Goal: Task Accomplishment & Management: Manage account settings

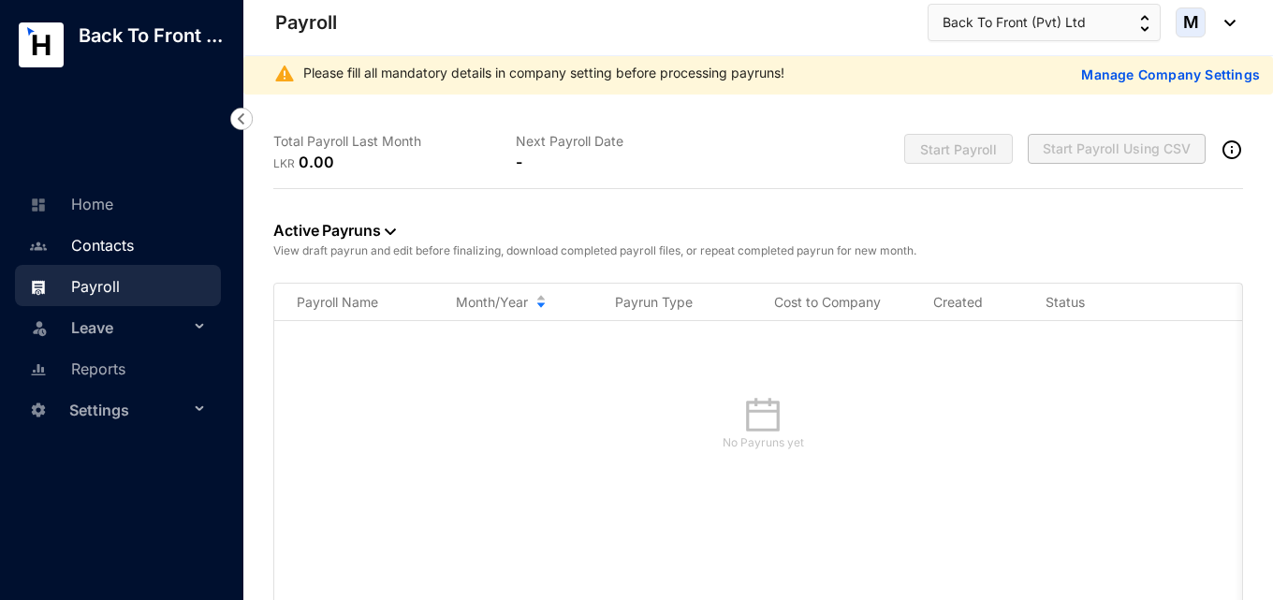
click at [96, 255] on link "Contacts" at bounding box center [79, 245] width 110 height 19
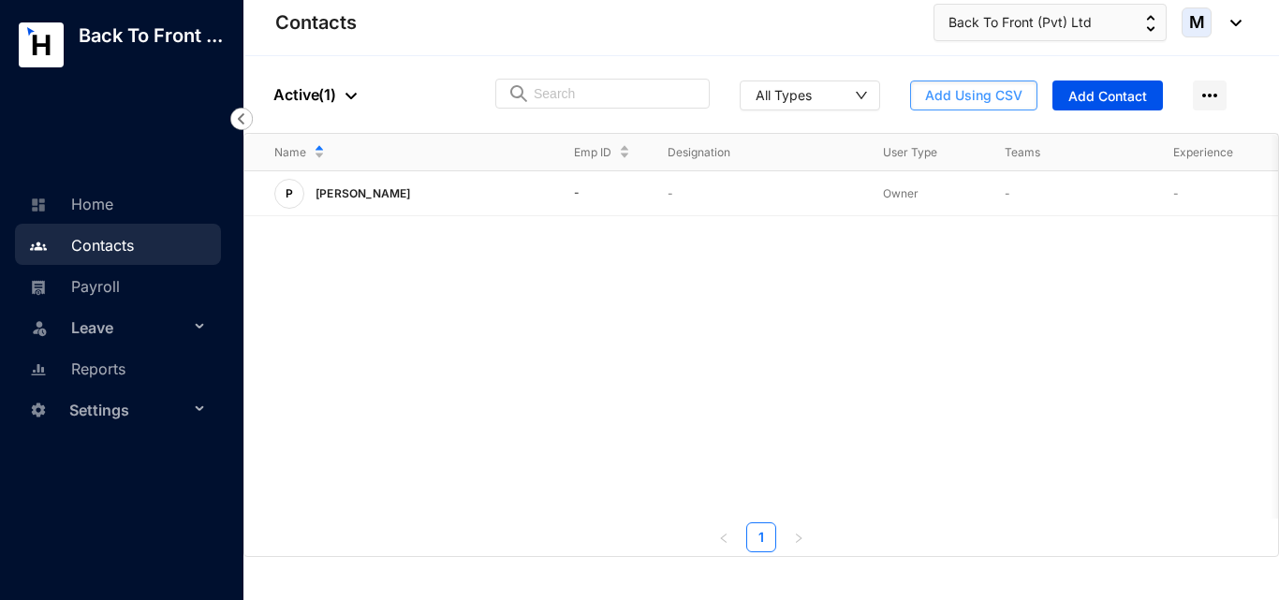
click at [1004, 95] on span "Add Using CSV" at bounding box center [973, 95] width 97 height 19
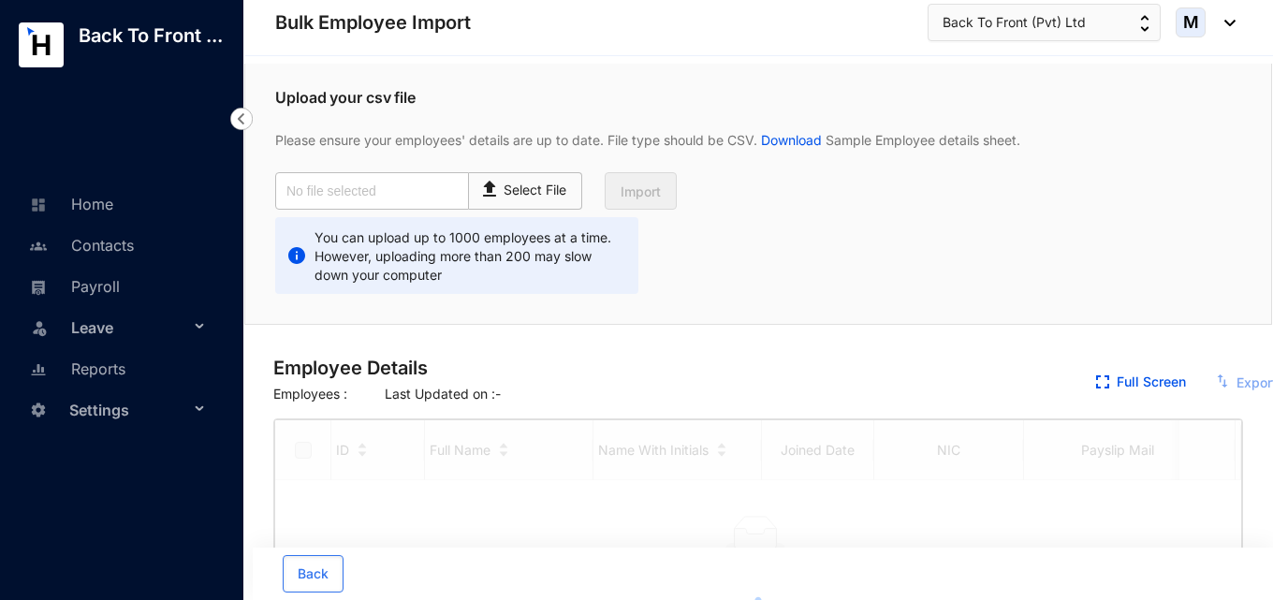
checkbox input "true"
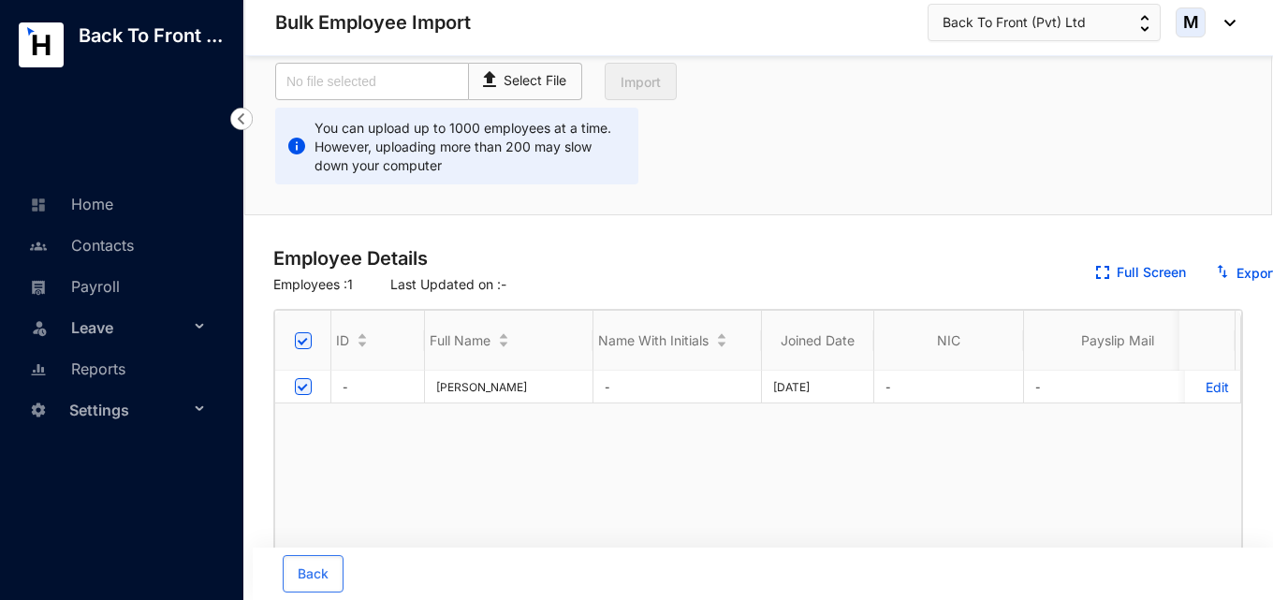
scroll to position [187, 0]
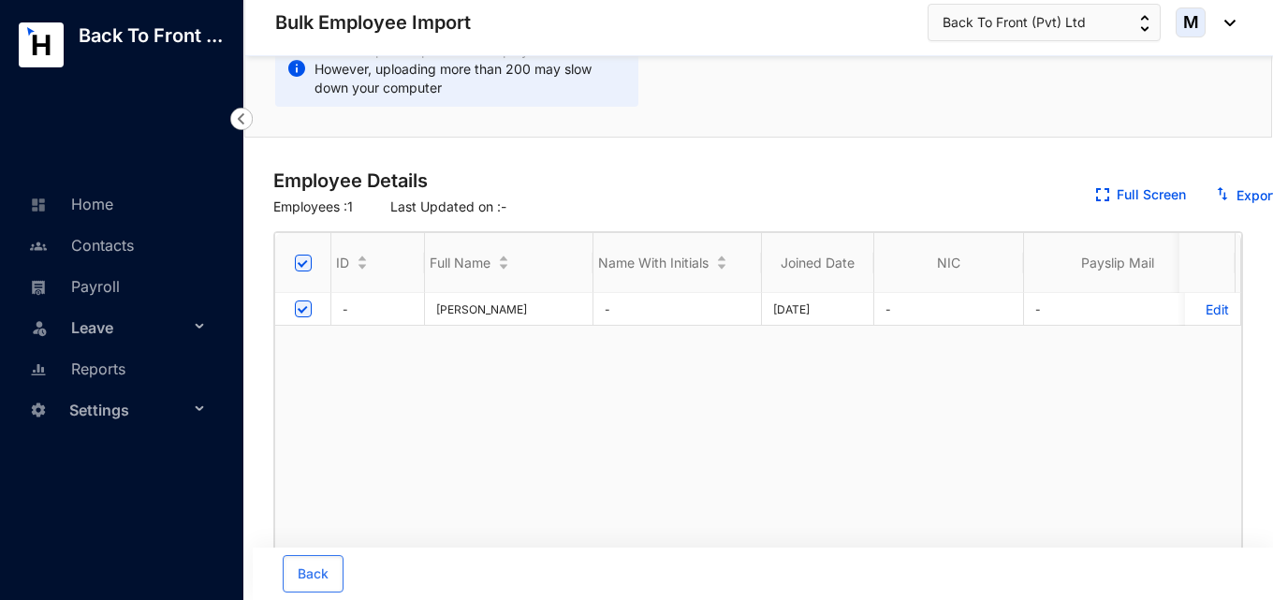
click at [303, 308] on input "checkbox" at bounding box center [303, 309] width 17 height 17
checkbox input "false"
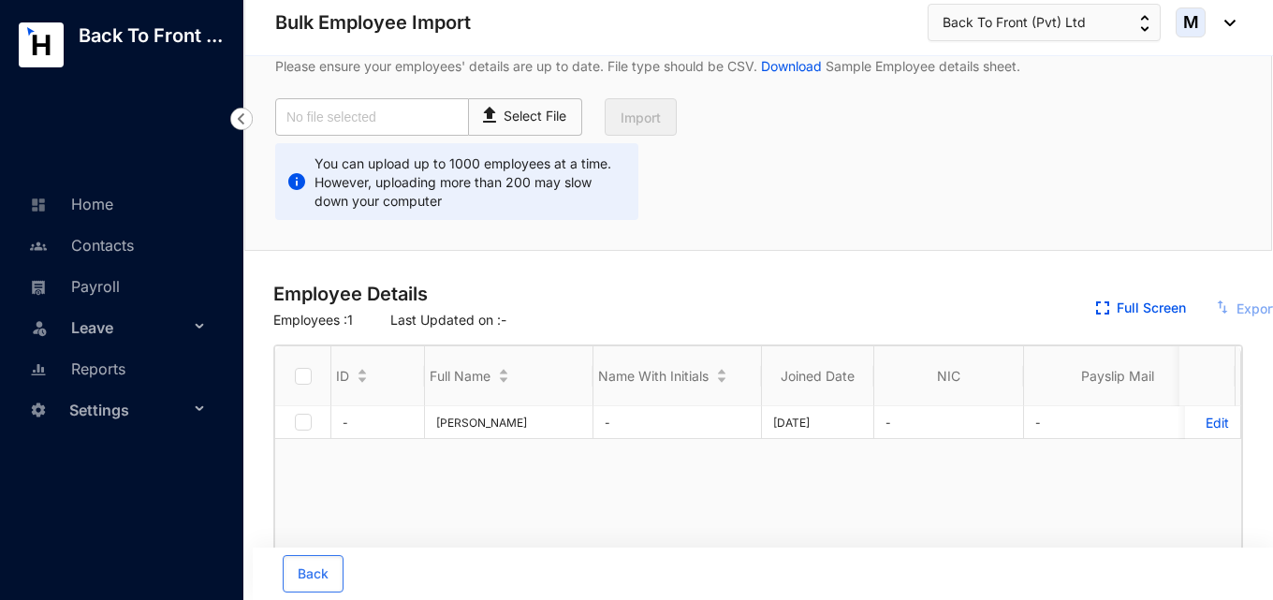
scroll to position [0, 0]
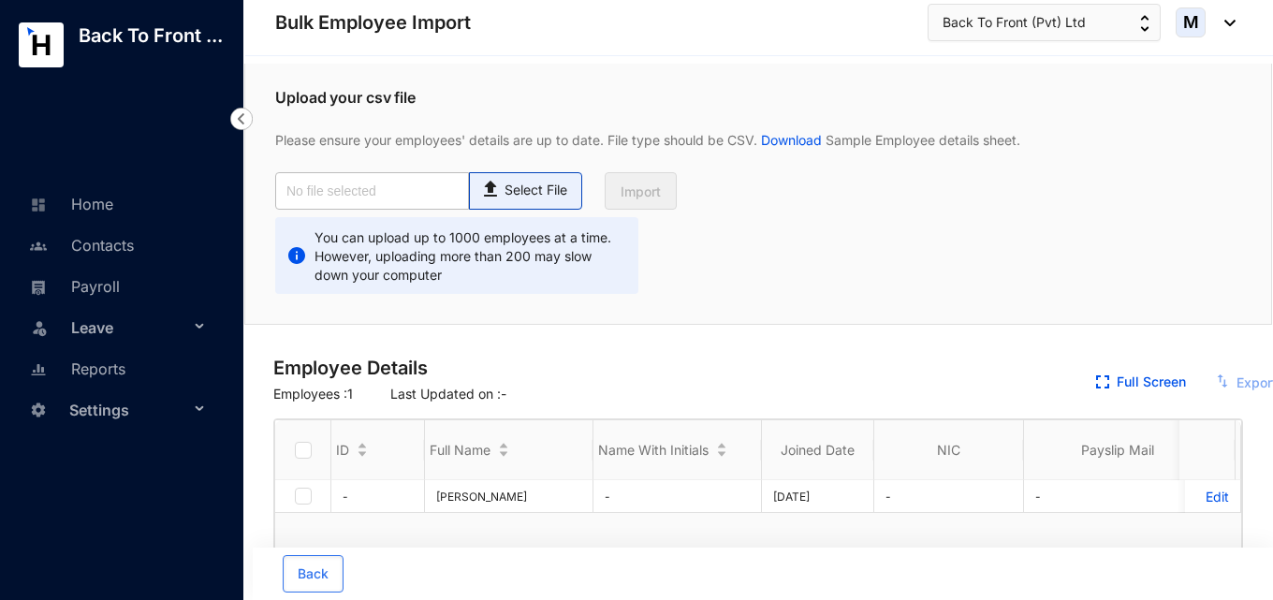
click at [518, 189] on p "Select File" at bounding box center [536, 191] width 63 height 20
click at [0, 0] on input "Select File" at bounding box center [0, 0] width 0 height 0
click at [501, 196] on img at bounding box center [491, 186] width 25 height 27
click at [0, 0] on input "Select File" at bounding box center [0, 0] width 0 height 0
type input "Employee details template.csv"
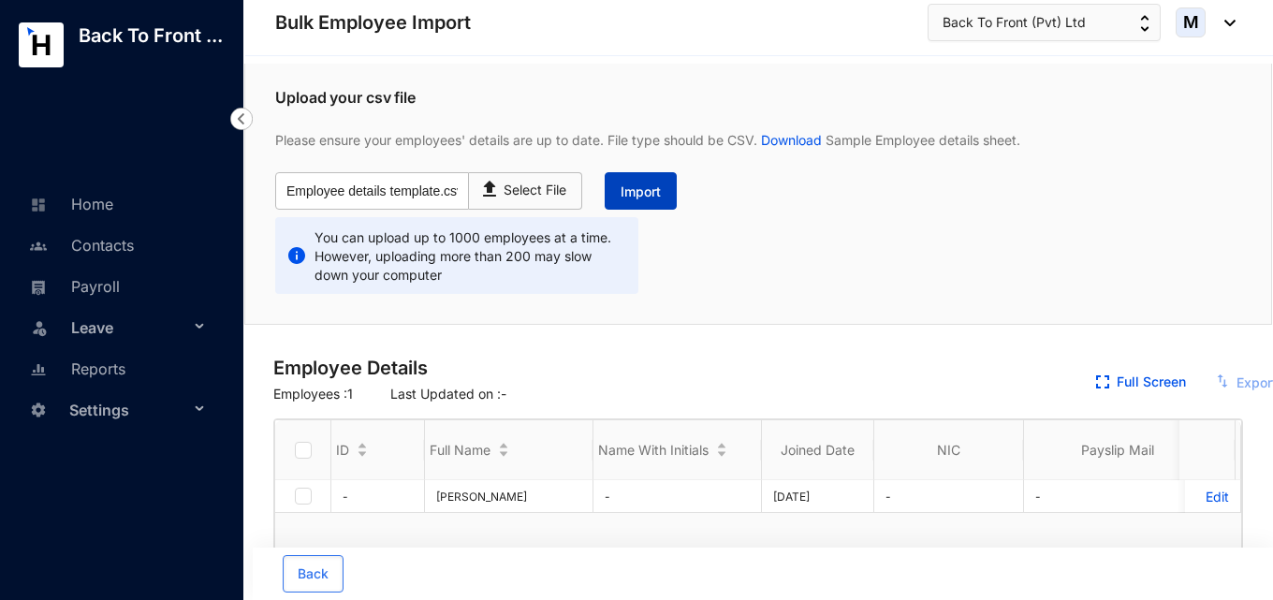
click at [647, 198] on span "Import" at bounding box center [641, 192] width 40 height 19
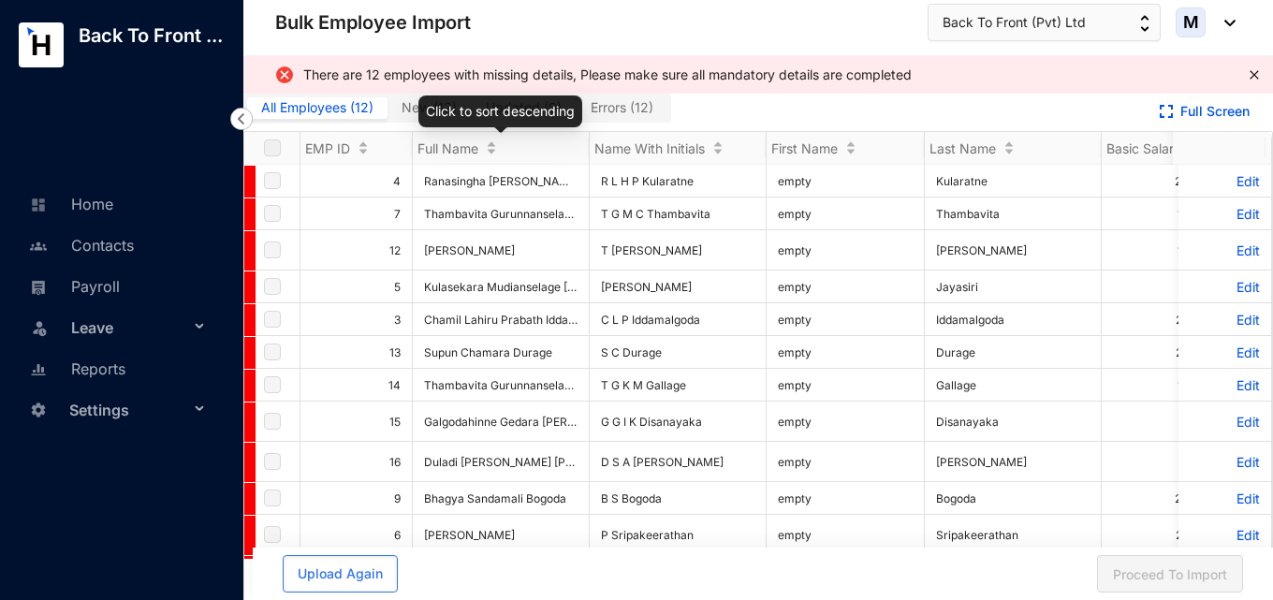
click at [449, 112] on div "Click to sort descending" at bounding box center [500, 111] width 164 height 32
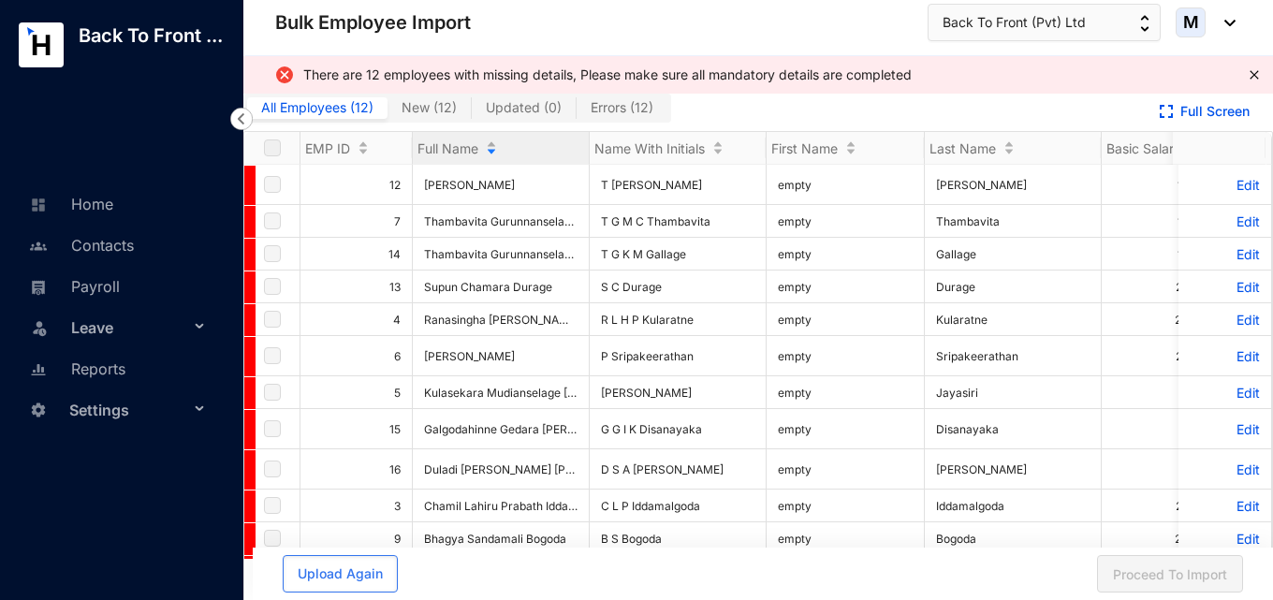
click at [406, 107] on span "New ( 12 )" at bounding box center [429, 107] width 55 height 16
click at [388, 112] on input "New ( 12 )" at bounding box center [388, 112] width 0 height 0
click at [598, 109] on span "Errors ( 12 )" at bounding box center [622, 107] width 63 height 16
click at [577, 112] on input "Errors ( 12 )" at bounding box center [577, 112] width 0 height 0
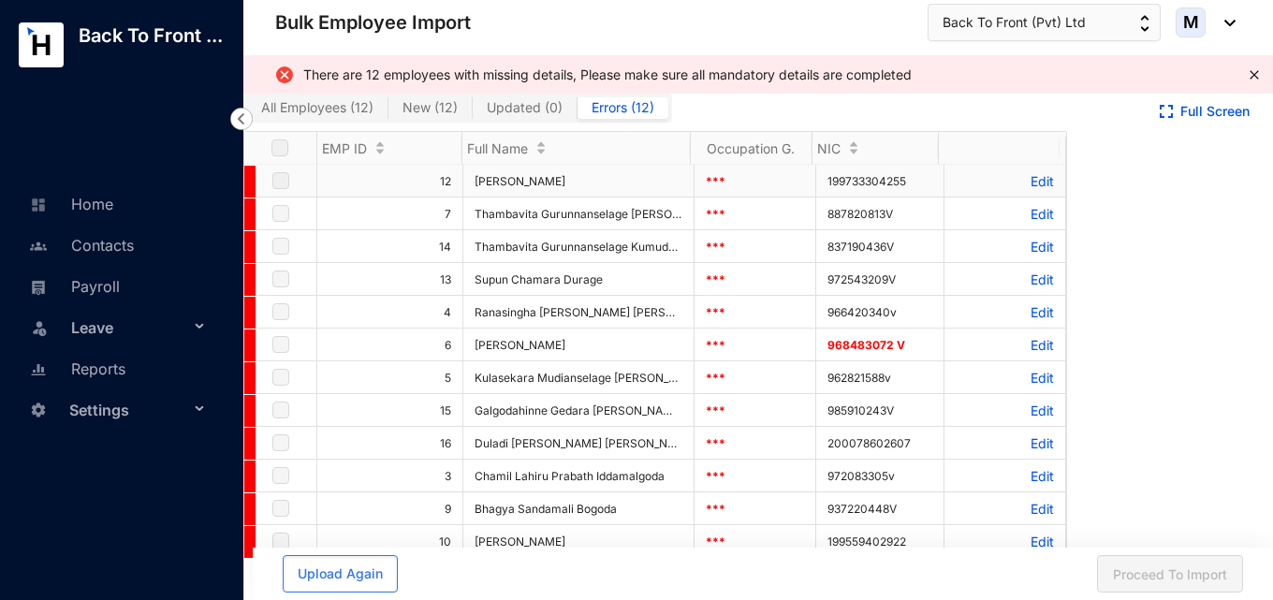
click at [1018, 181] on p "Edit" at bounding box center [1005, 181] width 98 height 16
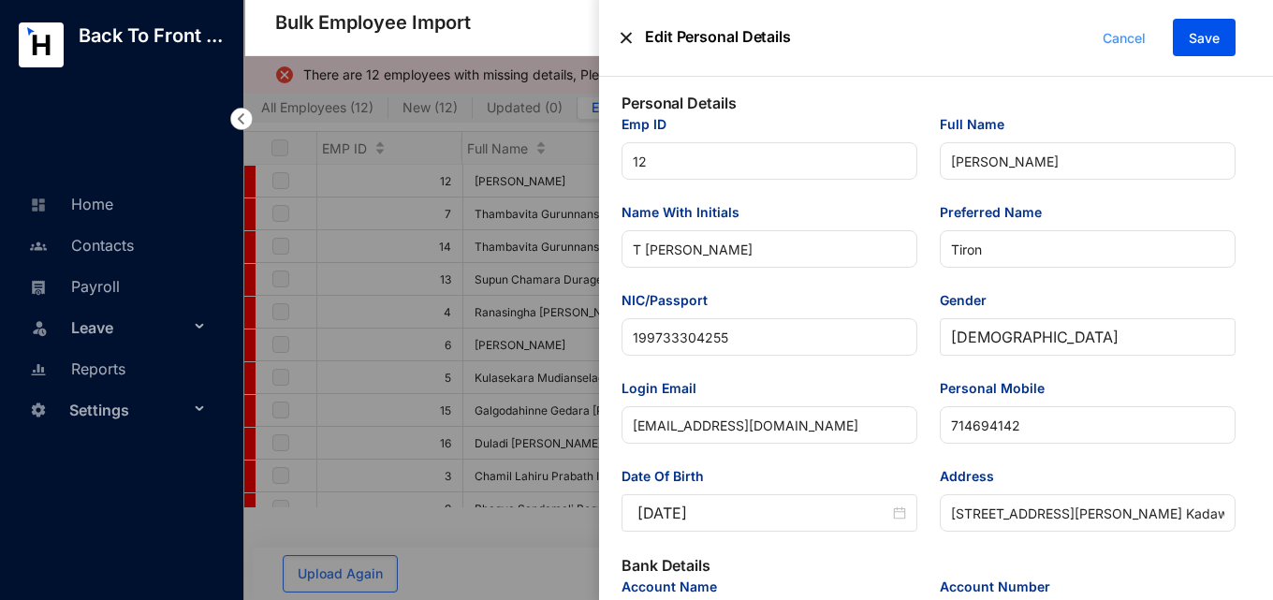
click at [1116, 48] on span "Cancel" at bounding box center [1124, 38] width 43 height 21
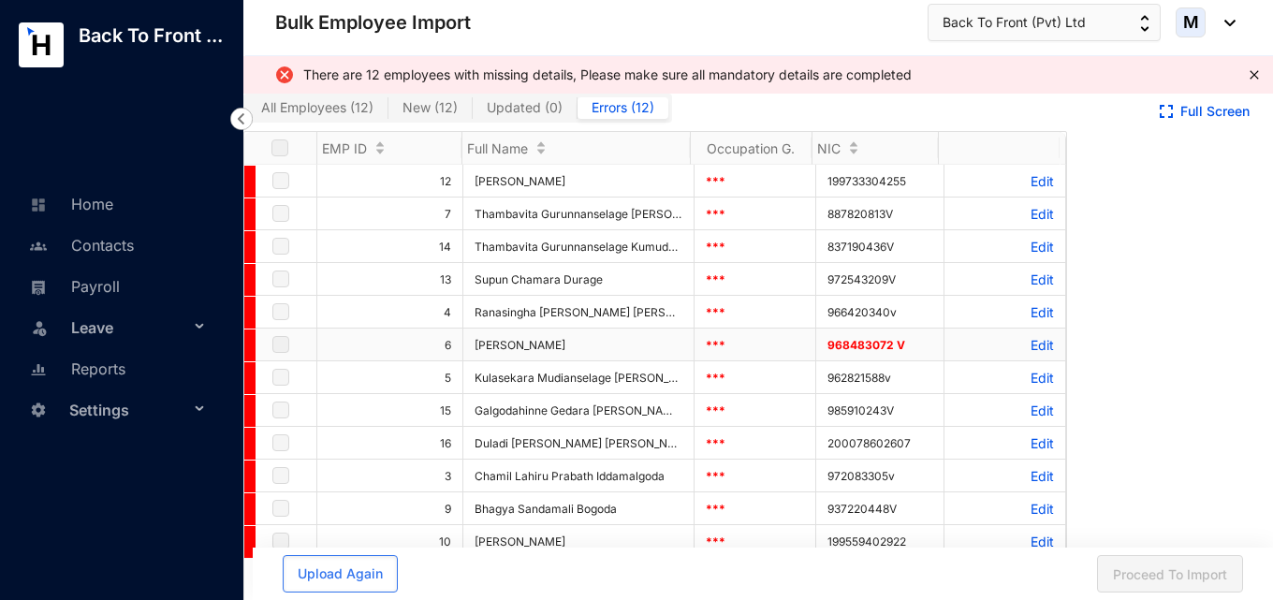
click at [1024, 350] on p "Edit" at bounding box center [1005, 345] width 98 height 16
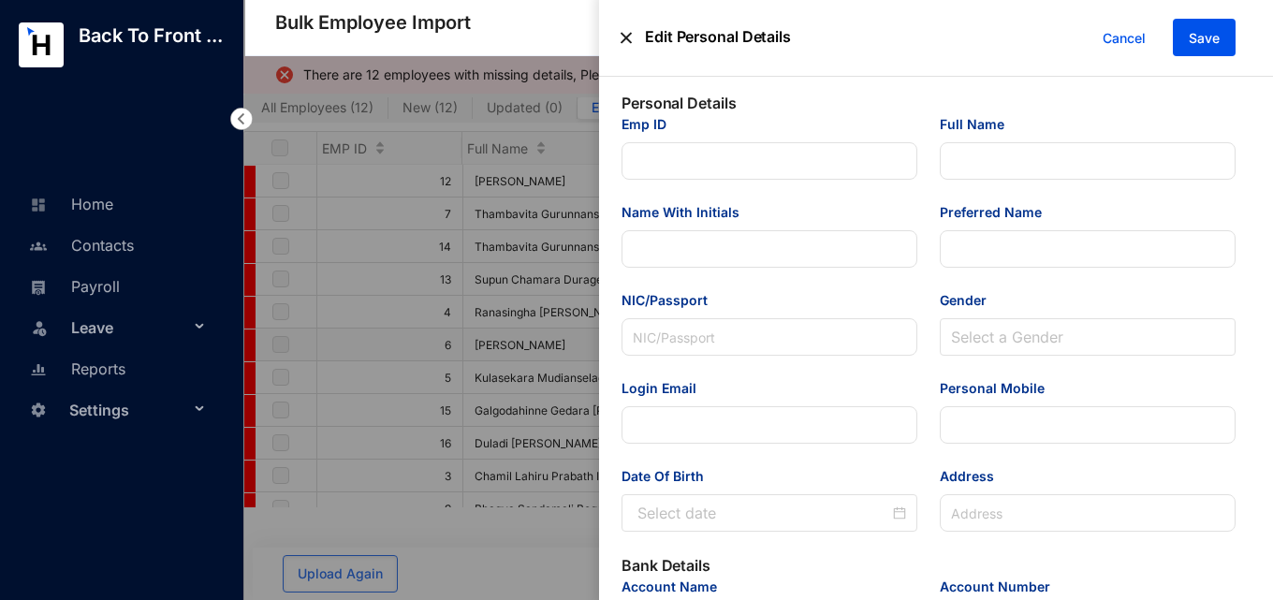
type input "6"
type input "[PERSON_NAME]"
type input "P Sripakeerathan"
type input "Pawithra"
type input "968483072 V"
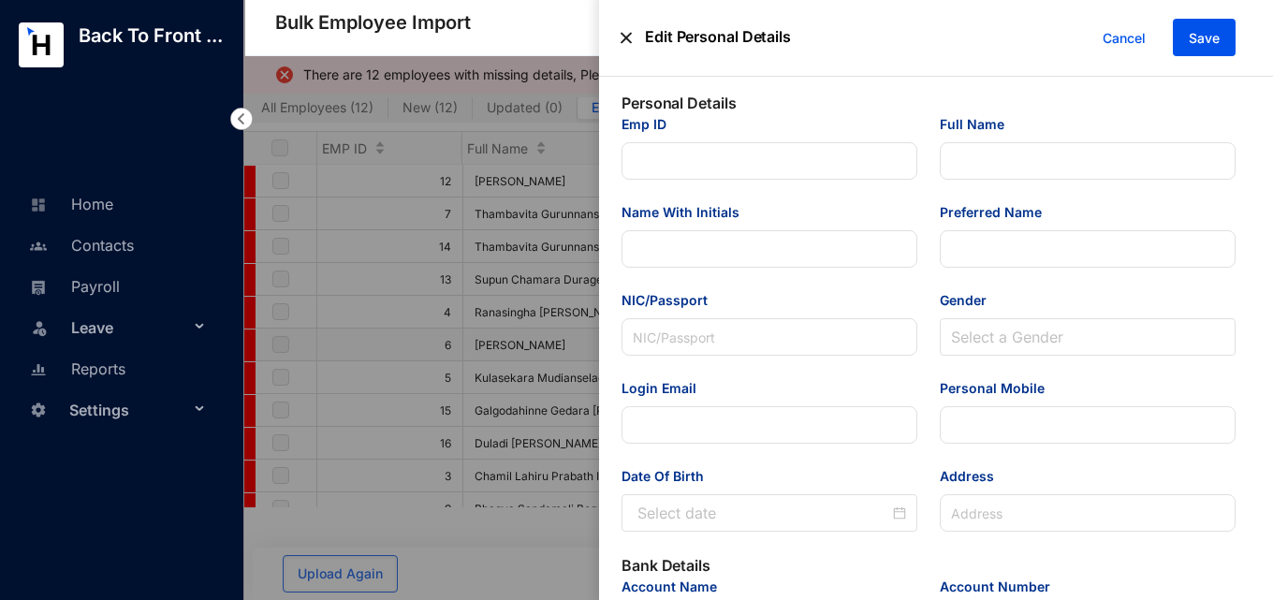
type input "[EMAIL_ADDRESS][DOMAIN_NAME]"
type input "777252294"
type input "[STREET_ADDRESS]"
type input "[PERSON_NAME] National Bank"
type input "046020282998"
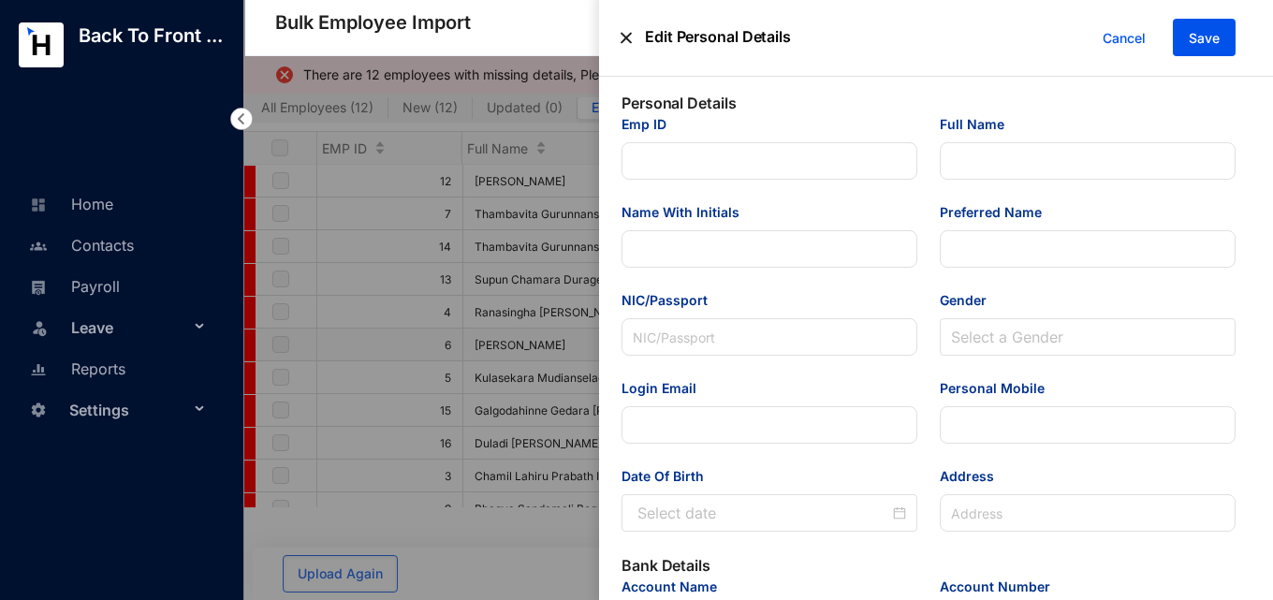
type input "[EMAIL_ADDRESS][DOMAIN_NAME]"
type input "Tax Accountant"
type input "[GEOGRAPHIC_DATA]"
type input "6"
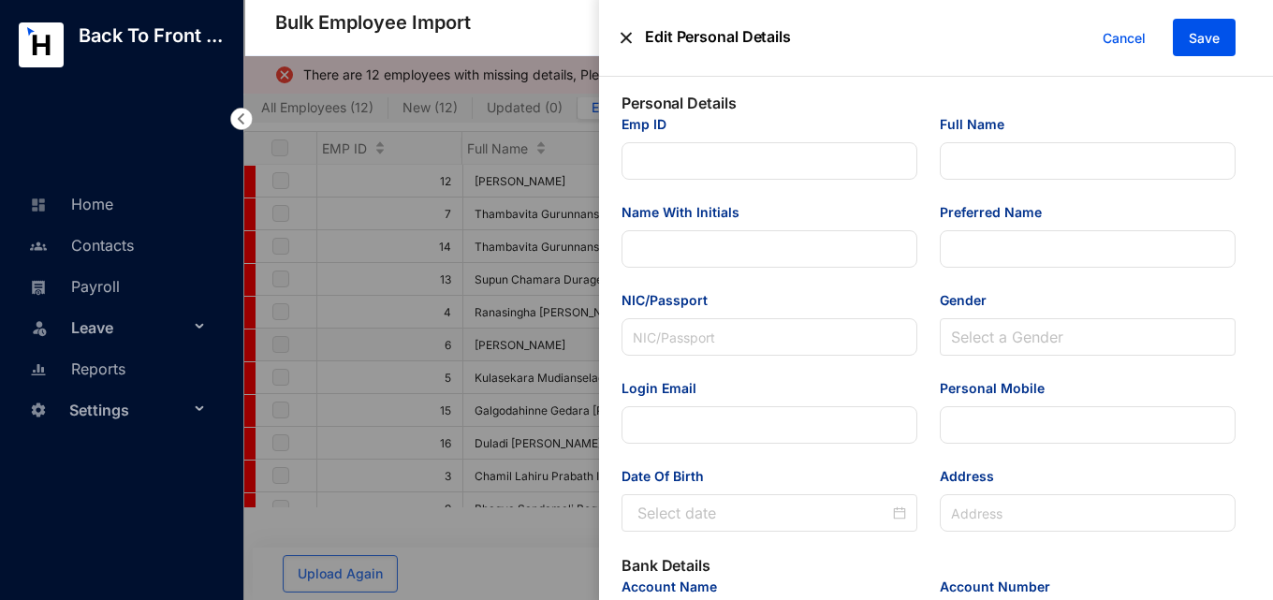
type input "Tax Team"
type Salary "230000"
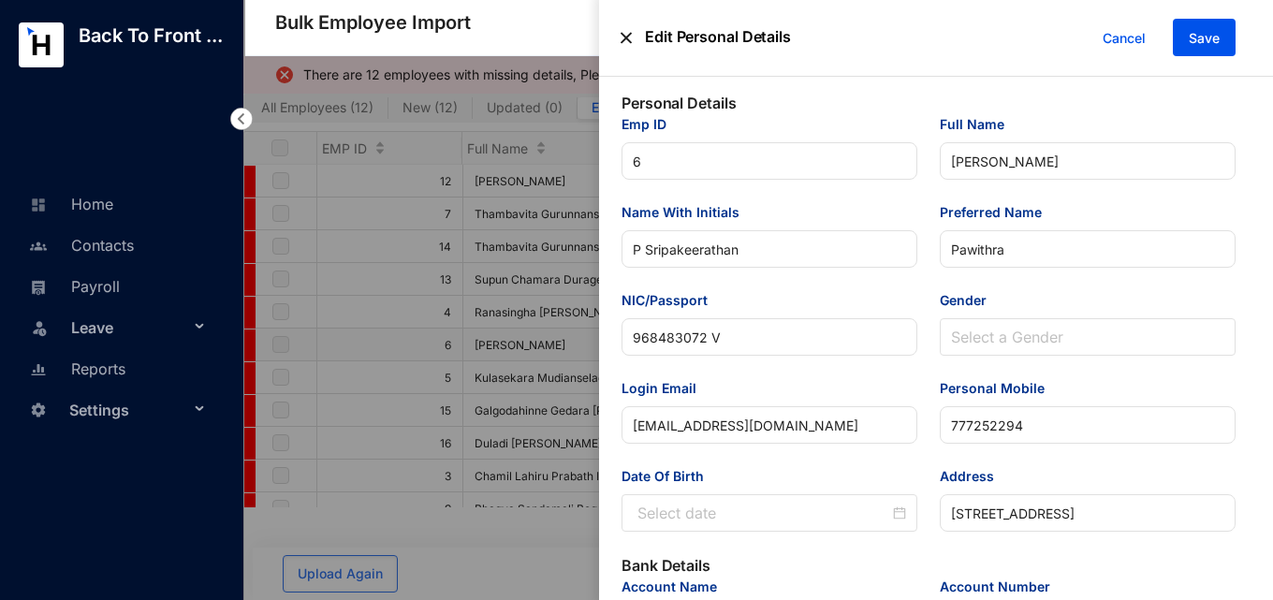
type input "[DATE]"
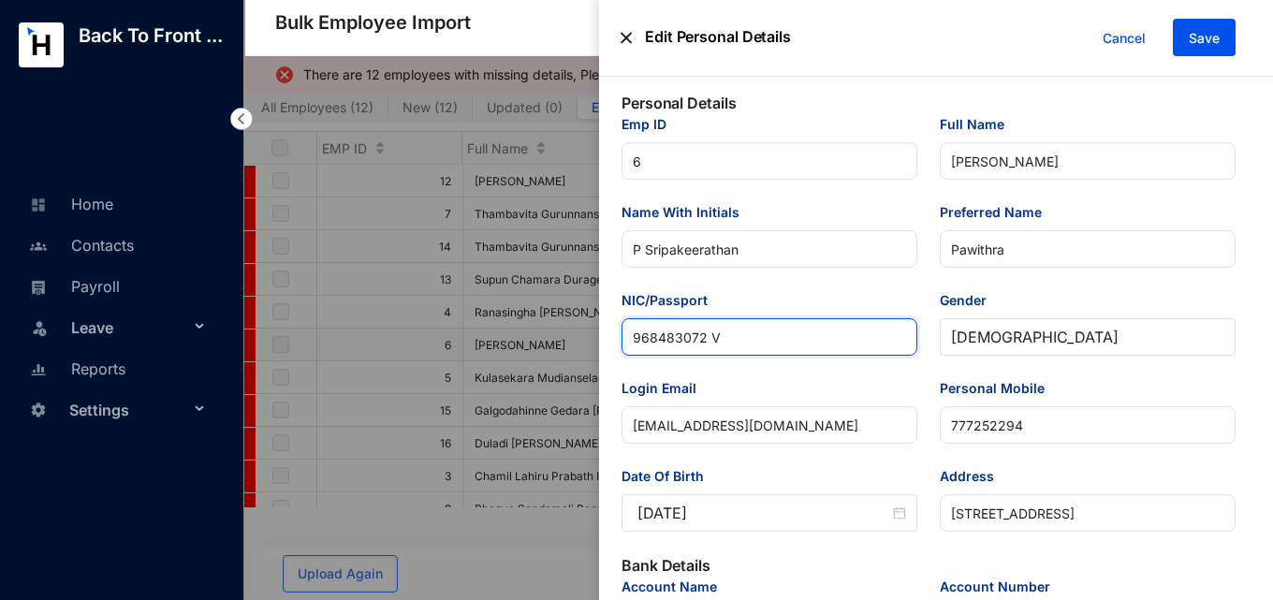
click at [713, 335] on input "968483072 V" at bounding box center [770, 336] width 296 height 37
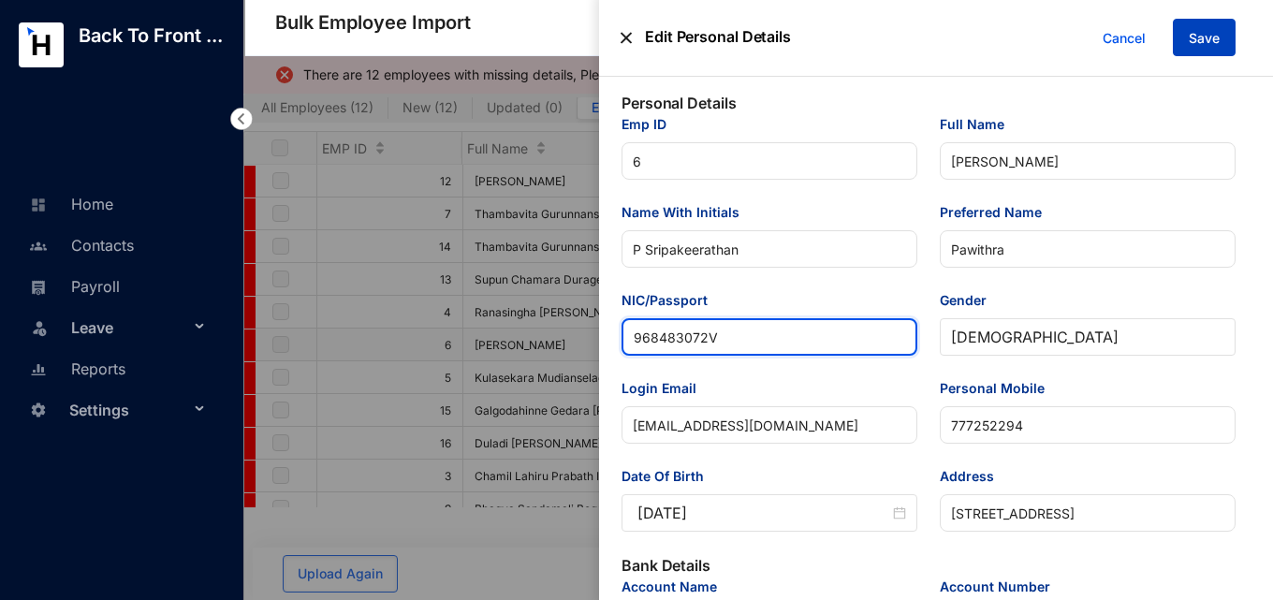
type input "968483072V"
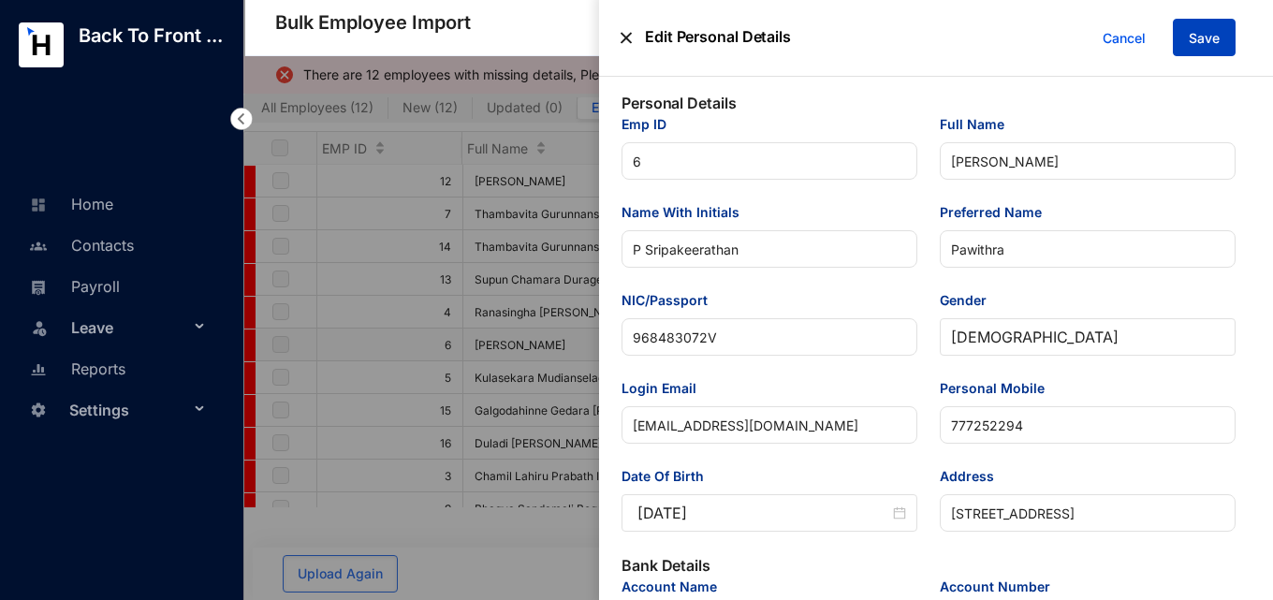
click at [1198, 44] on span "Save" at bounding box center [1204, 38] width 31 height 19
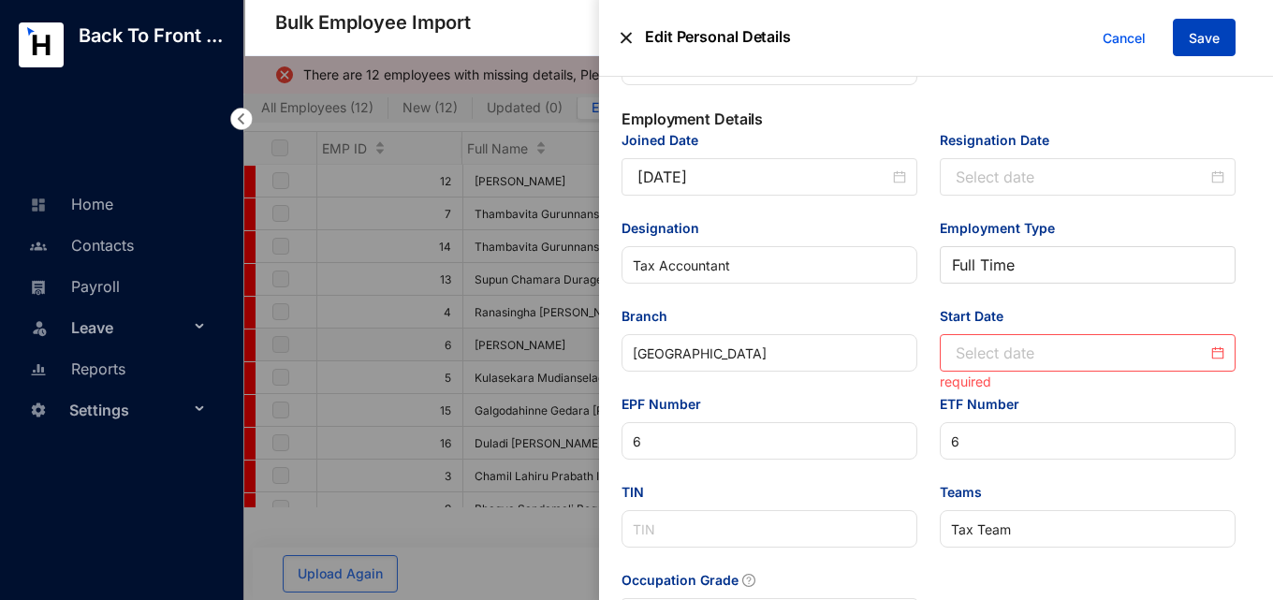
scroll to position [744, 0]
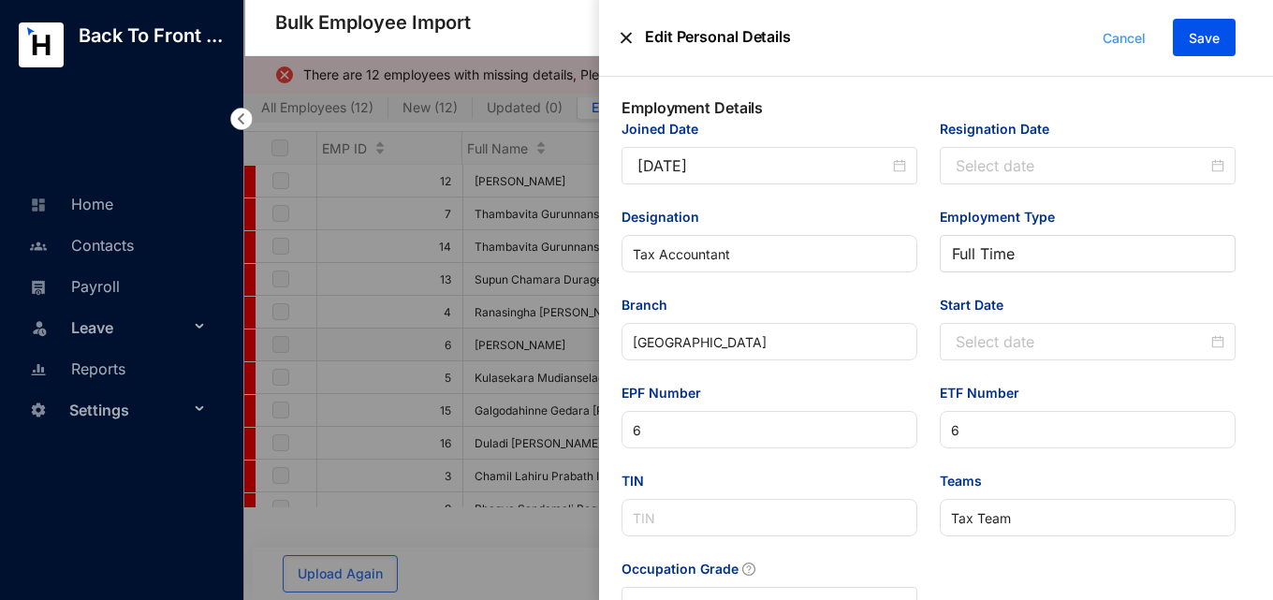
click at [1134, 38] on span "Cancel" at bounding box center [1124, 38] width 43 height 21
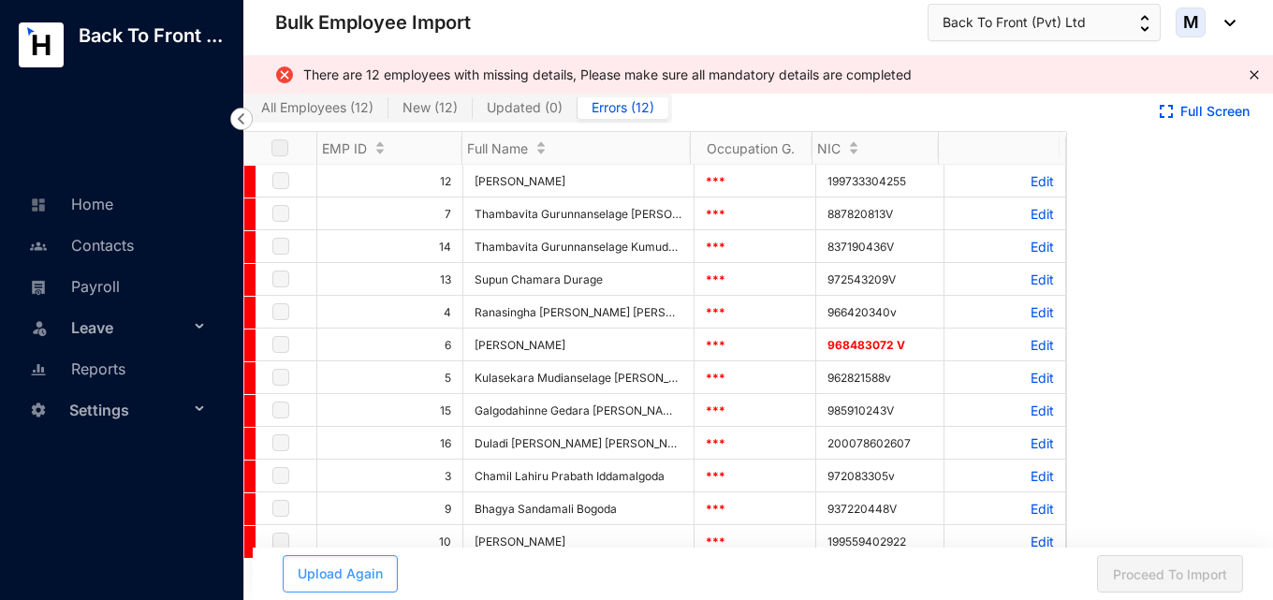
click at [355, 572] on span "Upload Again" at bounding box center [340, 574] width 85 height 19
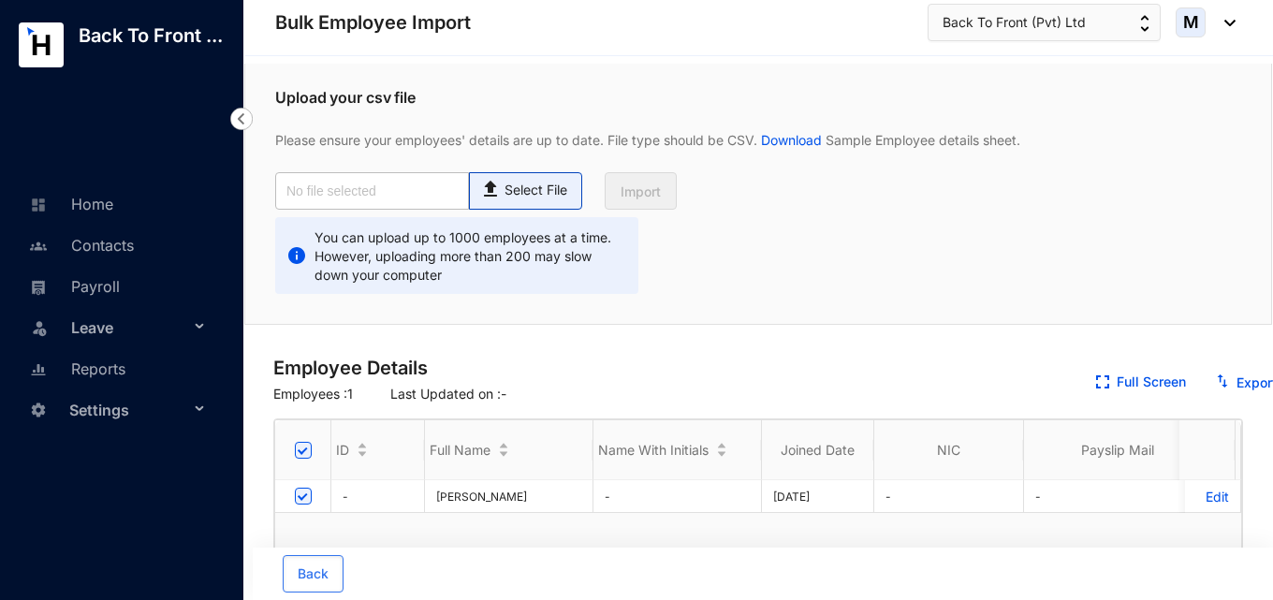
click at [537, 186] on p "Select File" at bounding box center [536, 191] width 63 height 20
click at [0, 0] on input "Select File" at bounding box center [0, 0] width 0 height 0
type input "Employee details template.csv"
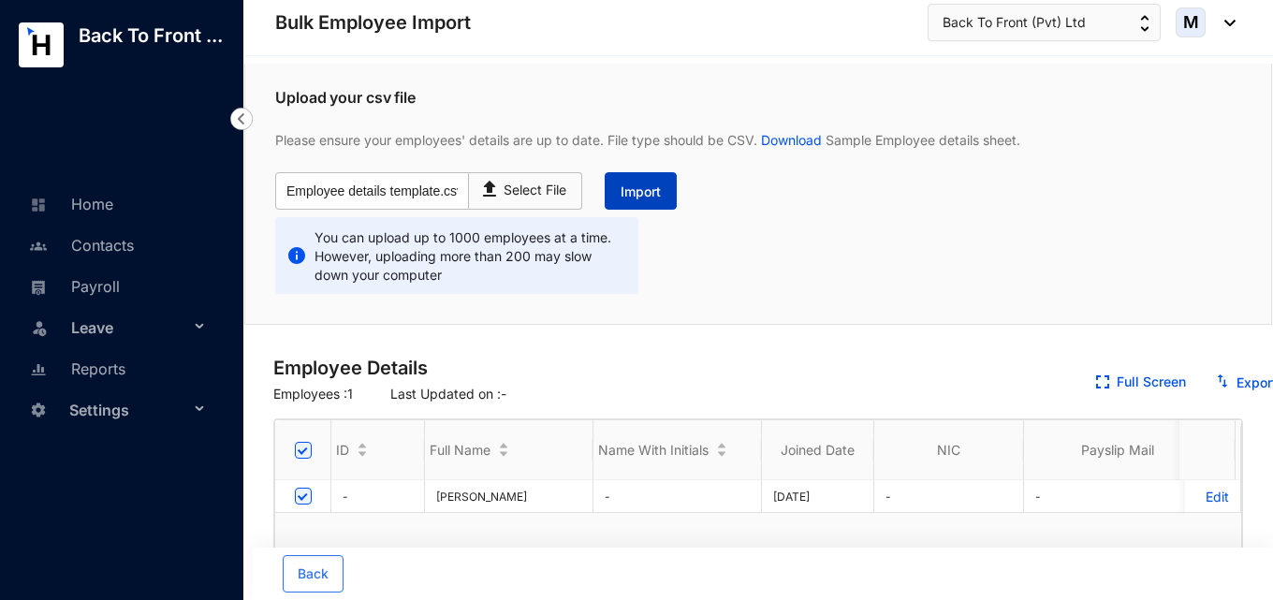
click at [636, 196] on span "Import" at bounding box center [641, 192] width 40 height 19
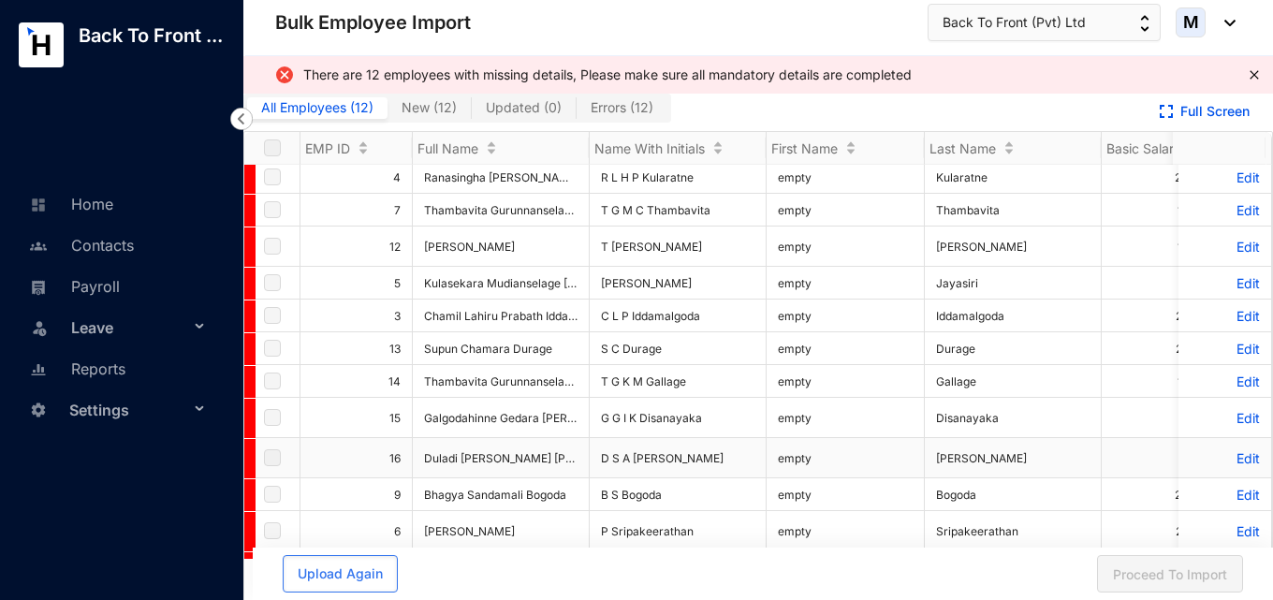
scroll to position [0, 0]
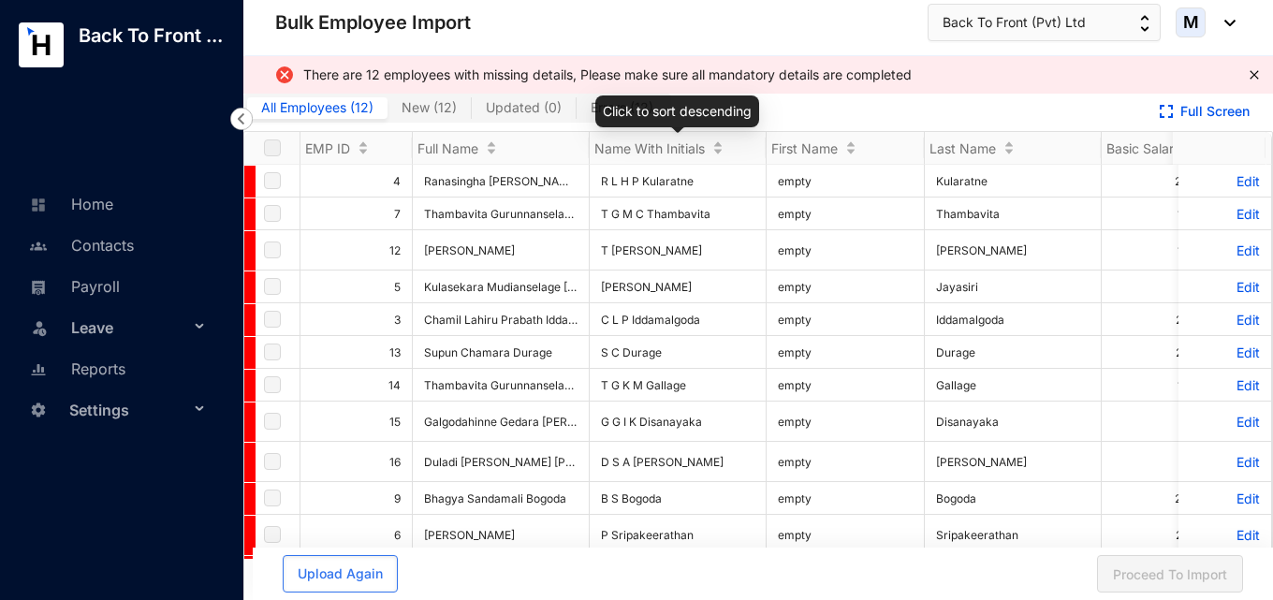
click at [613, 119] on div "Click to sort descending" at bounding box center [677, 111] width 164 height 32
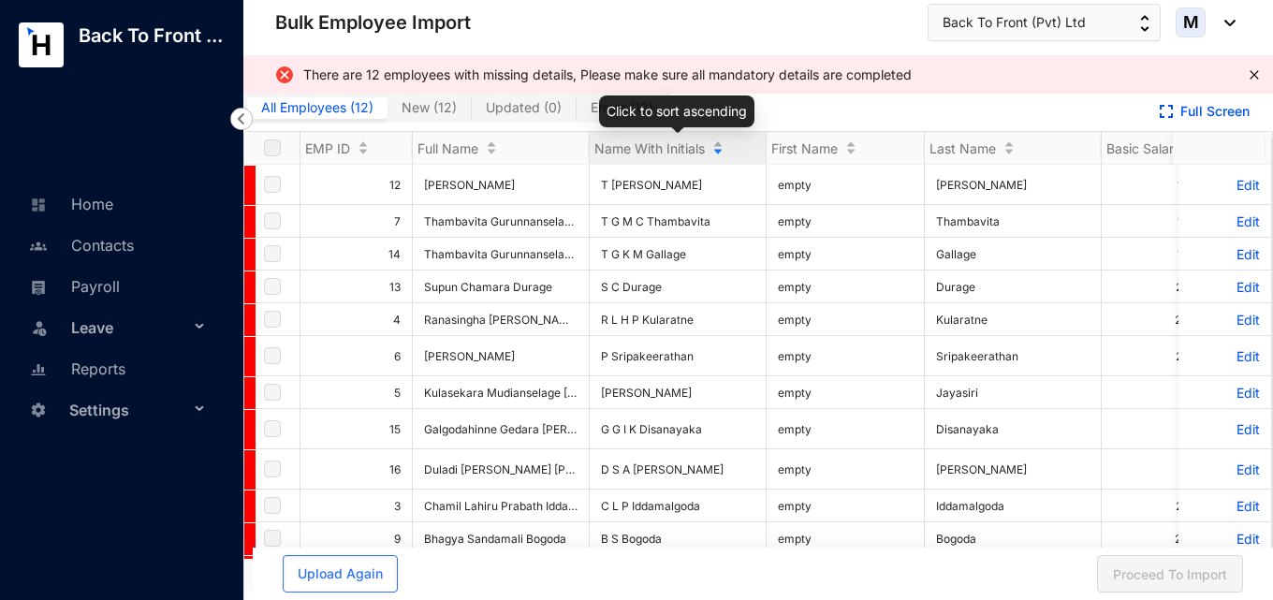
click at [591, 107] on span "Errors ( 12 )" at bounding box center [622, 107] width 63 height 16
click at [577, 112] on input "Errors ( 12 )" at bounding box center [577, 112] width 0 height 0
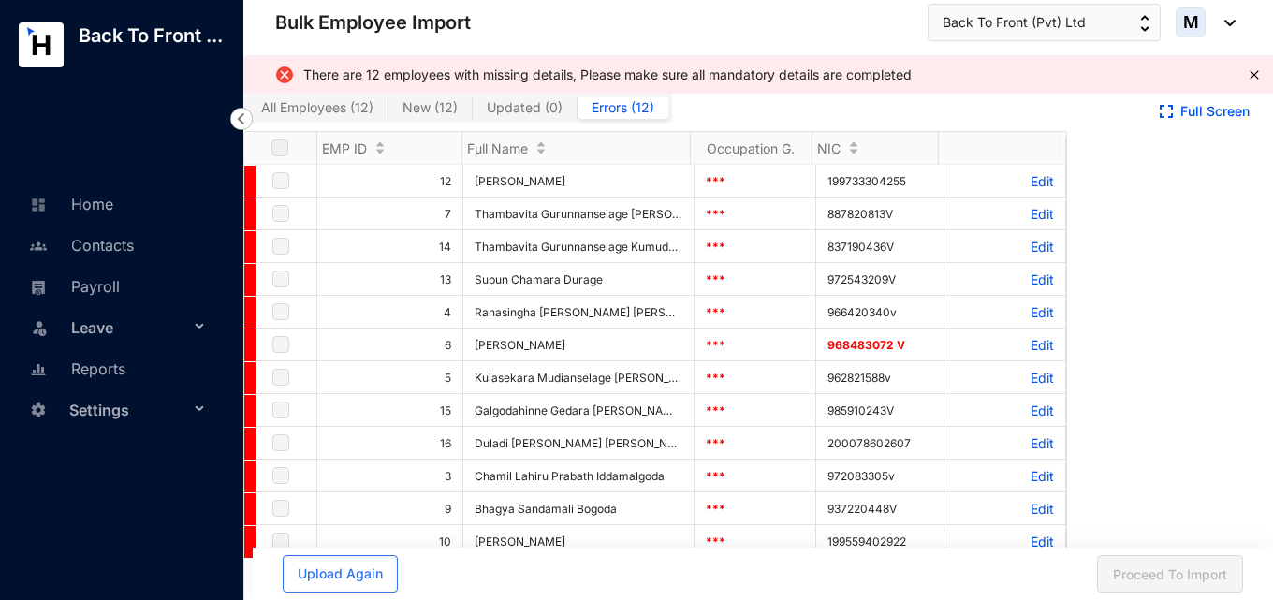
click at [287, 112] on span "All Employees ( 12 )" at bounding box center [317, 107] width 112 height 16
click at [247, 112] on input "All Employees ( 12 )" at bounding box center [247, 112] width 0 height 0
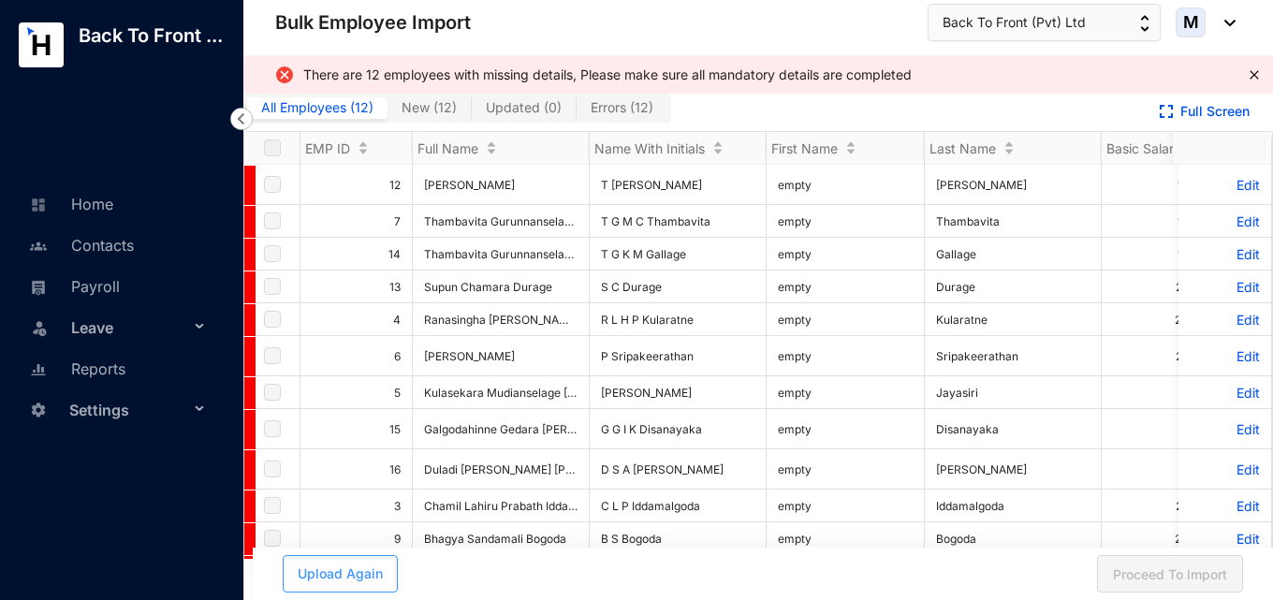
click at [299, 583] on button "Upload Again" at bounding box center [340, 573] width 115 height 37
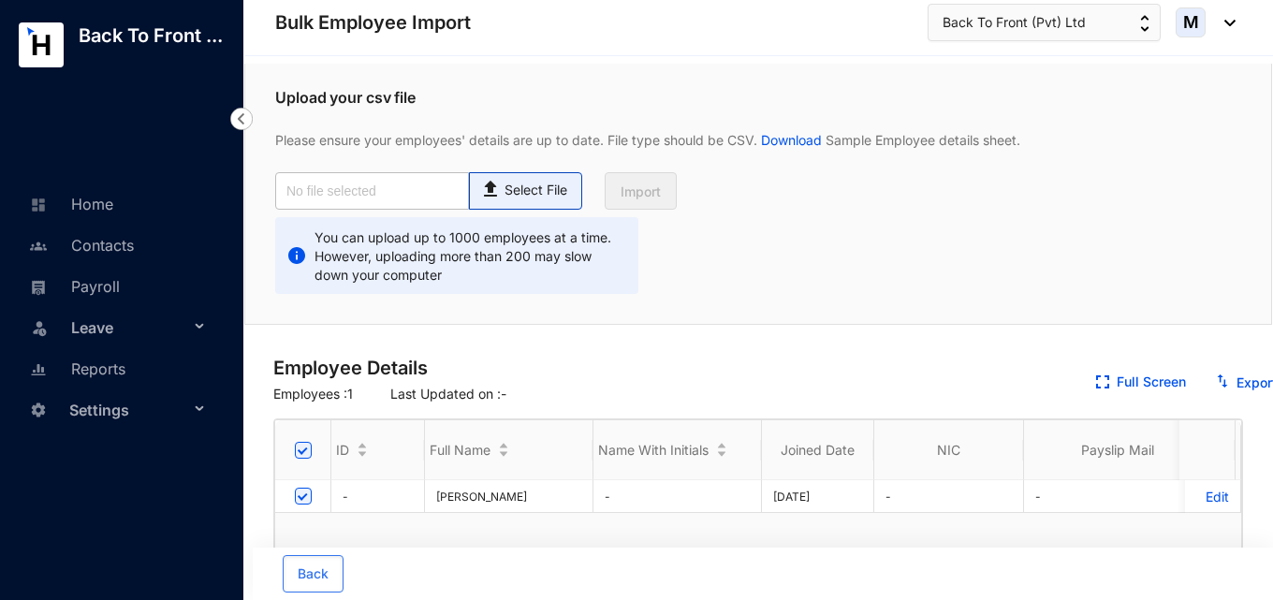
click at [537, 193] on p "Select File" at bounding box center [536, 191] width 63 height 20
click at [0, 0] on input "Select File" at bounding box center [0, 0] width 0 height 0
type input "Employee details template.csv"
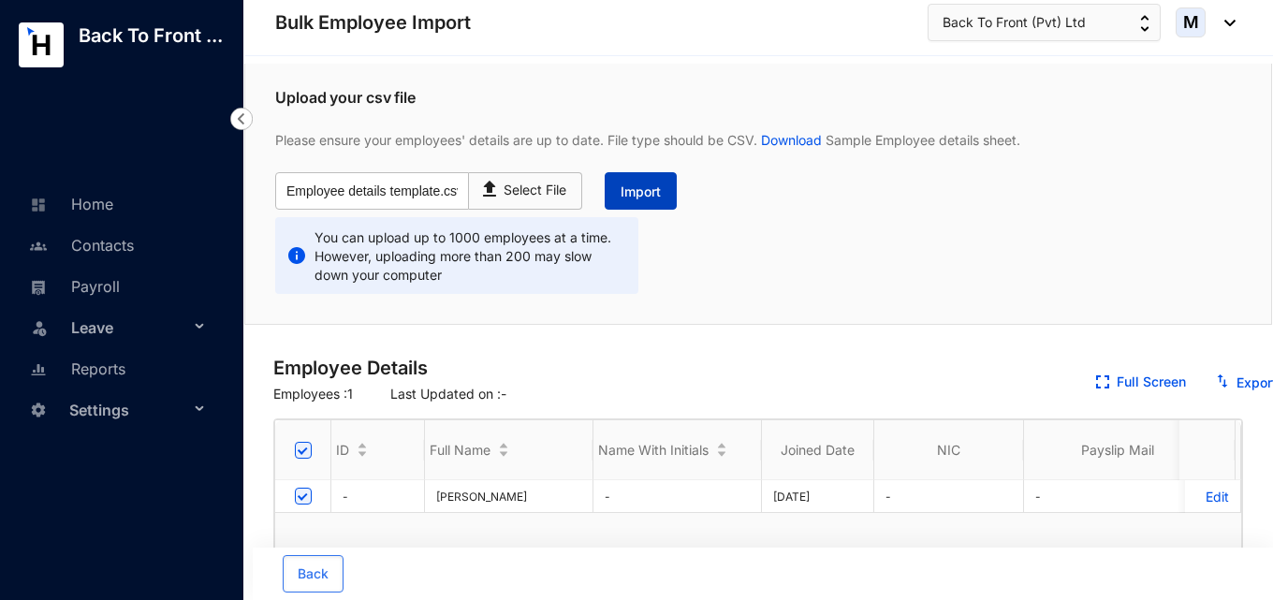
click at [653, 190] on span "Import" at bounding box center [641, 192] width 40 height 19
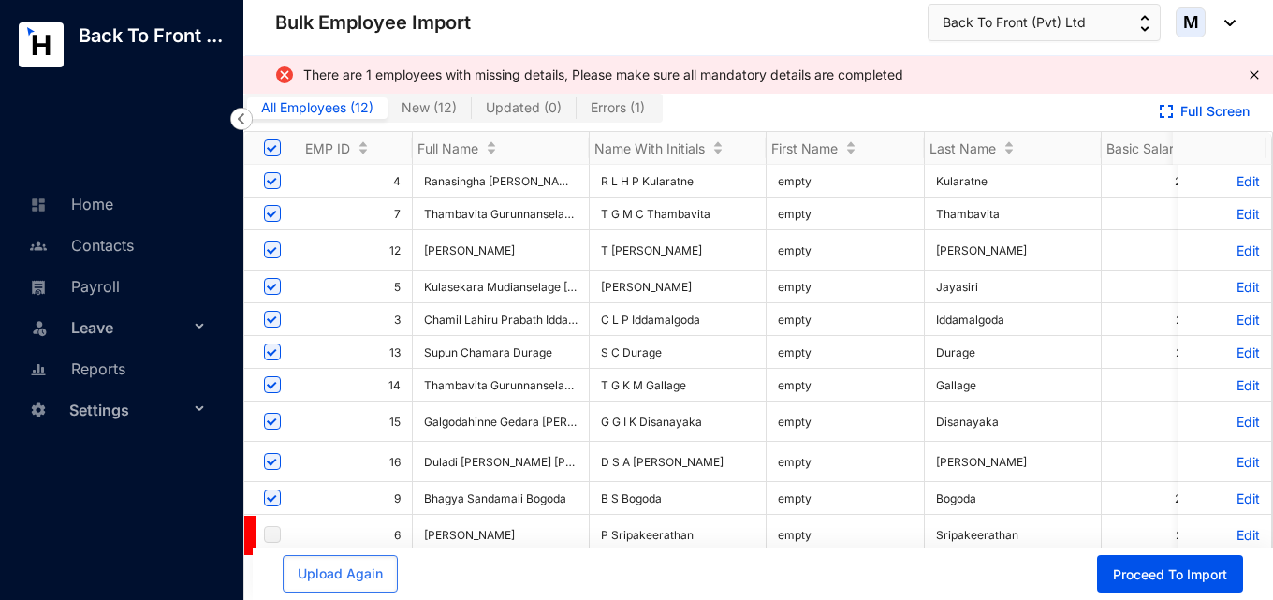
click at [601, 109] on span "Errors ( 1 )" at bounding box center [618, 107] width 54 height 16
click at [577, 112] on input "Errors ( 1 )" at bounding box center [577, 112] width 0 height 0
checkbox input "false"
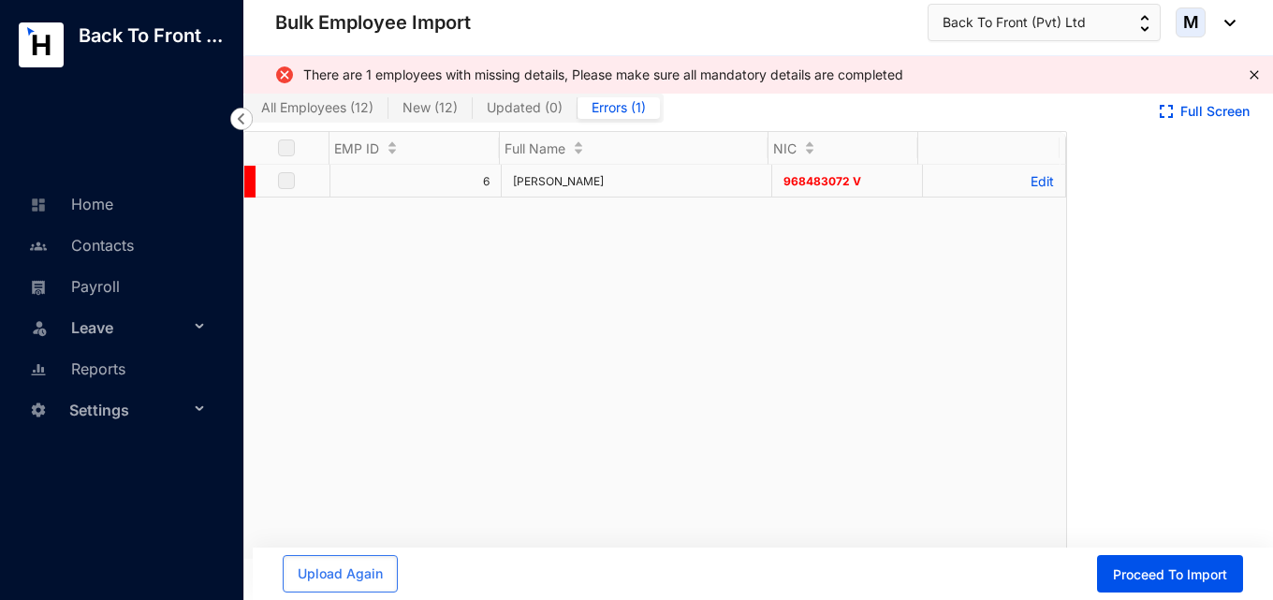
click at [1019, 178] on p "Edit" at bounding box center [994, 181] width 120 height 16
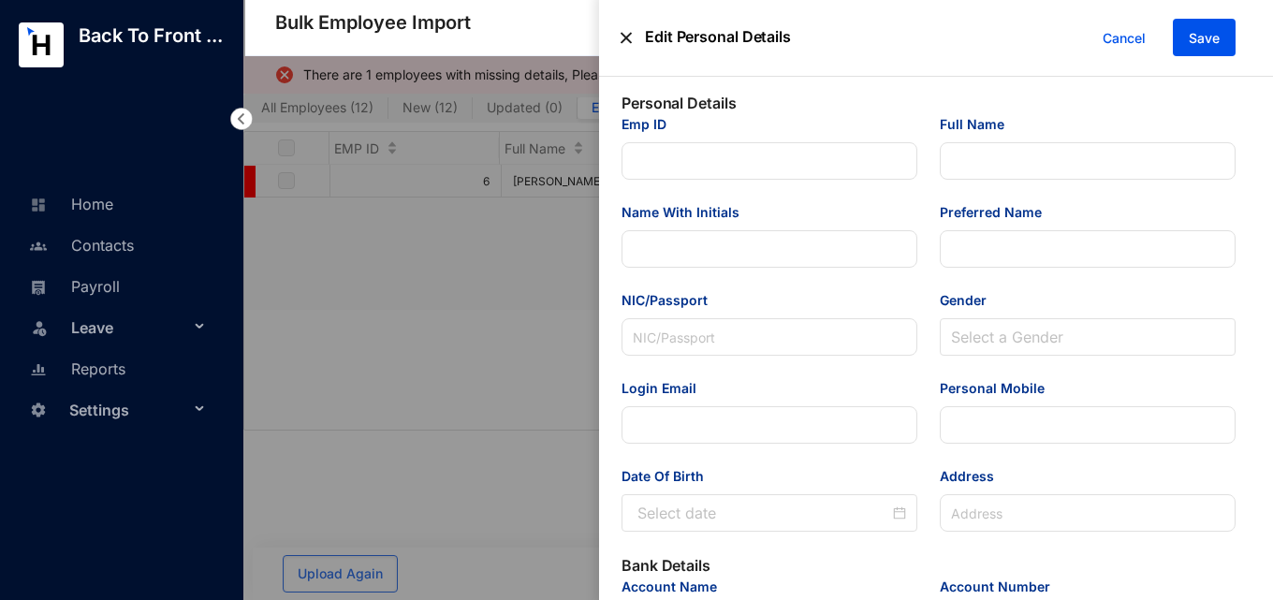
type input "6"
type input "[PERSON_NAME]"
type input "P Sripakeerathan"
type input "Pawithra"
type input "968483072 V"
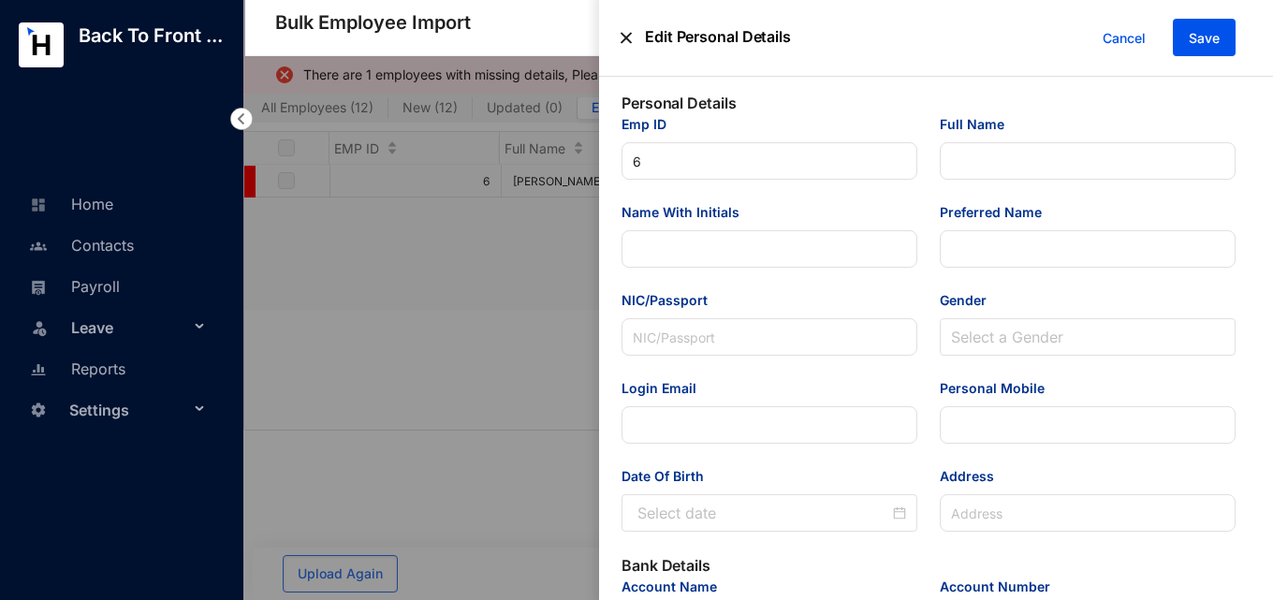
type input "[EMAIL_ADDRESS][DOMAIN_NAME]"
type input "777252294"
type input "[STREET_ADDRESS]"
type input "[PERSON_NAME] National Bank"
type input "046020282998"
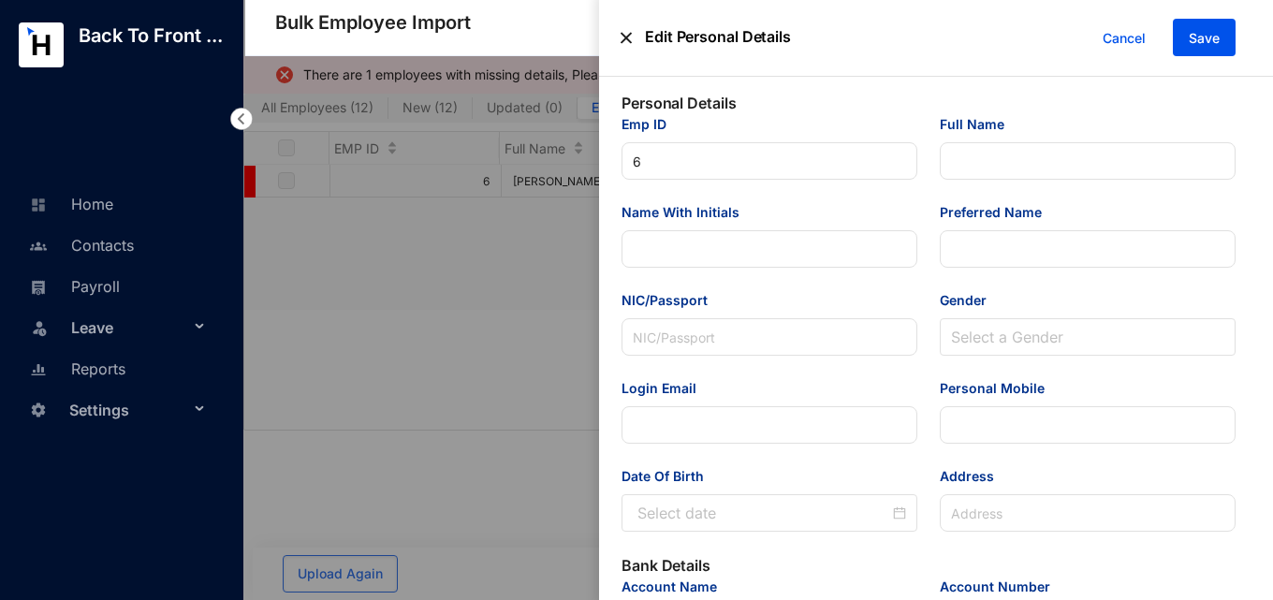
type input "[EMAIL_ADDRESS][DOMAIN_NAME]"
type input "Tax Accountant"
type input "[GEOGRAPHIC_DATA]"
type input "6"
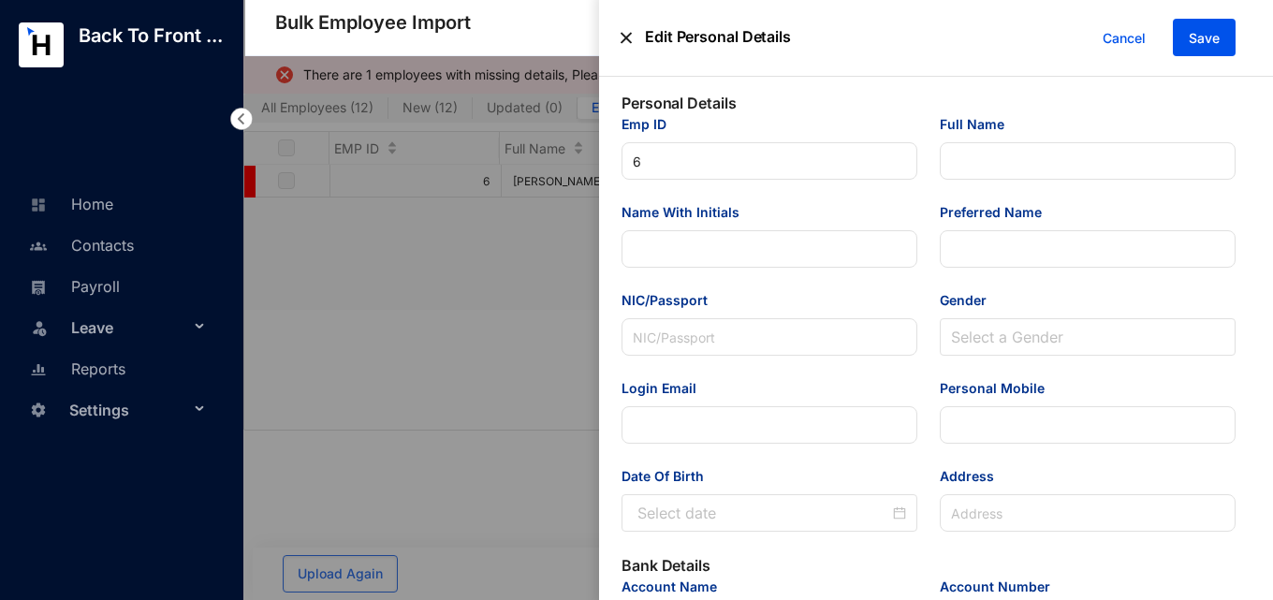
type input "Tax Team"
type Salary "230000"
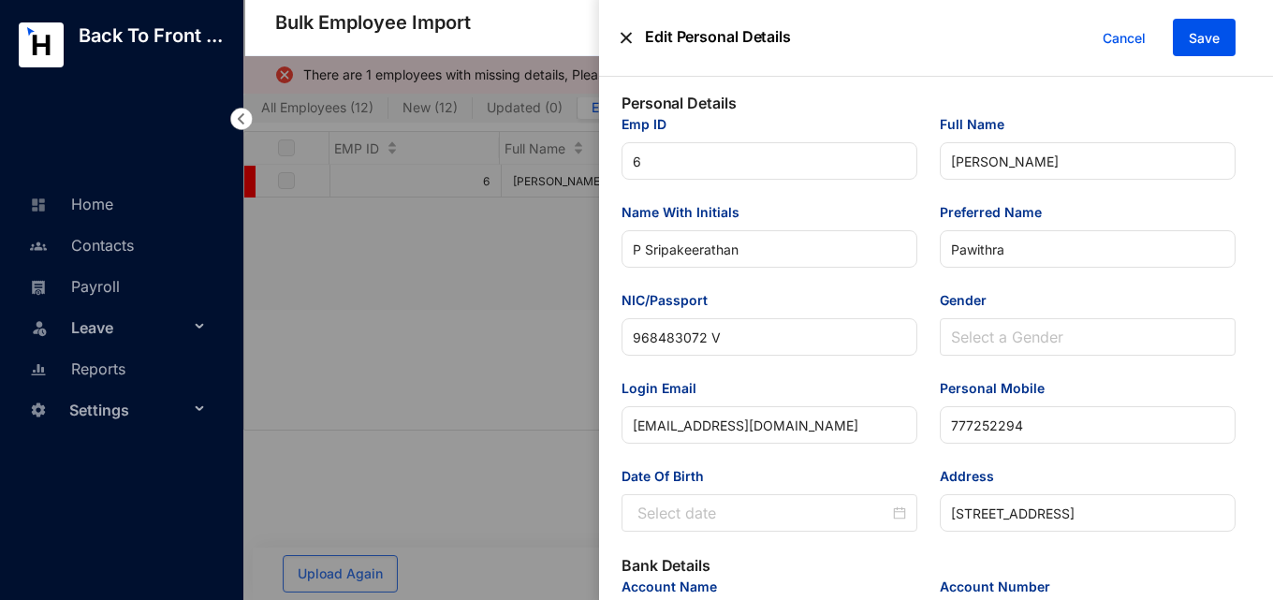
type input "[DATE]"
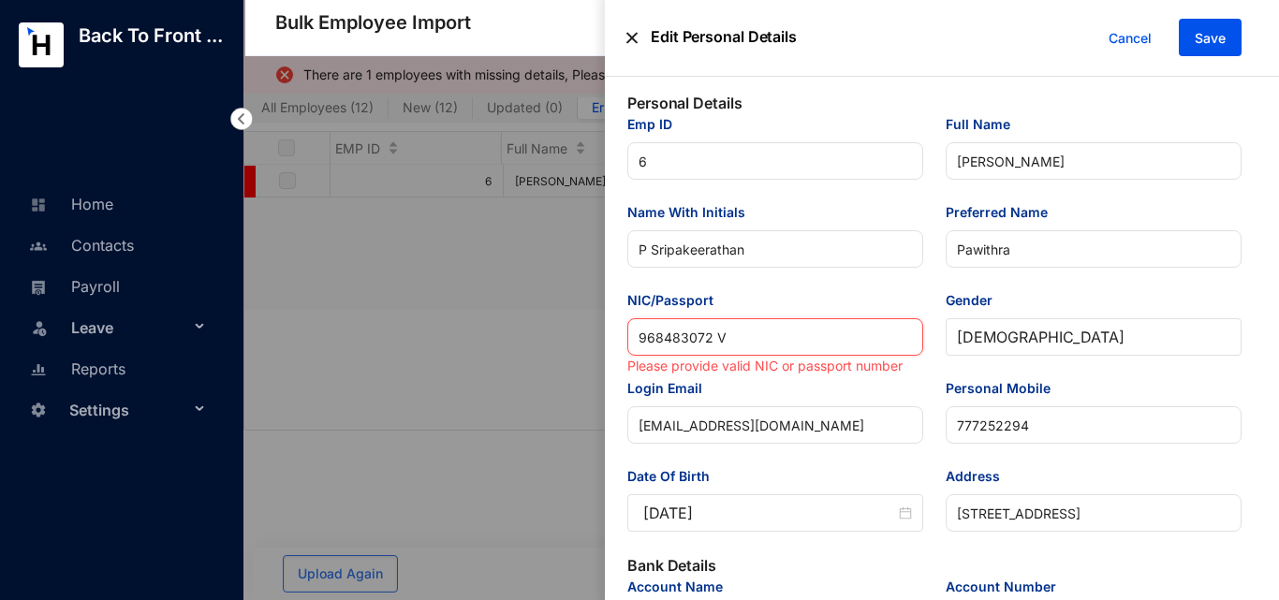
click at [714, 334] on input "968483072 V" at bounding box center [775, 336] width 296 height 37
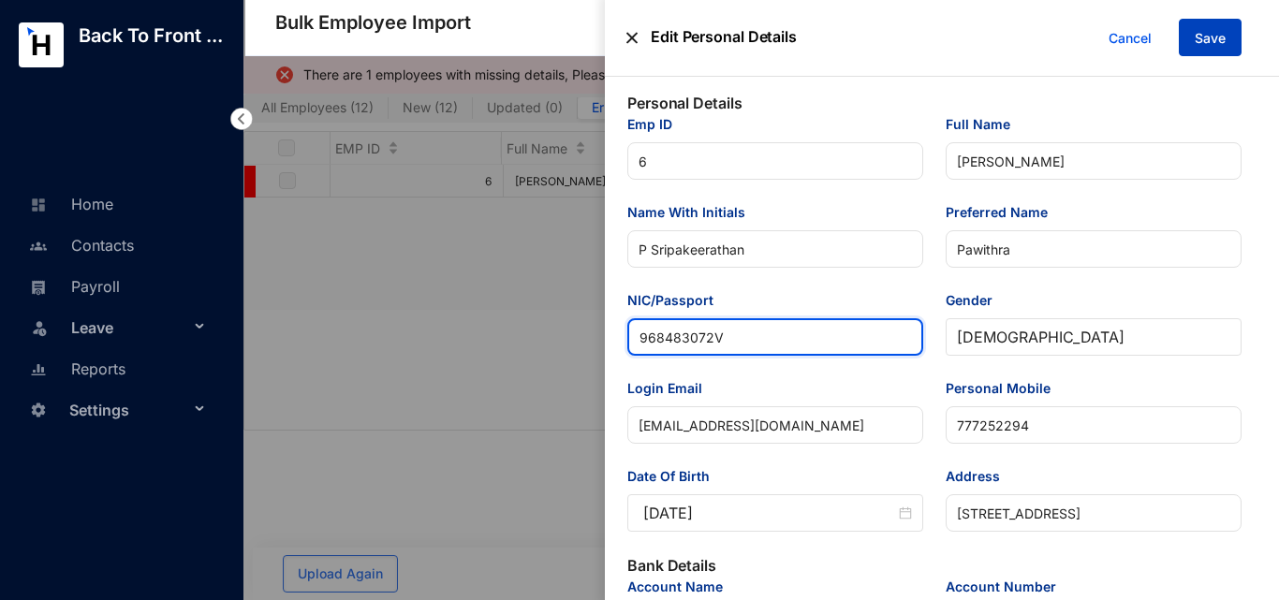
type input "968483072V"
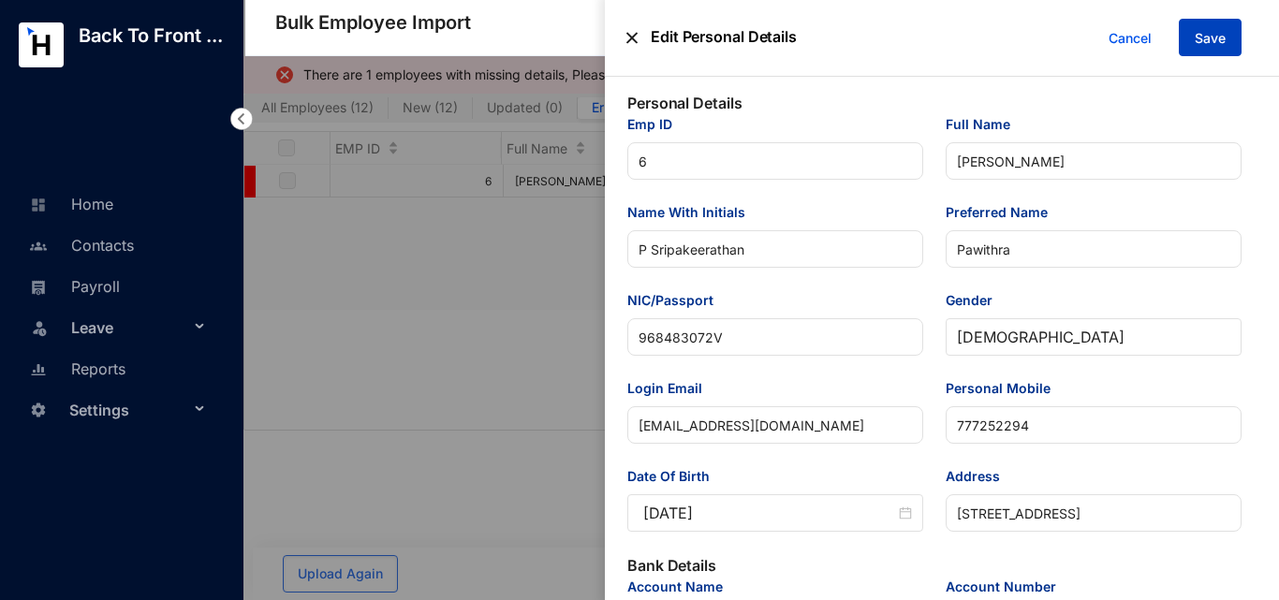
click at [1211, 35] on span "Save" at bounding box center [1210, 38] width 31 height 19
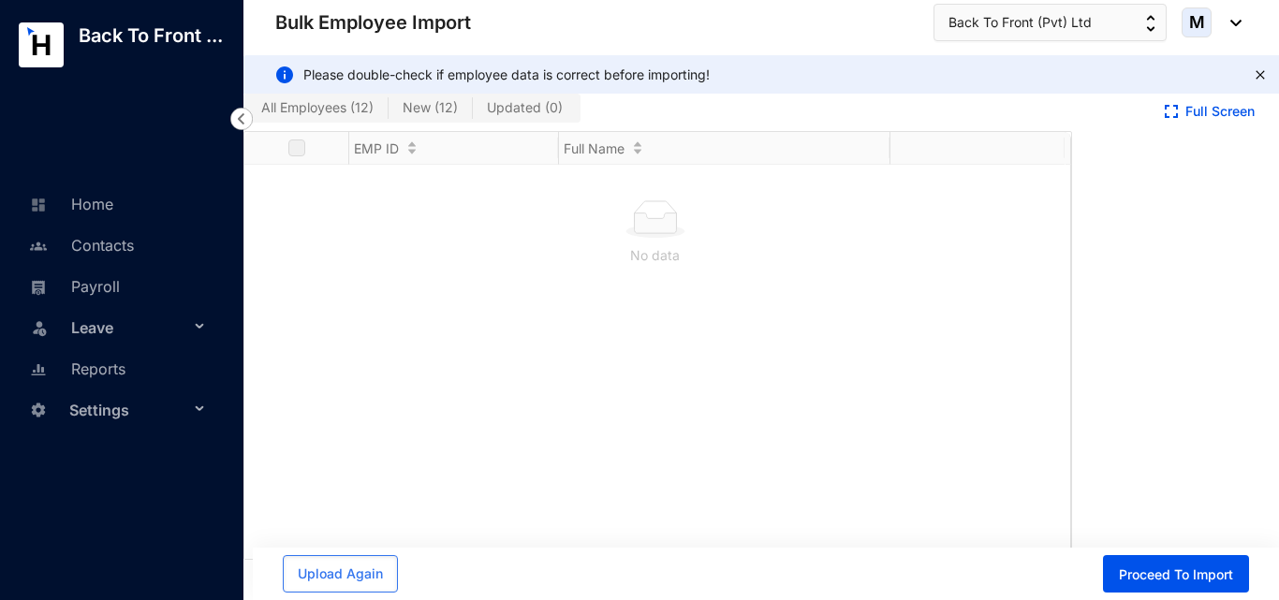
click at [366, 108] on span "All Employees ( 12 )" at bounding box center [317, 107] width 112 height 16
click at [247, 112] on input "All Employees ( 12 )" at bounding box center [247, 112] width 0 height 0
checkbox input "true"
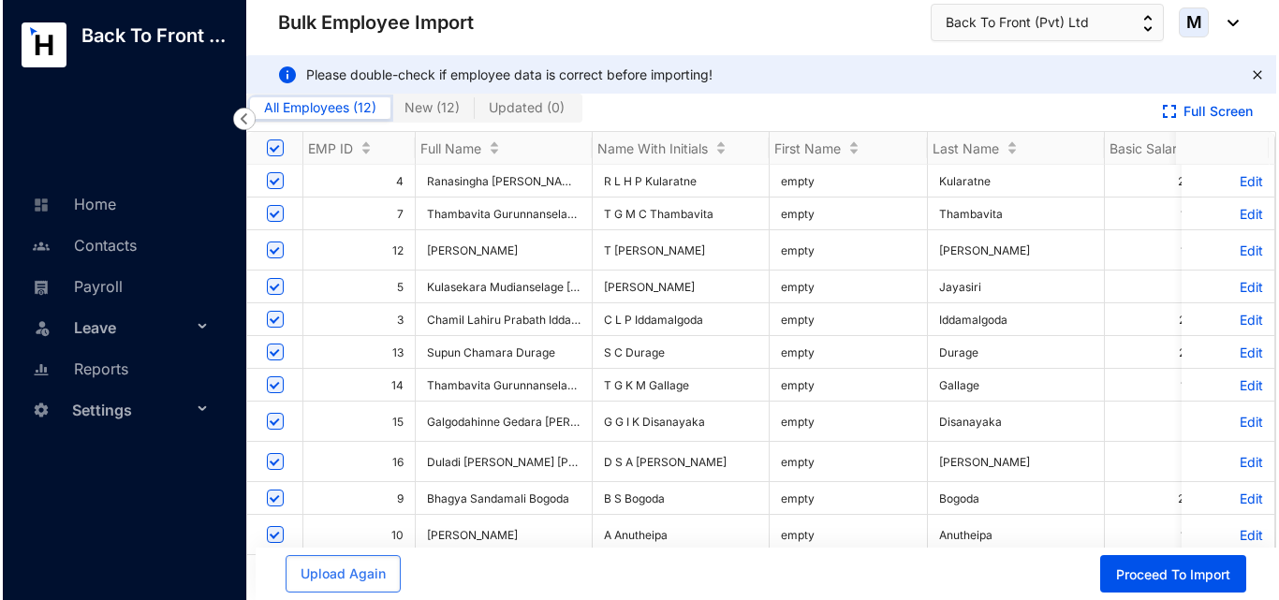
scroll to position [43, 0]
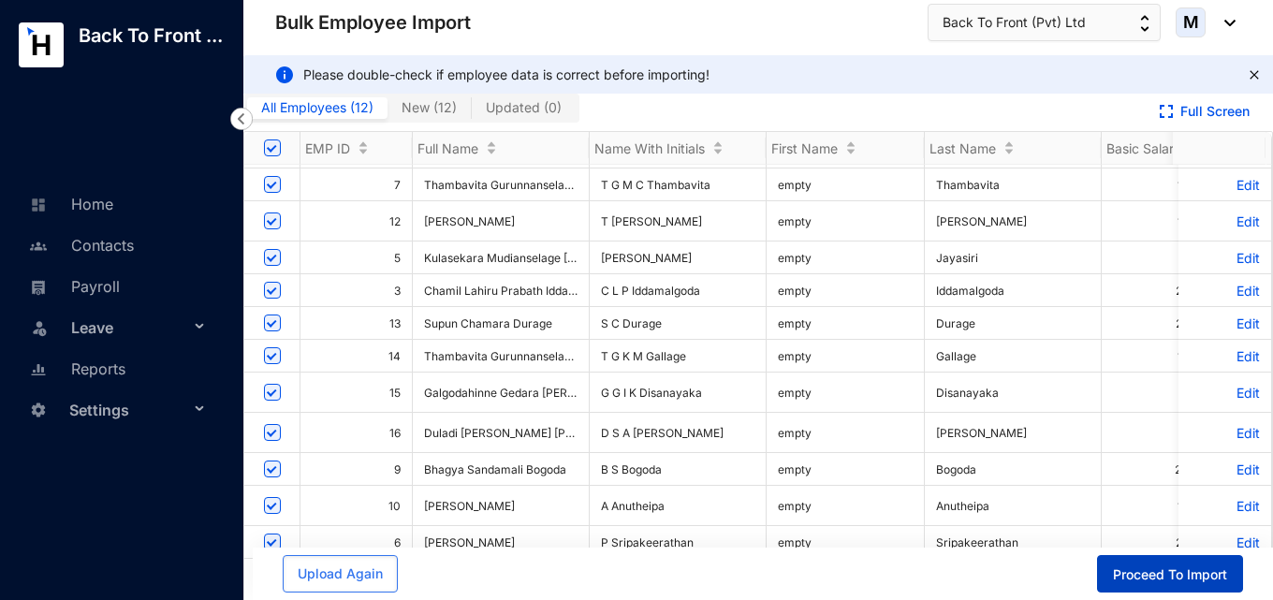
click at [1136, 573] on span "Proceed To Import" at bounding box center [1170, 574] width 114 height 19
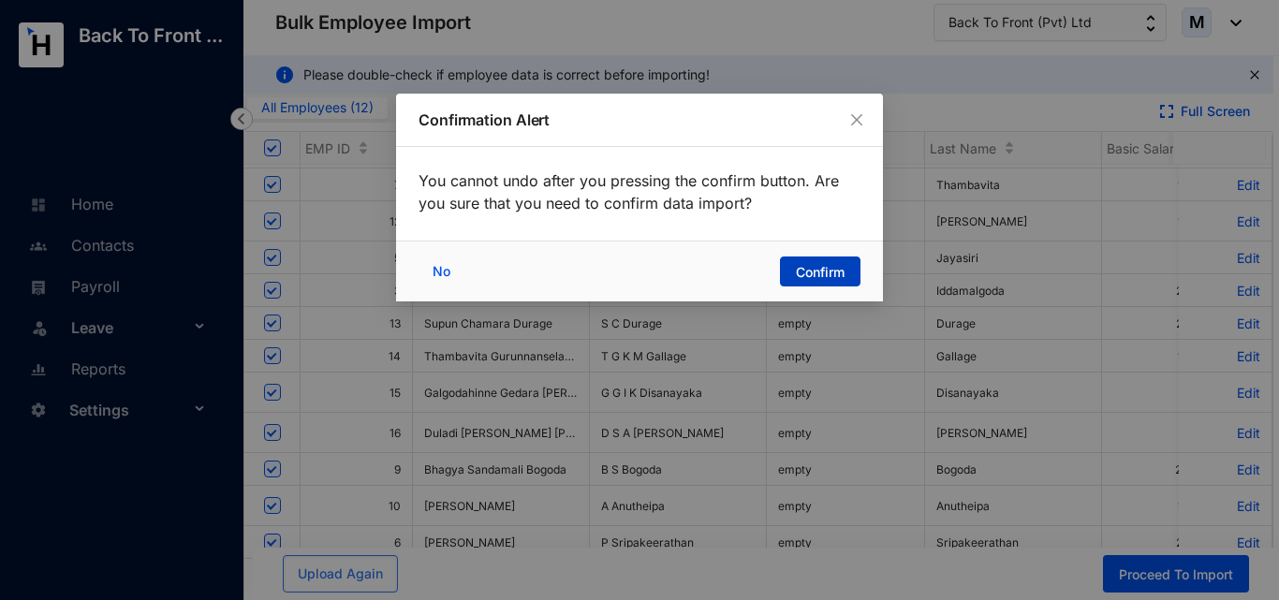
click at [799, 276] on span "Confirm" at bounding box center [820, 272] width 49 height 19
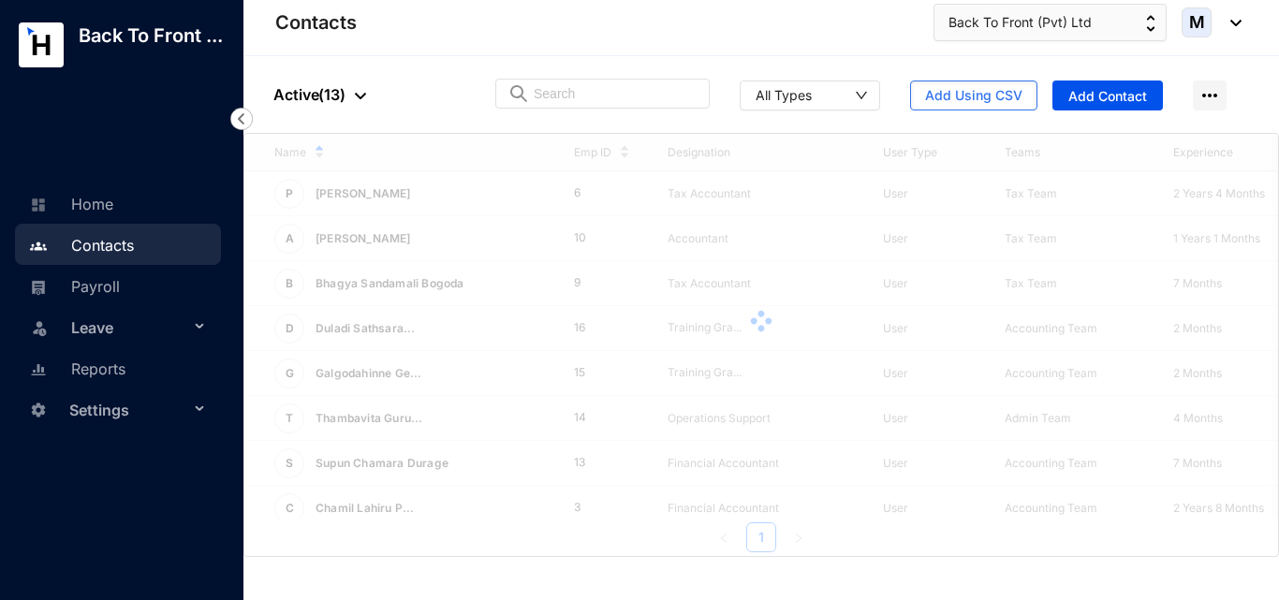
click at [109, 403] on span "Settings" at bounding box center [129, 409] width 120 height 37
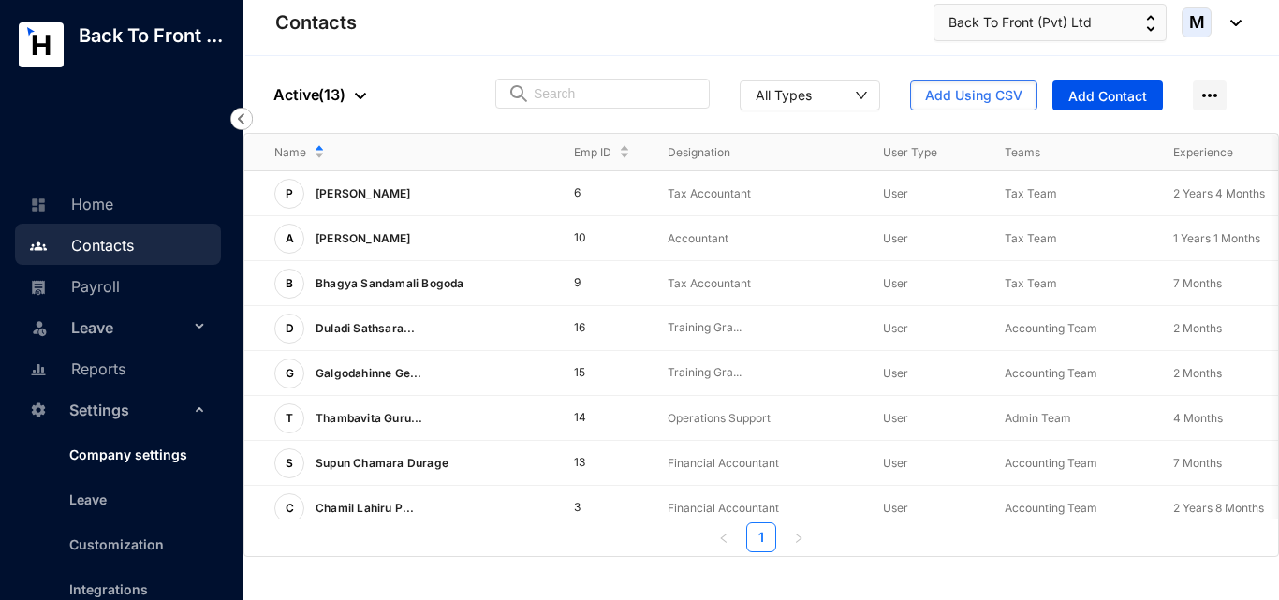
click at [110, 462] on link "Company settings" at bounding box center [120, 455] width 133 height 16
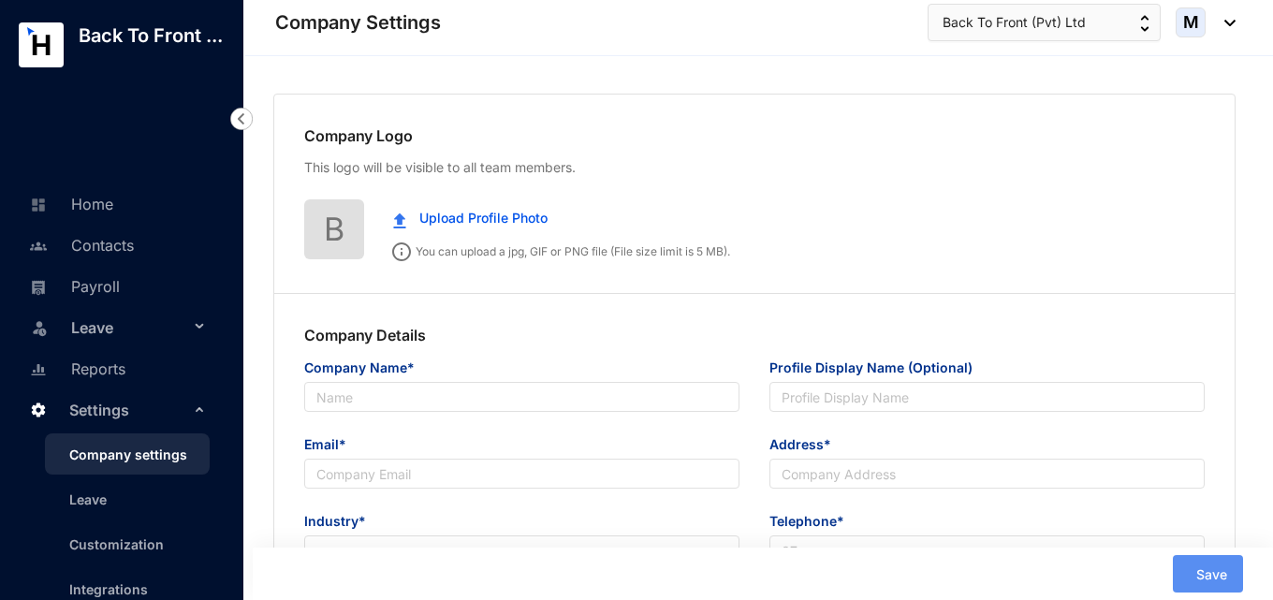
type input "Back To Front (Pvt) Ltd"
type input "[EMAIL_ADDRESS][DOMAIN_NAME]"
type input "uuaa"
type input "00"
radio input "true"
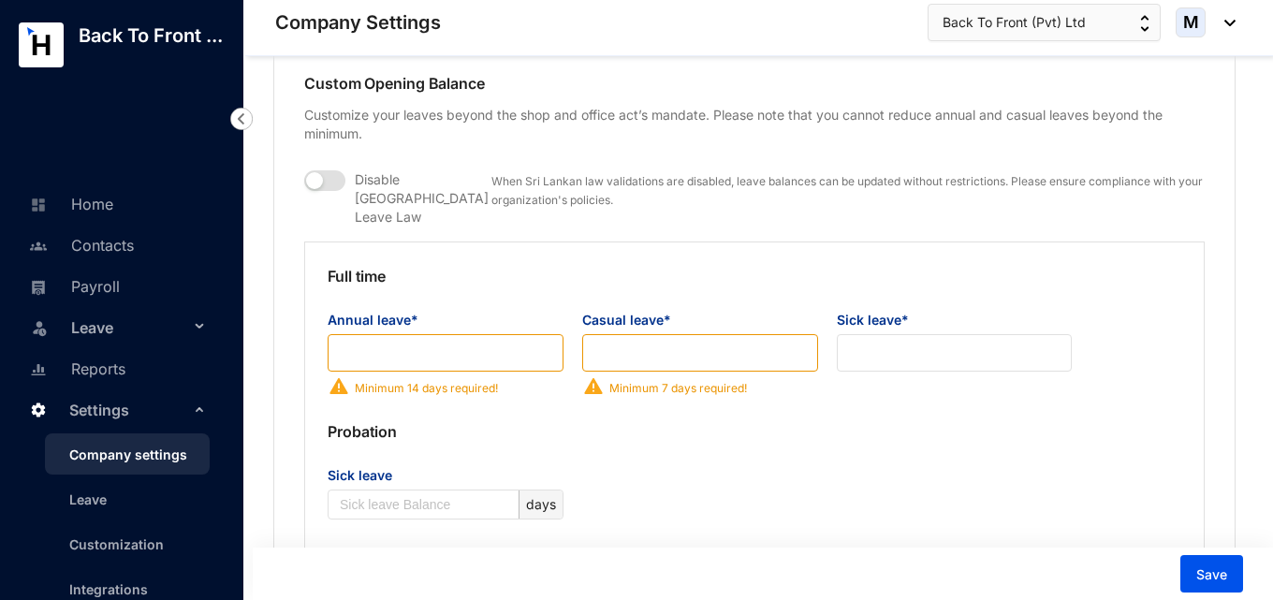
scroll to position [1498, 0]
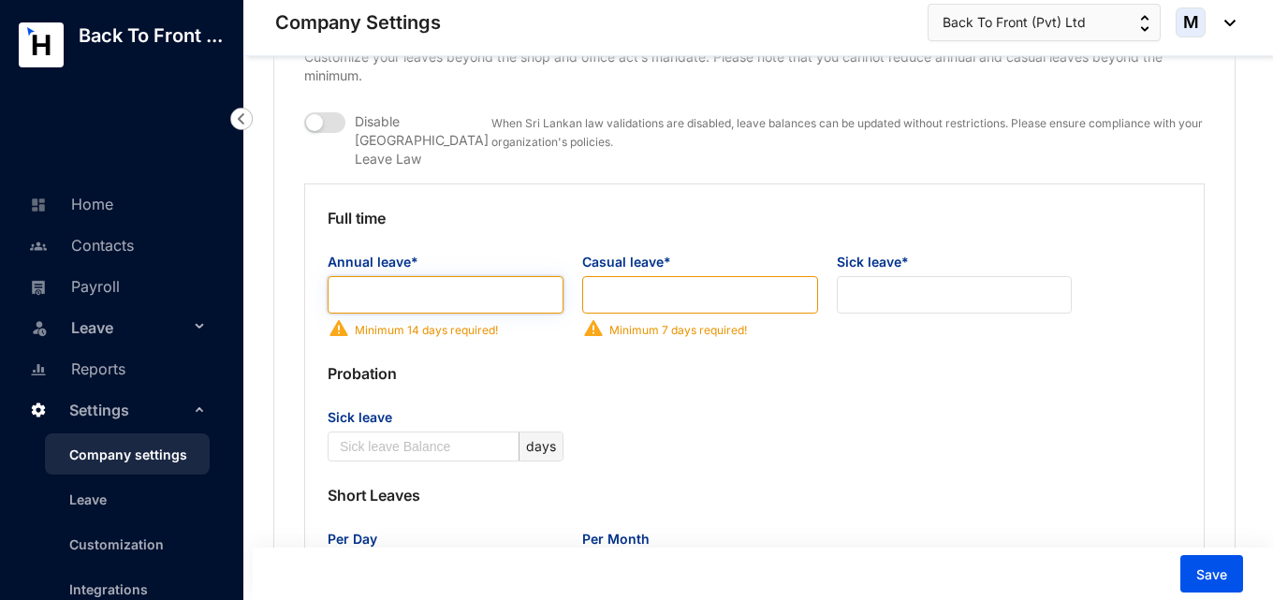
click at [509, 283] on input "Annual leave*" at bounding box center [446, 294] width 236 height 37
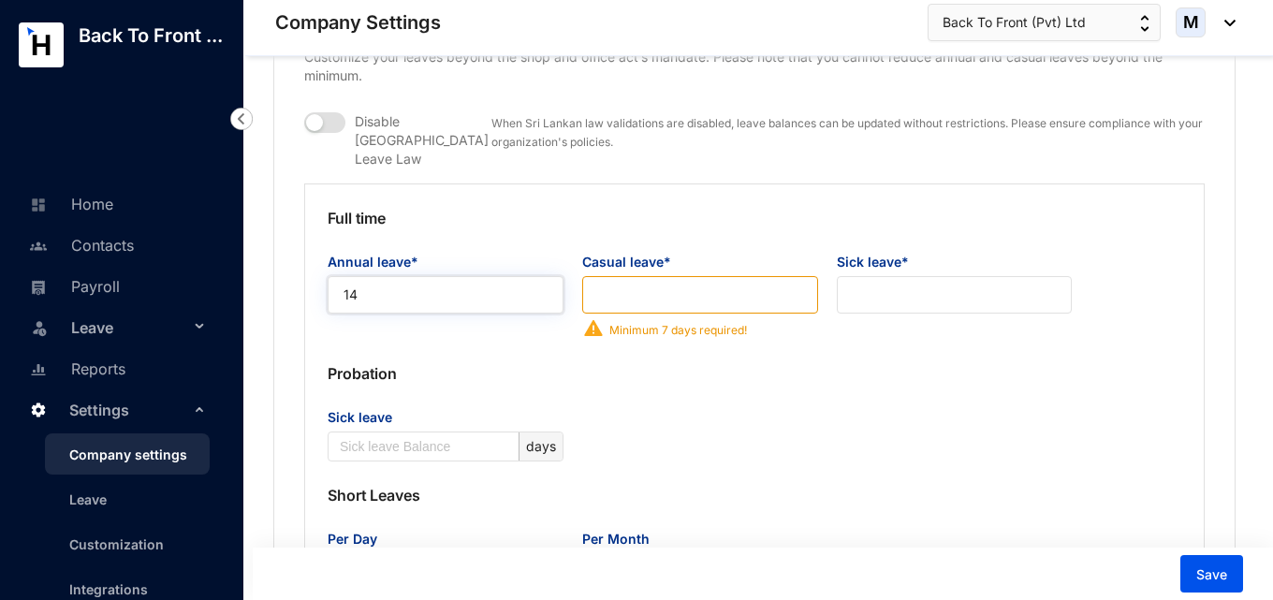
type input "14"
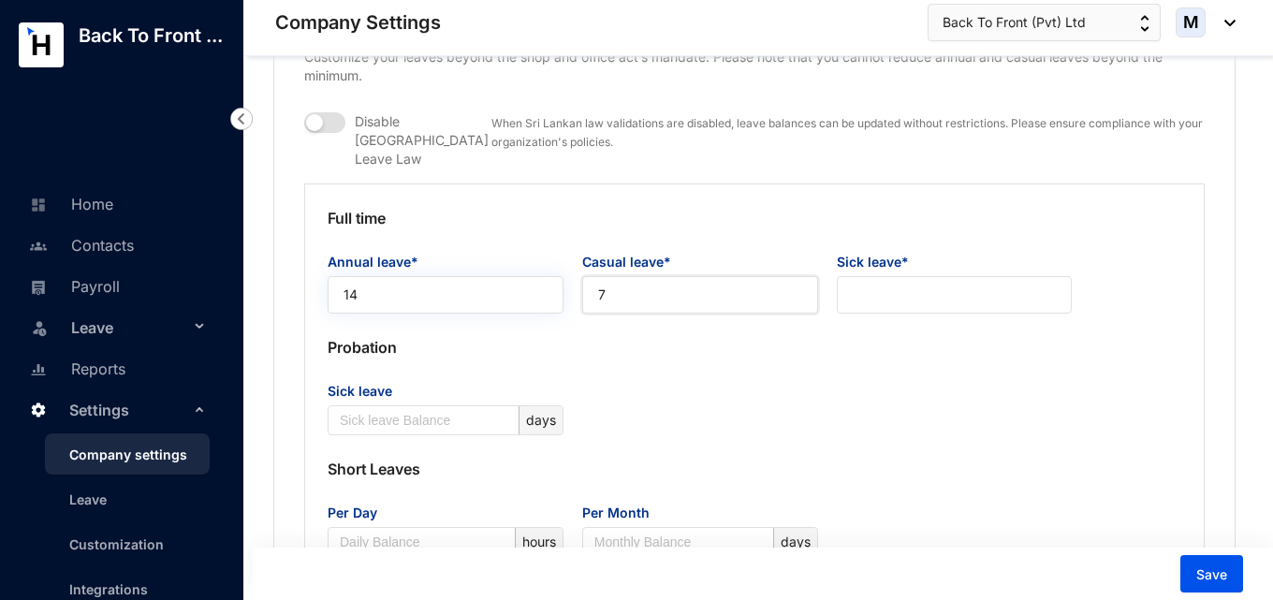
type input "7"
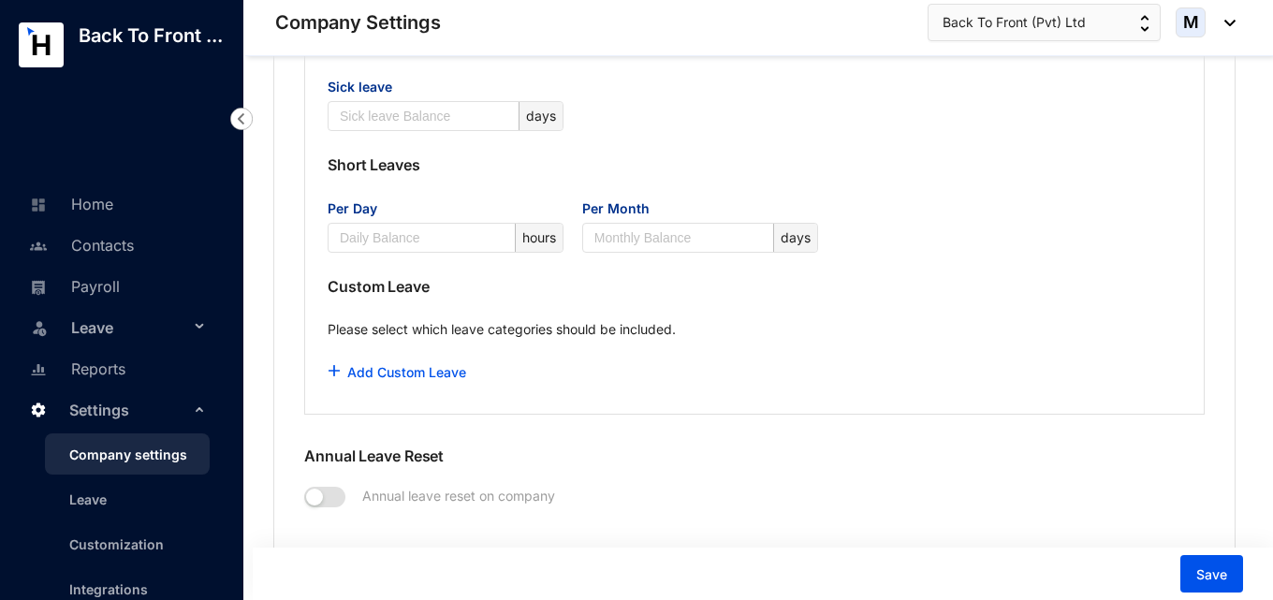
scroll to position [1872, 0]
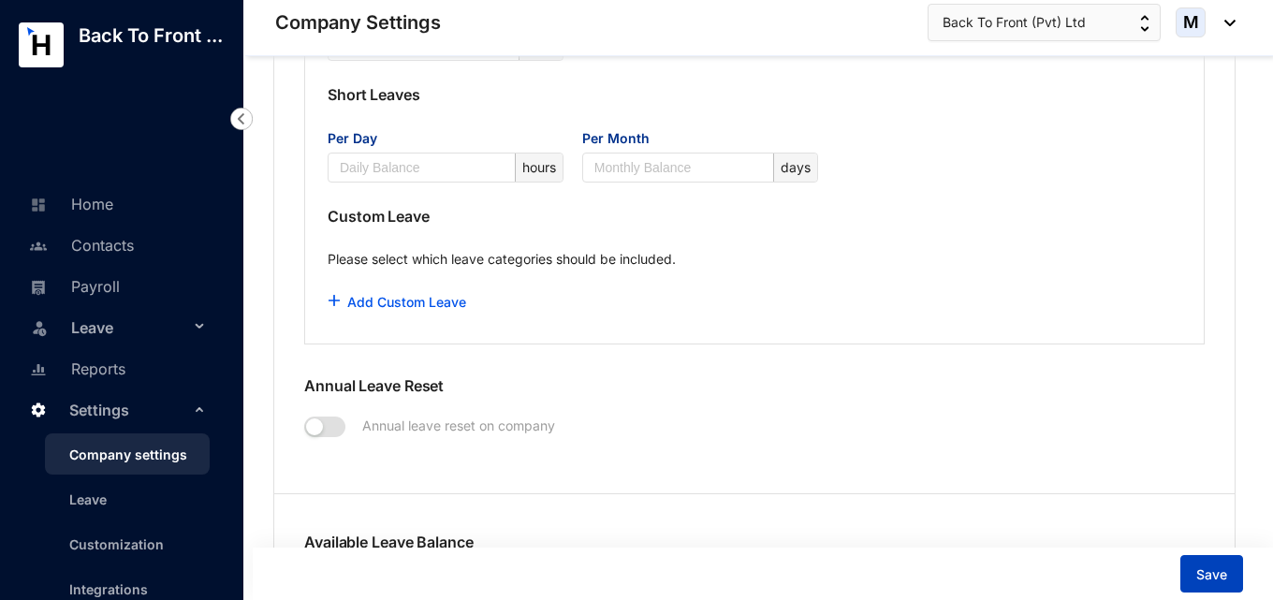
click at [1213, 575] on span "Save" at bounding box center [1211, 574] width 31 height 19
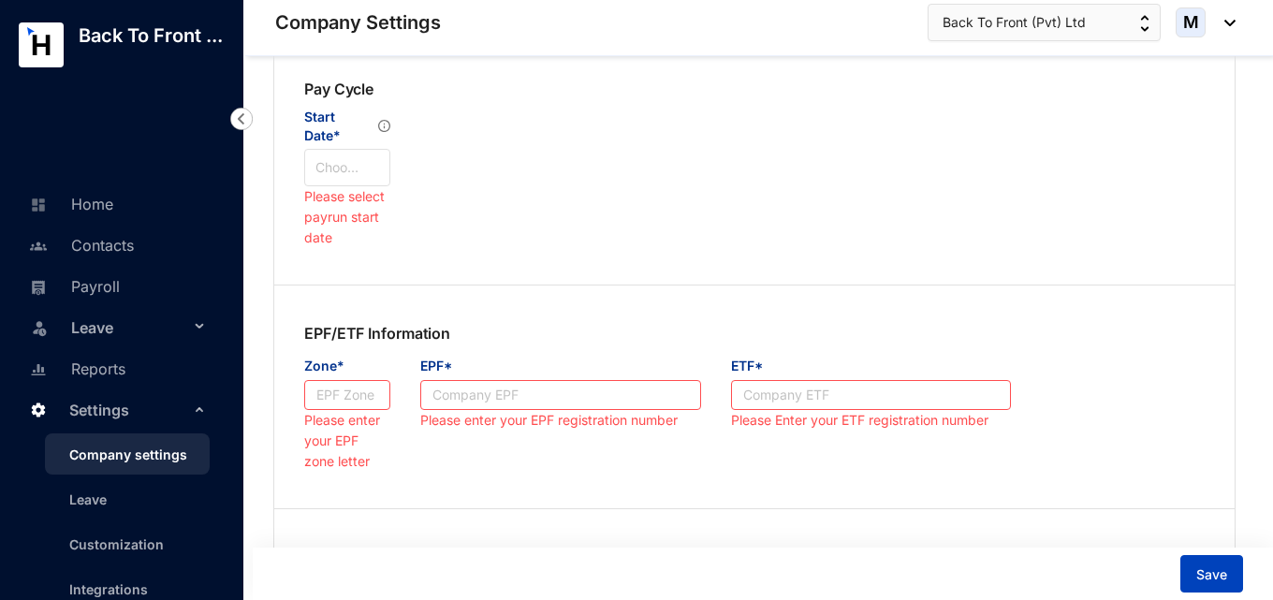
scroll to position [723, 0]
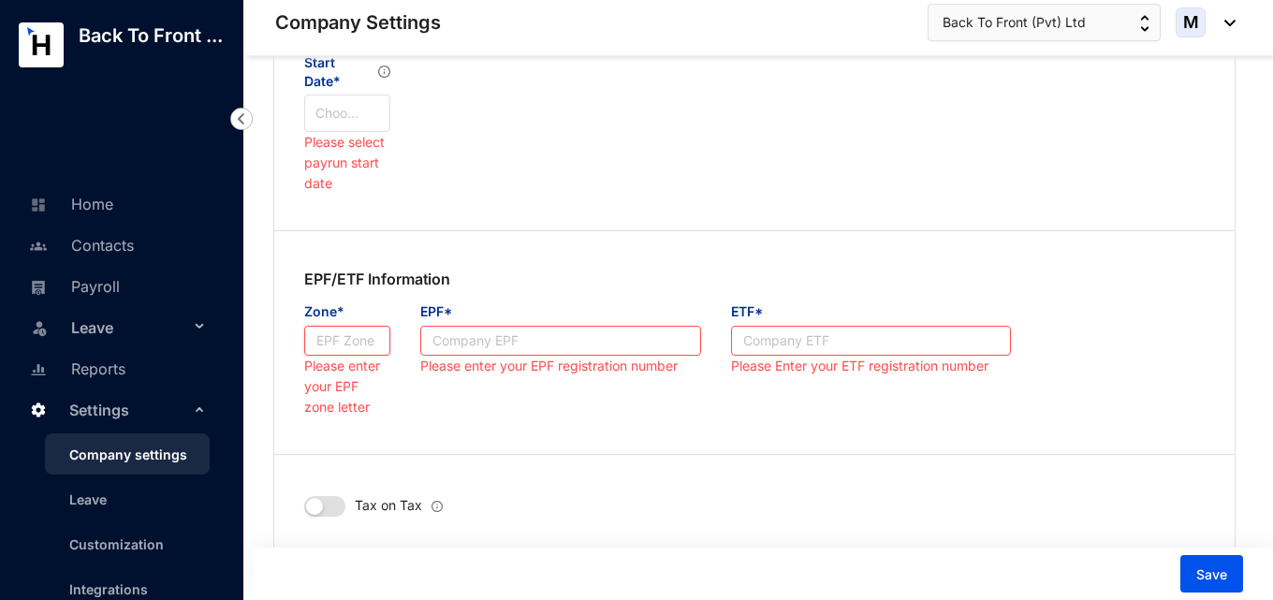
click at [327, 342] on input "Zone*" at bounding box center [347, 341] width 86 height 30
type input "001"
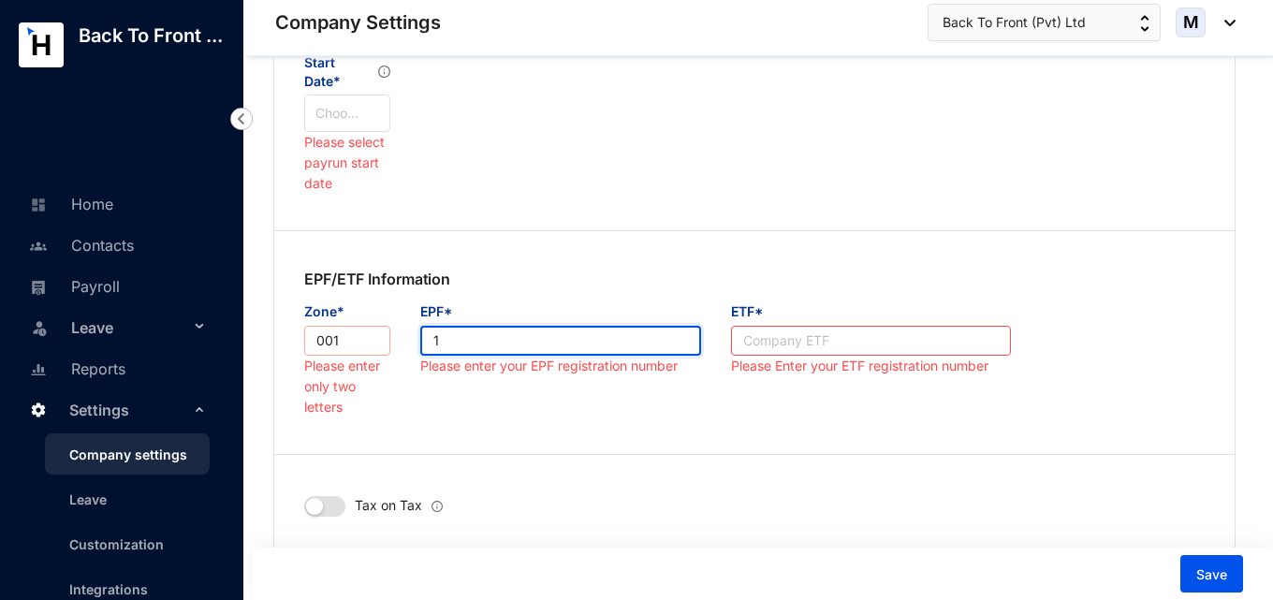
type input "1"
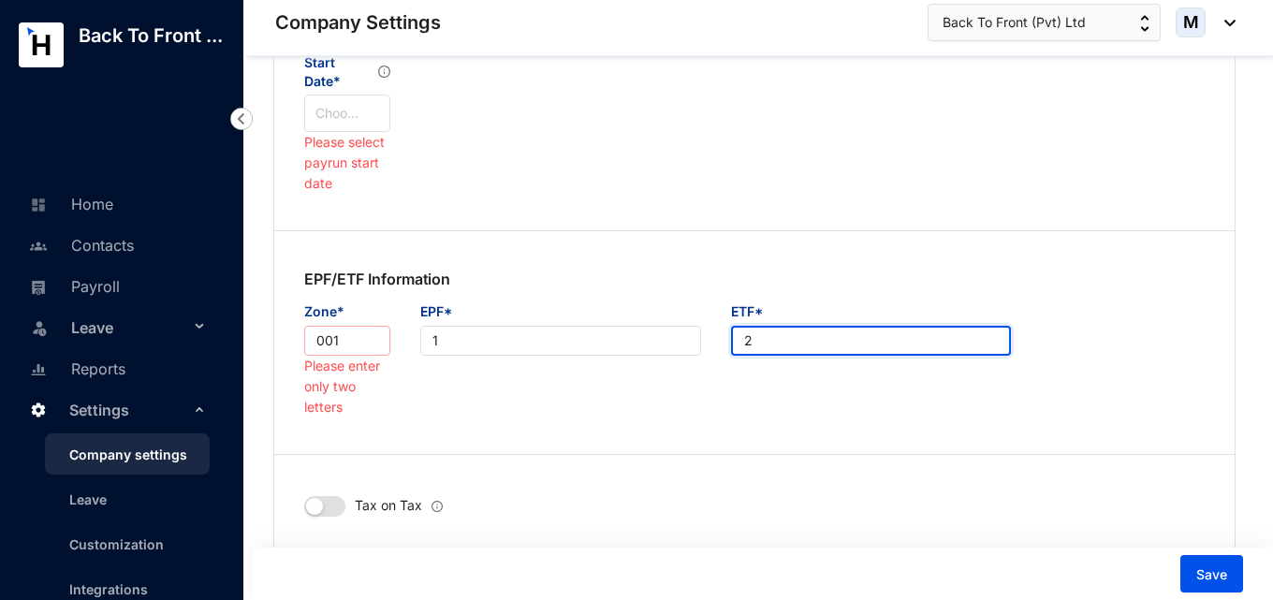
type input "2"
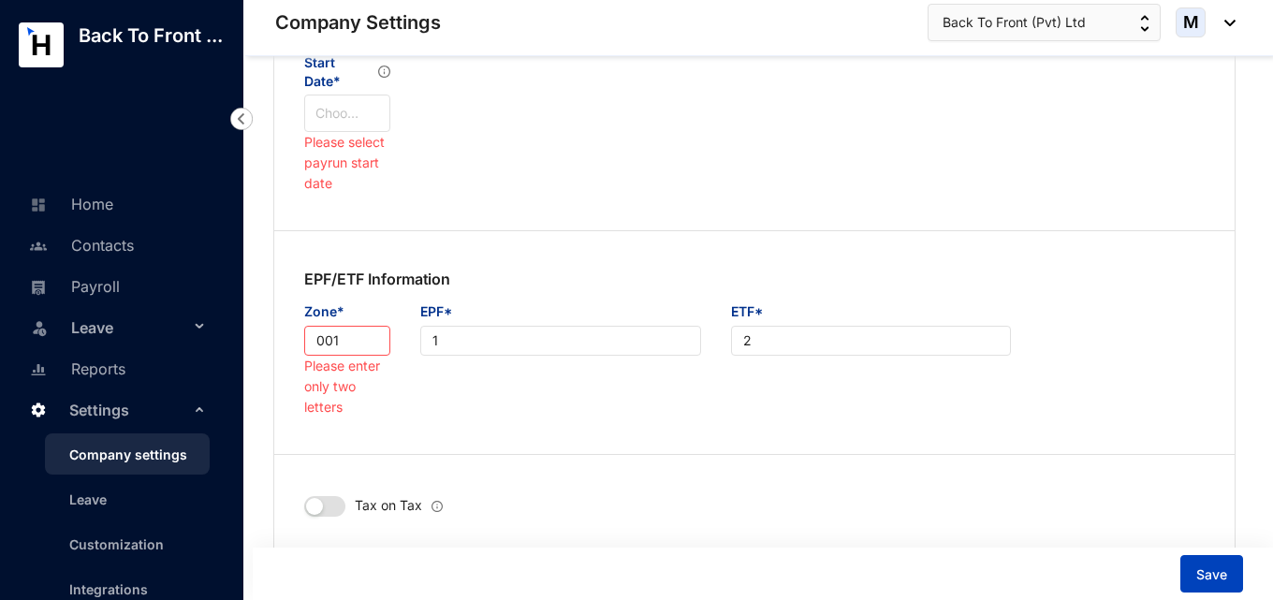
click at [1216, 567] on span "Save" at bounding box center [1211, 574] width 31 height 19
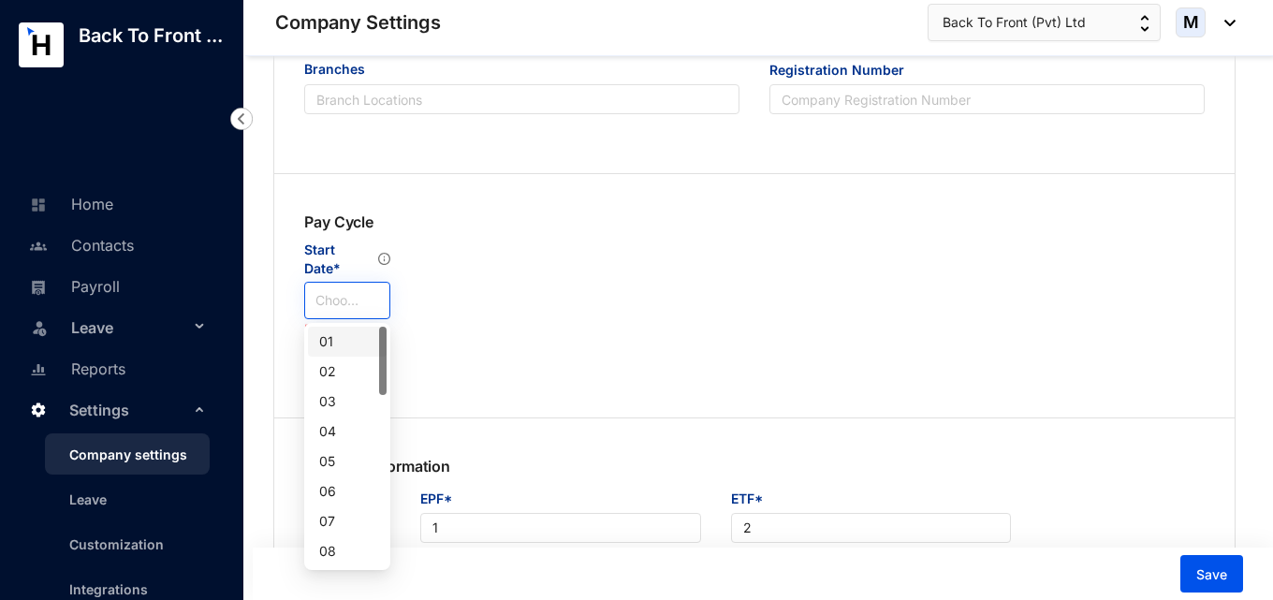
click at [334, 297] on input "search" at bounding box center [347, 301] width 64 height 36
click at [337, 338] on div "01" at bounding box center [347, 341] width 56 height 21
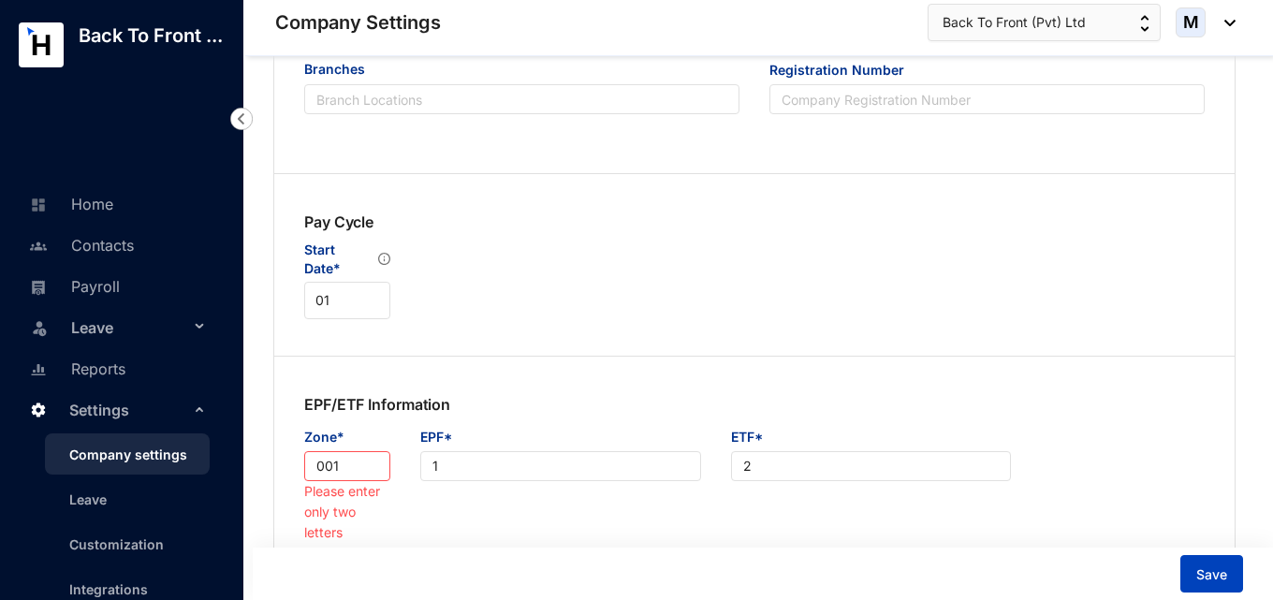
click at [1221, 577] on span "Save" at bounding box center [1211, 574] width 31 height 19
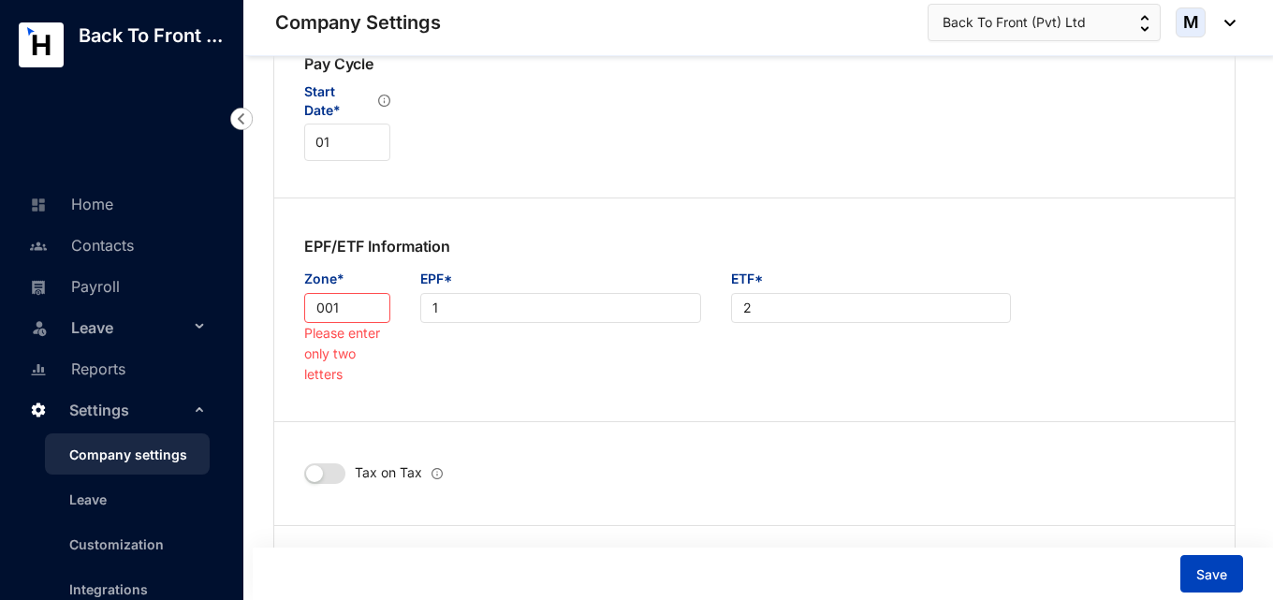
scroll to position [701, 0]
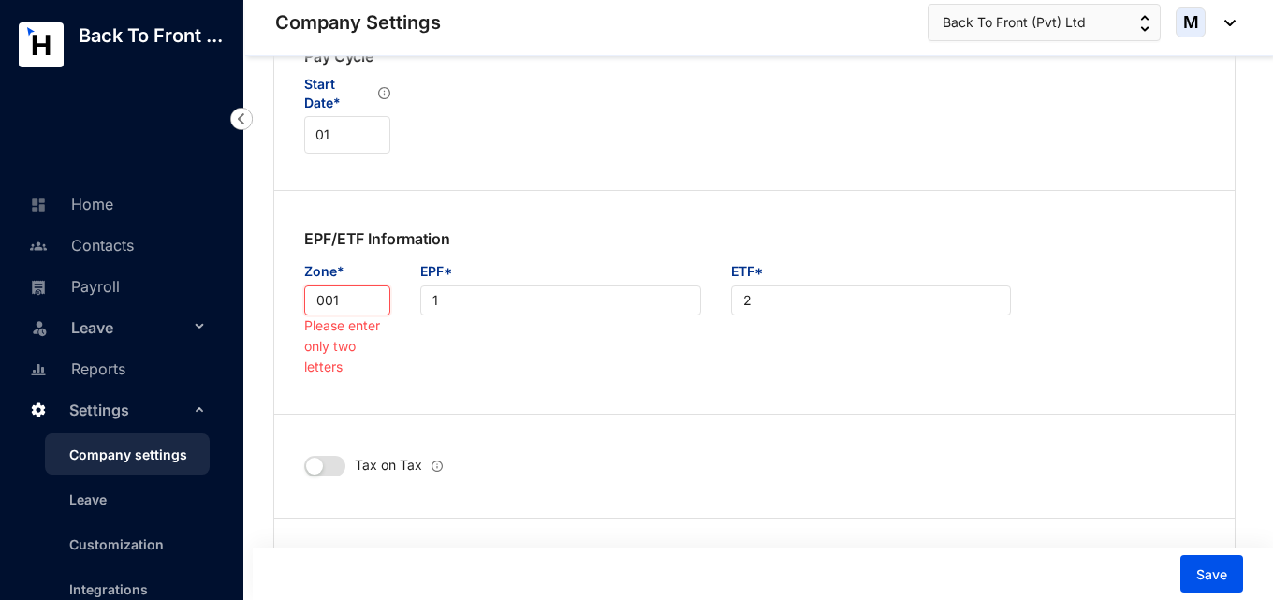
drag, startPoint x: 360, startPoint y: 301, endPoint x: 296, endPoint y: 302, distance: 64.6
click at [296, 302] on div "Zone* 001 Please enter only two letters" at bounding box center [347, 319] width 116 height 116
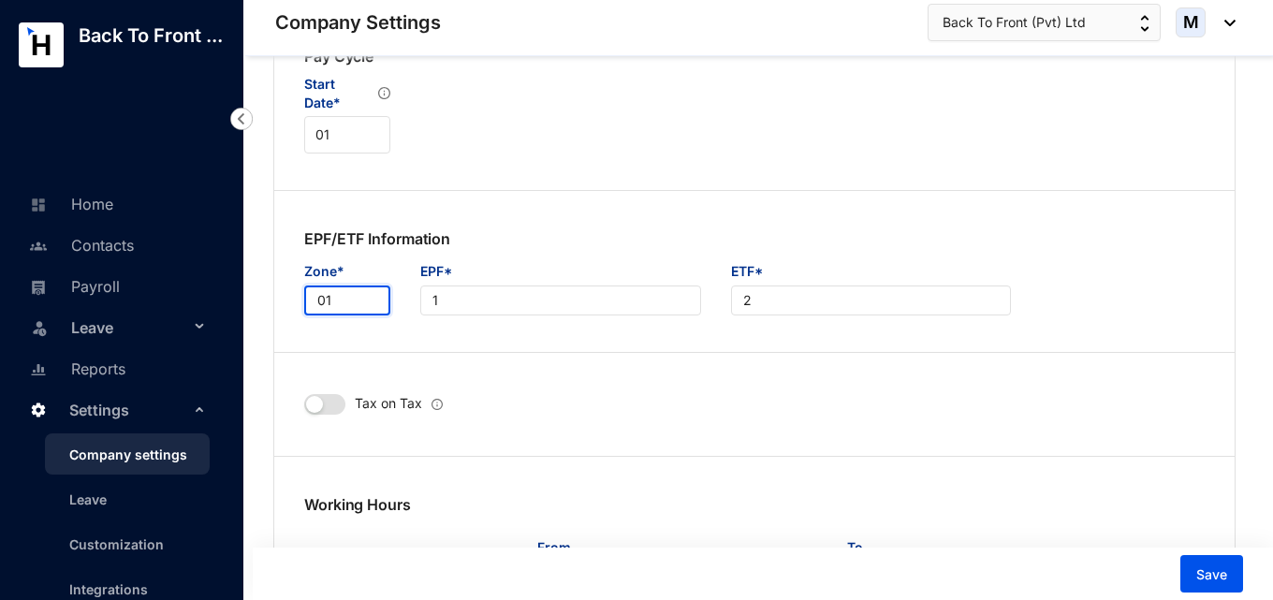
type input "01"
click at [1210, 568] on span "Save" at bounding box center [1211, 574] width 31 height 19
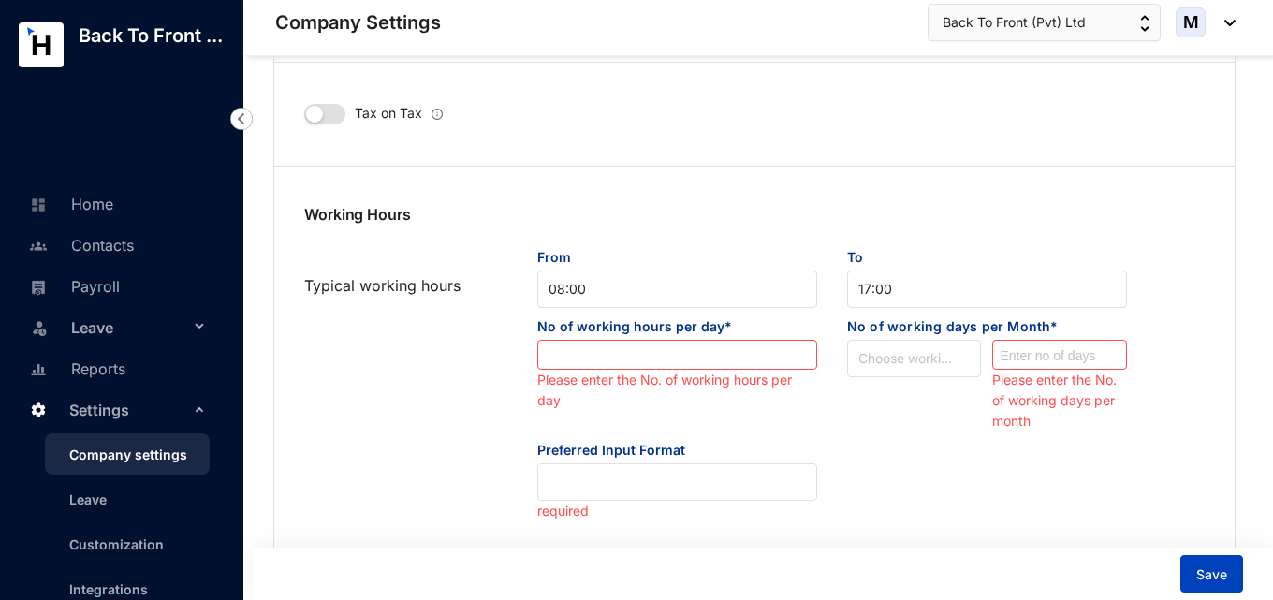
scroll to position [1047, 0]
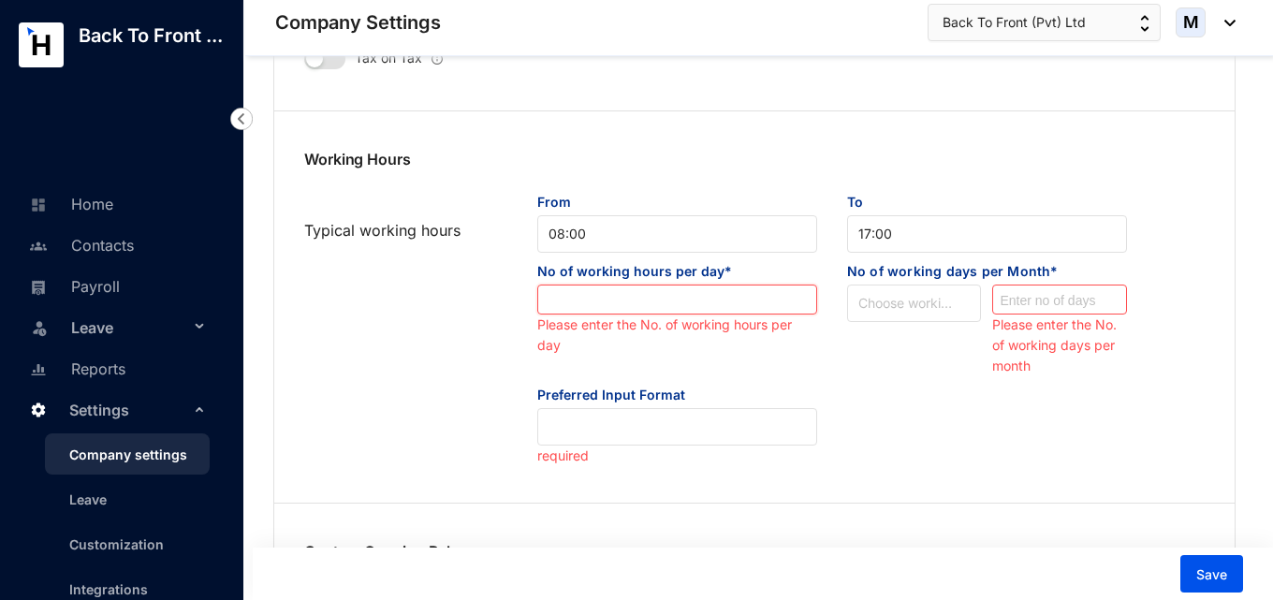
click at [735, 303] on input at bounding box center [677, 301] width 278 height 30
click at [635, 309] on input at bounding box center [677, 301] width 278 height 30
type input "8"
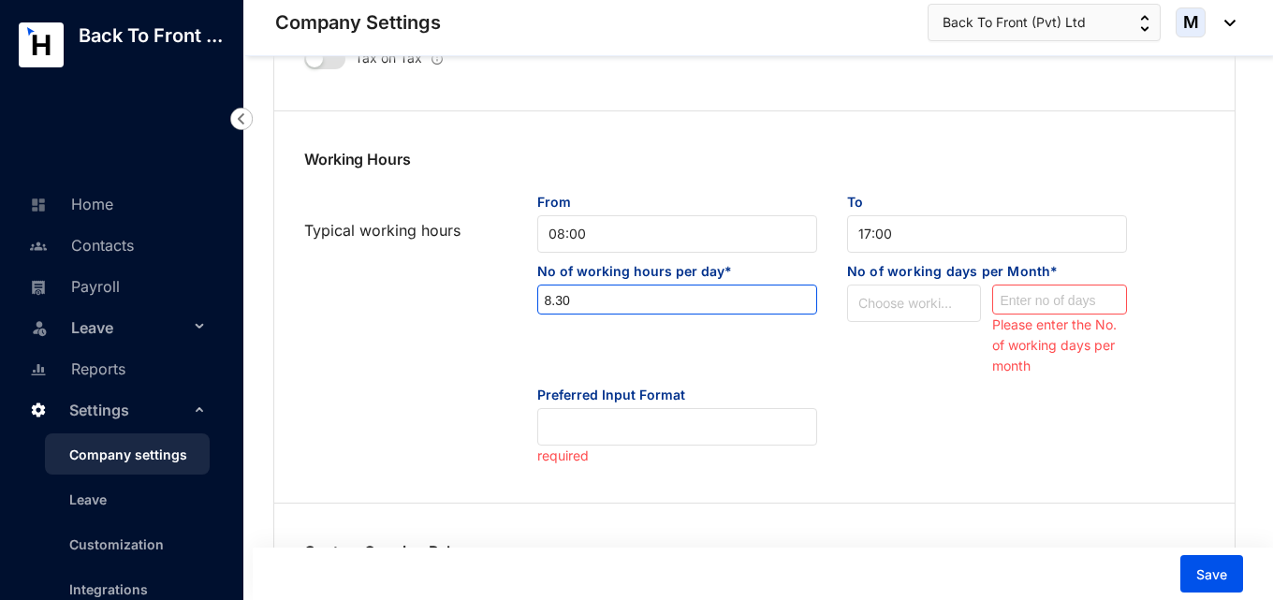
type input "8.3"
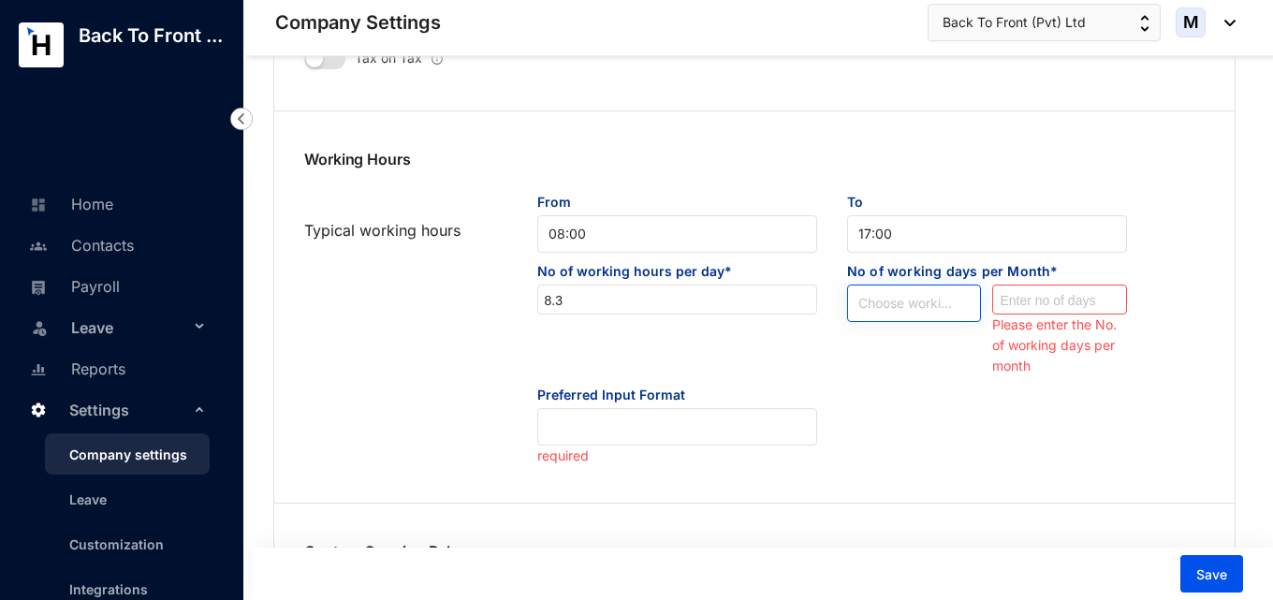
click at [913, 306] on input "search" at bounding box center [914, 300] width 112 height 28
click at [804, 366] on div "No of working hours per day* 8.3" at bounding box center [677, 319] width 310 height 114
click at [932, 300] on input "search" at bounding box center [914, 300] width 112 height 28
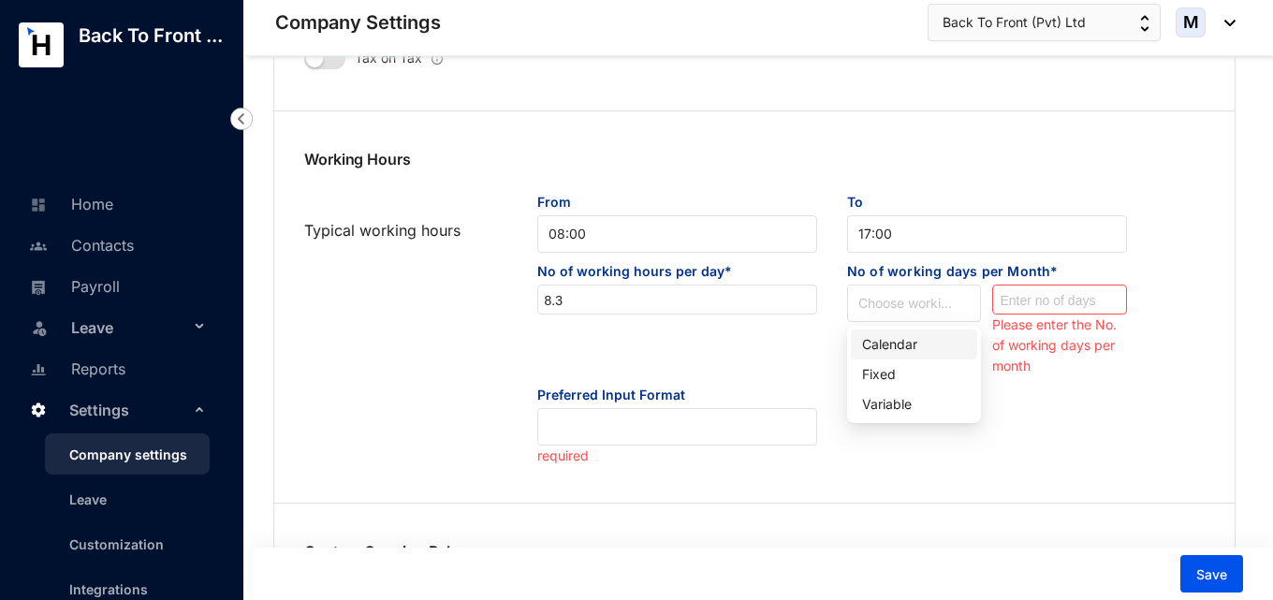
click at [777, 350] on div "No of working hours per day* 8.3" at bounding box center [677, 319] width 310 height 114
click at [1034, 302] on input at bounding box center [1059, 301] width 133 height 30
click at [900, 454] on div "Preferred Input Format required" at bounding box center [754, 426] width 931 height 81
click at [1043, 304] on input at bounding box center [1059, 301] width 133 height 30
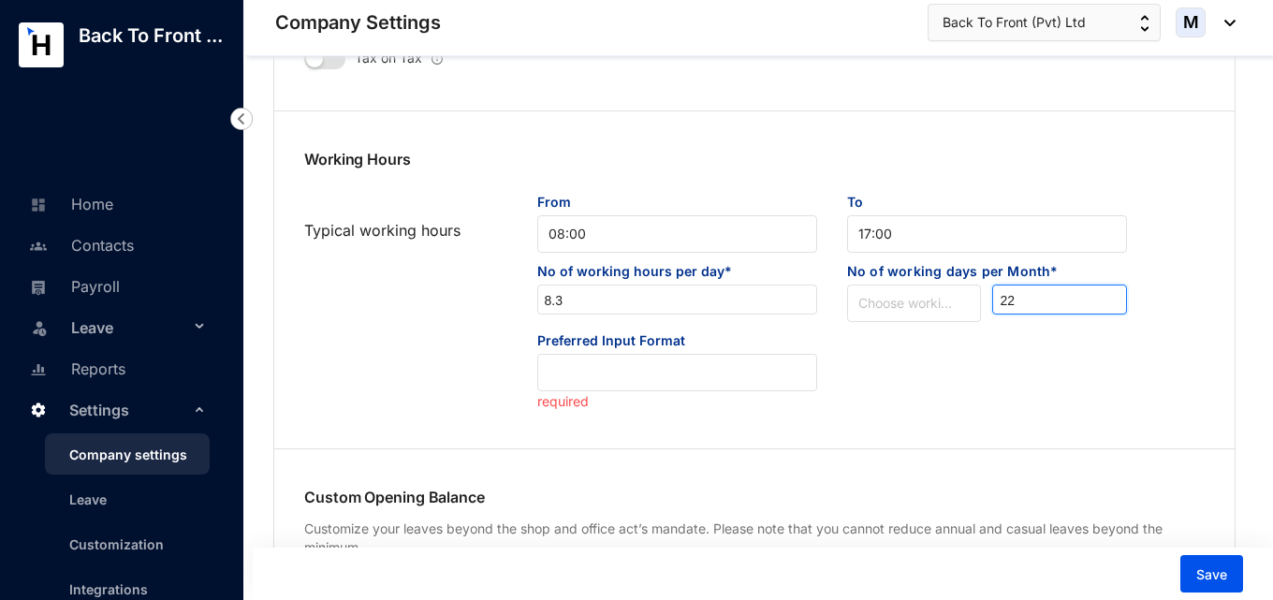
type input "22"
click at [941, 388] on div "Preferred Input Format required" at bounding box center [754, 371] width 931 height 81
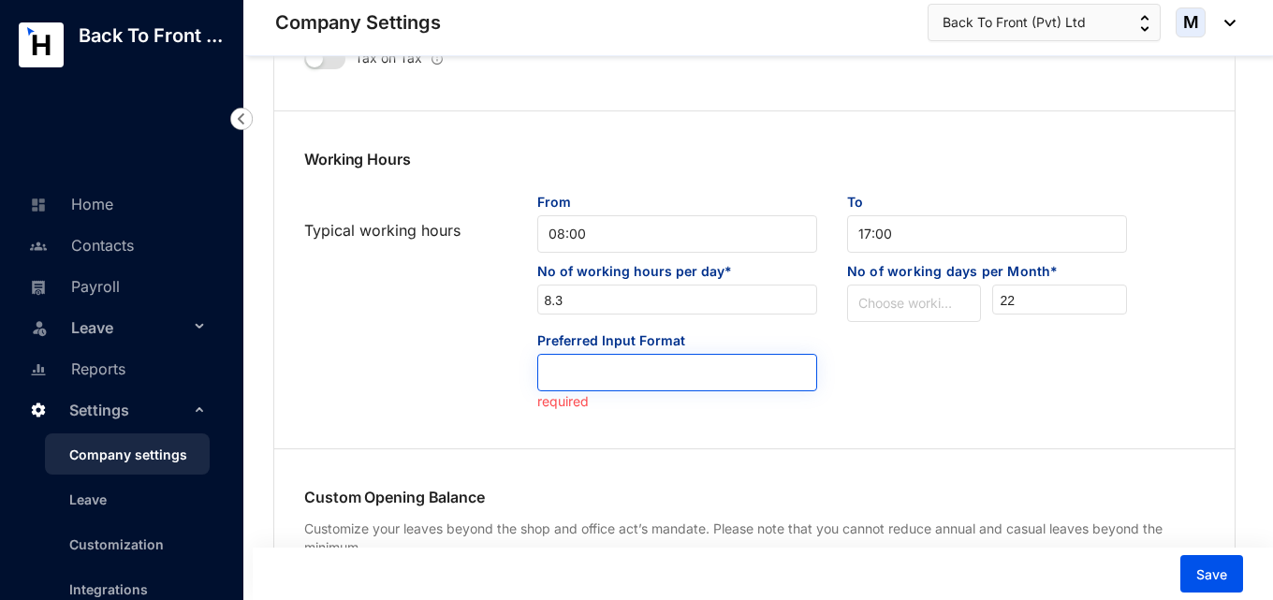
click at [687, 371] on input "search" at bounding box center [677, 369] width 257 height 28
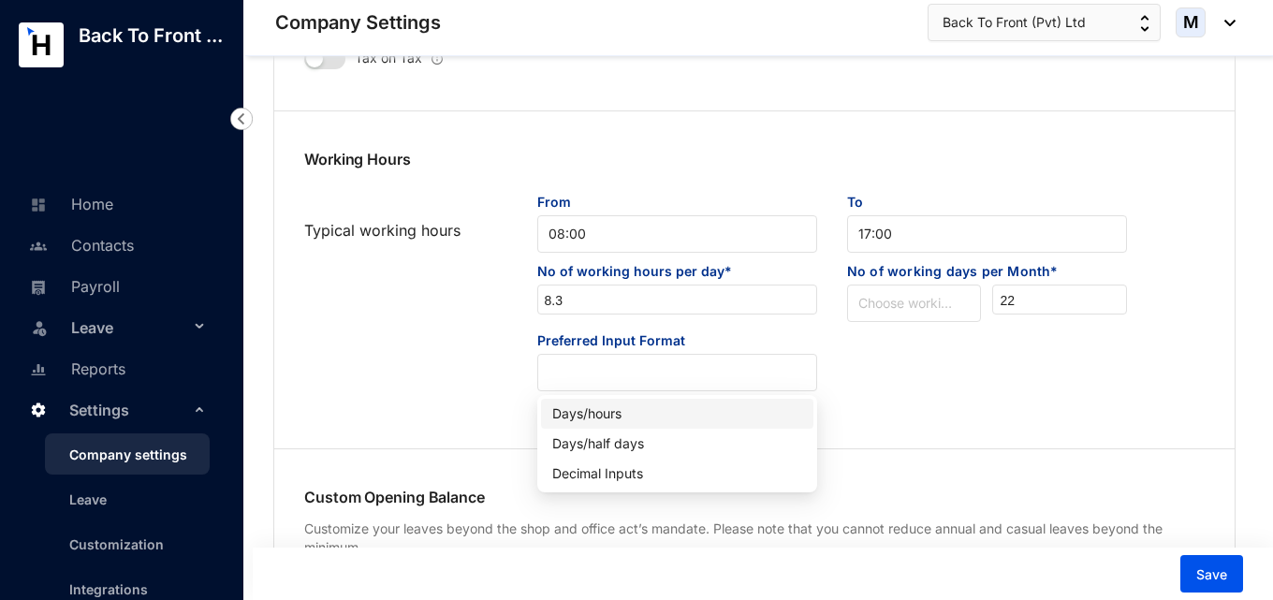
click at [623, 411] on div "Days/hours" at bounding box center [677, 413] width 250 height 21
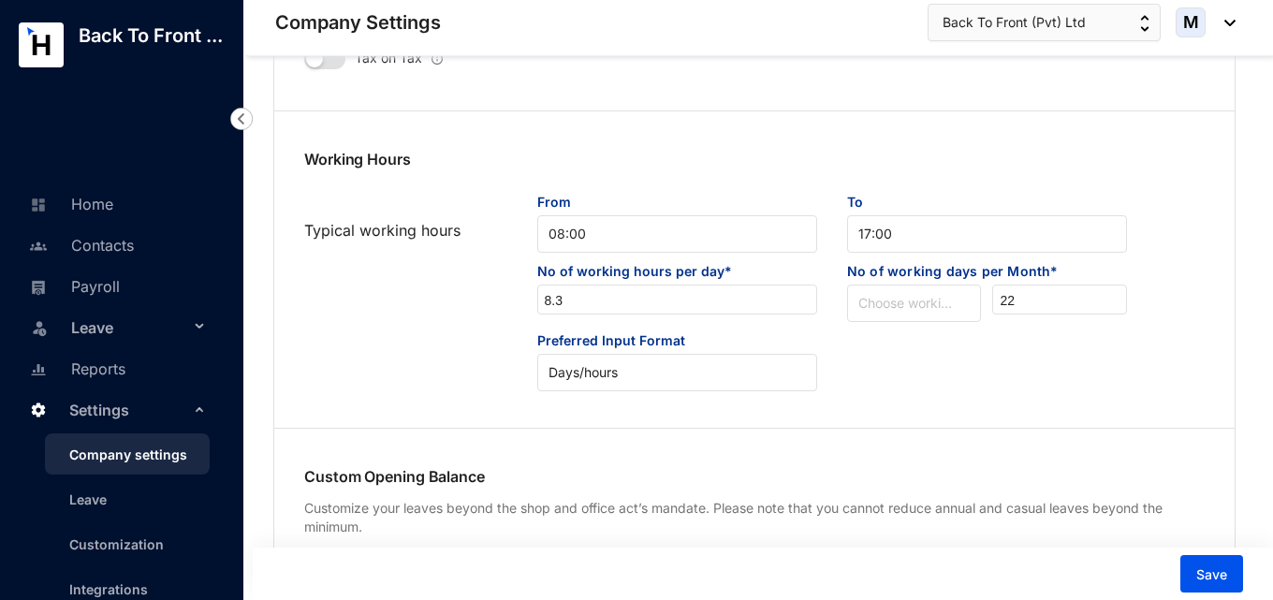
click at [1004, 394] on div "Working Hours Typical working hours From 08:00 To 17:00 No of working hours per…" at bounding box center [754, 269] width 960 height 303
click at [1224, 586] on button "Save" at bounding box center [1211, 573] width 63 height 37
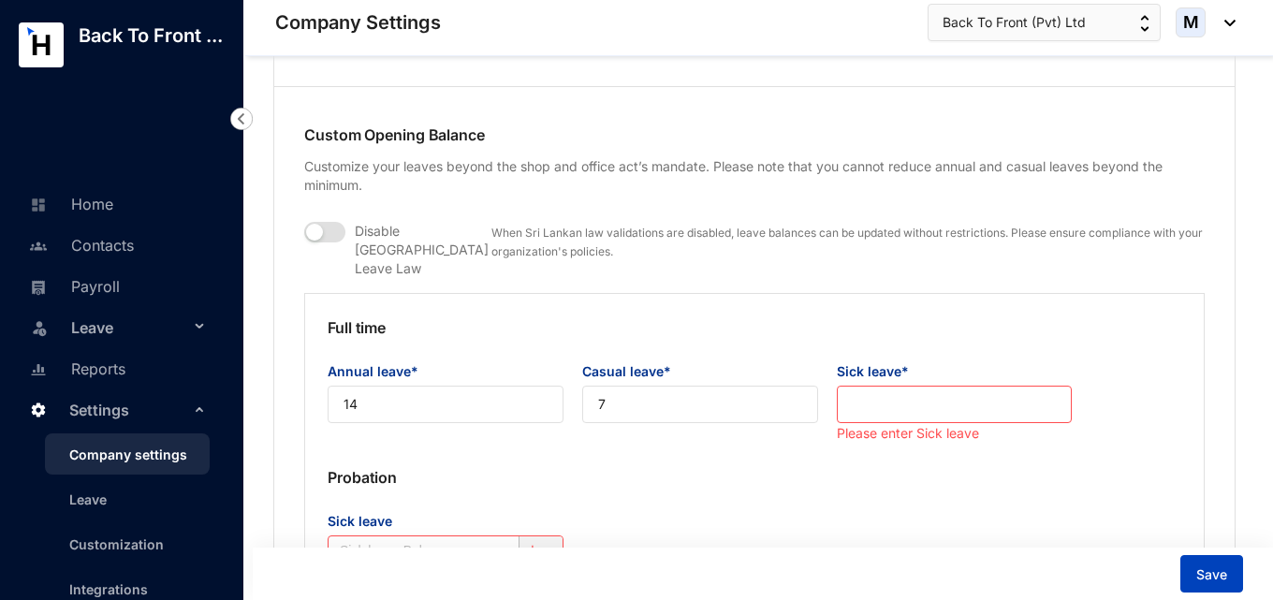
scroll to position [1475, 0]
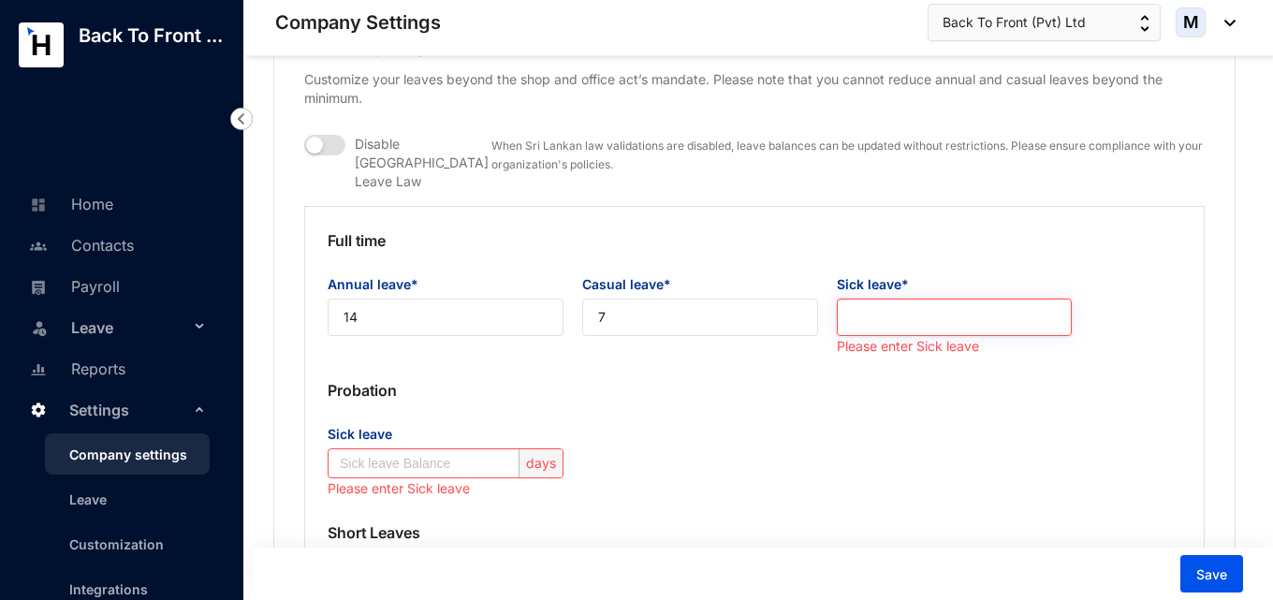
click at [922, 299] on input "Sick leave*" at bounding box center [955, 317] width 236 height 37
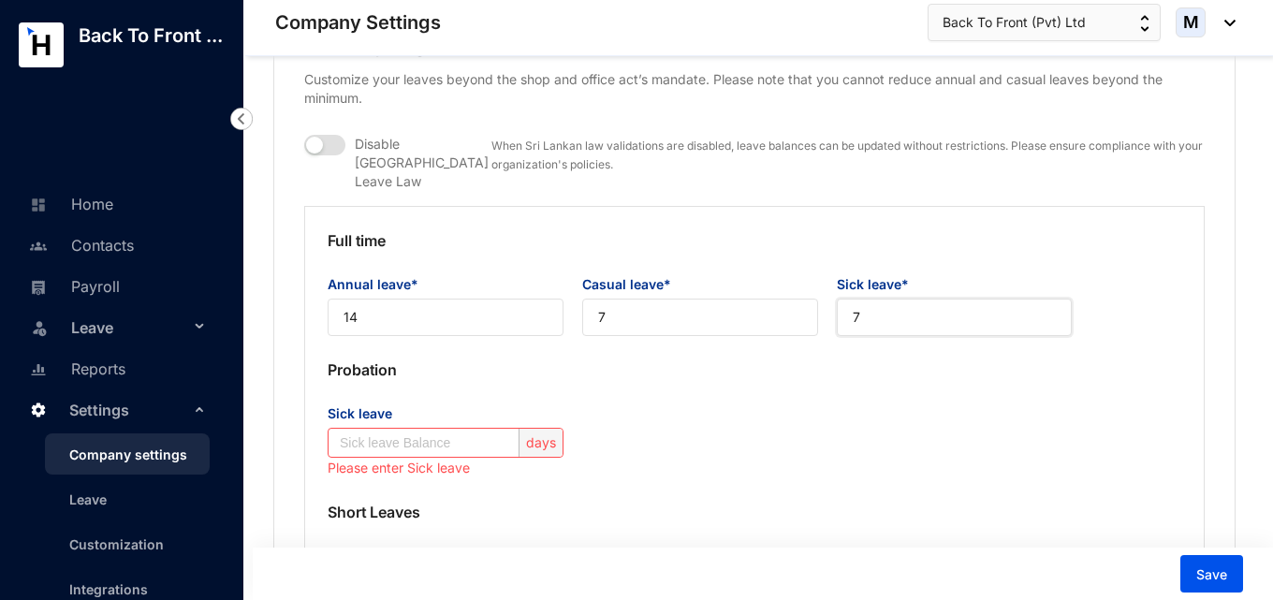
type input "7"
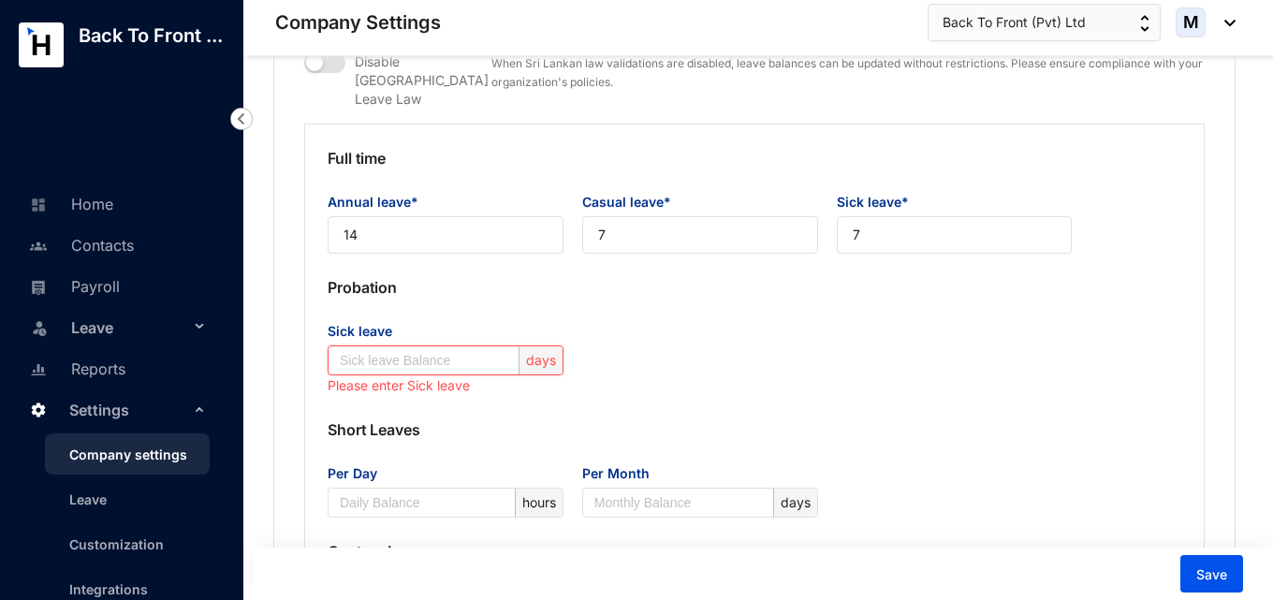
scroll to position [1569, 0]
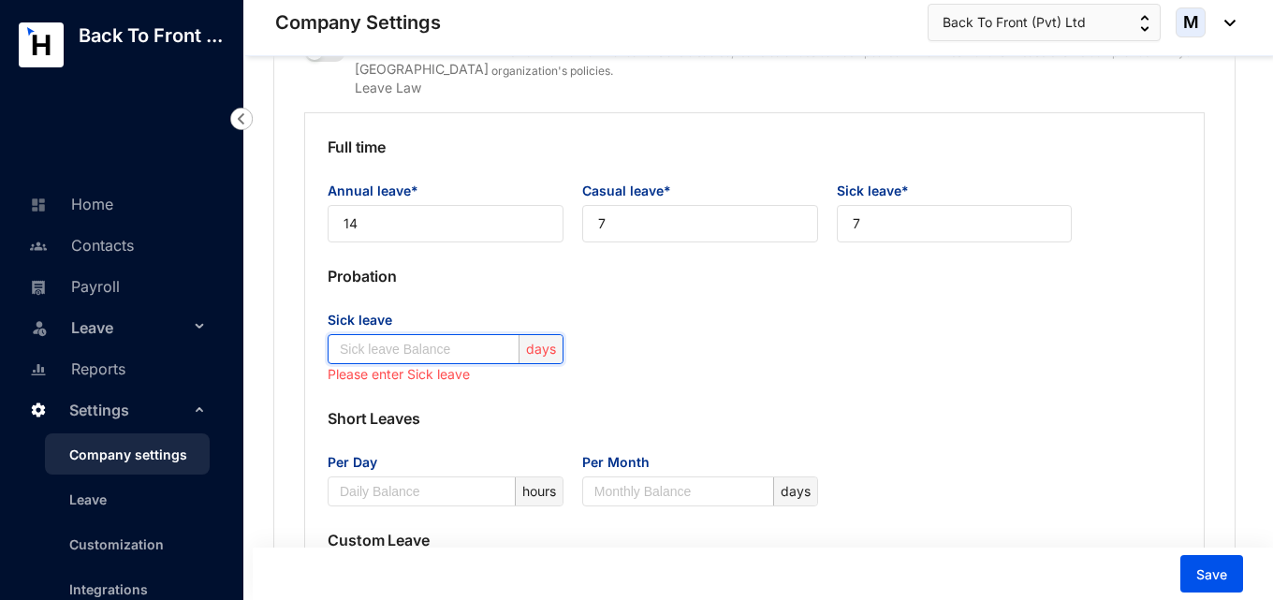
click at [538, 338] on div "days" at bounding box center [541, 349] width 44 height 28
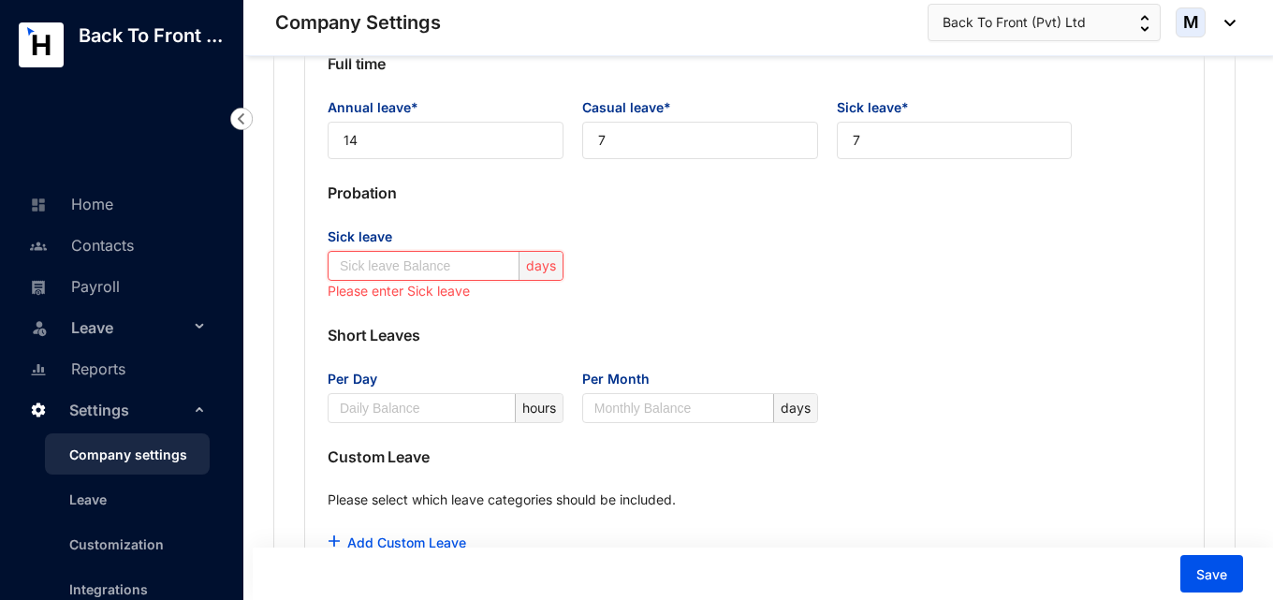
scroll to position [1663, 0]
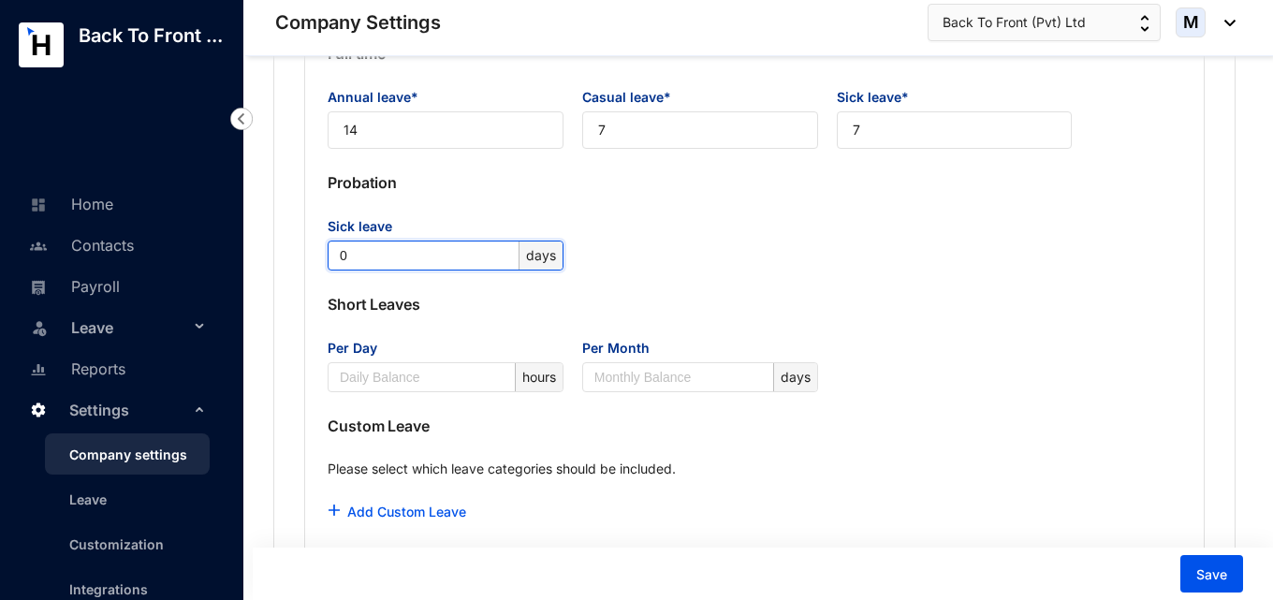
type input "0"
click at [998, 462] on p "Please select which leave categories should be included." at bounding box center [755, 477] width 854 height 34
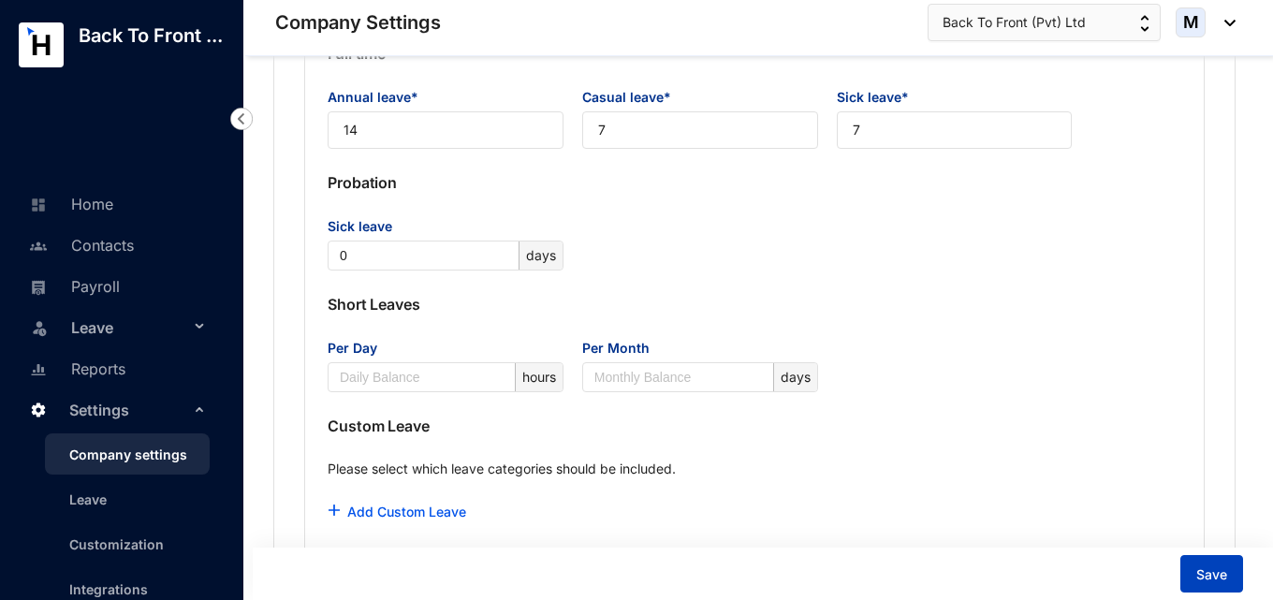
click at [1228, 579] on button "Save" at bounding box center [1211, 573] width 63 height 37
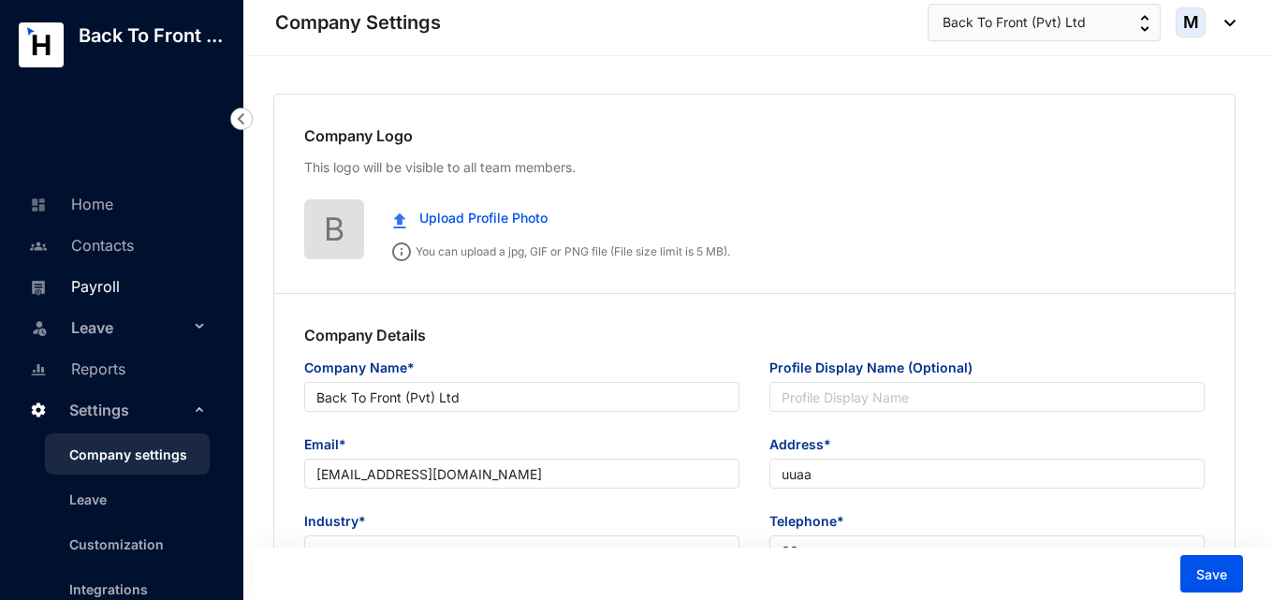
click at [73, 296] on link "Payroll" at bounding box center [71, 286] width 95 height 19
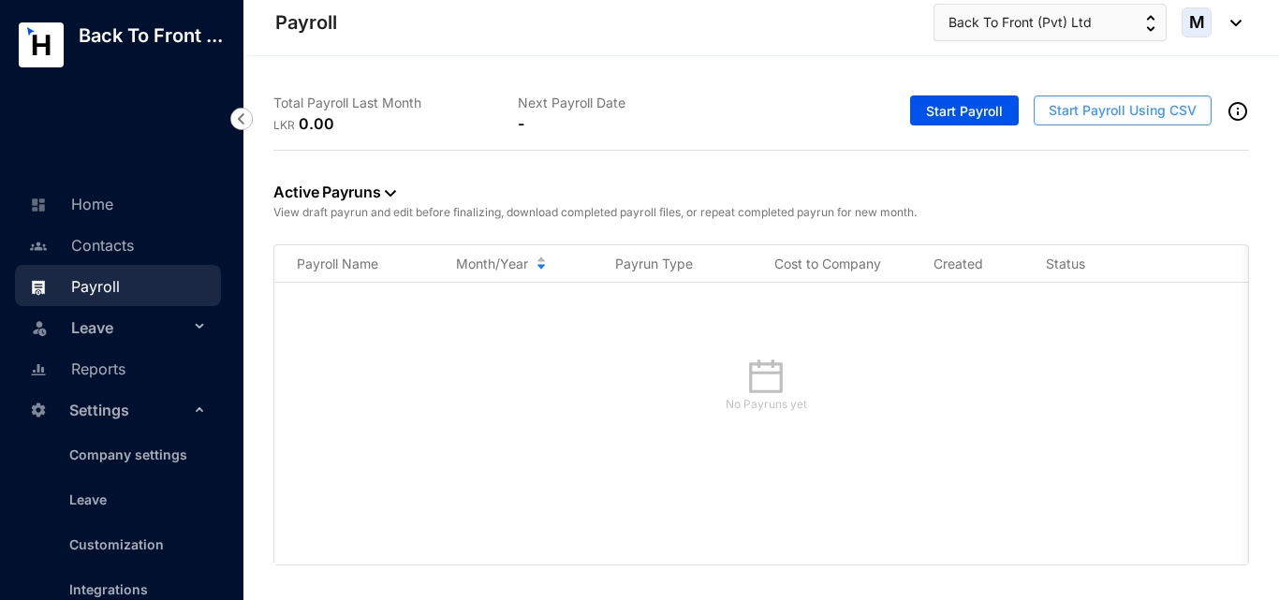
click at [1053, 114] on span "Start Payroll Using CSV" at bounding box center [1122, 110] width 148 height 19
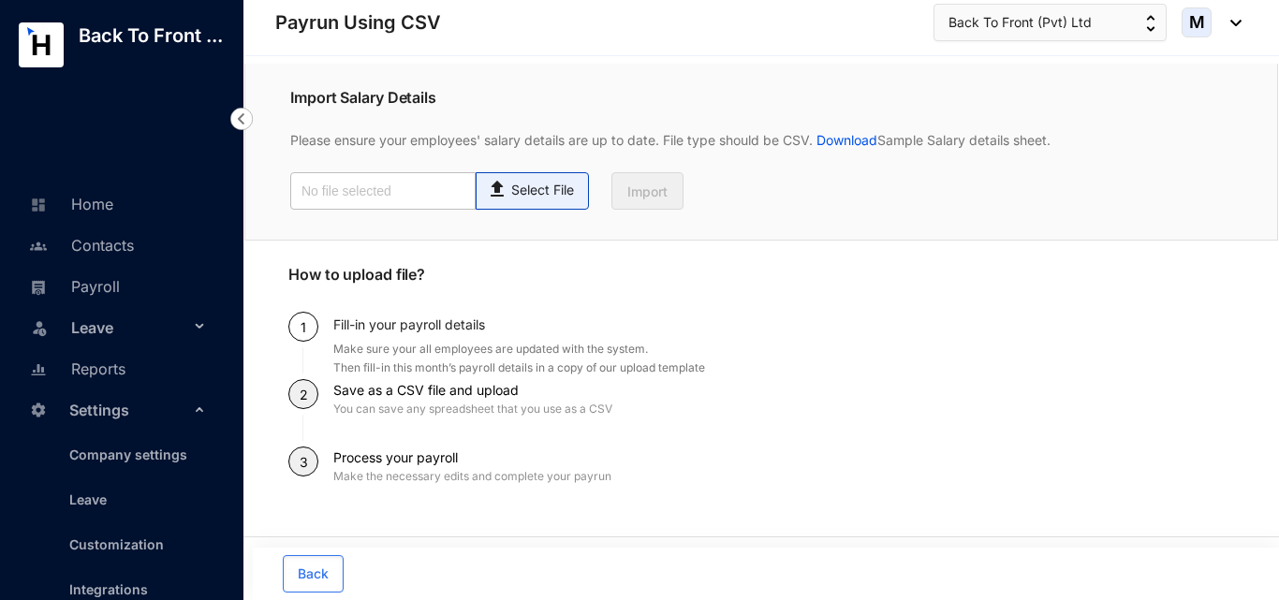
click at [527, 193] on p "Select File" at bounding box center [542, 191] width 63 height 20
click at [0, 0] on input "Select File" at bounding box center [0, 0] width 0 height 0
type input "Employee details template.csv"
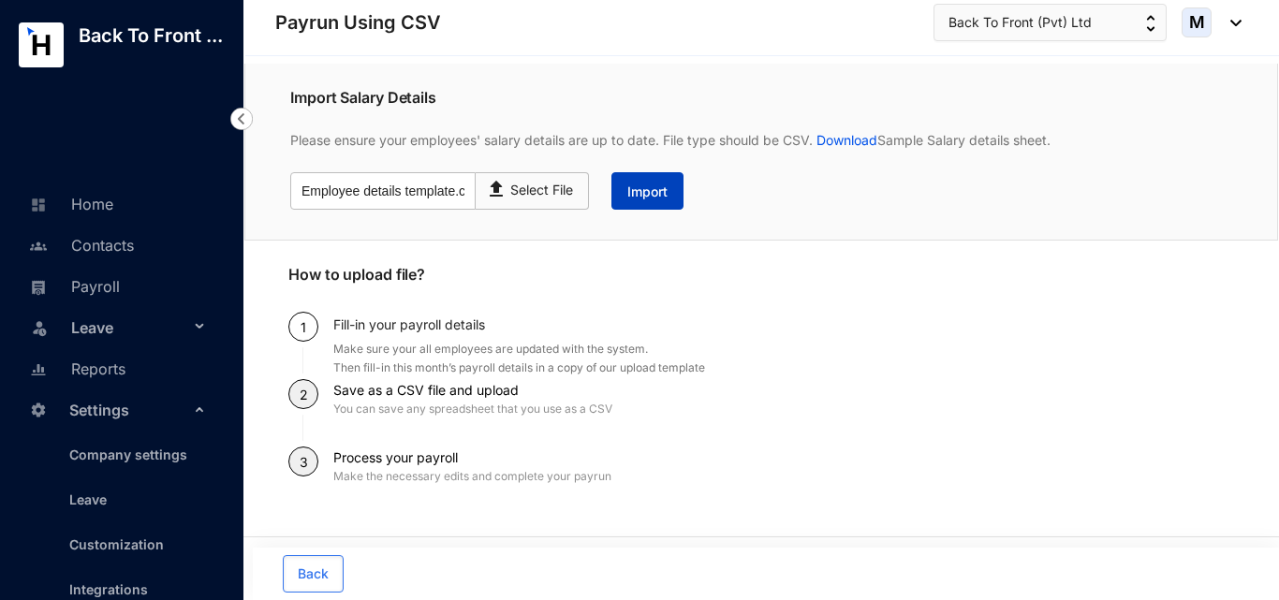
click at [671, 192] on button "Import" at bounding box center [647, 190] width 72 height 37
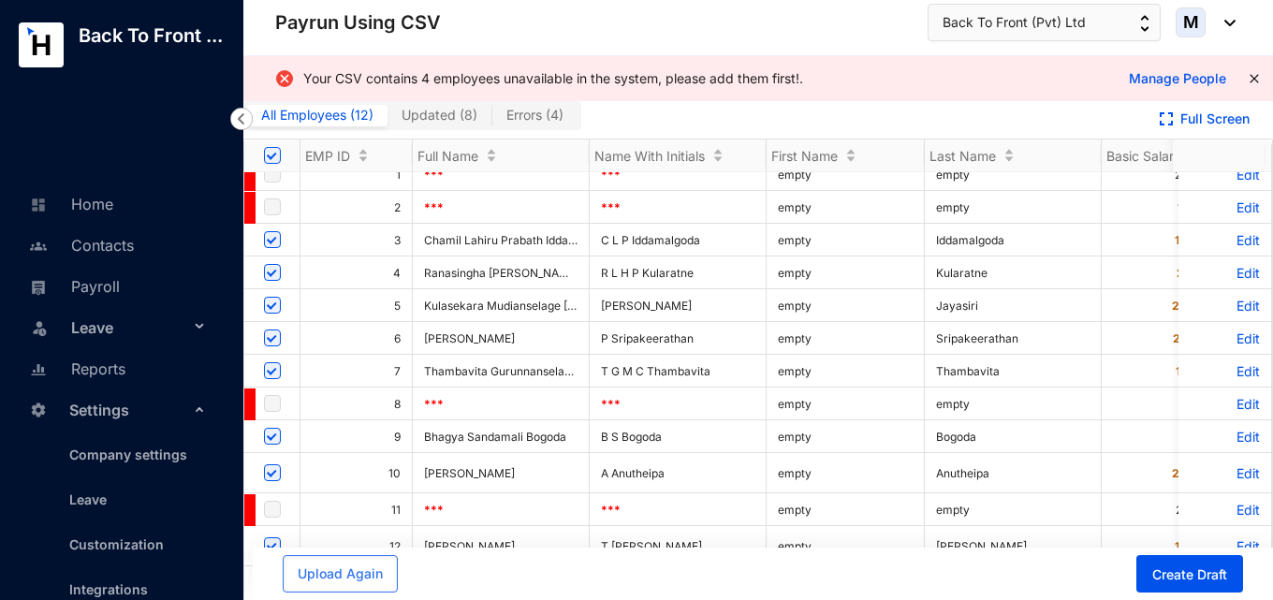
scroll to position [36, 0]
click at [365, 573] on span "Upload Again" at bounding box center [340, 574] width 85 height 19
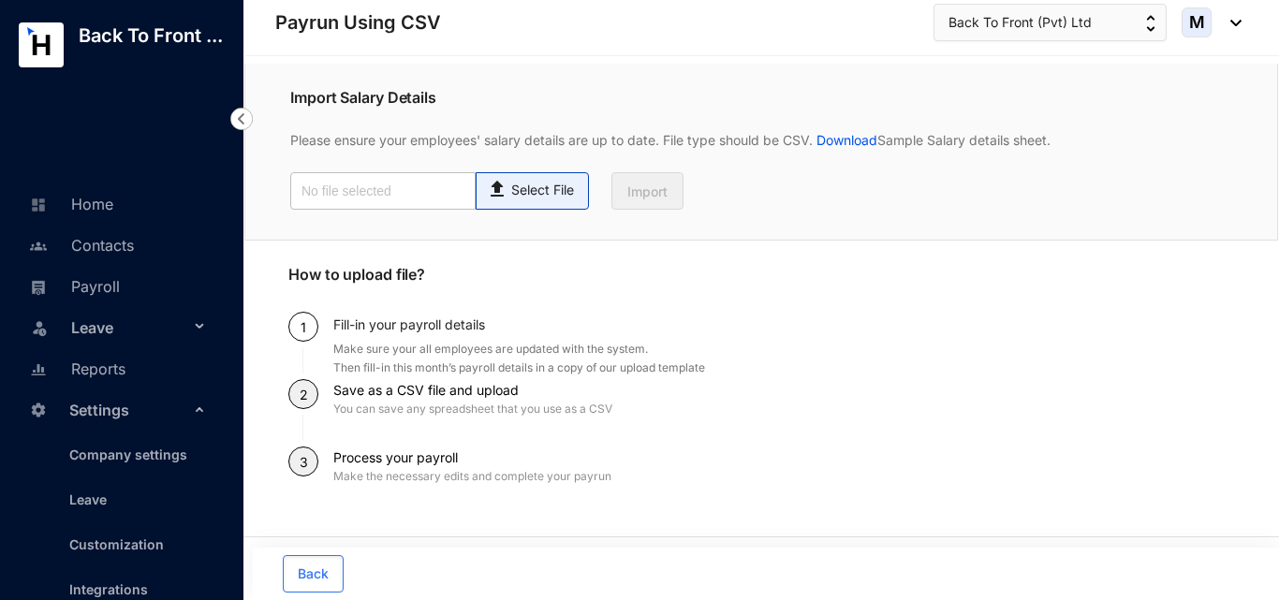
click at [518, 186] on p "Select File" at bounding box center [542, 191] width 63 height 20
click at [0, 0] on input "Select File" at bounding box center [0, 0] width 0 height 0
type input "Employee details template.csv"
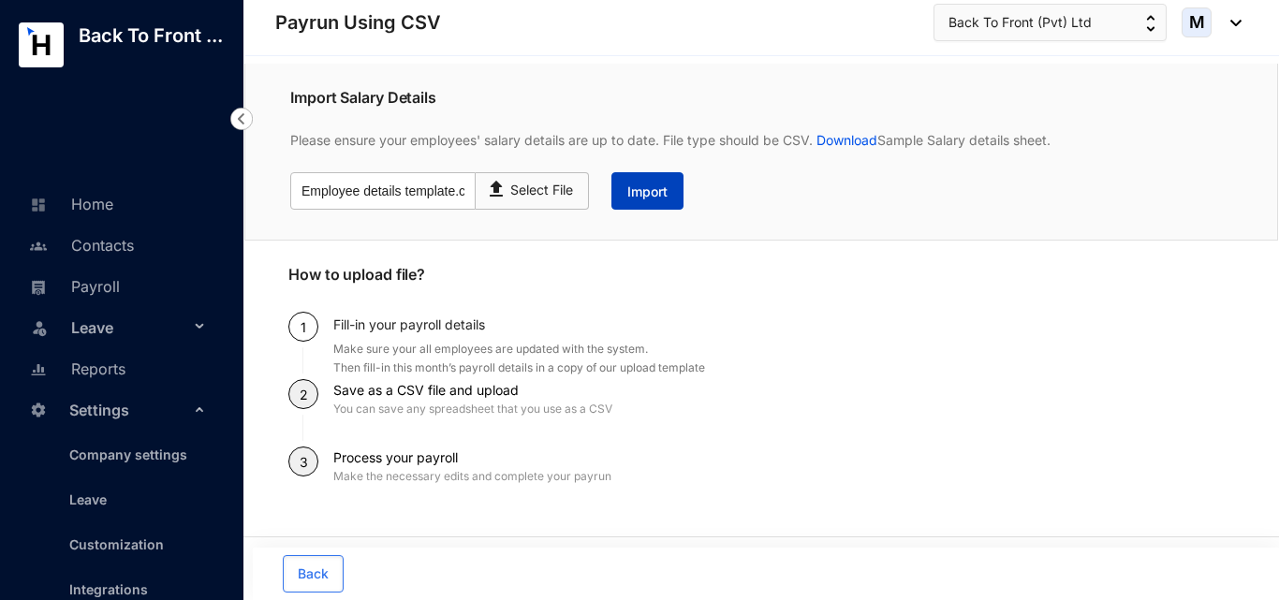
click at [622, 198] on button "Import" at bounding box center [647, 190] width 72 height 37
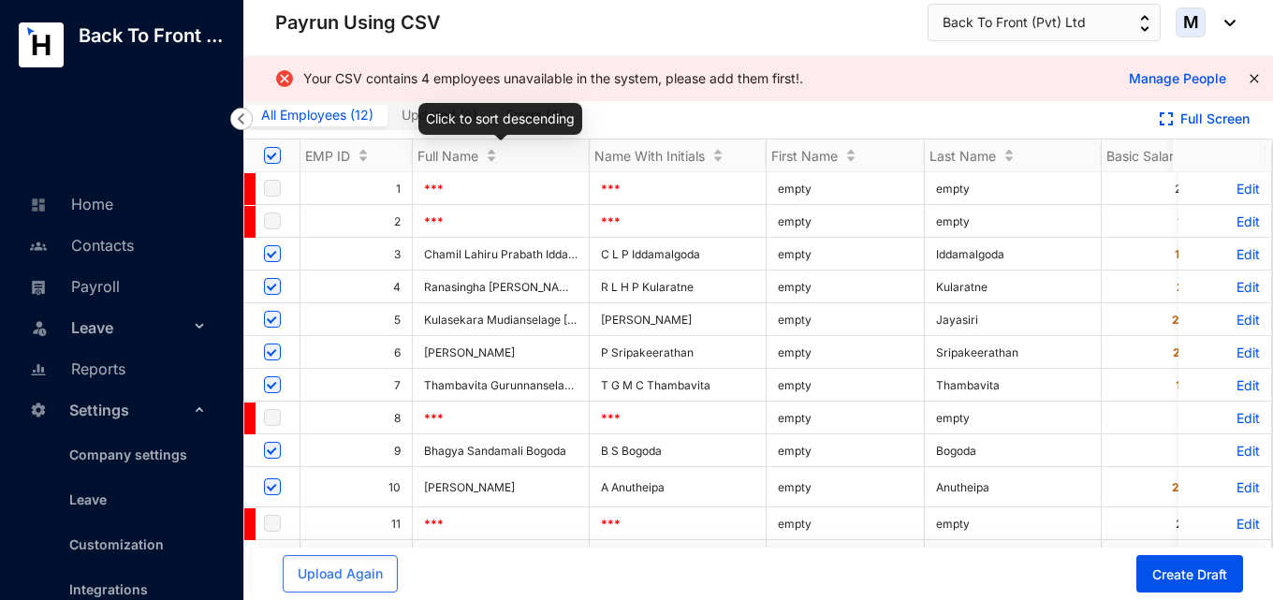
click at [541, 119] on div "Click to sort descending" at bounding box center [500, 119] width 164 height 32
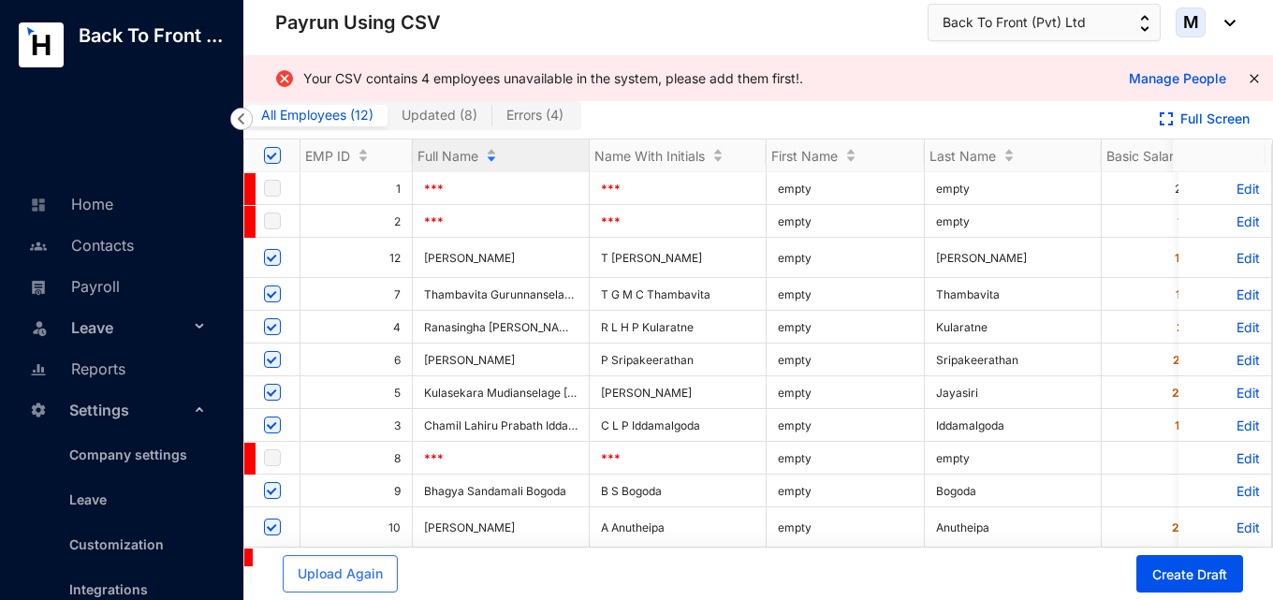
click at [515, 123] on label "Errors ( 4 )" at bounding box center [534, 116] width 85 height 22
click at [492, 120] on input "Errors ( 4 )" at bounding box center [492, 120] width 0 height 0
checkbox input "false"
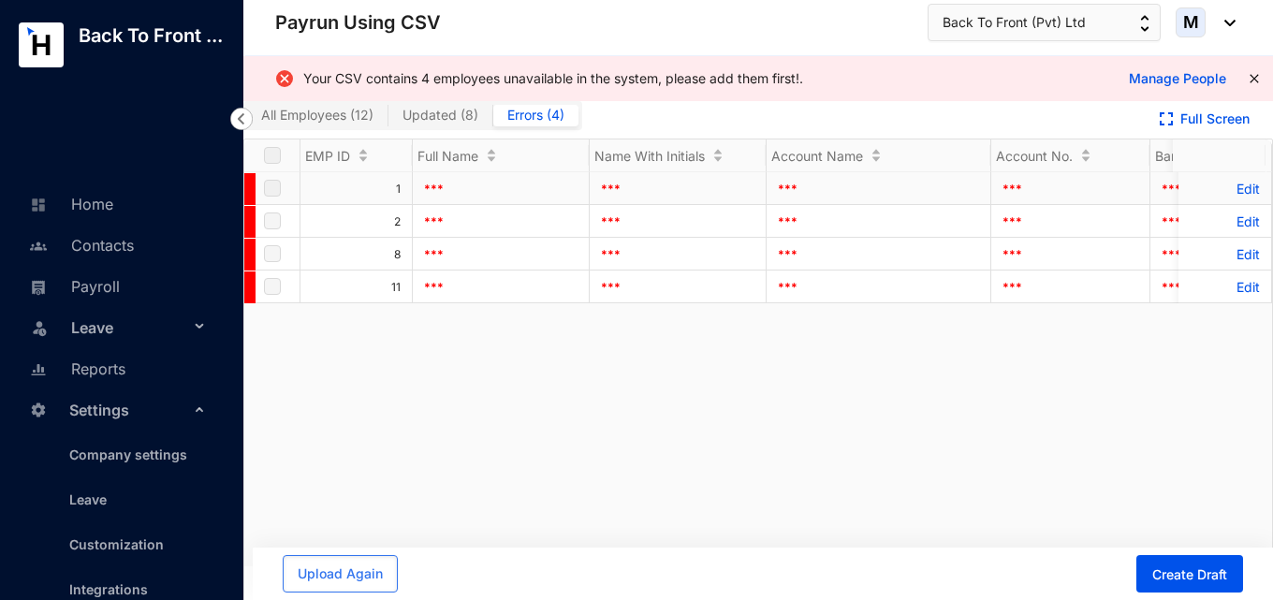
click at [1232, 189] on p "Edit" at bounding box center [1225, 189] width 70 height 16
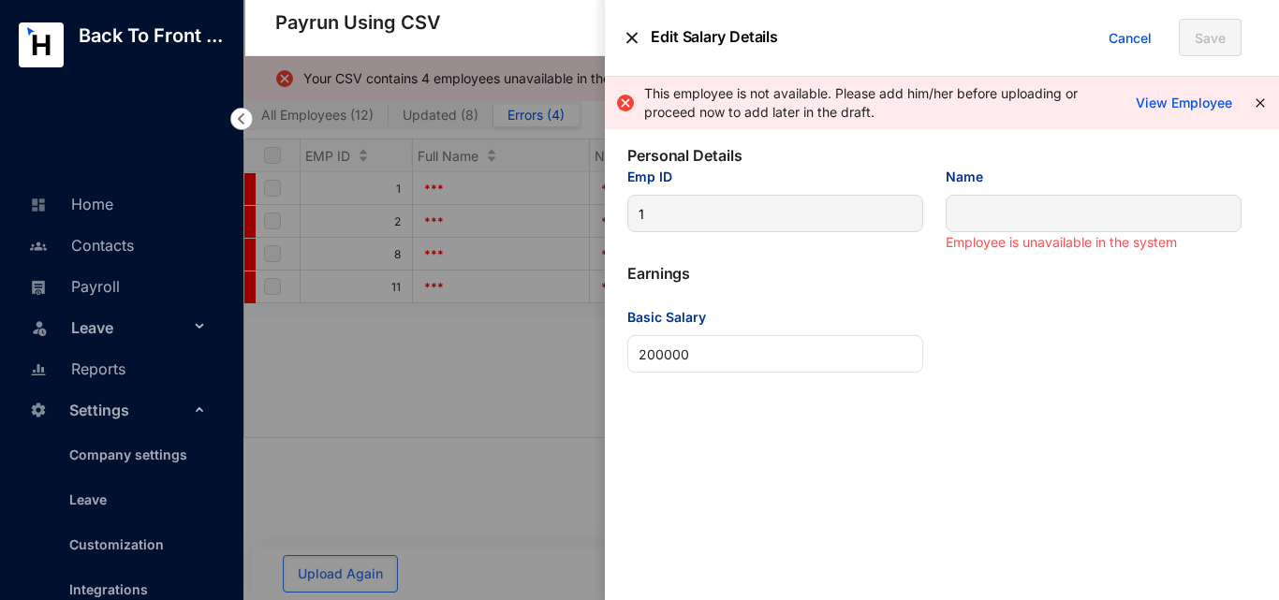
click at [635, 43] on img at bounding box center [631, 38] width 11 height 38
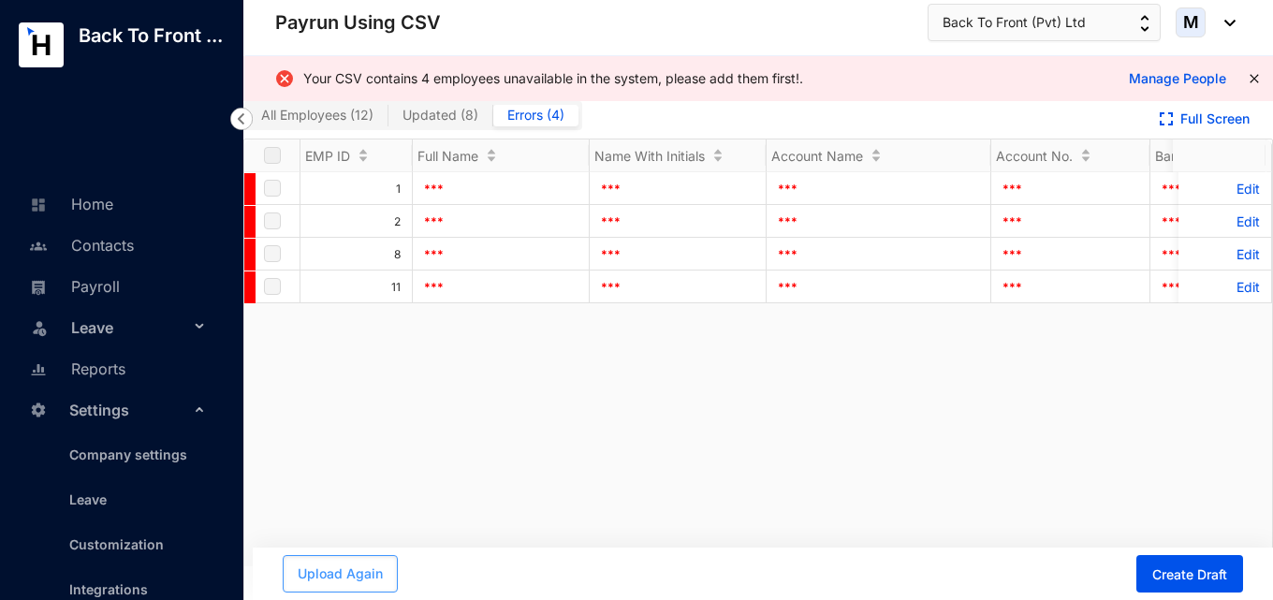
click at [341, 577] on span "Upload Again" at bounding box center [340, 574] width 85 height 19
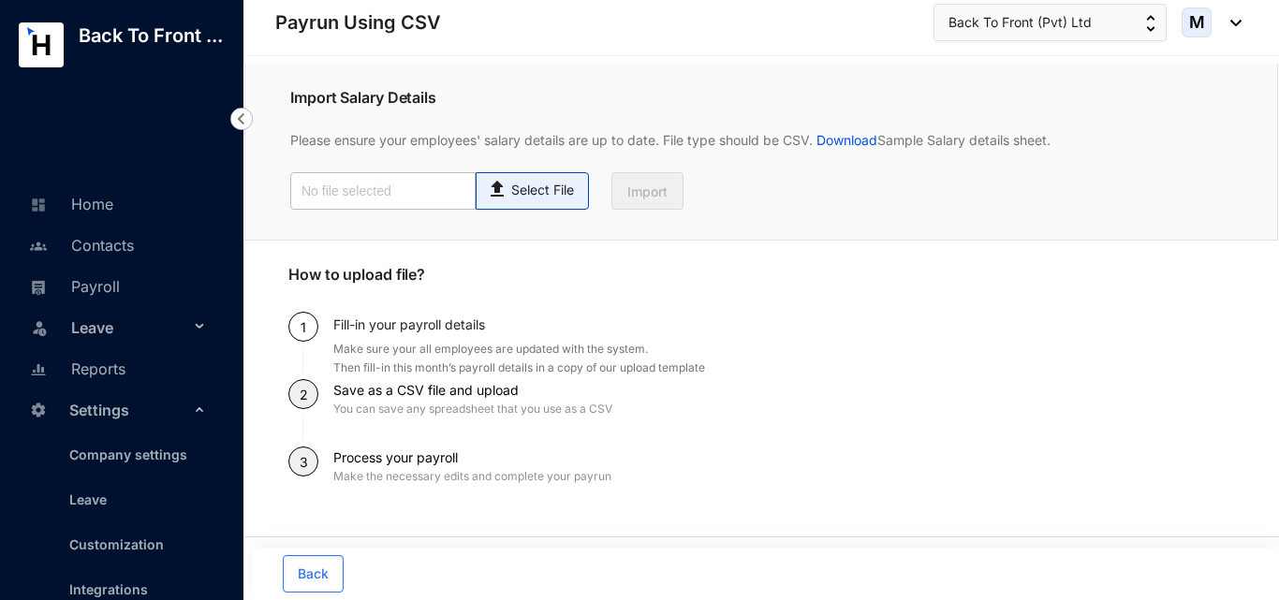
click at [540, 173] on div "Select File" at bounding box center [532, 186] width 93 height 27
click at [0, 0] on input "Select File" at bounding box center [0, 0] width 0 height 0
type input "Employee details template.csv"
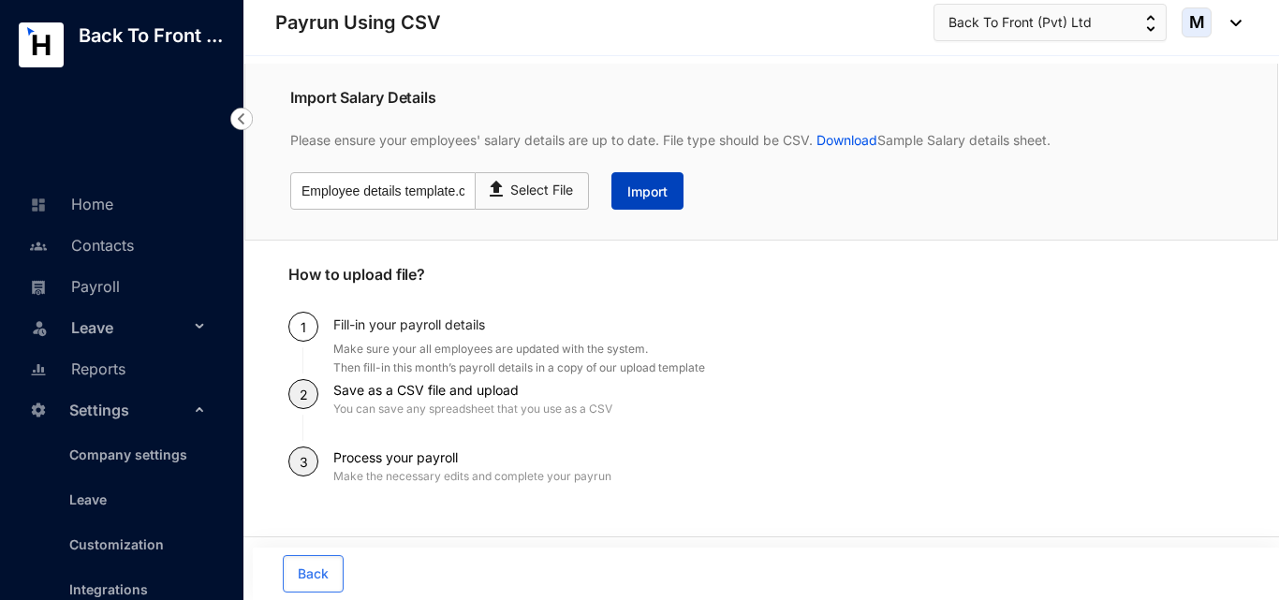
click at [664, 197] on span "Import" at bounding box center [647, 192] width 40 height 19
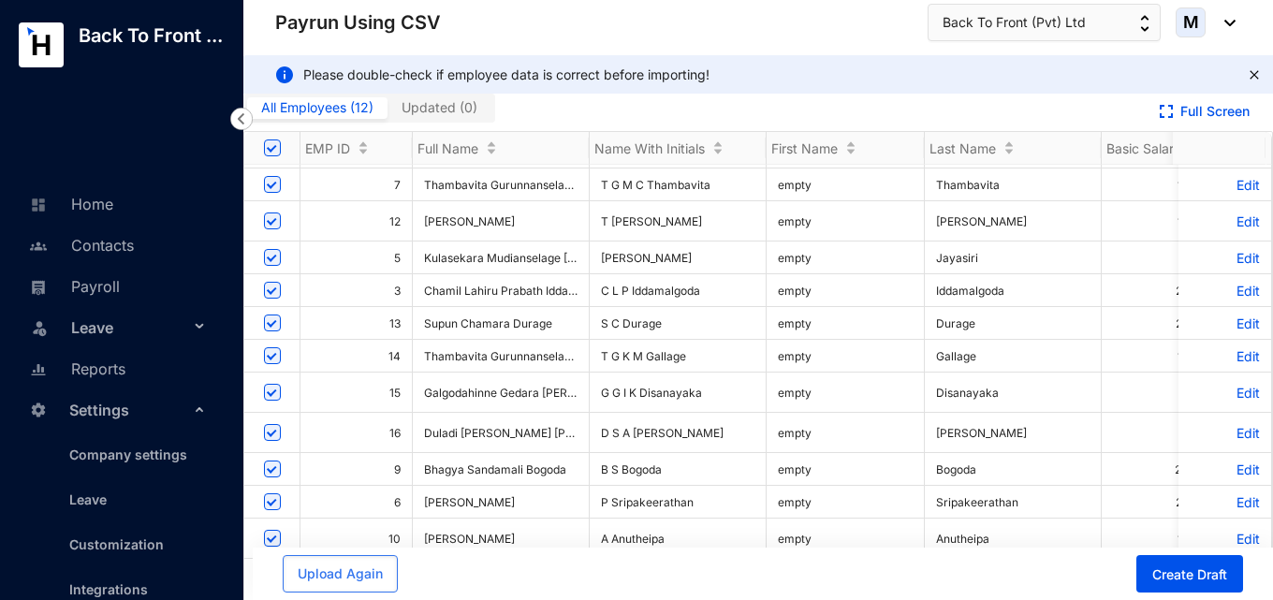
scroll to position [0, 0]
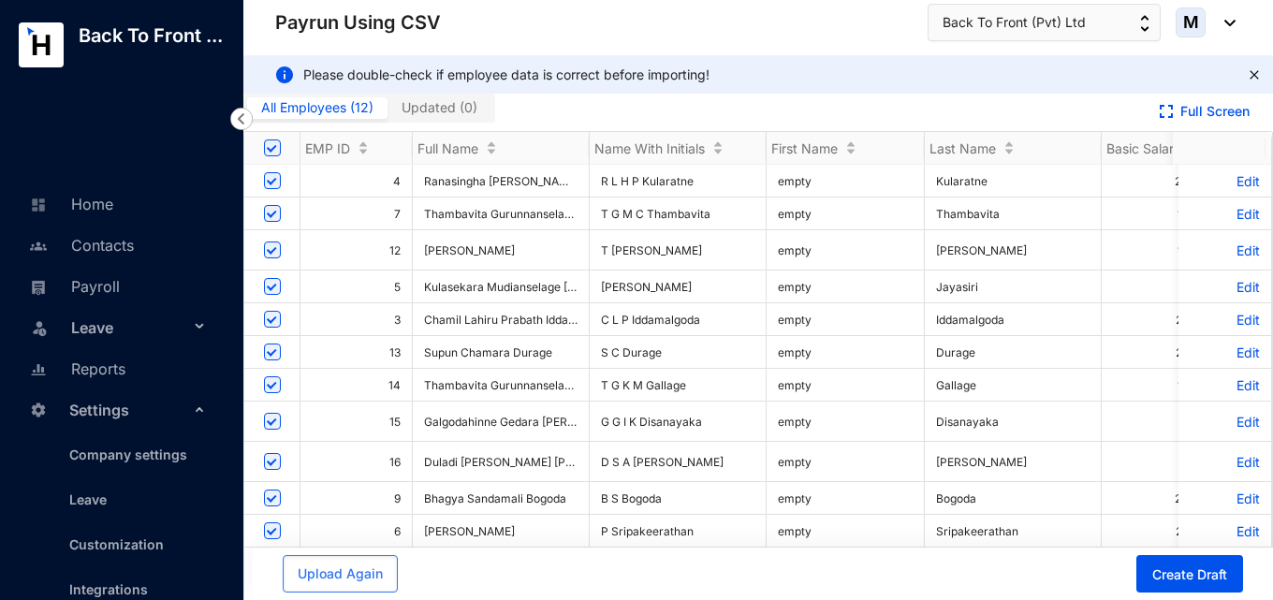
click at [1226, 184] on p "Edit" at bounding box center [1225, 181] width 70 height 16
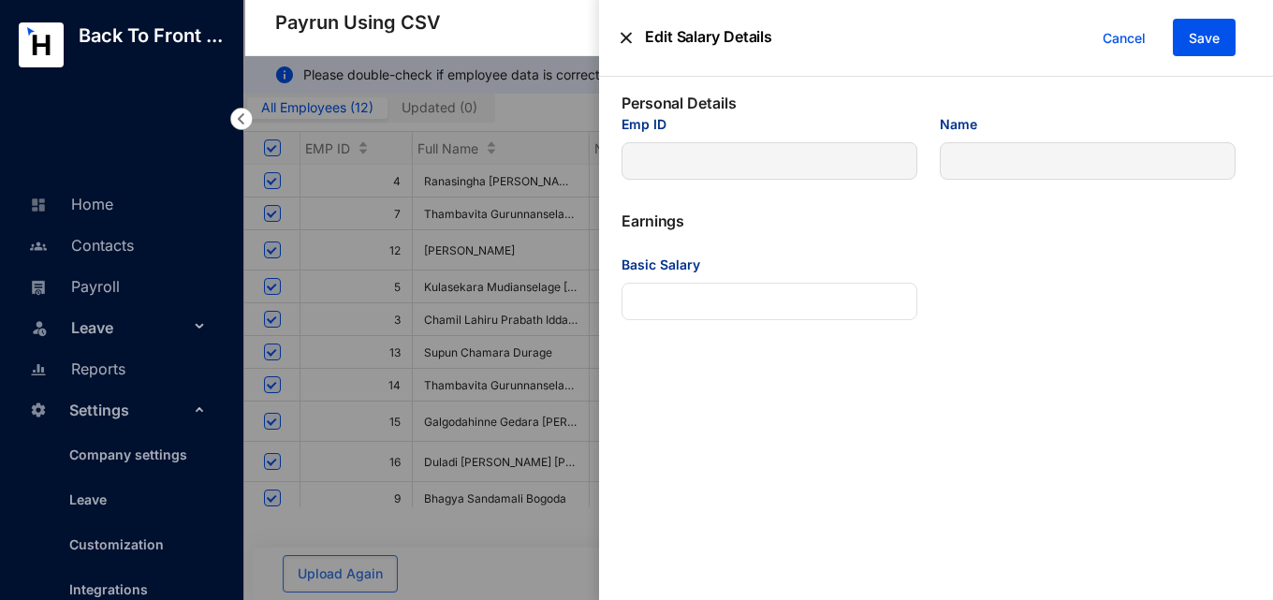
type input "4"
type input "Ranasingha [PERSON_NAME] [PERSON_NAME]"
type Salary "200000"
click at [1117, 41] on span "Cancel" at bounding box center [1124, 38] width 43 height 21
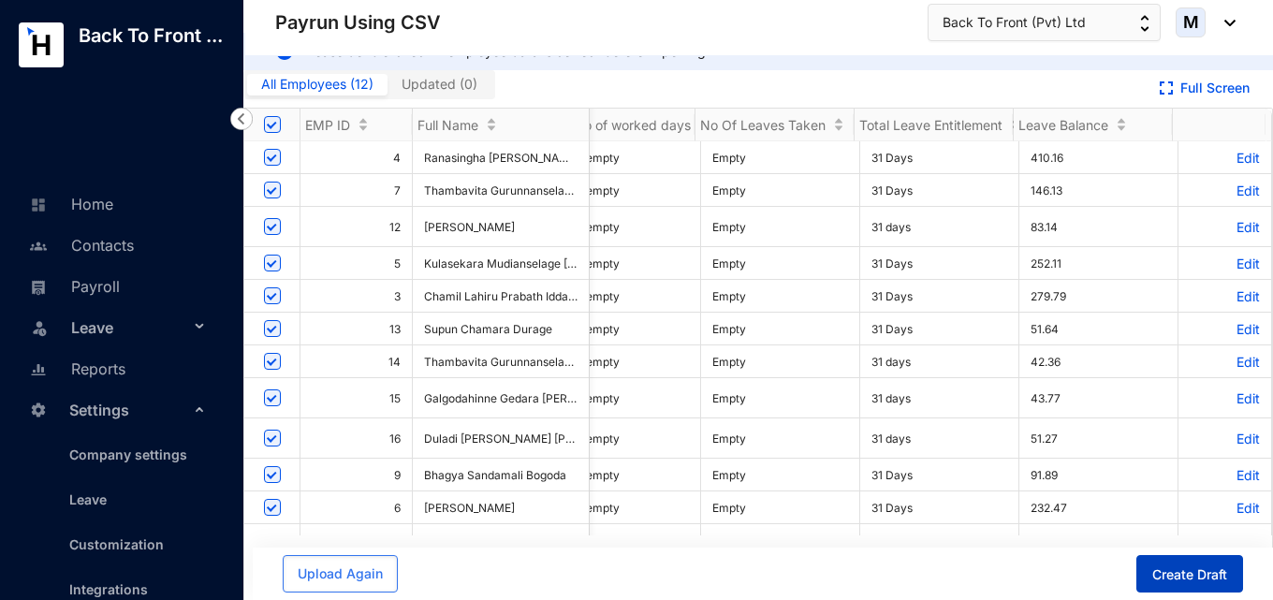
click at [1171, 568] on span "Create Draft" at bounding box center [1189, 574] width 75 height 19
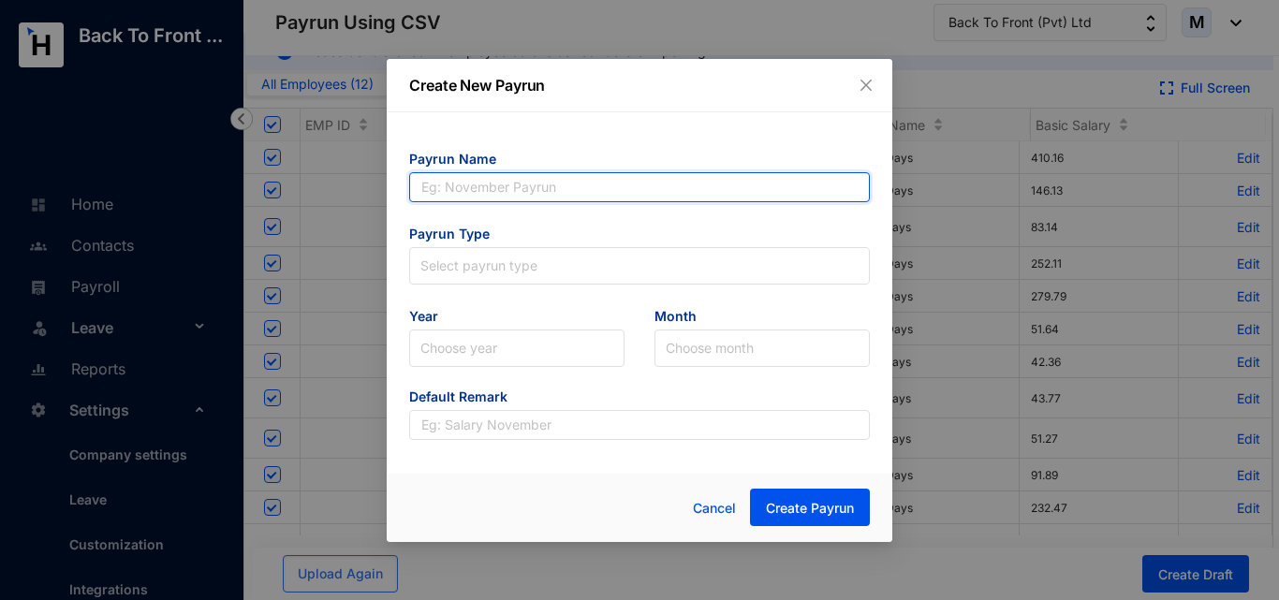
click at [571, 188] on input "text" at bounding box center [639, 187] width 461 height 30
click at [526, 183] on input "text" at bounding box center [639, 187] width 461 height 30
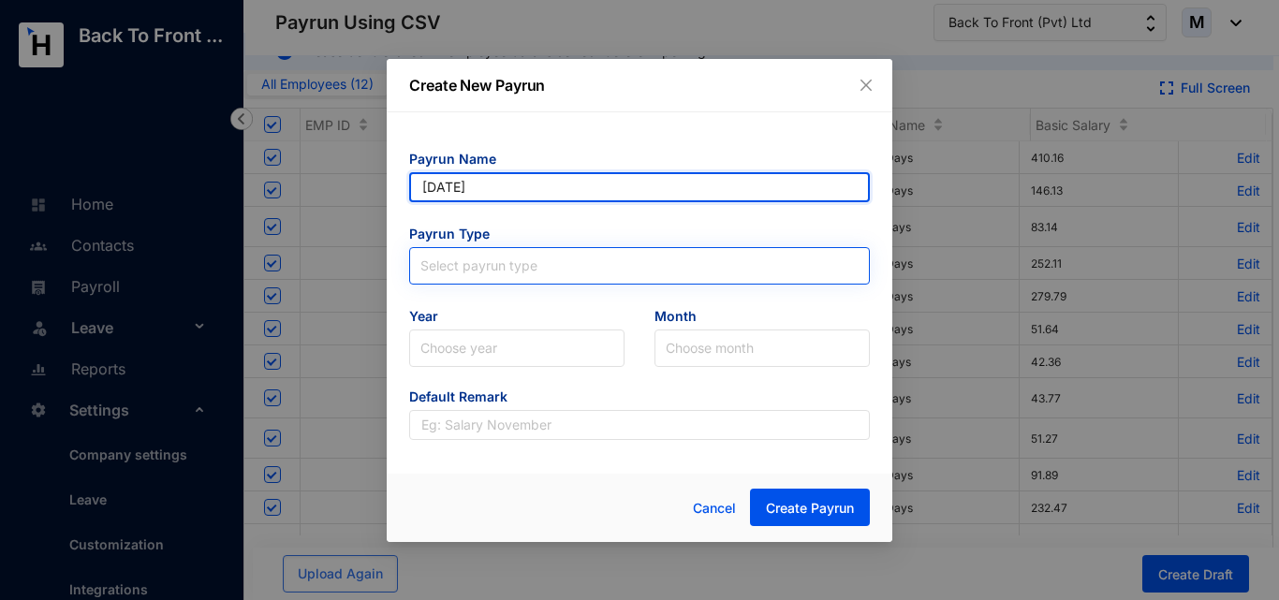
type input "[DATE]"
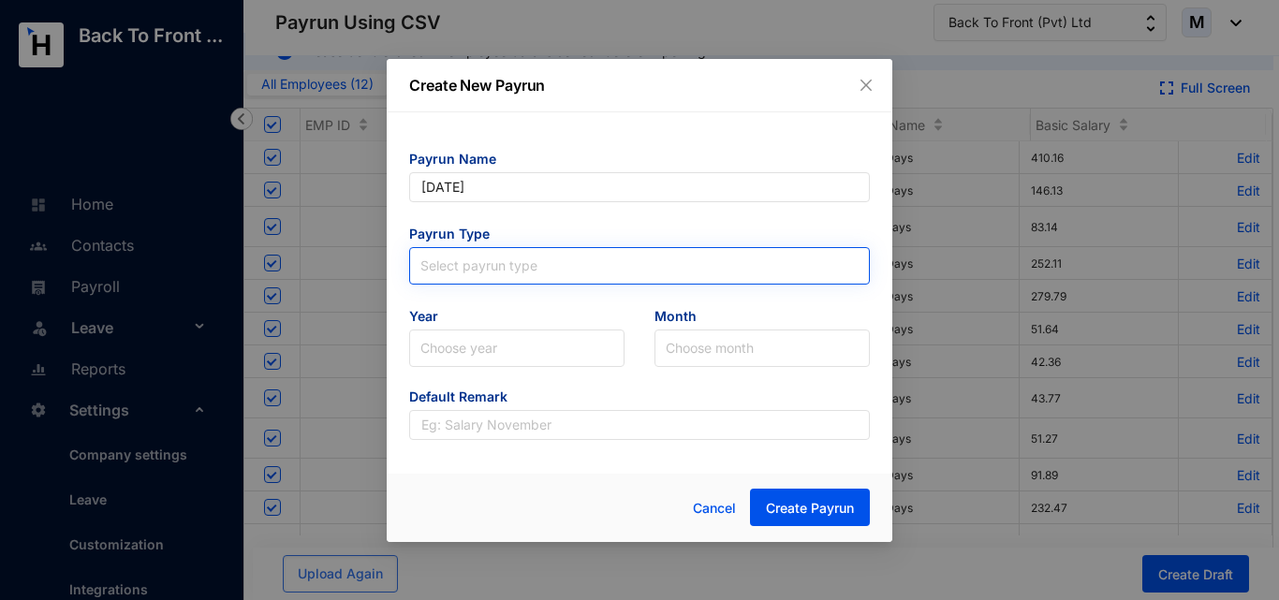
type input "[DATE]"
click at [503, 266] on input "search" at bounding box center [639, 262] width 438 height 28
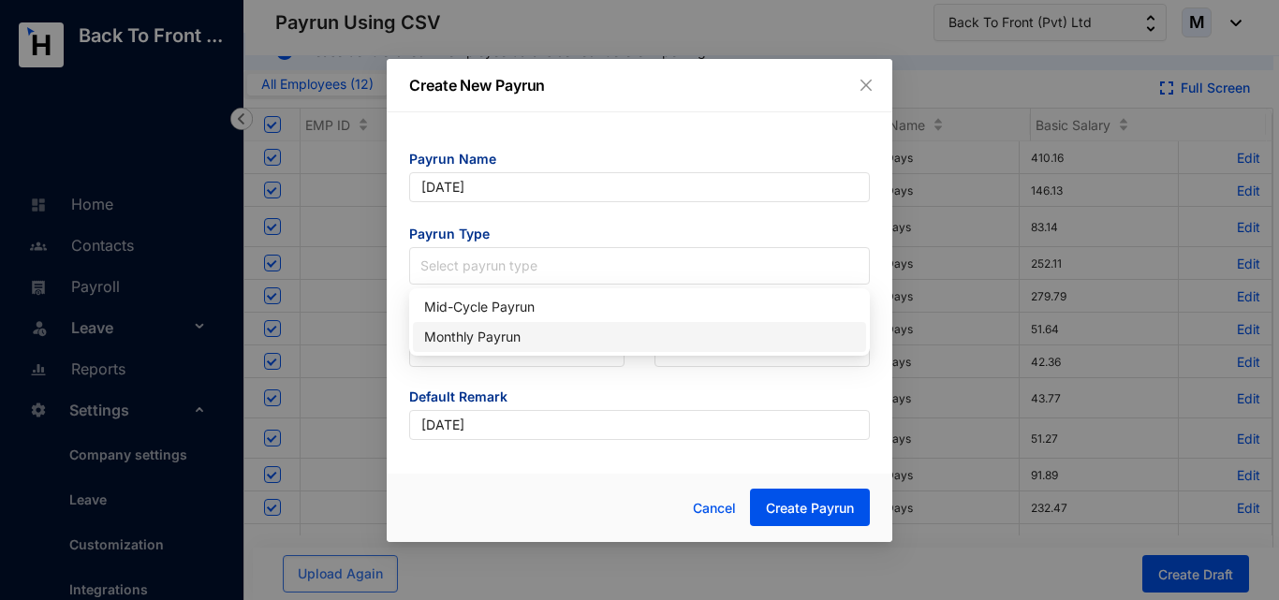
click at [529, 335] on div "Monthly Payrun" at bounding box center [639, 337] width 431 height 21
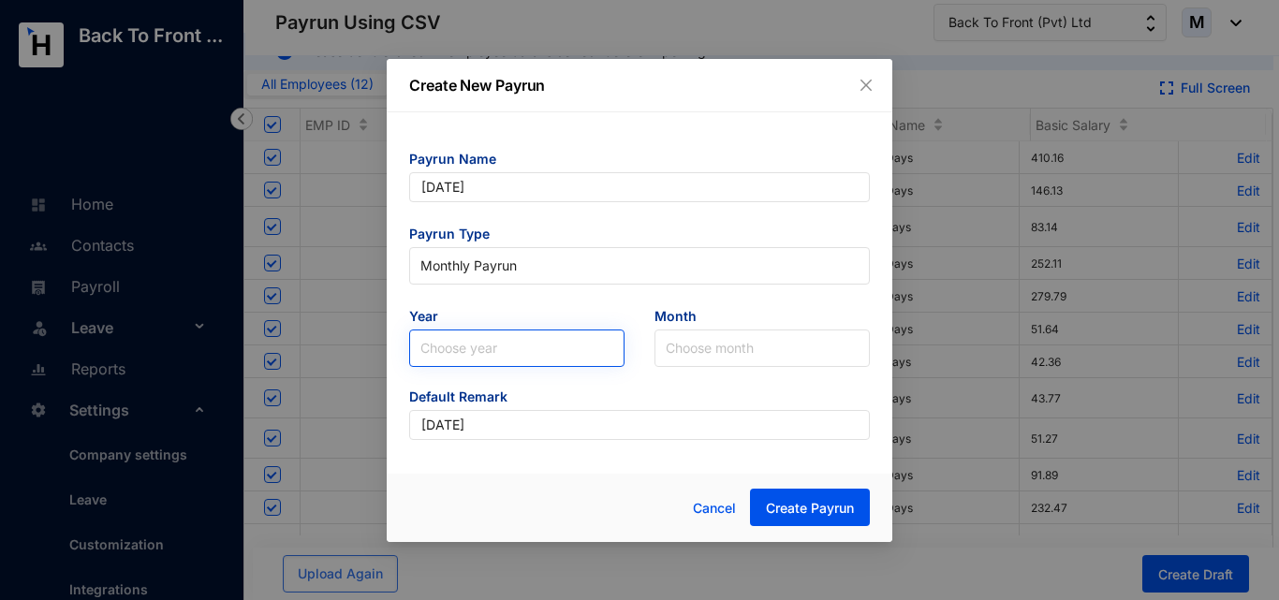
click at [509, 341] on input "search" at bounding box center [516, 348] width 193 height 36
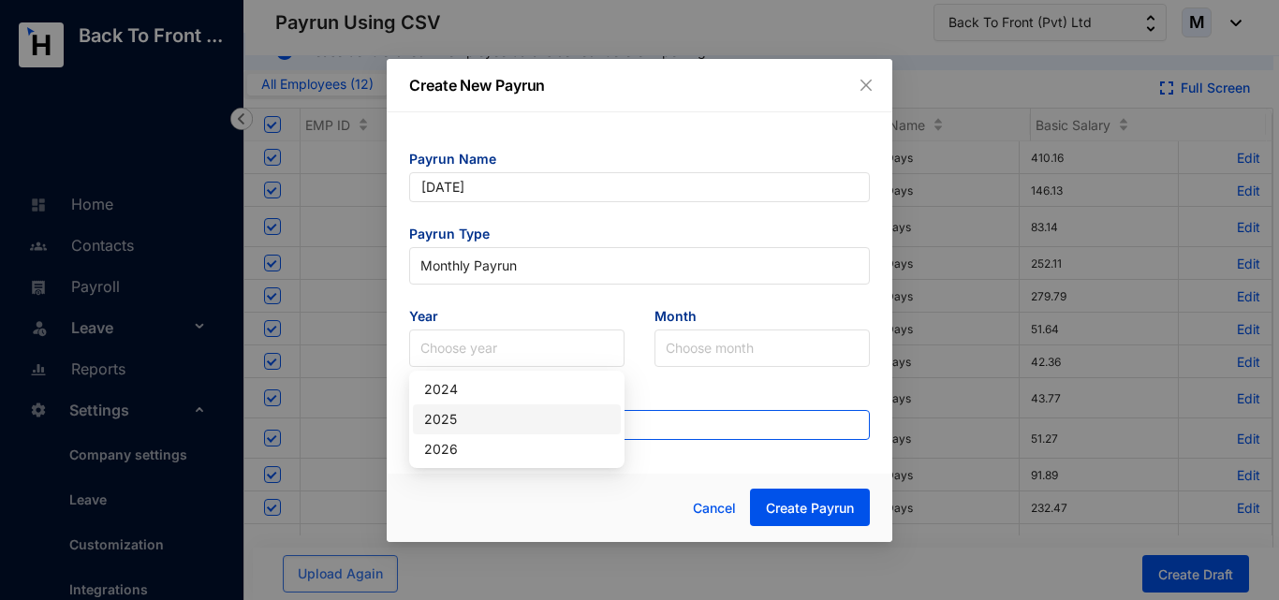
click at [472, 406] on div "2025" at bounding box center [517, 419] width 208 height 30
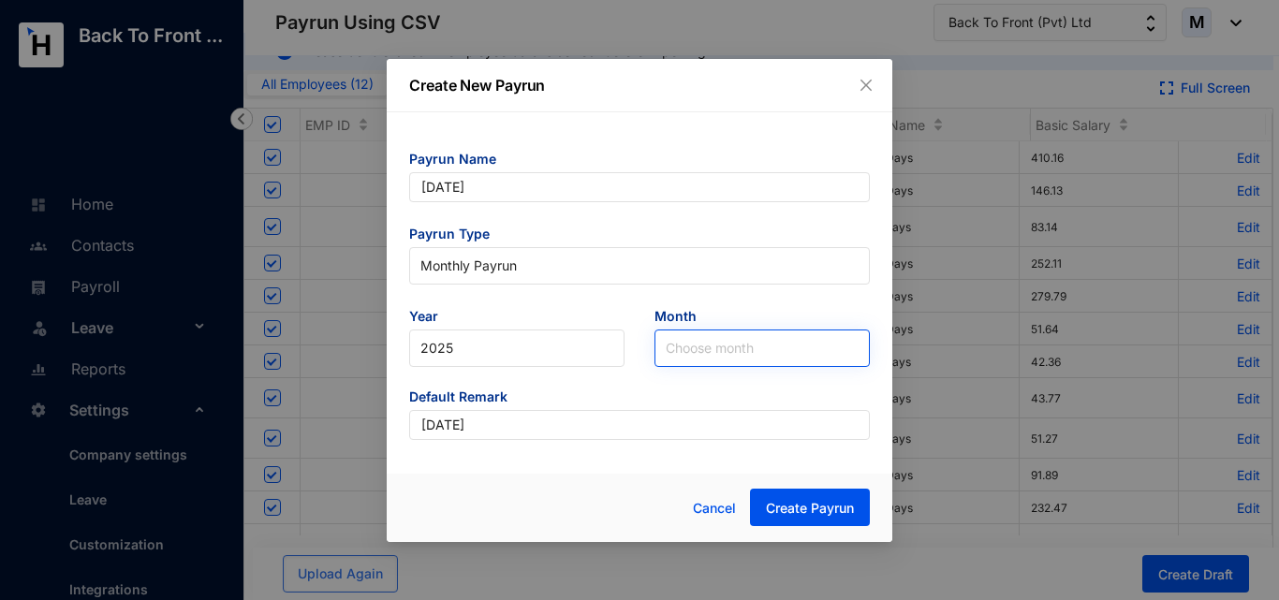
click at [685, 353] on input "search" at bounding box center [762, 348] width 193 height 36
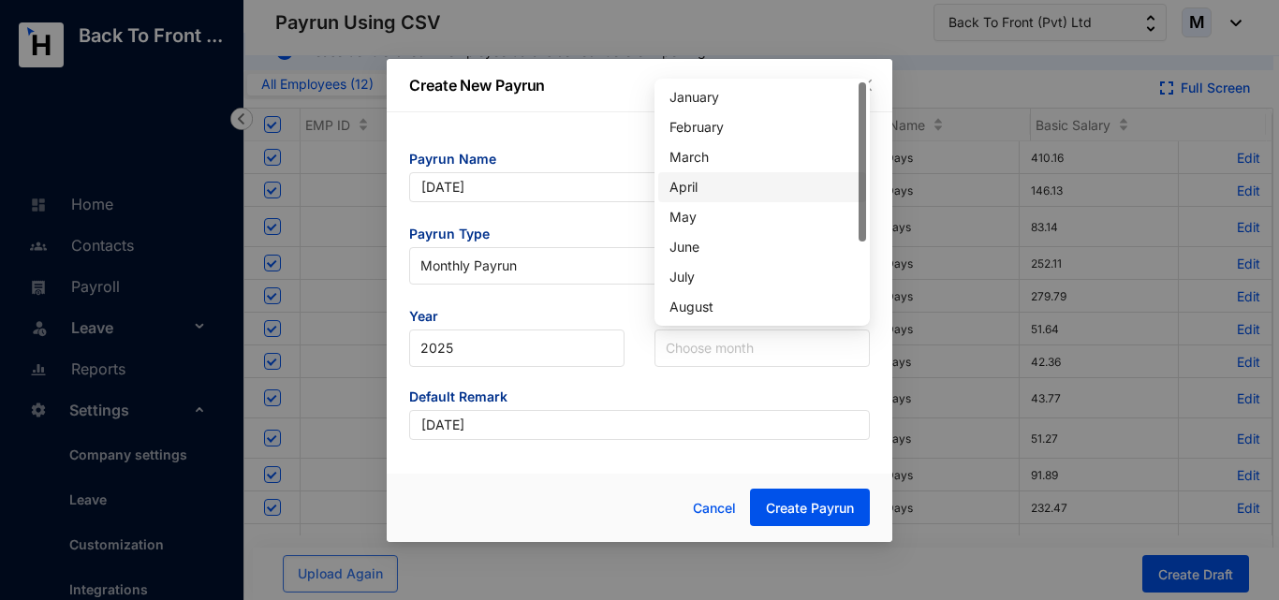
click at [726, 183] on div "April" at bounding box center [761, 187] width 185 height 21
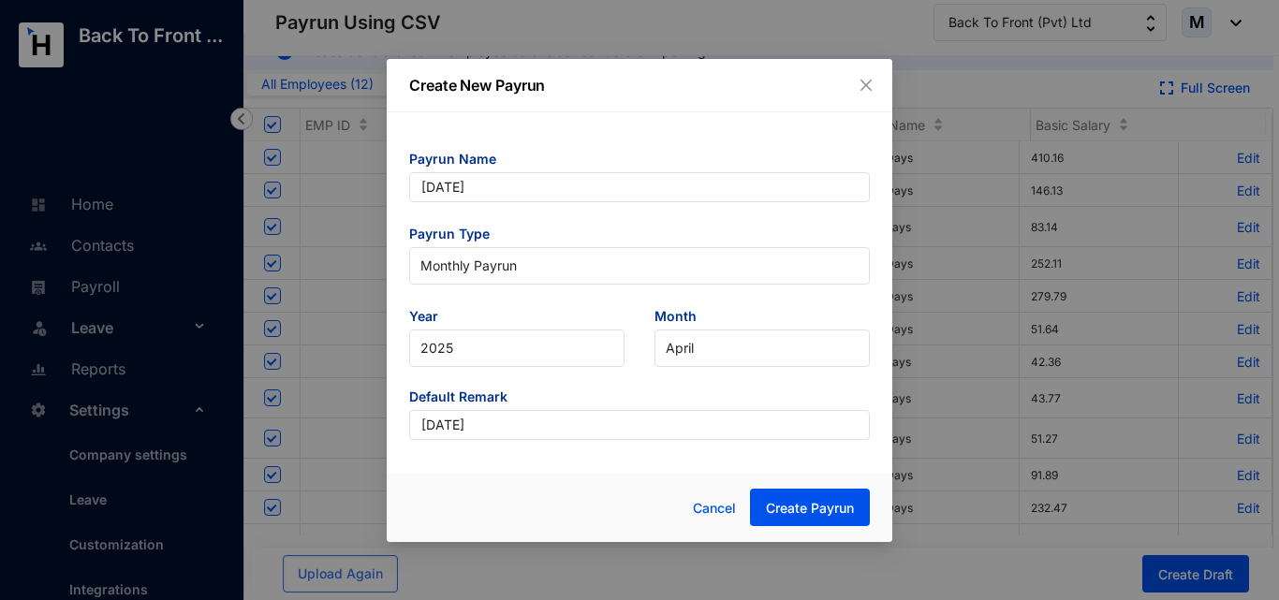
click at [700, 402] on span "Default Remark" at bounding box center [639, 399] width 461 height 22
click at [805, 516] on span "Create Payrun" at bounding box center [810, 508] width 88 height 19
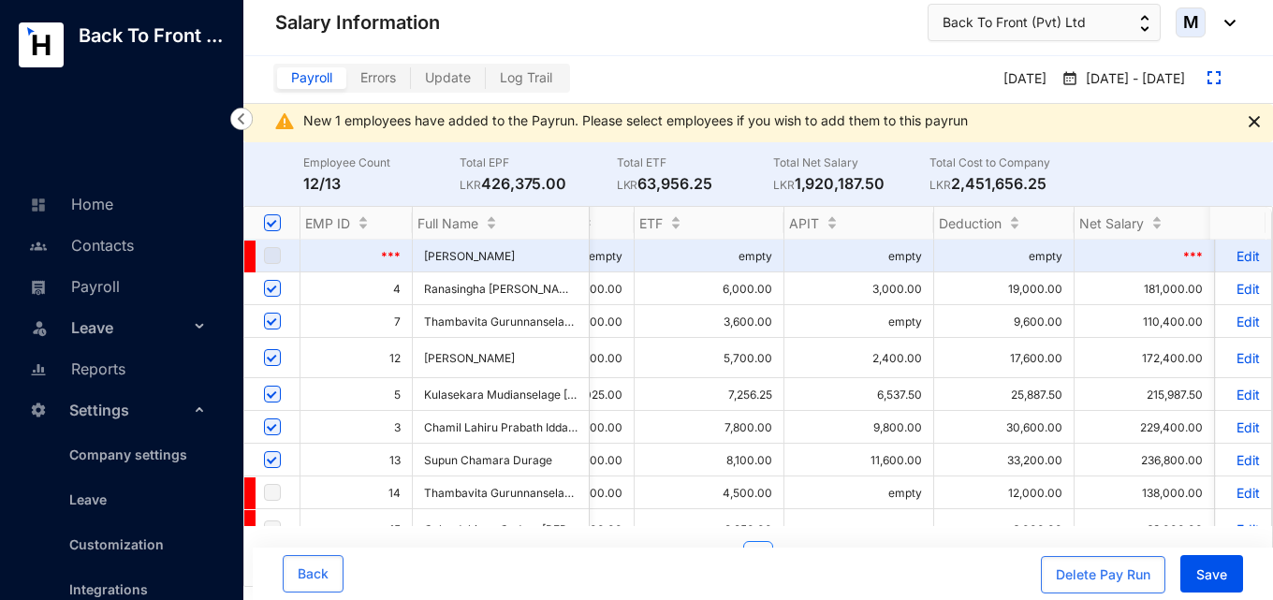
click at [1238, 293] on p "Edit" at bounding box center [1243, 289] width 33 height 16
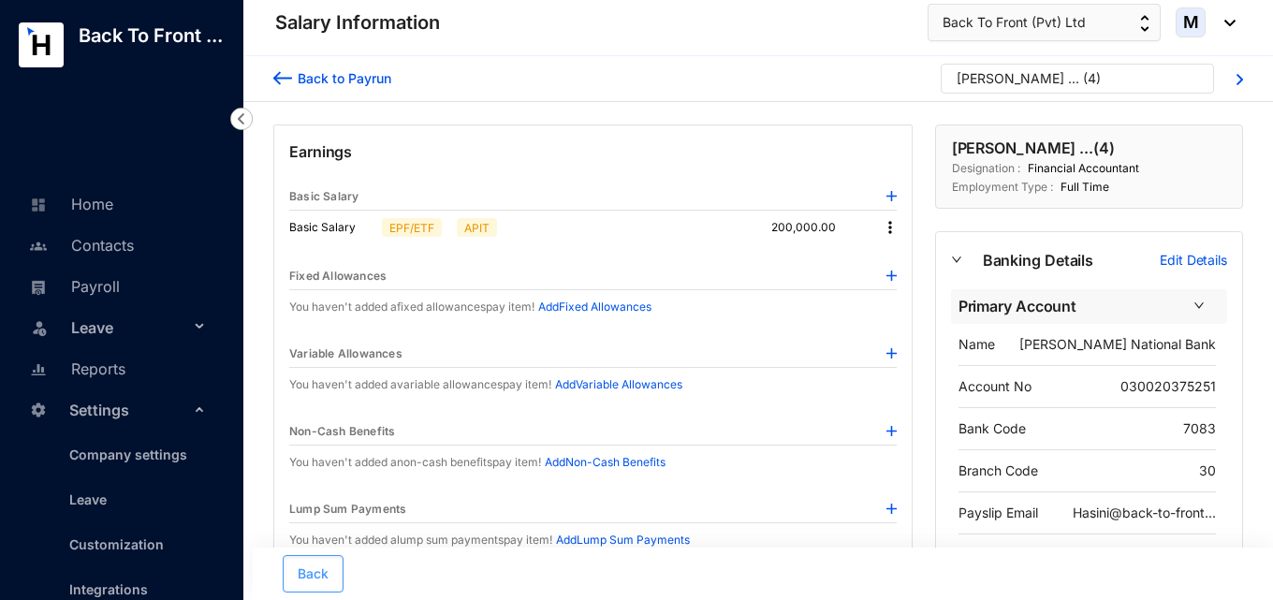
click at [325, 577] on span "Back" at bounding box center [313, 574] width 31 height 19
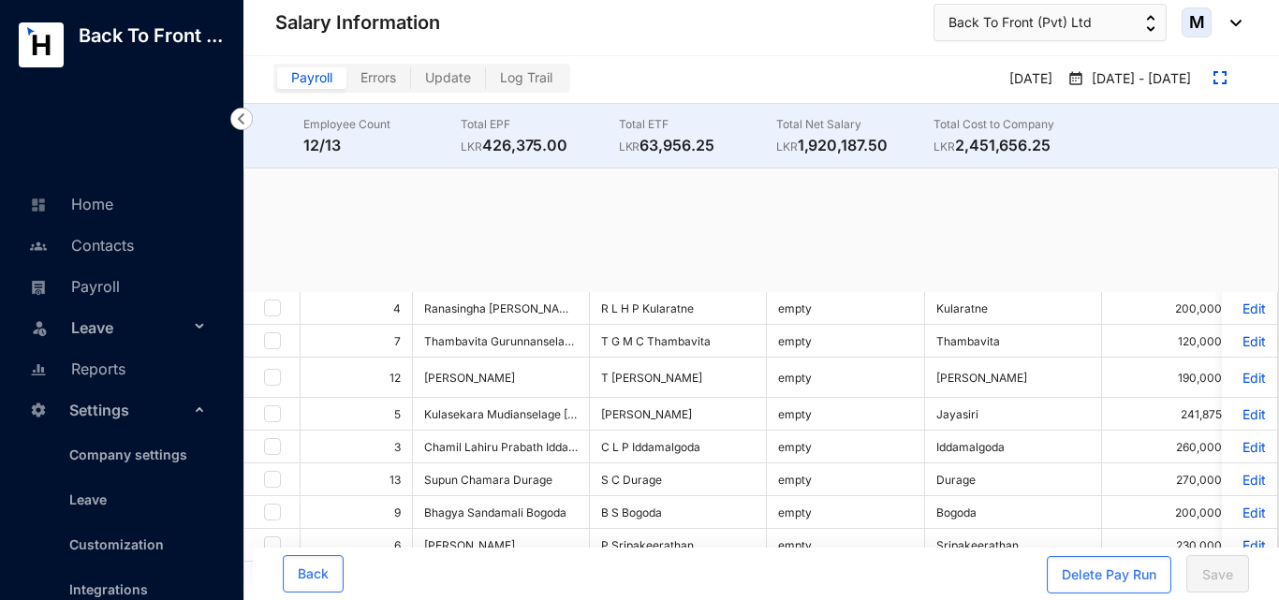
checkbox input "true"
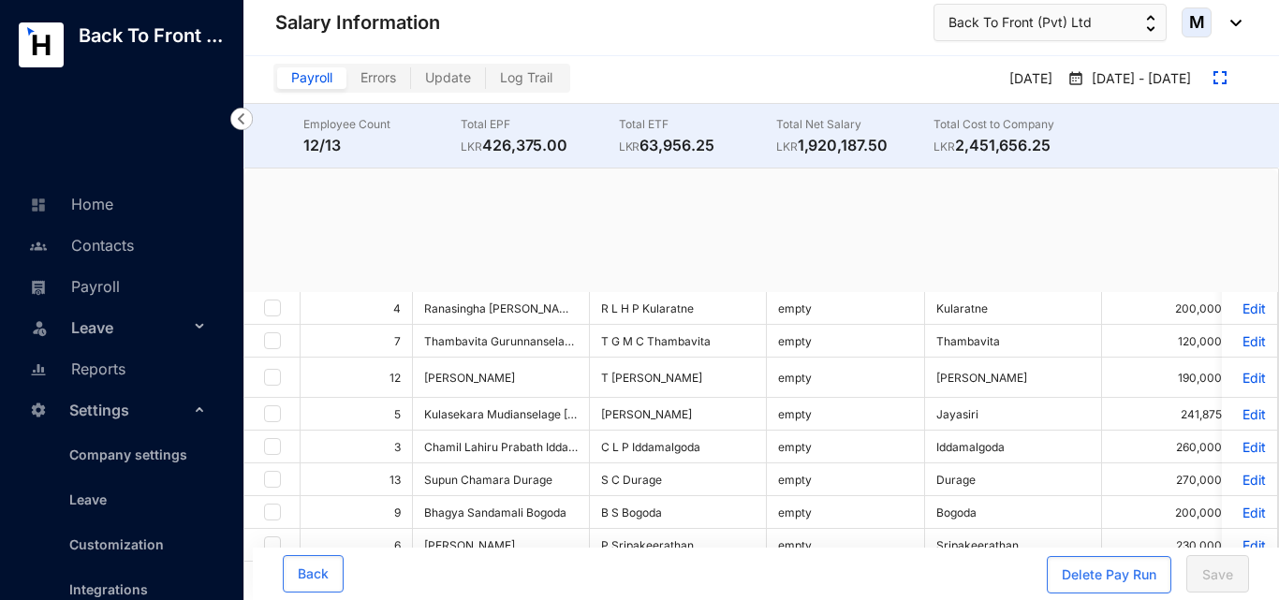
checkbox input "true"
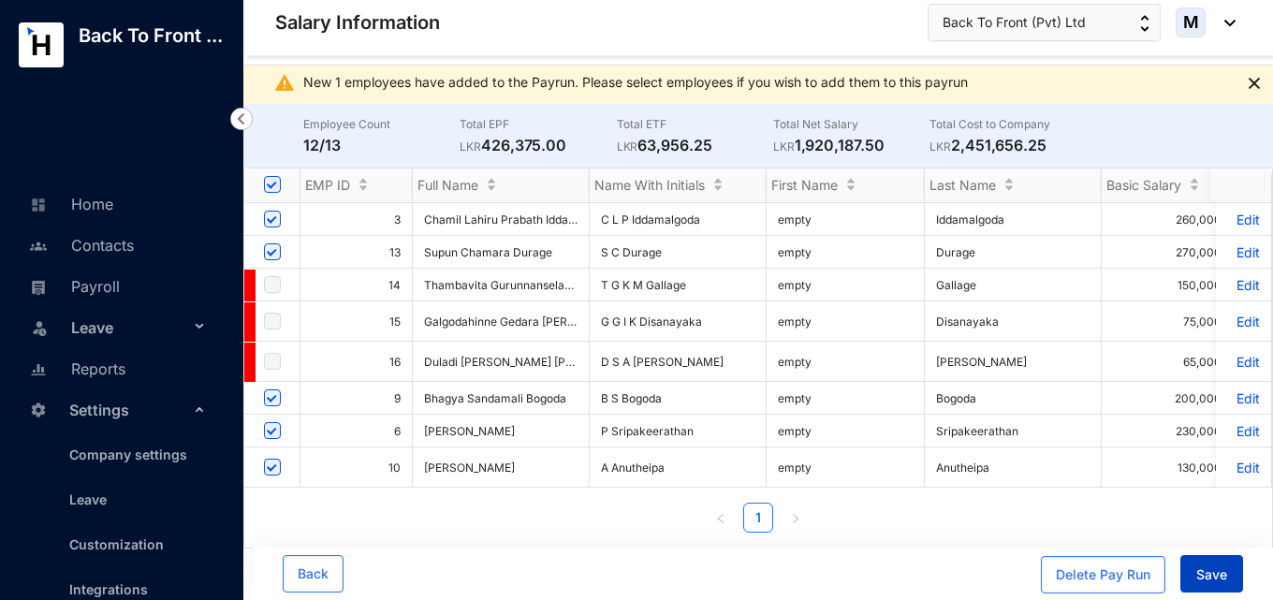
click at [1219, 571] on span "Save" at bounding box center [1211, 574] width 31 height 19
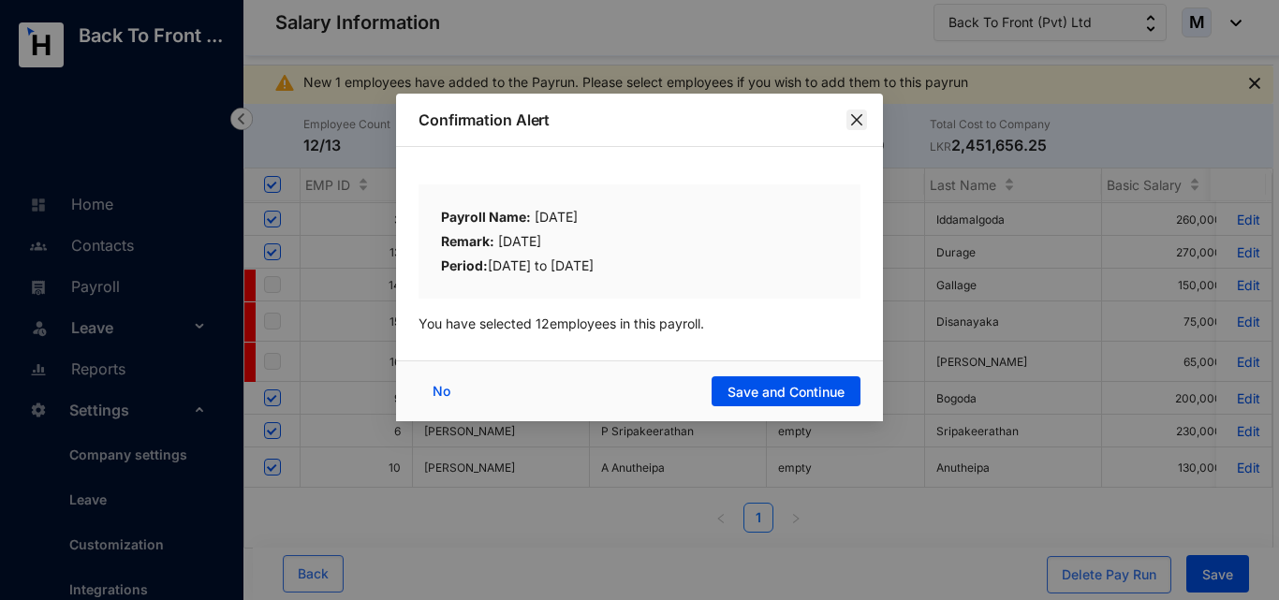
click at [860, 116] on icon "close" at bounding box center [856, 119] width 11 height 11
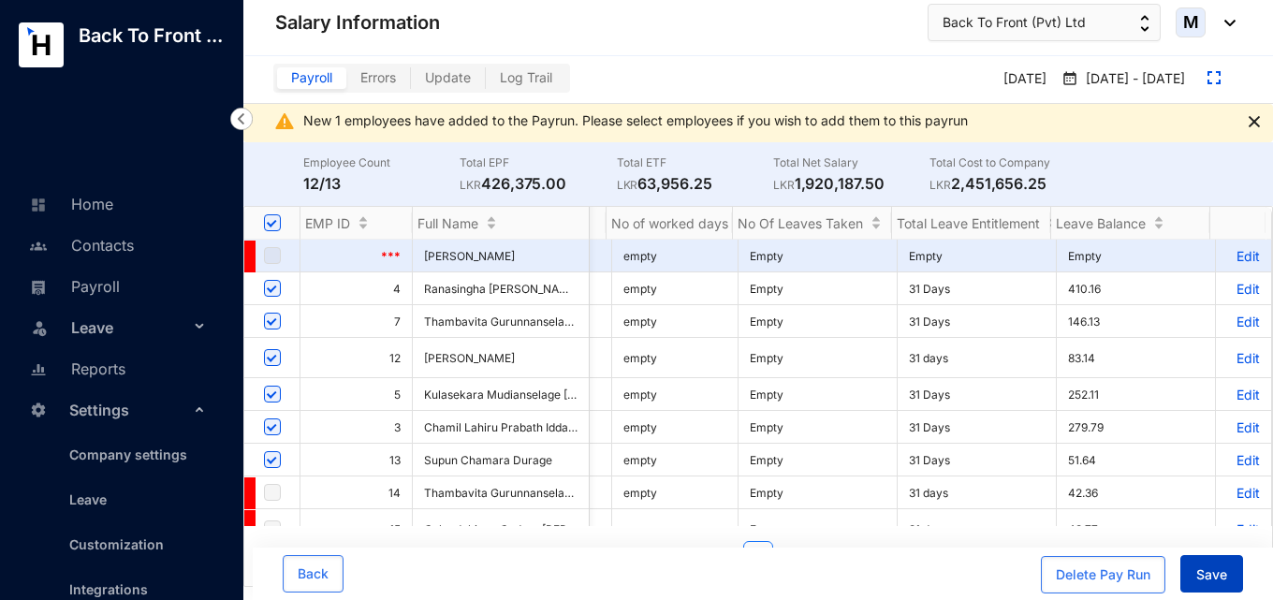
click at [1224, 576] on span "Save" at bounding box center [1211, 574] width 31 height 19
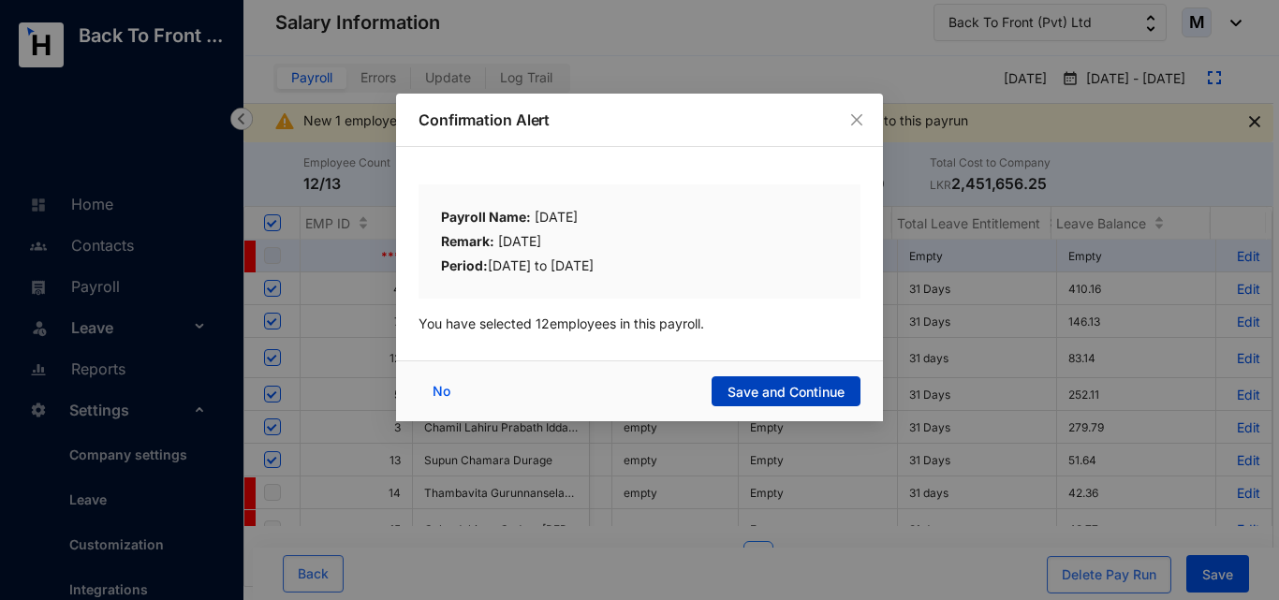
click at [799, 392] on span "Save and Continue" at bounding box center [785, 392] width 117 height 19
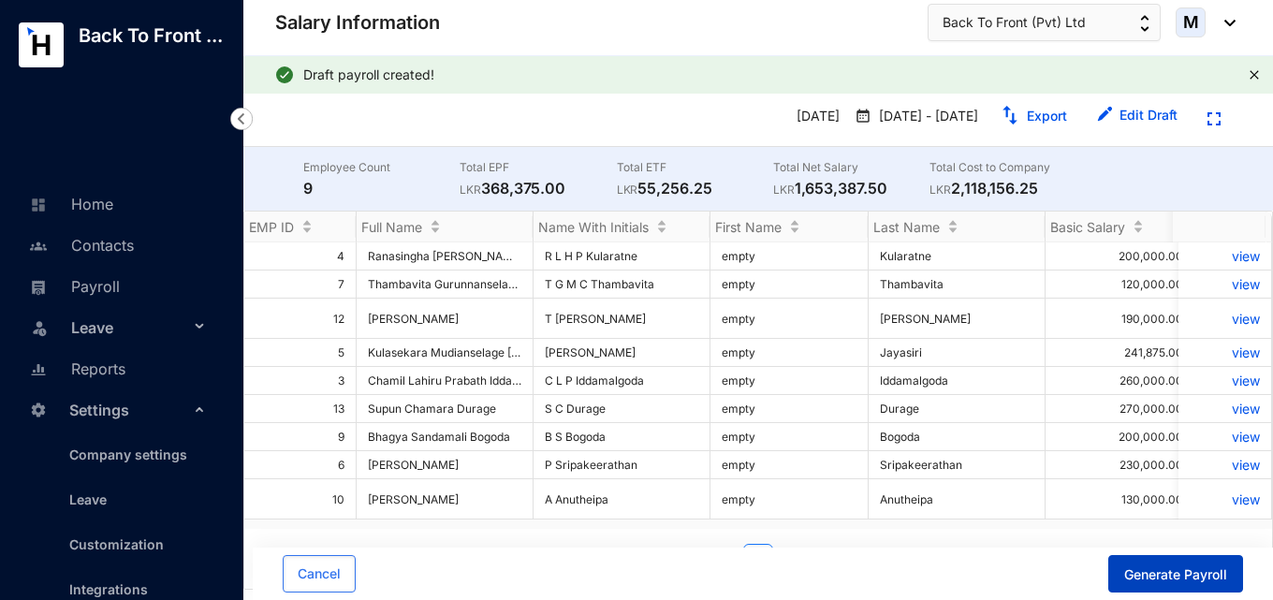
click at [1166, 576] on span "Generate Payroll" at bounding box center [1175, 574] width 103 height 19
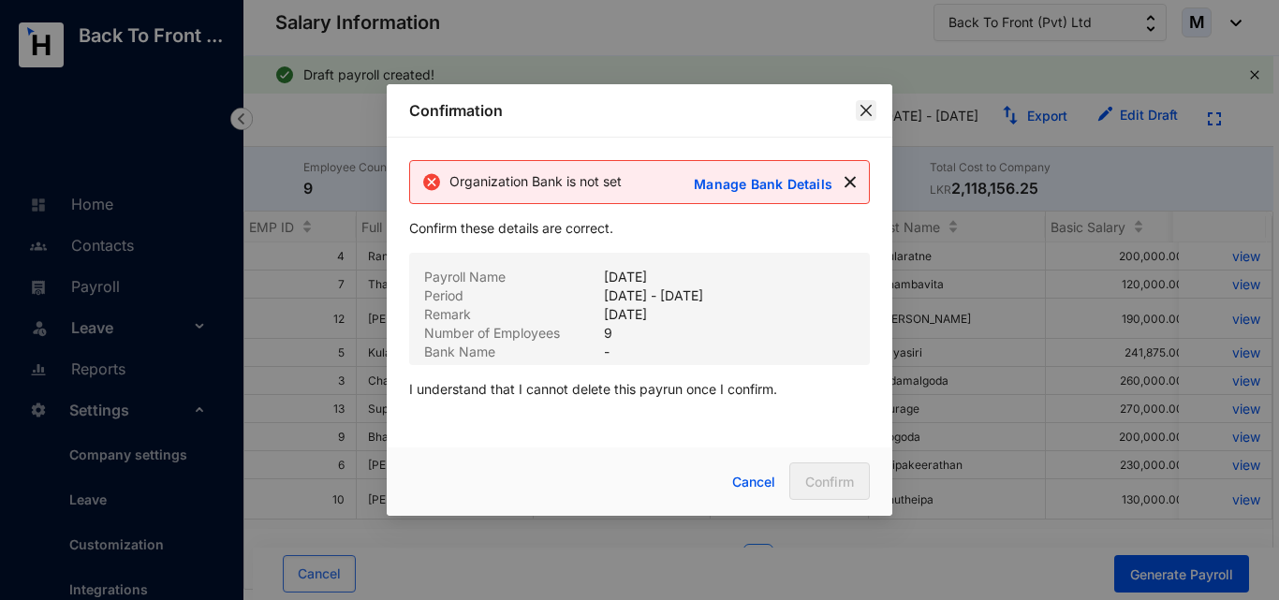
click at [874, 103] on span "Close" at bounding box center [866, 110] width 21 height 15
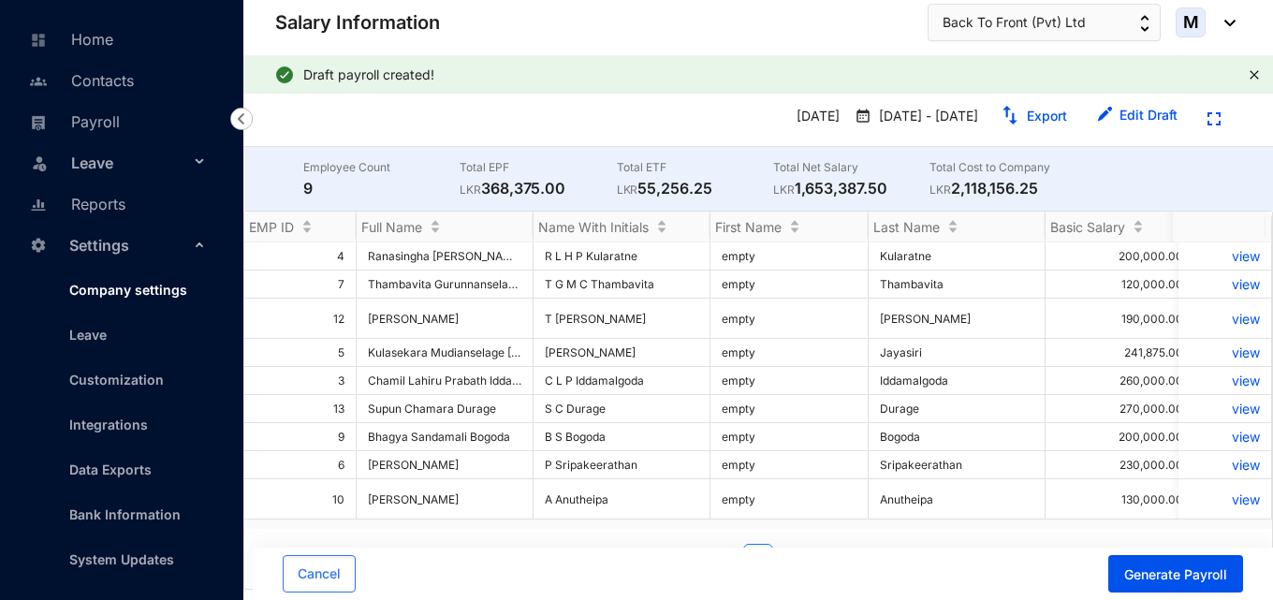
click at [128, 286] on link "Company settings" at bounding box center [120, 290] width 133 height 16
click at [126, 520] on link "Bank Information" at bounding box center [117, 514] width 126 height 16
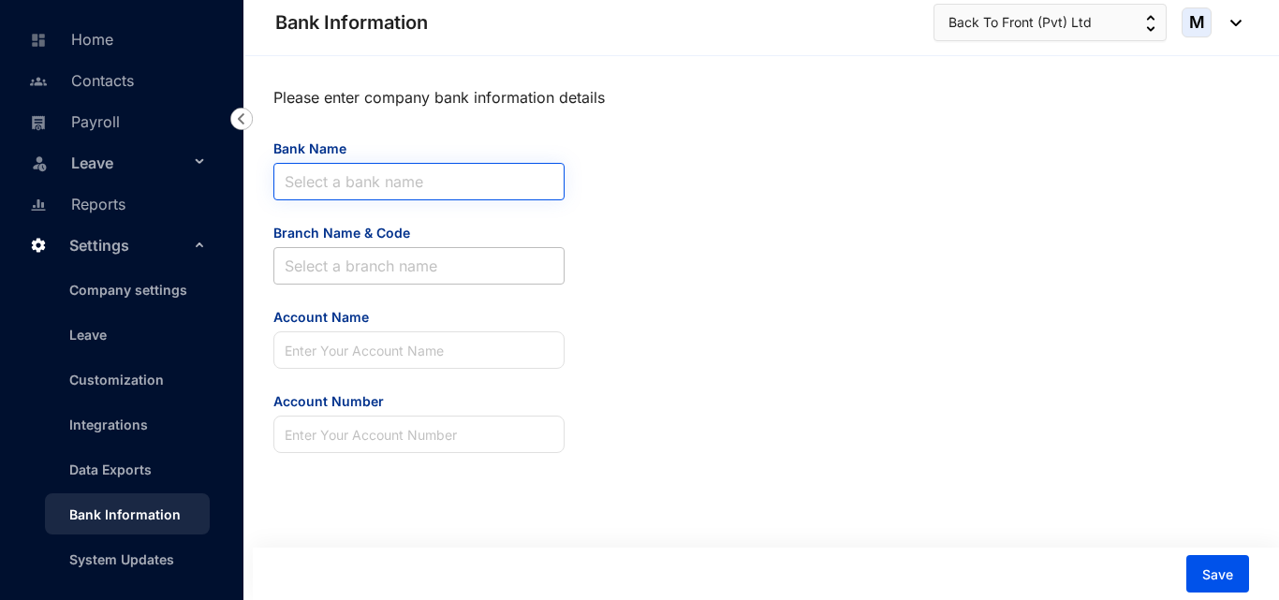
click at [361, 198] on input "Bank Name" at bounding box center [419, 182] width 269 height 36
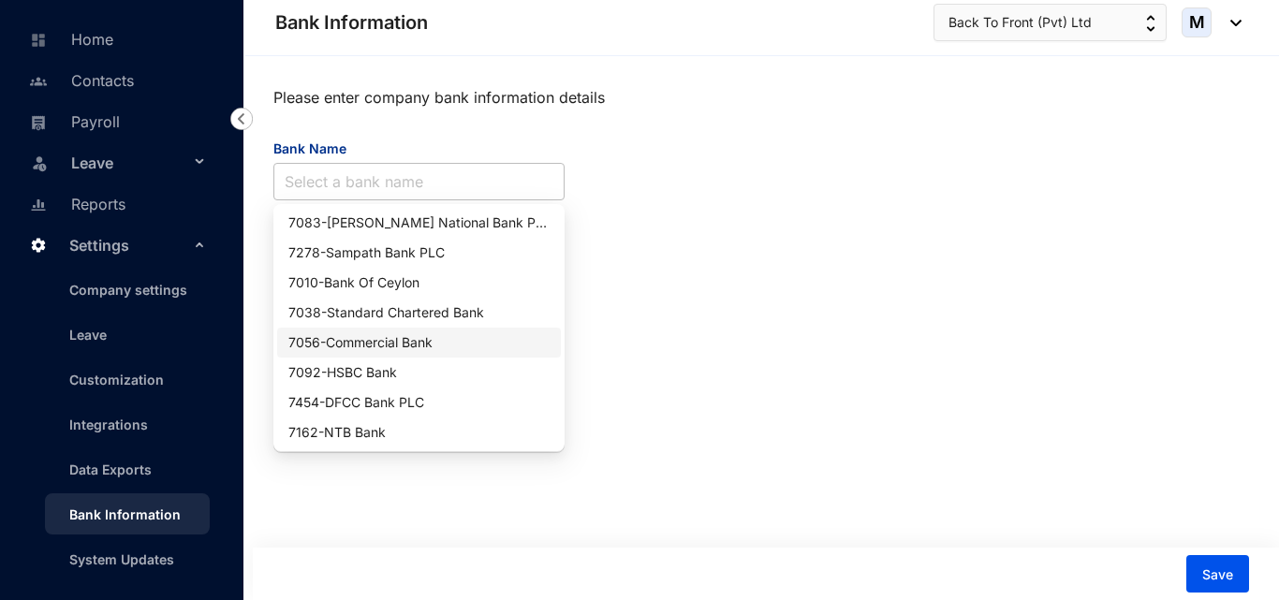
click at [373, 340] on div "7056 - Commercial Bank" at bounding box center [418, 342] width 261 height 21
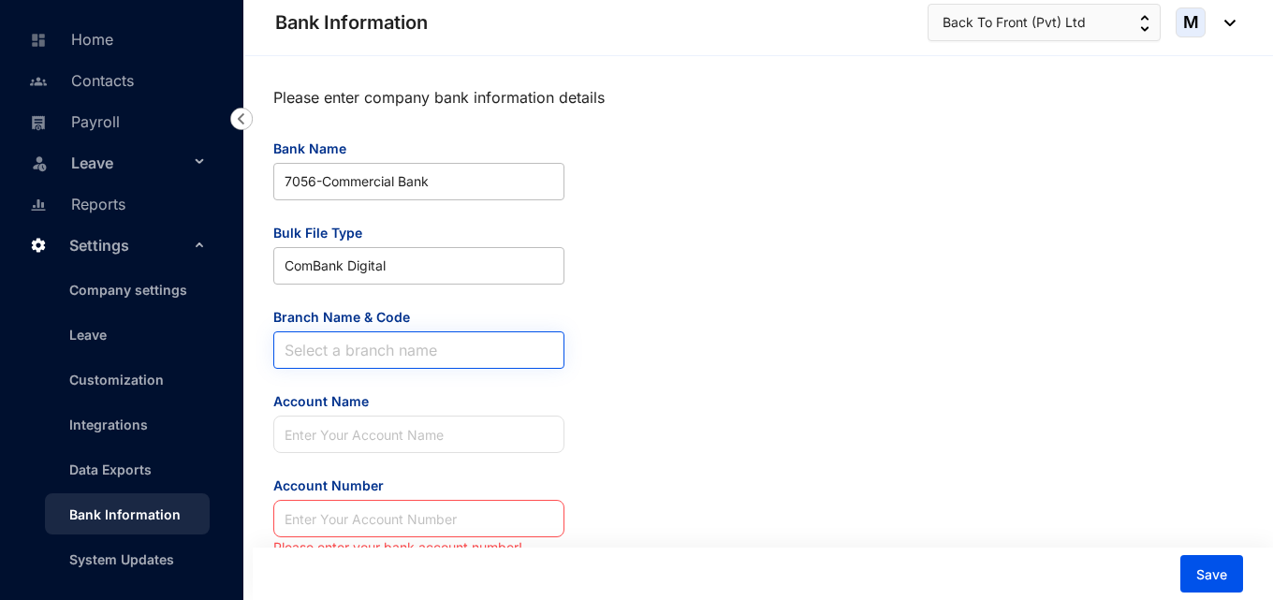
click at [373, 340] on input "Branch Name & Code" at bounding box center [419, 350] width 269 height 36
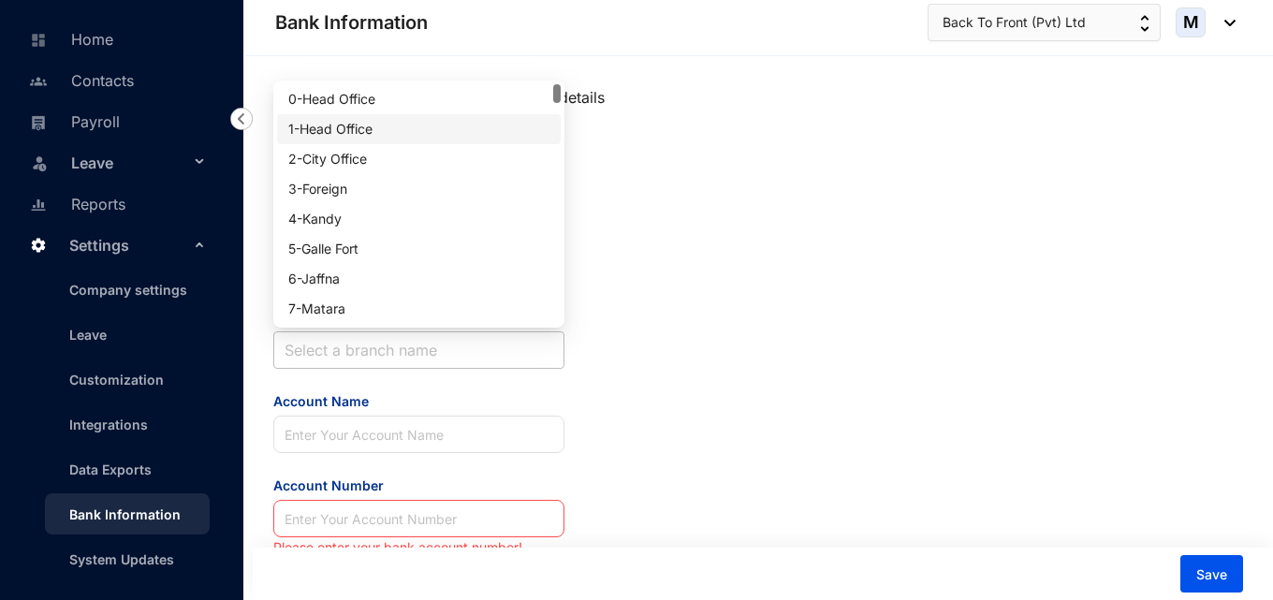
click at [364, 127] on div "1 - Head Office" at bounding box center [418, 129] width 261 height 21
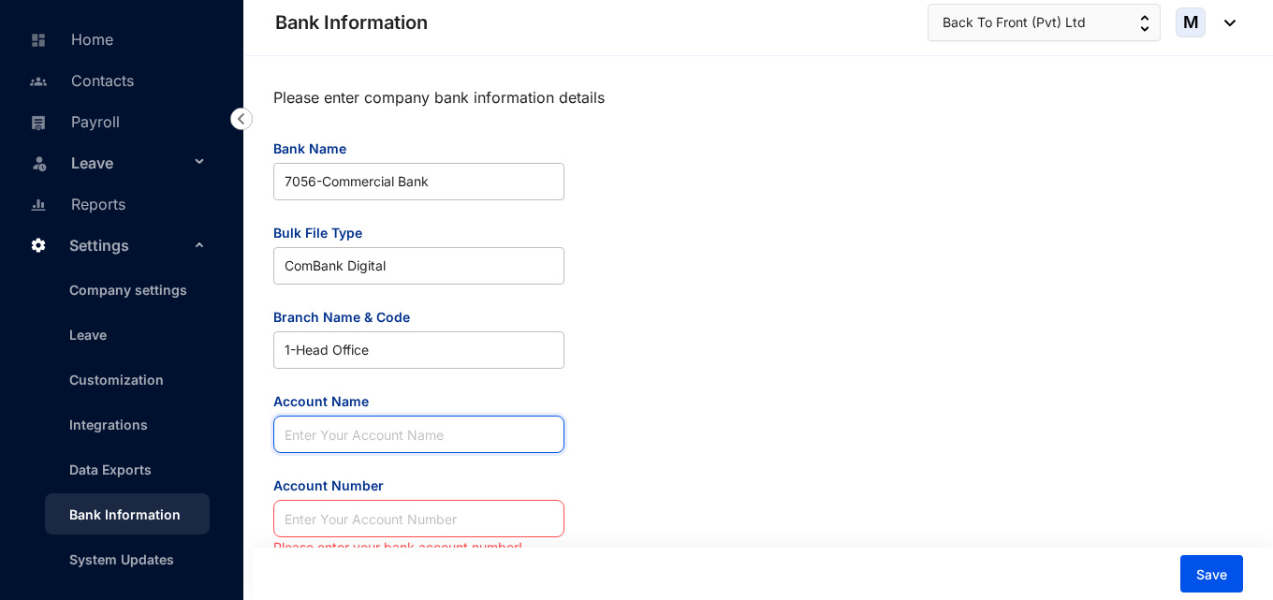
click at [373, 434] on input "Account Name" at bounding box center [418, 434] width 291 height 37
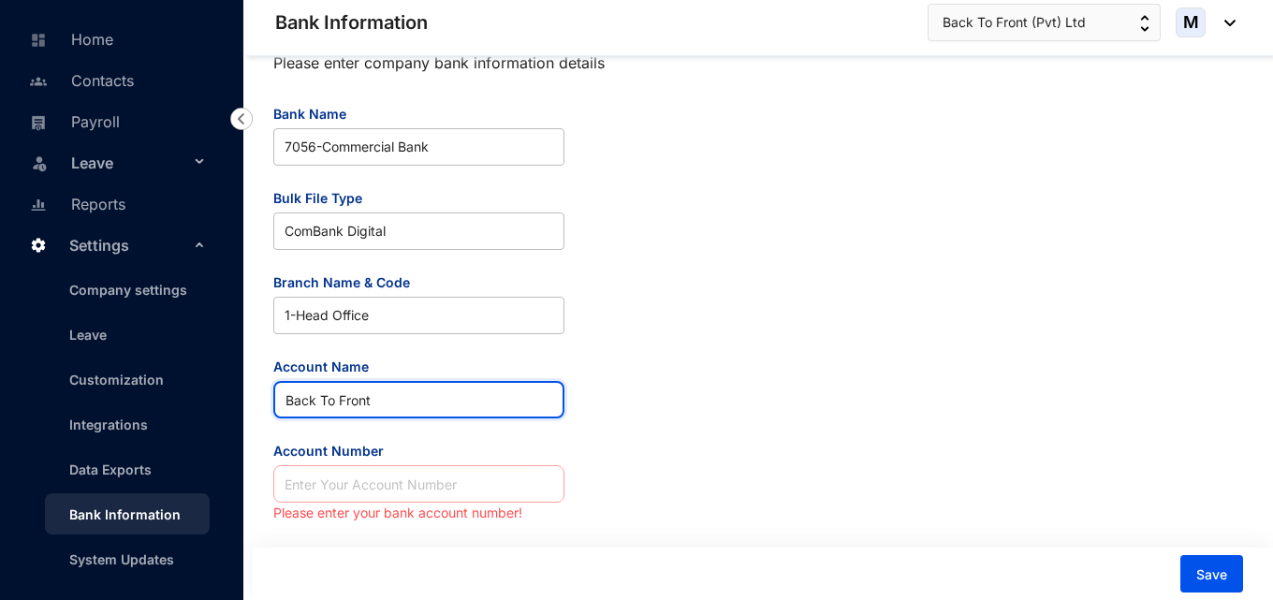
type input "Back To Front"
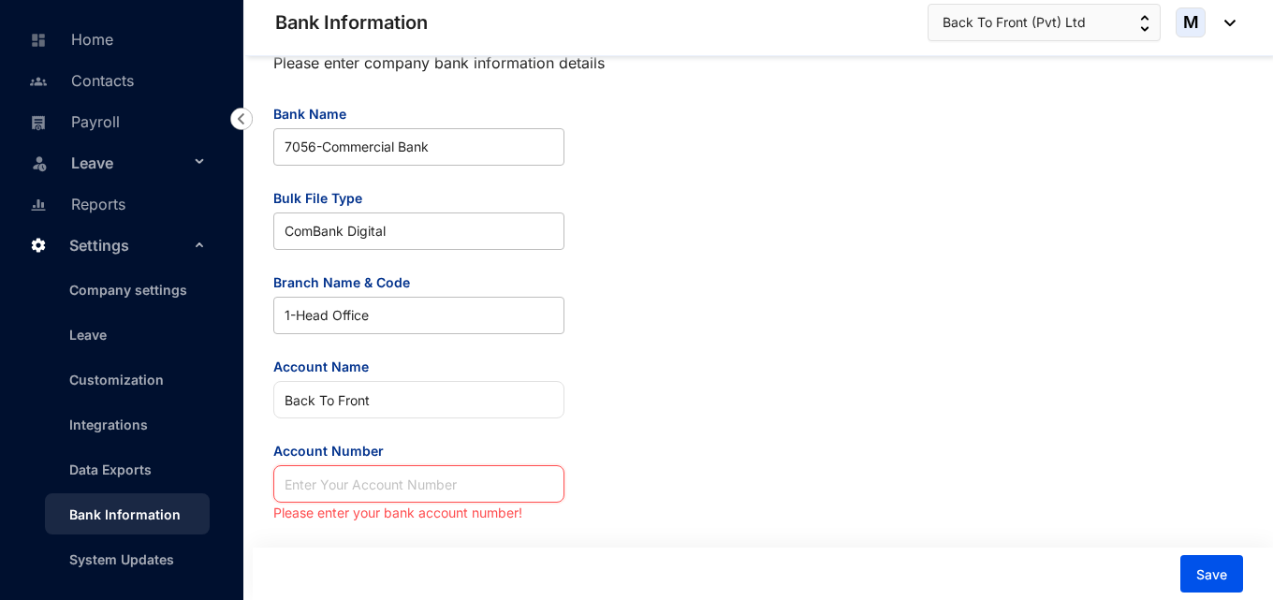
click at [359, 473] on input "Account Number" at bounding box center [418, 483] width 291 height 37
type input "111111111"
click at [619, 439] on div "Please enter company bank information details Bank Name 7056 - Commercial Bank …" at bounding box center [758, 284] width 970 height 481
drag, startPoint x: 425, startPoint y: 476, endPoint x: 150, endPoint y: 476, distance: 275.2
click at [150, 476] on div "Bank Information Back To Front ... Home Contacts Payroll Leave Reports Settings…" at bounding box center [636, 282] width 1273 height 635
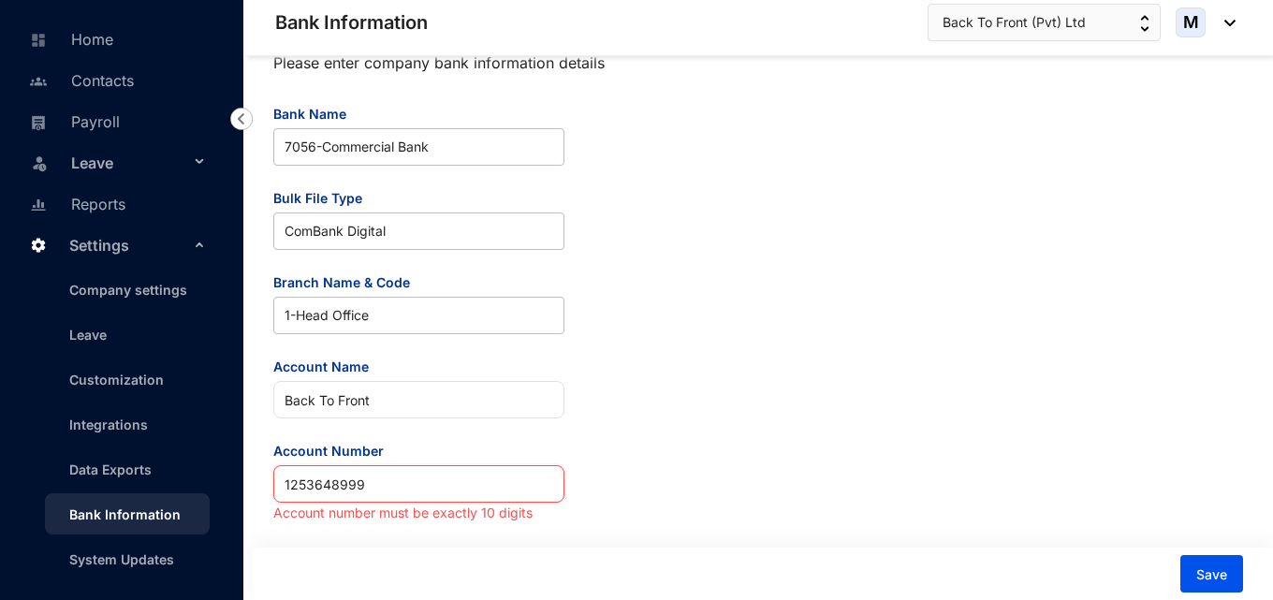
type input "1253648999"
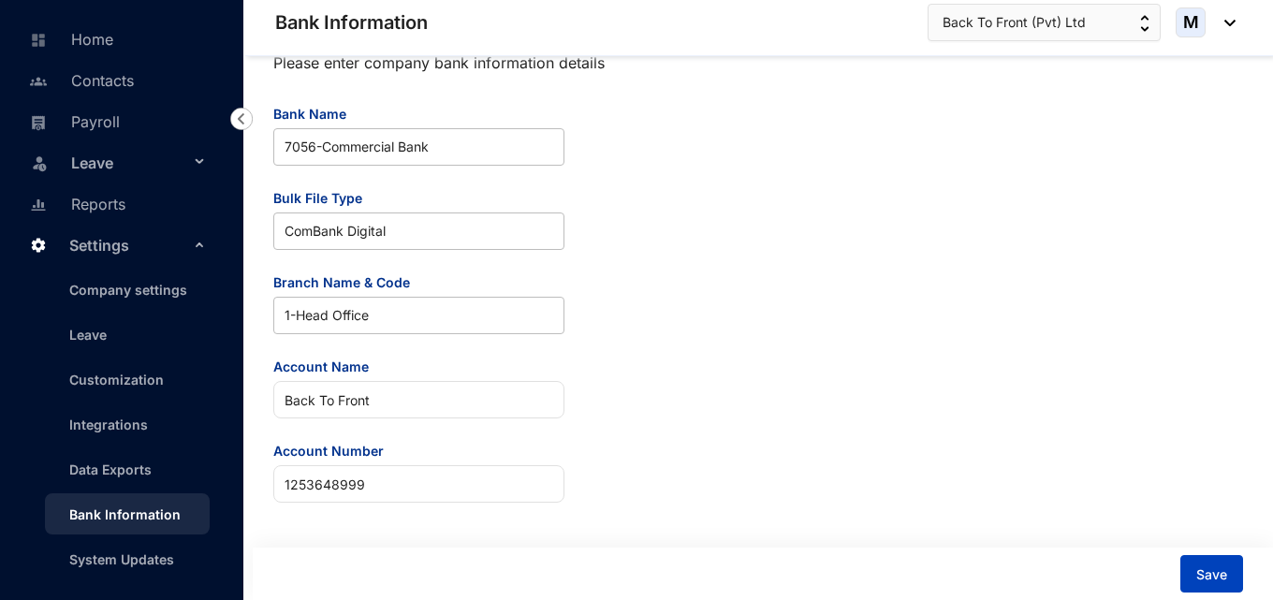
click at [1218, 577] on span "Save" at bounding box center [1211, 574] width 31 height 19
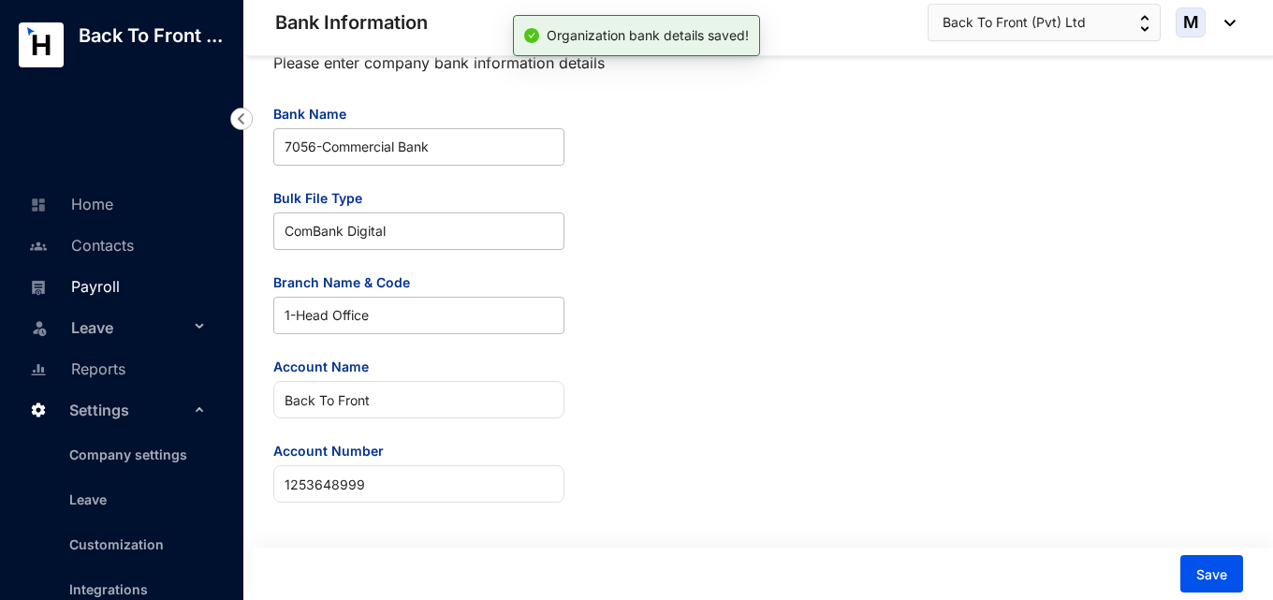
click at [100, 293] on link "Payroll" at bounding box center [71, 286] width 95 height 19
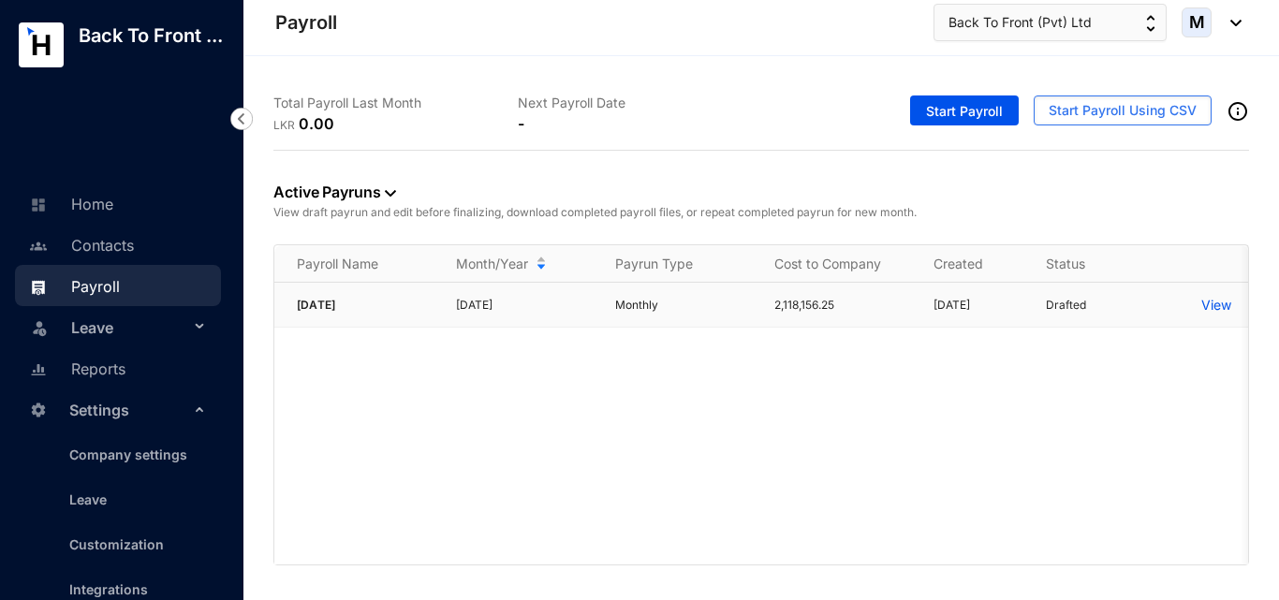
click at [1211, 306] on p "View" at bounding box center [1216, 305] width 30 height 19
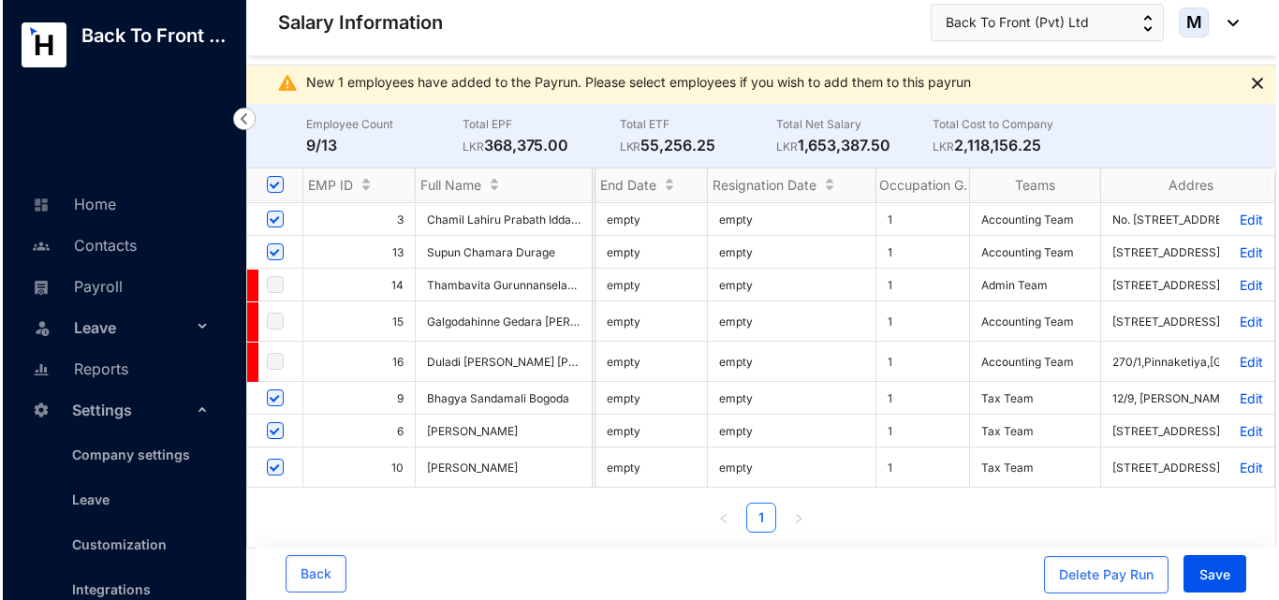
scroll to position [0, 5830]
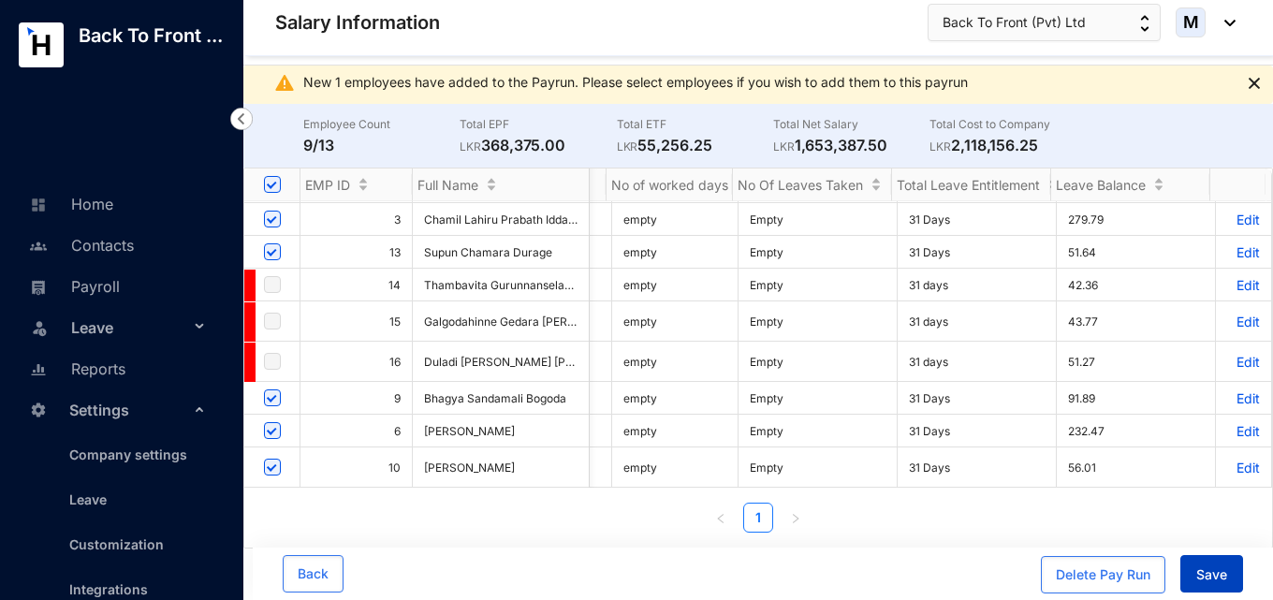
click at [1216, 577] on span "Save" at bounding box center [1211, 574] width 31 height 19
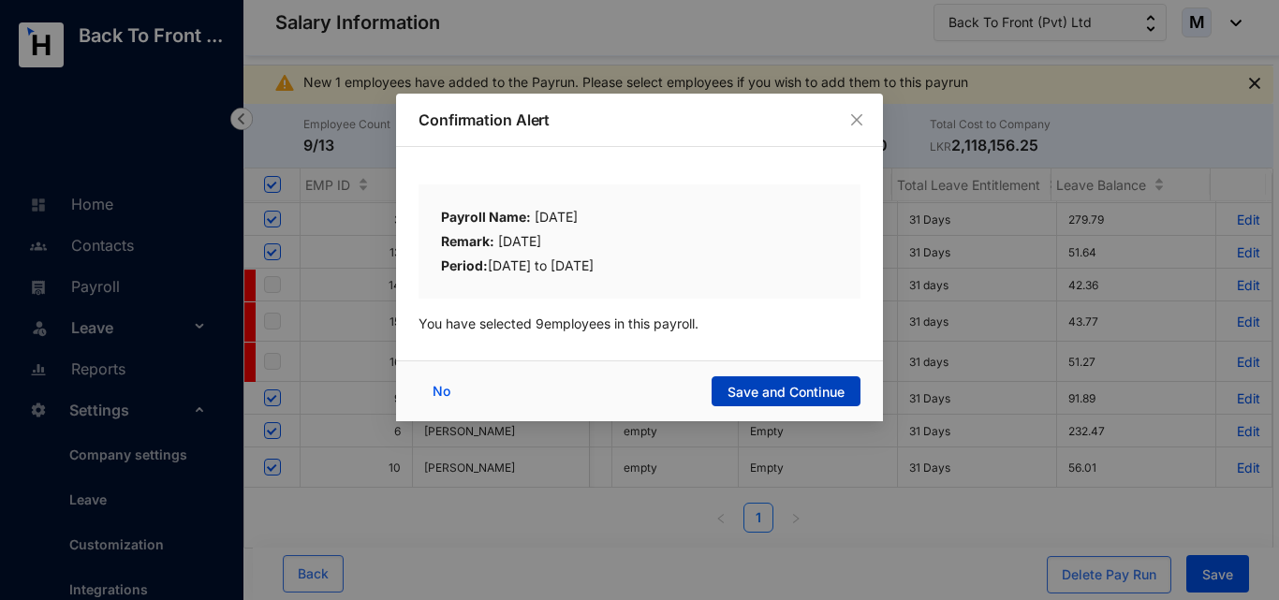
click at [782, 394] on span "Save and Continue" at bounding box center [785, 392] width 117 height 19
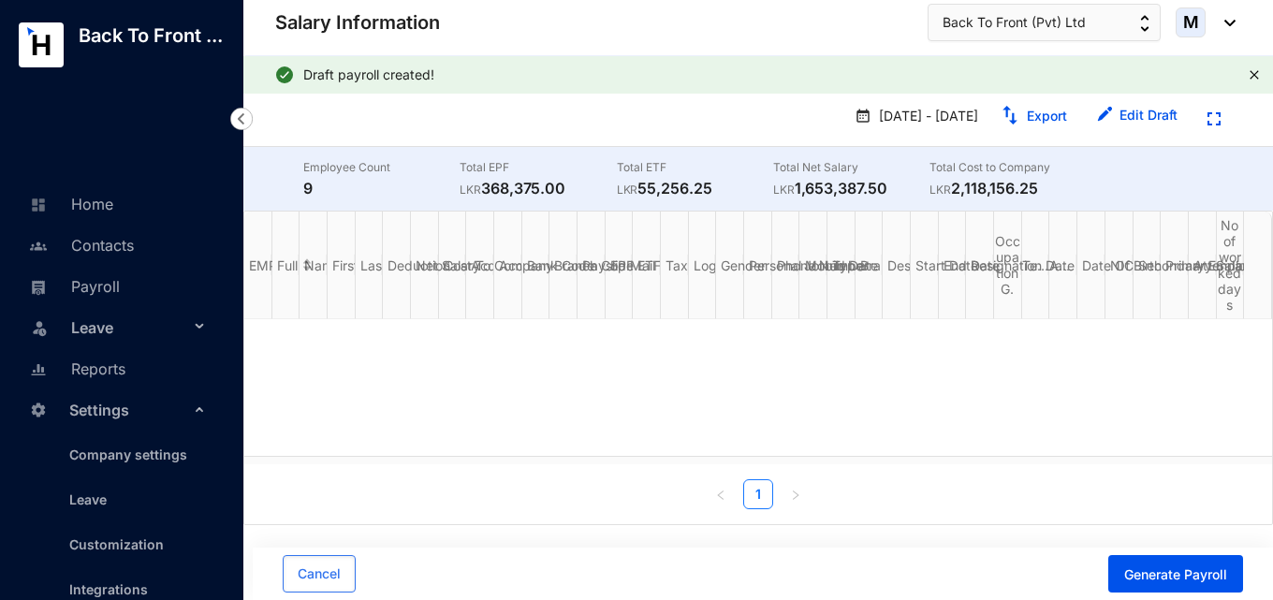
scroll to position [0, 0]
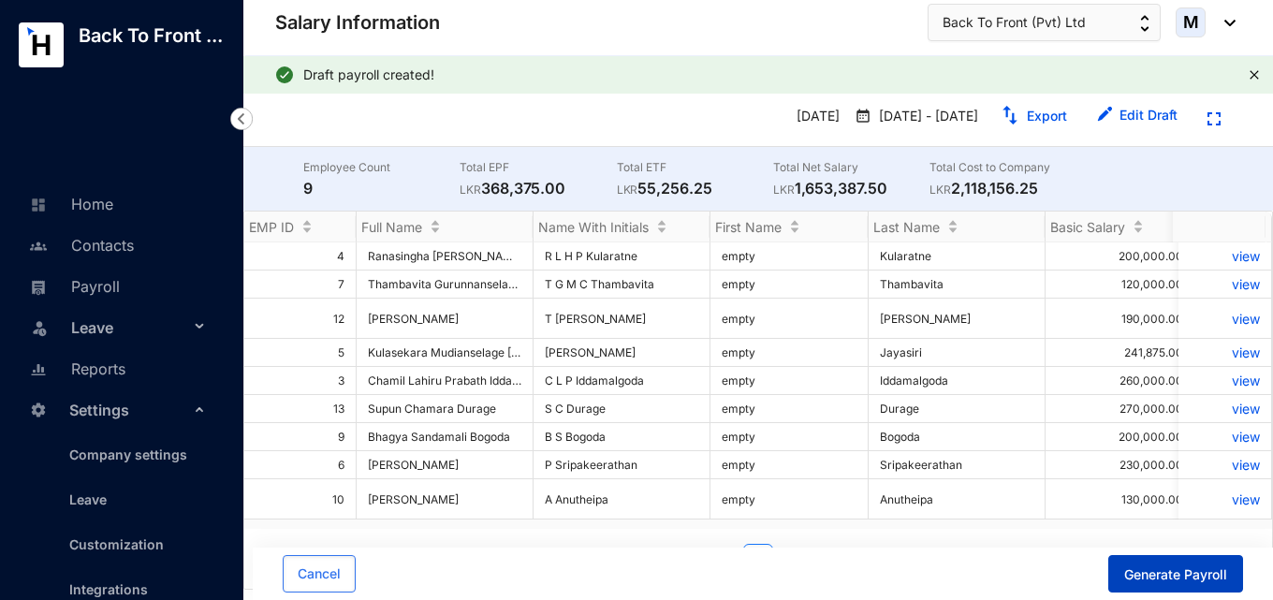
click at [1197, 572] on span "Generate Payroll" at bounding box center [1175, 574] width 103 height 19
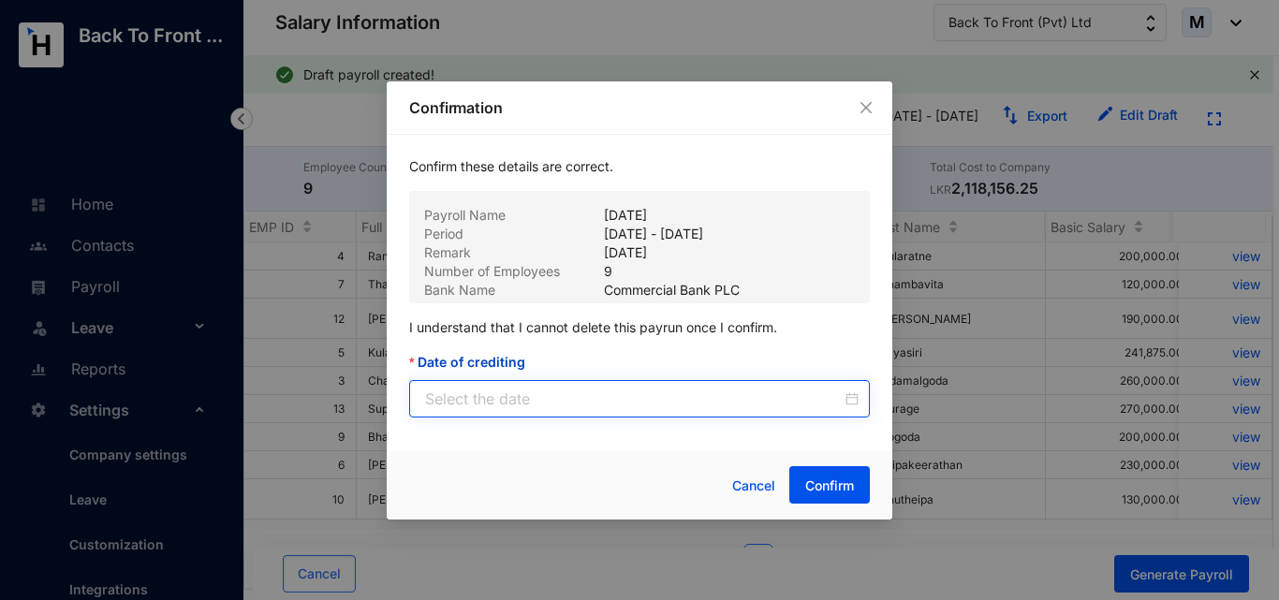
click at [862, 397] on div at bounding box center [639, 398] width 461 height 37
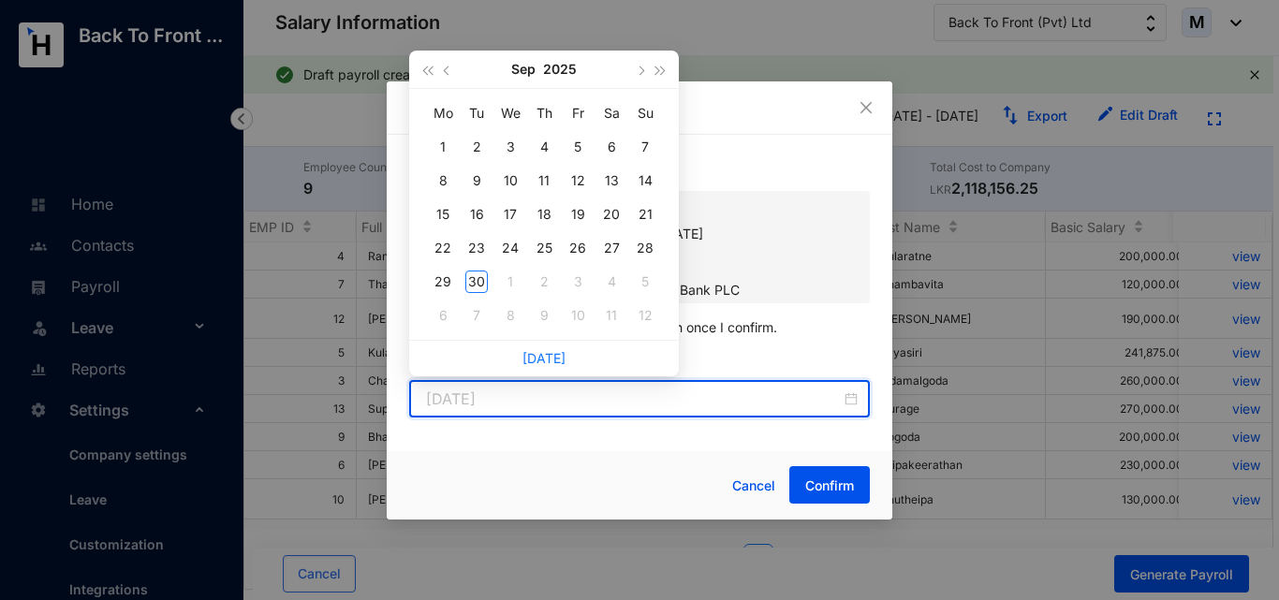
type input "[DATE]"
click at [451, 77] on button "button" at bounding box center [447, 69] width 21 height 37
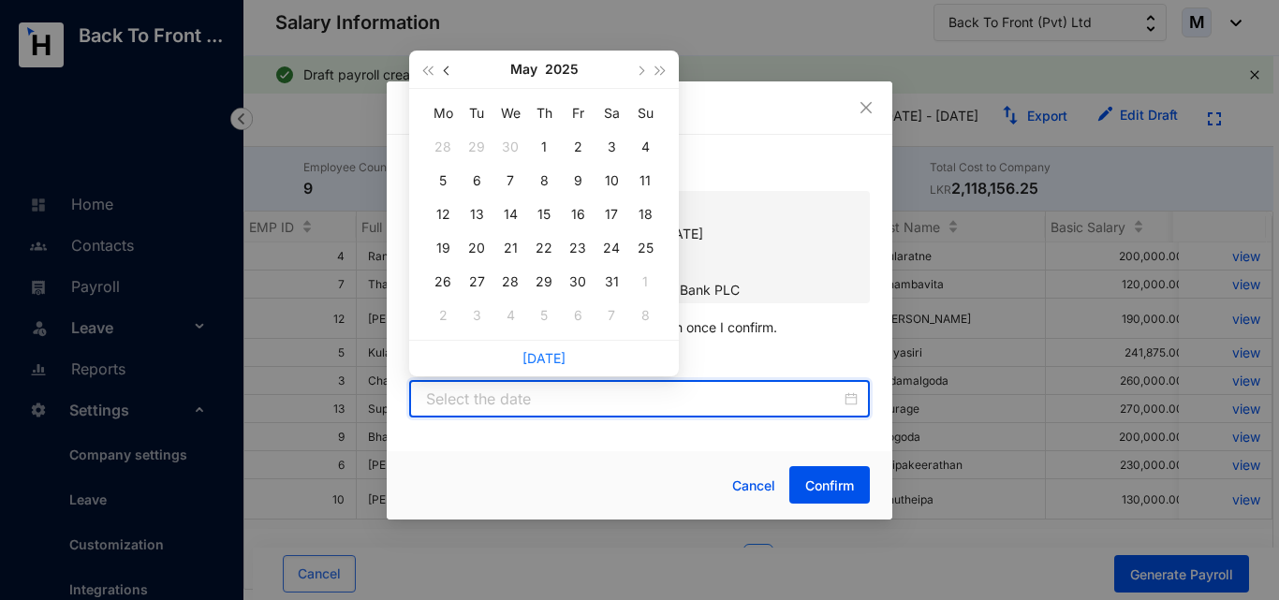
click at [451, 77] on button "button" at bounding box center [447, 69] width 21 height 37
type input "[DATE]"
click at [510, 285] on div "30" at bounding box center [510, 282] width 22 height 22
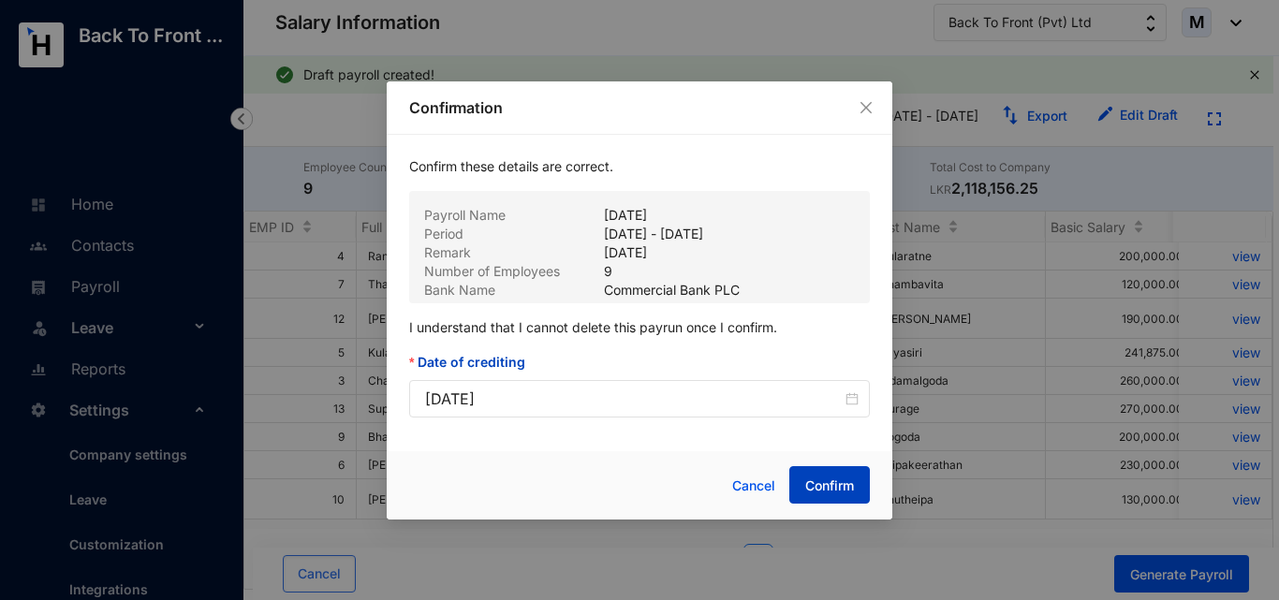
click at [814, 497] on button "Confirm" at bounding box center [829, 484] width 81 height 37
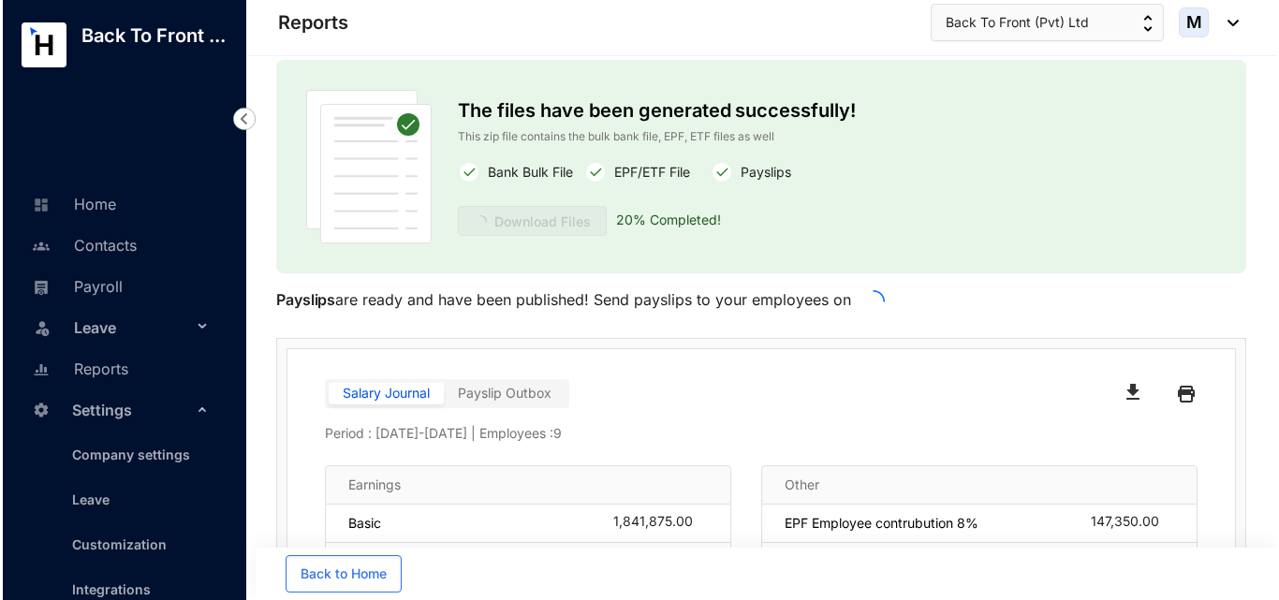
scroll to position [36, 0]
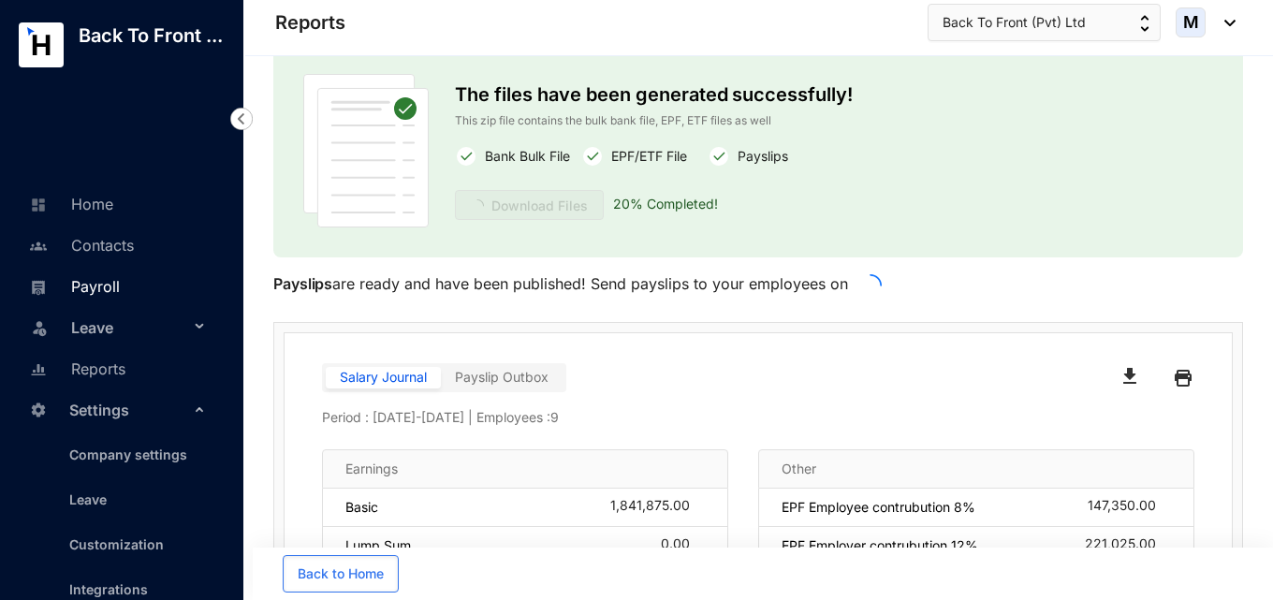
click at [97, 296] on link "Payroll" at bounding box center [71, 286] width 95 height 19
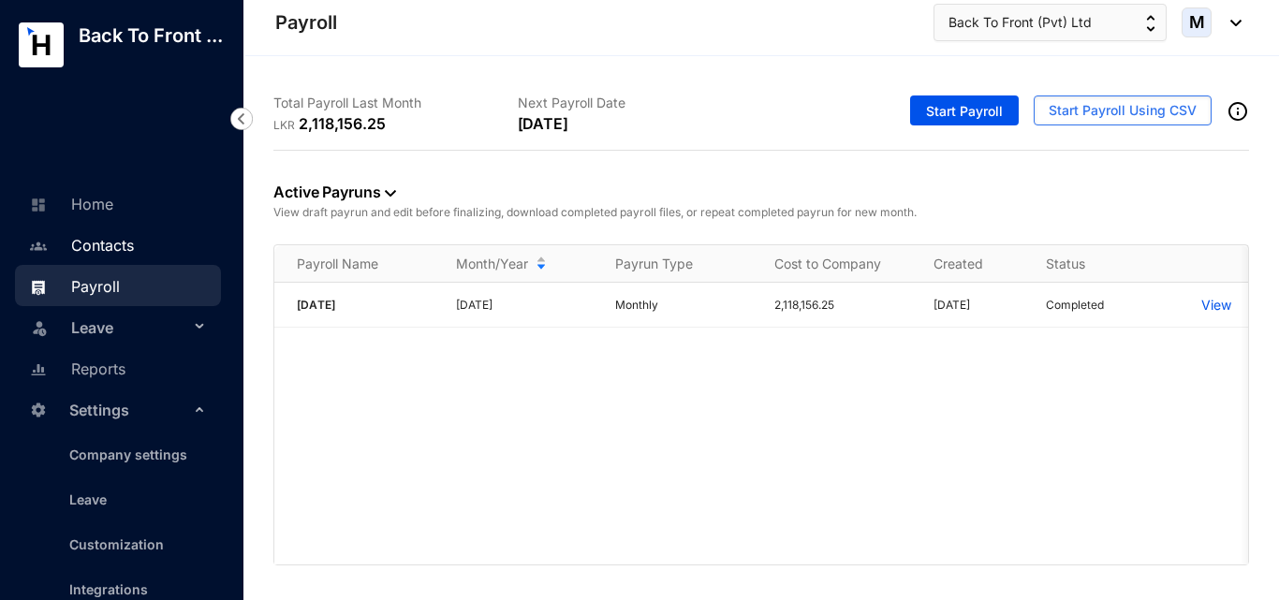
click at [110, 242] on link "Contacts" at bounding box center [79, 245] width 110 height 19
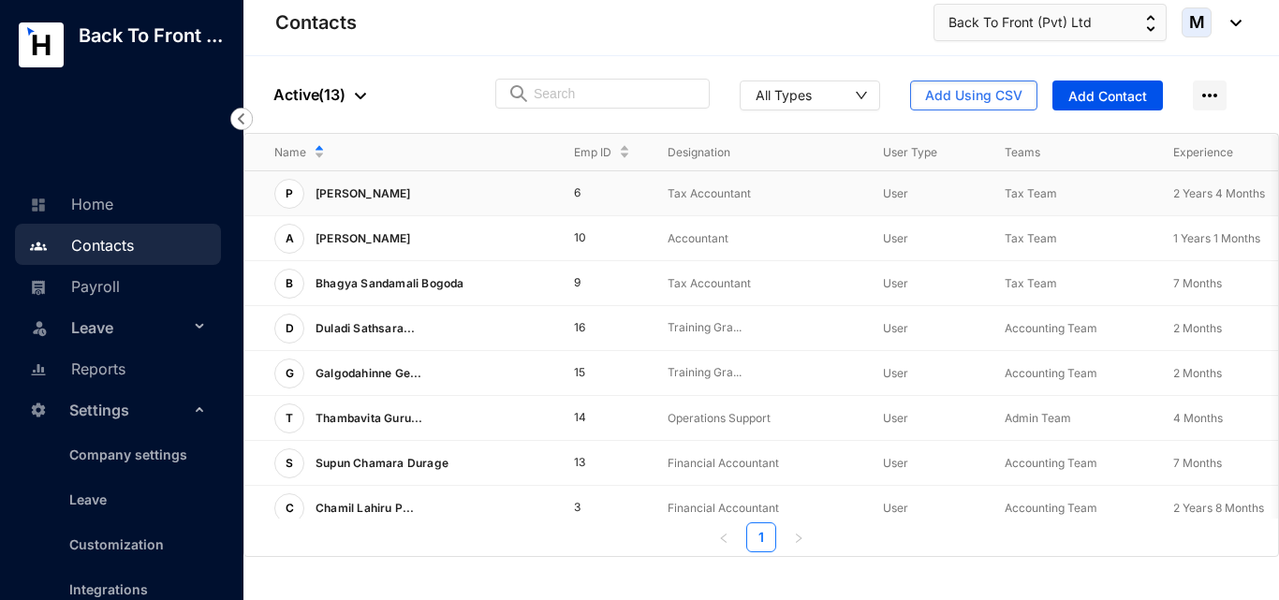
click at [400, 200] on p "[PERSON_NAME]" at bounding box center [361, 194] width 114 height 30
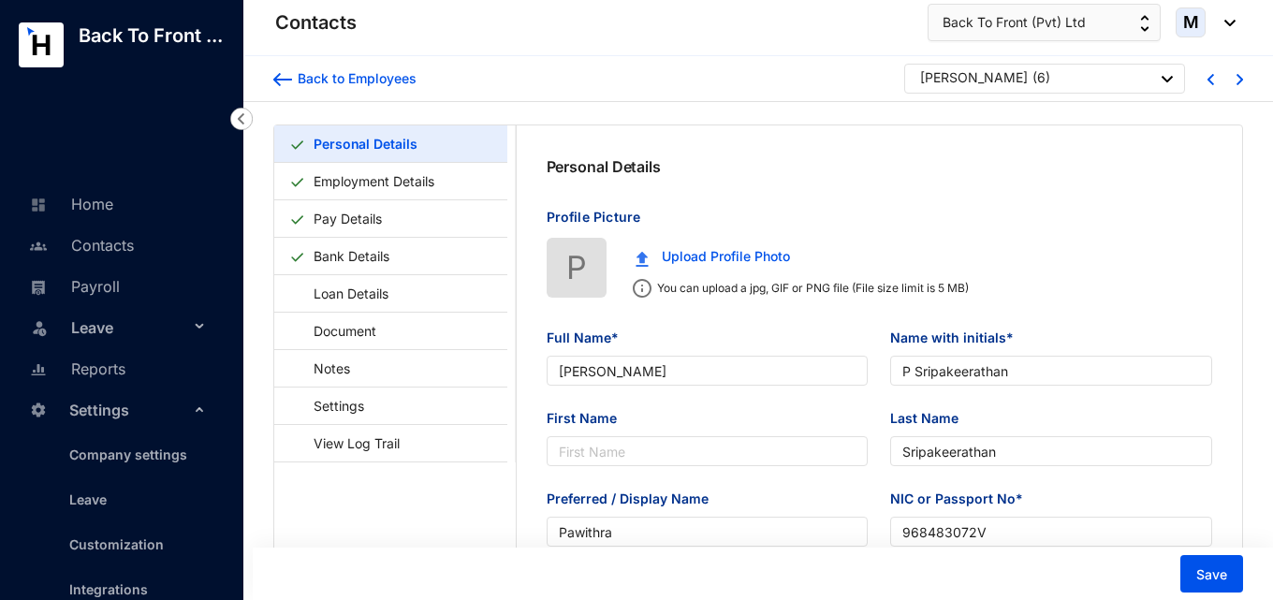
type input "[PERSON_NAME]"
type input "P Sripakeerathan"
type input "Sripakeerathan"
type input "Pawithra"
type input "968483072V"
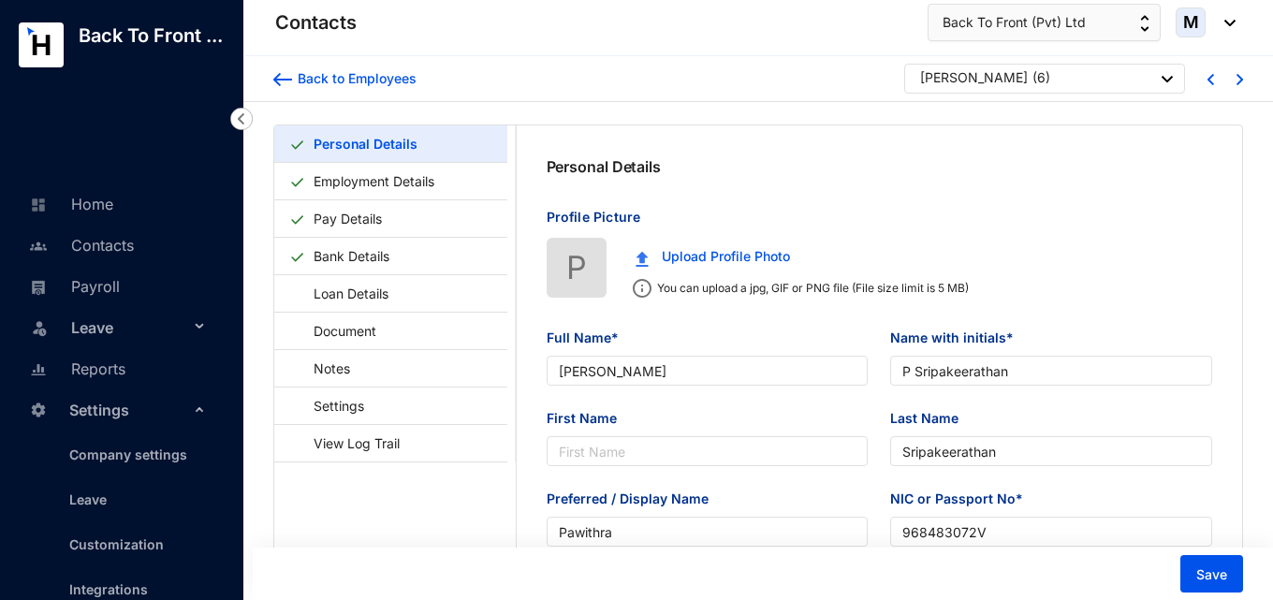
type input "777252294"
type input "[STREET_ADDRESS]"
type input "[DATE]"
click at [381, 186] on link "Employment Details" at bounding box center [374, 181] width 136 height 38
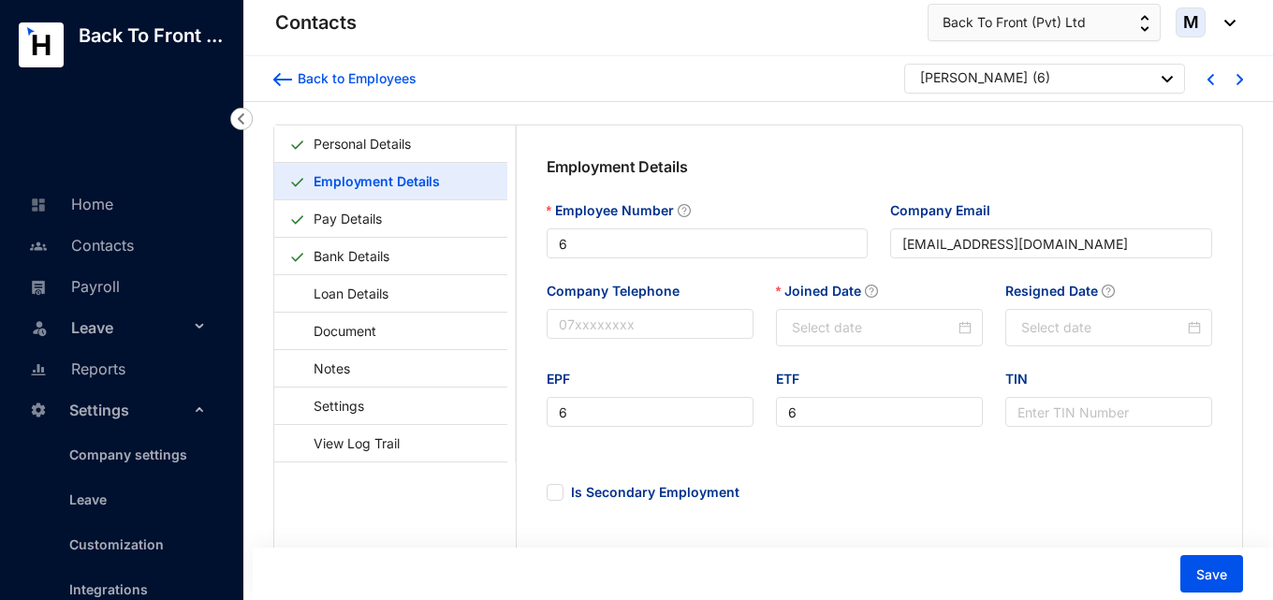
type input "[DATE]"
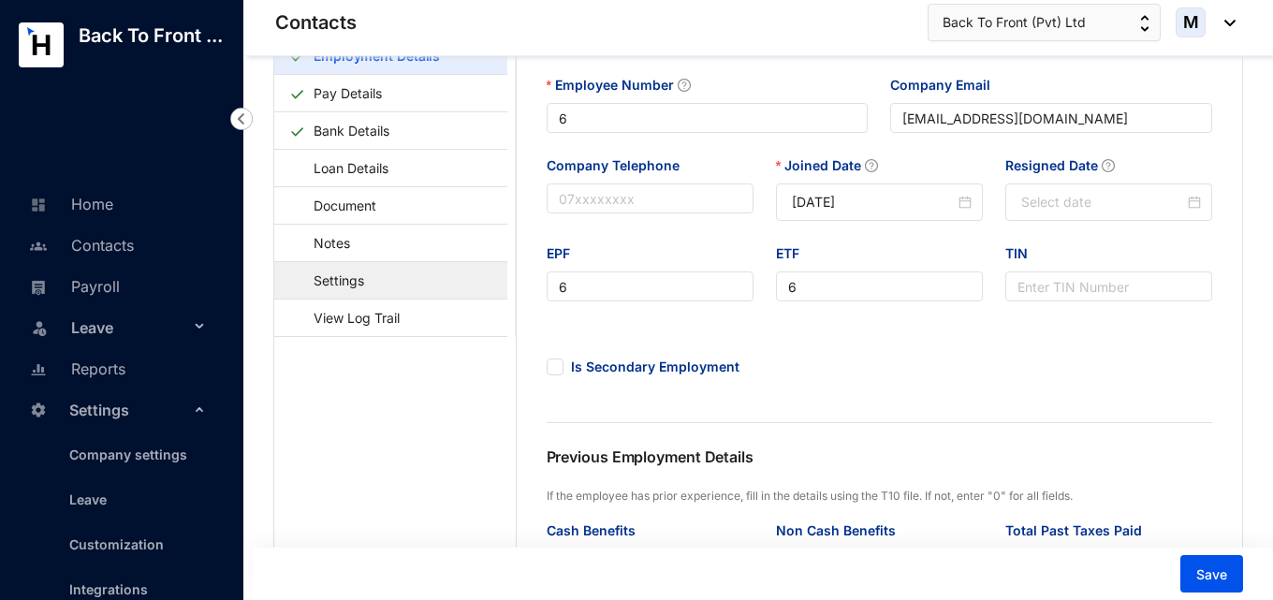
scroll to position [52, 0]
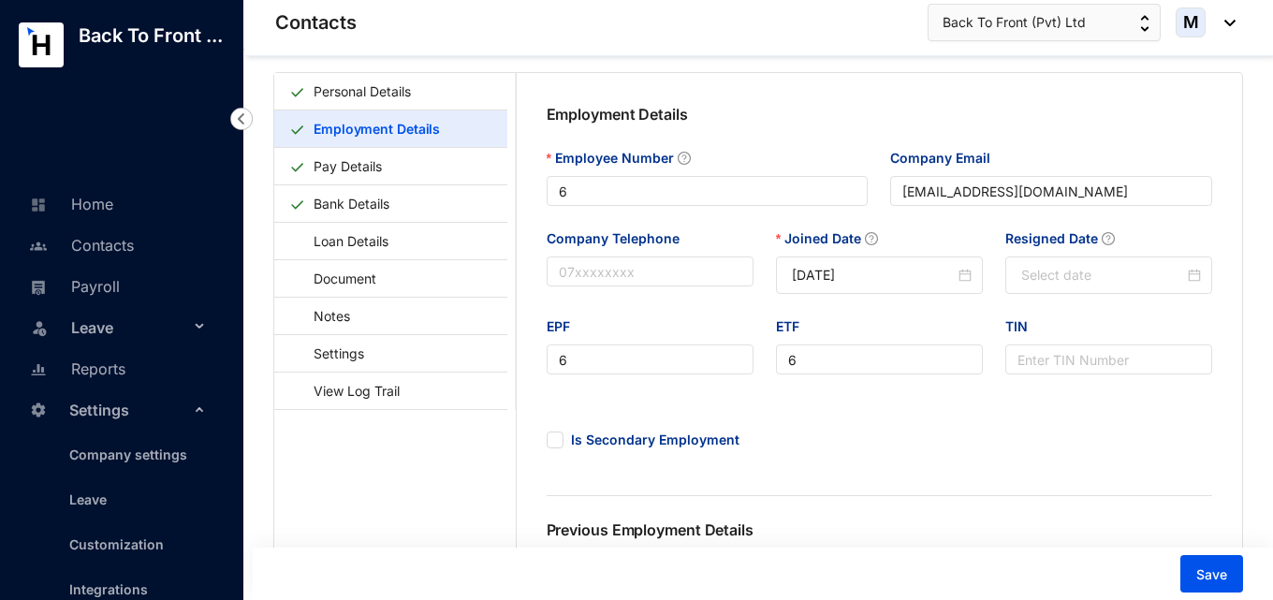
click at [195, 336] on div "Leave" at bounding box center [118, 326] width 206 height 41
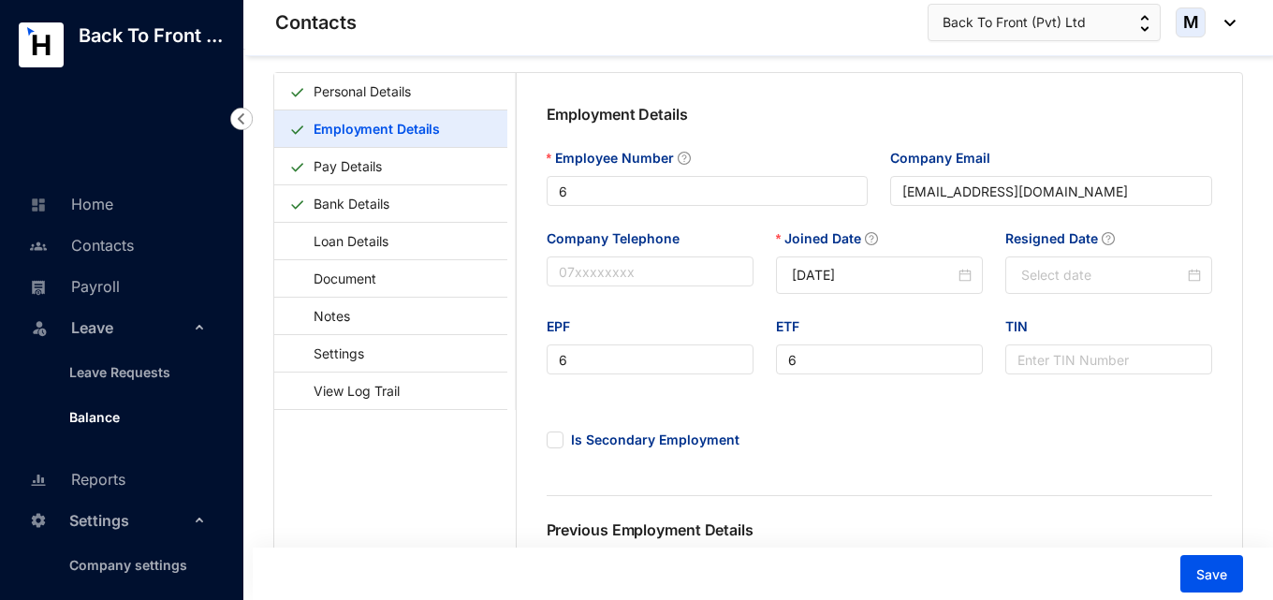
click at [96, 425] on link "Balance" at bounding box center [87, 417] width 66 height 16
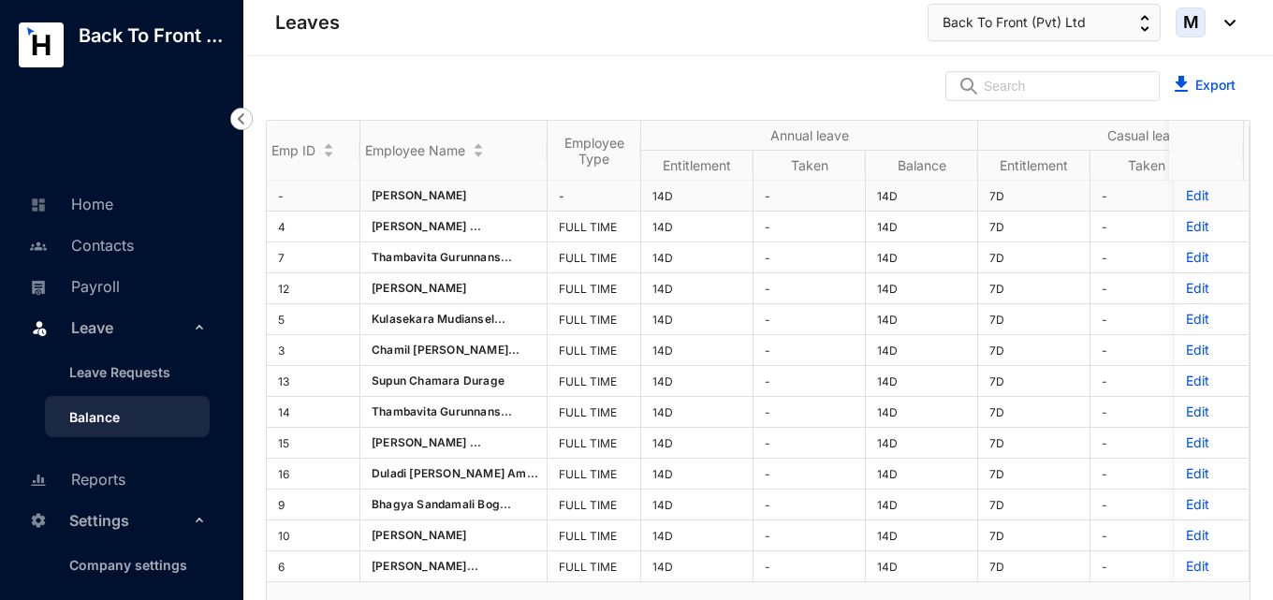
click at [1186, 195] on p "Edit" at bounding box center [1211, 195] width 51 height 19
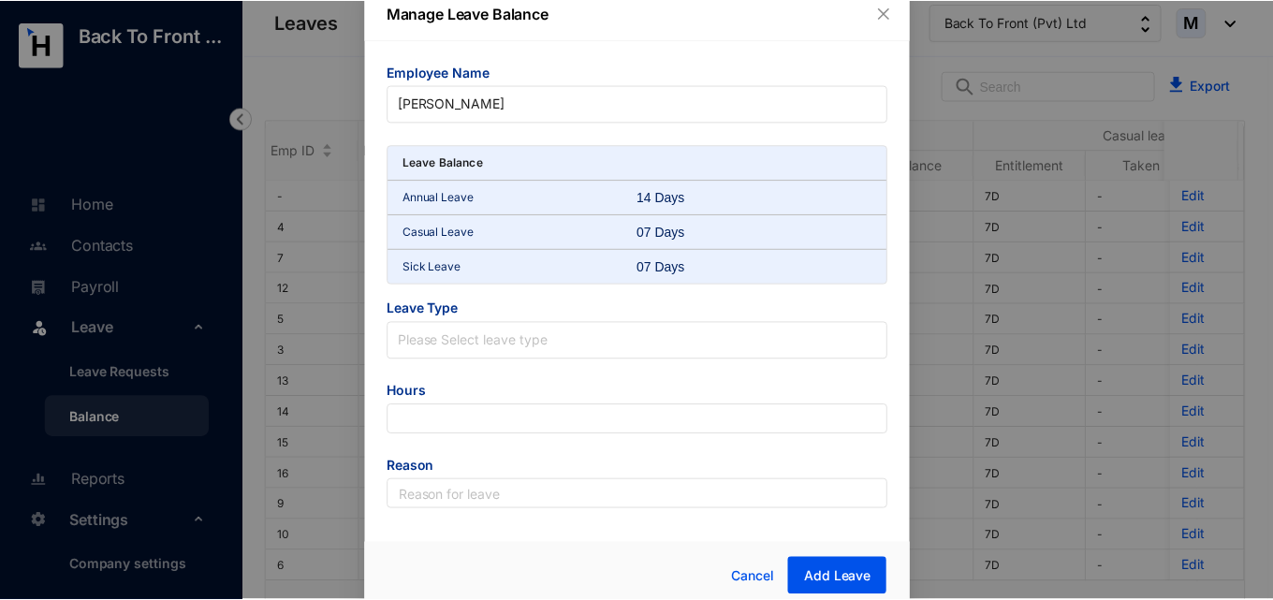
scroll to position [24, 0]
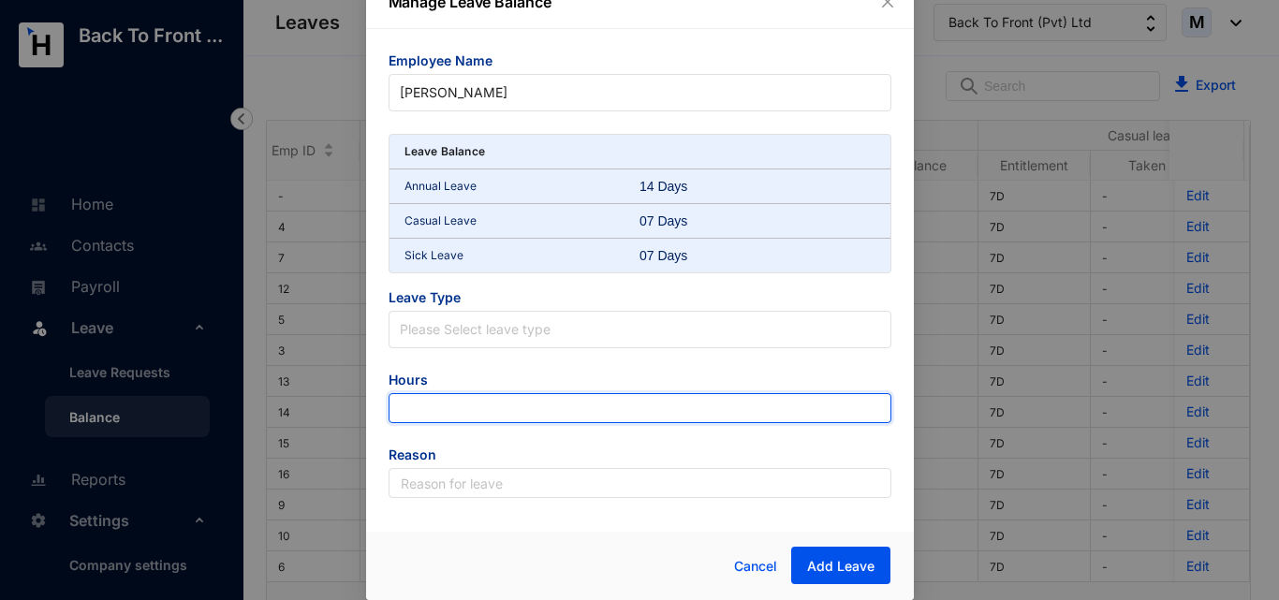
click at [550, 411] on input "number" at bounding box center [640, 408] width 503 height 30
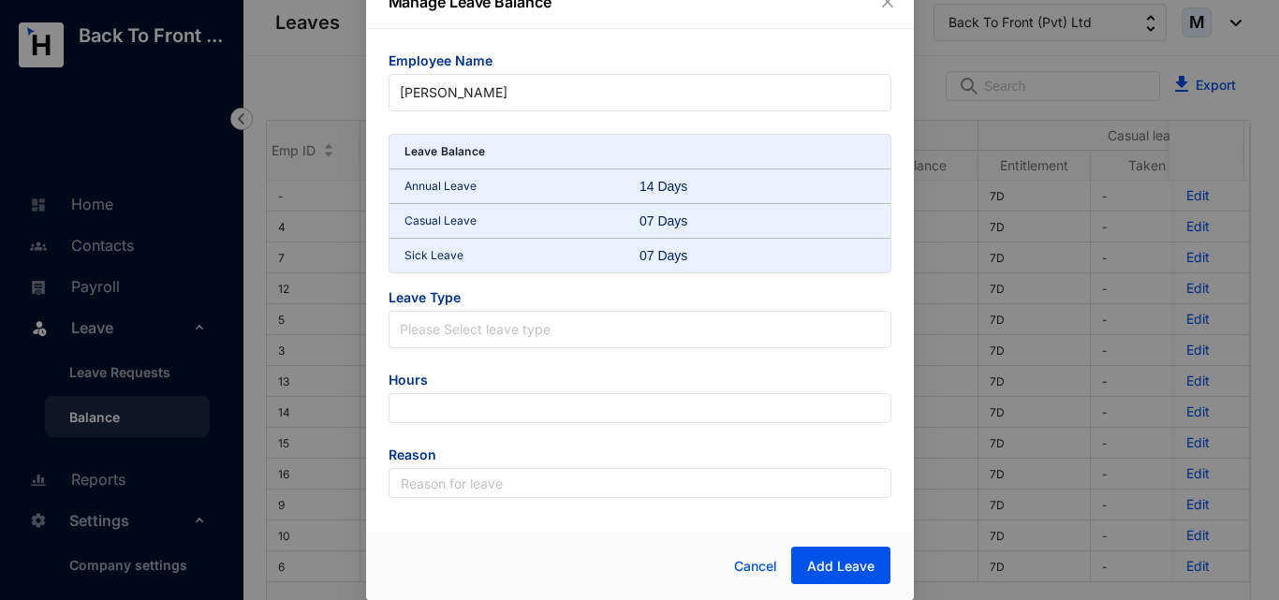
click at [556, 449] on span "Reason" at bounding box center [640, 457] width 503 height 22
click at [751, 566] on span "Cancel" at bounding box center [755, 566] width 43 height 21
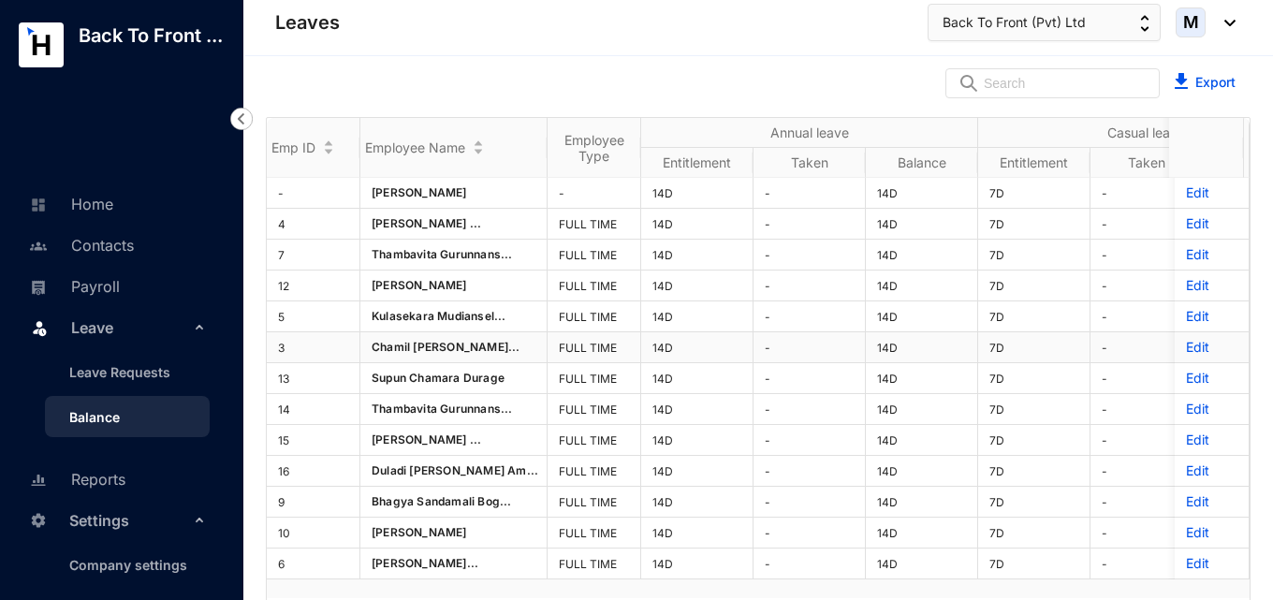
scroll to position [0, 0]
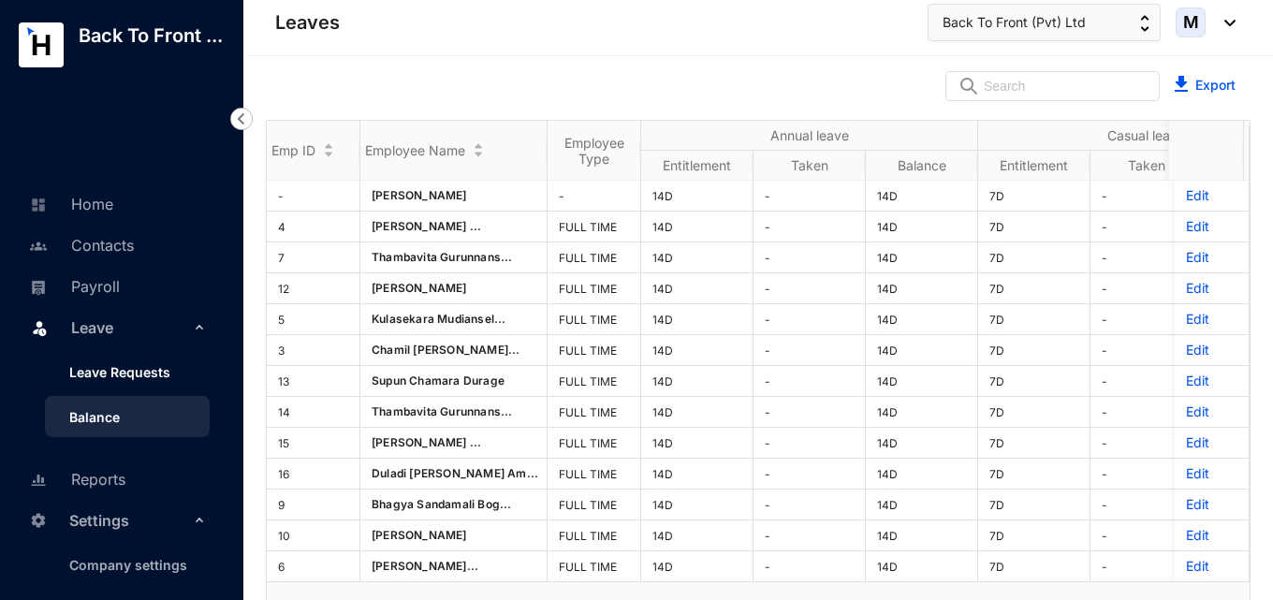
click at [140, 380] on link "Leave Requests" at bounding box center [112, 372] width 116 height 16
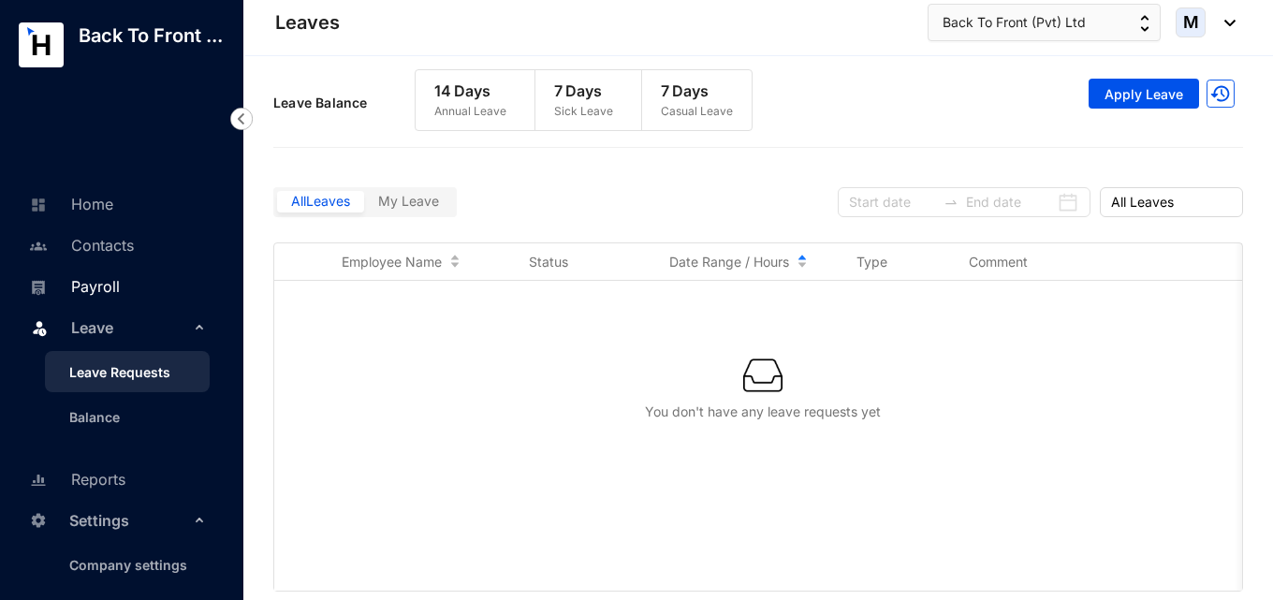
click at [117, 296] on link "Payroll" at bounding box center [71, 286] width 95 height 19
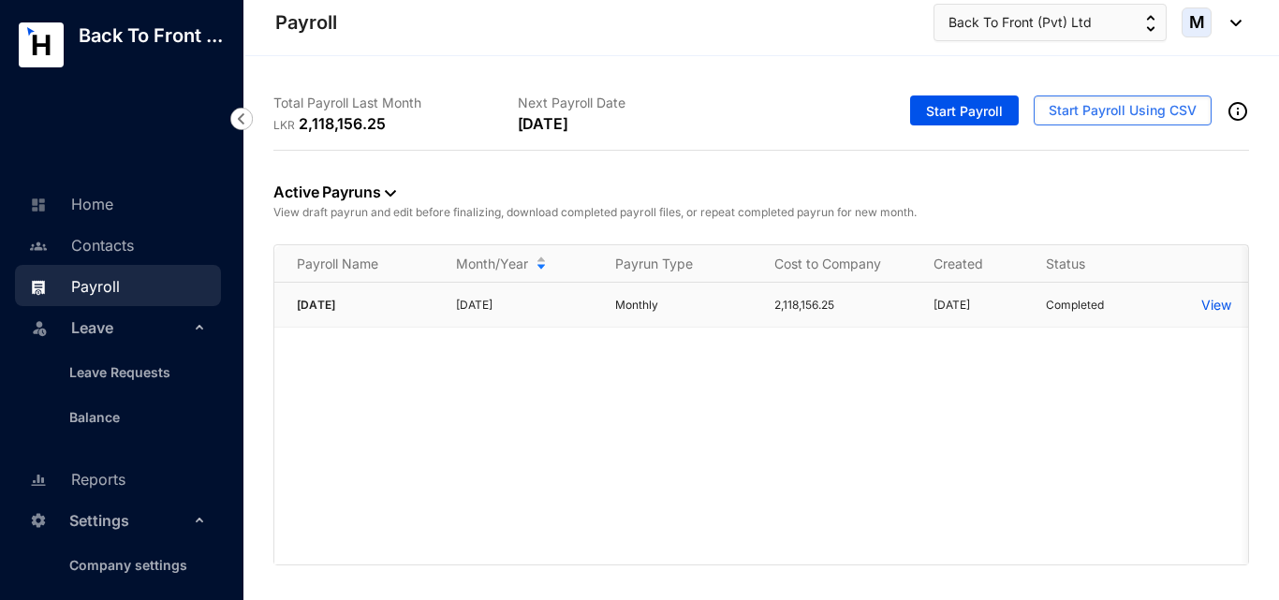
drag, startPoint x: 772, startPoint y: 305, endPoint x: 844, endPoint y: 301, distance: 72.2
click at [844, 301] on td "2,118,156.25" at bounding box center [831, 305] width 159 height 45
click at [967, 110] on span "Start Payroll" at bounding box center [964, 111] width 77 height 19
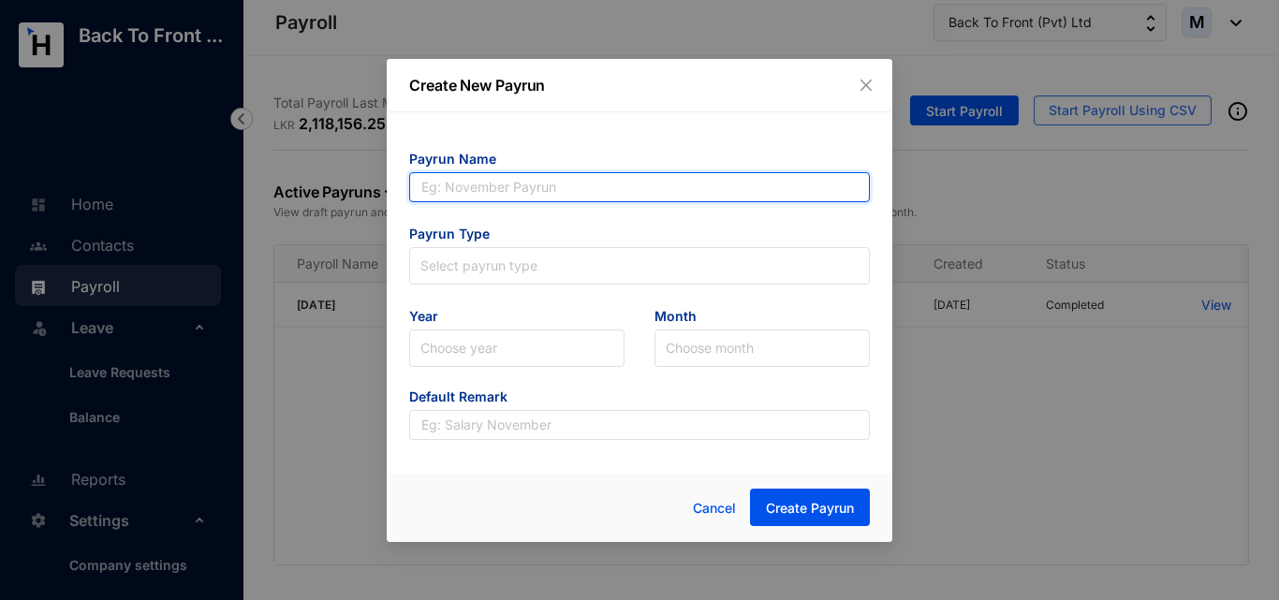
click at [591, 183] on input "text" at bounding box center [639, 187] width 461 height 30
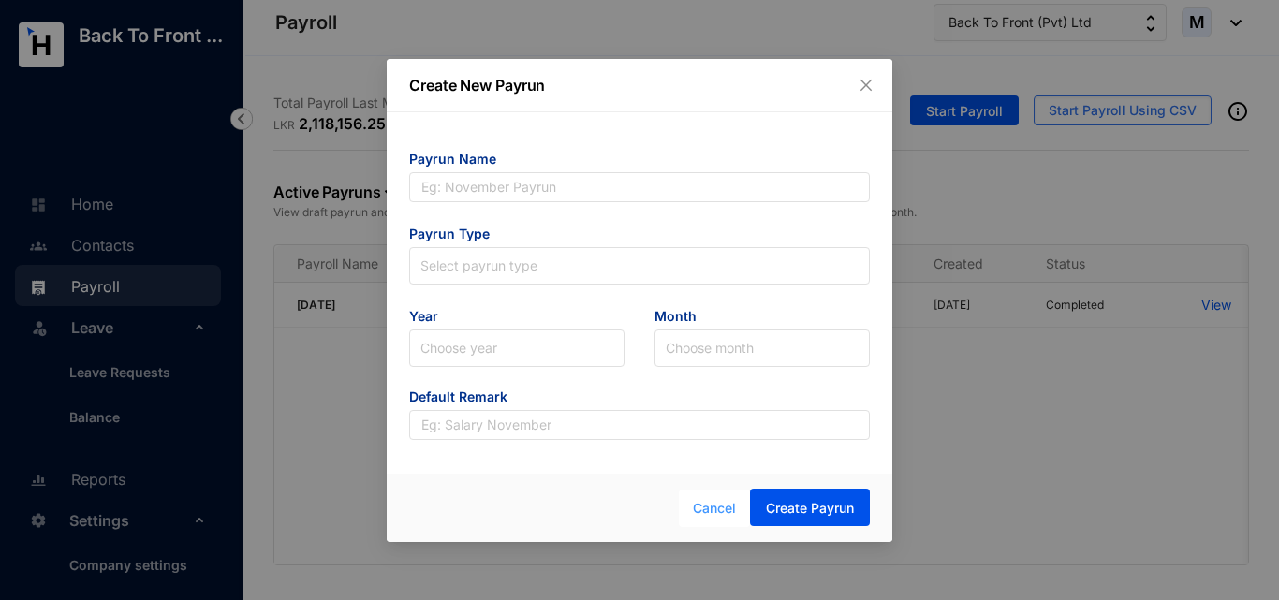
click at [715, 500] on span "Cancel" at bounding box center [714, 508] width 43 height 21
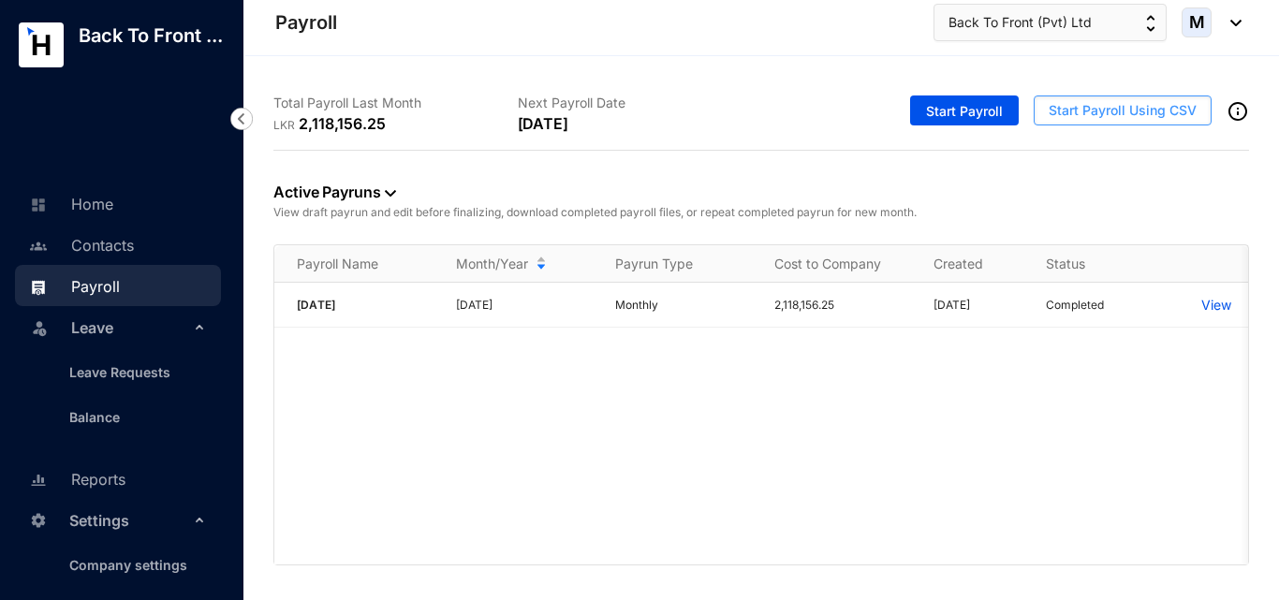
click at [1080, 108] on span "Start Payroll Using CSV" at bounding box center [1122, 110] width 148 height 19
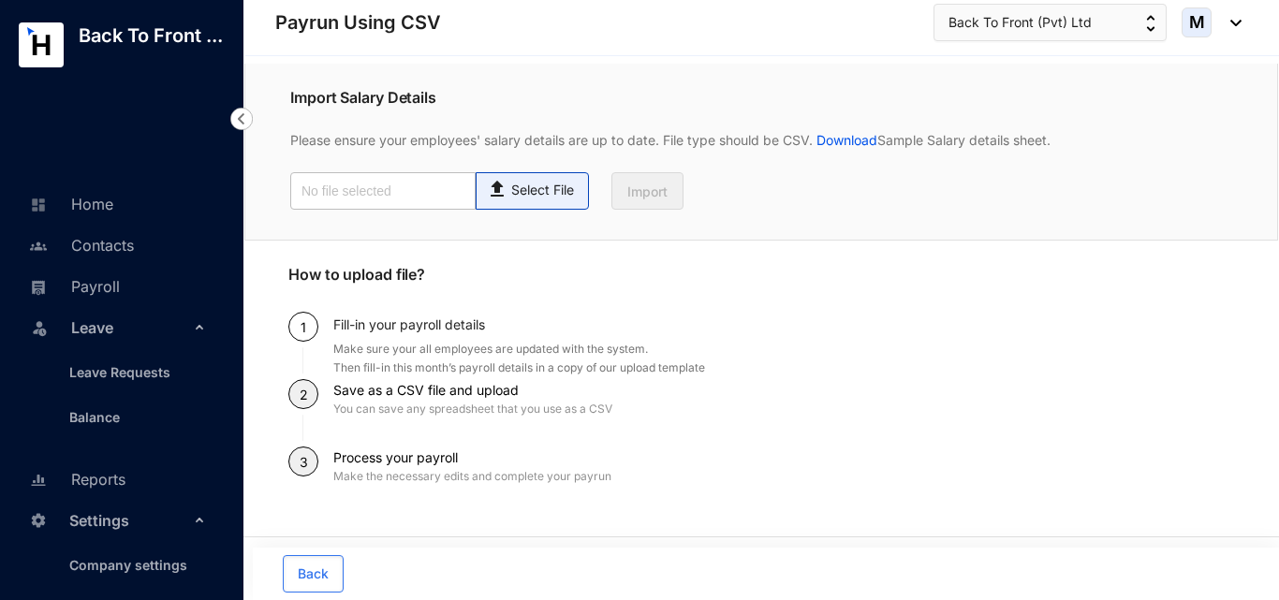
click at [550, 195] on p "Select File" at bounding box center [542, 191] width 63 height 20
click at [0, 0] on input "Select File" at bounding box center [0, 0] width 0 height 0
type input "Employee details template.csv"
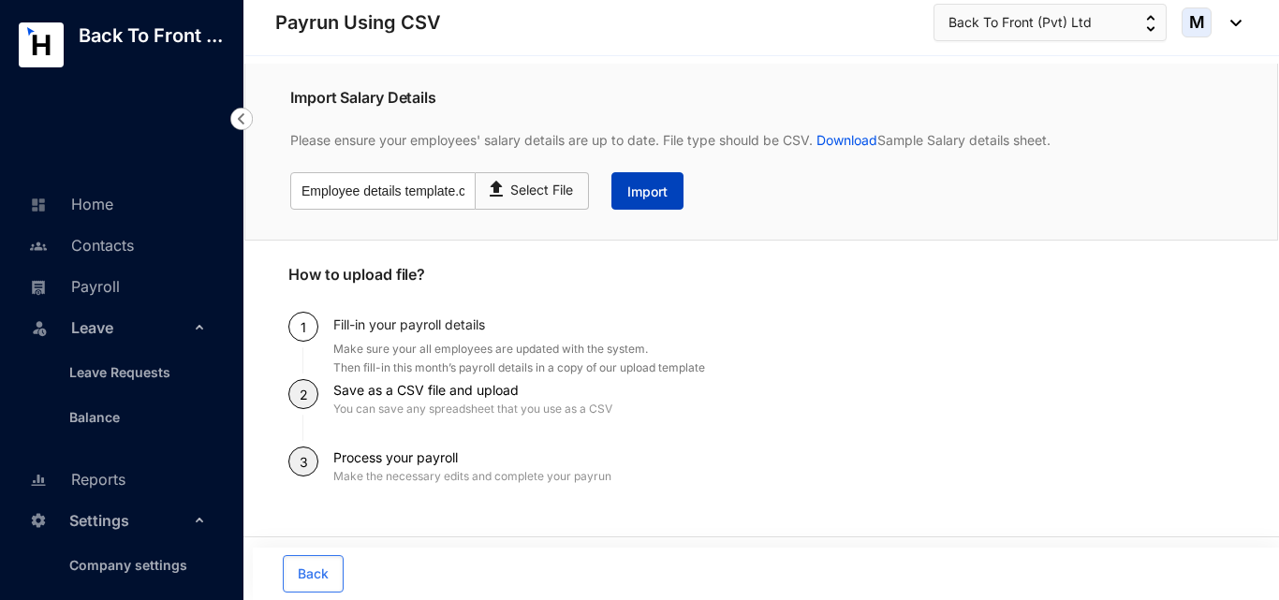
click at [638, 191] on span "Import" at bounding box center [647, 192] width 40 height 19
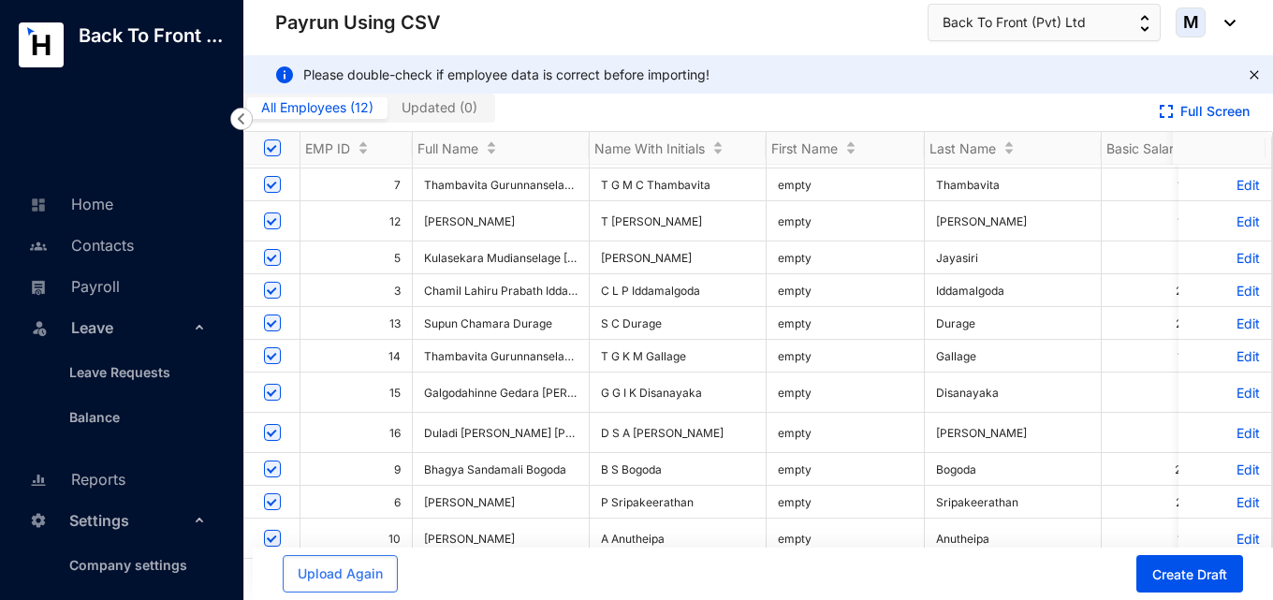
scroll to position [43, 0]
click at [1180, 565] on button "Create Draft" at bounding box center [1189, 573] width 107 height 37
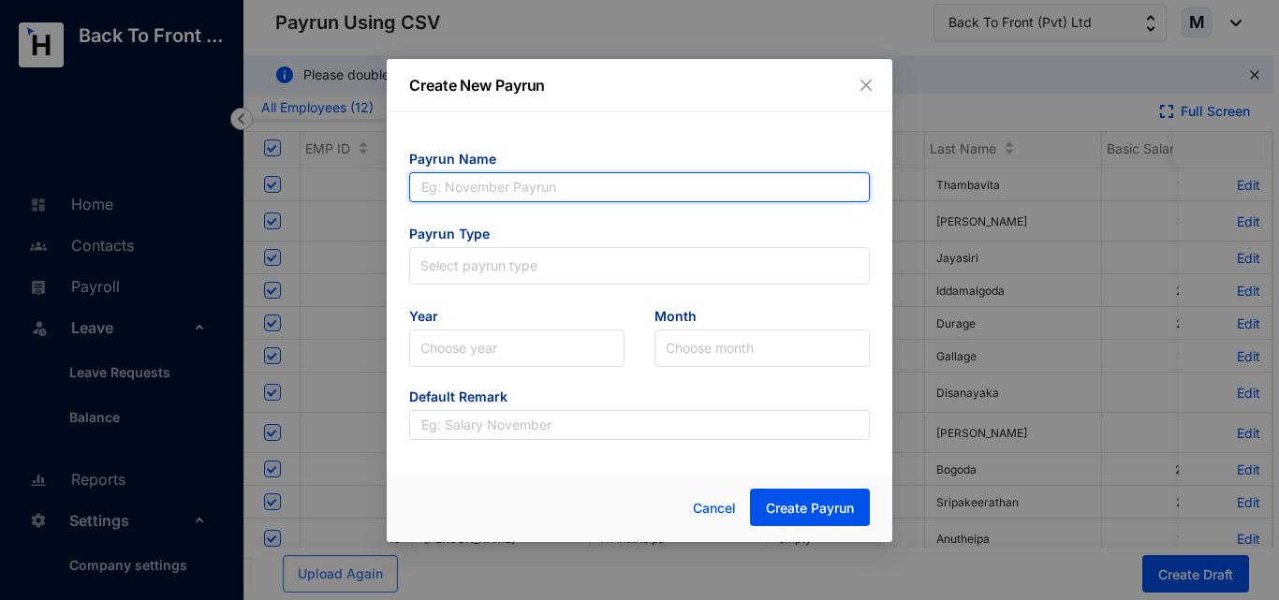
click at [506, 193] on input "text" at bounding box center [639, 187] width 461 height 30
type input "[DATE]"
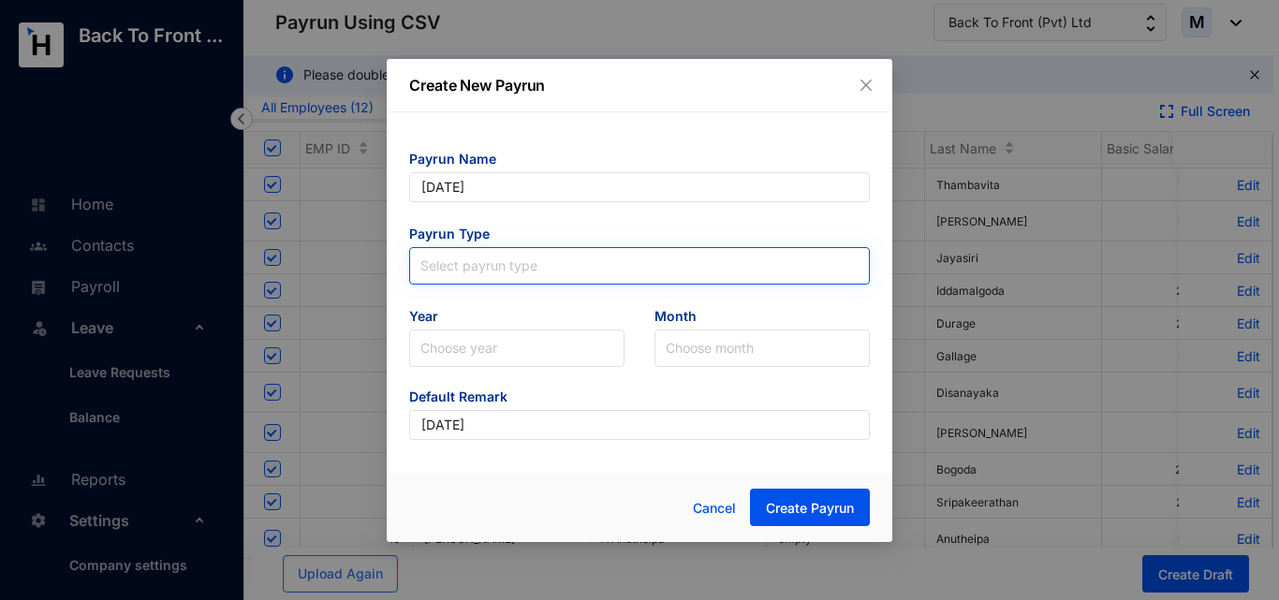
click at [485, 248] on input "search" at bounding box center [639, 262] width 438 height 28
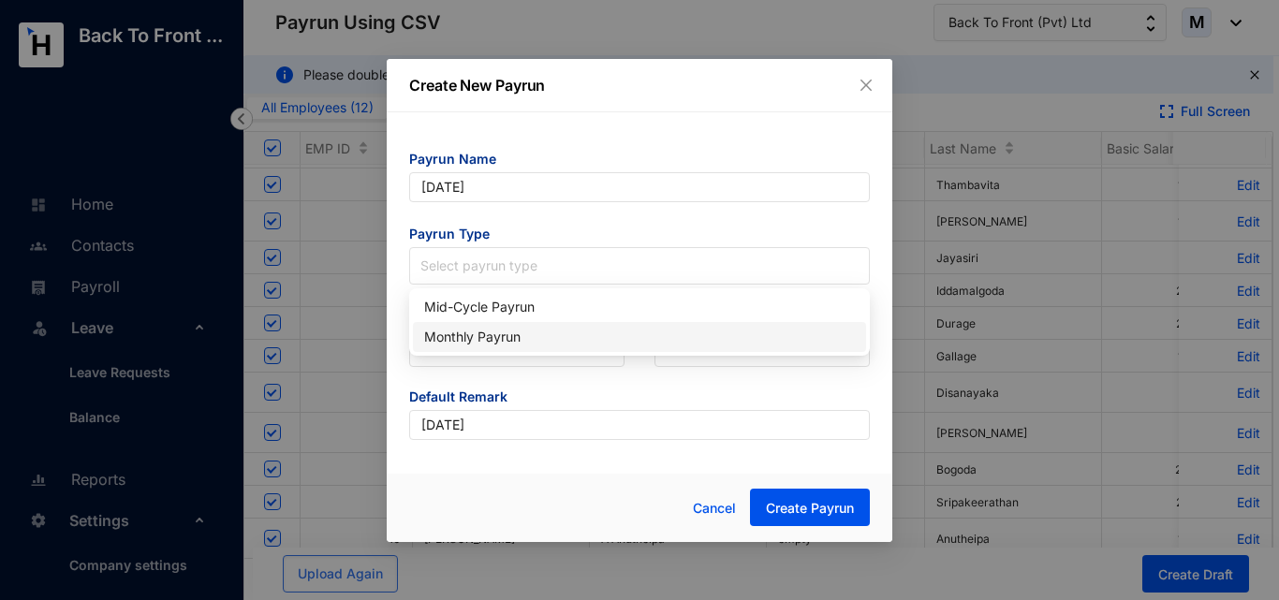
click at [481, 327] on div "Monthly Payrun" at bounding box center [639, 337] width 431 height 21
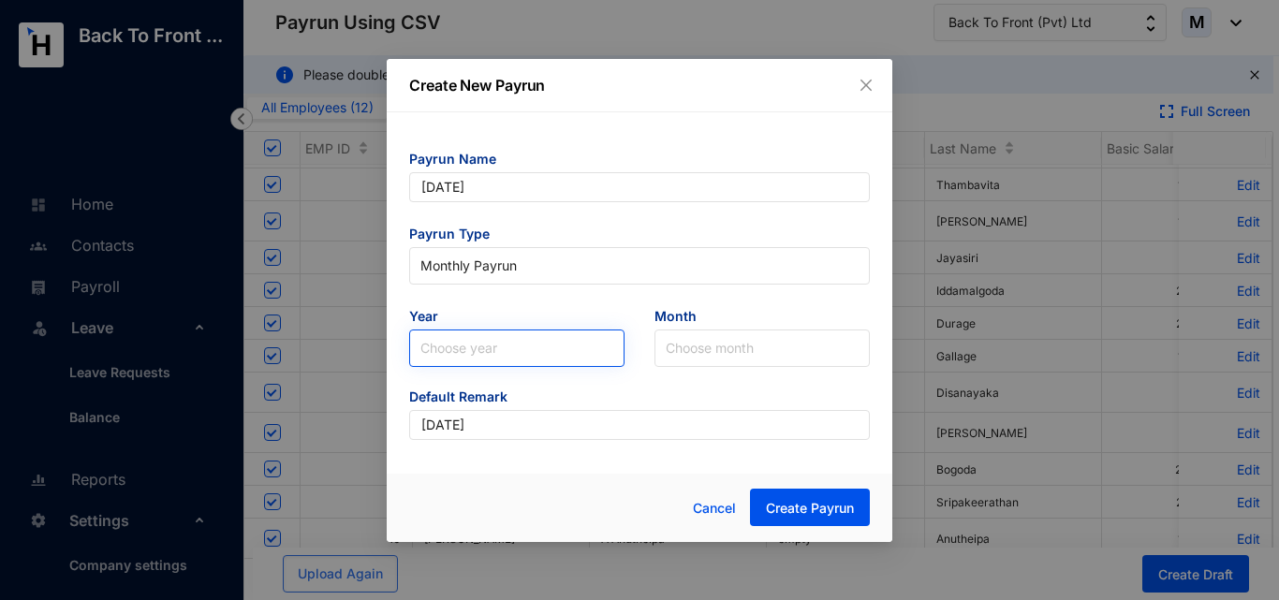
click at [472, 353] on input "search" at bounding box center [516, 348] width 193 height 36
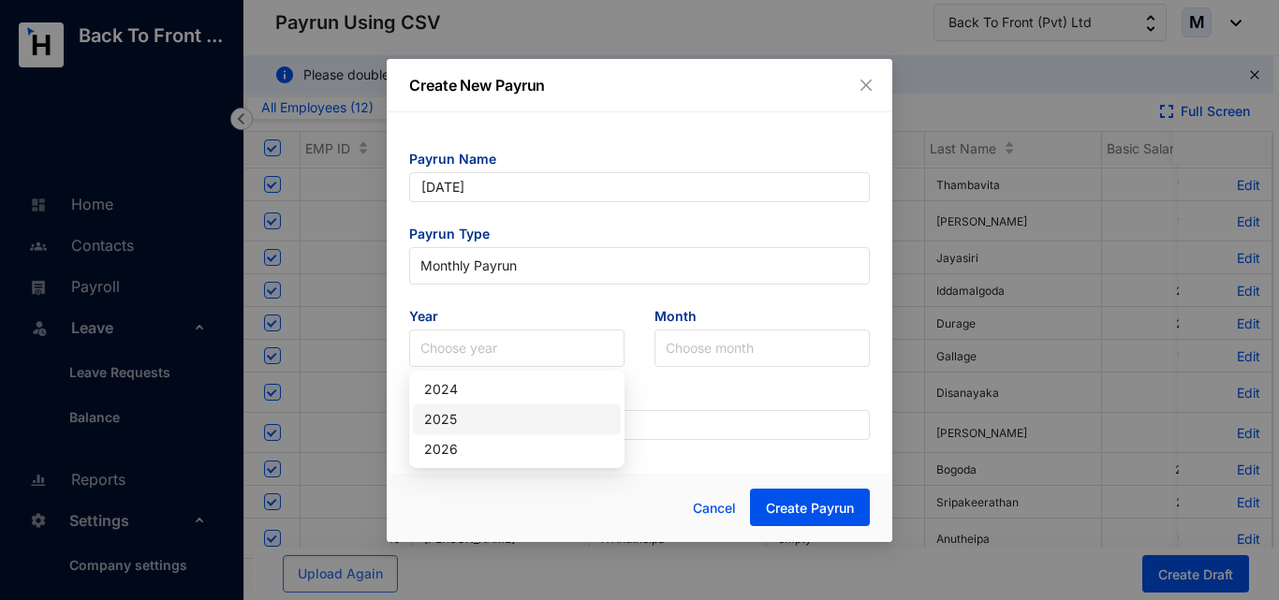
click at [462, 417] on div "2025" at bounding box center [516, 419] width 185 height 21
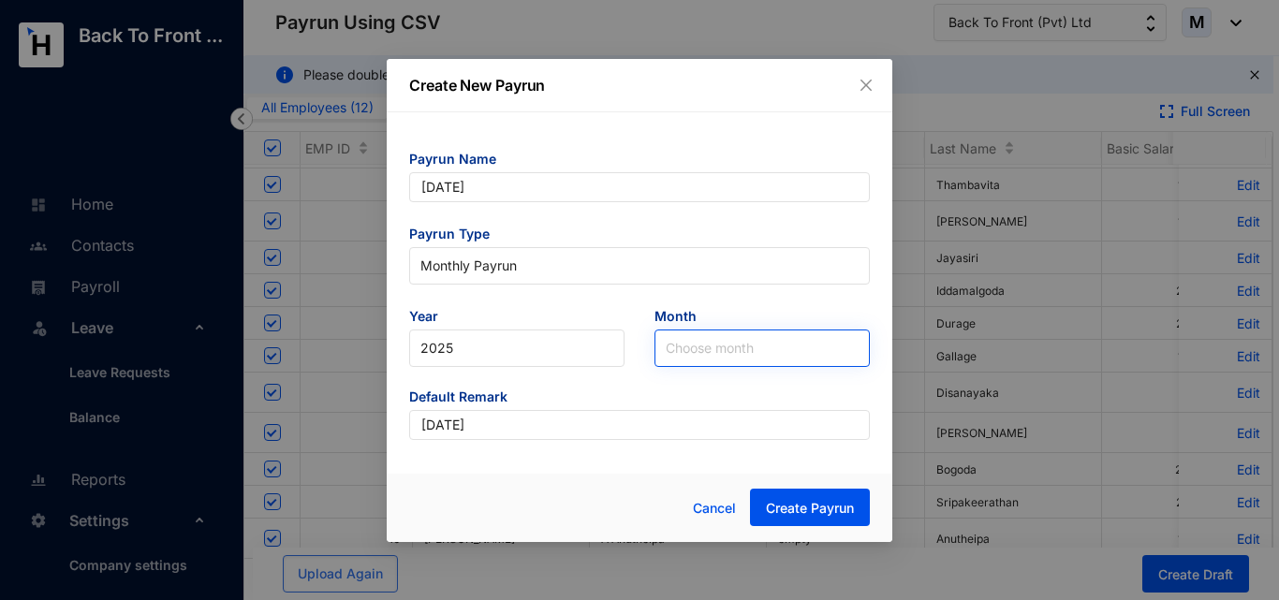
click at [697, 349] on input "search" at bounding box center [762, 348] width 193 height 36
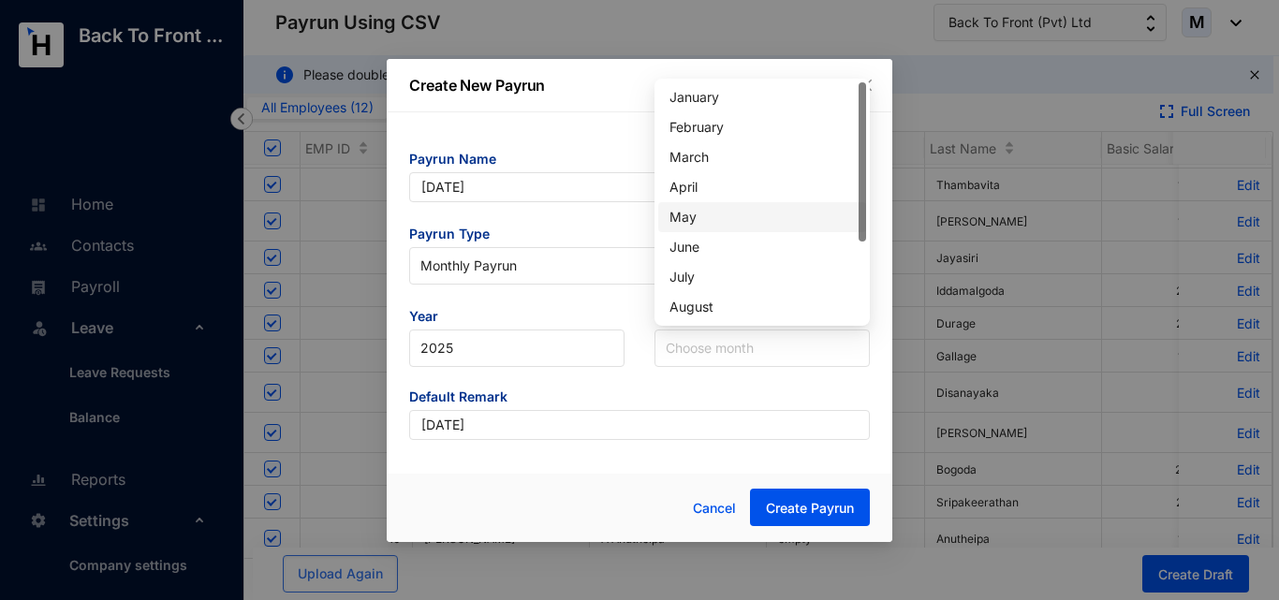
click at [699, 221] on div "May" at bounding box center [761, 217] width 185 height 21
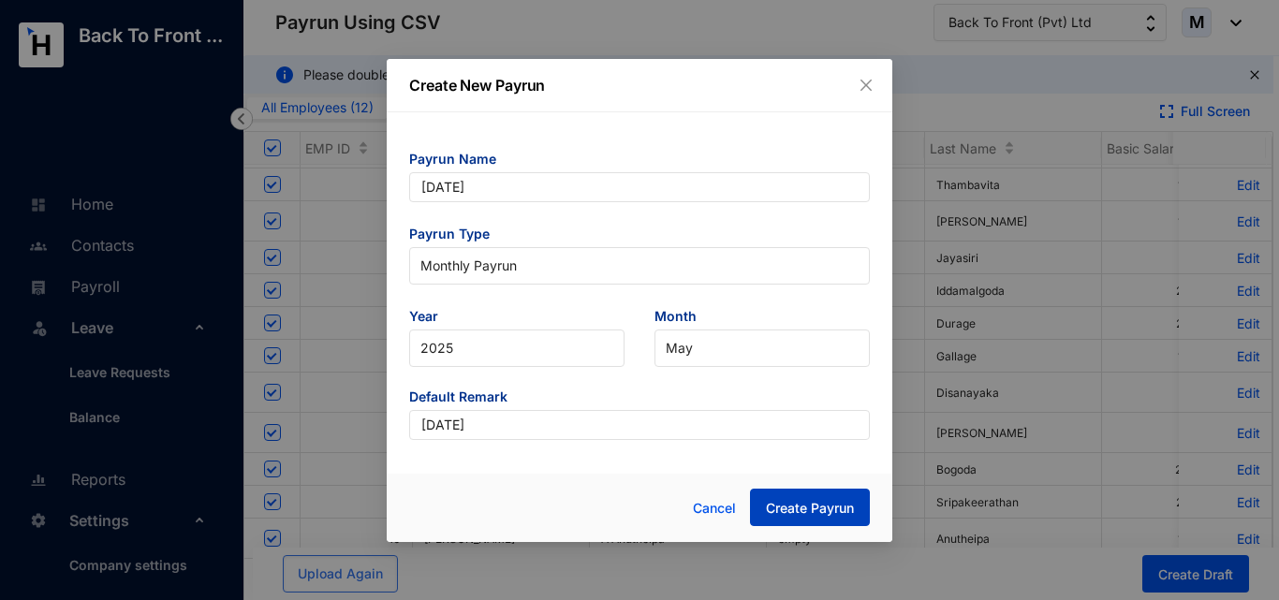
click at [810, 506] on span "Create Payrun" at bounding box center [810, 508] width 88 height 19
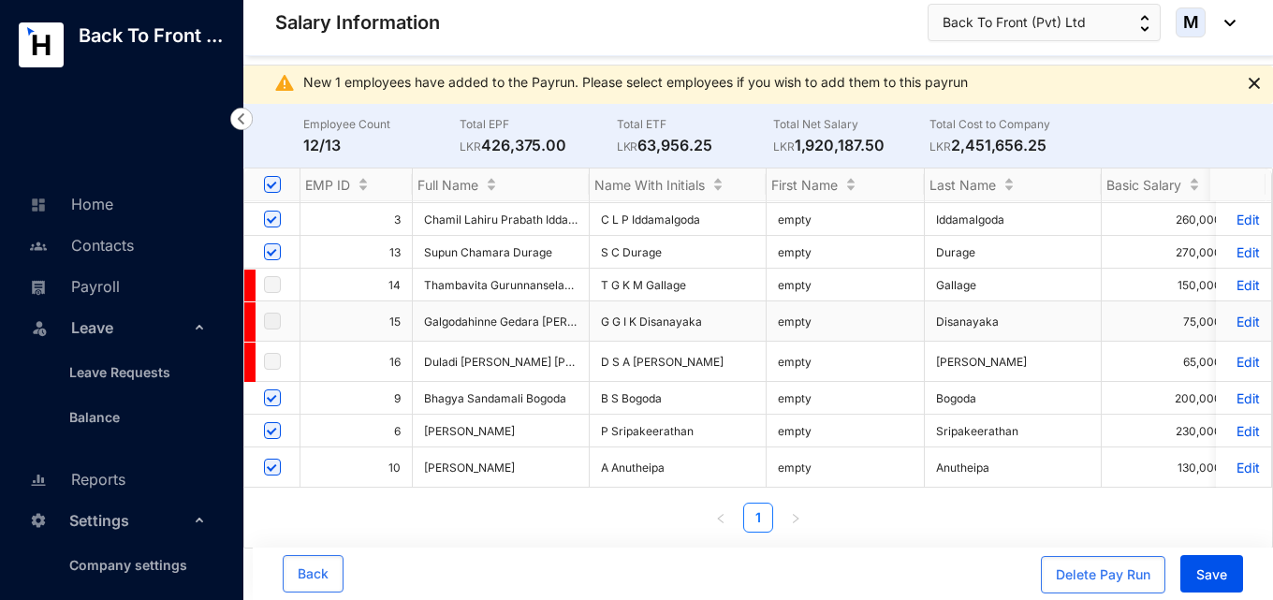
scroll to position [6, 0]
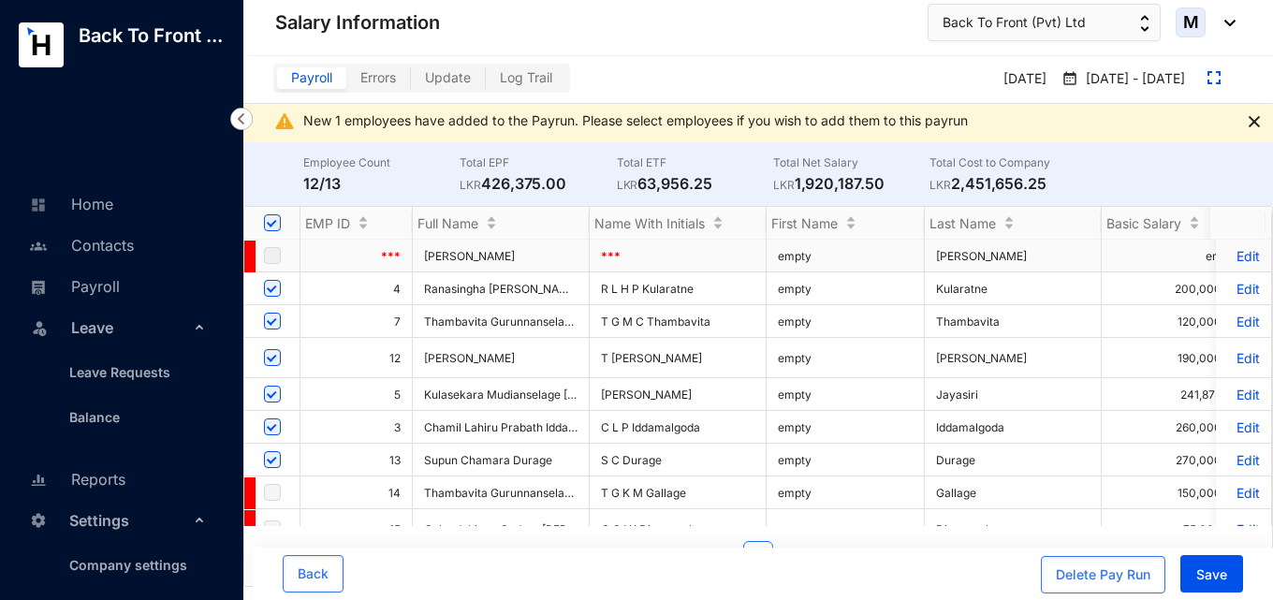
click at [275, 249] on label at bounding box center [272, 255] width 17 height 21
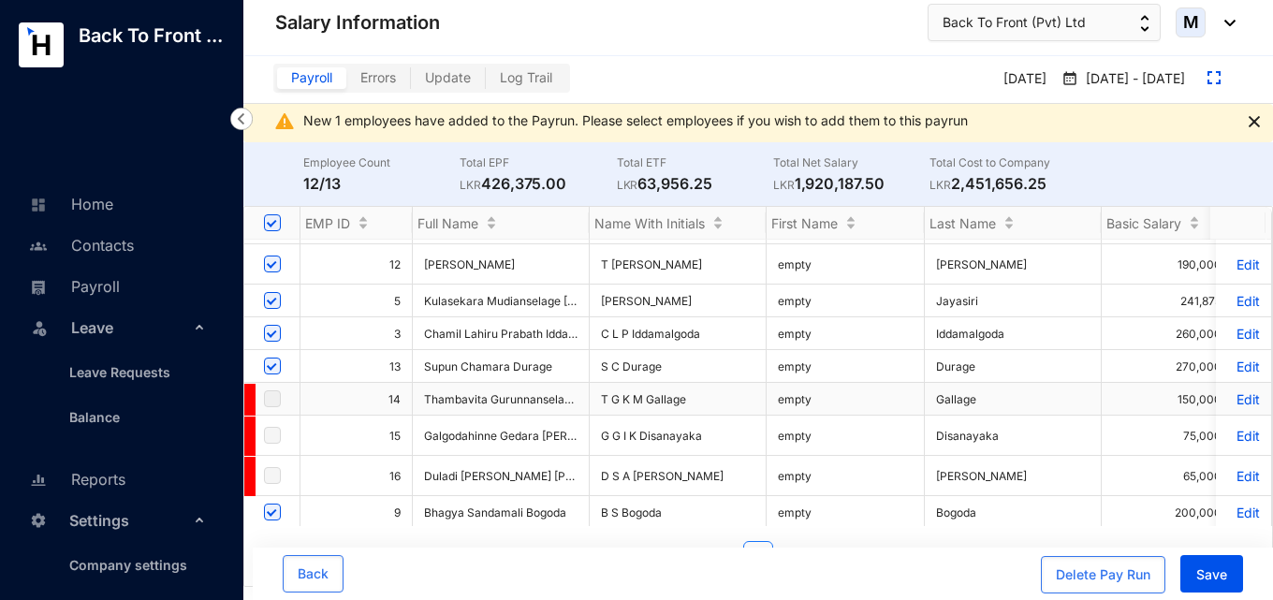
click at [272, 396] on label at bounding box center [272, 399] width 17 height 21
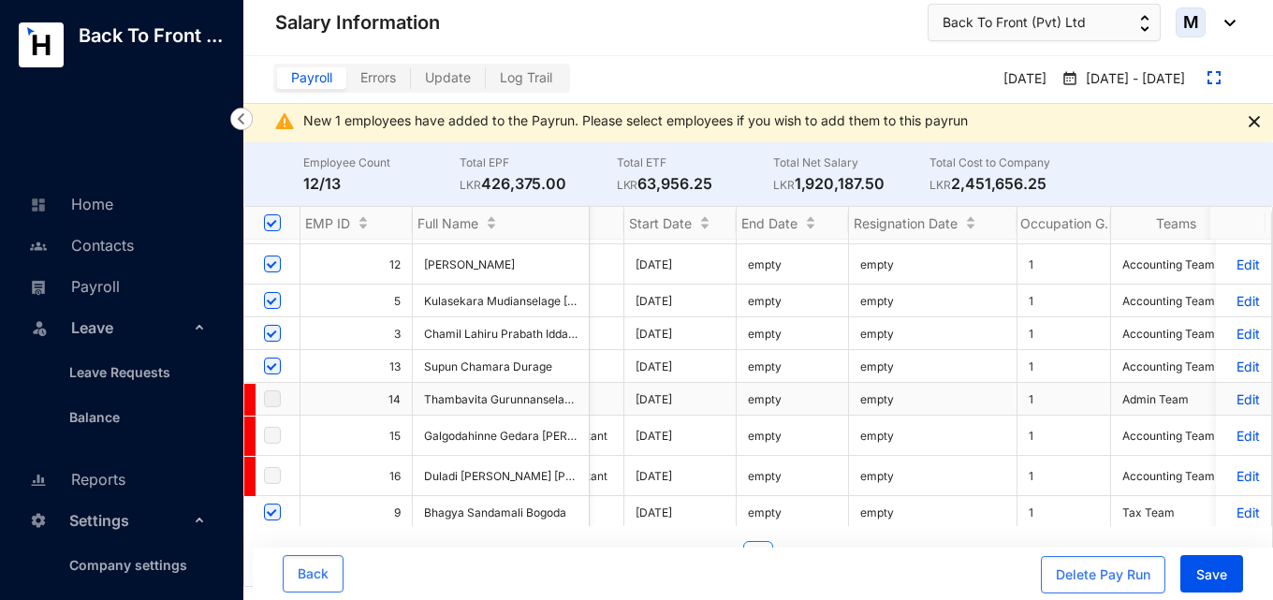
click at [1236, 400] on p "Edit" at bounding box center [1243, 399] width 33 height 16
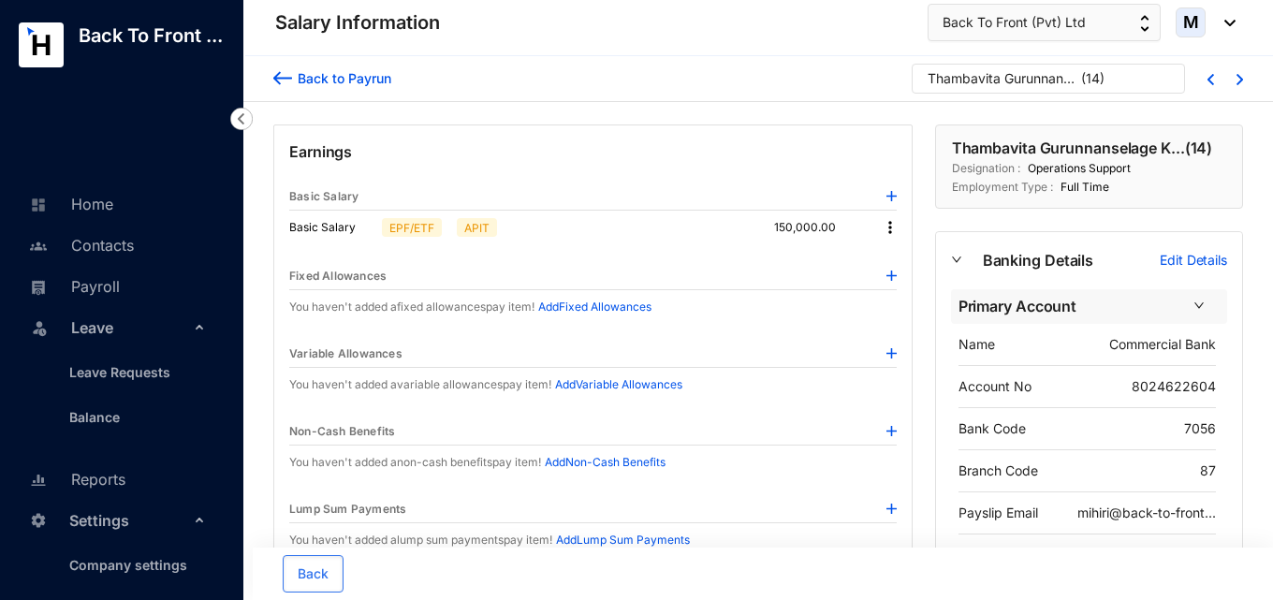
click at [301, 81] on div "Back to Payrun" at bounding box center [341, 78] width 99 height 20
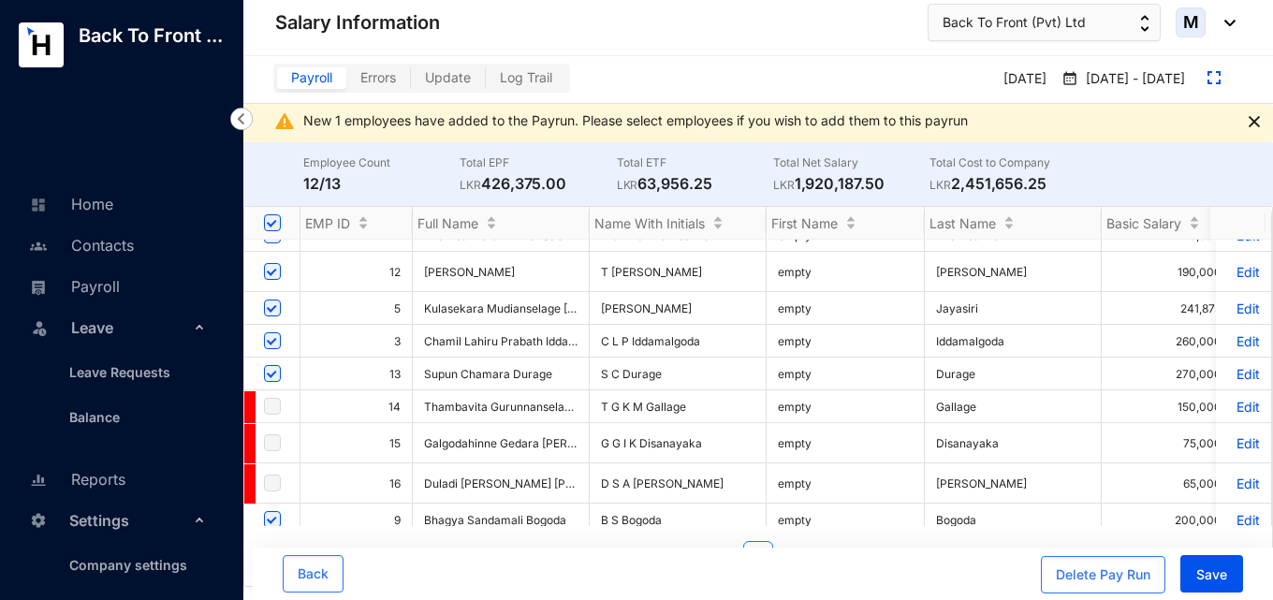
scroll to position [94, 0]
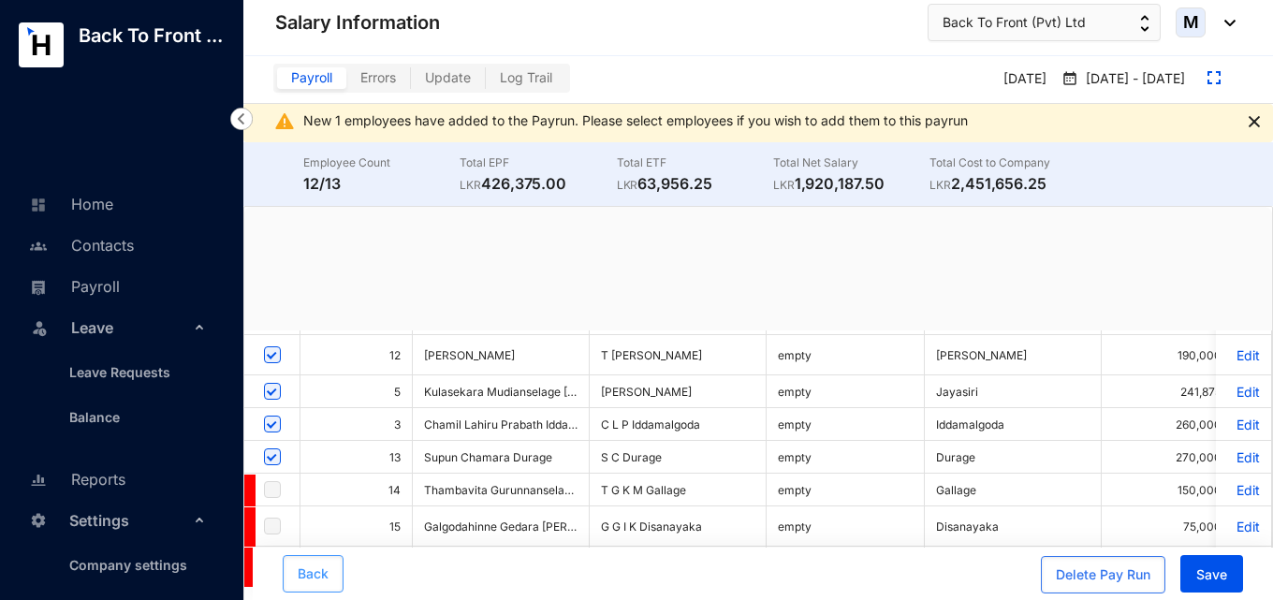
click at [313, 563] on button "Back" at bounding box center [313, 573] width 61 height 37
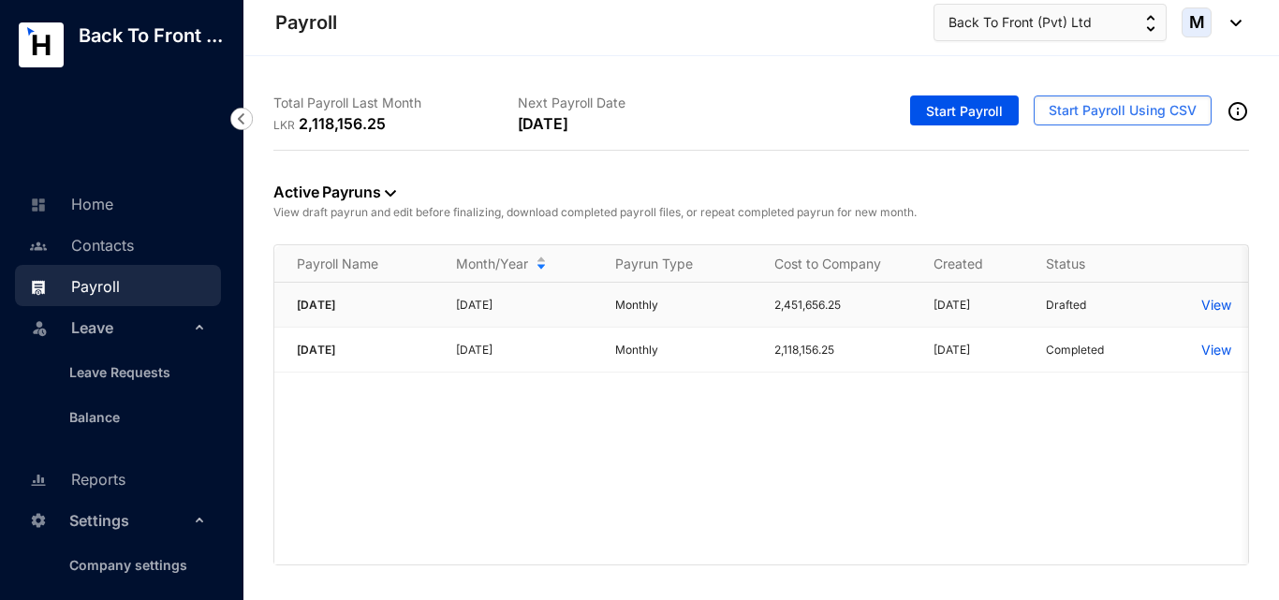
click at [1217, 300] on p "View" at bounding box center [1216, 305] width 30 height 19
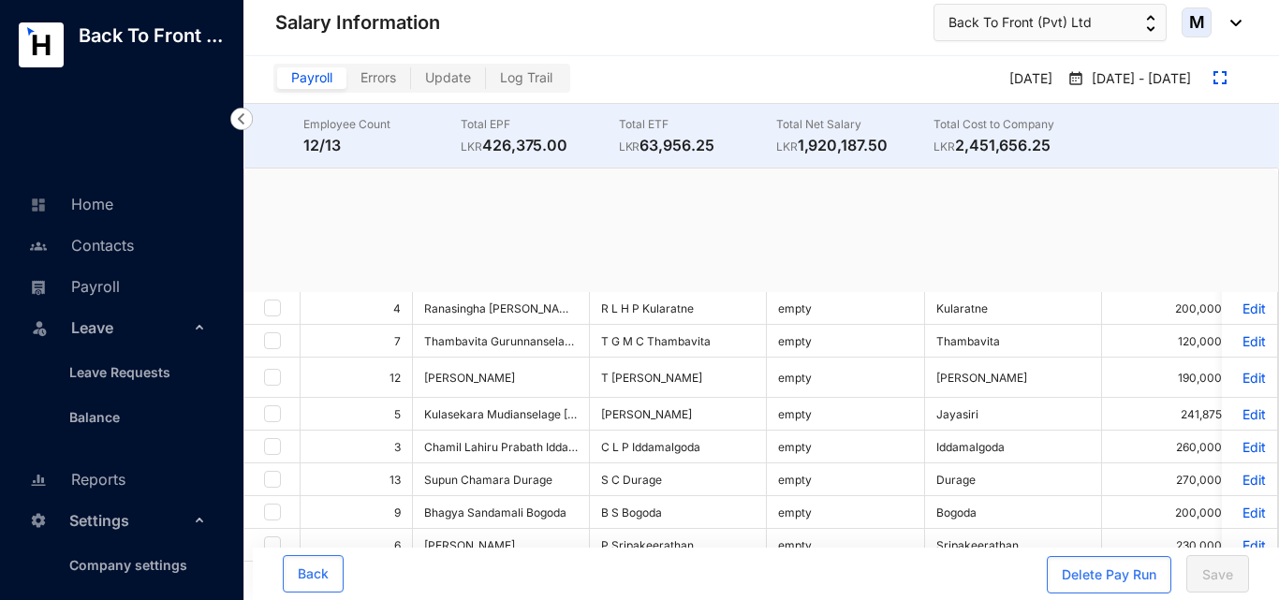
checkbox input "true"
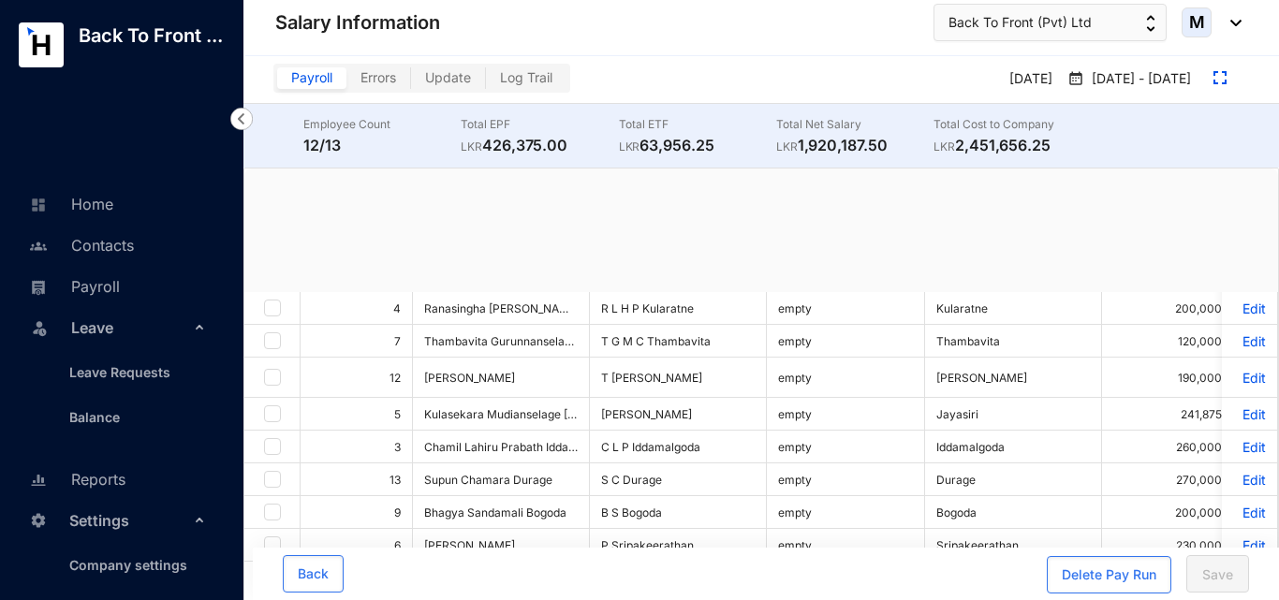
checkbox input "true"
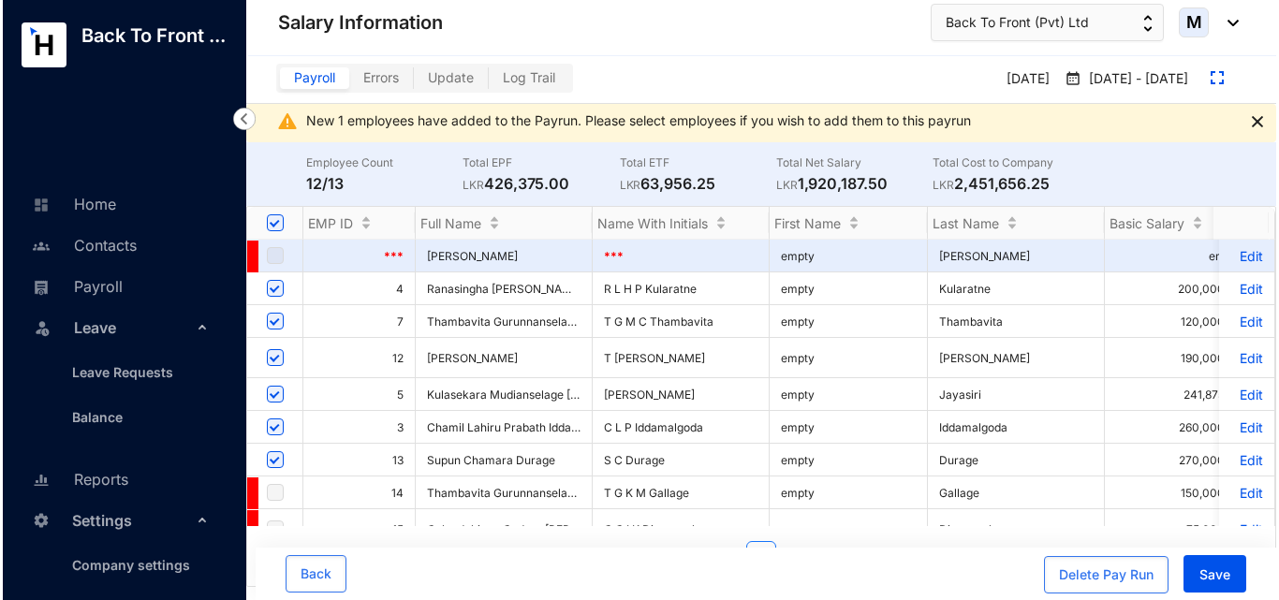
scroll to position [183, 0]
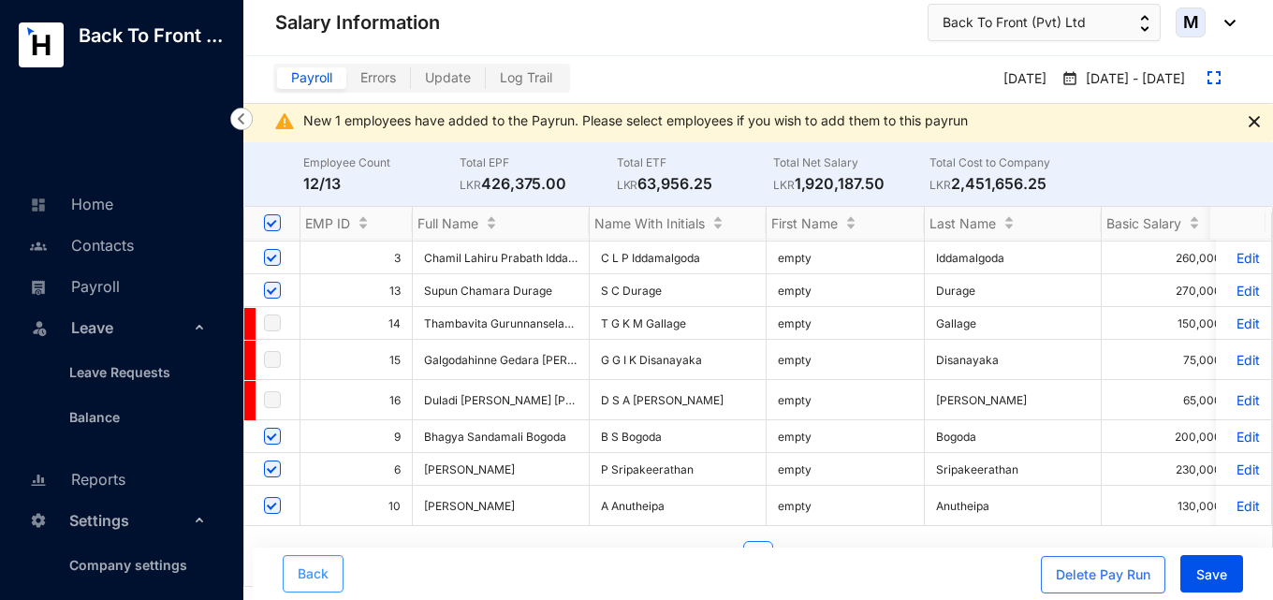
click at [322, 579] on span "Back" at bounding box center [313, 574] width 31 height 19
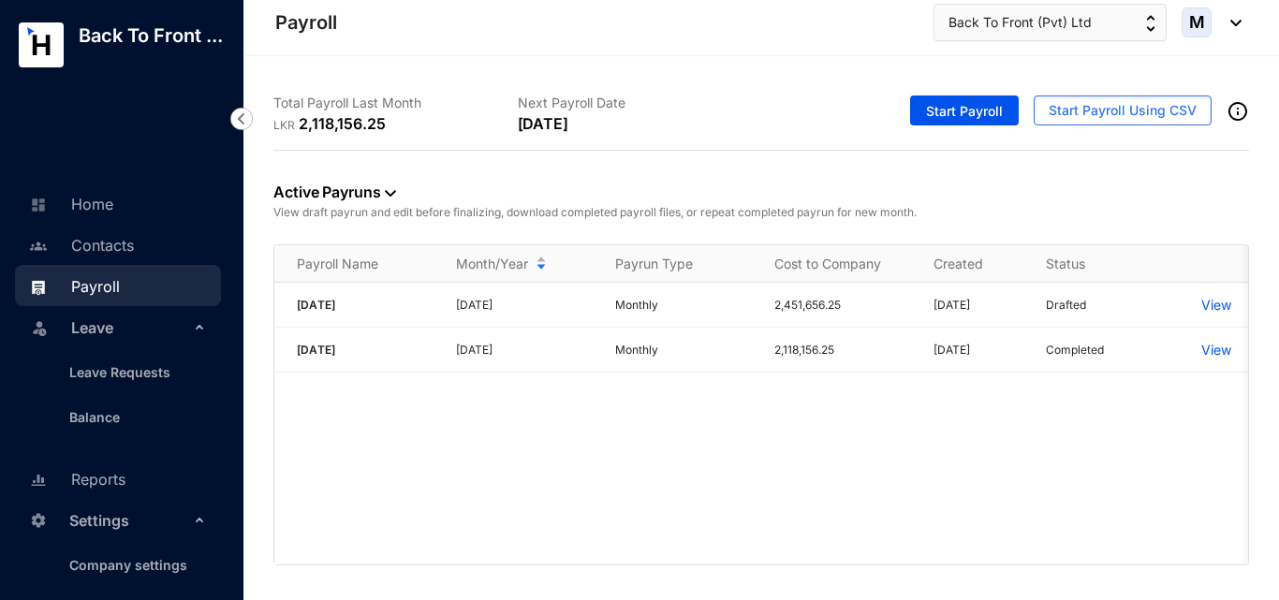
click at [513, 353] on p "[DATE]" at bounding box center [524, 350] width 137 height 19
click at [1228, 357] on p "View" at bounding box center [1216, 350] width 30 height 19
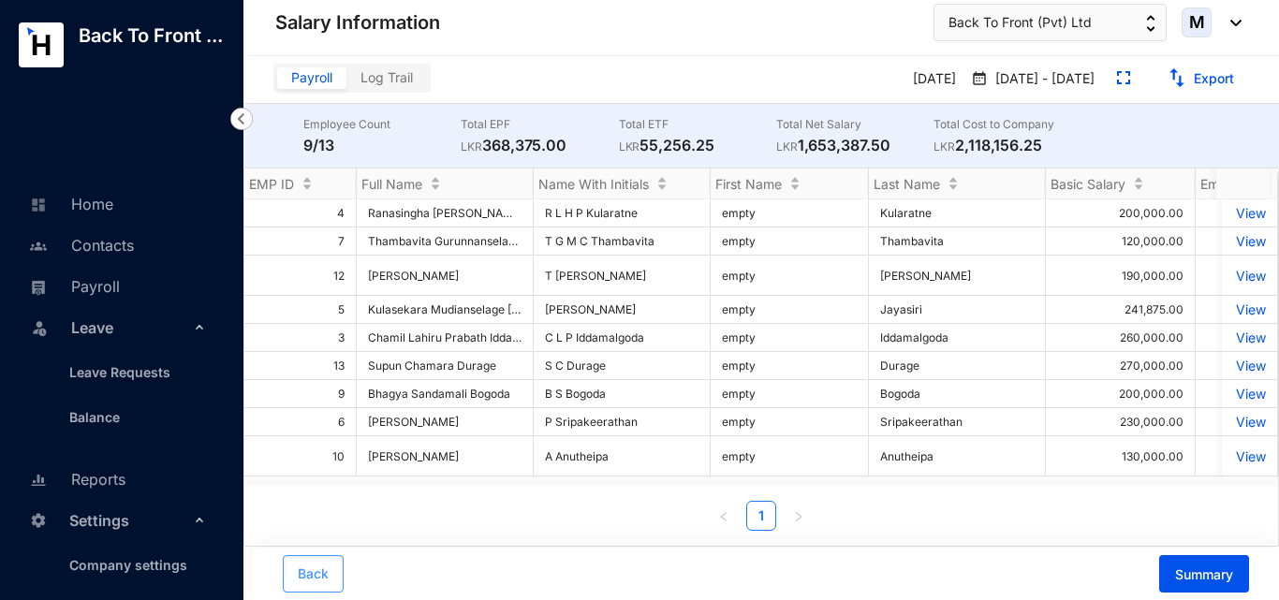
click at [324, 570] on span "Back" at bounding box center [313, 574] width 31 height 19
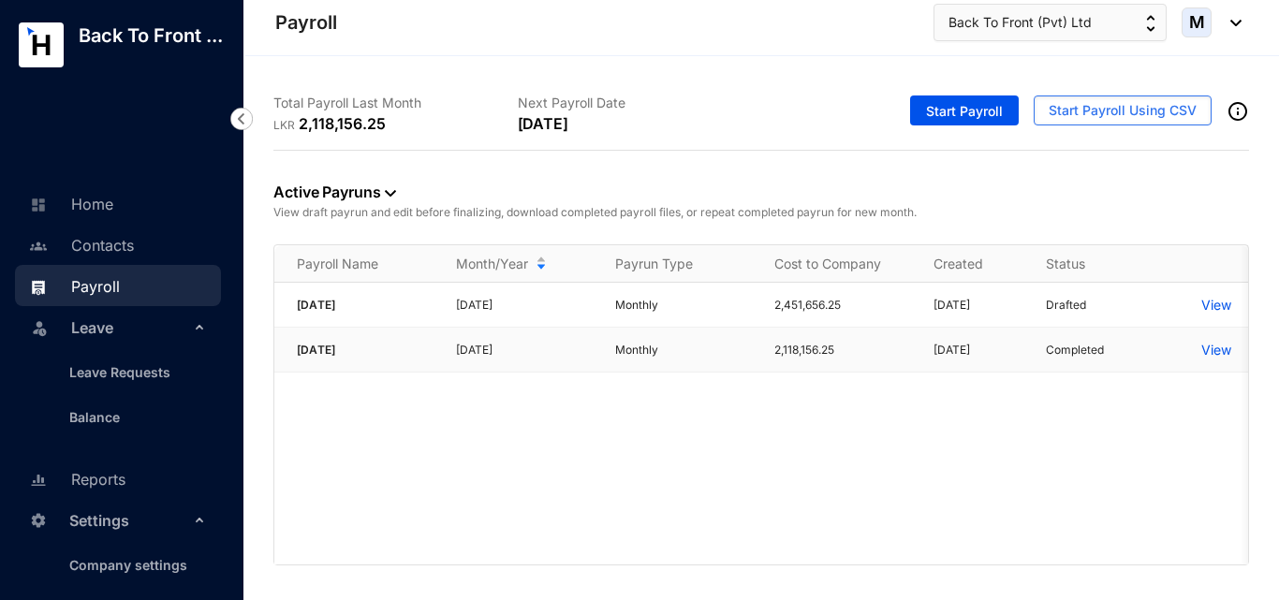
click at [1210, 355] on p "View" at bounding box center [1216, 350] width 30 height 19
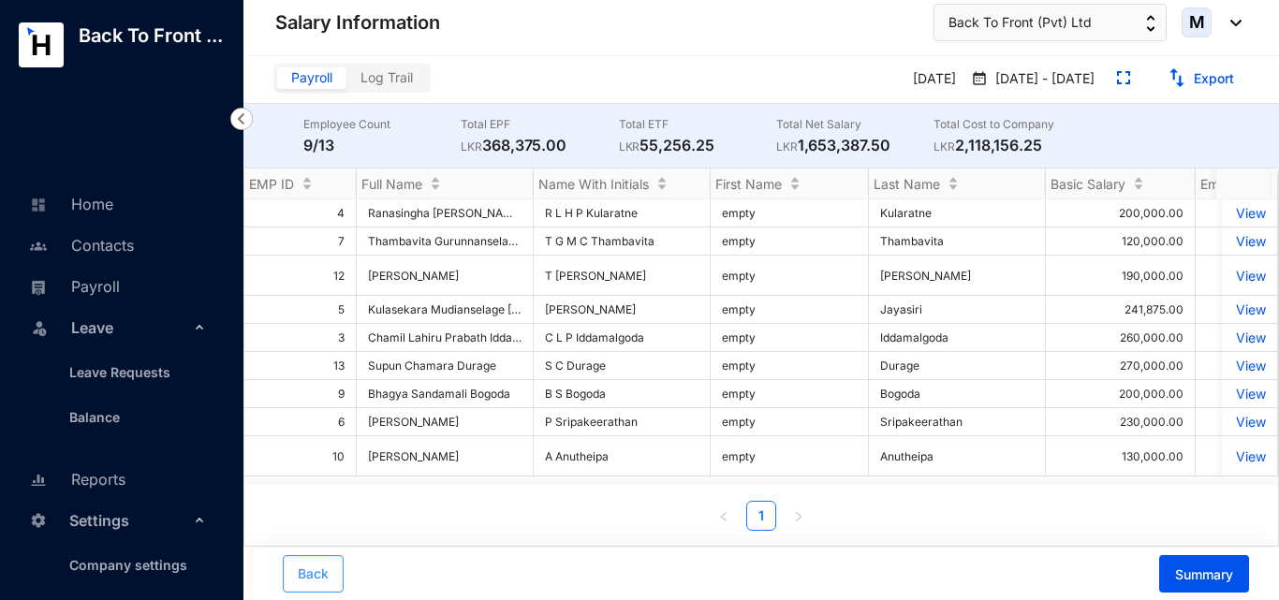
click at [313, 574] on span "Back" at bounding box center [313, 574] width 31 height 19
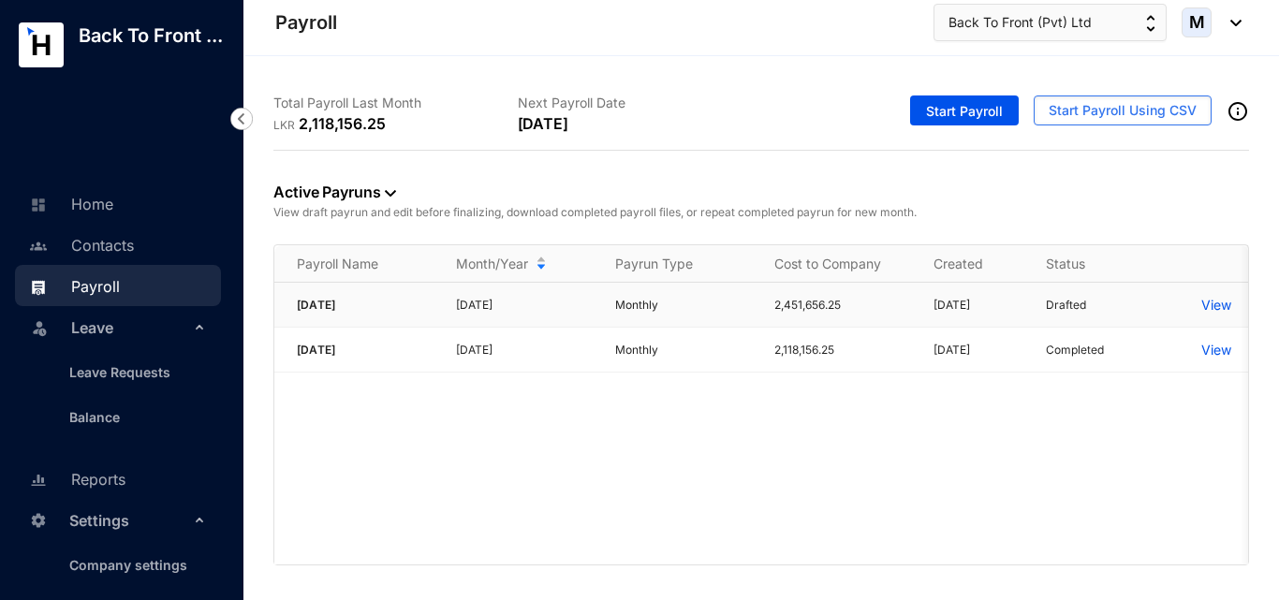
click at [1225, 305] on p "View" at bounding box center [1216, 305] width 30 height 19
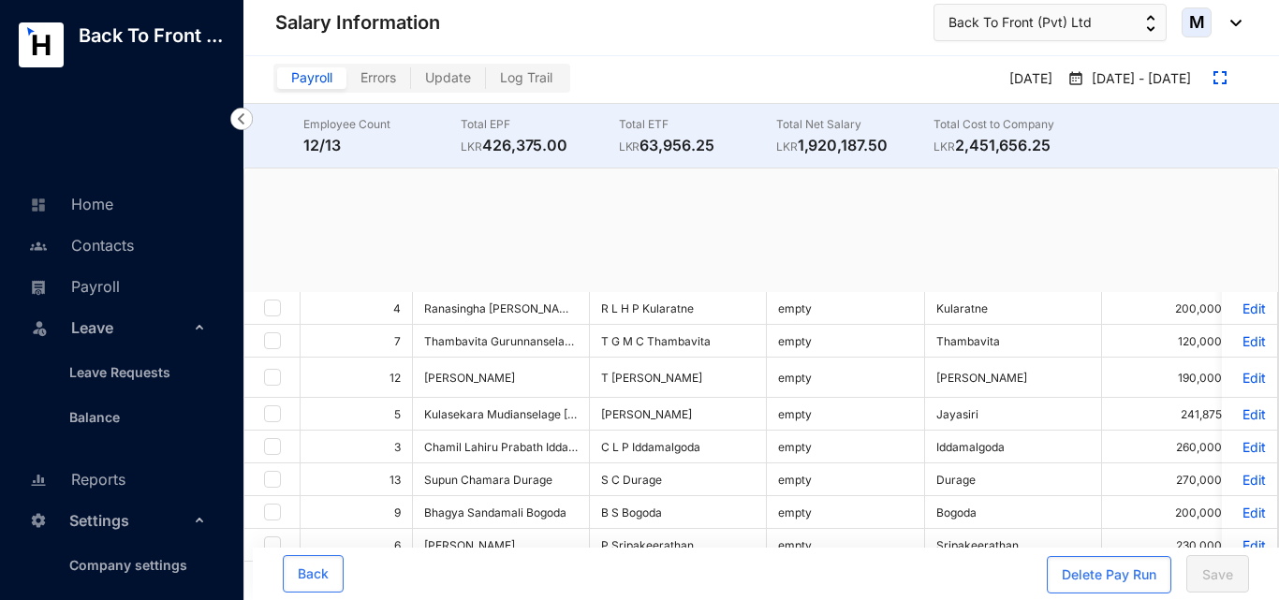
checkbox input "true"
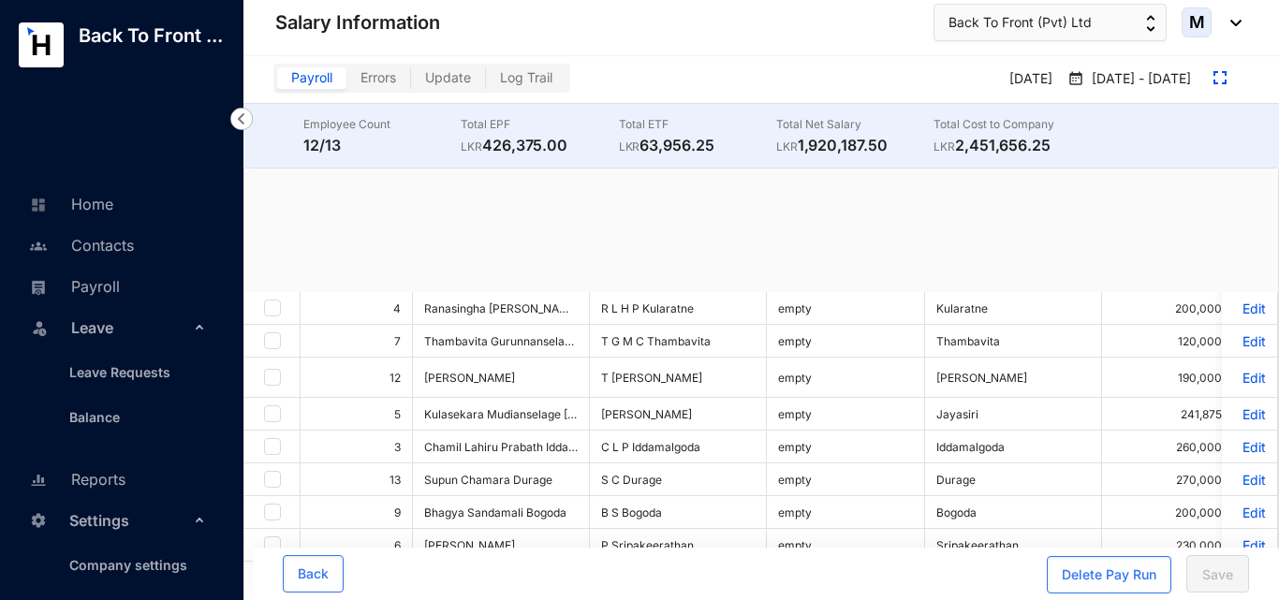
checkbox input "true"
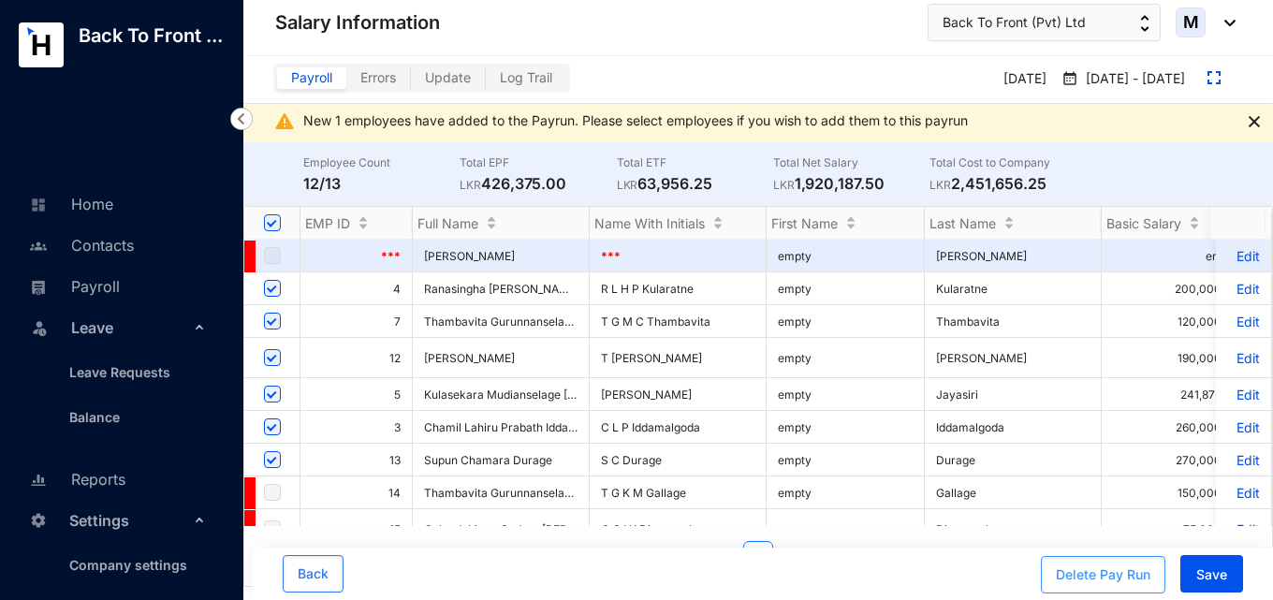
click at [1083, 571] on div "Delete Pay Run" at bounding box center [1103, 574] width 95 height 19
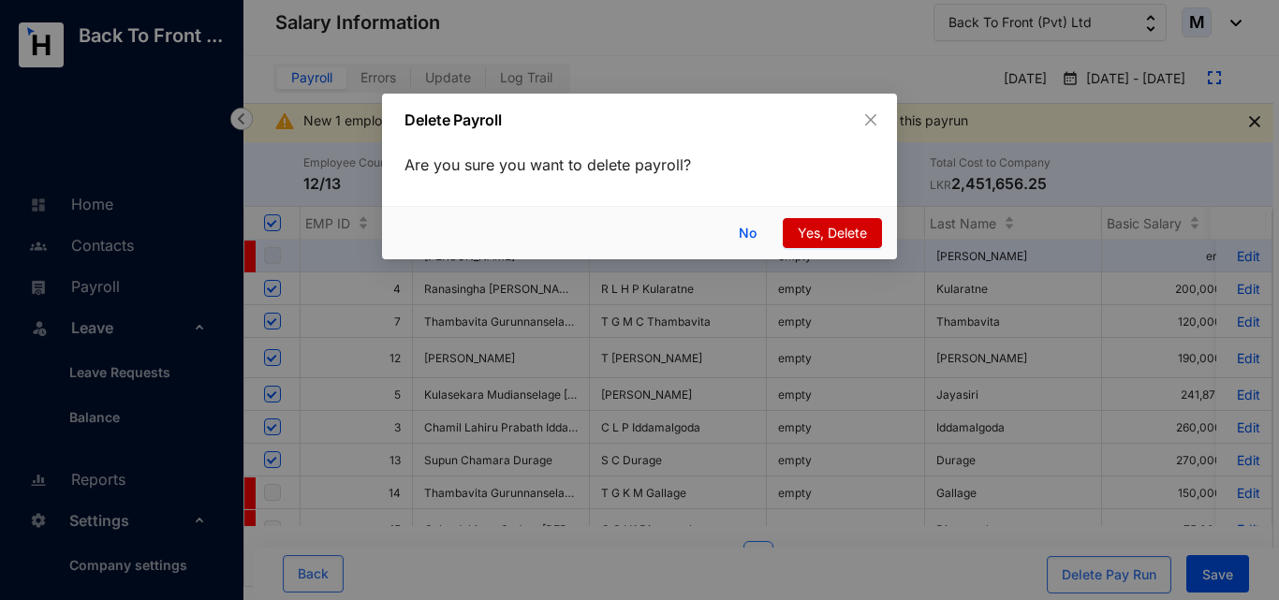
click at [826, 237] on span "Yes, Delete" at bounding box center [832, 233] width 69 height 21
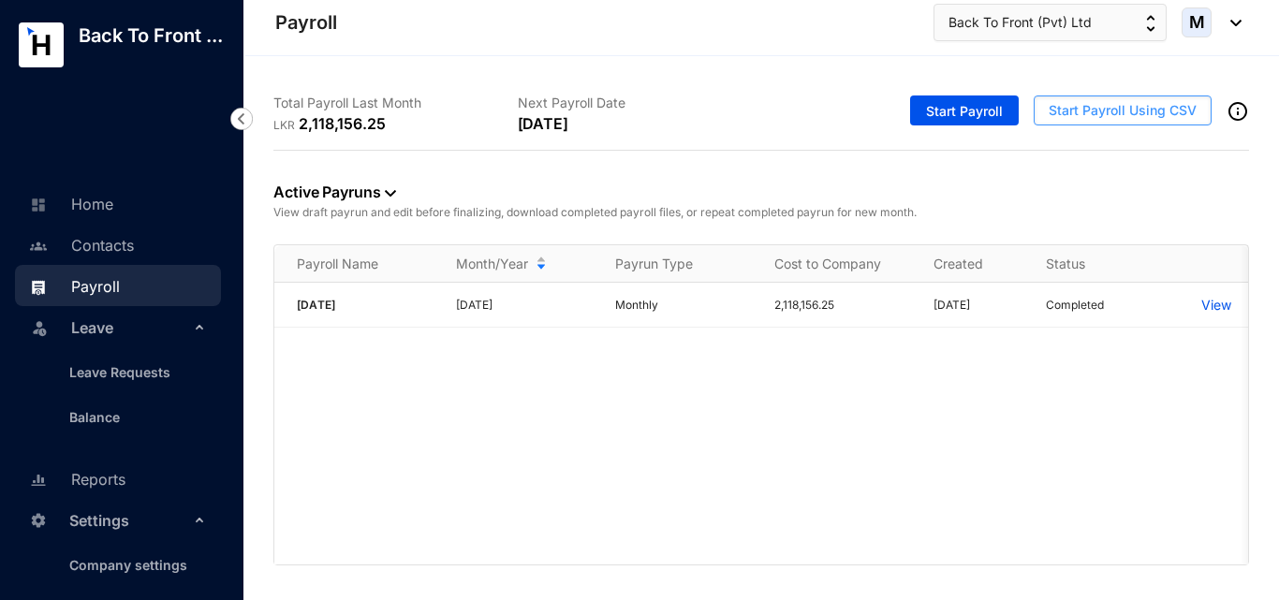
click at [1061, 114] on span "Start Payroll Using CSV" at bounding box center [1122, 110] width 148 height 19
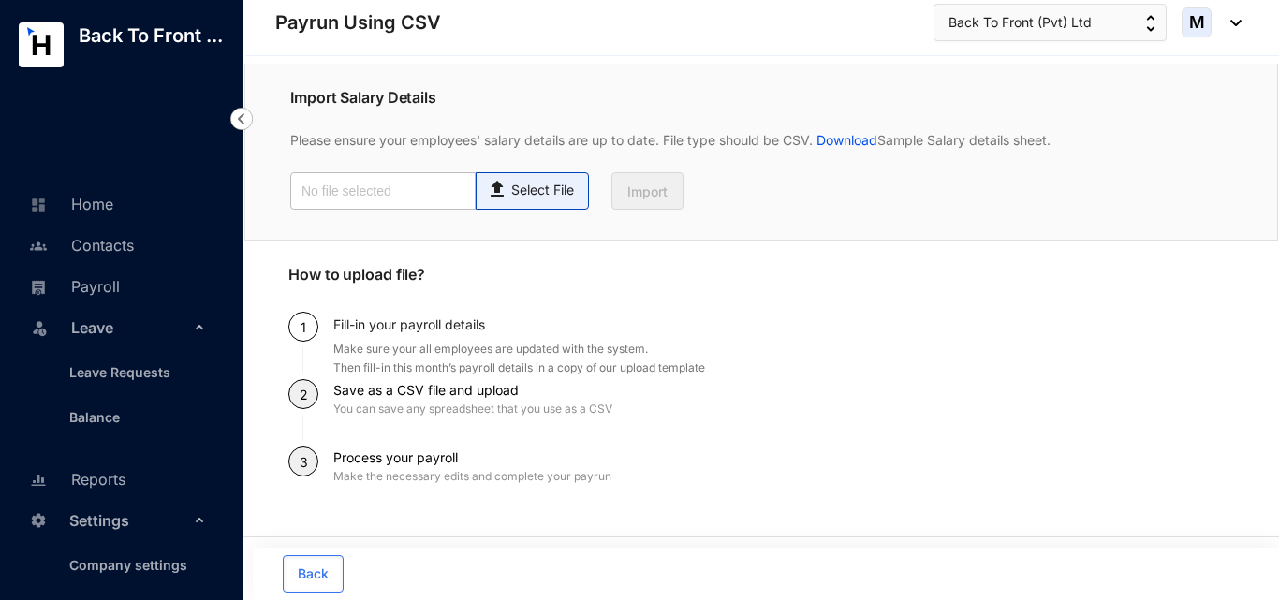
click at [539, 191] on p "Select File" at bounding box center [542, 191] width 63 height 20
click at [0, 0] on input "Select File" at bounding box center [0, 0] width 0 height 0
type input "Employee details template.csv"
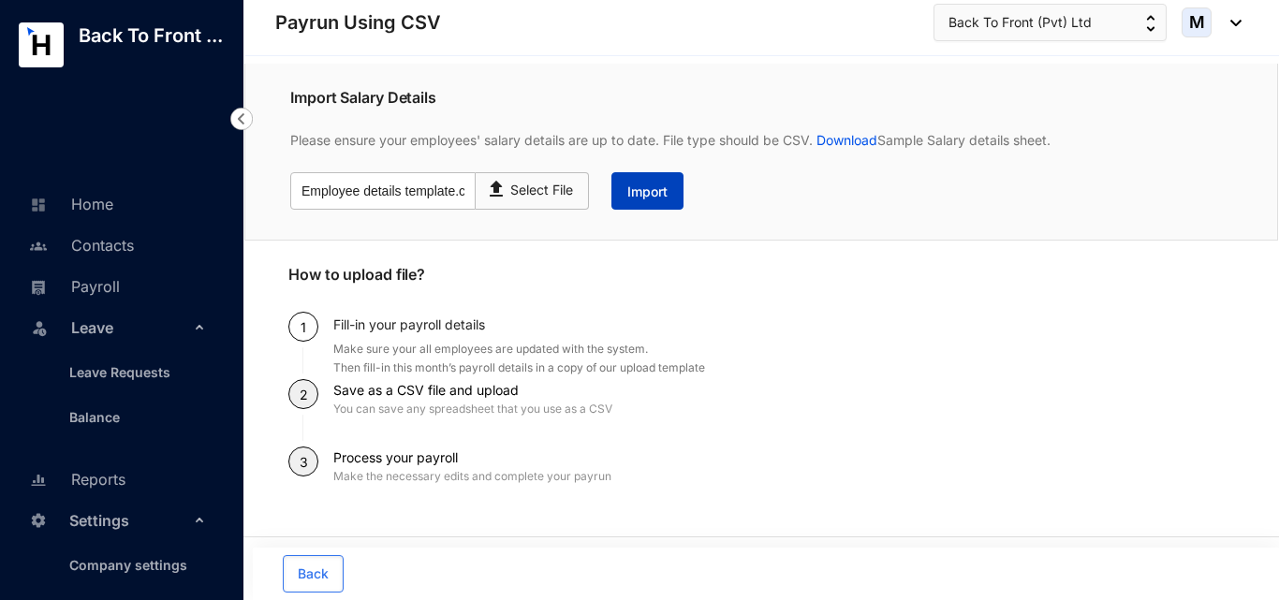
click at [679, 187] on button "Import" at bounding box center [647, 190] width 72 height 37
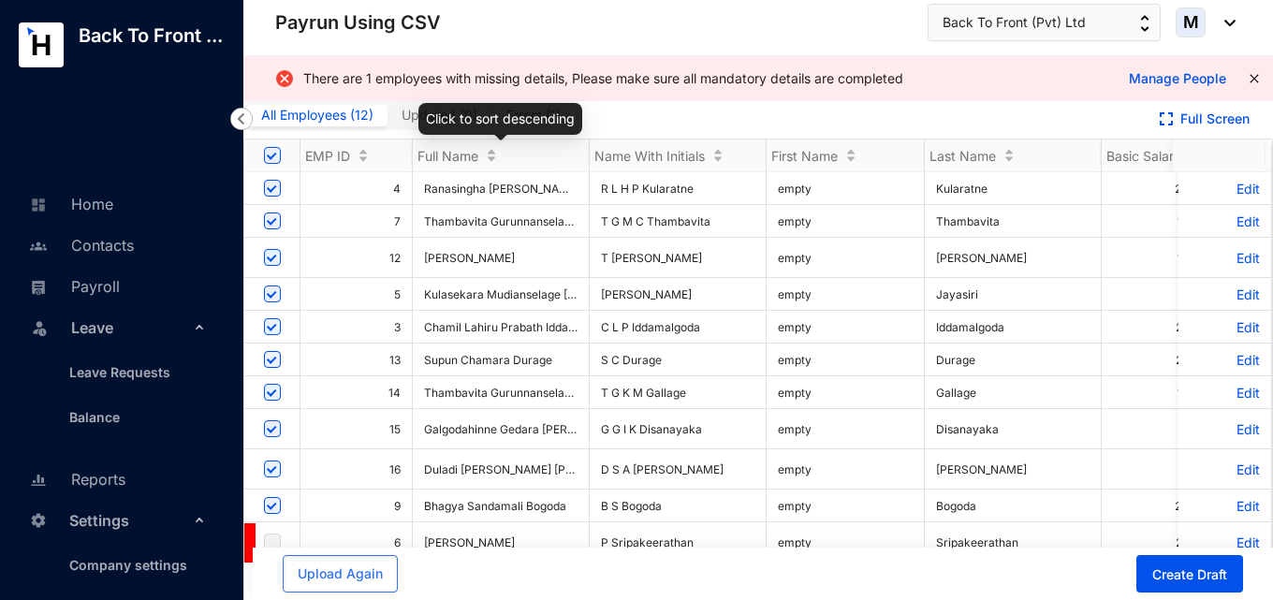
click at [528, 119] on div "Click to sort descending" at bounding box center [500, 119] width 164 height 32
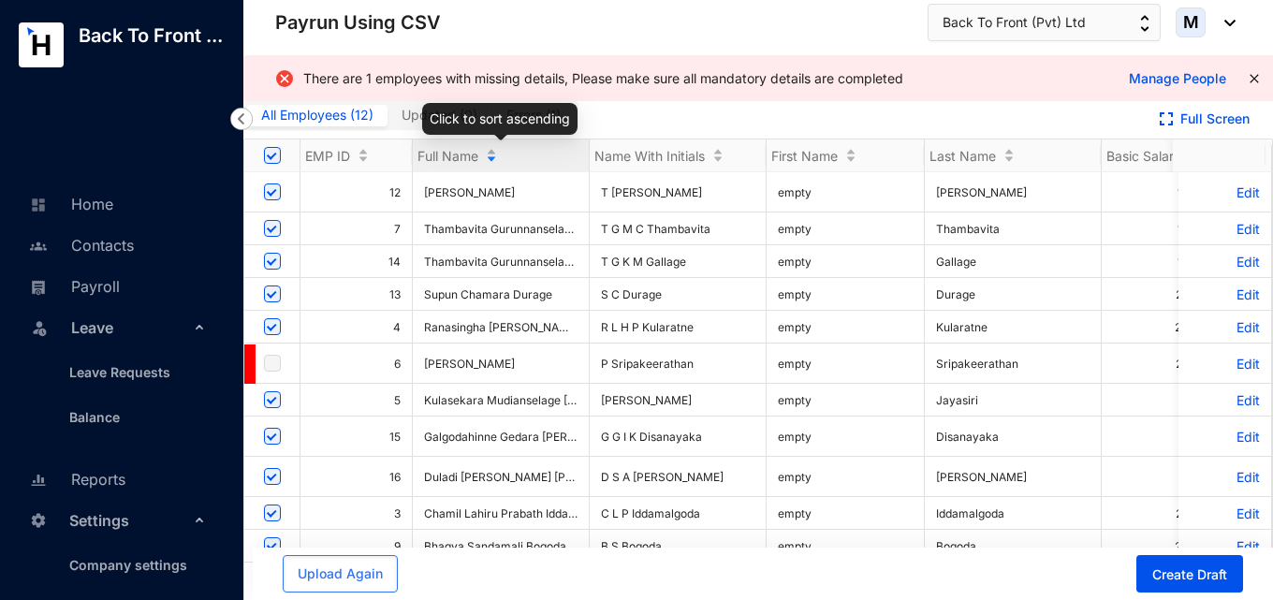
click at [540, 121] on div "Click to sort ascending" at bounding box center [499, 119] width 155 height 32
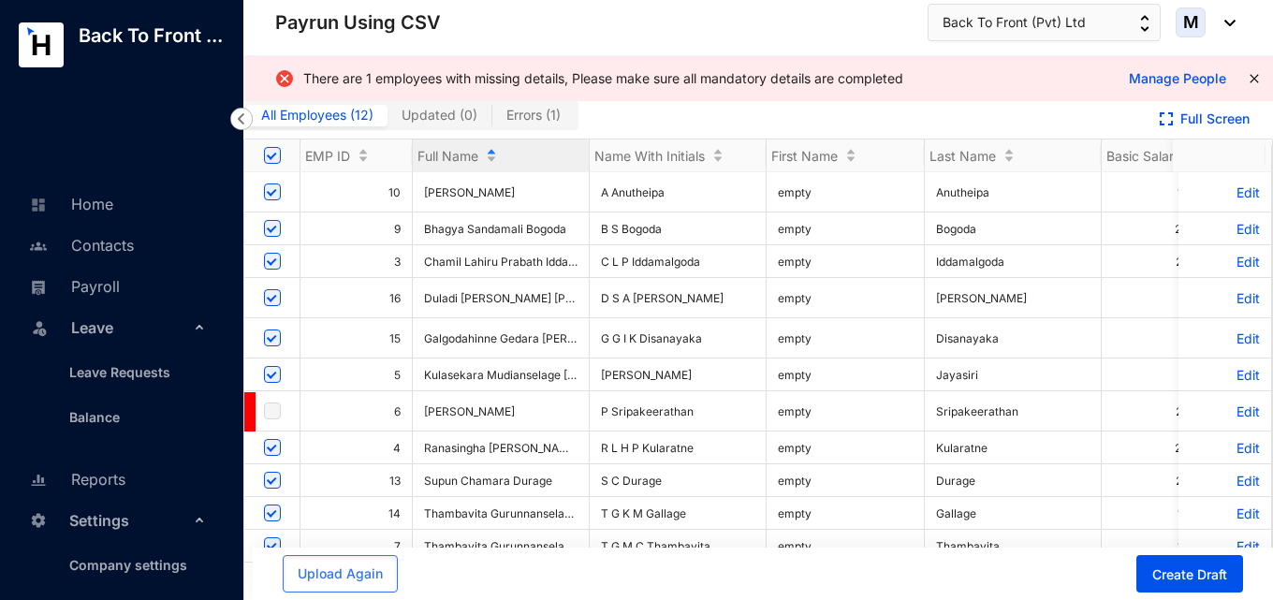
click at [518, 113] on span "Errors ( 1 )" at bounding box center [533, 115] width 54 height 16
click at [492, 120] on input "Errors ( 1 )" at bounding box center [492, 120] width 0 height 0
checkbox input "false"
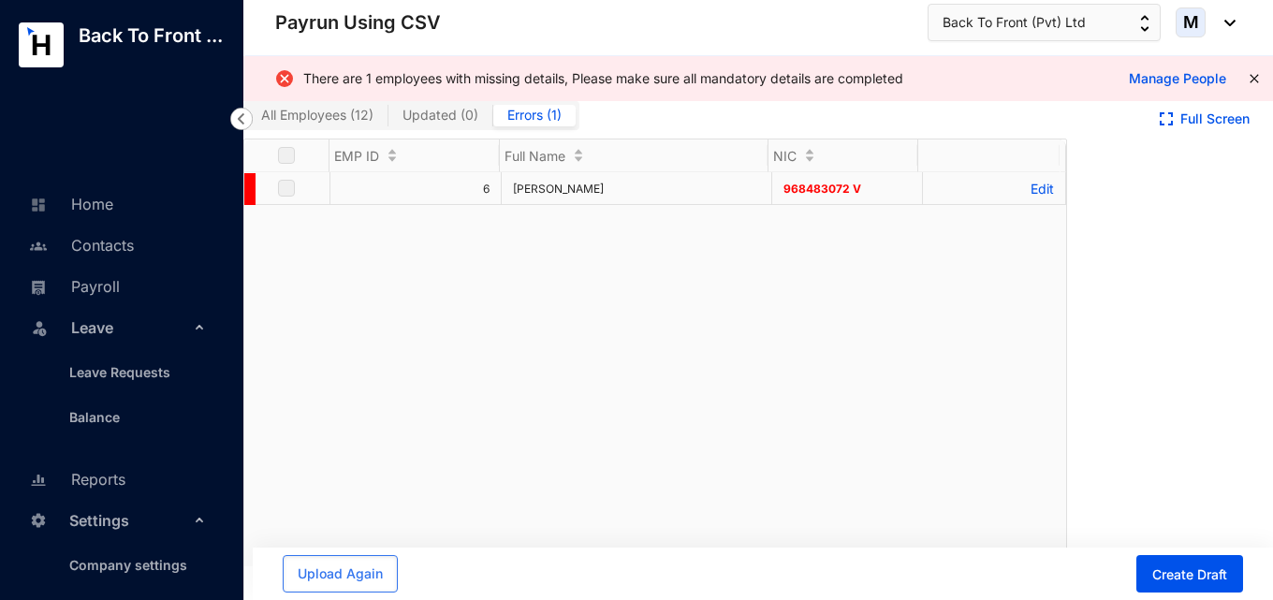
click at [1018, 189] on p "Edit" at bounding box center [994, 189] width 120 height 16
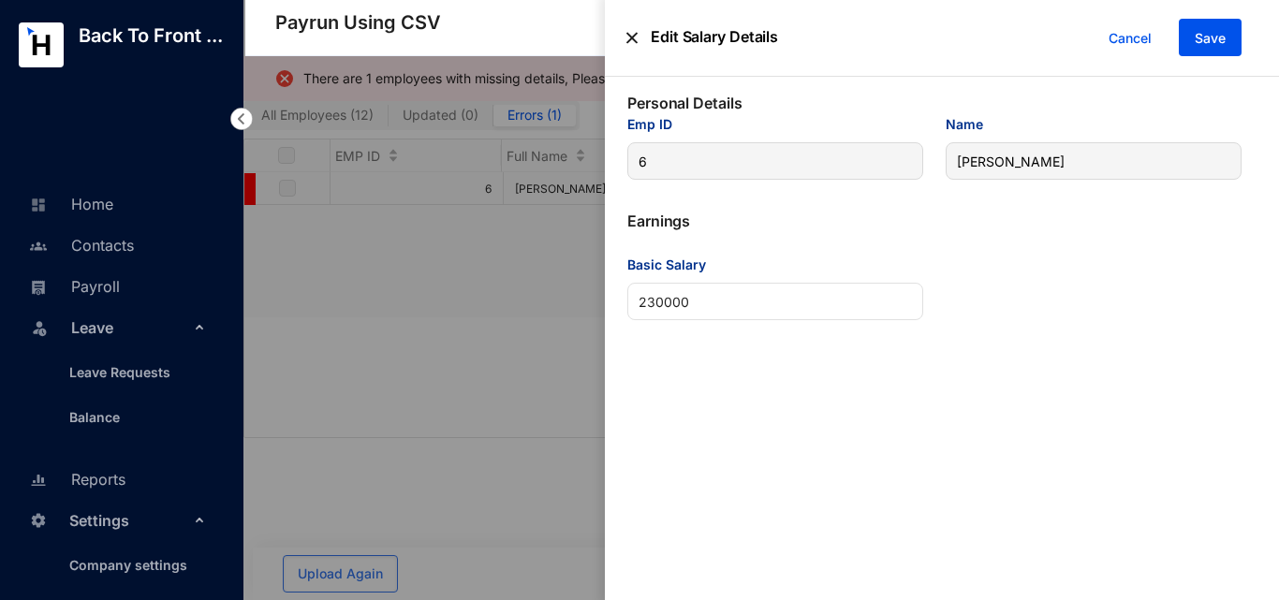
click at [632, 40] on img at bounding box center [631, 38] width 11 height 38
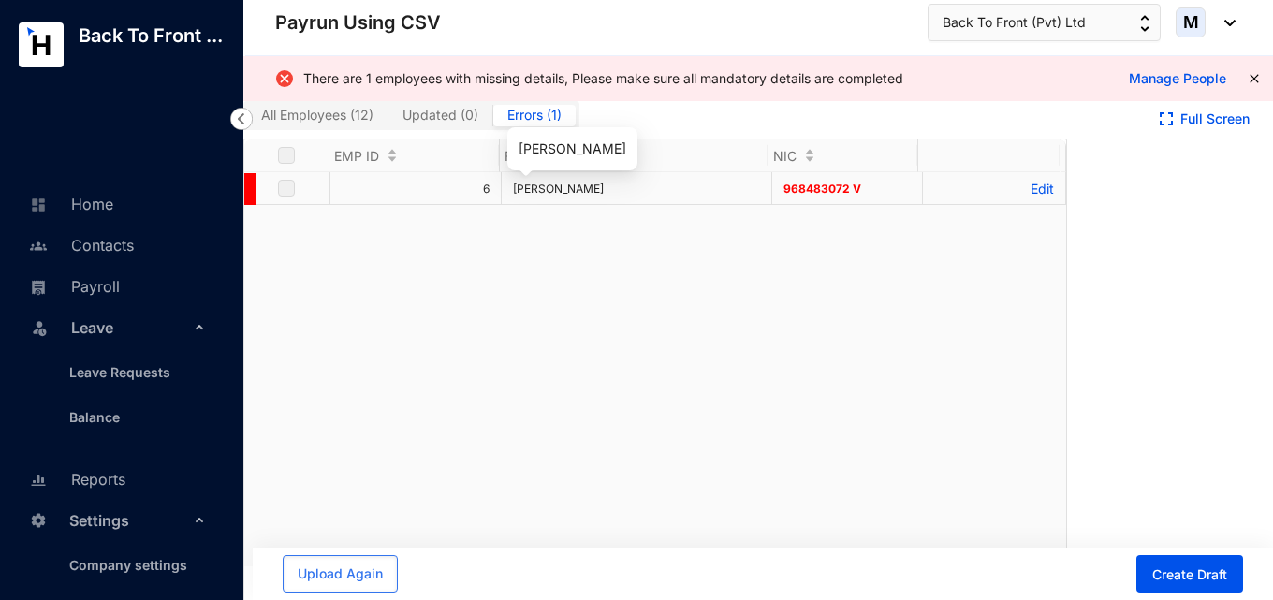
drag, startPoint x: 641, startPoint y: 189, endPoint x: 506, endPoint y: 191, distance: 134.8
click at [506, 191] on td "[PERSON_NAME]" at bounding box center [637, 188] width 271 height 33
copy span "[PERSON_NAME]"
click at [353, 572] on span "Upload Again" at bounding box center [340, 574] width 85 height 19
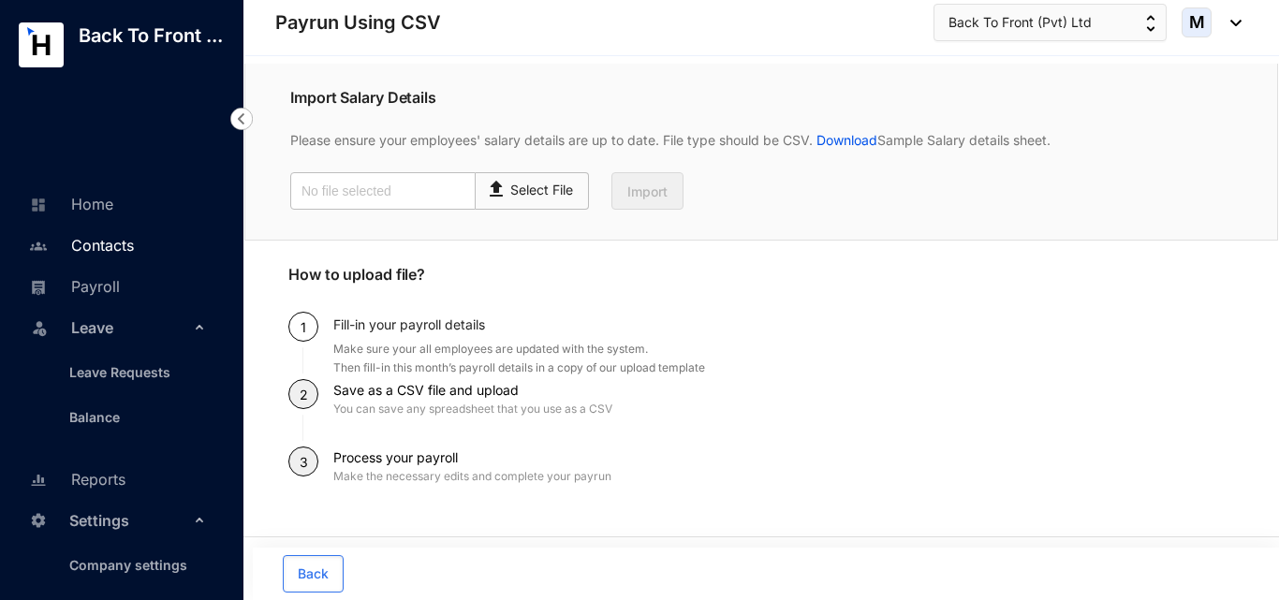
click at [106, 255] on link "Contacts" at bounding box center [79, 245] width 110 height 19
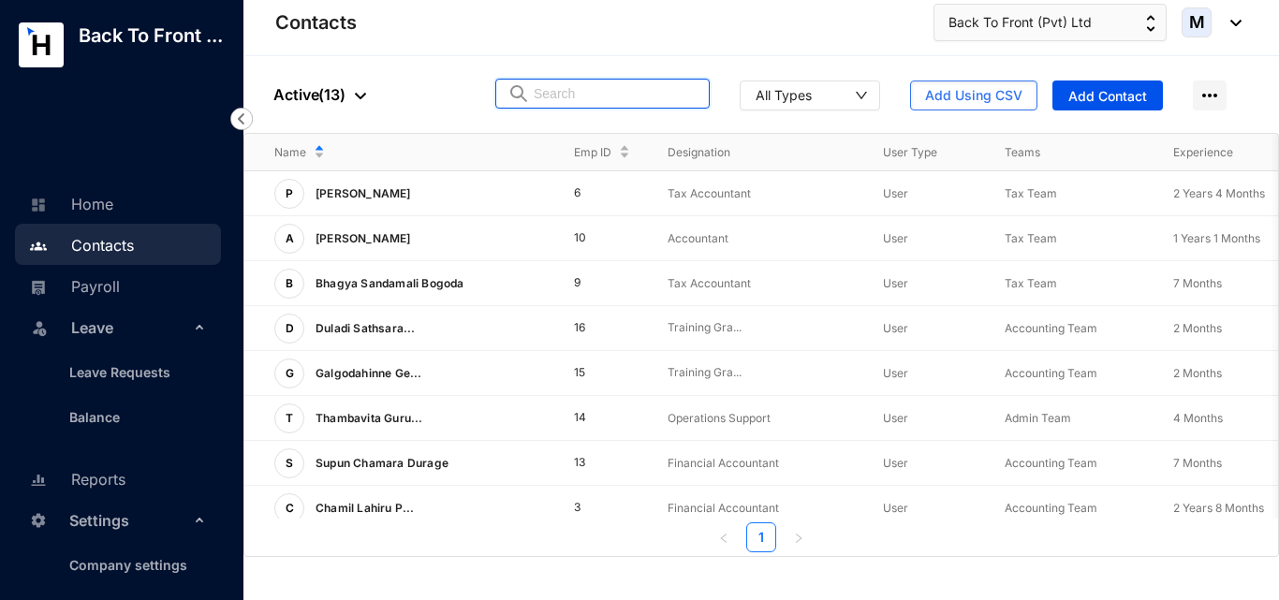
click at [608, 92] on input "text" at bounding box center [616, 94] width 164 height 28
click at [418, 189] on p "[PERSON_NAME]" at bounding box center [361, 194] width 114 height 30
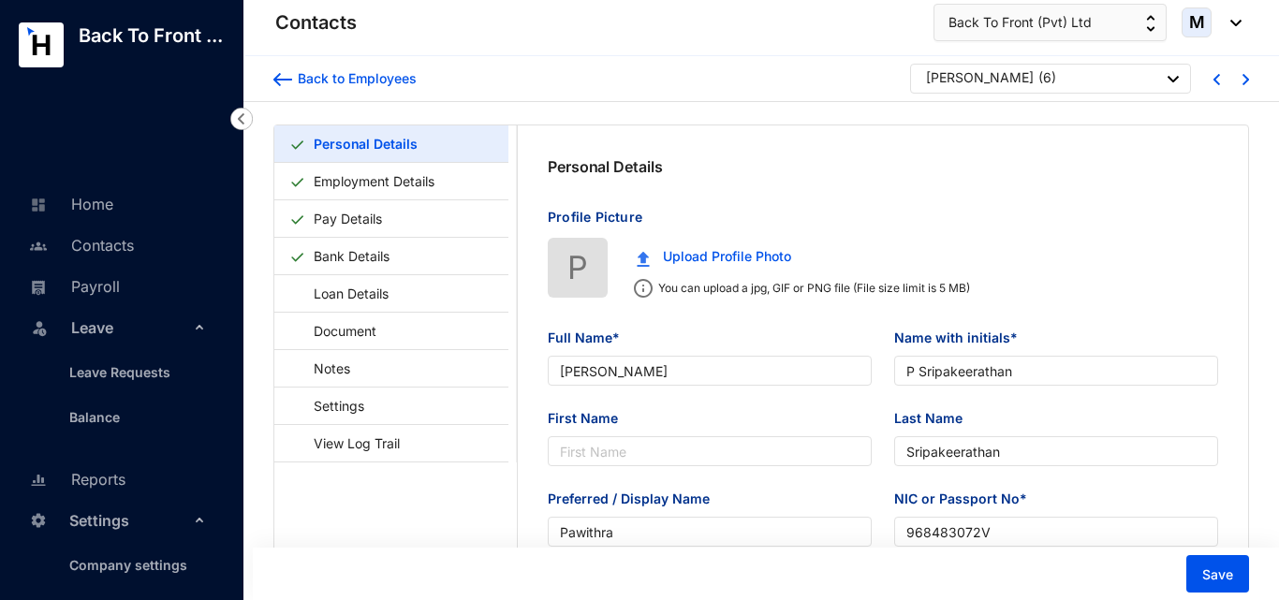
type input "[DATE]"
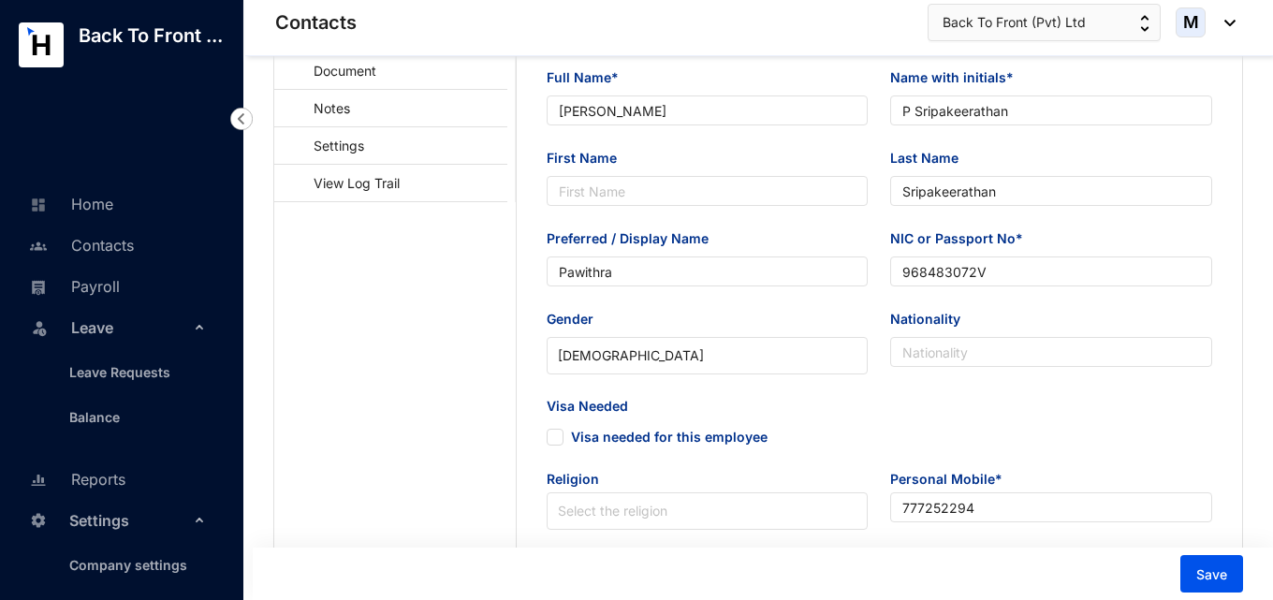
scroll to position [281, 0]
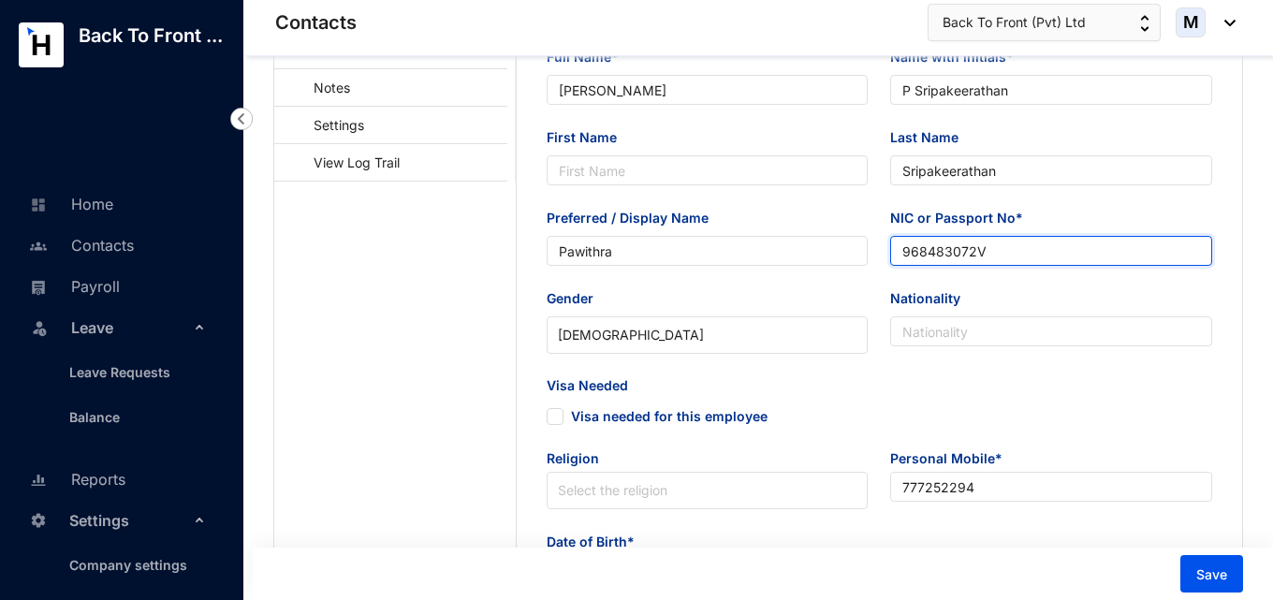
click at [904, 253] on input "968483072V" at bounding box center [1051, 251] width 322 height 30
click at [837, 396] on span "Visa Needed" at bounding box center [708, 387] width 322 height 22
click at [900, 255] on input "968483072V" at bounding box center [1051, 251] width 322 height 30
click at [866, 432] on div "Visa Needed Visa needed for this employee" at bounding box center [707, 412] width 345 height 73
click at [897, 257] on input "968483072V" at bounding box center [1051, 251] width 322 height 30
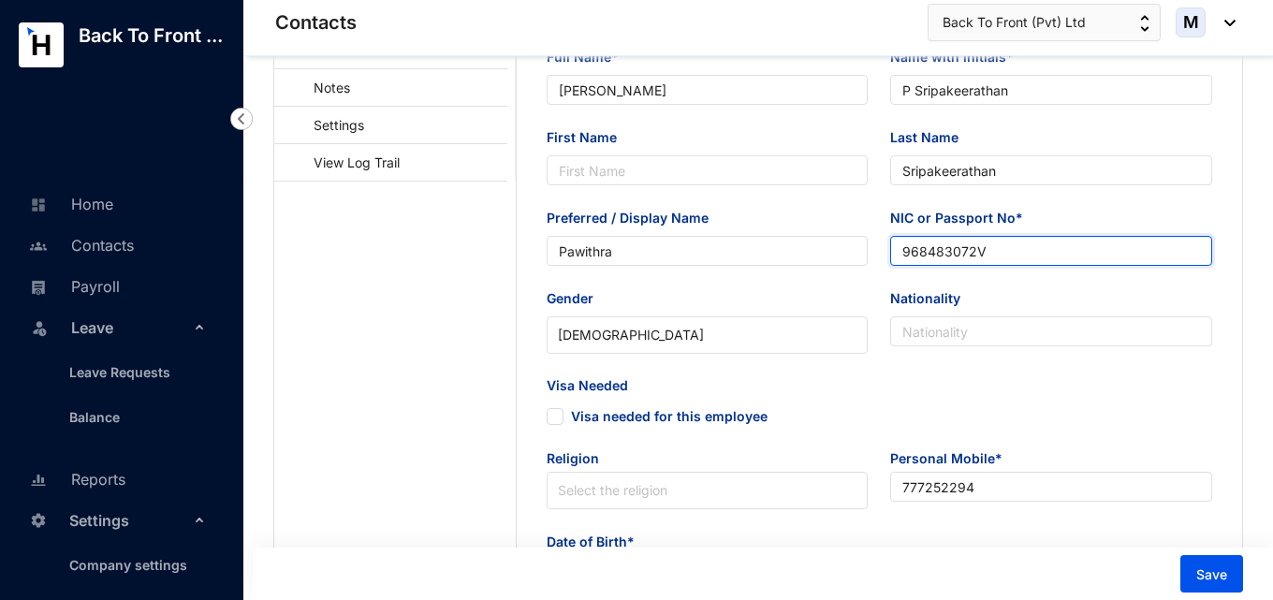
click at [1003, 244] on input "968483072V" at bounding box center [1051, 251] width 322 height 30
click at [893, 252] on input "968483072V" at bounding box center [1051, 251] width 322 height 30
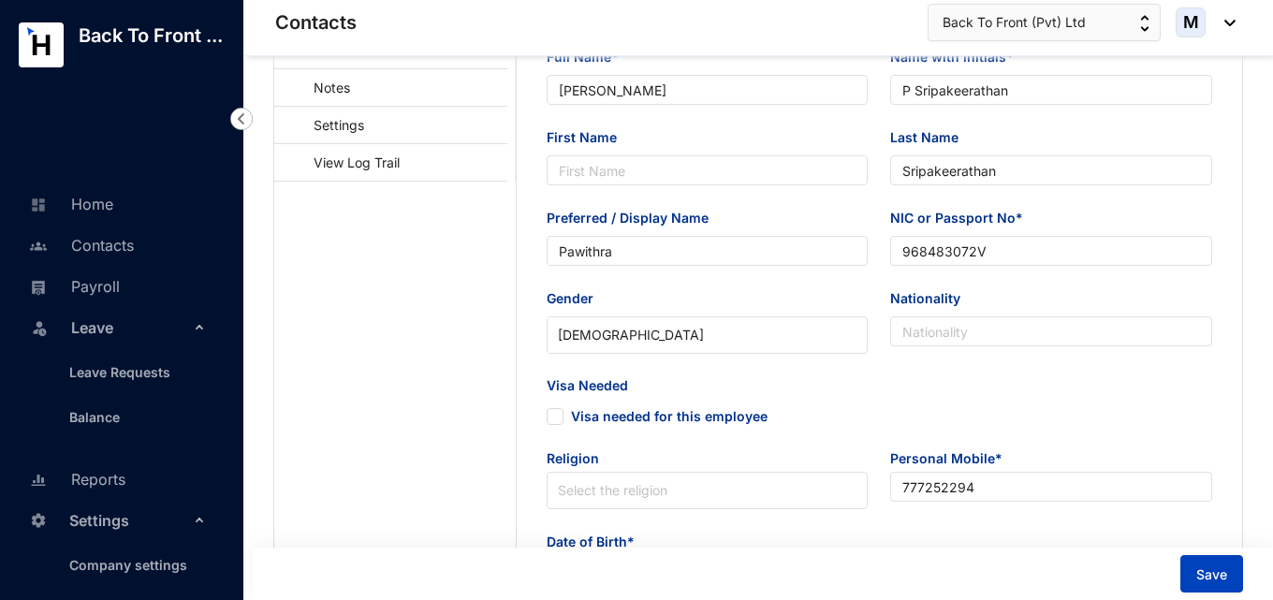
click at [1208, 578] on span "Save" at bounding box center [1211, 574] width 31 height 19
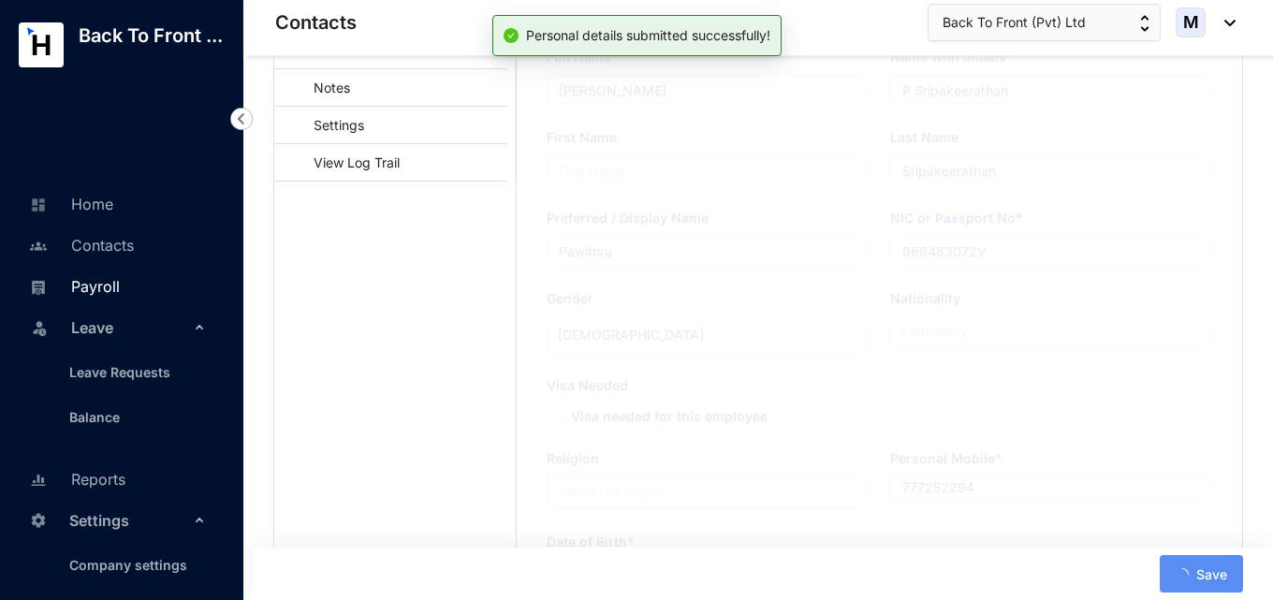
click at [105, 291] on link "Payroll" at bounding box center [71, 286] width 95 height 19
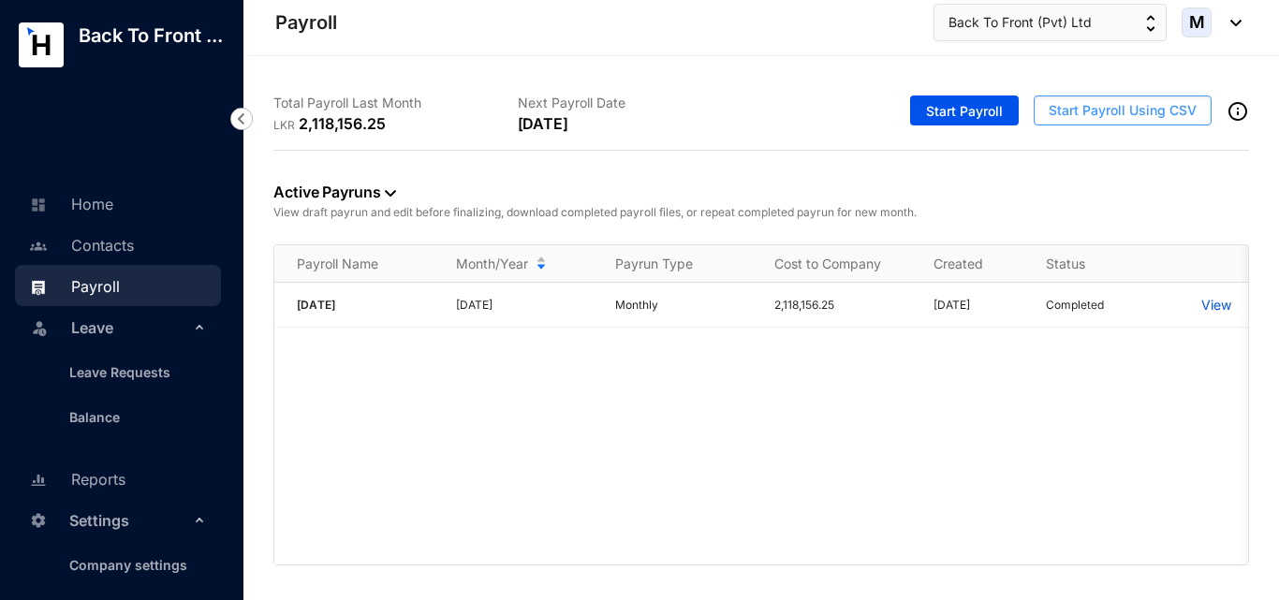
click at [1097, 108] on span "Start Payroll Using CSV" at bounding box center [1122, 110] width 148 height 19
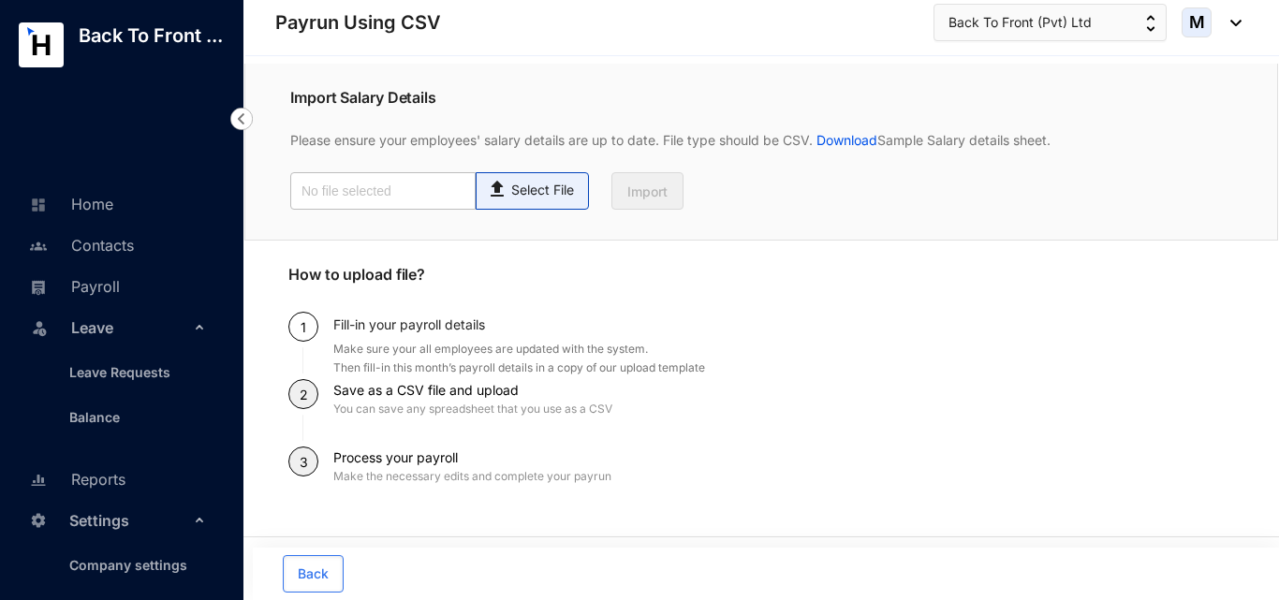
click at [547, 202] on span "Select File" at bounding box center [532, 190] width 113 height 37
click at [0, 0] on input "Select File" at bounding box center [0, 0] width 0 height 0
type input "Employee details template.csv"
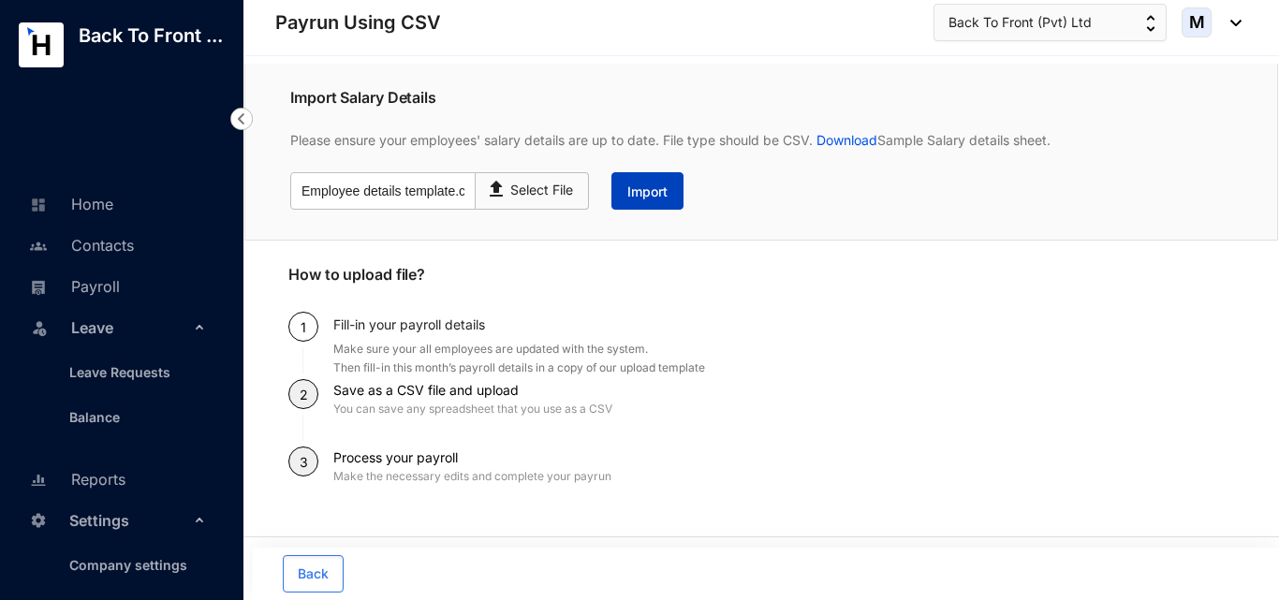
click at [651, 200] on span "Import" at bounding box center [647, 192] width 40 height 19
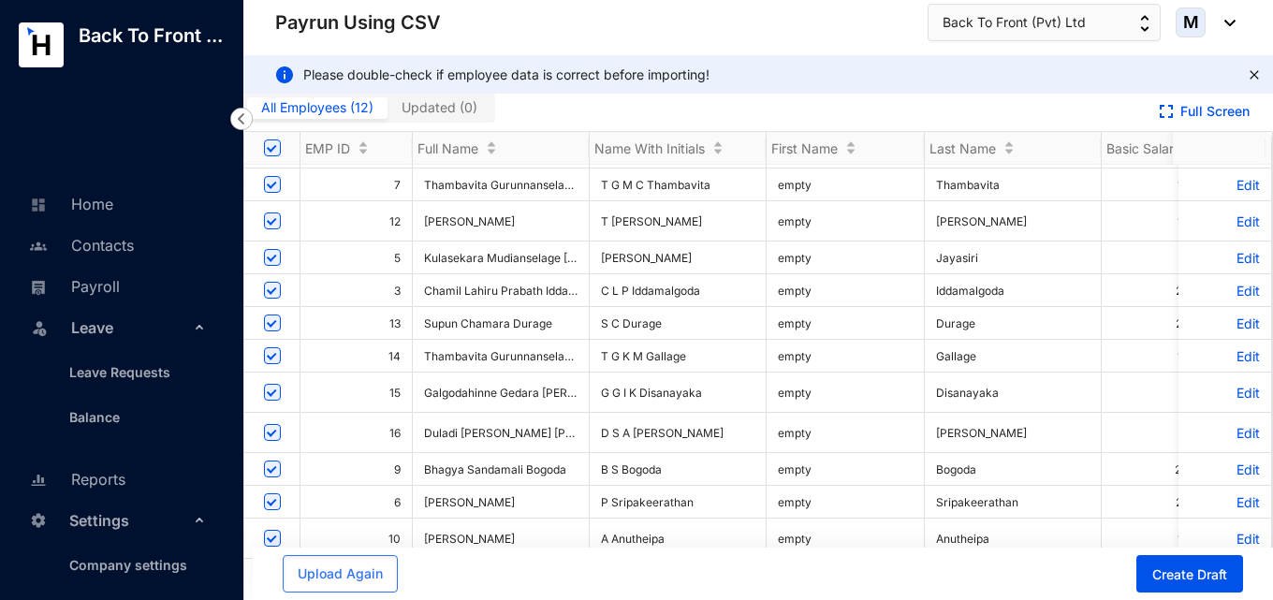
scroll to position [43, 0]
click at [1177, 581] on span "Create Draft" at bounding box center [1189, 574] width 75 height 19
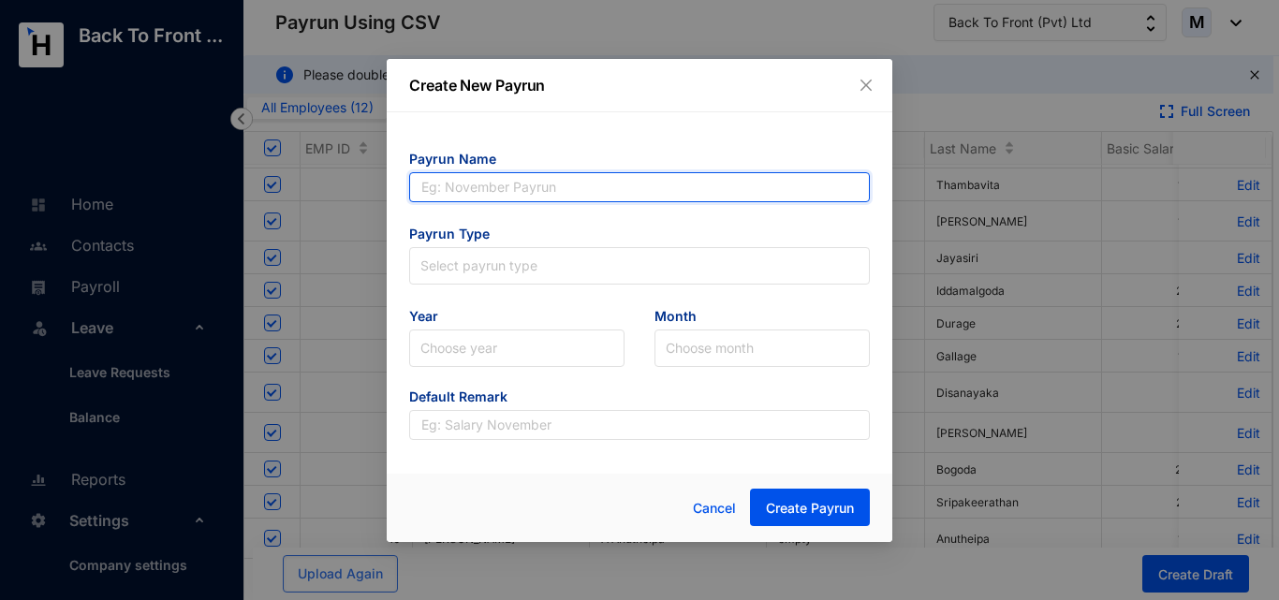
click at [461, 188] on input "text" at bounding box center [639, 187] width 461 height 30
type input "M"
type input "[DATE]"
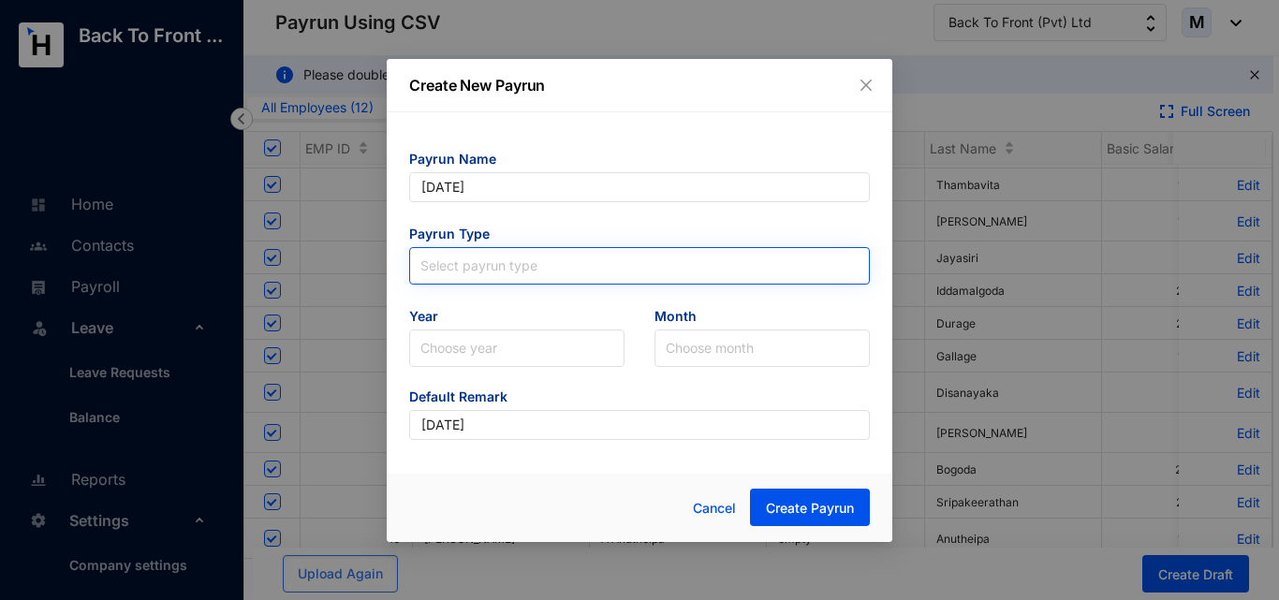
click at [495, 267] on input "search" at bounding box center [639, 262] width 438 height 28
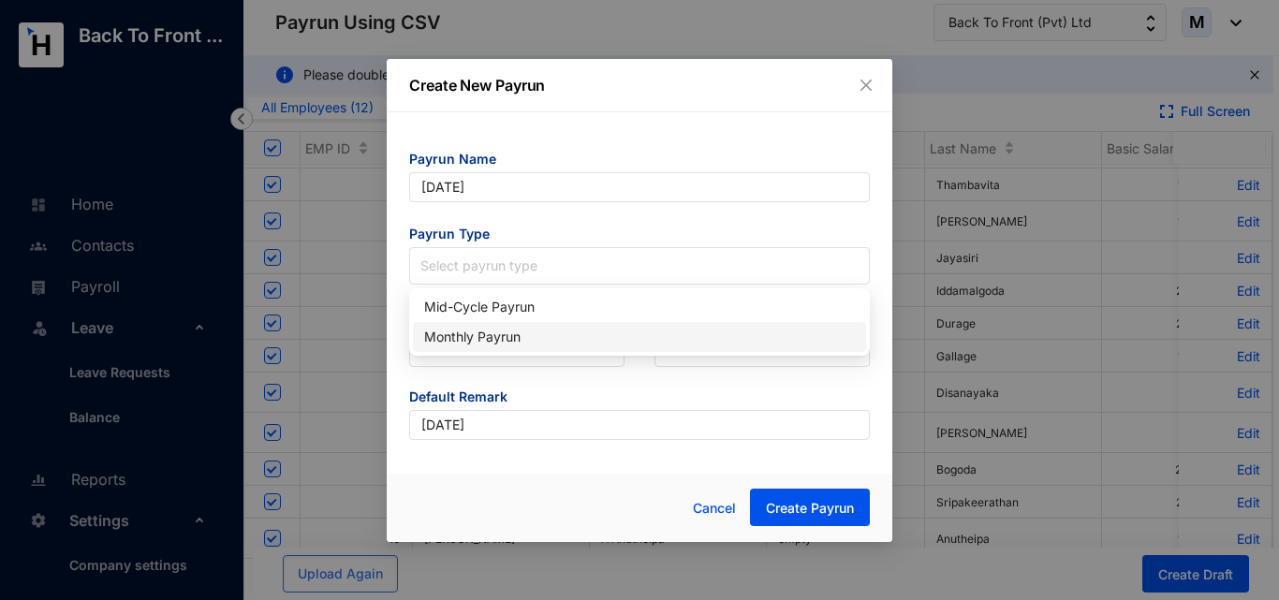
click at [490, 329] on div "Monthly Payrun" at bounding box center [639, 337] width 431 height 21
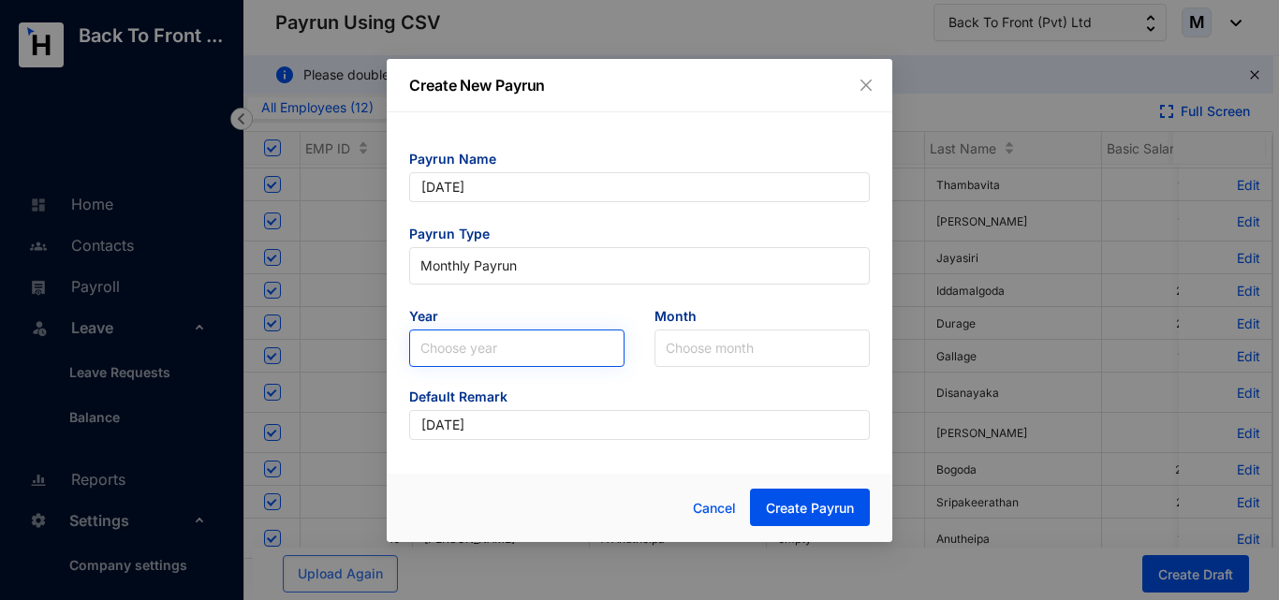
click at [484, 348] on input "search" at bounding box center [516, 348] width 193 height 36
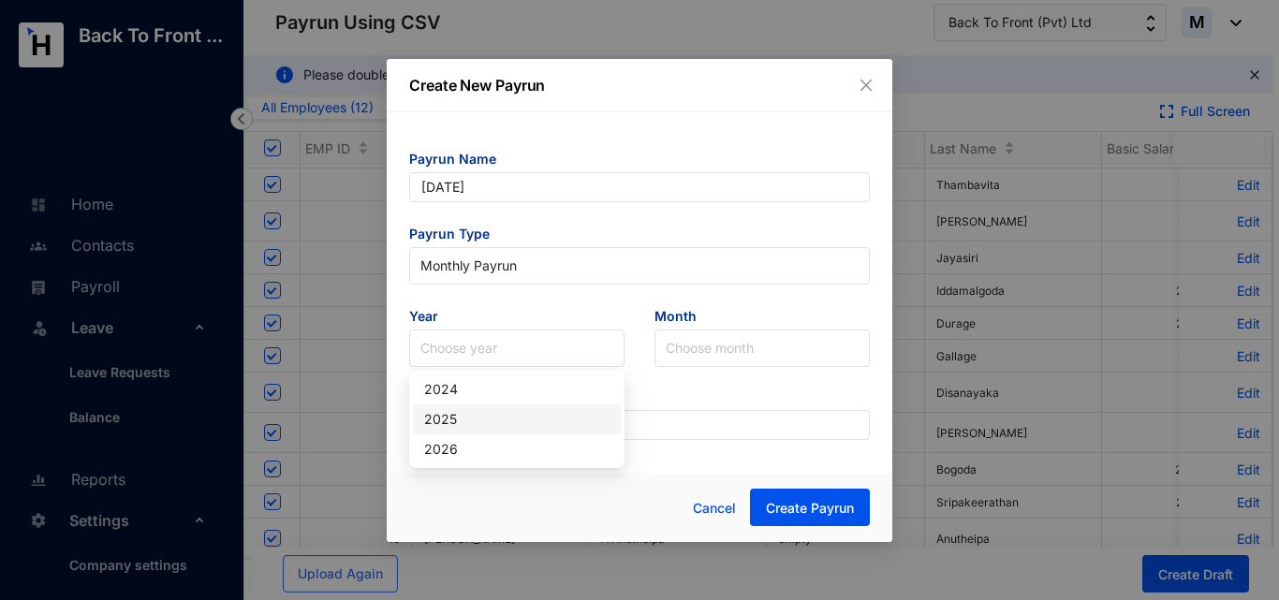
click at [472, 431] on div "2025" at bounding box center [517, 419] width 208 height 30
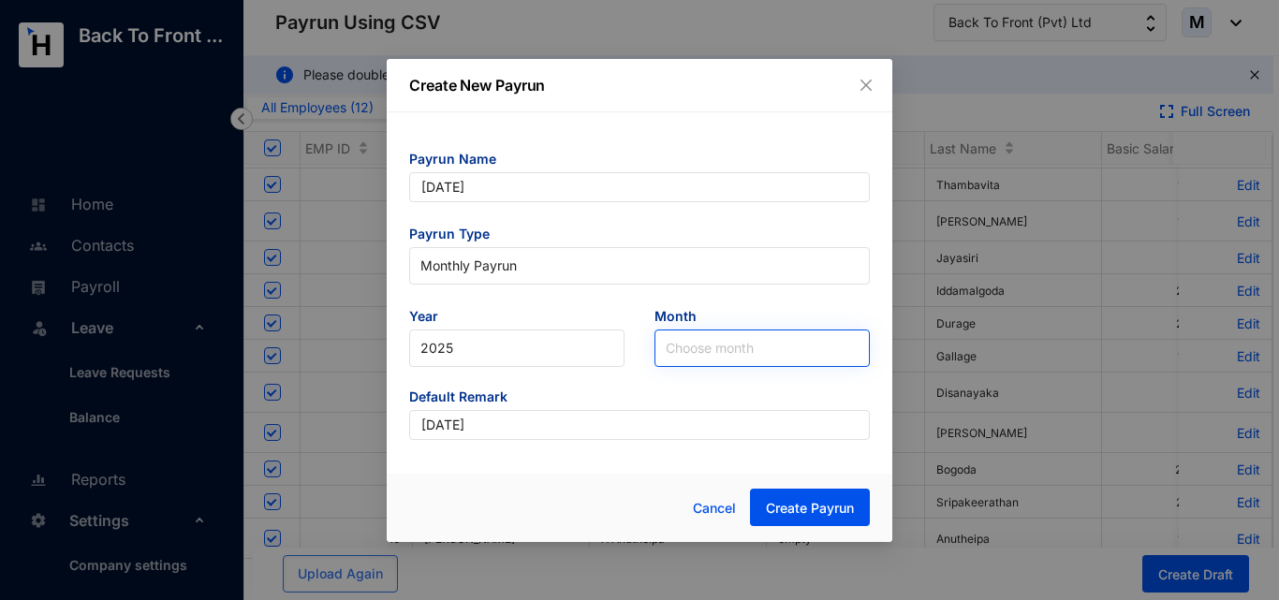
click at [705, 345] on input "search" at bounding box center [762, 348] width 193 height 36
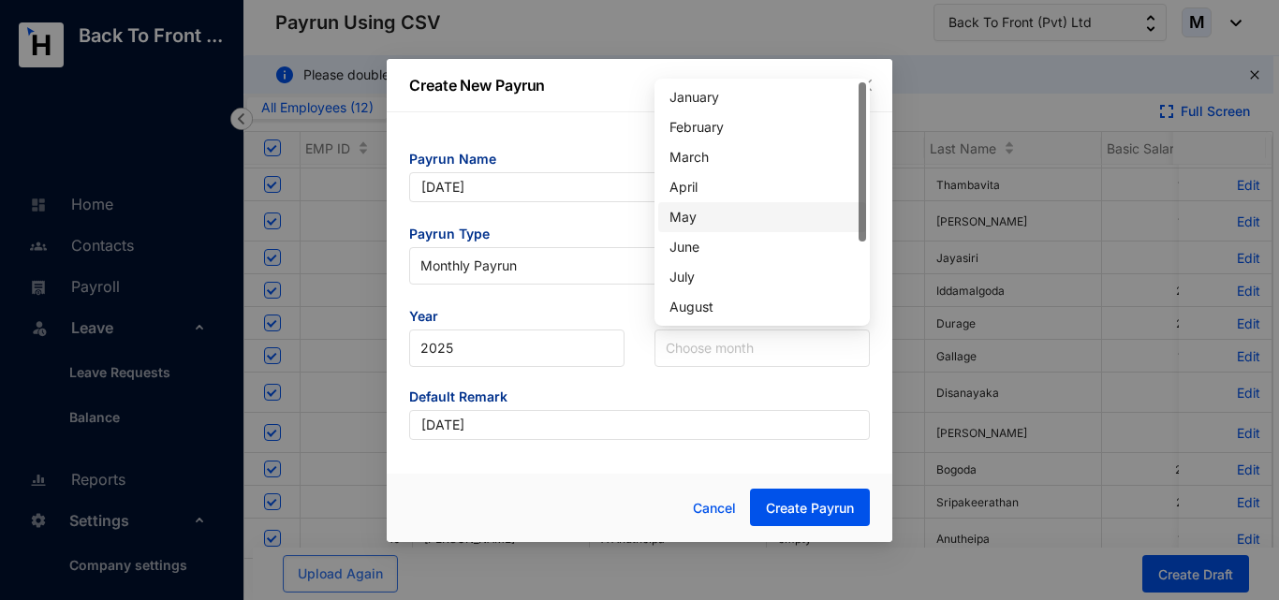
click at [707, 221] on div "May" at bounding box center [761, 217] width 185 height 21
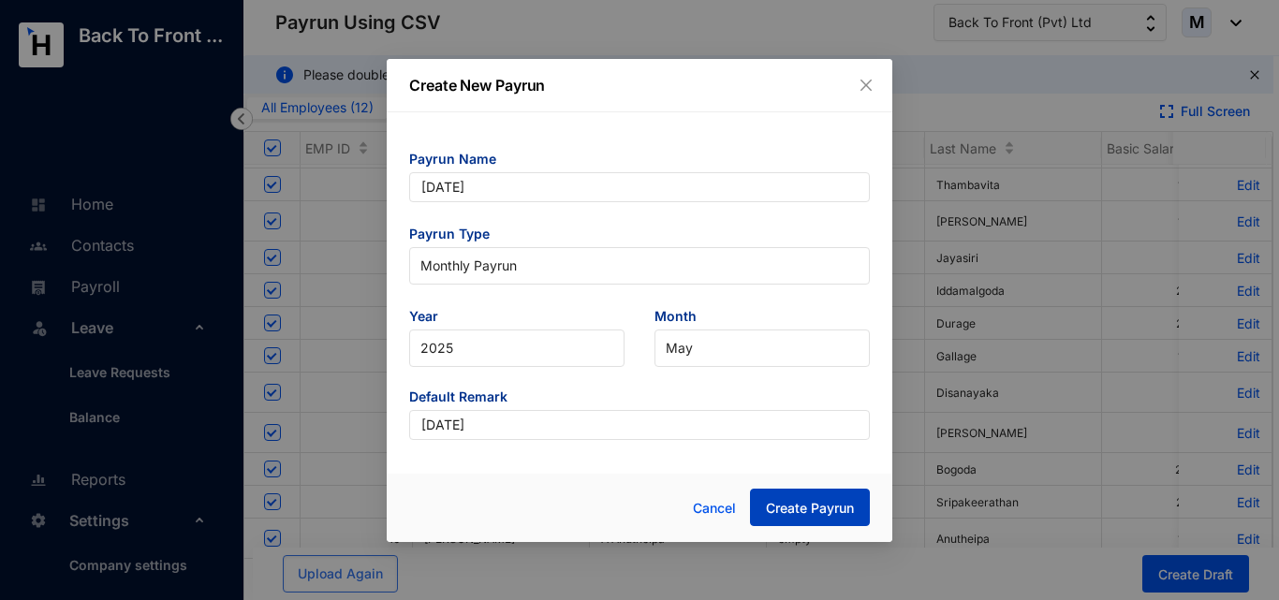
click at [801, 513] on span "Create Payrun" at bounding box center [810, 508] width 88 height 19
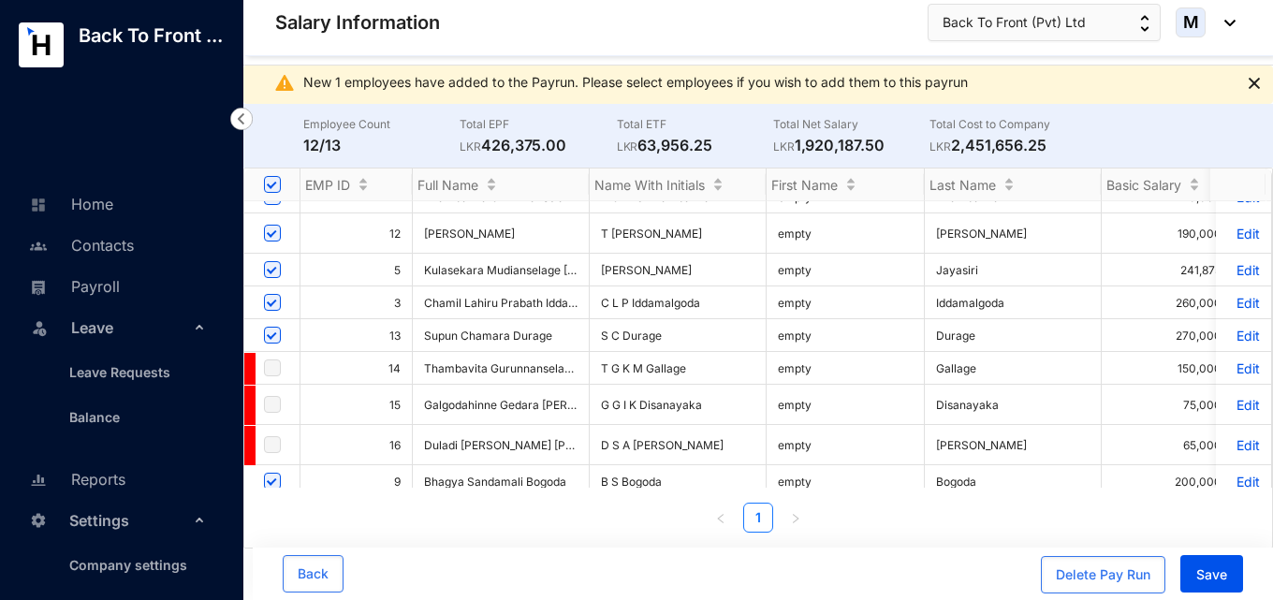
scroll to position [94, 0]
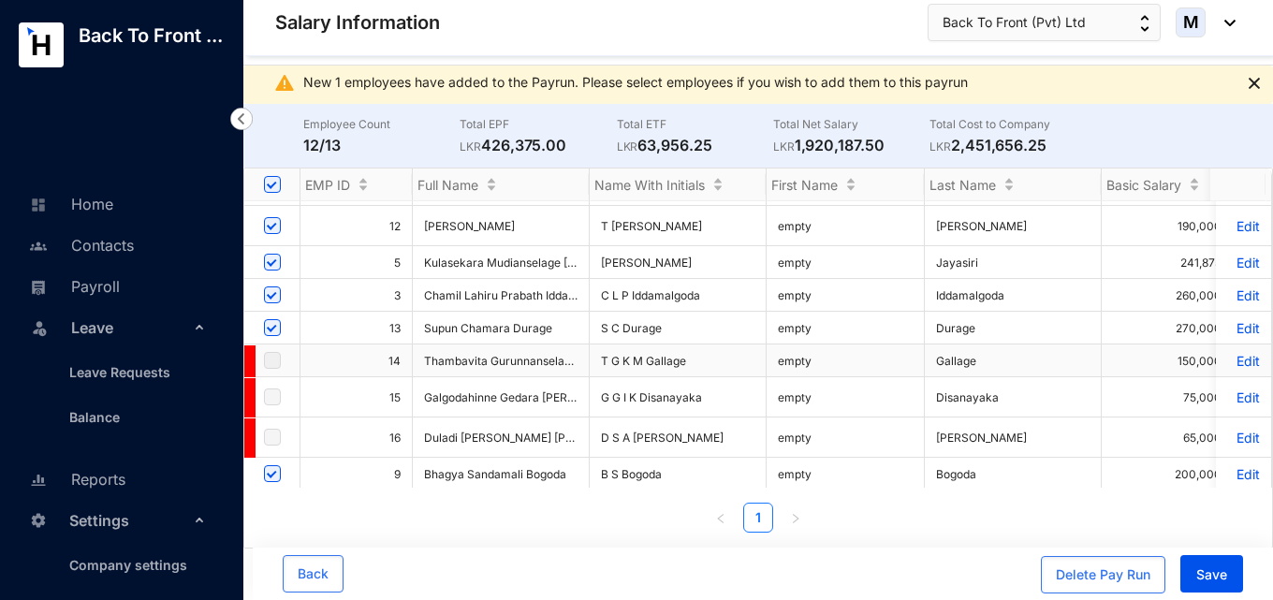
click at [271, 358] on label at bounding box center [272, 360] width 17 height 21
click at [273, 359] on label at bounding box center [272, 360] width 17 height 21
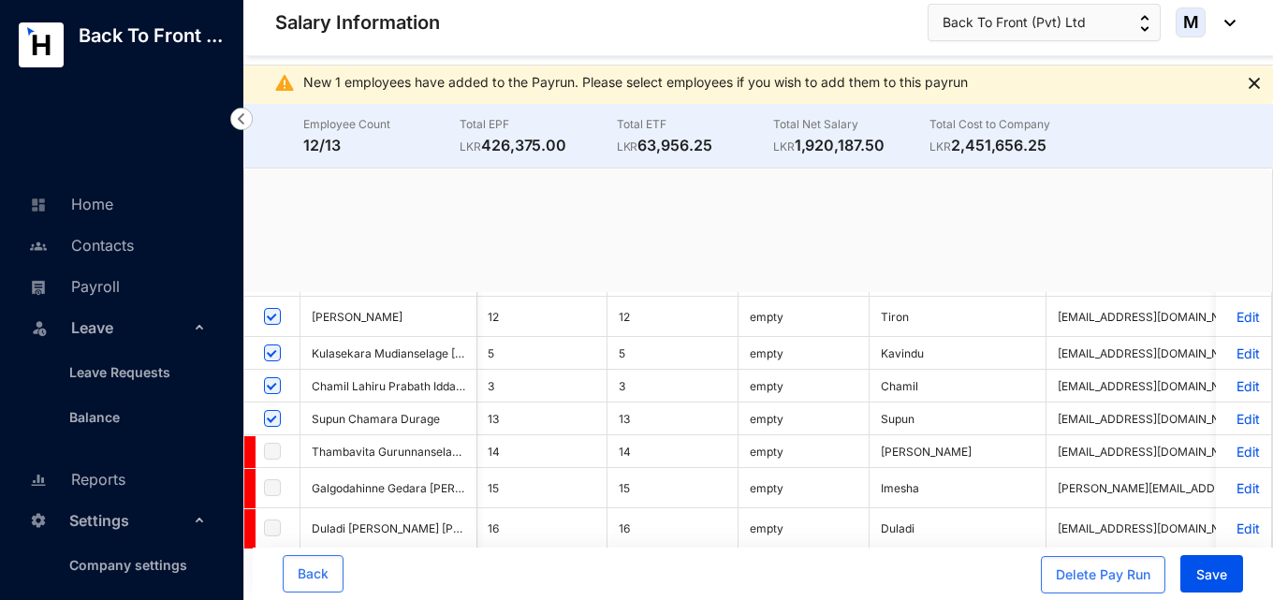
scroll to position [0, 84]
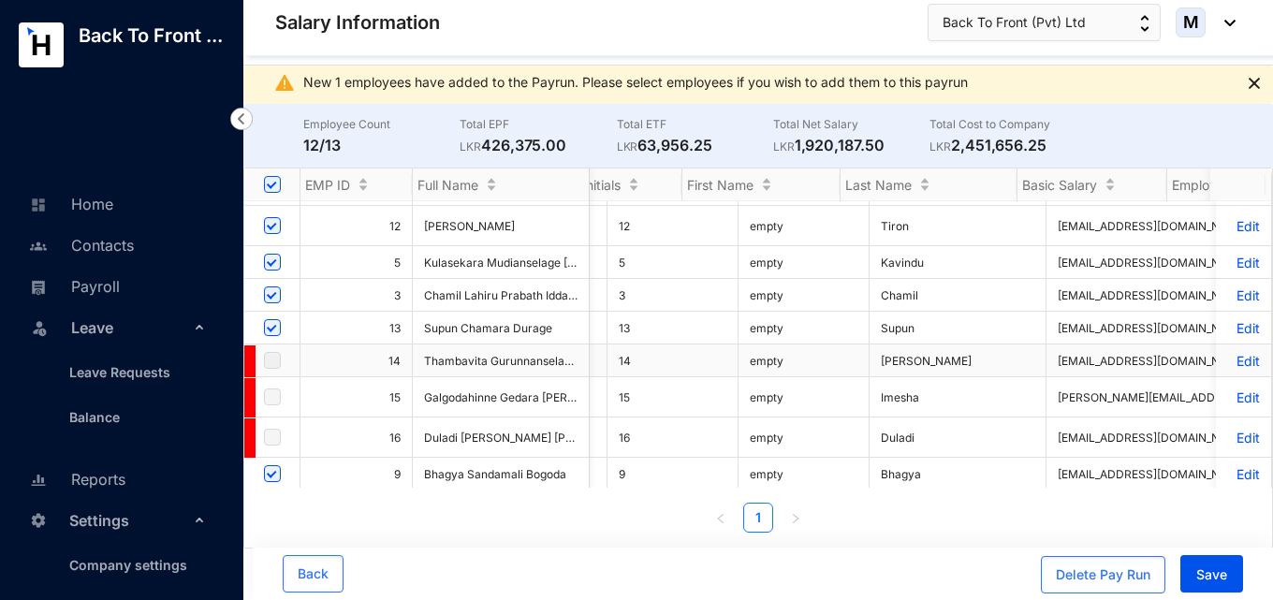
click at [1231, 358] on p "Edit" at bounding box center [1243, 361] width 33 height 16
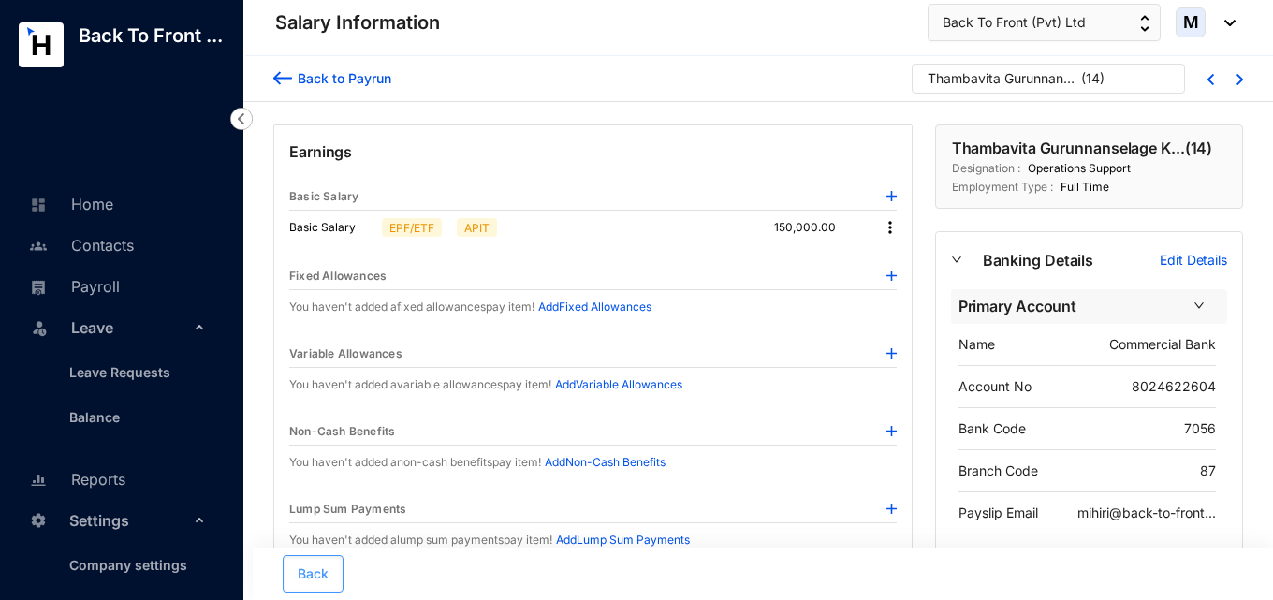
click at [294, 575] on button "Back" at bounding box center [313, 573] width 61 height 37
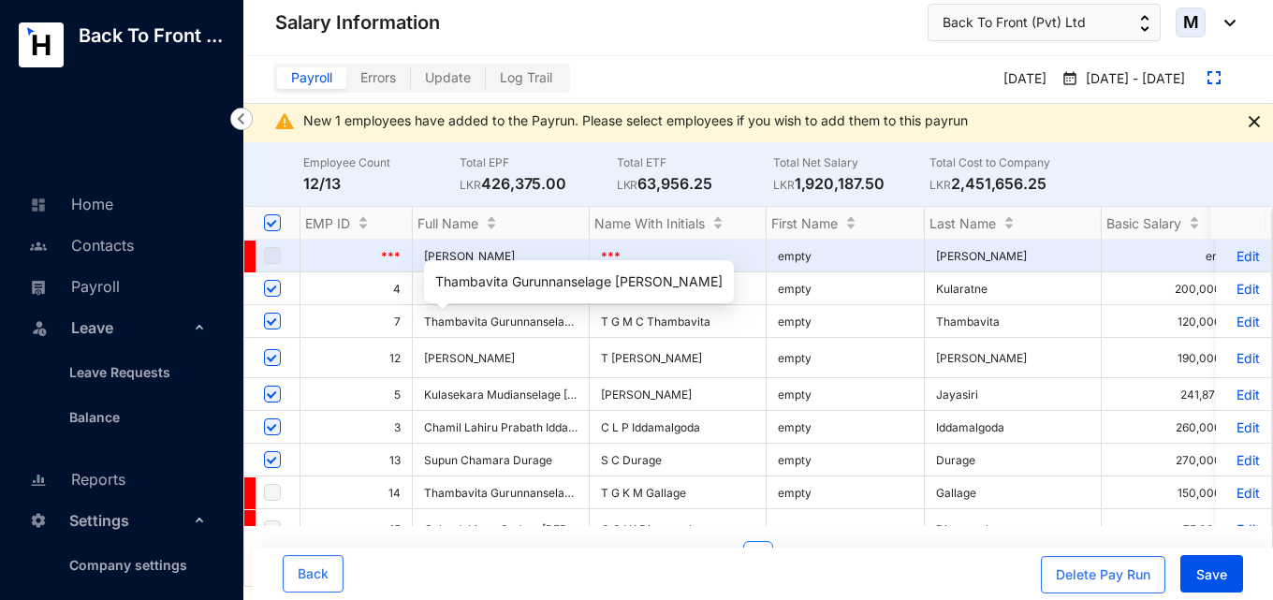
scroll to position [80, 0]
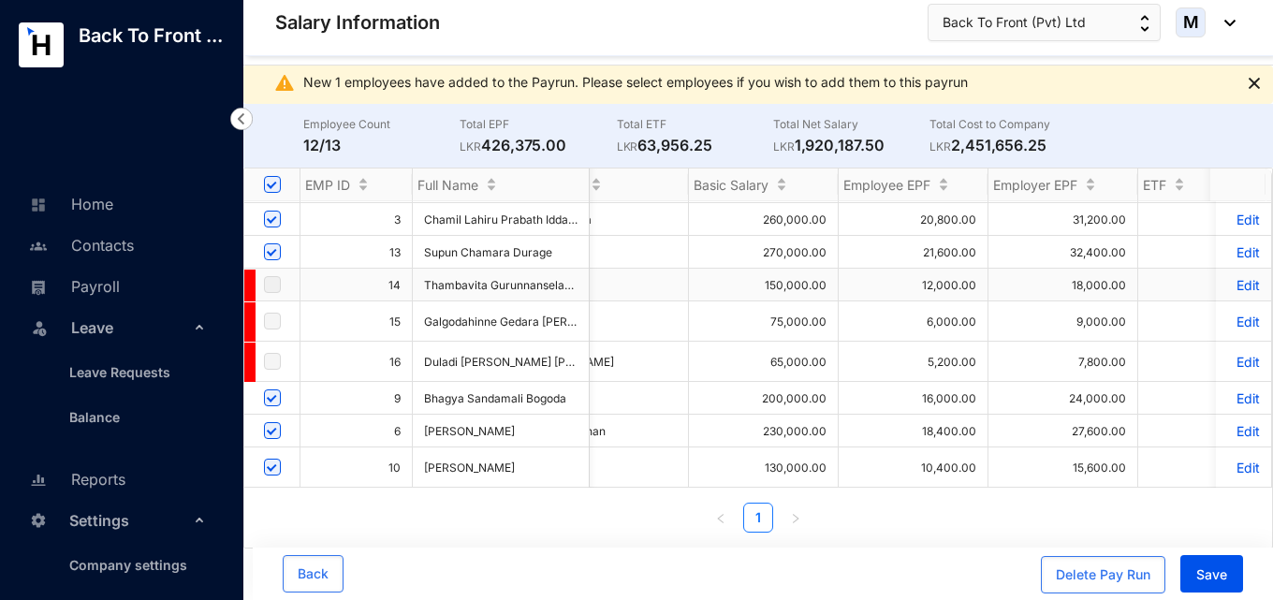
click at [250, 270] on span at bounding box center [249, 286] width 11 height 32
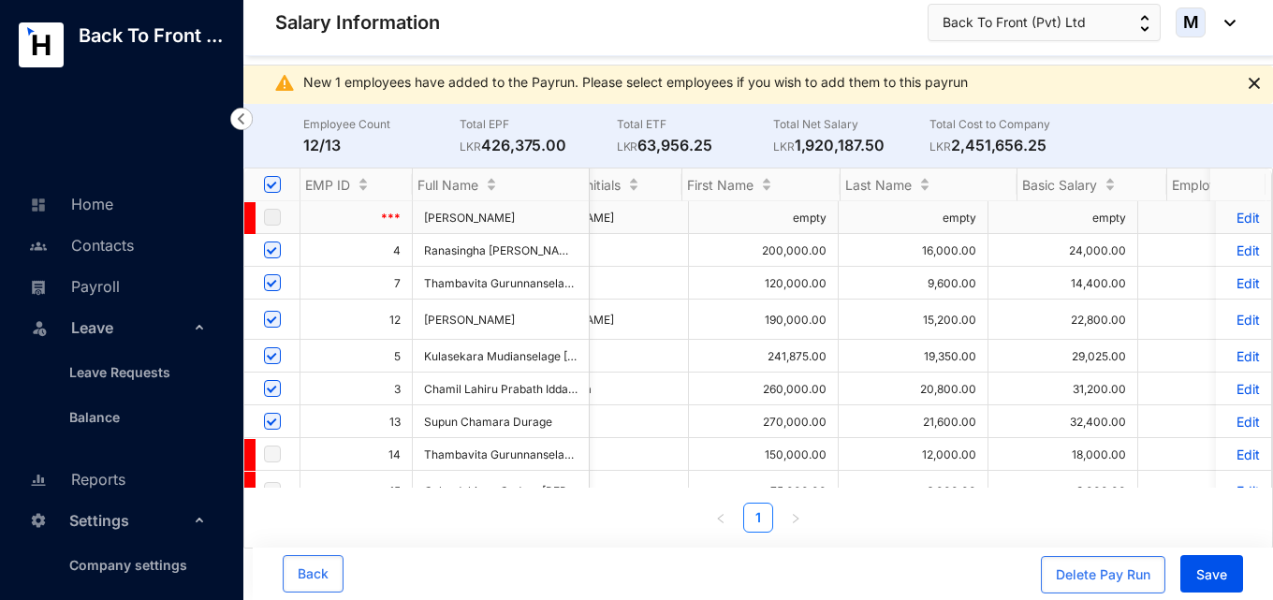
click at [1253, 83] on img at bounding box center [1254, 83] width 11 height 11
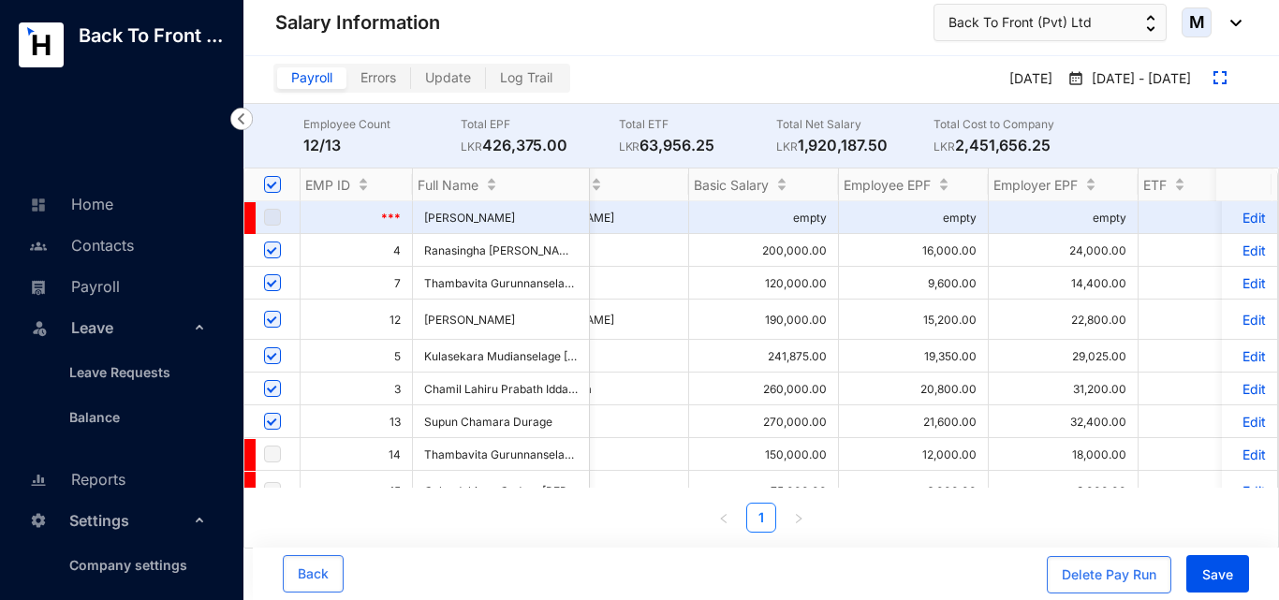
click at [386, 81] on span "Errors" at bounding box center [378, 77] width 36 height 16
click at [346, 82] on input "Errors" at bounding box center [346, 82] width 0 height 0
checkbox input "false"
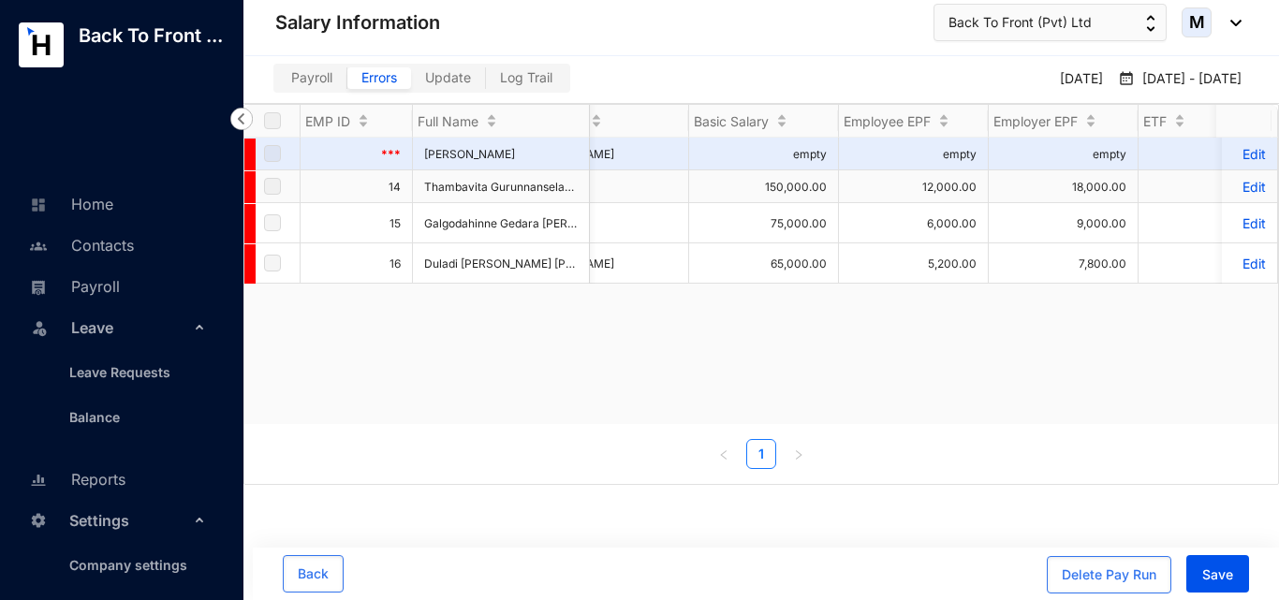
click at [1235, 189] on p "Edit" at bounding box center [1249, 187] width 33 height 16
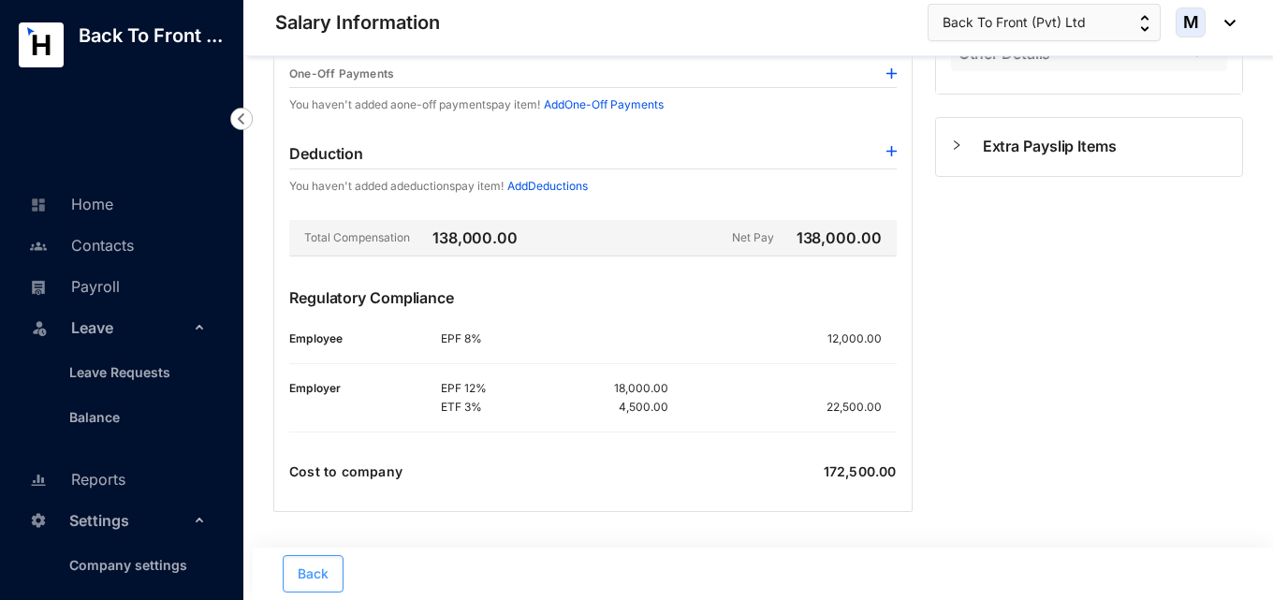
click at [327, 560] on button "Back" at bounding box center [313, 573] width 61 height 37
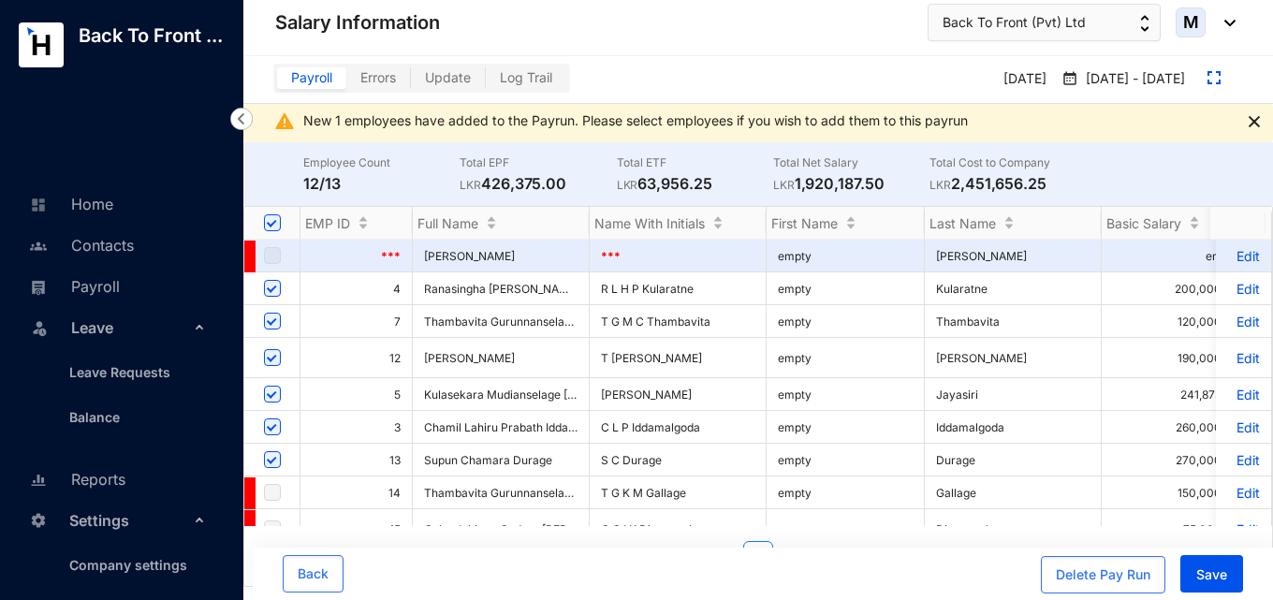
click at [383, 80] on span "Errors" at bounding box center [378, 77] width 36 height 16
click at [346, 82] on input "Errors" at bounding box center [346, 82] width 0 height 0
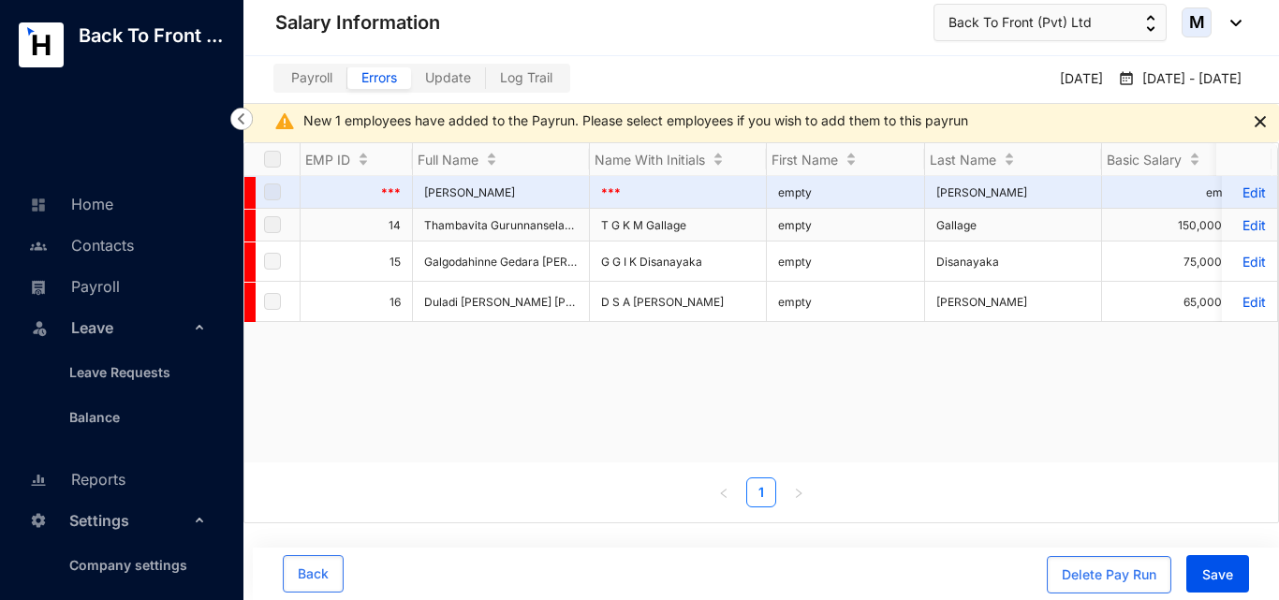
click at [271, 219] on label at bounding box center [272, 224] width 17 height 21
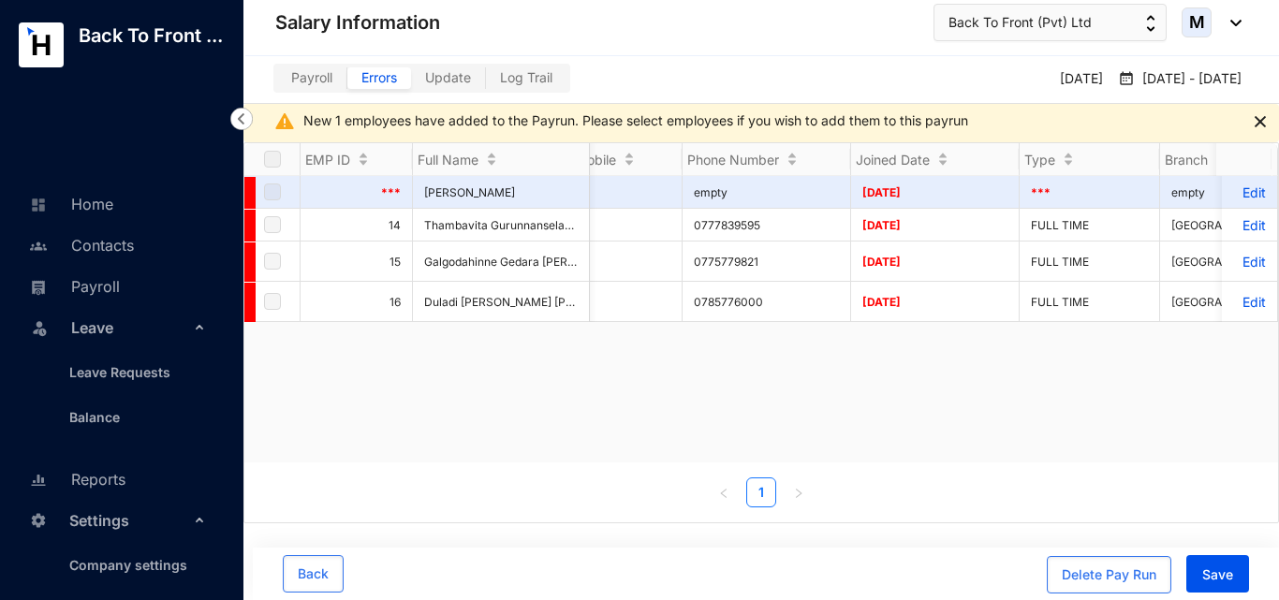
click at [310, 85] on label "Payroll" at bounding box center [312, 78] width 70 height 22
click at [277, 82] on input "Payroll" at bounding box center [277, 82] width 0 height 0
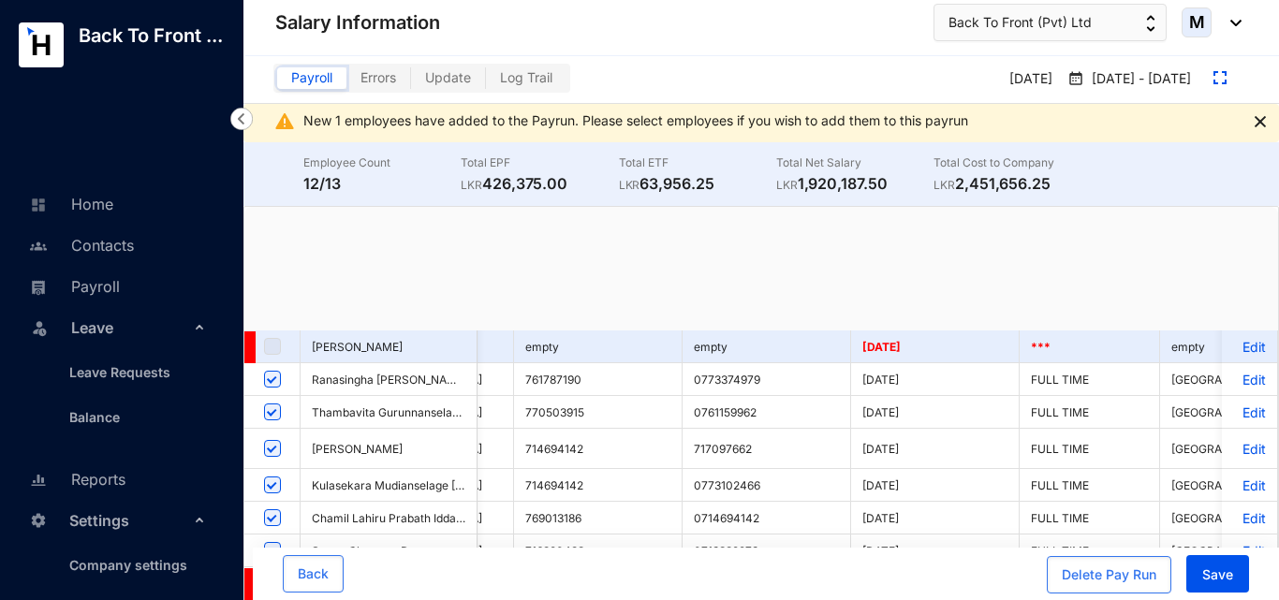
checkbox input "true"
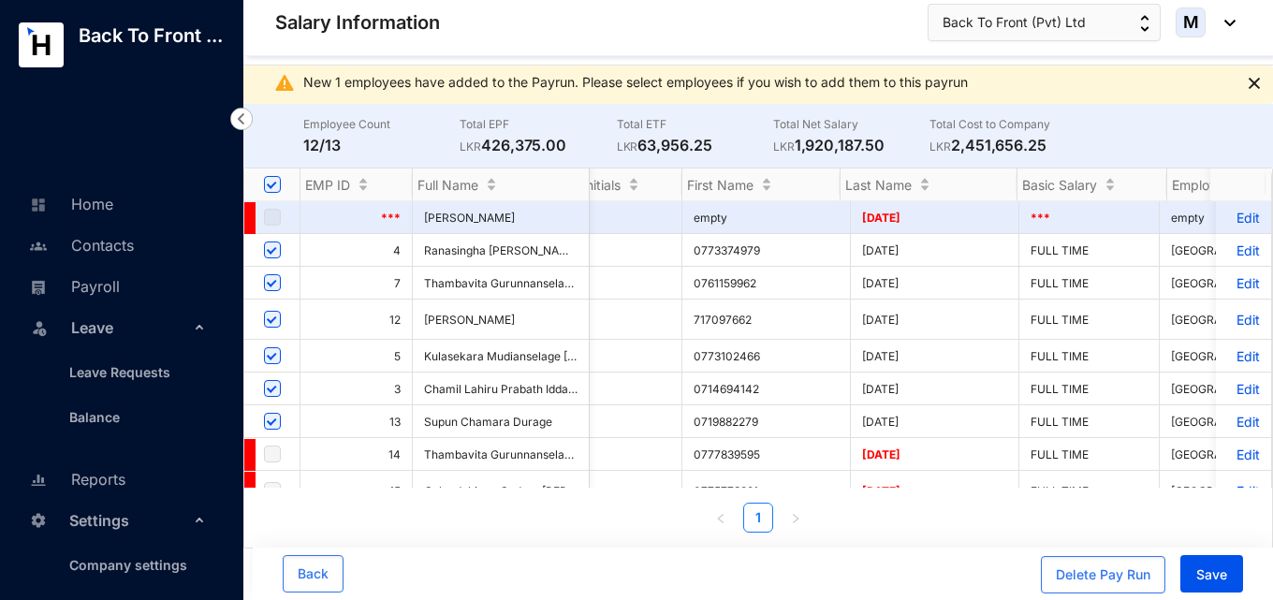
scroll to position [125, 3555]
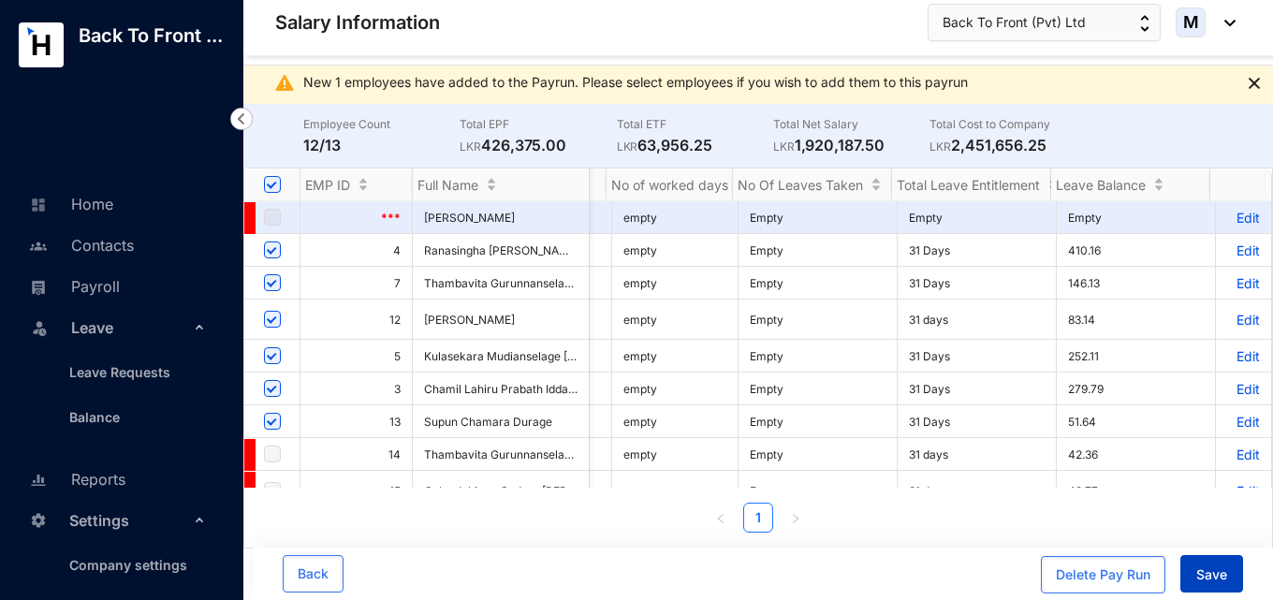
click at [1202, 582] on span "Save" at bounding box center [1211, 574] width 31 height 19
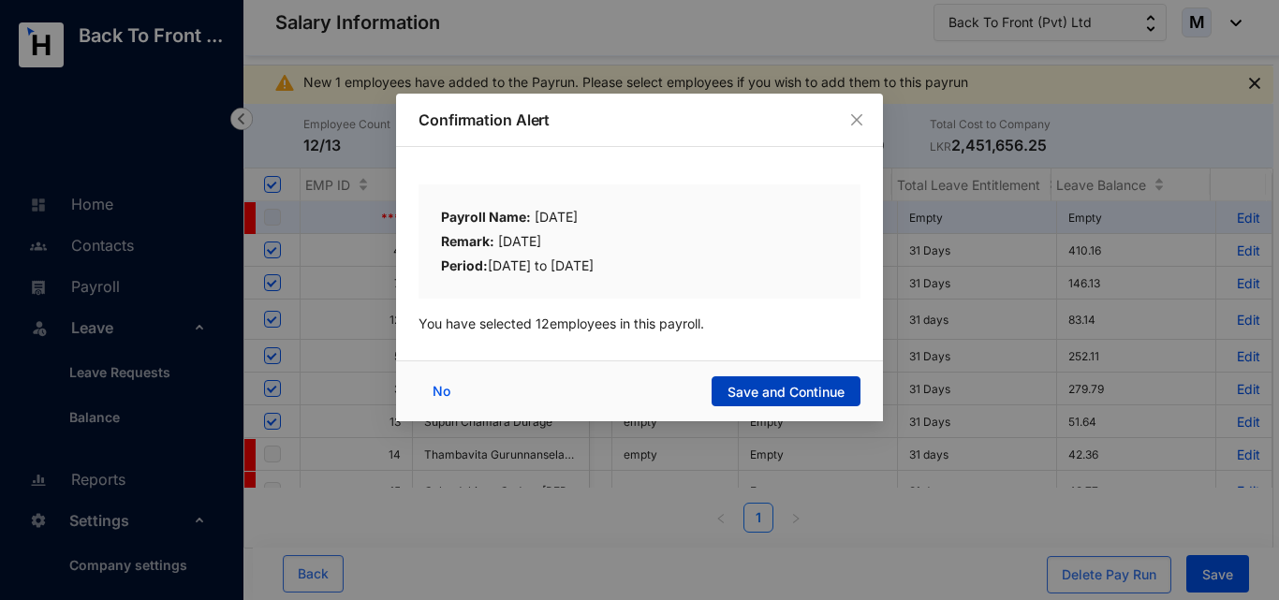
click at [795, 394] on span "Save and Continue" at bounding box center [785, 392] width 117 height 19
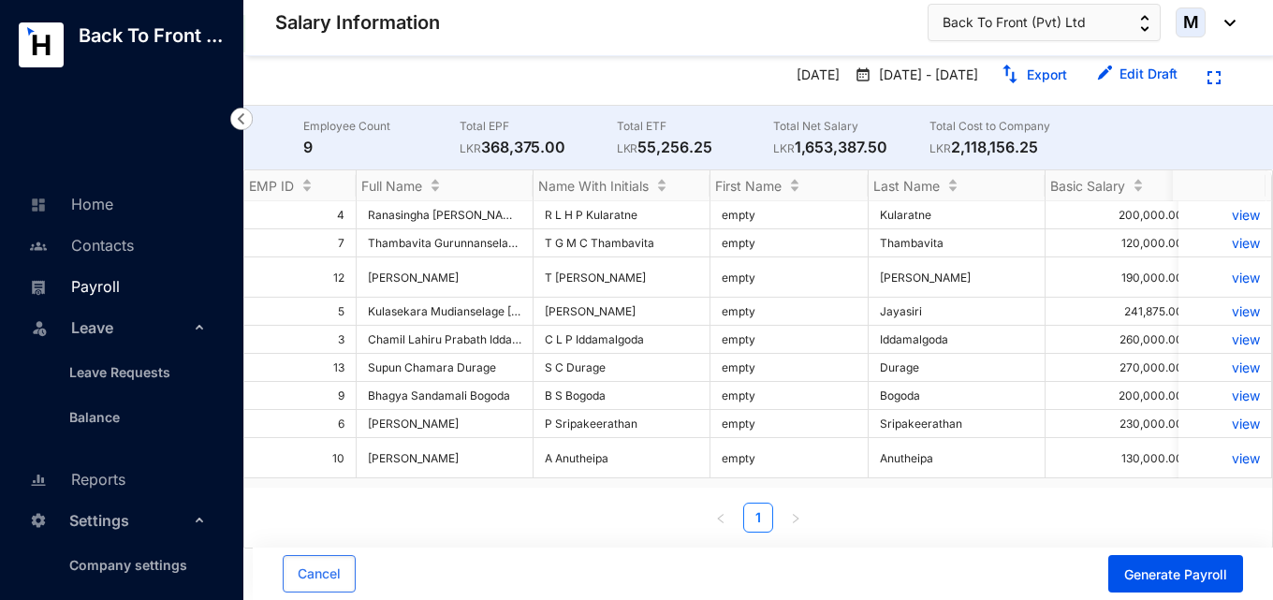
click at [95, 290] on link "Payroll" at bounding box center [71, 286] width 95 height 19
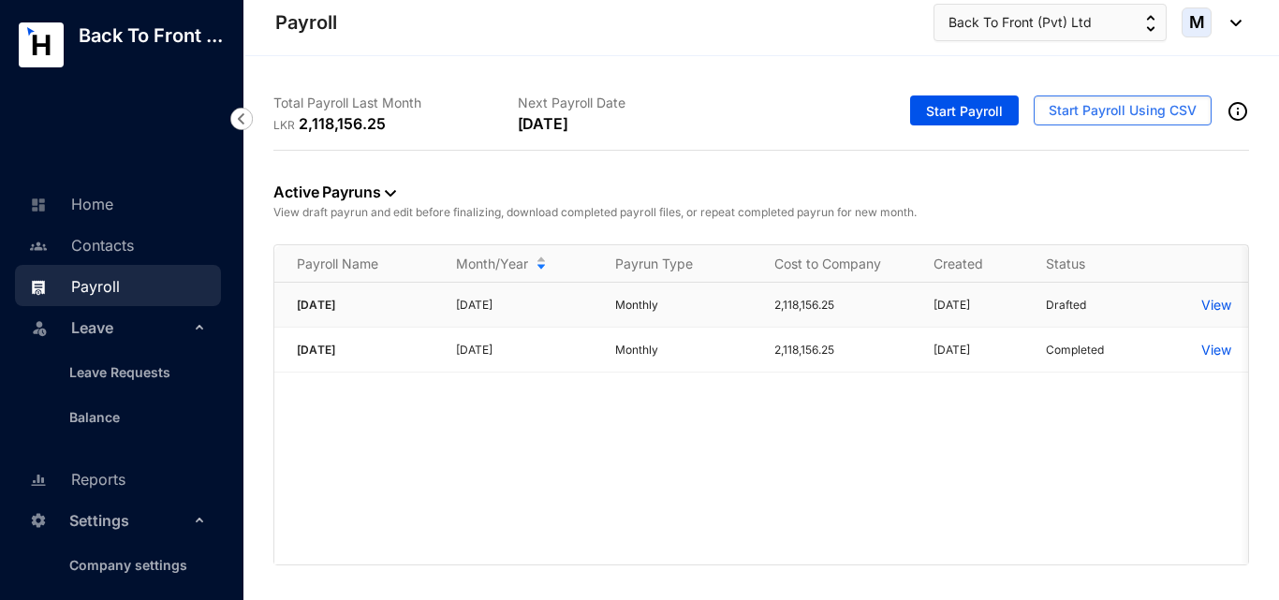
click at [1214, 306] on p "View" at bounding box center [1216, 305] width 30 height 19
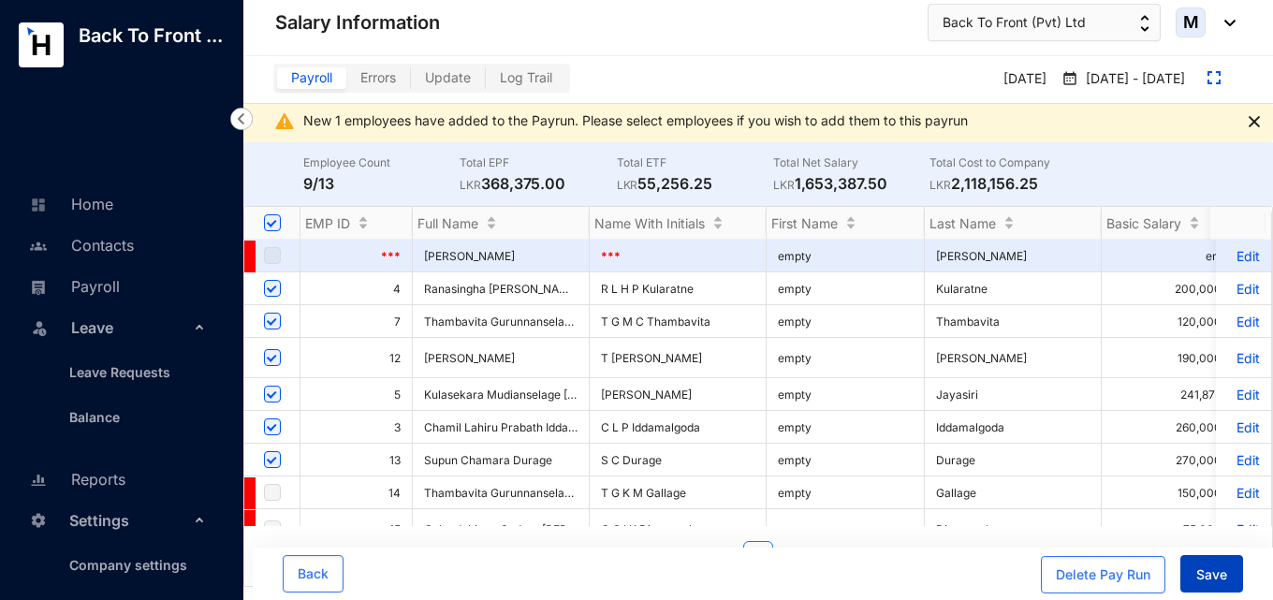
click at [1214, 576] on span "Save" at bounding box center [1211, 574] width 31 height 19
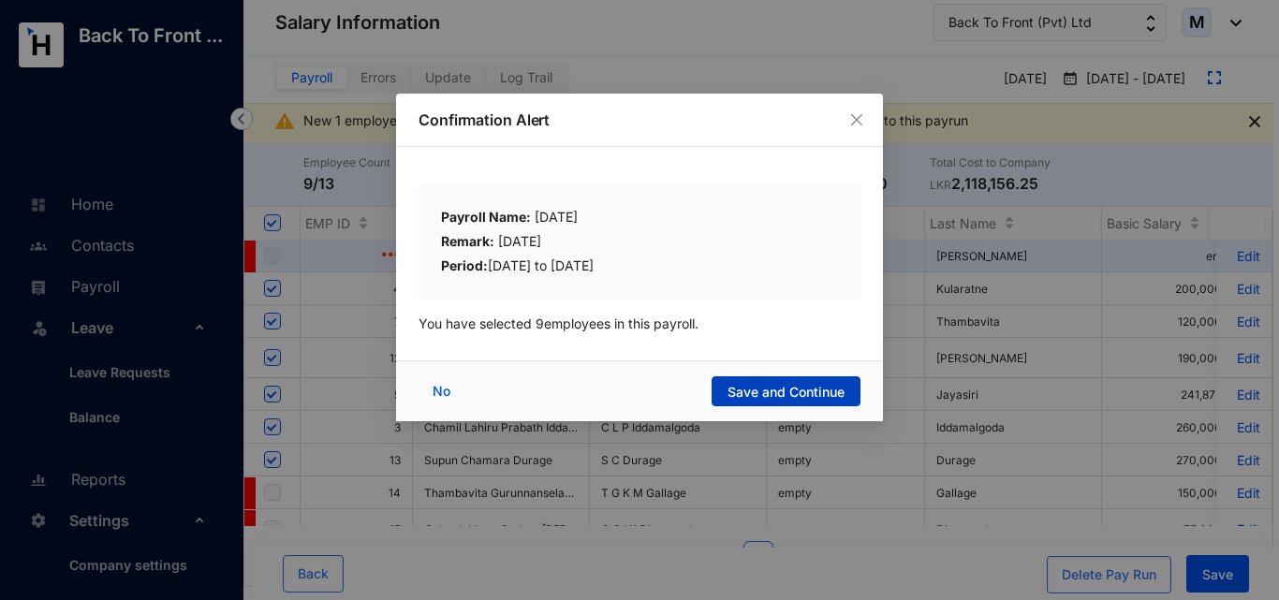
click at [829, 388] on span "Save and Continue" at bounding box center [785, 392] width 117 height 19
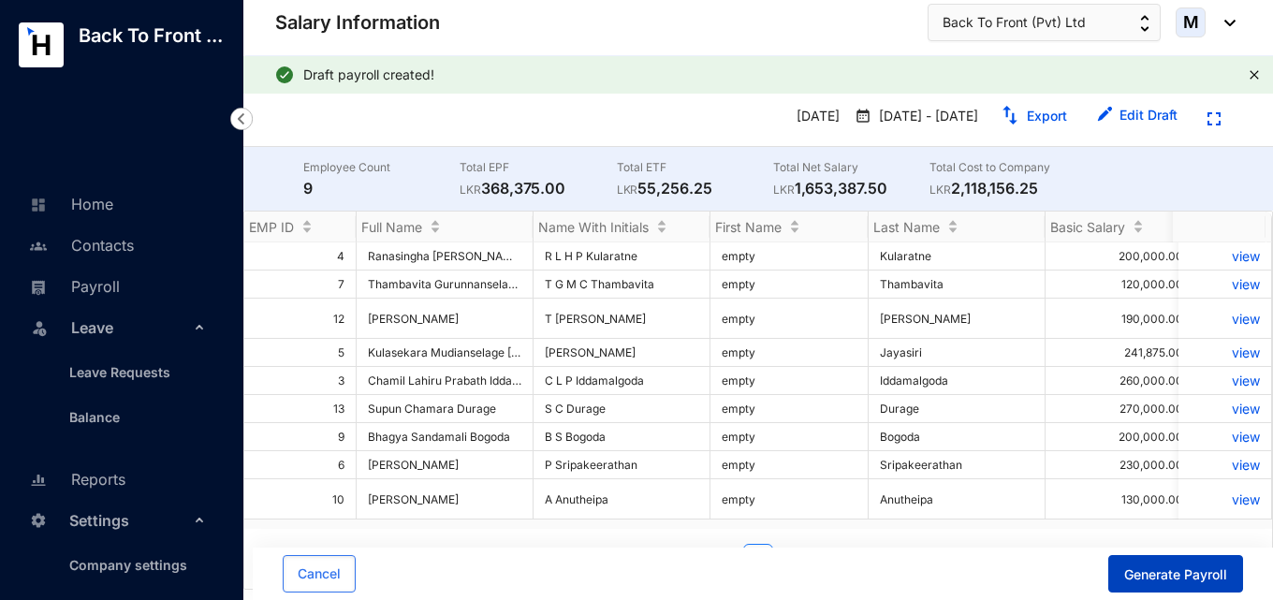
click at [1158, 575] on span "Generate Payroll" at bounding box center [1175, 574] width 103 height 19
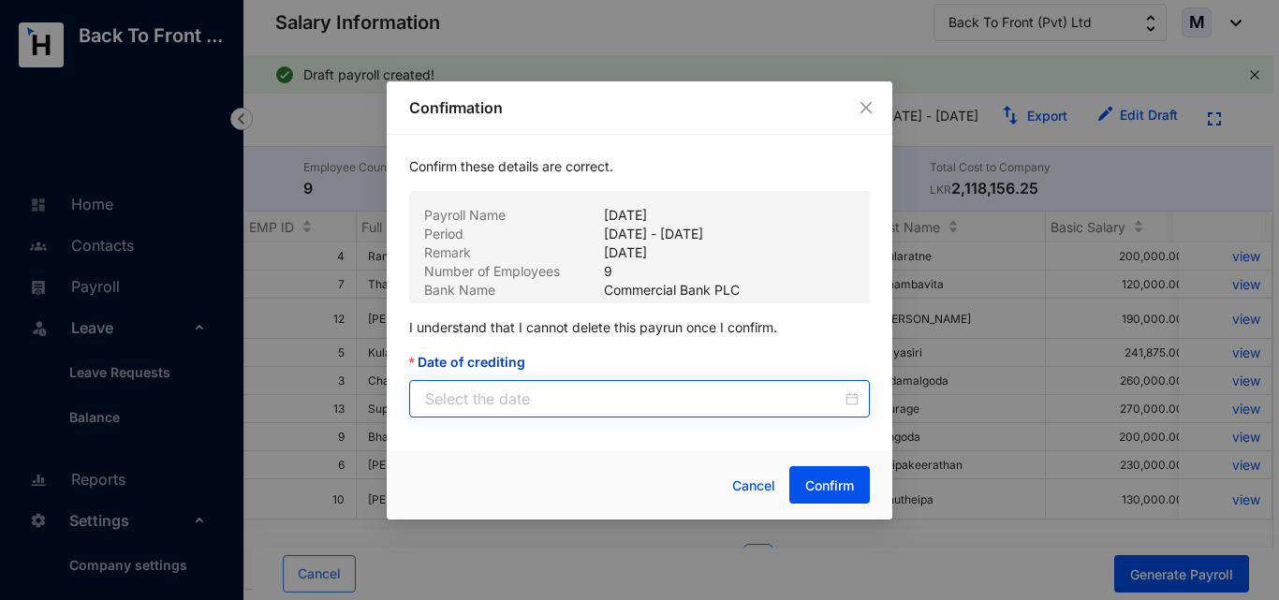
click at [860, 402] on div at bounding box center [639, 398] width 461 height 37
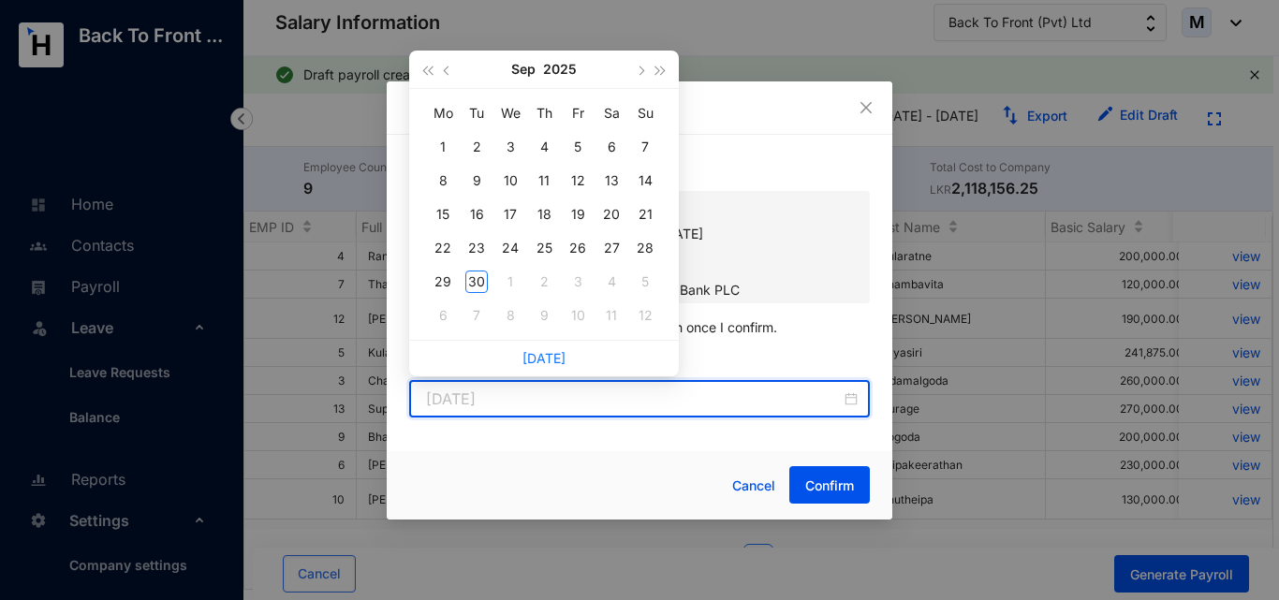
type input "2025-09-02"
click at [448, 61] on button "button" at bounding box center [447, 69] width 21 height 37
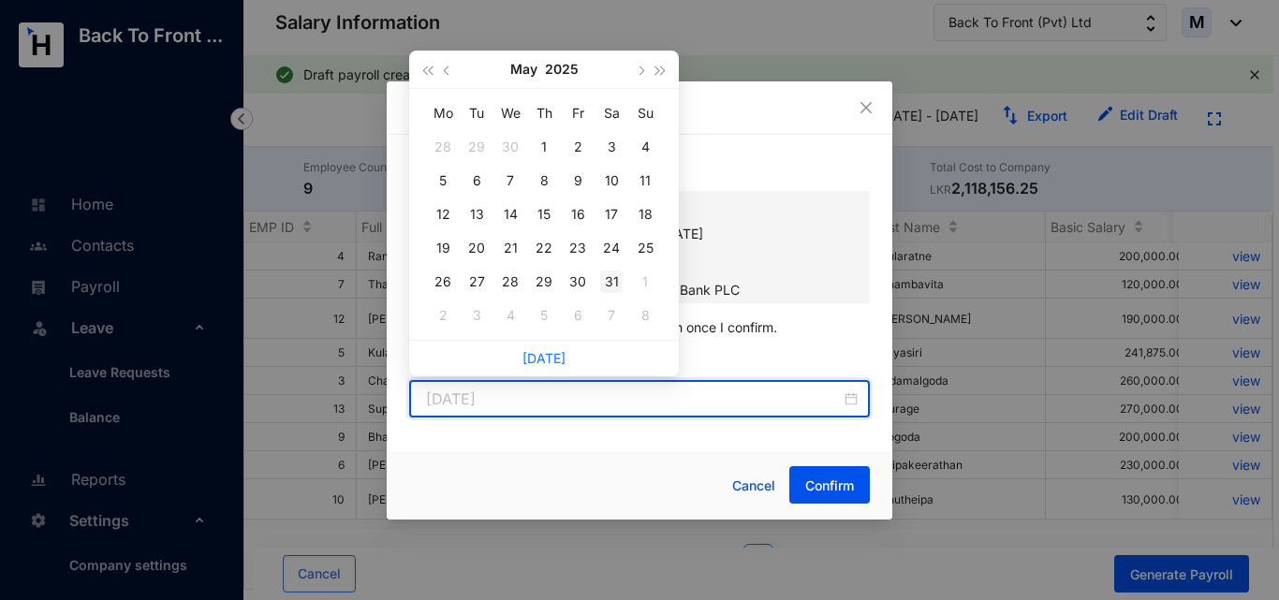
type input "2025-05-31"
click at [610, 283] on div "31" at bounding box center [611, 282] width 22 height 22
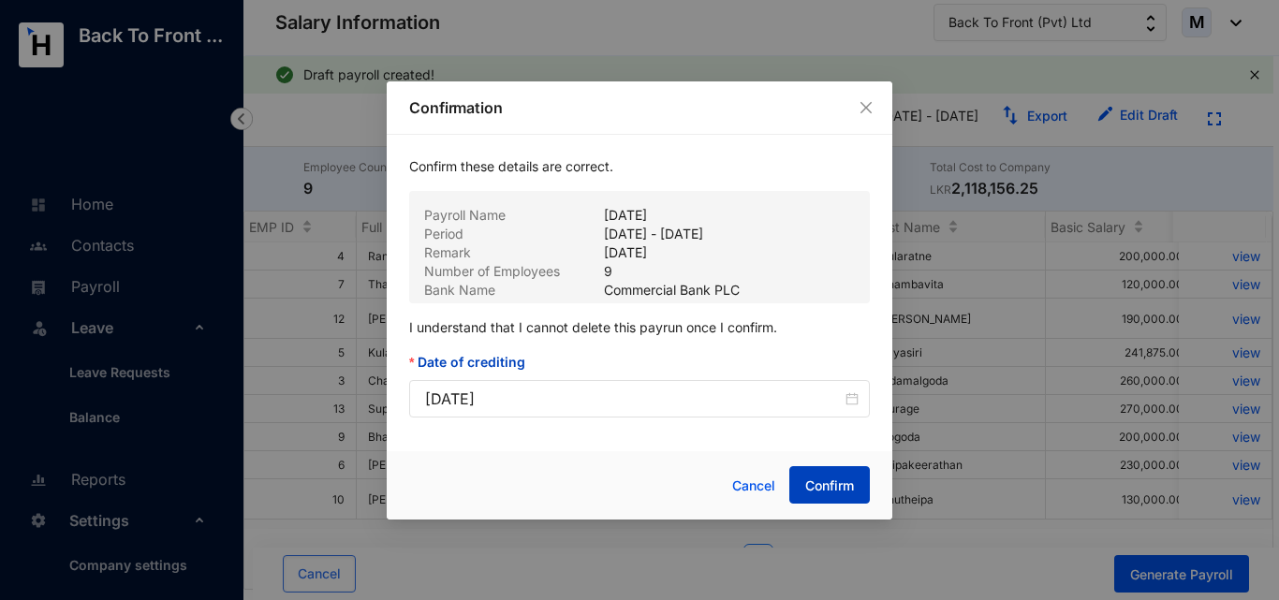
click at [821, 487] on span "Confirm" at bounding box center [829, 486] width 49 height 19
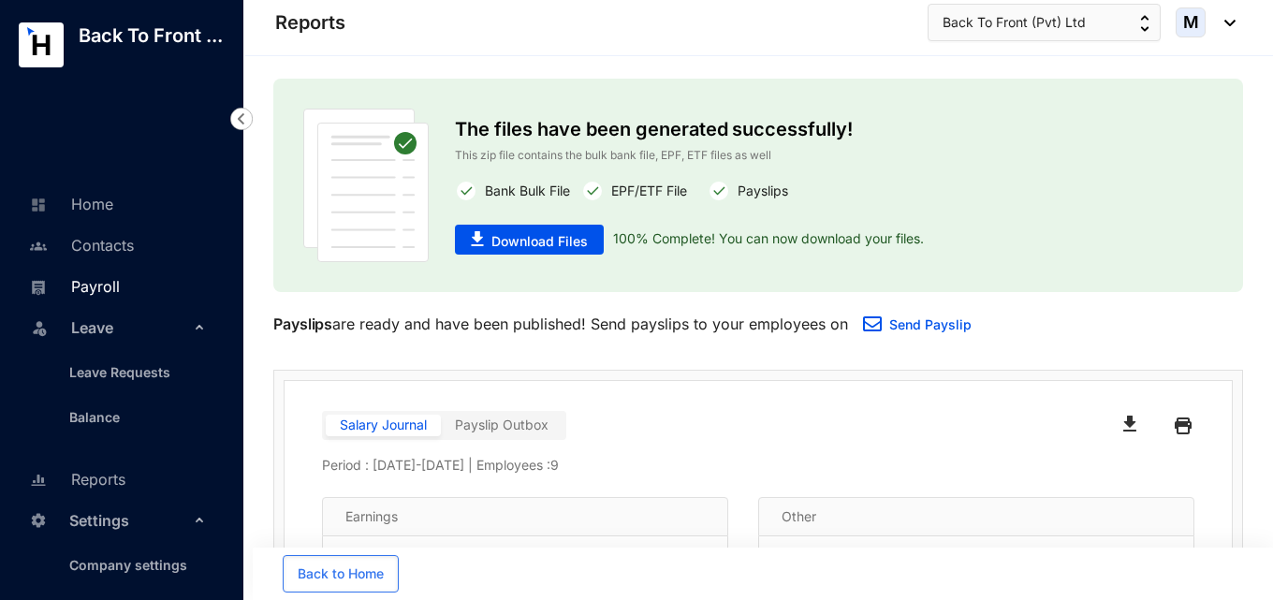
click at [120, 289] on link "Payroll" at bounding box center [71, 286] width 95 height 19
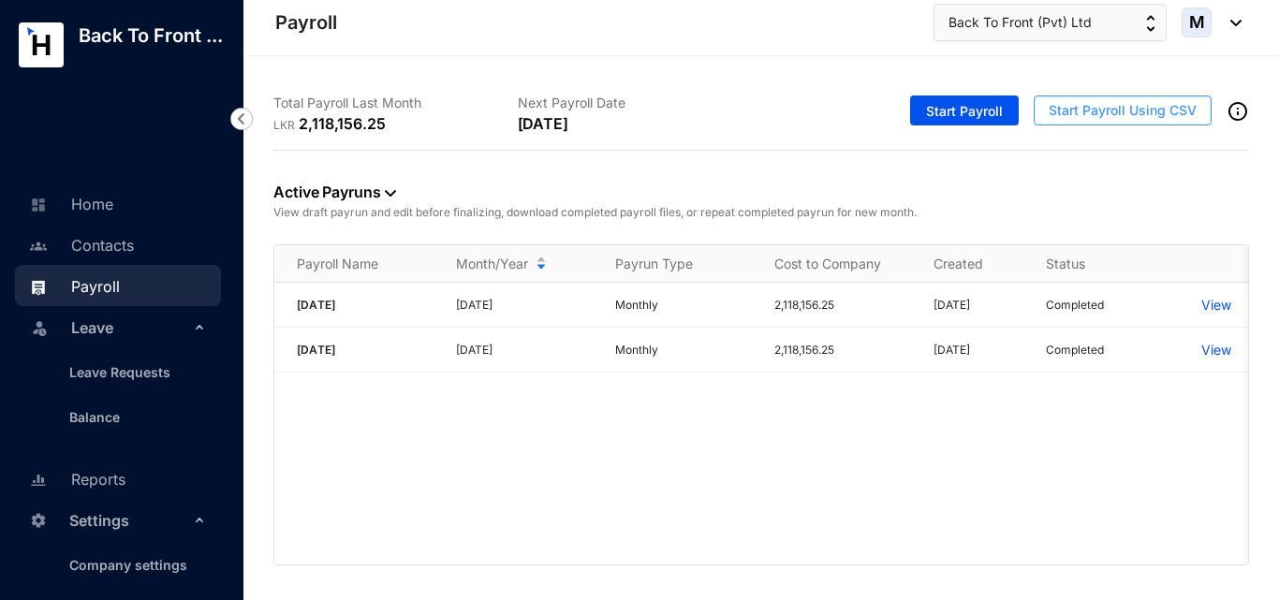
click at [1078, 109] on span "Start Payroll Using CSV" at bounding box center [1122, 110] width 148 height 19
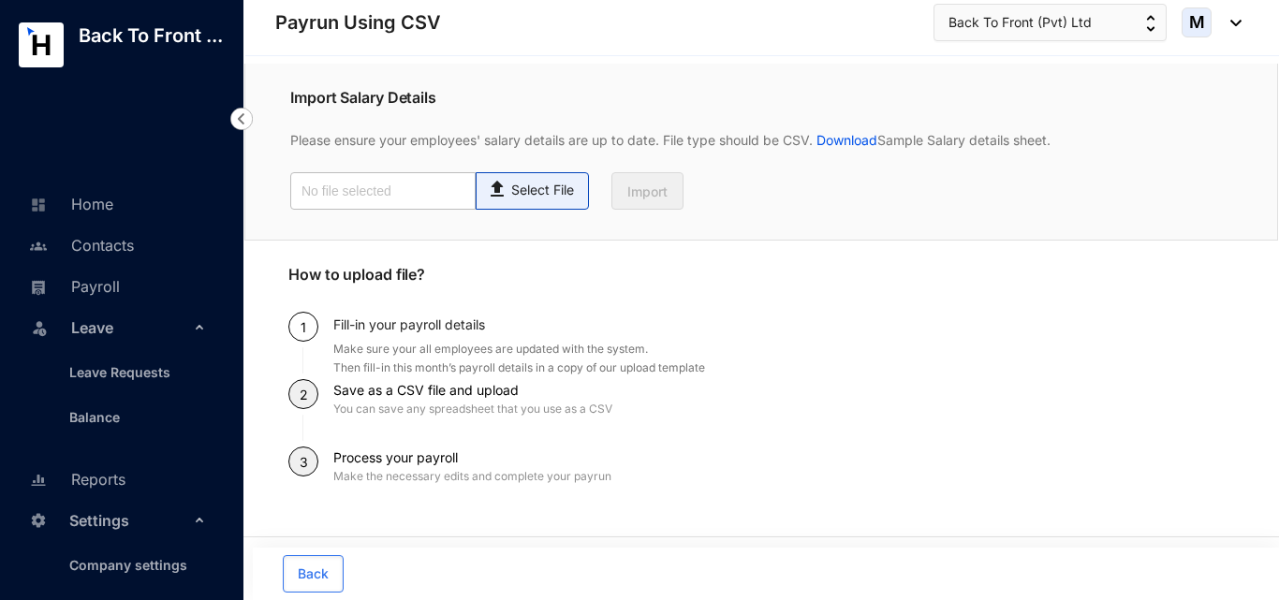
click at [504, 197] on img at bounding box center [498, 186] width 25 height 27
click at [0, 0] on input "Select File" at bounding box center [0, 0] width 0 height 0
type input "Employee details template.csv"
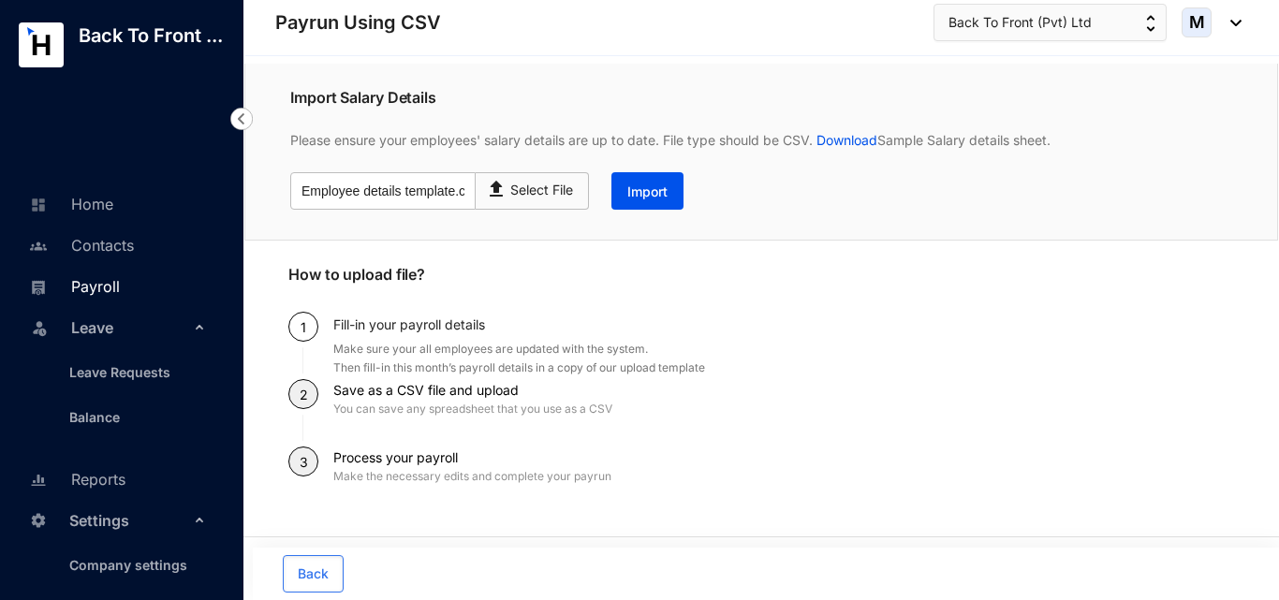
click at [119, 291] on link "Payroll" at bounding box center [71, 286] width 95 height 19
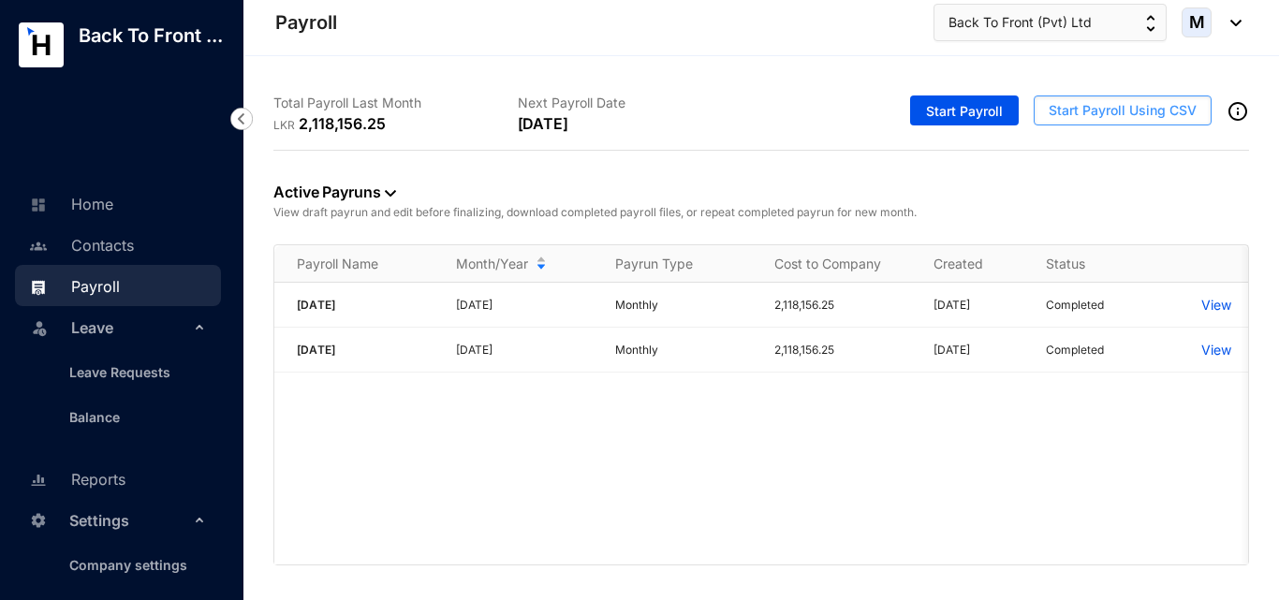
click at [1059, 107] on span "Start Payroll Using CSV" at bounding box center [1122, 110] width 148 height 19
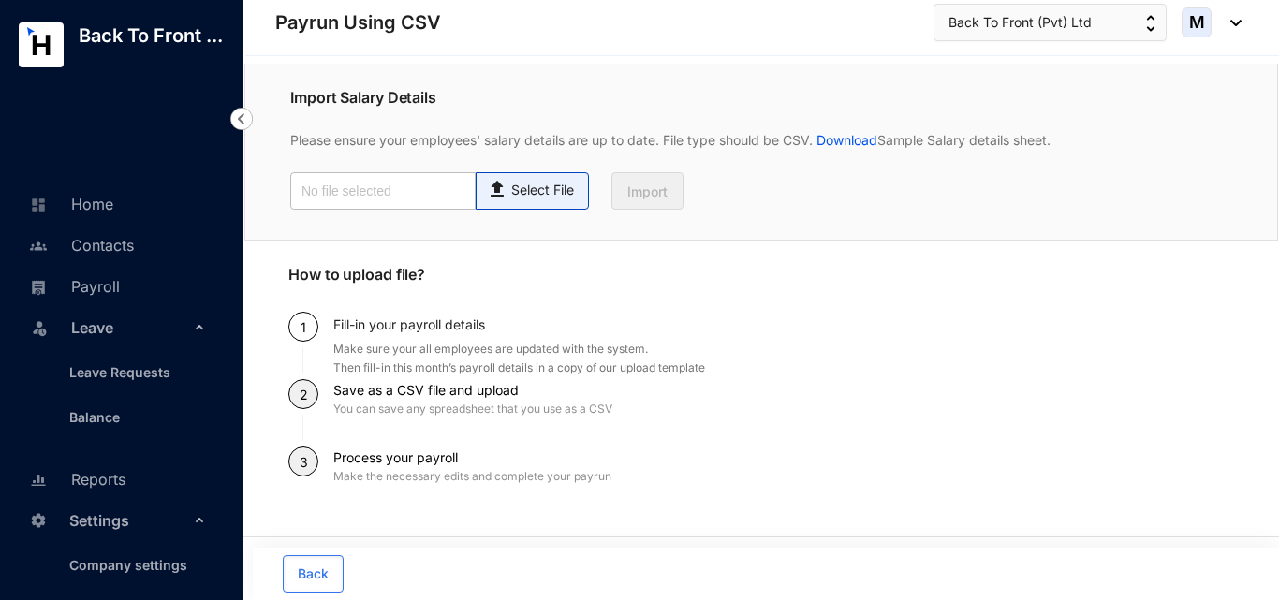
click at [534, 199] on p "Select File" at bounding box center [542, 191] width 63 height 20
click at [0, 0] on input "Select File" at bounding box center [0, 0] width 0 height 0
type input "Employee details template.csv"
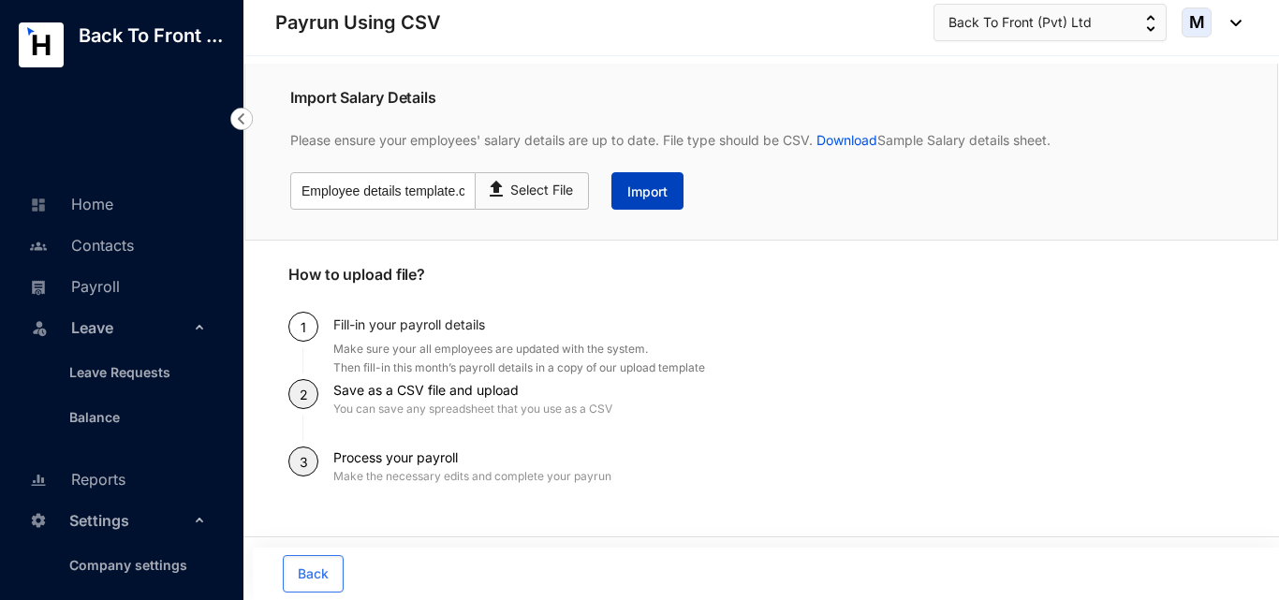
click at [652, 189] on span "Import" at bounding box center [647, 192] width 40 height 19
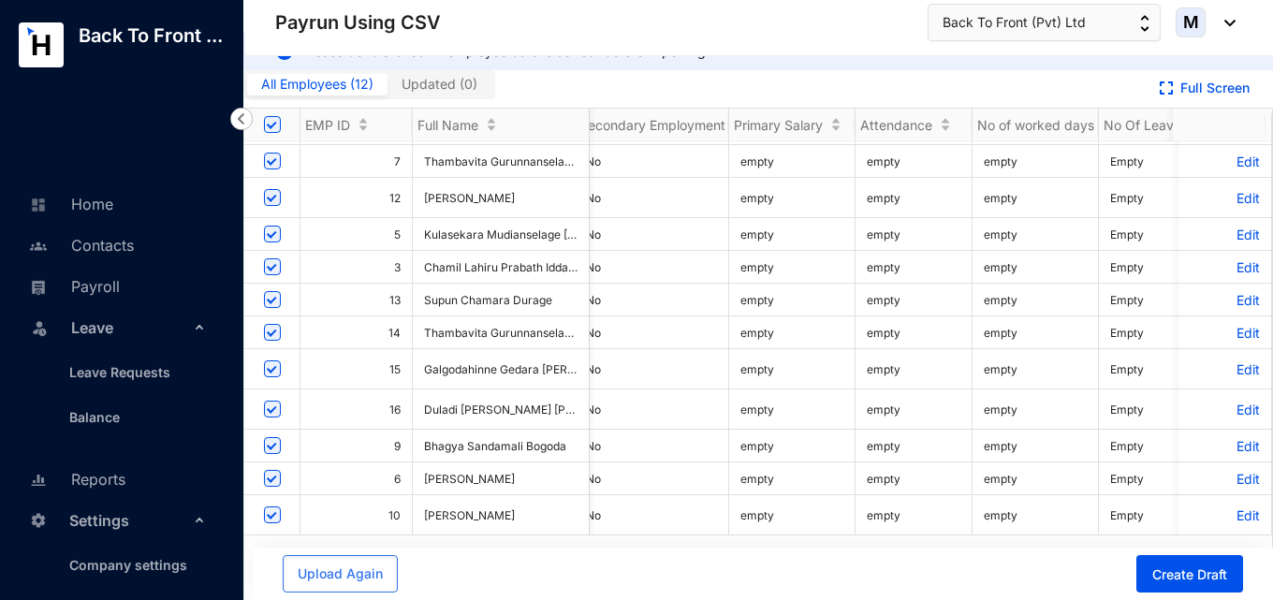
scroll to position [43, 4455]
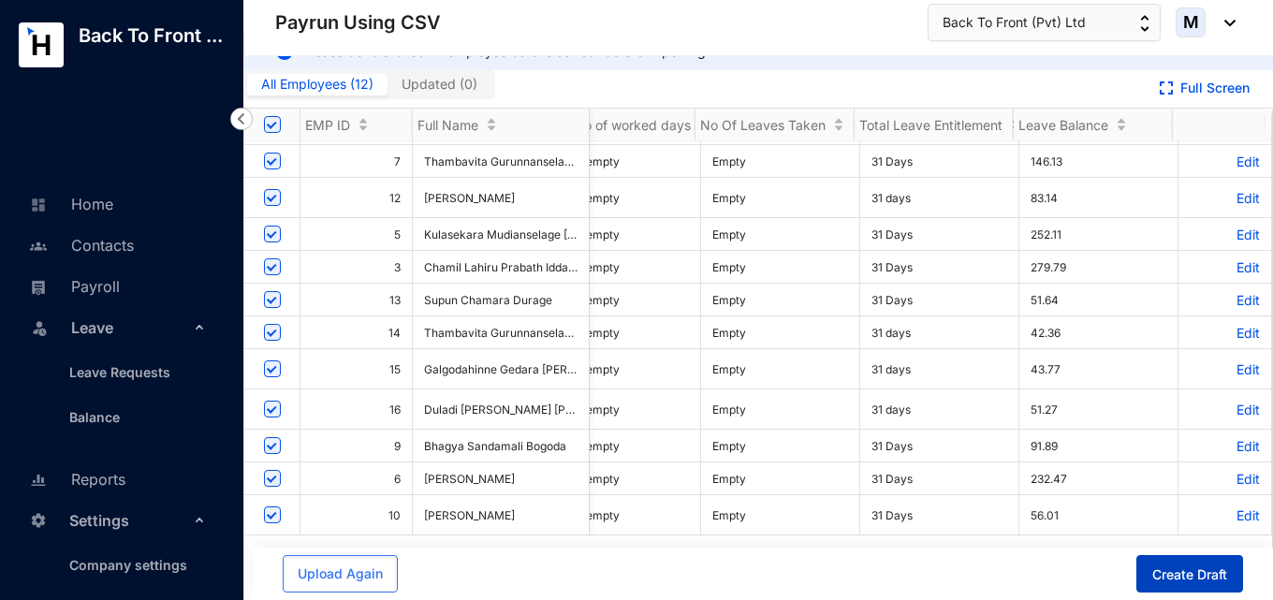
click at [1206, 572] on span "Create Draft" at bounding box center [1189, 574] width 75 height 19
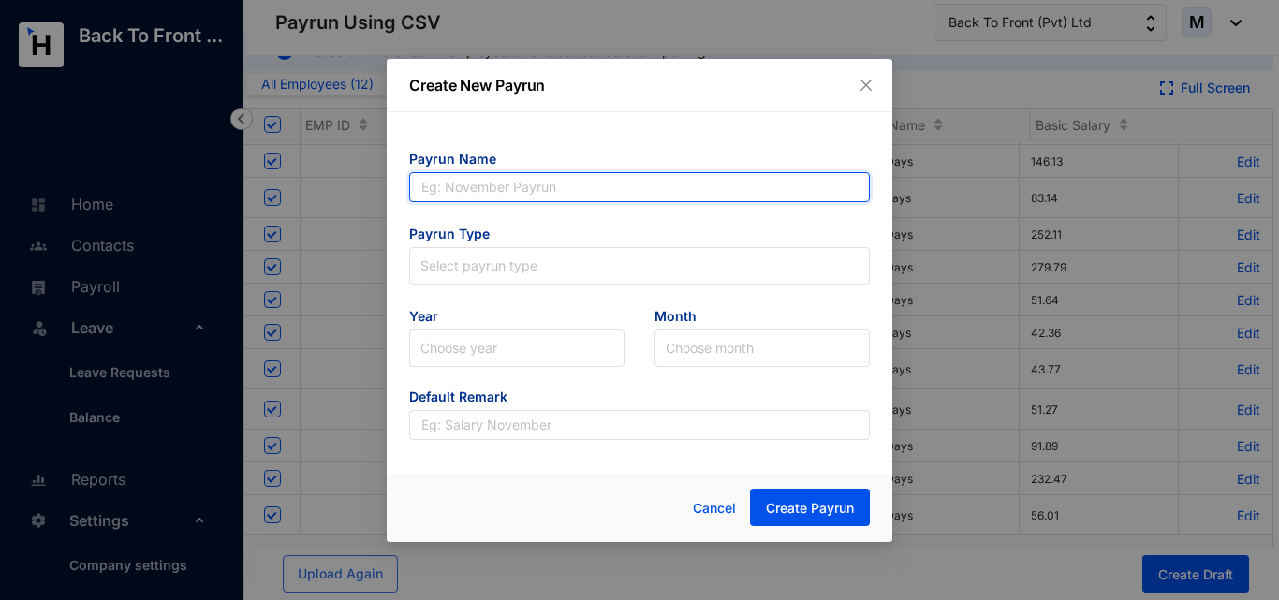
click at [477, 193] on input "text" at bounding box center [639, 187] width 461 height 30
type input "June 2025"
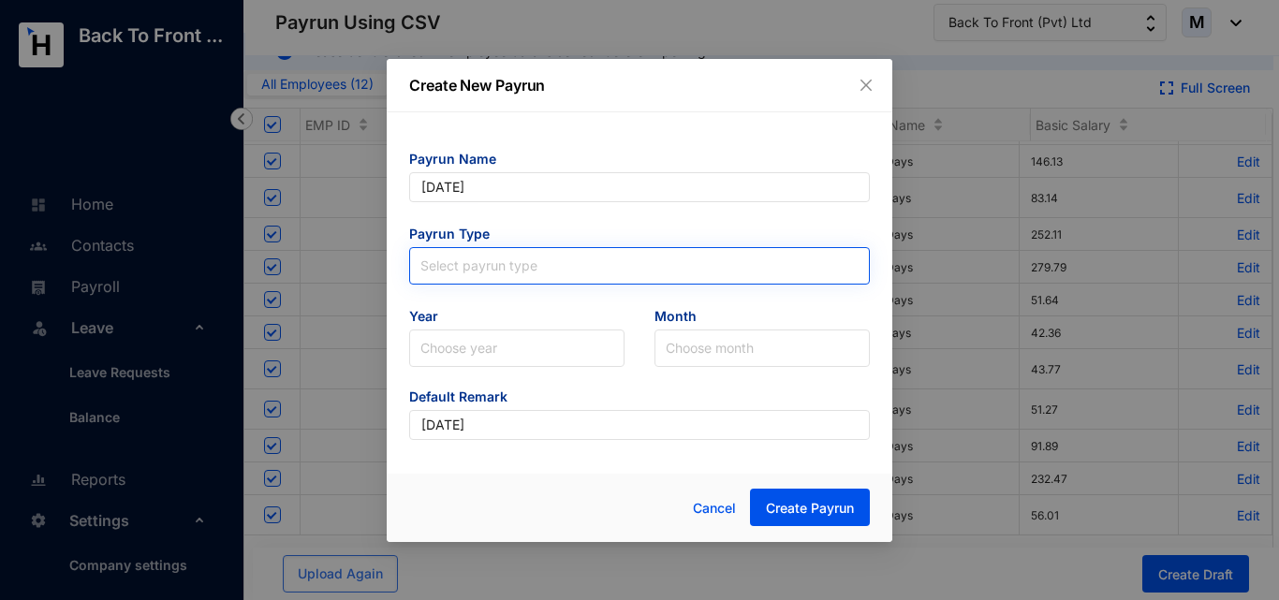
click at [479, 265] on input "search" at bounding box center [639, 262] width 438 height 28
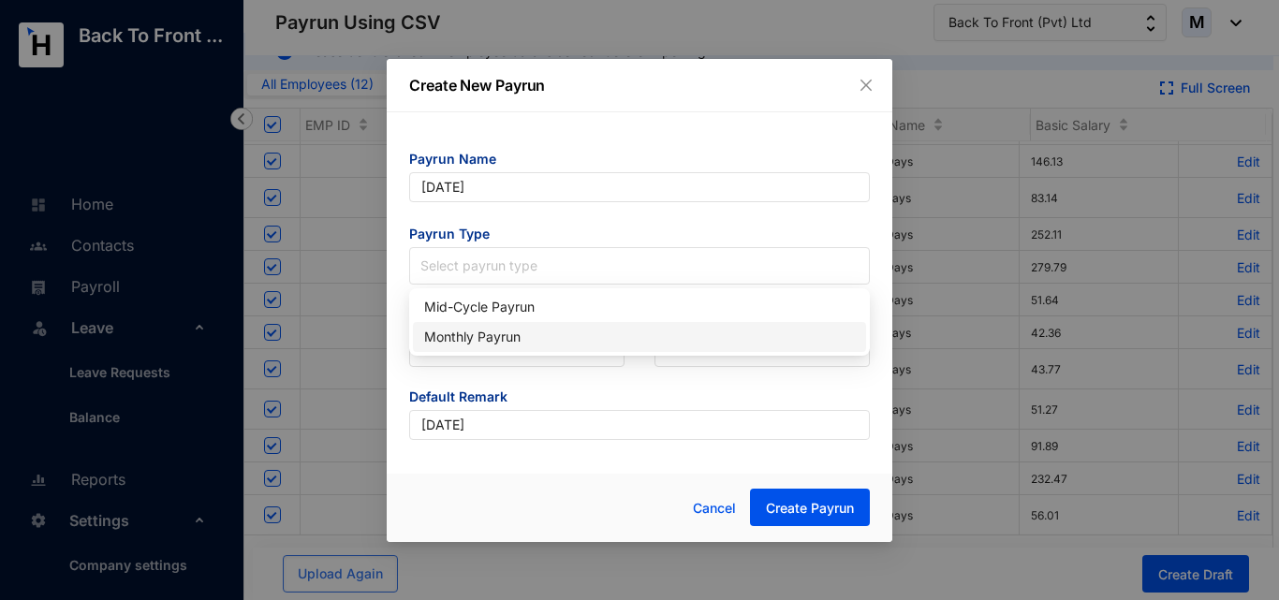
click at [493, 336] on div "Monthly Payrun" at bounding box center [639, 337] width 431 height 21
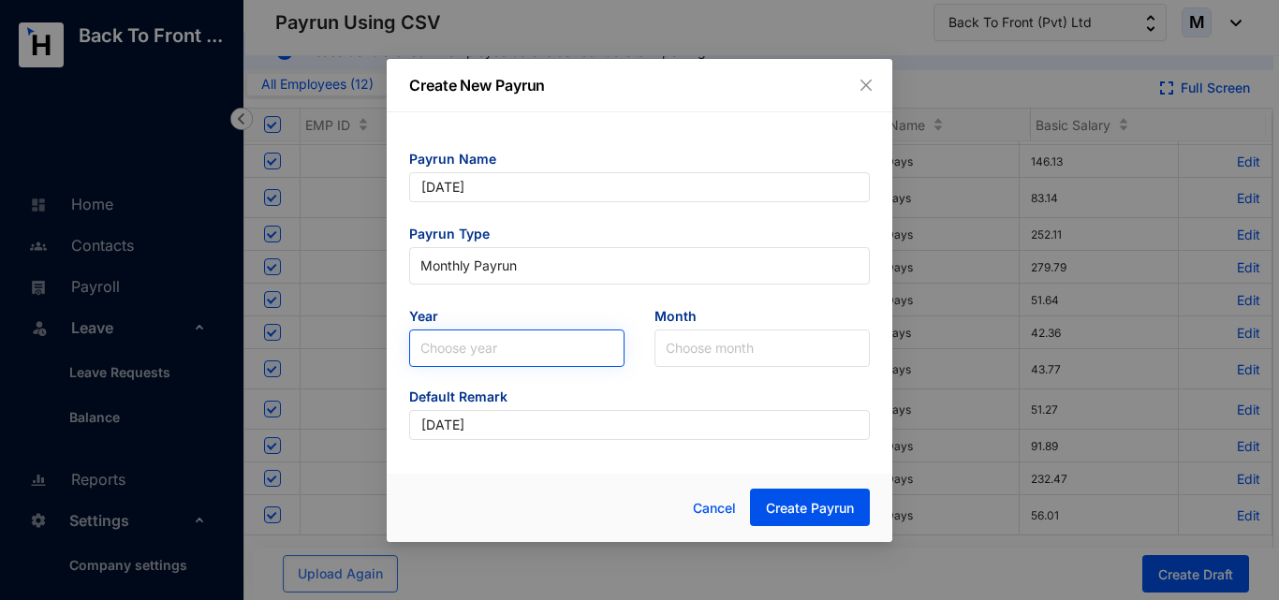
click at [487, 342] on input "search" at bounding box center [516, 348] width 193 height 36
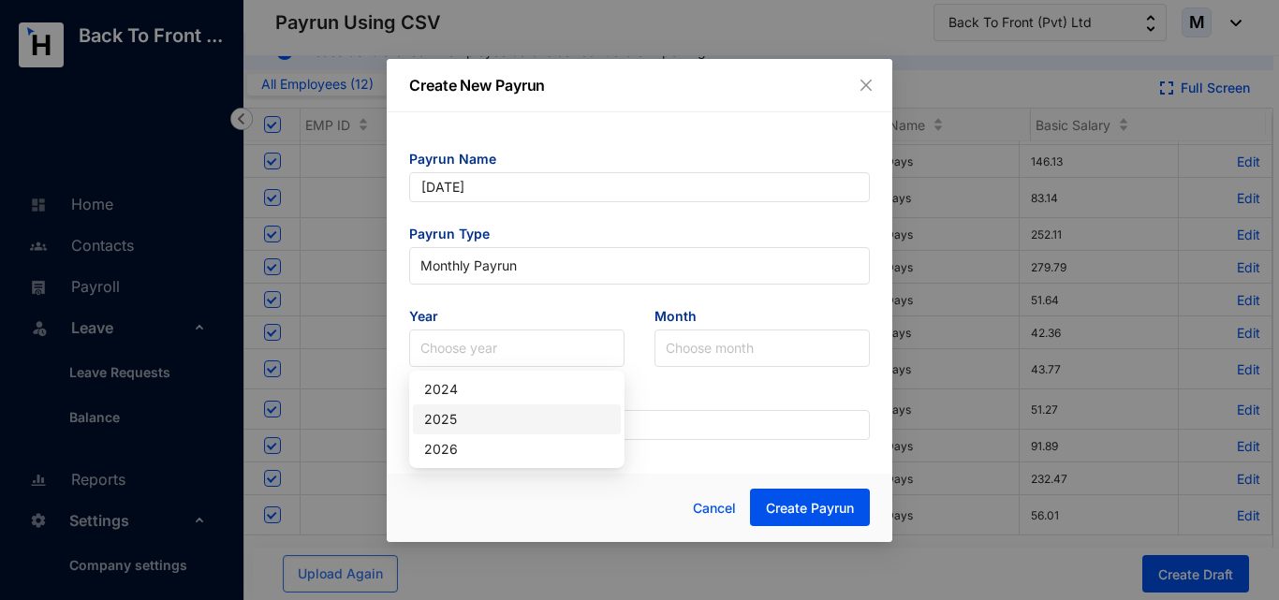
click at [477, 421] on div "2025" at bounding box center [516, 419] width 185 height 21
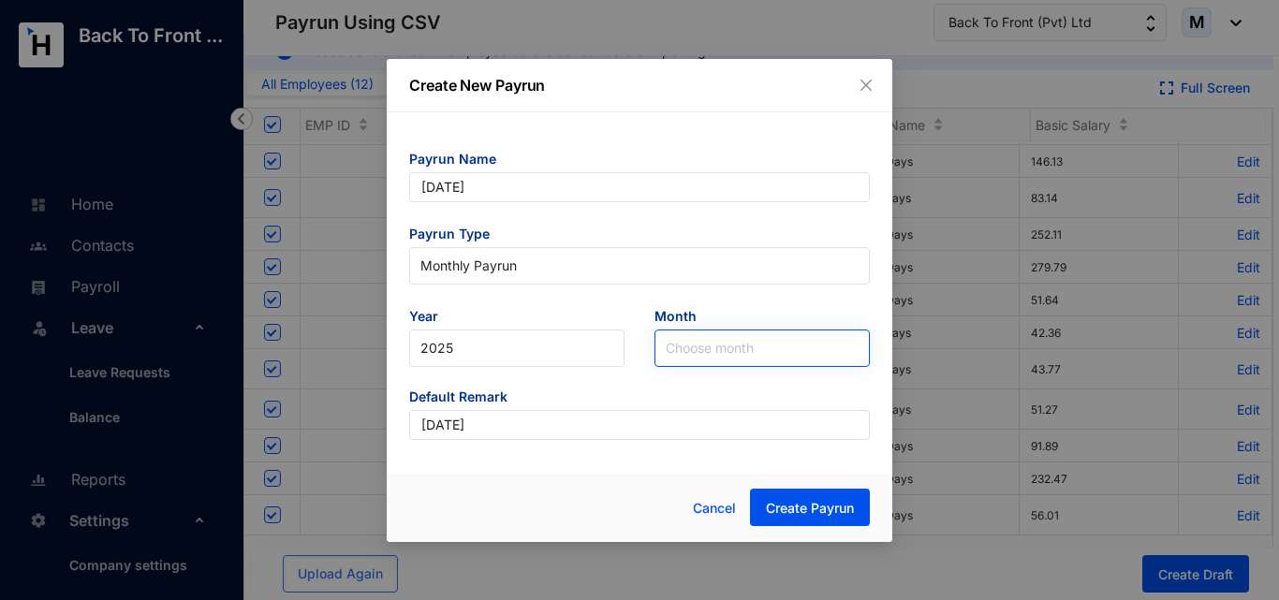
click at [724, 347] on input "search" at bounding box center [762, 348] width 193 height 36
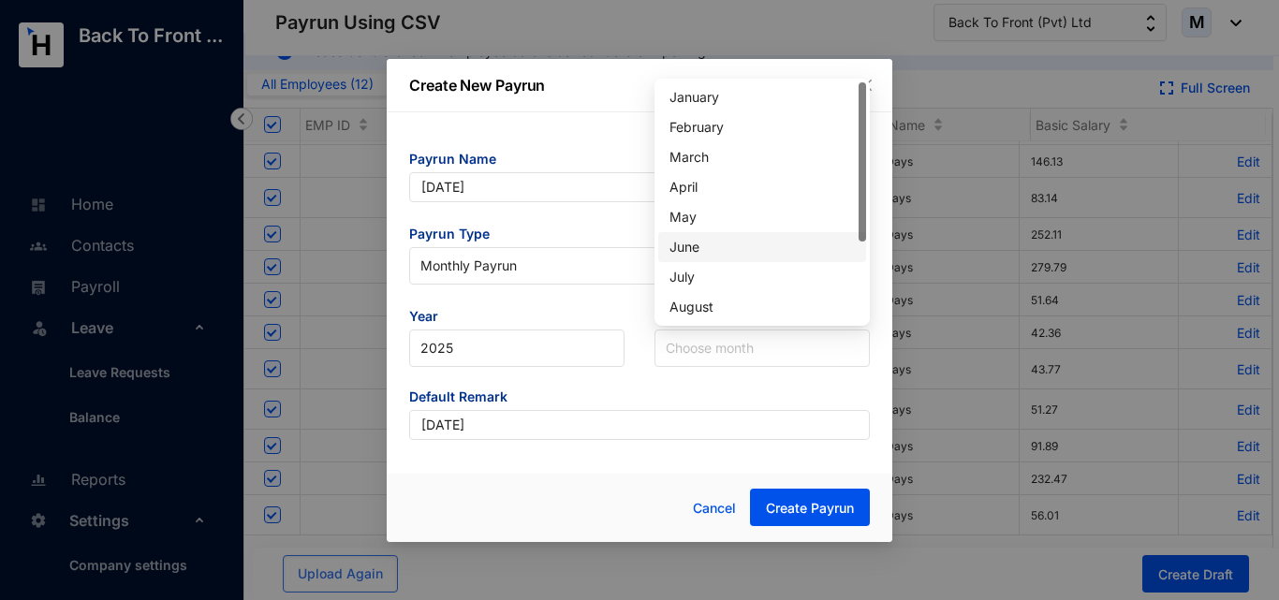
click at [696, 238] on div "June" at bounding box center [761, 247] width 185 height 21
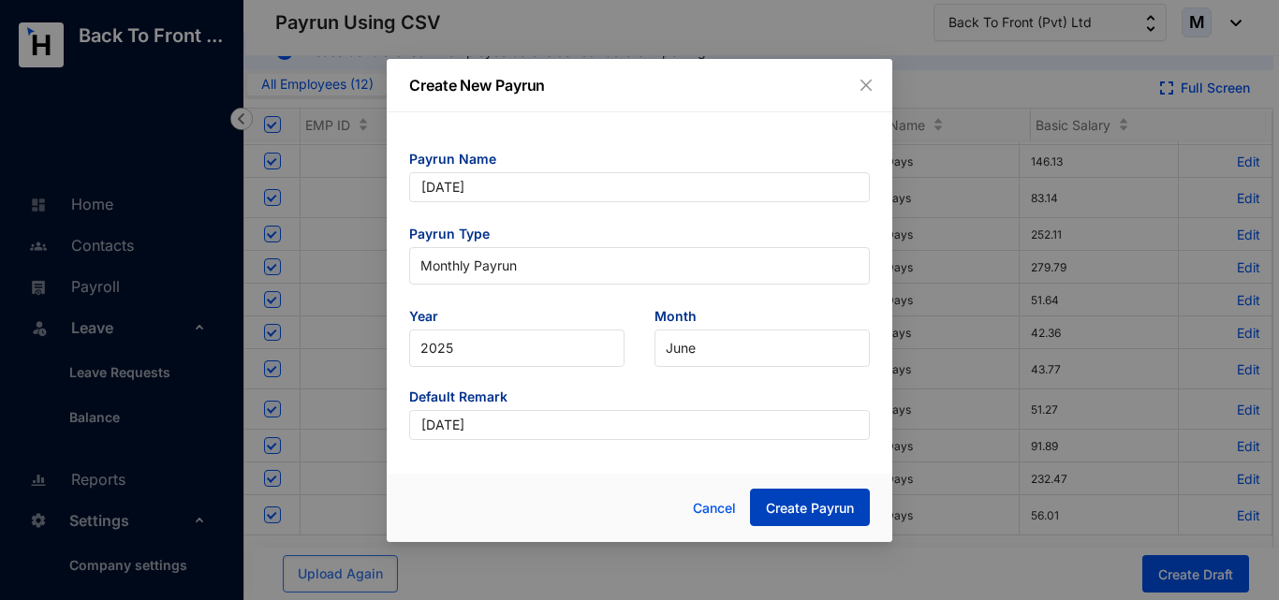
click at [792, 509] on span "Create Payrun" at bounding box center [810, 508] width 88 height 19
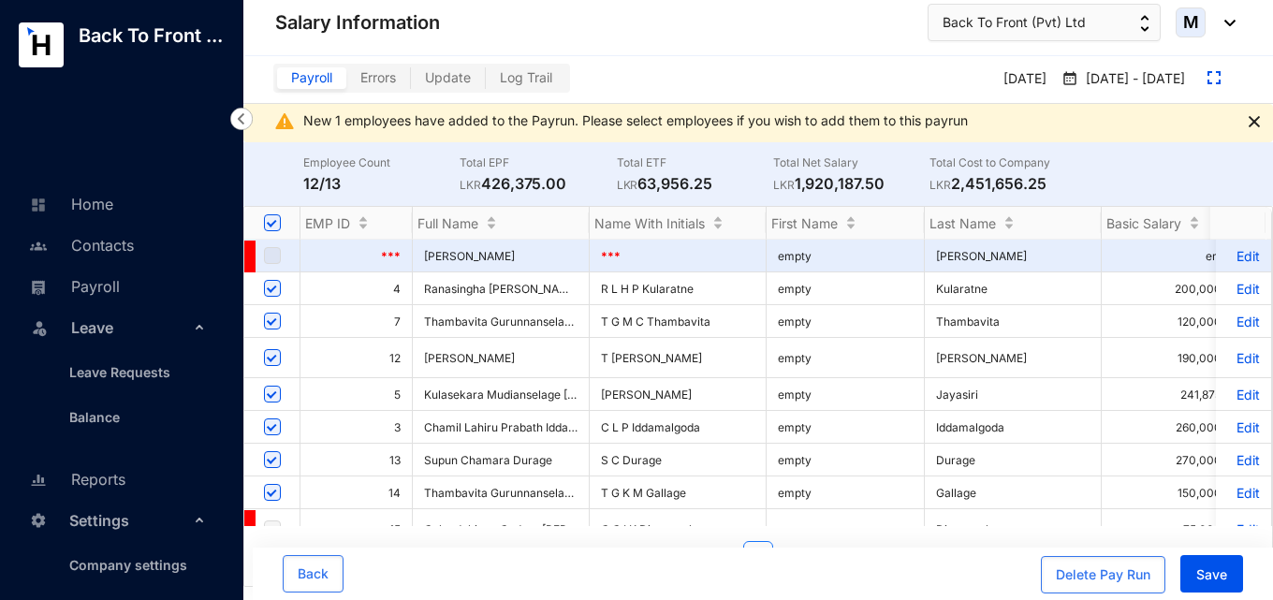
click at [381, 81] on span "Errors" at bounding box center [378, 77] width 36 height 16
click at [346, 82] on input "Errors" at bounding box center [346, 82] width 0 height 0
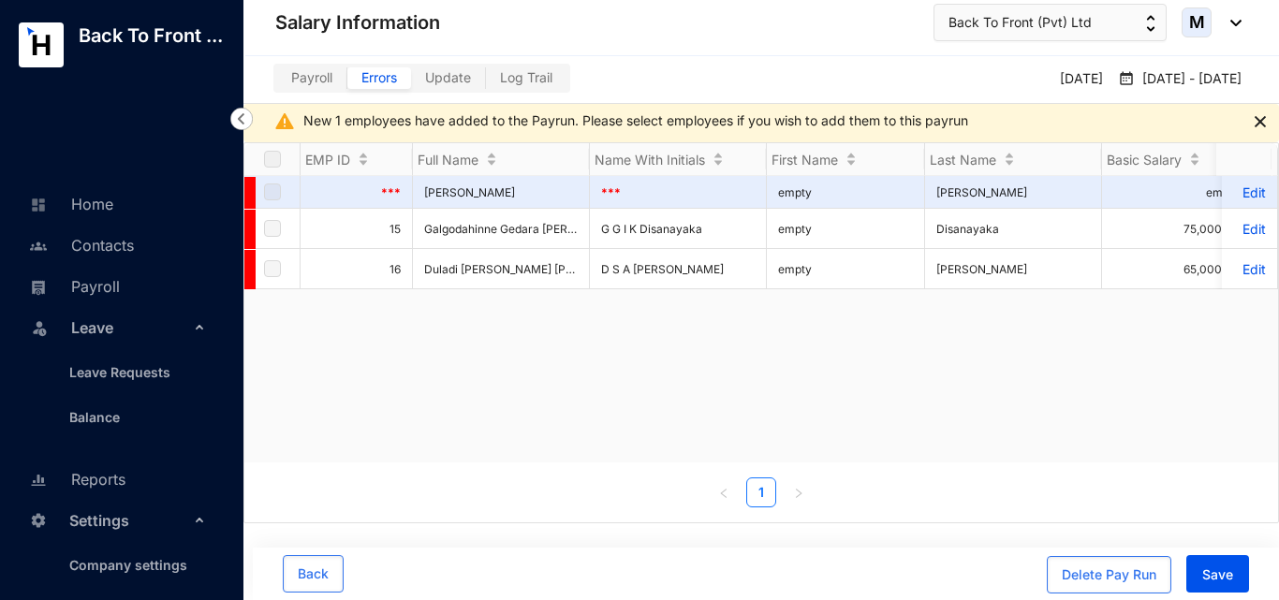
click at [315, 80] on span "Payroll" at bounding box center [311, 77] width 41 height 16
click at [277, 82] on input "Payroll" at bounding box center [277, 82] width 0 height 0
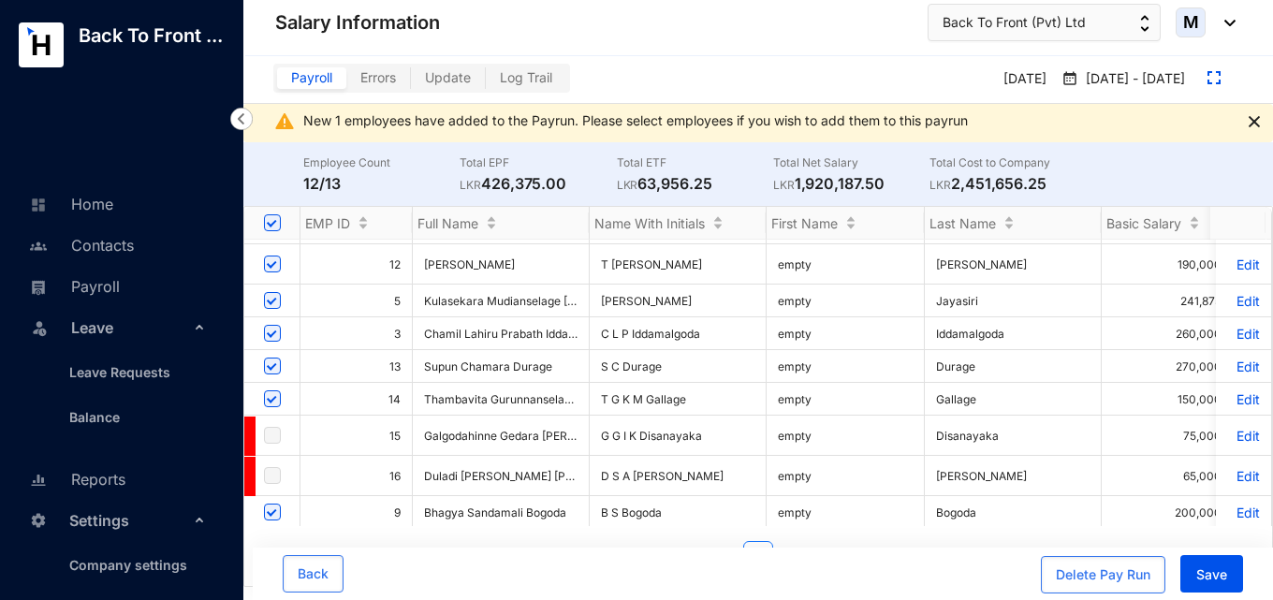
click at [389, 81] on span "Errors" at bounding box center [378, 77] width 36 height 16
click at [346, 82] on input "Errors" at bounding box center [346, 82] width 0 height 0
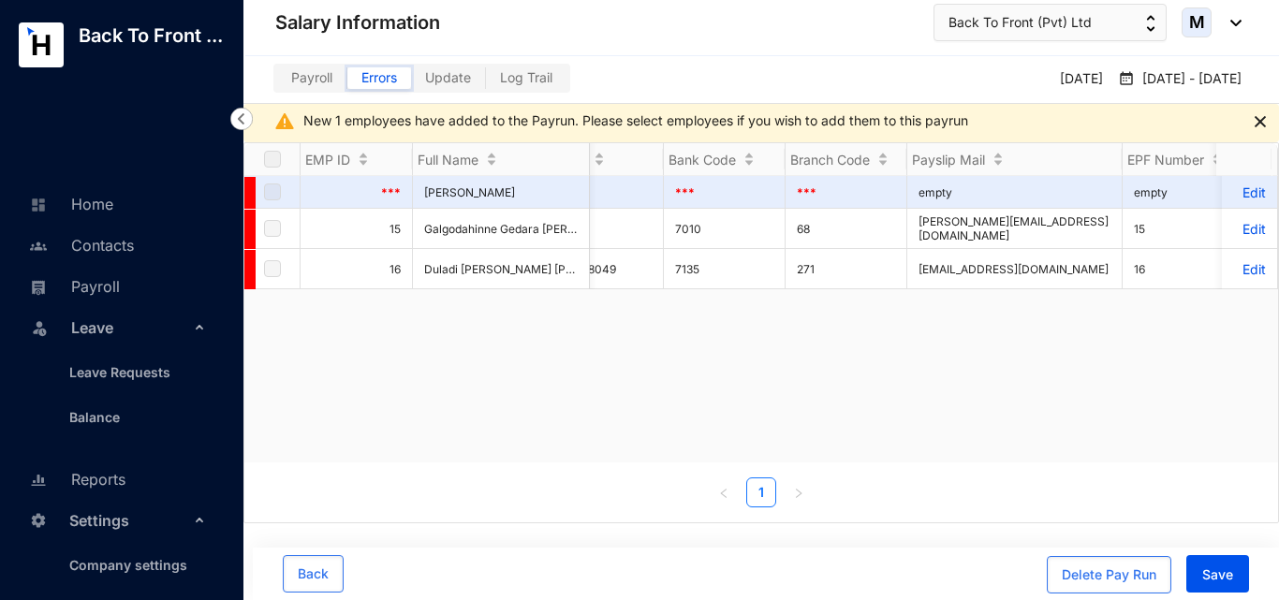
scroll to position [0, 2116]
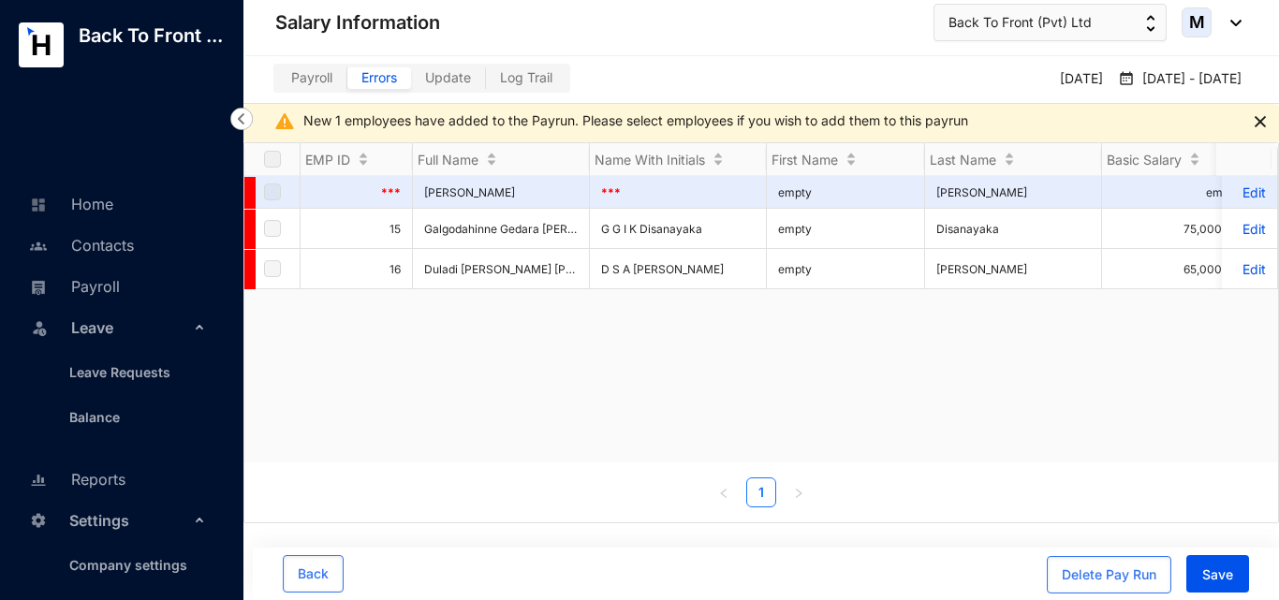
click at [320, 81] on span "Payroll" at bounding box center [311, 77] width 41 height 16
click at [277, 82] on input "Payroll" at bounding box center [277, 82] width 0 height 0
checkbox input "true"
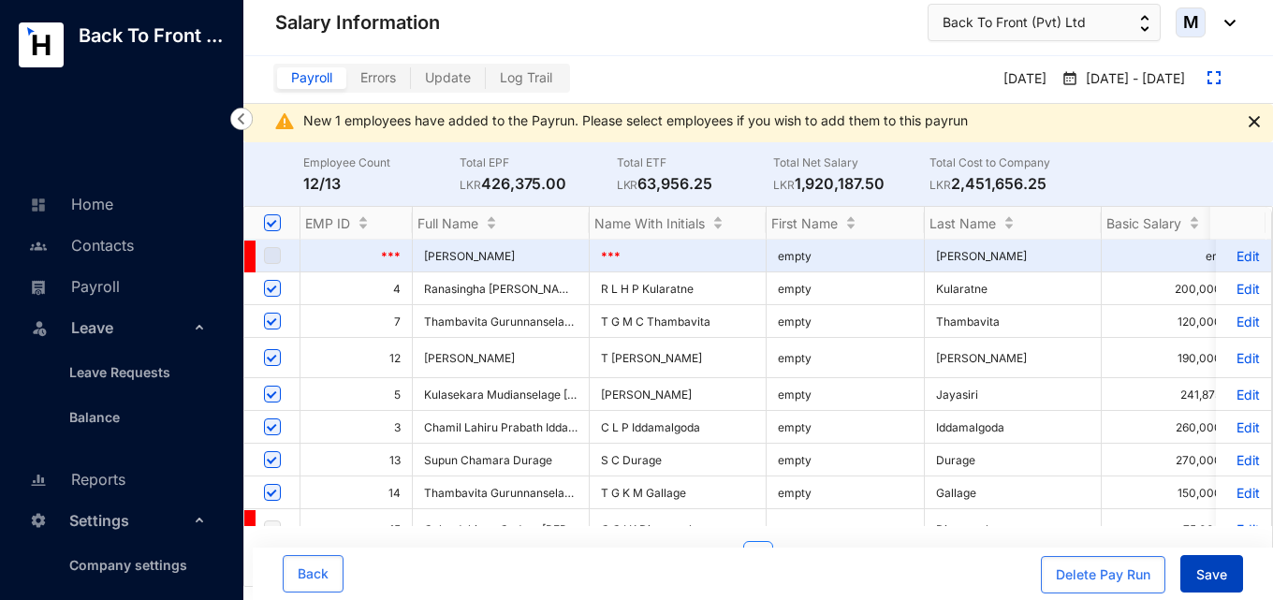
click at [1223, 579] on span "Save" at bounding box center [1211, 574] width 31 height 19
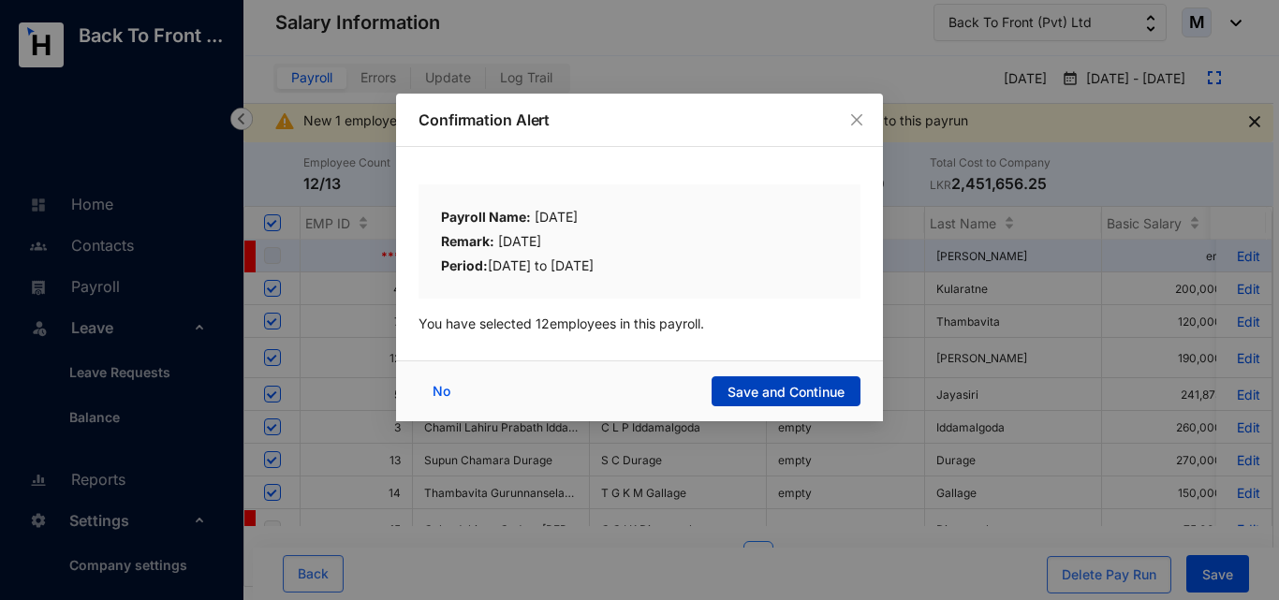
drag, startPoint x: 755, startPoint y: 370, endPoint x: 750, endPoint y: 380, distance: 11.3
click at [754, 371] on div "No Save and Continue" at bounding box center [639, 390] width 487 height 61
click at [750, 380] on button "Save and Continue" at bounding box center [785, 391] width 149 height 30
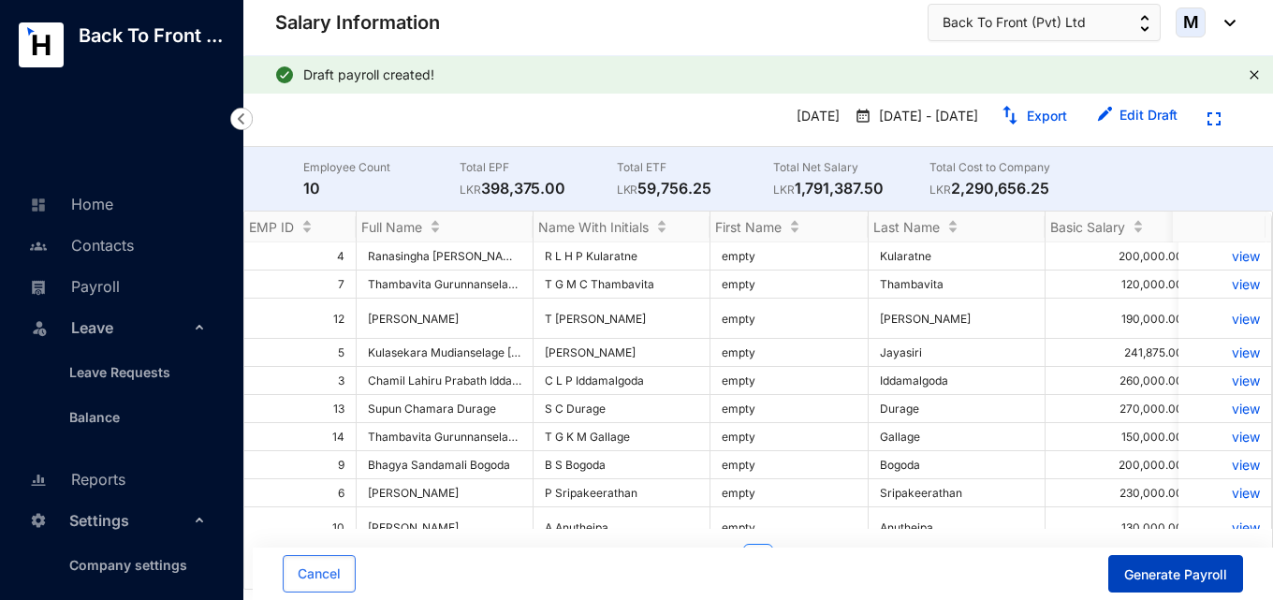
click at [1149, 581] on span "Generate Payroll" at bounding box center [1175, 574] width 103 height 19
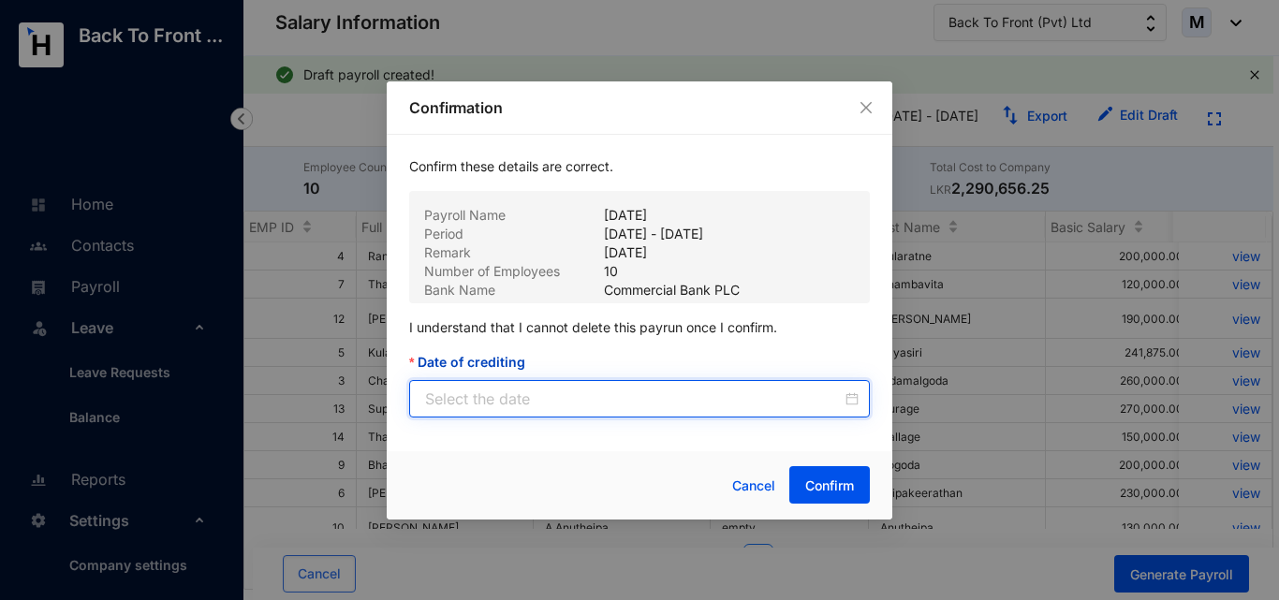
click at [832, 399] on input "Date of crediting" at bounding box center [633, 399] width 417 height 22
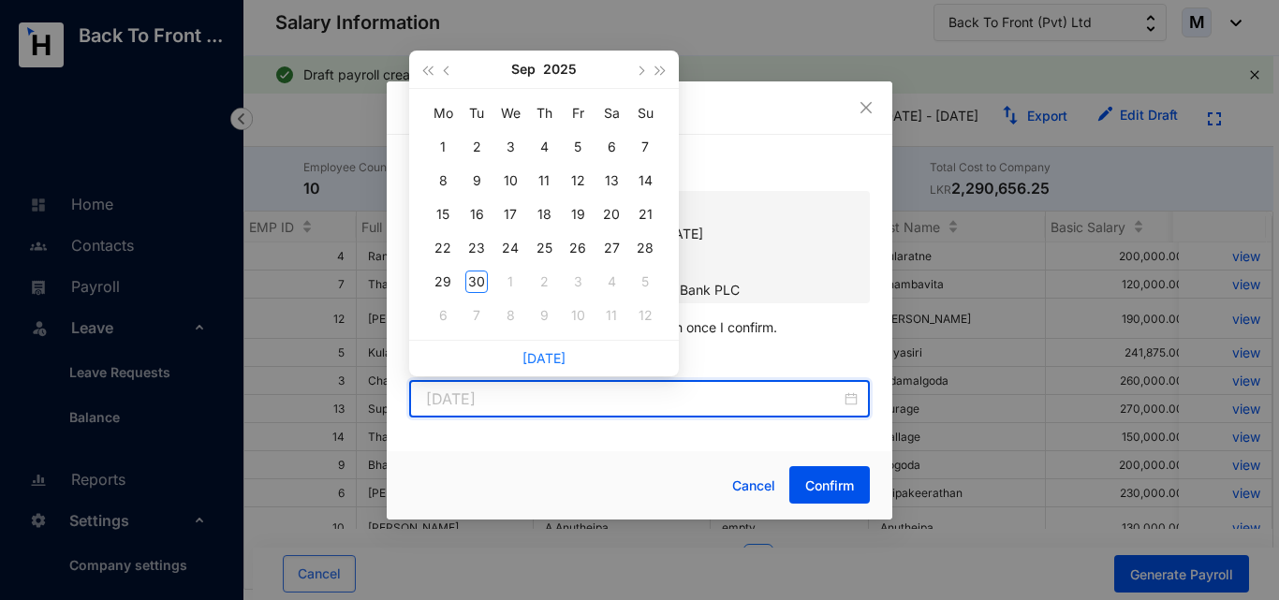
type input "[DATE]"
click at [447, 66] on button "button" at bounding box center [447, 69] width 21 height 37
type input "2025-06-30"
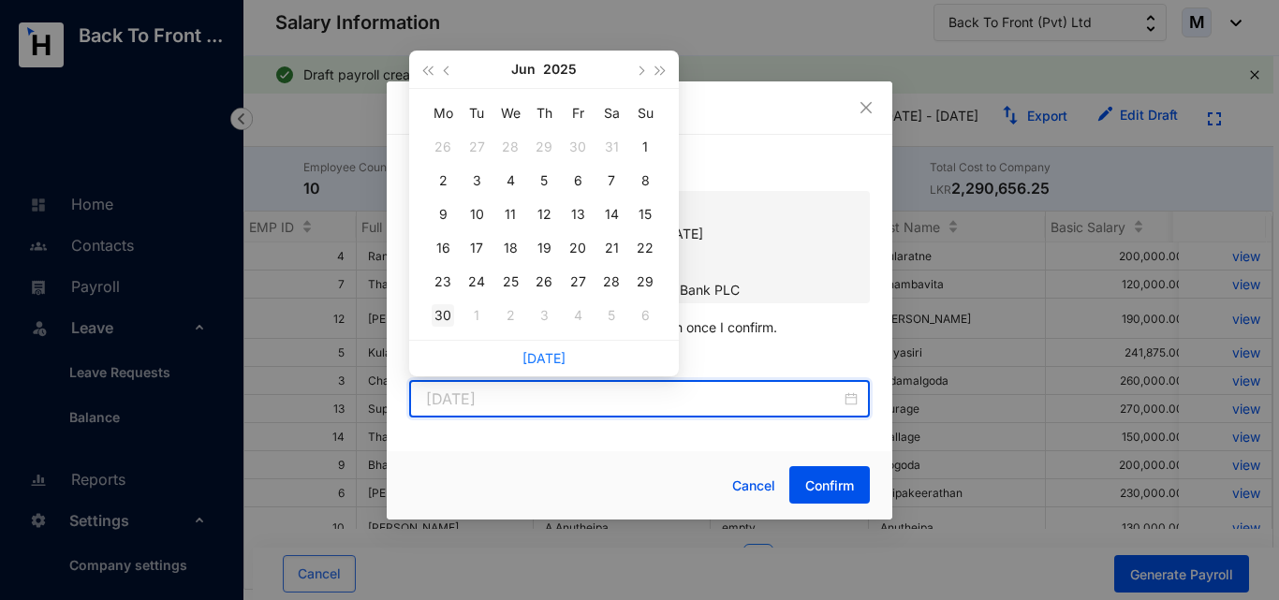
click at [446, 315] on div "30" at bounding box center [443, 315] width 22 height 22
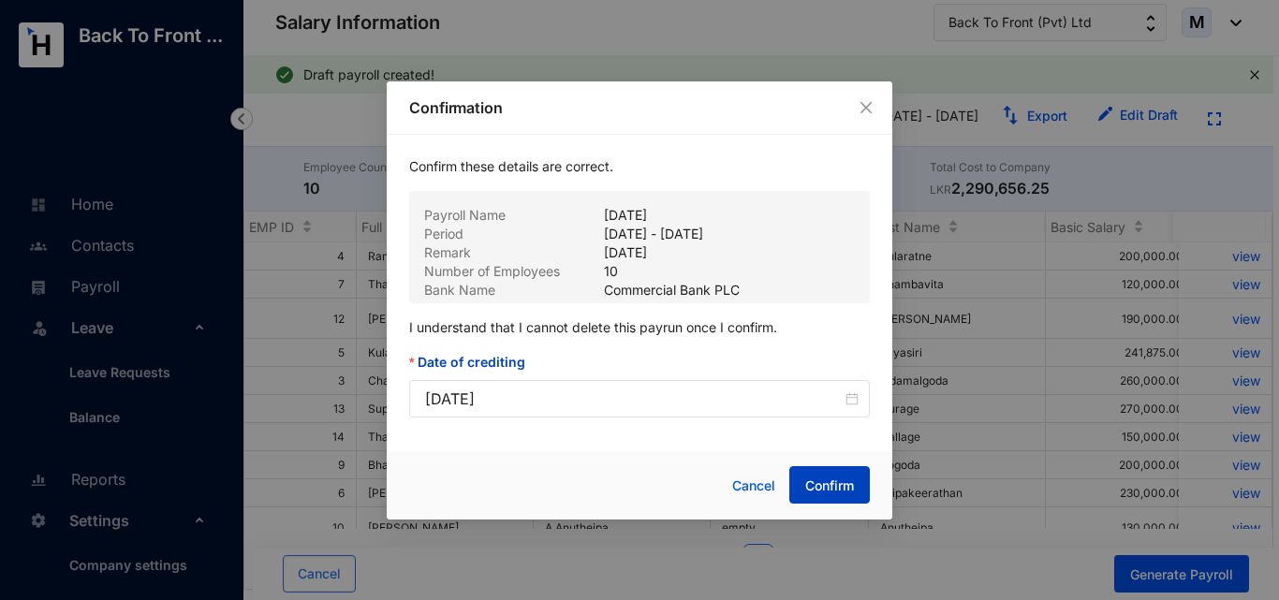
click at [855, 495] on button "Confirm" at bounding box center [829, 484] width 81 height 37
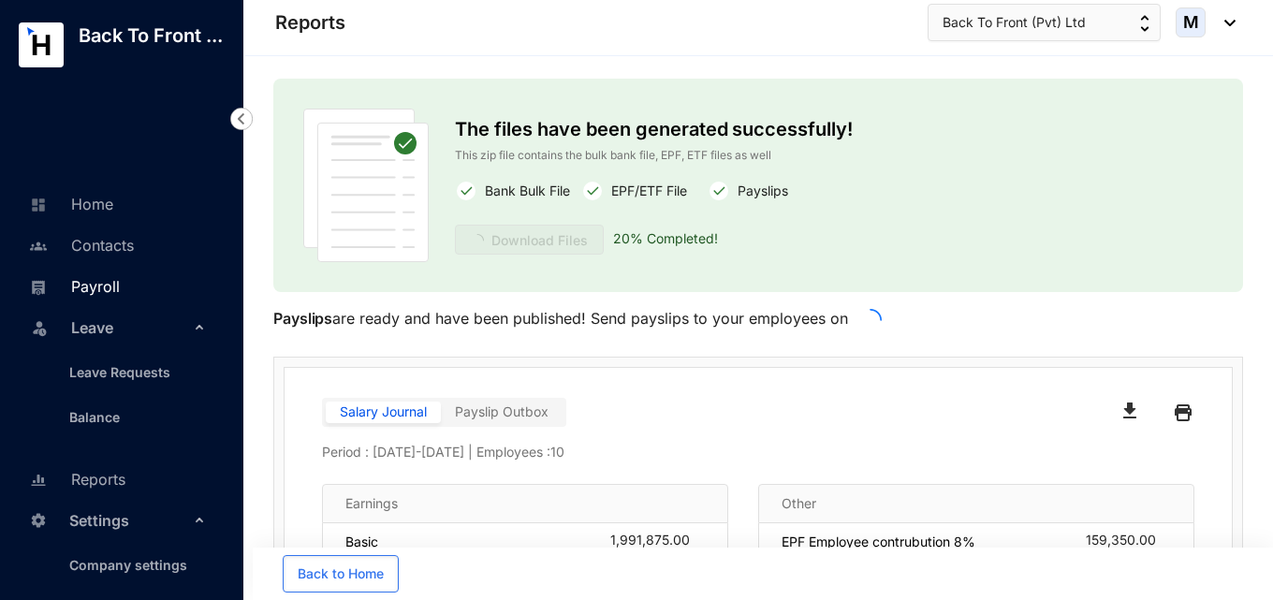
click at [109, 290] on link "Payroll" at bounding box center [71, 286] width 95 height 19
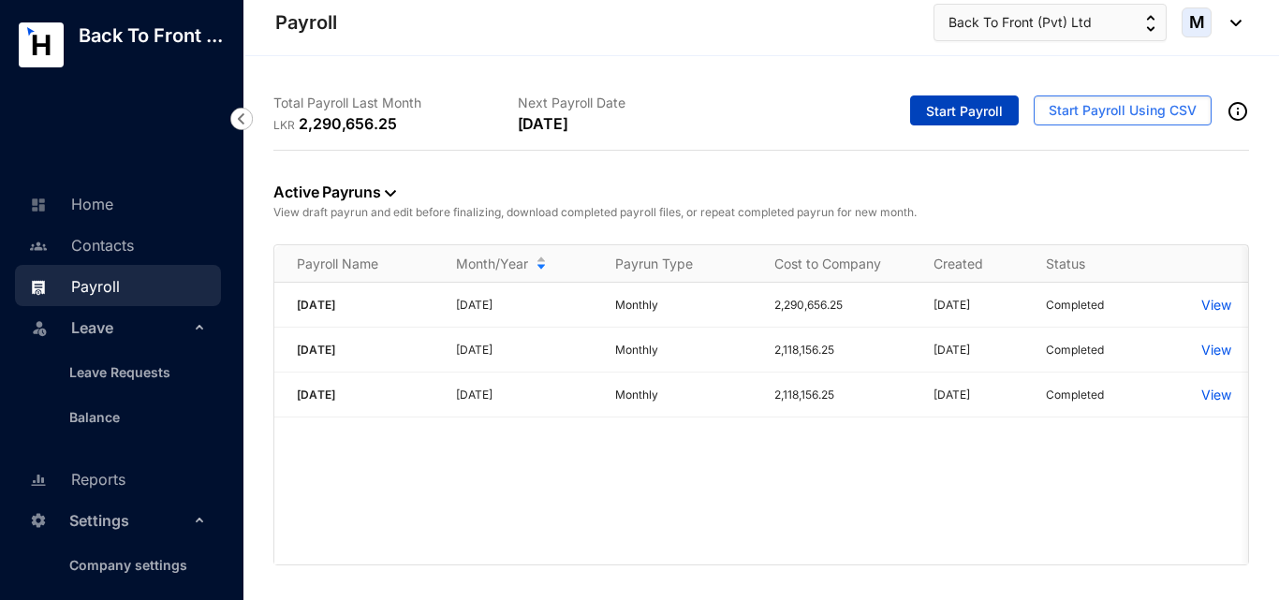
click at [955, 107] on span "Start Payroll" at bounding box center [964, 111] width 77 height 19
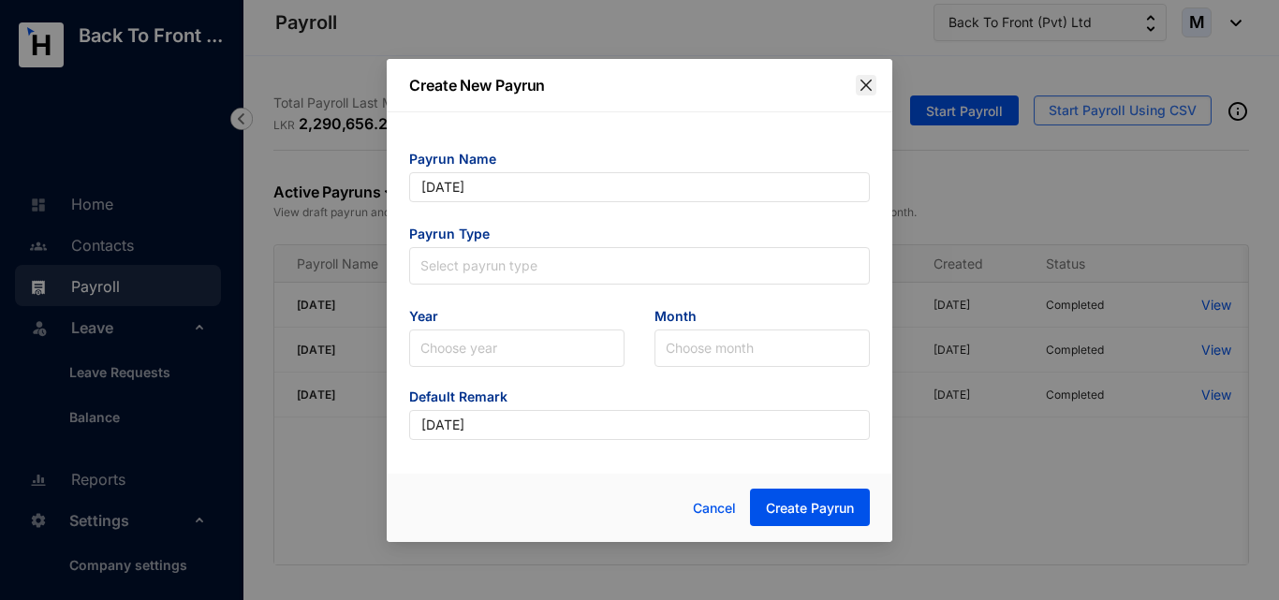
click at [869, 86] on icon "close" at bounding box center [865, 85] width 15 height 15
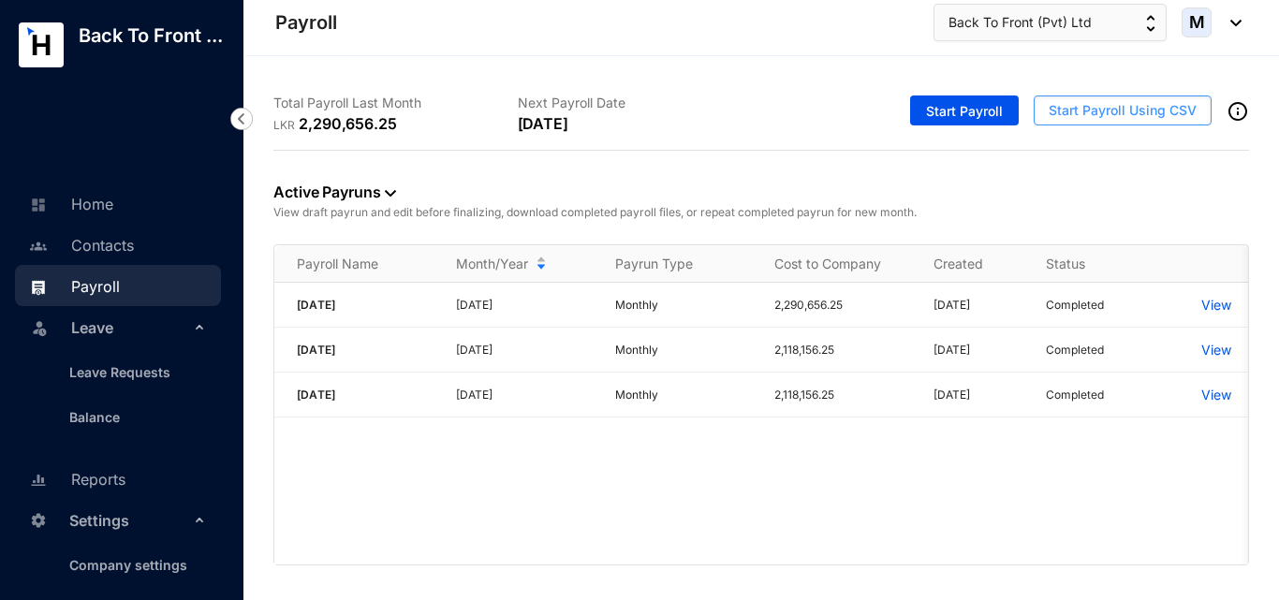
click at [1076, 111] on span "Start Payroll Using CSV" at bounding box center [1122, 110] width 148 height 19
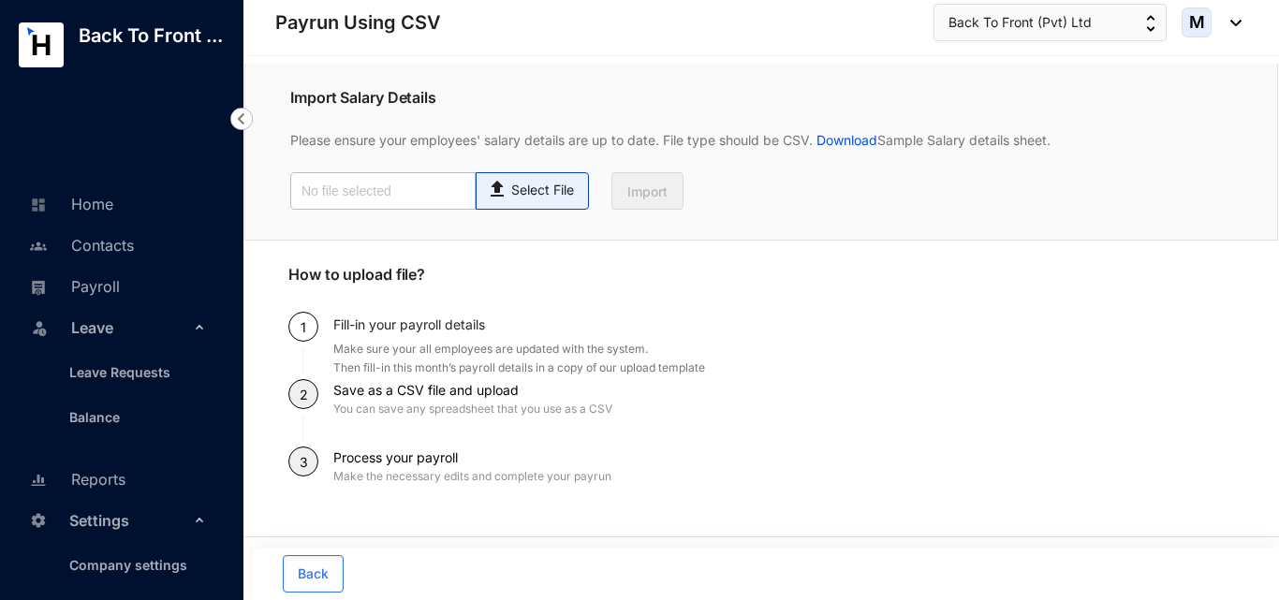
click at [553, 196] on p "Select File" at bounding box center [542, 191] width 63 height 20
click at [0, 0] on input "Select File" at bounding box center [0, 0] width 0 height 0
type input "Employee details template.csv"
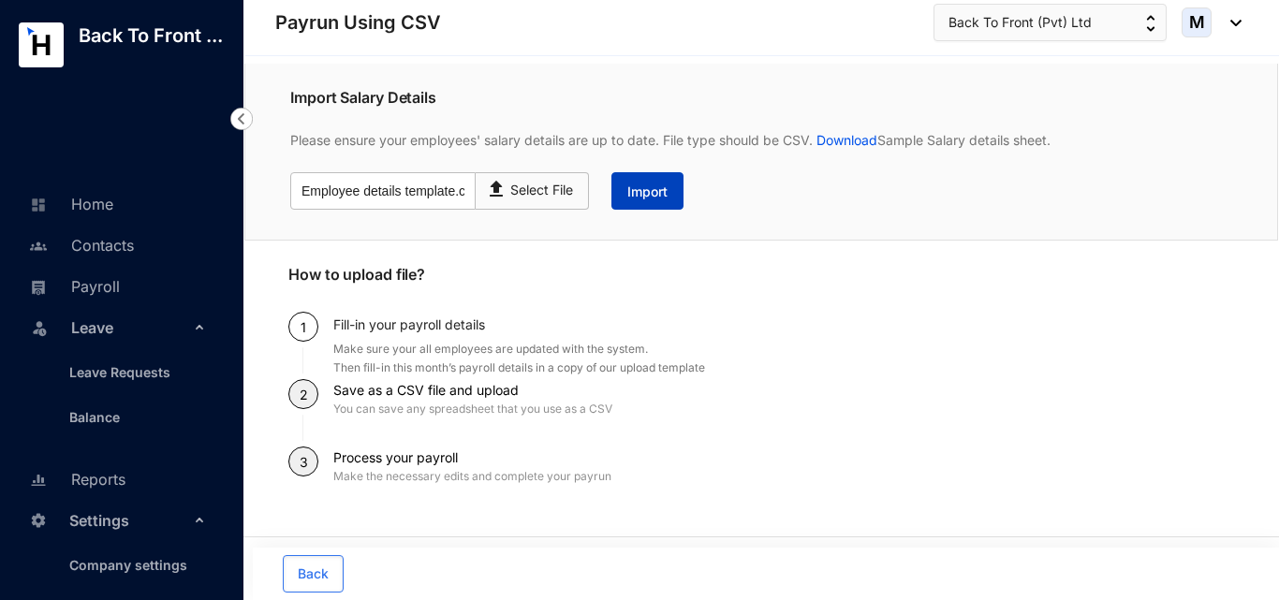
click at [663, 198] on span "Import" at bounding box center [647, 192] width 40 height 19
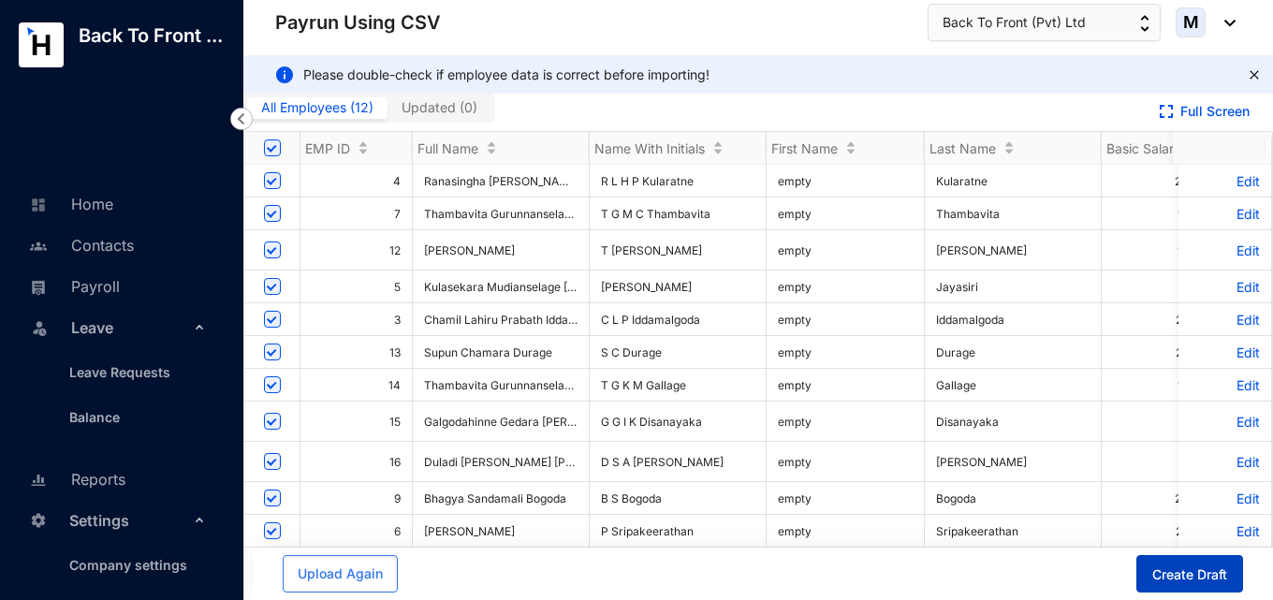
click at [1160, 573] on span "Create Draft" at bounding box center [1189, 574] width 75 height 19
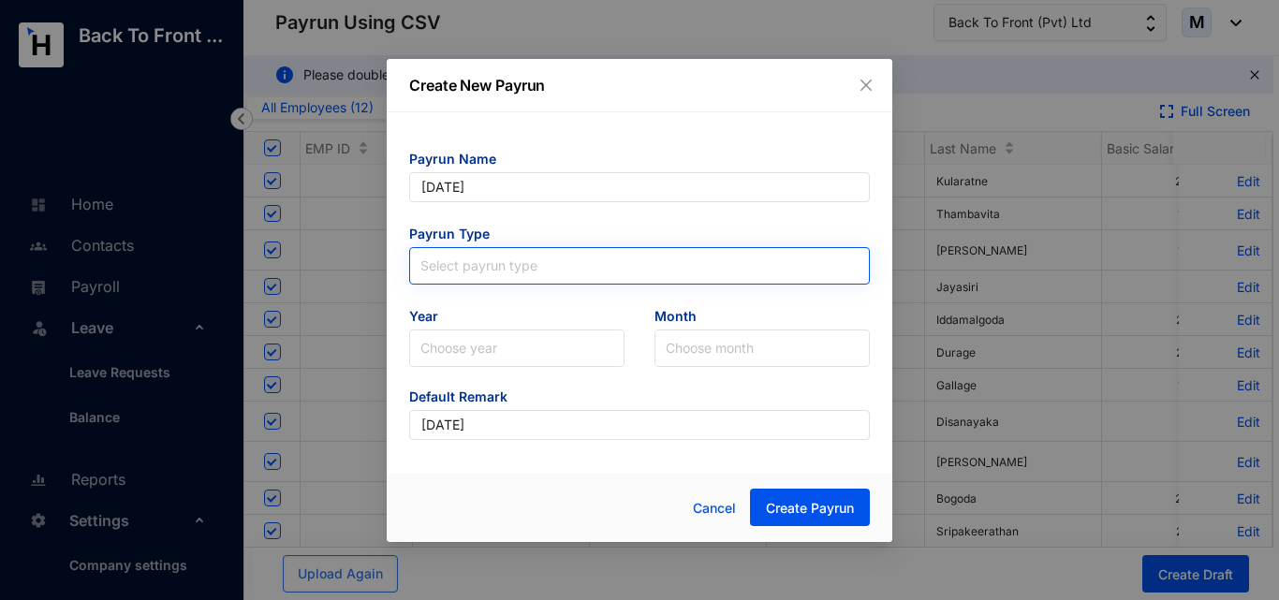
click at [546, 266] on input "search" at bounding box center [639, 262] width 438 height 28
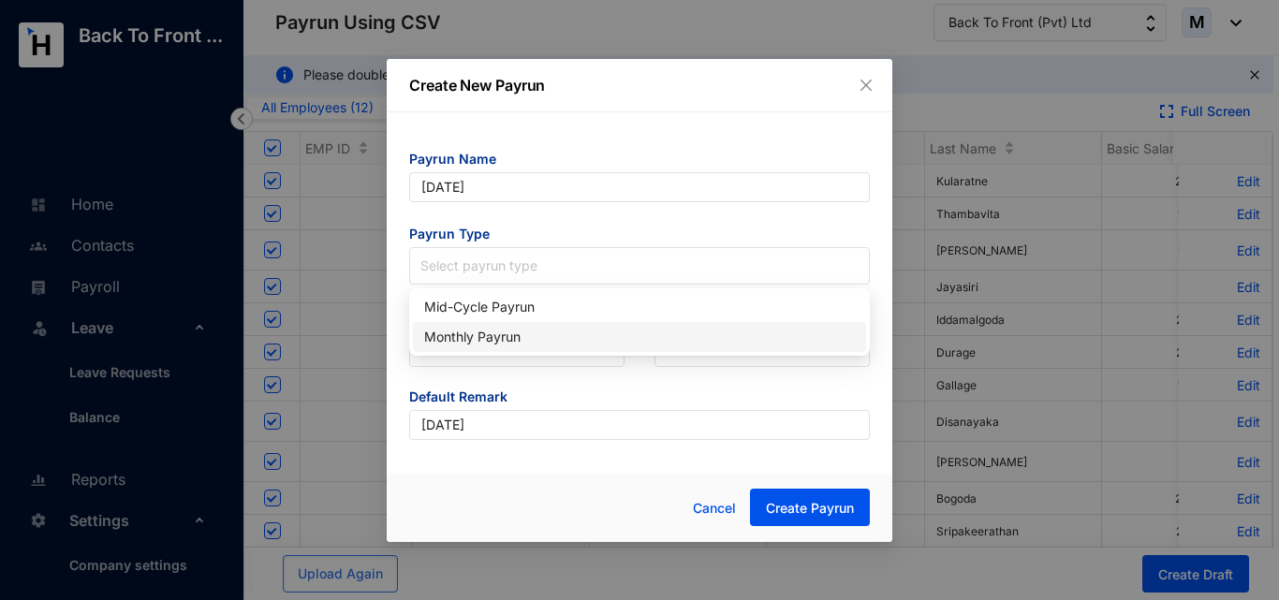
click at [511, 330] on div "Monthly Payrun" at bounding box center [639, 337] width 431 height 21
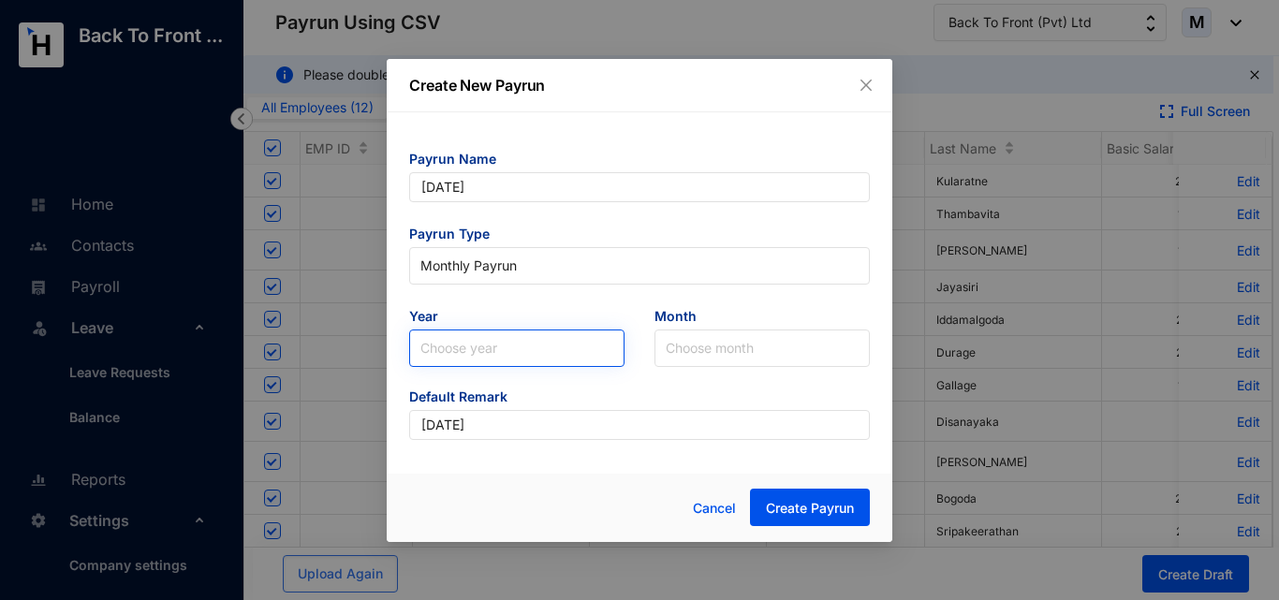
click at [506, 344] on input "search" at bounding box center [516, 348] width 193 height 36
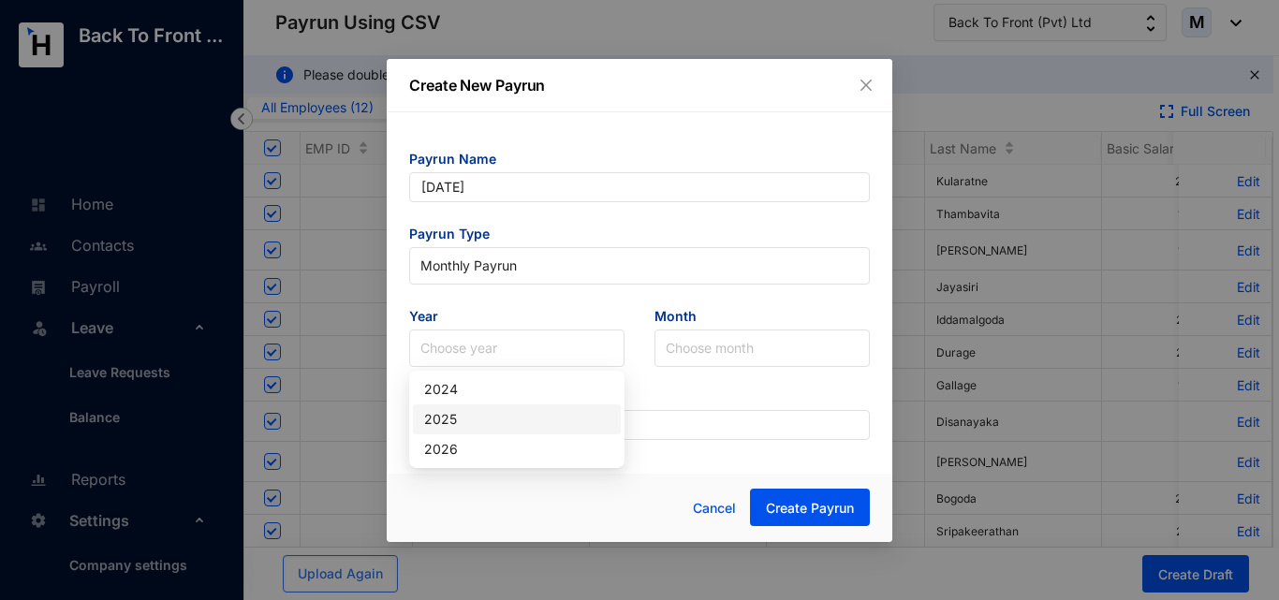
click at [498, 418] on div "2025" at bounding box center [516, 419] width 185 height 21
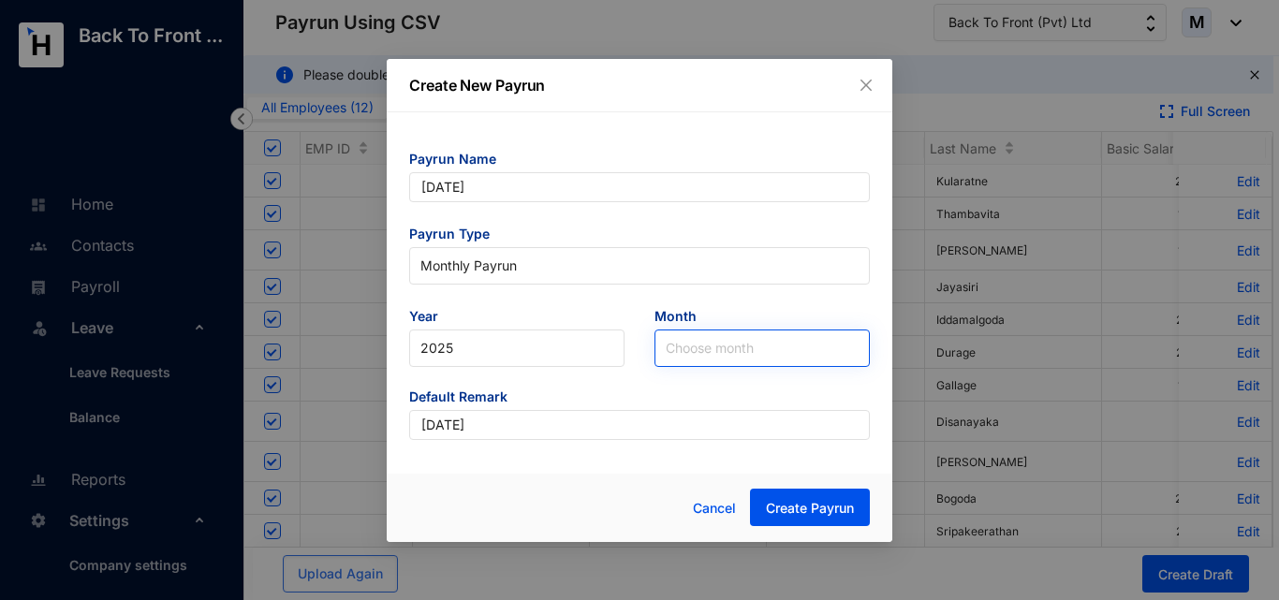
click at [719, 351] on input "search" at bounding box center [762, 348] width 193 height 36
type input "July 2025"
click at [698, 359] on input "search" at bounding box center [762, 348] width 193 height 36
type input "July 2025"
click at [554, 449] on div "Payrun Name July 2025 Payrun Type Monthly Payrun Year 2025 Month Choose month D…" at bounding box center [640, 287] width 506 height 350
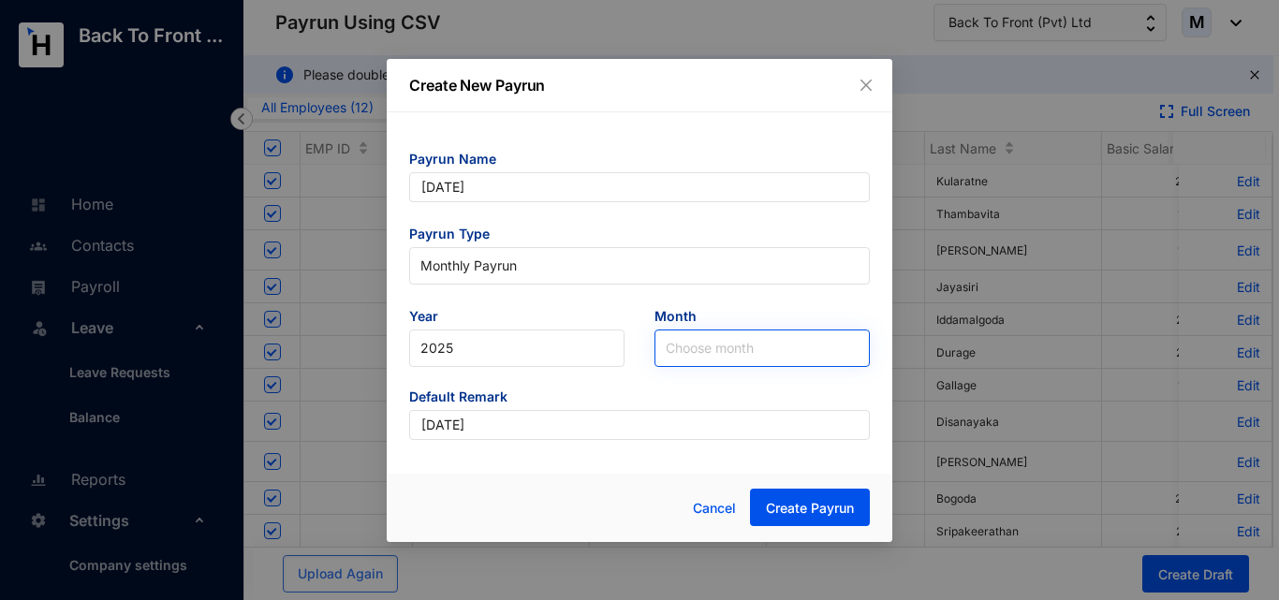
click at [699, 340] on input "search" at bounding box center [762, 348] width 193 height 36
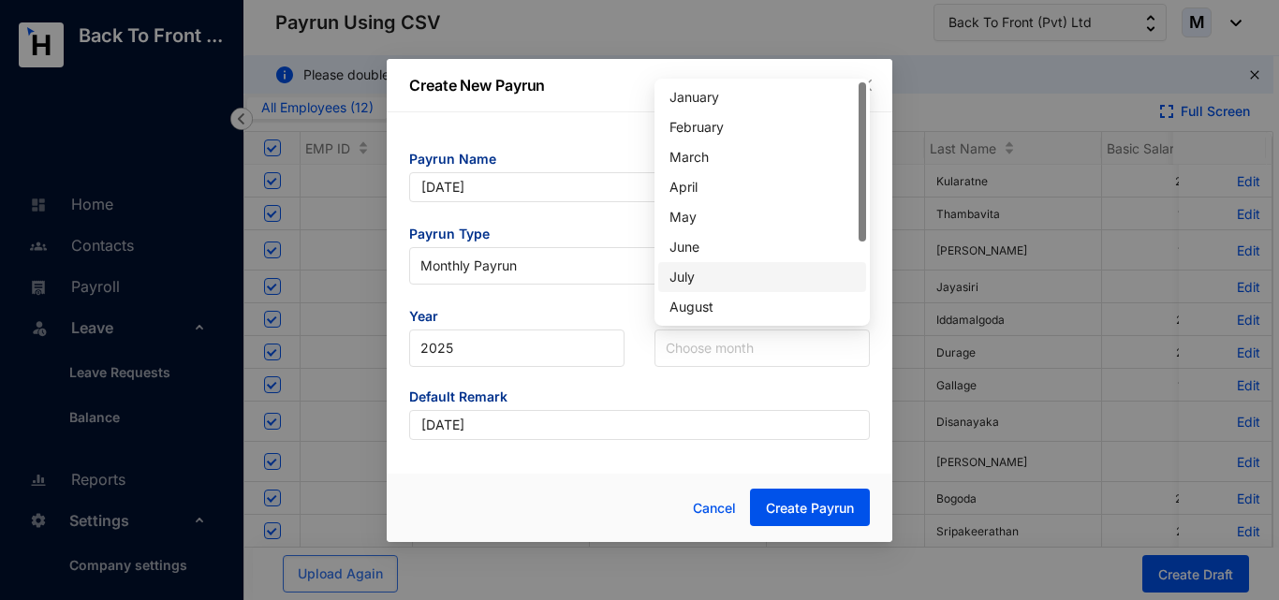
click at [701, 274] on div "July" at bounding box center [761, 277] width 185 height 21
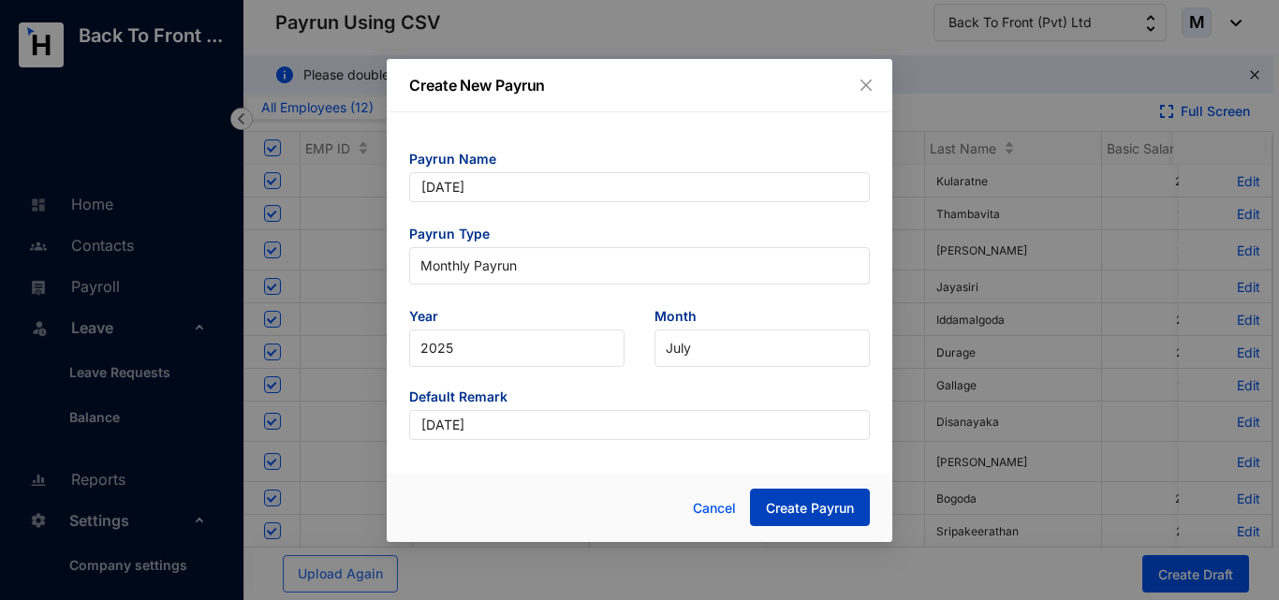
click at [805, 516] on span "Create Payrun" at bounding box center [810, 508] width 88 height 19
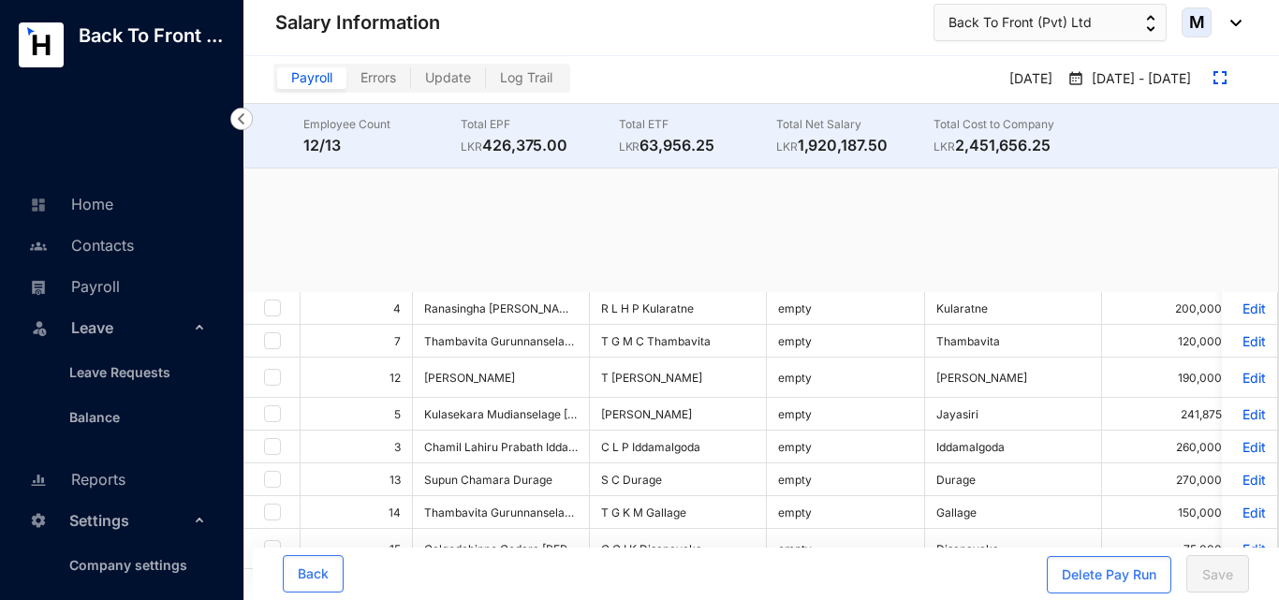
checkbox input "true"
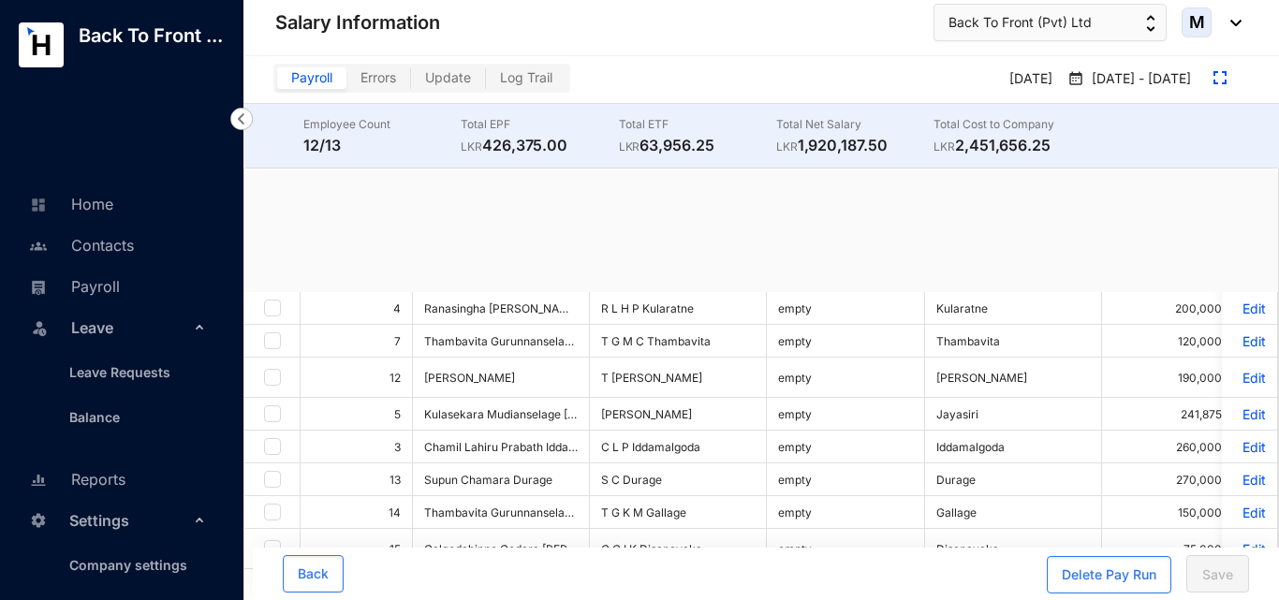
checkbox input "true"
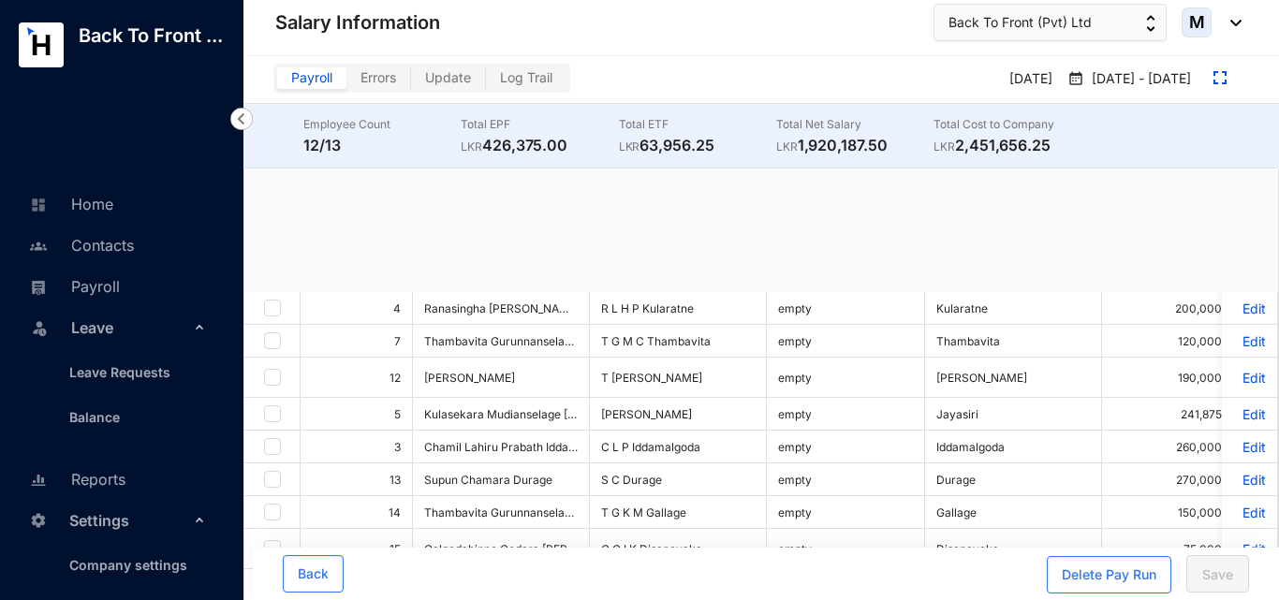
checkbox input "true"
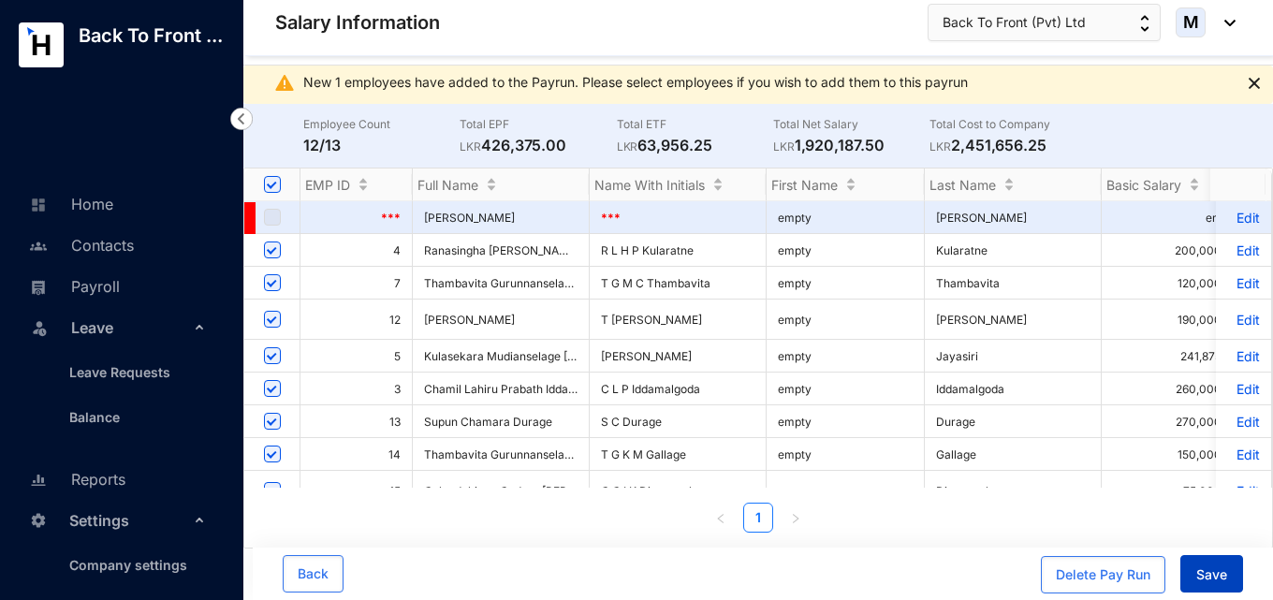
click at [1209, 565] on span "Save" at bounding box center [1211, 574] width 31 height 19
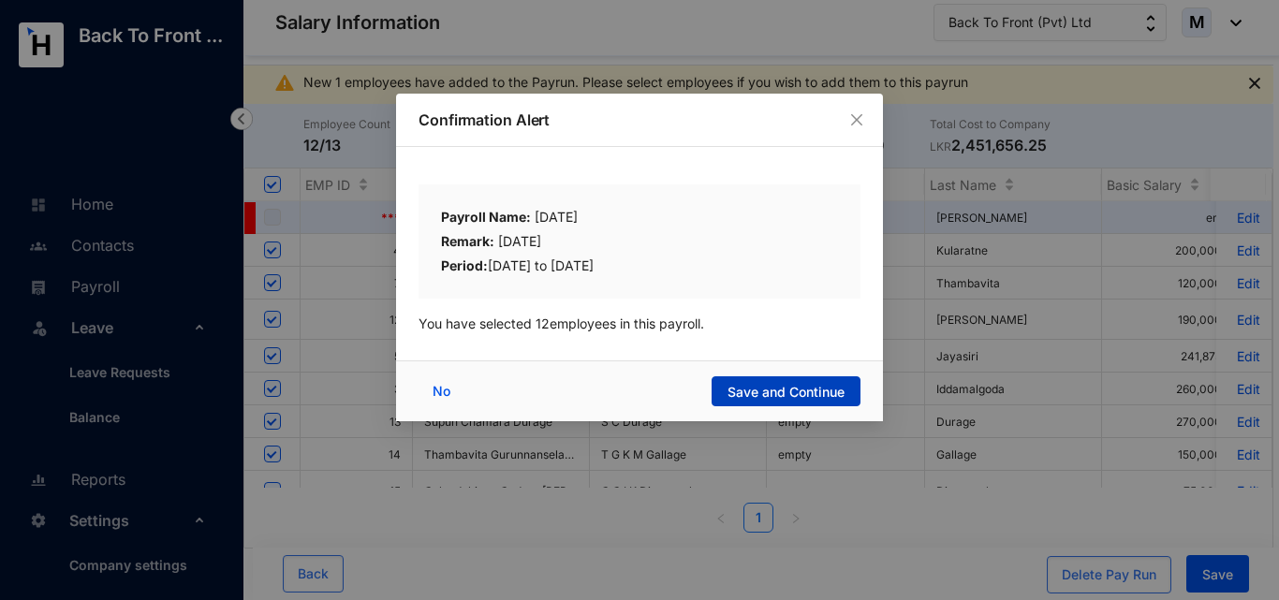
click at [820, 390] on span "Save and Continue" at bounding box center [785, 392] width 117 height 19
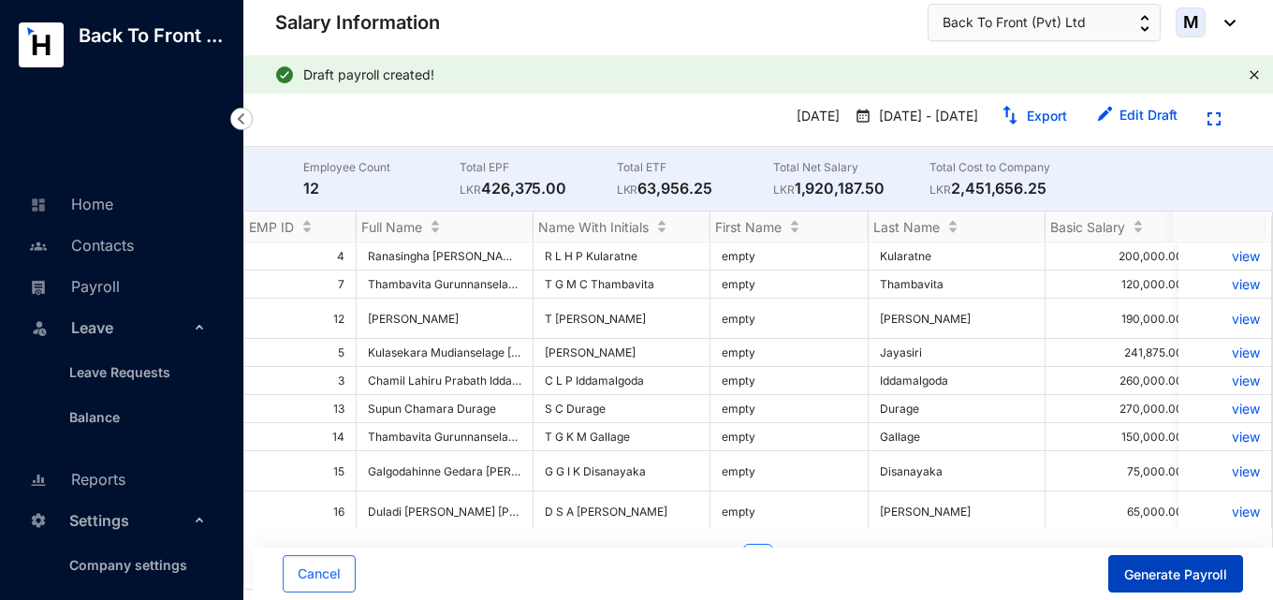
click at [1172, 585] on button "Generate Payroll" at bounding box center [1175, 573] width 135 height 37
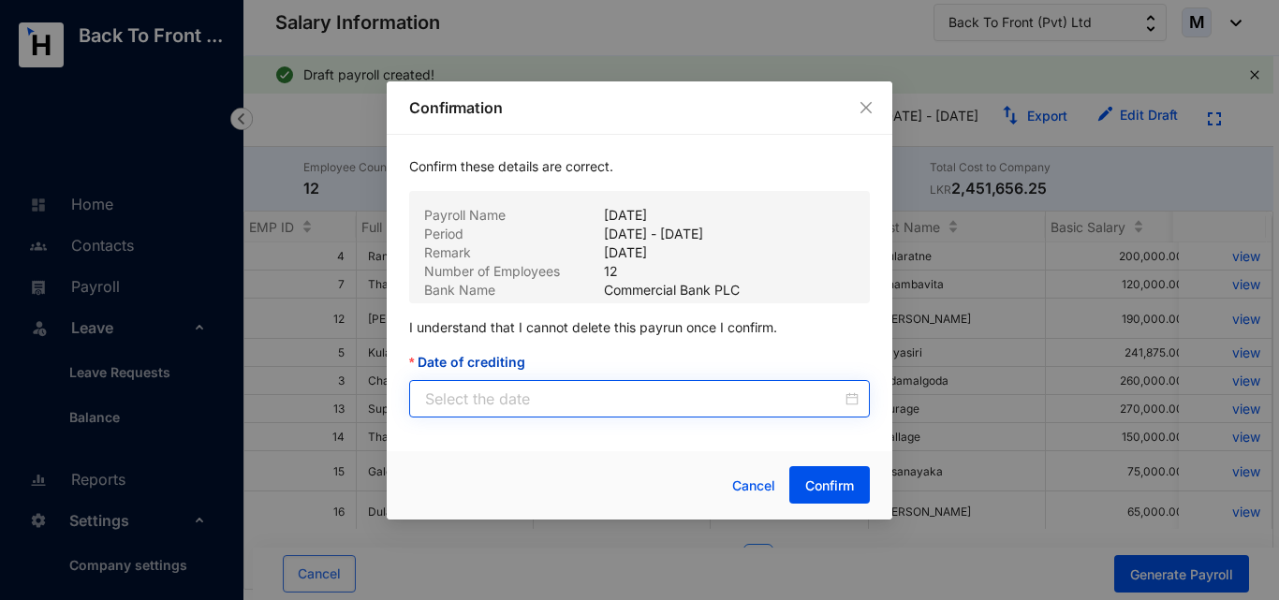
click at [844, 405] on div at bounding box center [641, 399] width 433 height 22
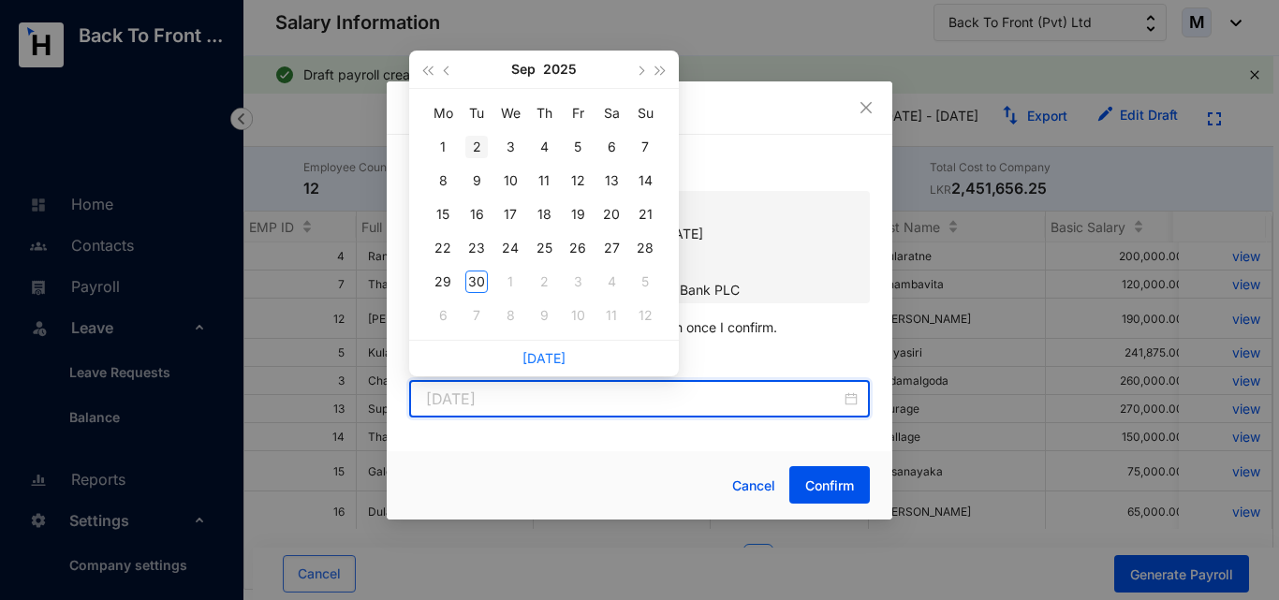
type input "2025-09-02"
click at [447, 68] on span "button" at bounding box center [448, 70] width 9 height 9
click at [632, 71] on button "button" at bounding box center [639, 69] width 21 height 37
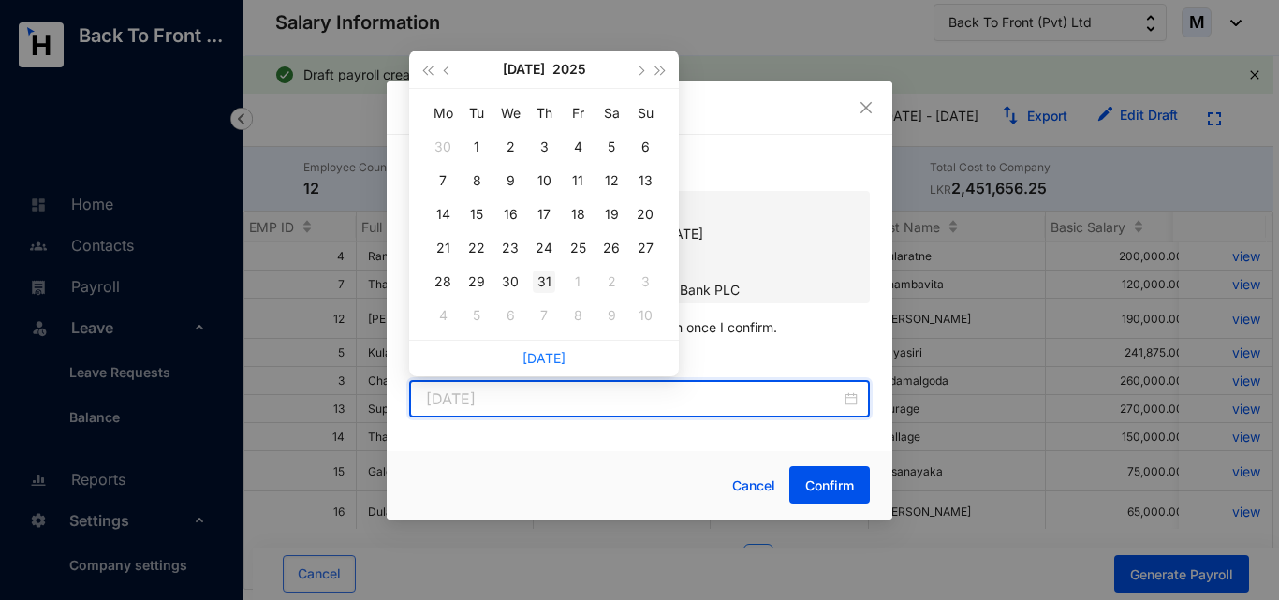
type input "2025-07-31"
click at [548, 273] on div "31" at bounding box center [544, 282] width 22 height 22
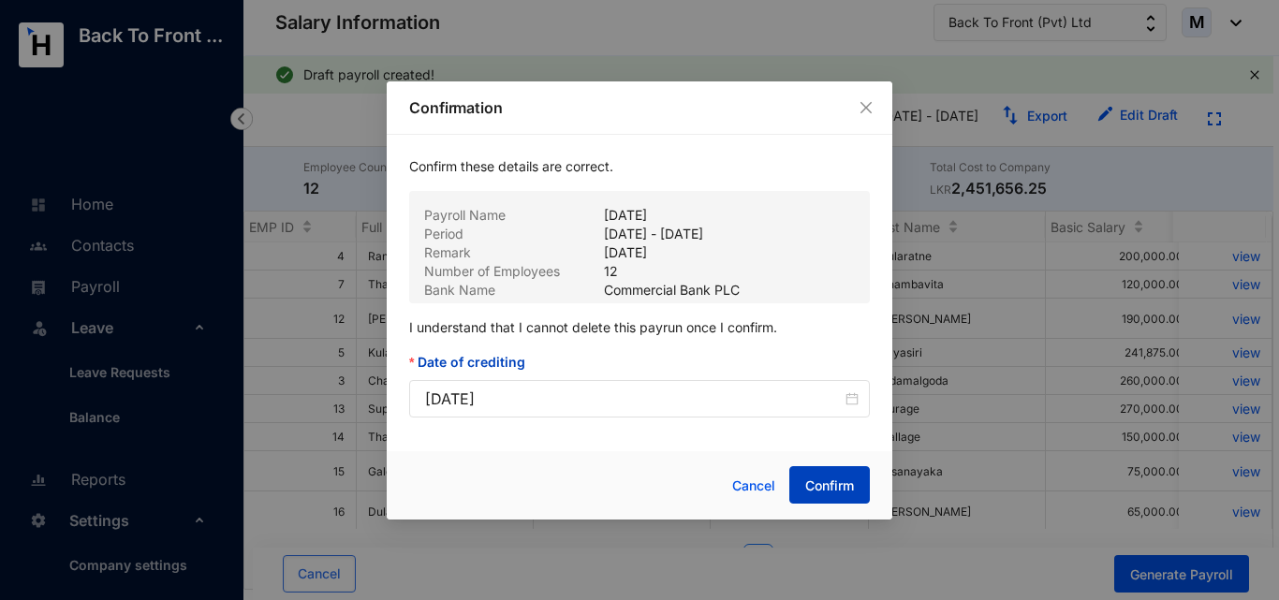
click at [843, 497] on button "Confirm" at bounding box center [829, 484] width 81 height 37
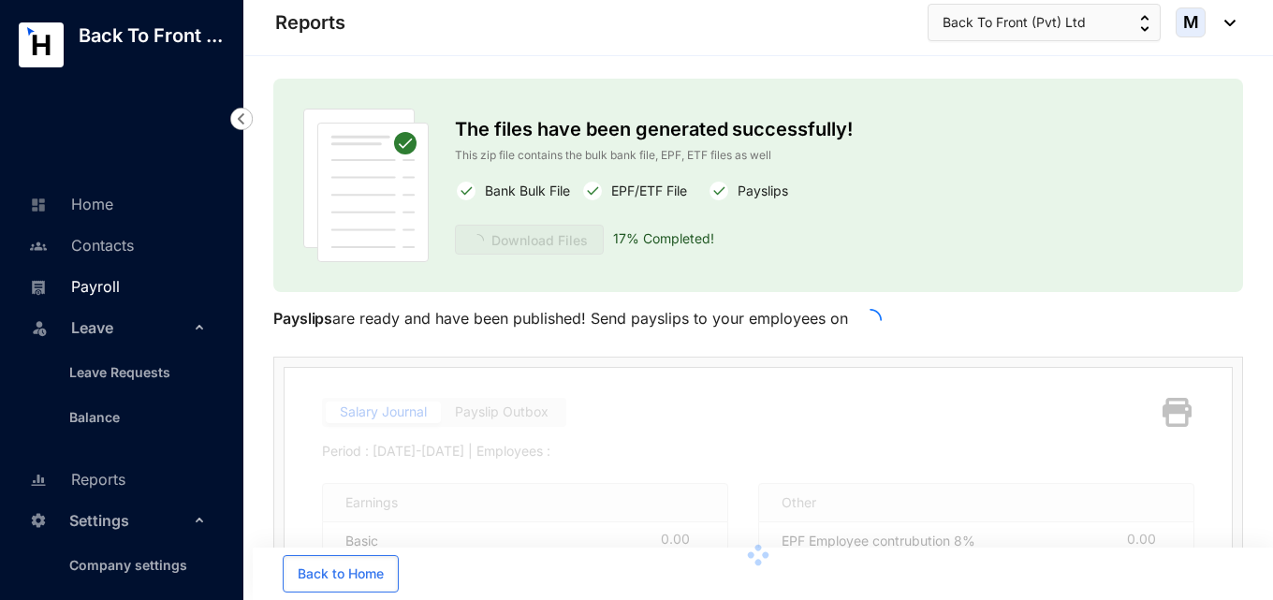
click at [101, 295] on link "Payroll" at bounding box center [71, 286] width 95 height 19
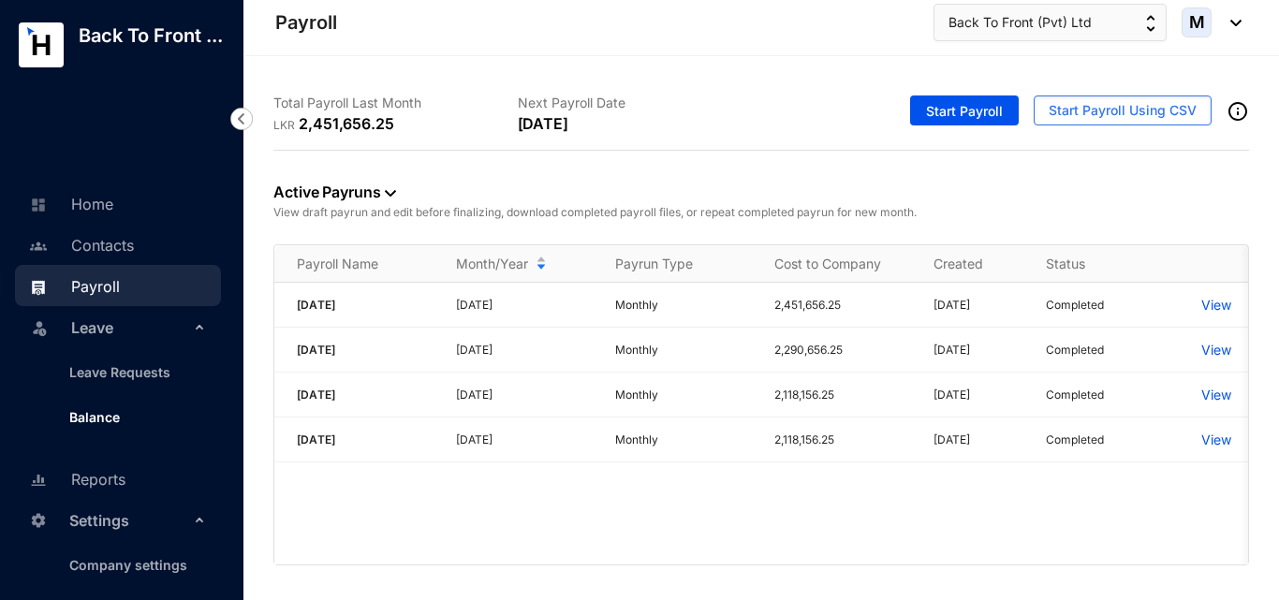
click at [107, 409] on link "Balance" at bounding box center [87, 417] width 66 height 16
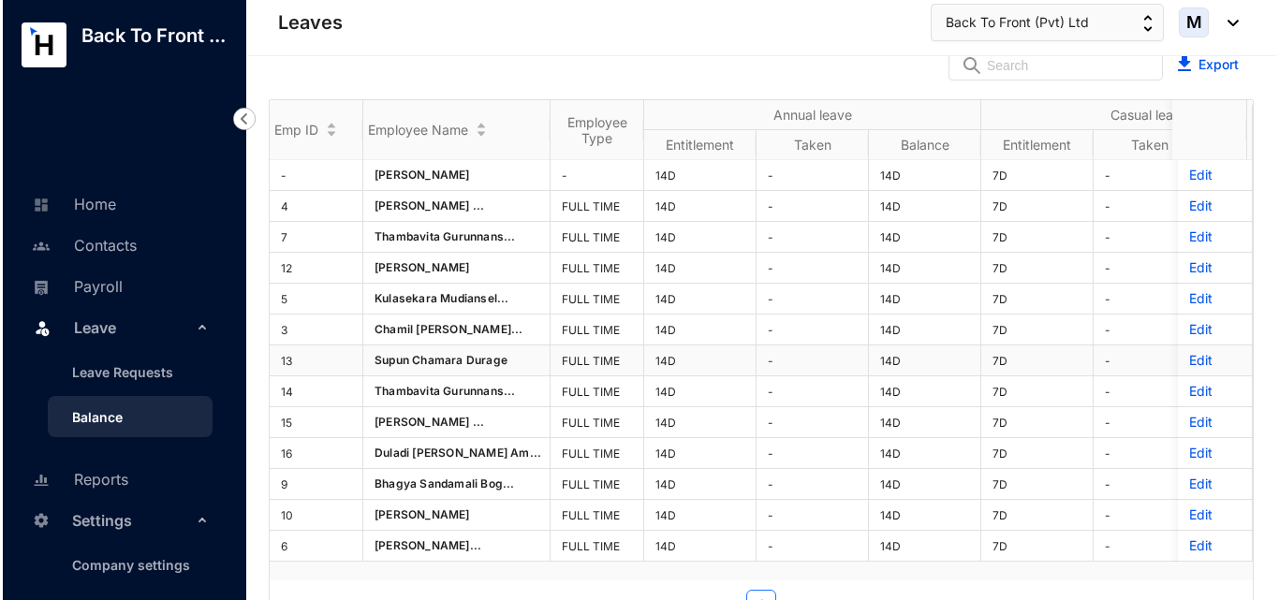
scroll to position [23, 0]
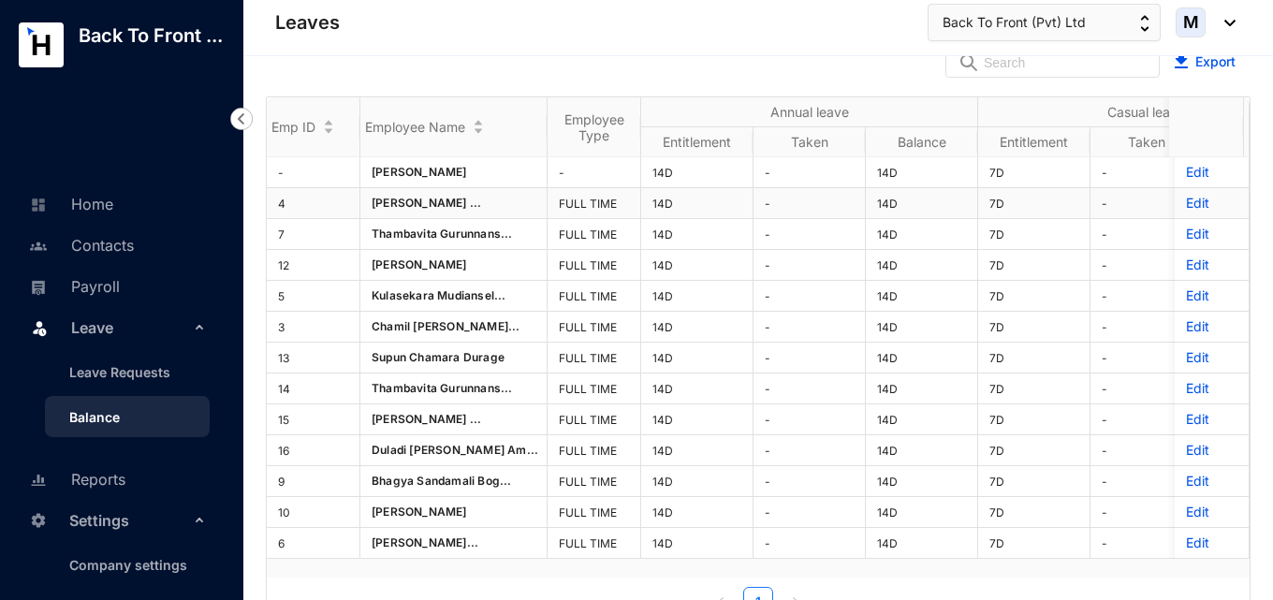
click at [1186, 207] on p "Edit" at bounding box center [1211, 203] width 51 height 19
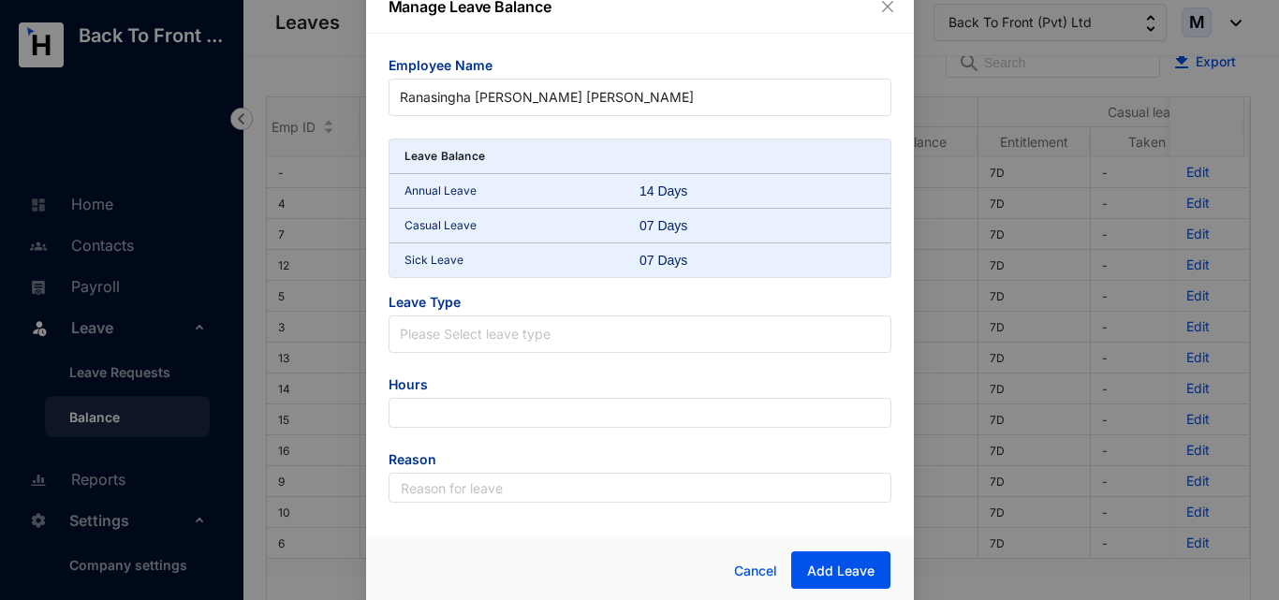
scroll to position [24, 0]
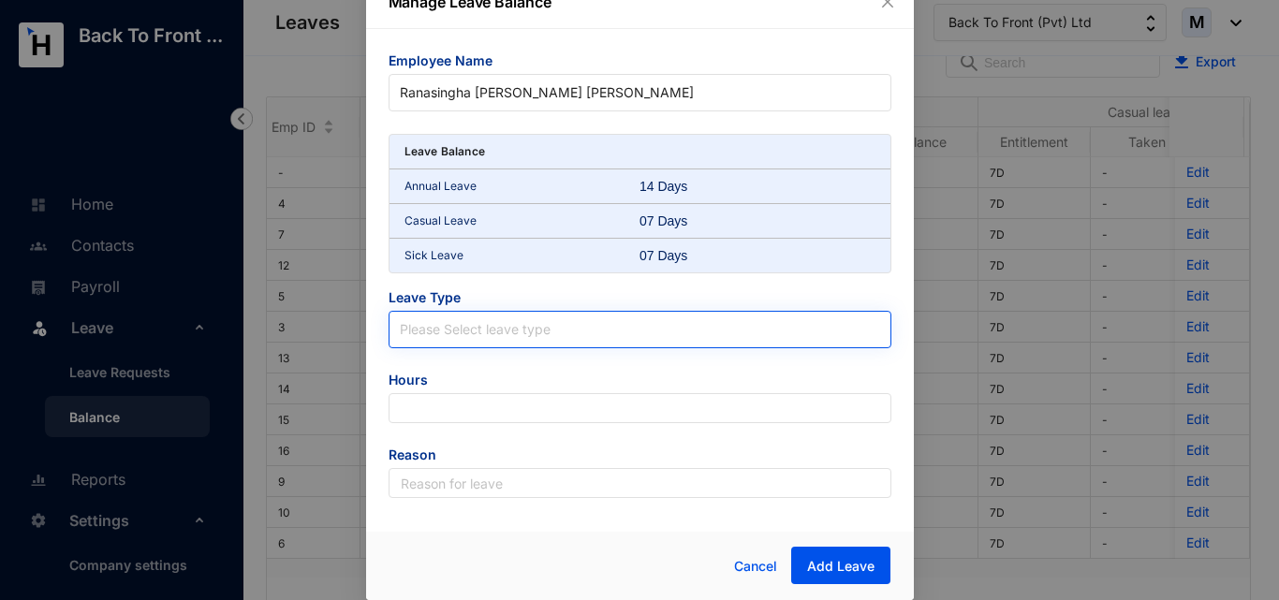
click at [493, 332] on input "search" at bounding box center [640, 326] width 480 height 28
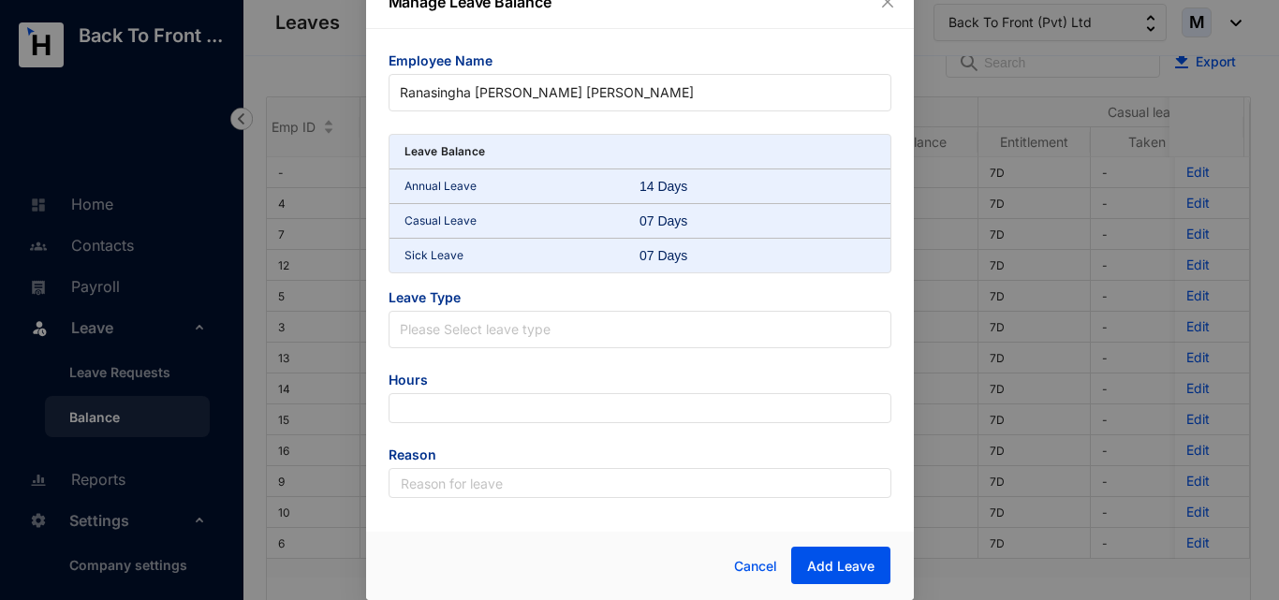
click at [370, 343] on div "Employee Name Ranasingha Liyanage Hasini Prabha Kularatne Leave Balance Annual …" at bounding box center [640, 274] width 548 height 491
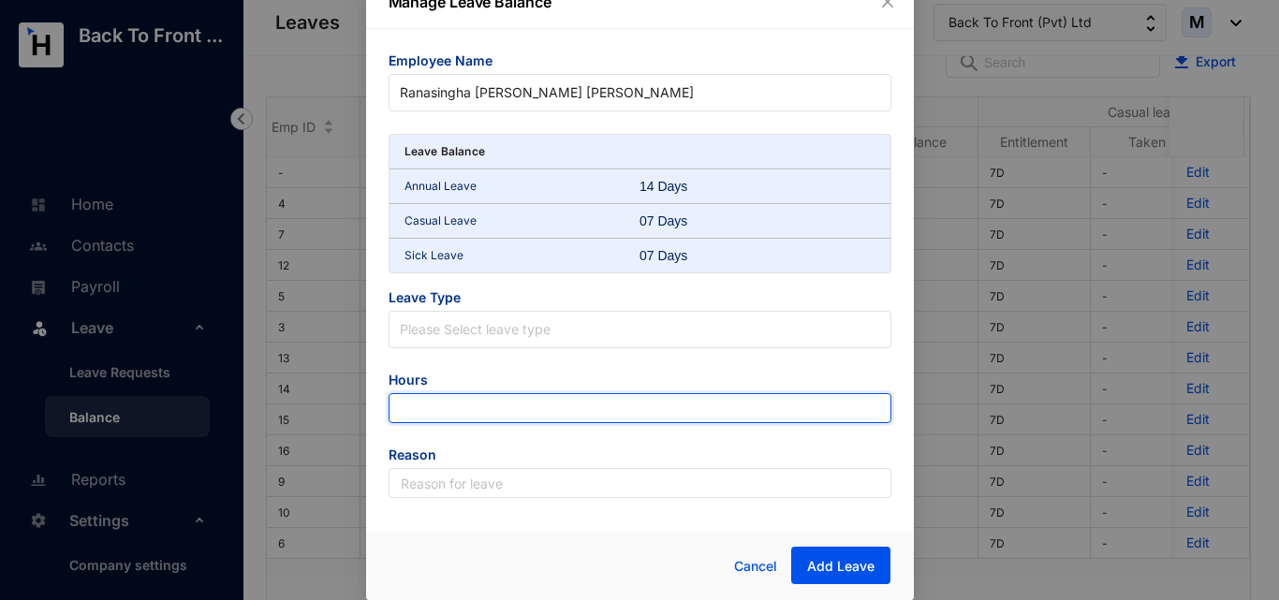
click at [433, 403] on input "number" at bounding box center [640, 408] width 503 height 30
paste input "410.16"
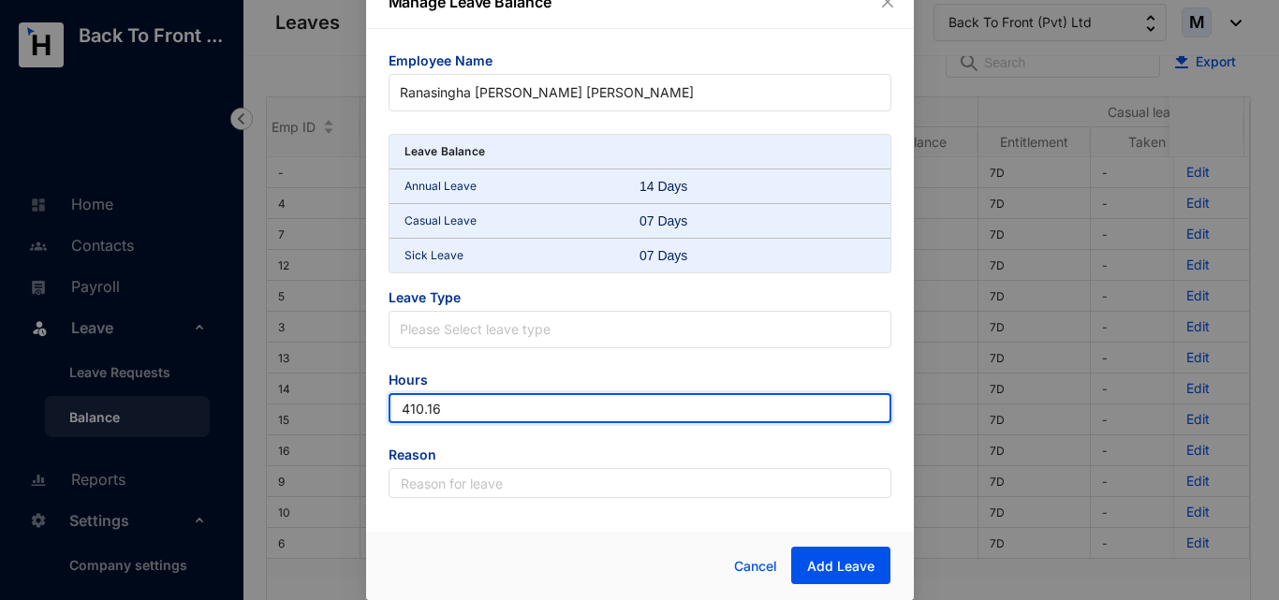
type input "410.16"
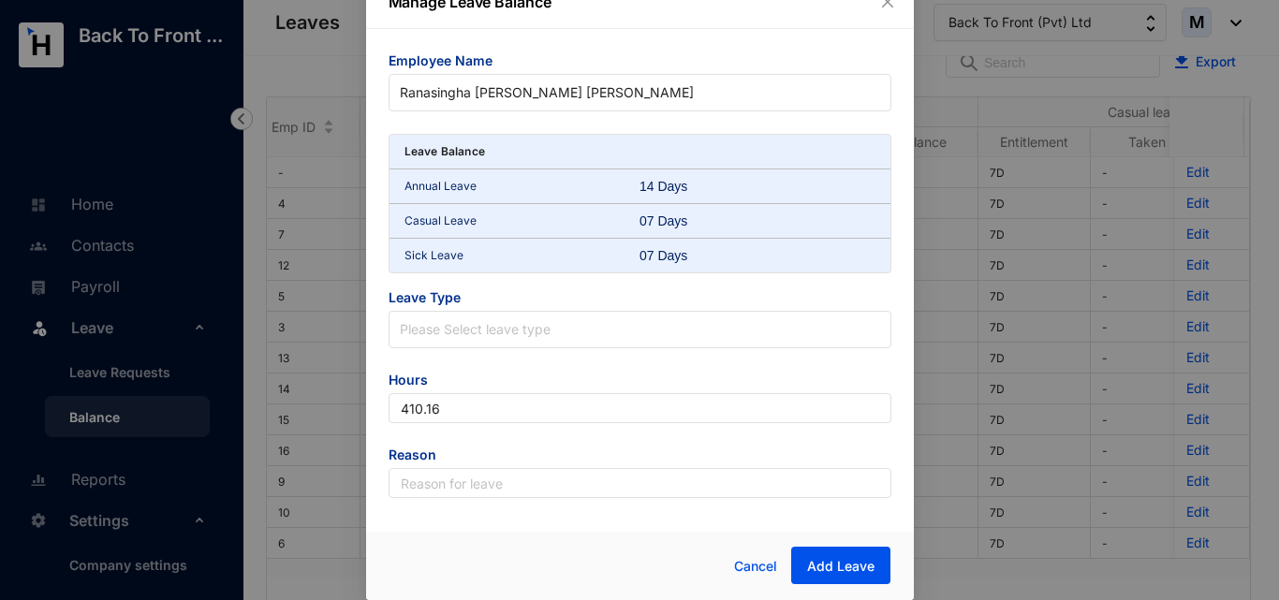
click at [373, 439] on div "Employee Name Ranasingha Liyanage Hasini Prabha Kularatne Leave Balance Annual …" at bounding box center [640, 274] width 548 height 491
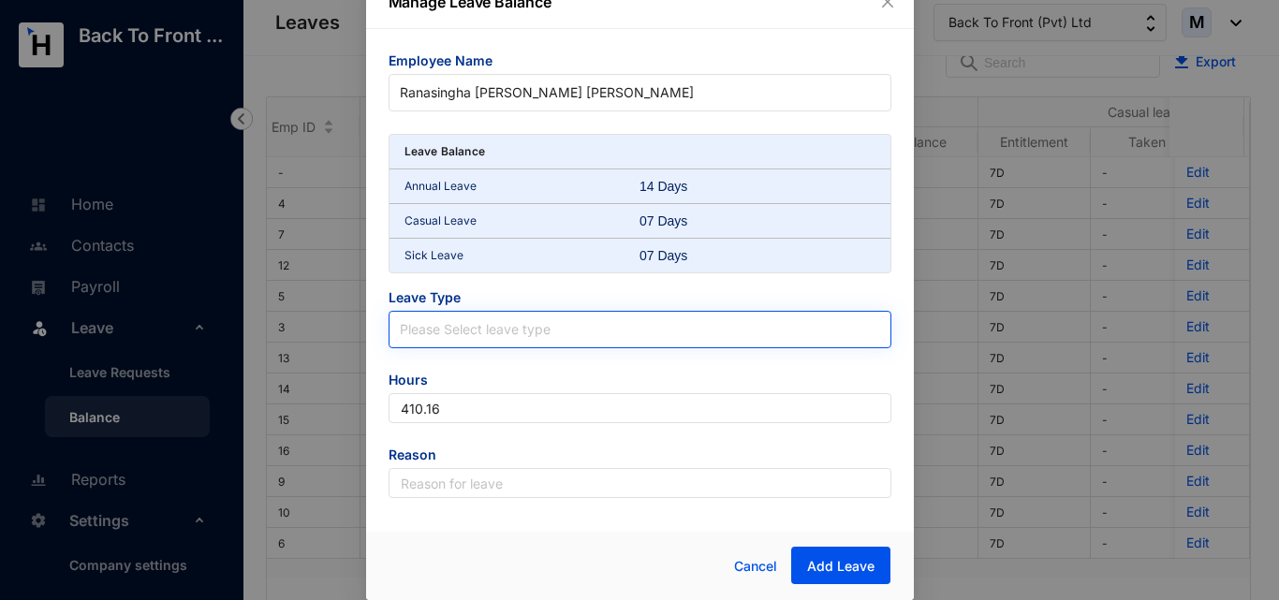
click at [497, 338] on input "search" at bounding box center [640, 326] width 480 height 28
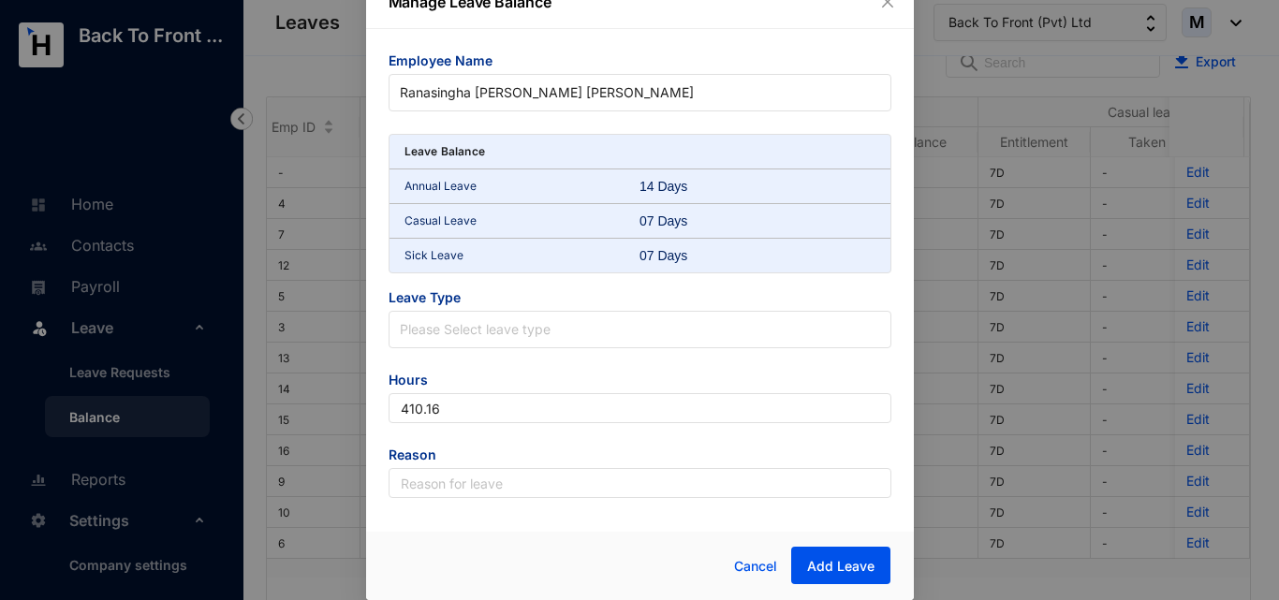
click at [374, 341] on div "Employee Name Ranasingha Liyanage Hasini Prabha Kularatne Leave Balance Annual …" at bounding box center [640, 274] width 548 height 491
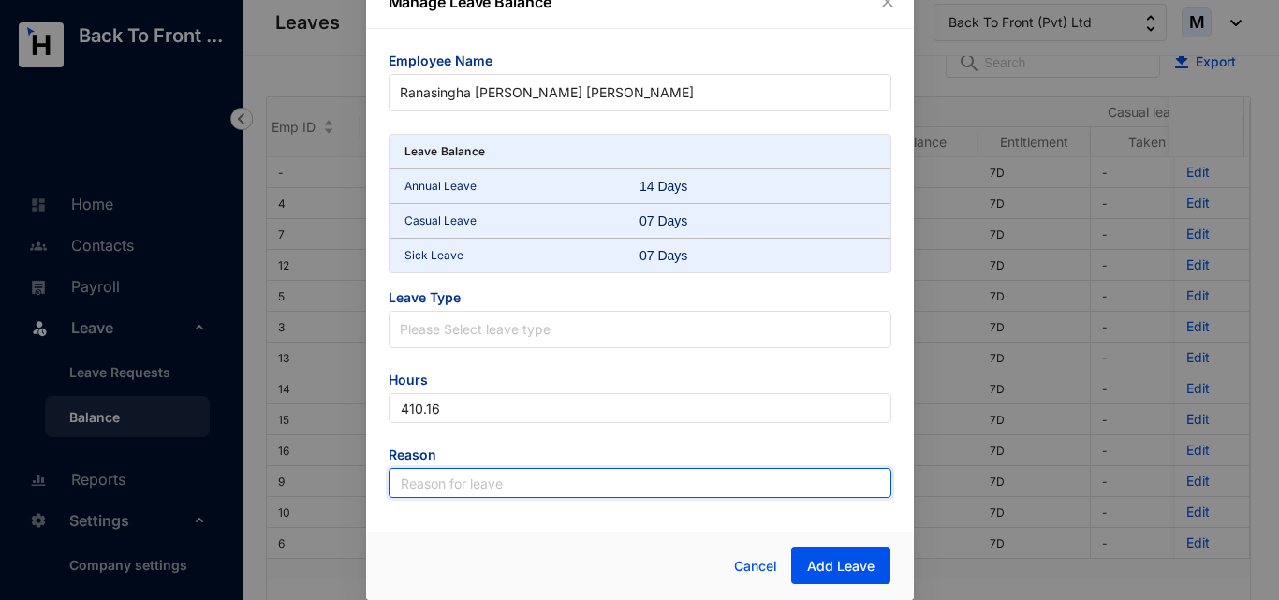
click at [561, 491] on input "text" at bounding box center [640, 483] width 503 height 30
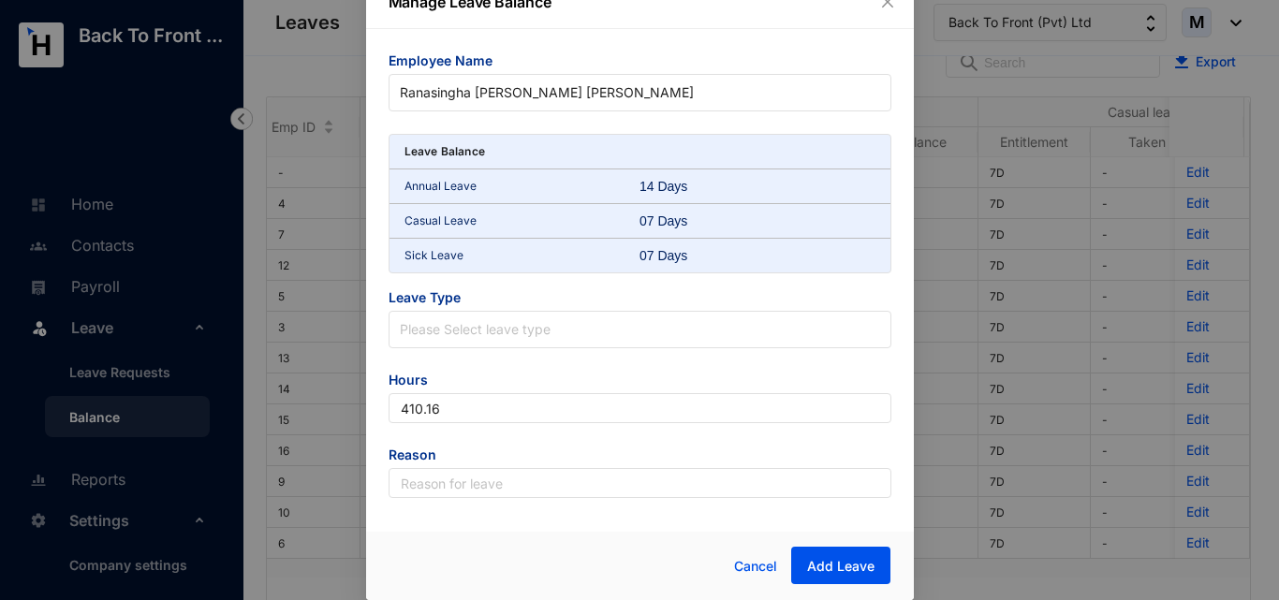
click at [541, 532] on div "Cancel Add Leave" at bounding box center [640, 566] width 548 height 68
click at [756, 567] on span "Cancel" at bounding box center [755, 566] width 43 height 21
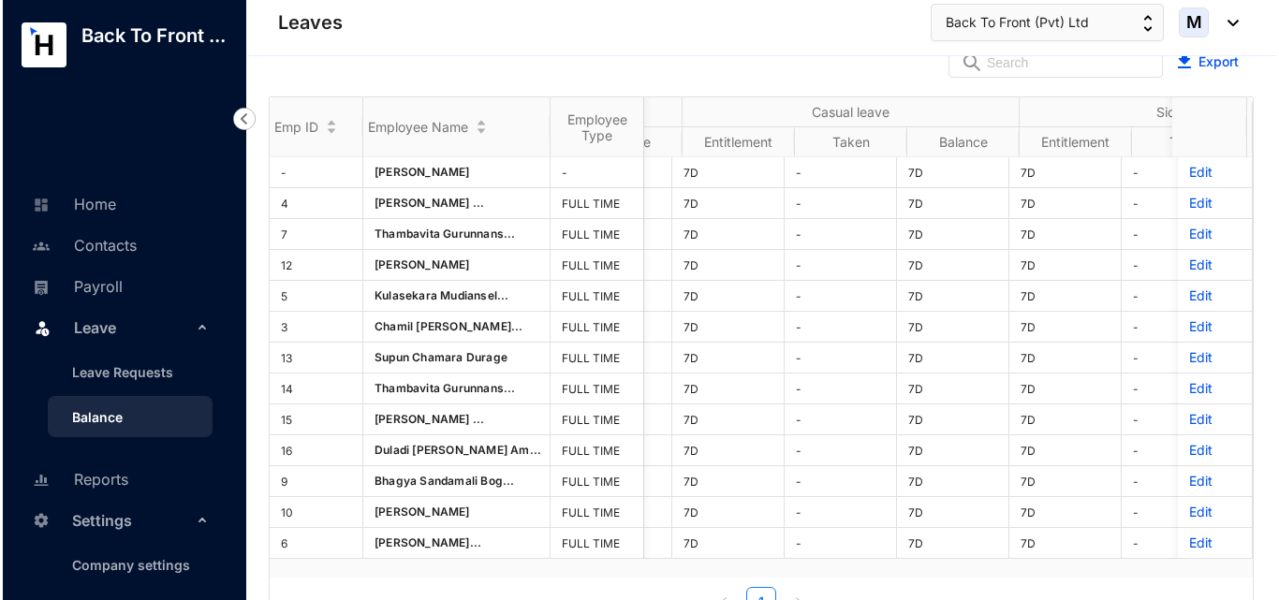
scroll to position [0, 309]
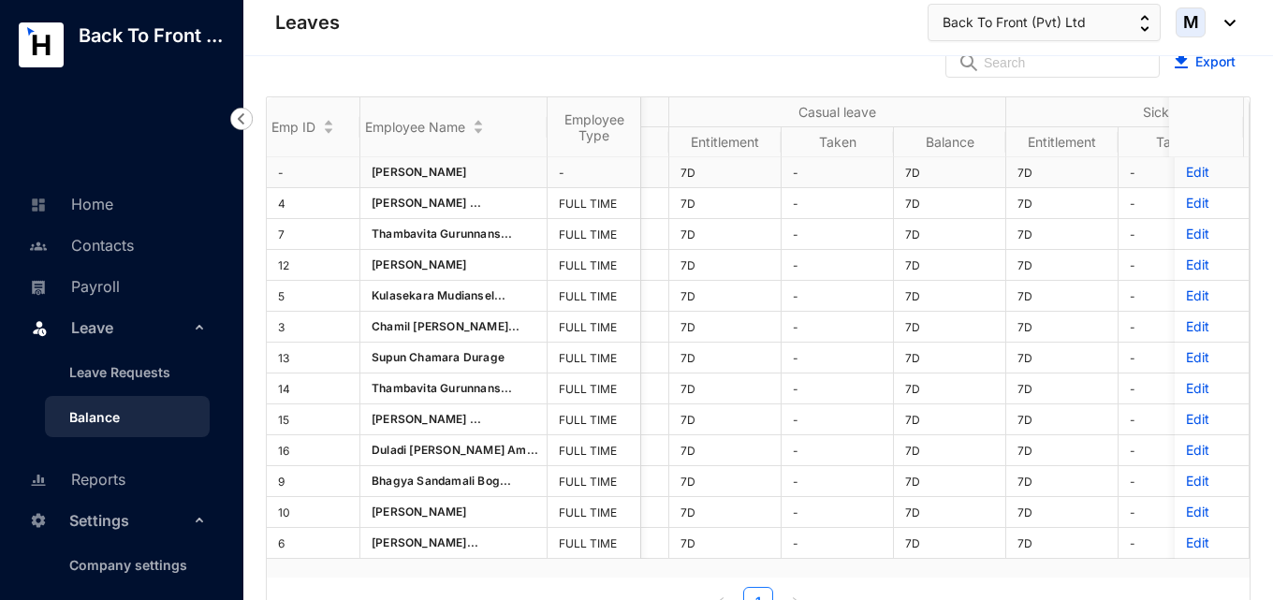
click at [1186, 174] on p "Edit" at bounding box center [1211, 172] width 51 height 19
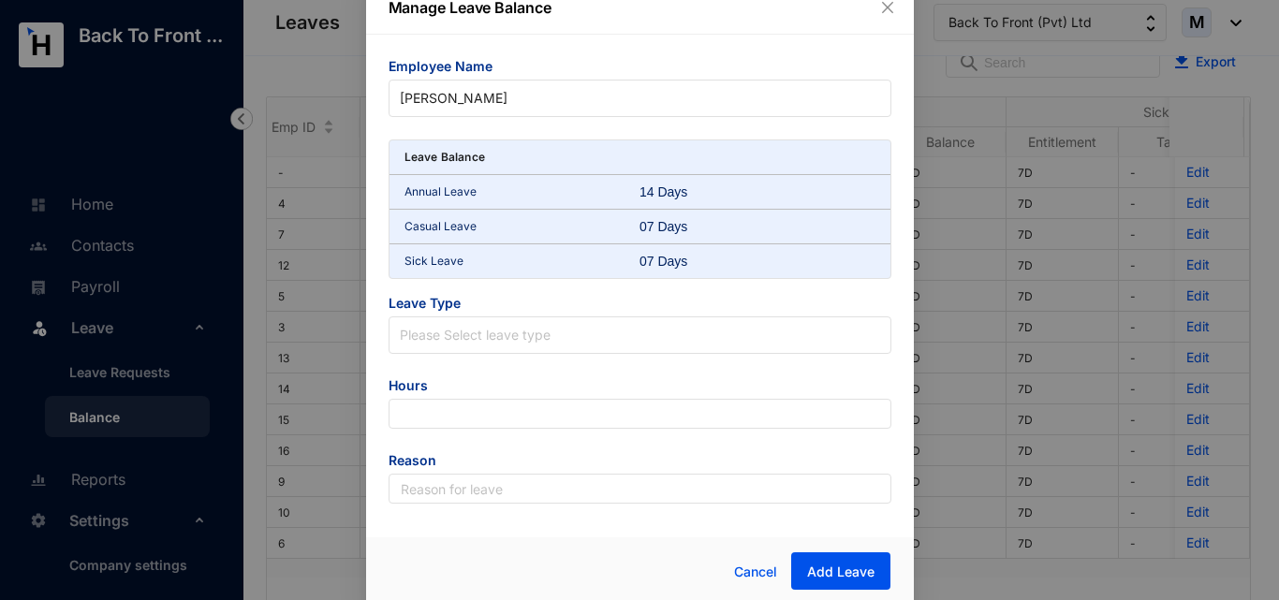
scroll to position [24, 0]
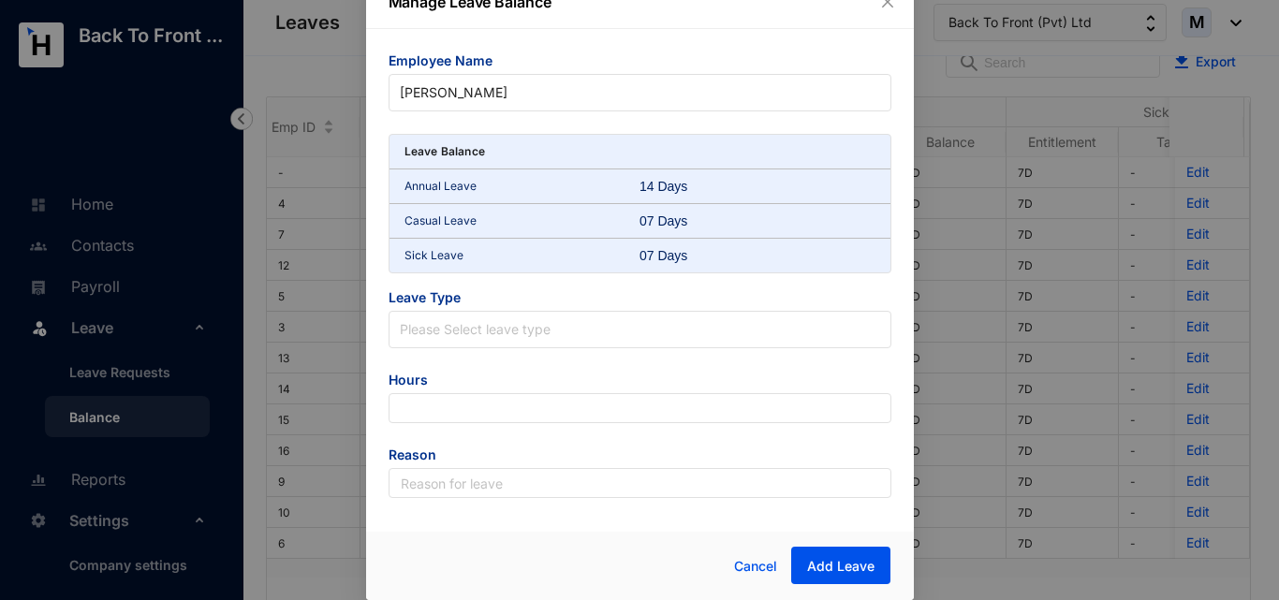
click at [521, 200] on div "Annual Leave 14 Days" at bounding box center [639, 186] width 501 height 35
click at [488, 184] on p "Annual Leave" at bounding box center [522, 186] width 236 height 19
click at [459, 226] on p "Casual Leave" at bounding box center [522, 221] width 236 height 19
click at [462, 258] on p "Sick Leave" at bounding box center [522, 255] width 236 height 19
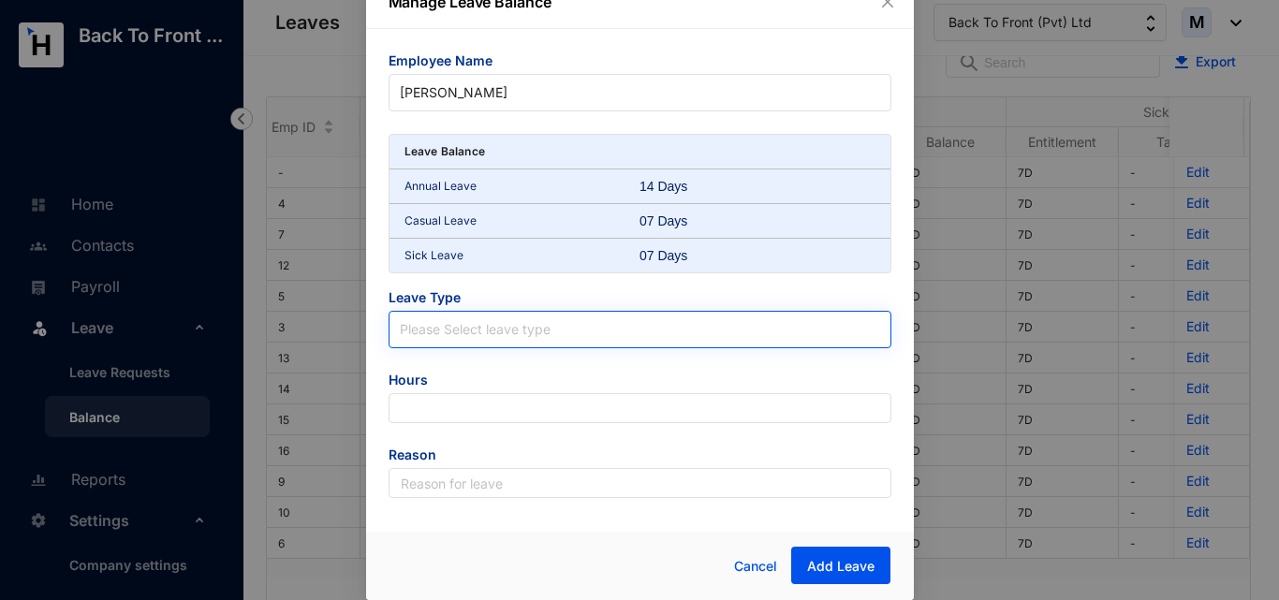
click at [522, 340] on span at bounding box center [640, 330] width 480 height 36
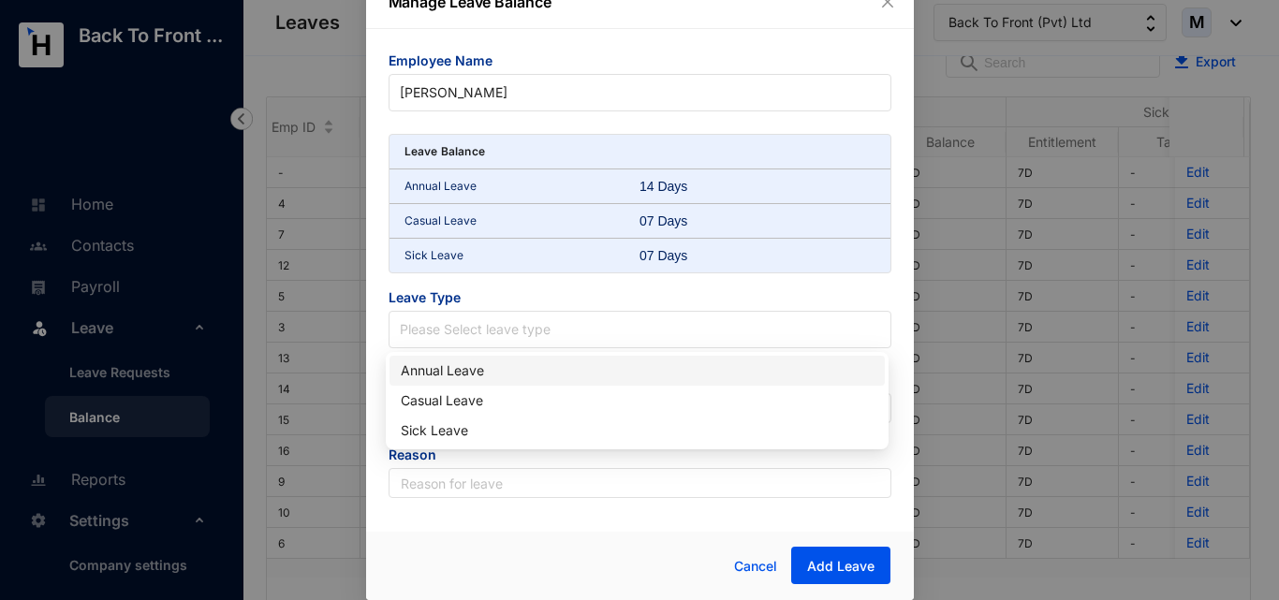
click at [374, 300] on div "Employee Name Paul Mitchell Leave Balance Annual Leave 14 Days Casual Leave 07 …" at bounding box center [640, 274] width 548 height 491
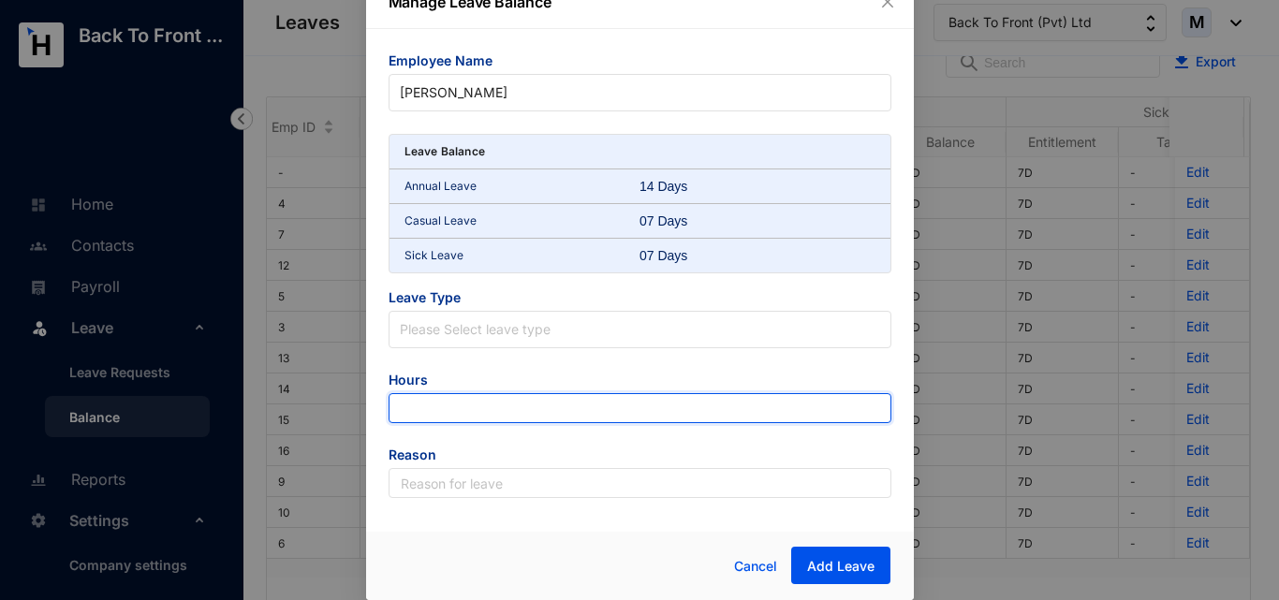
click at [458, 414] on input "number" at bounding box center [640, 408] width 503 height 30
click at [863, 412] on input "-1" at bounding box center [640, 408] width 503 height 30
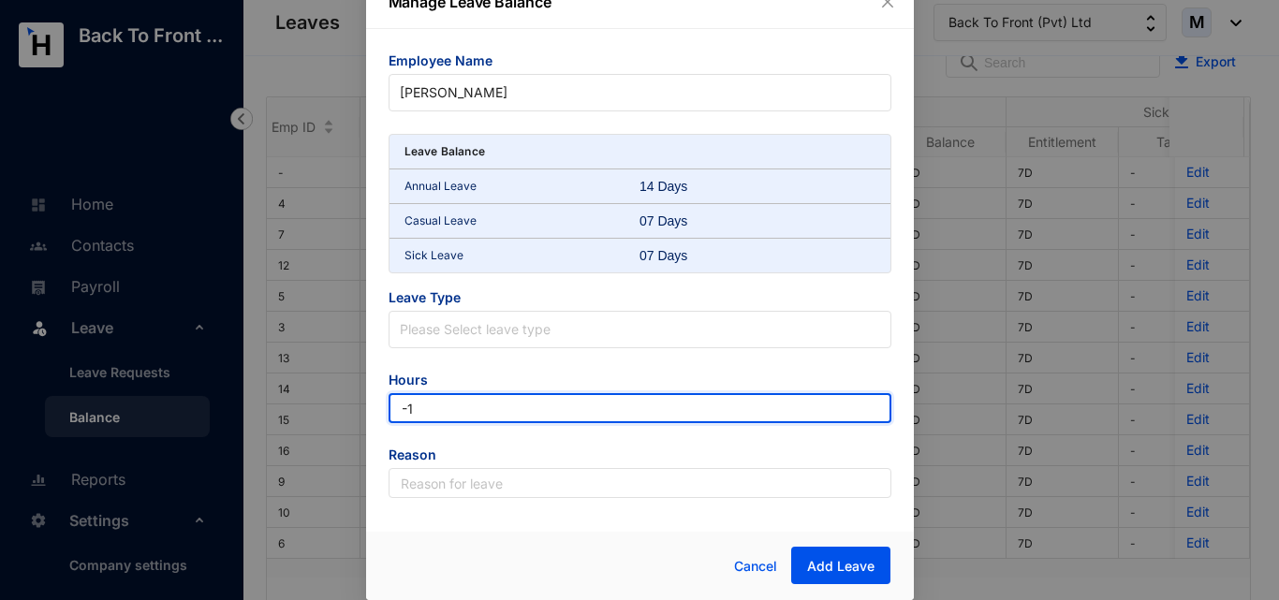
drag, startPoint x: 578, startPoint y: 418, endPoint x: 374, endPoint y: 401, distance: 203.8
click at [374, 401] on div "Employee Name Paul Mitchell Leave Balance Annual Leave 14 Days Casual Leave 07 …" at bounding box center [640, 274] width 548 height 491
paste input "410.16"
type input "410.16"
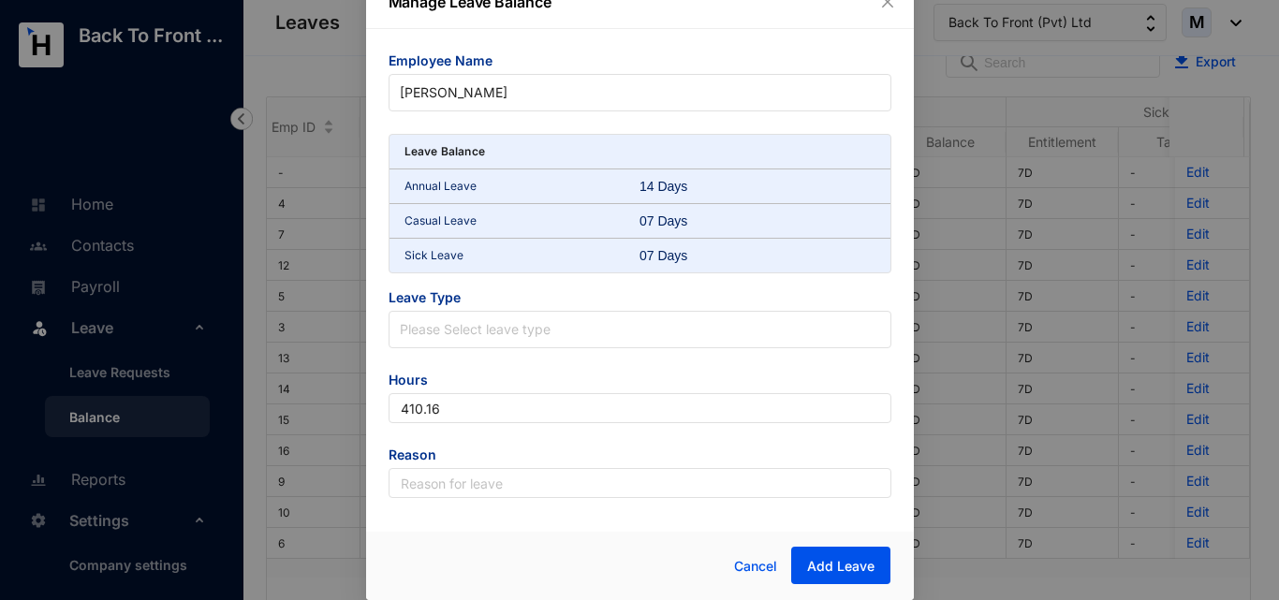
click at [377, 410] on div "Employee Name Paul Mitchell Leave Balance Annual Leave 14 Days Casual Leave 07 …" at bounding box center [640, 274] width 548 height 491
click at [851, 562] on span "Add Leave" at bounding box center [840, 566] width 67 height 19
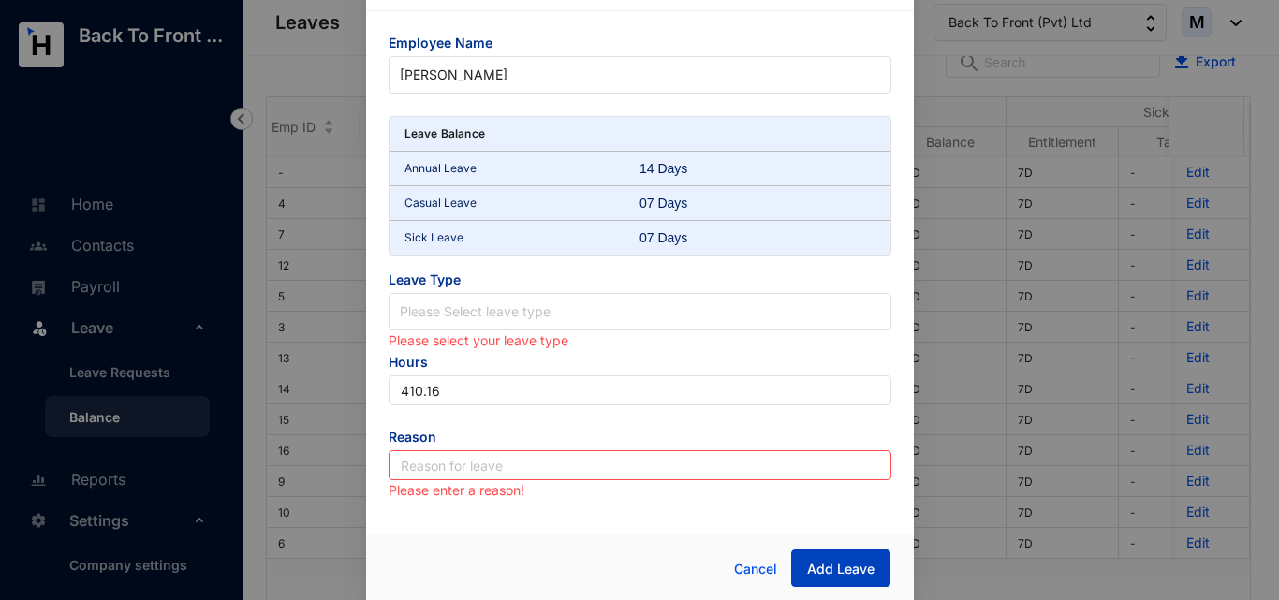
scroll to position [45, 0]
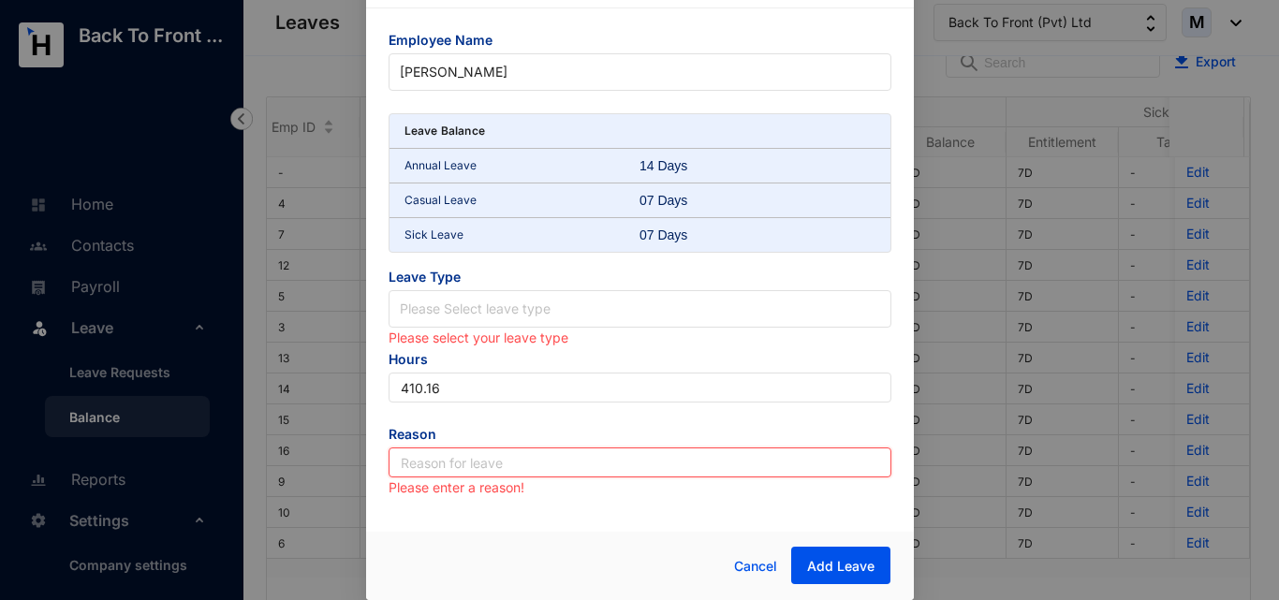
click at [469, 461] on input "text" at bounding box center [640, 462] width 503 height 30
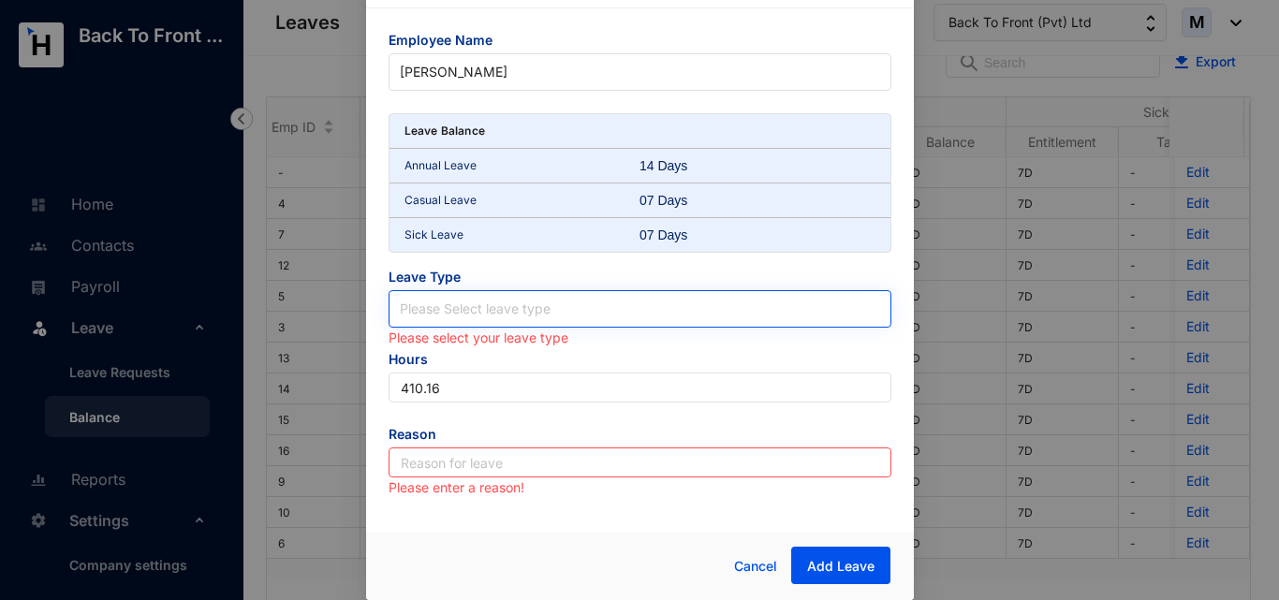
click at [457, 307] on input "search" at bounding box center [640, 305] width 480 height 28
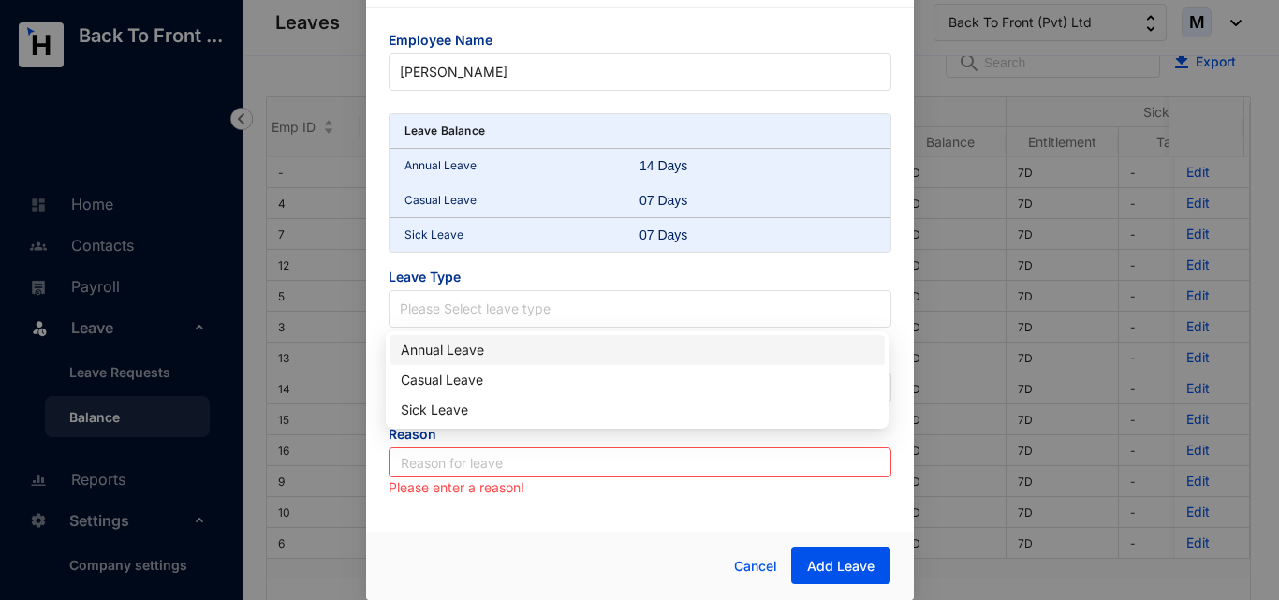
click at [459, 354] on div "Annual Leave" at bounding box center [637, 350] width 473 height 21
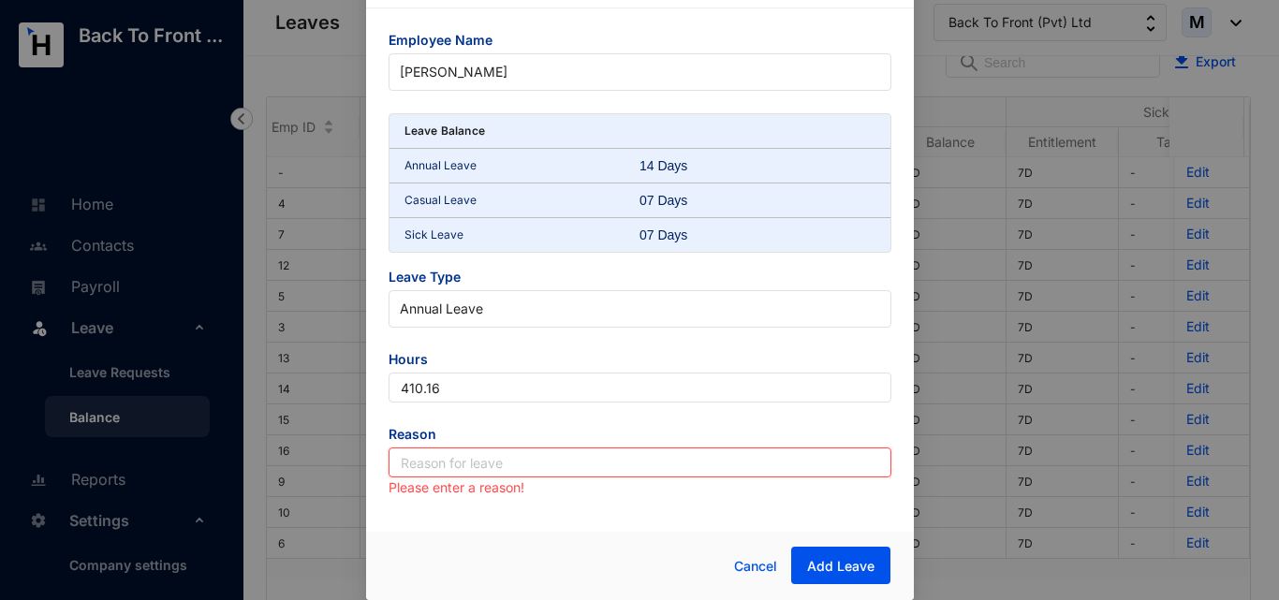
click at [446, 473] on input "text" at bounding box center [640, 462] width 503 height 30
click at [468, 242] on p "Sick Leave" at bounding box center [522, 235] width 236 height 19
click at [460, 453] on input "text" at bounding box center [640, 462] width 503 height 30
paste input "Leave Balance"
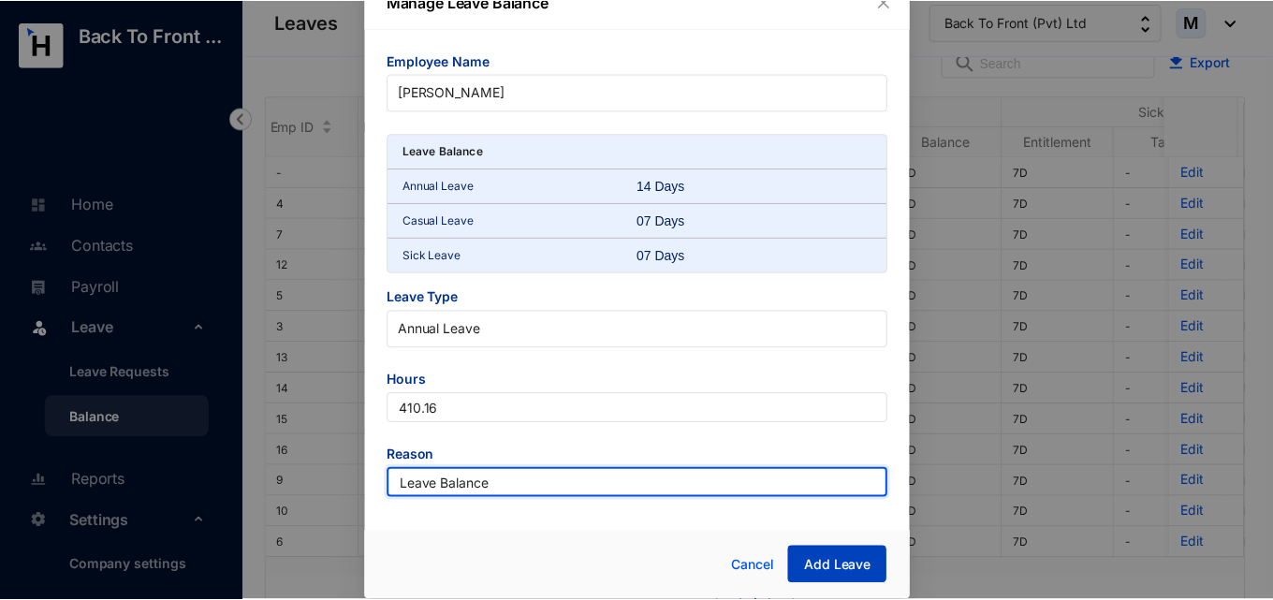
scroll to position [24, 0]
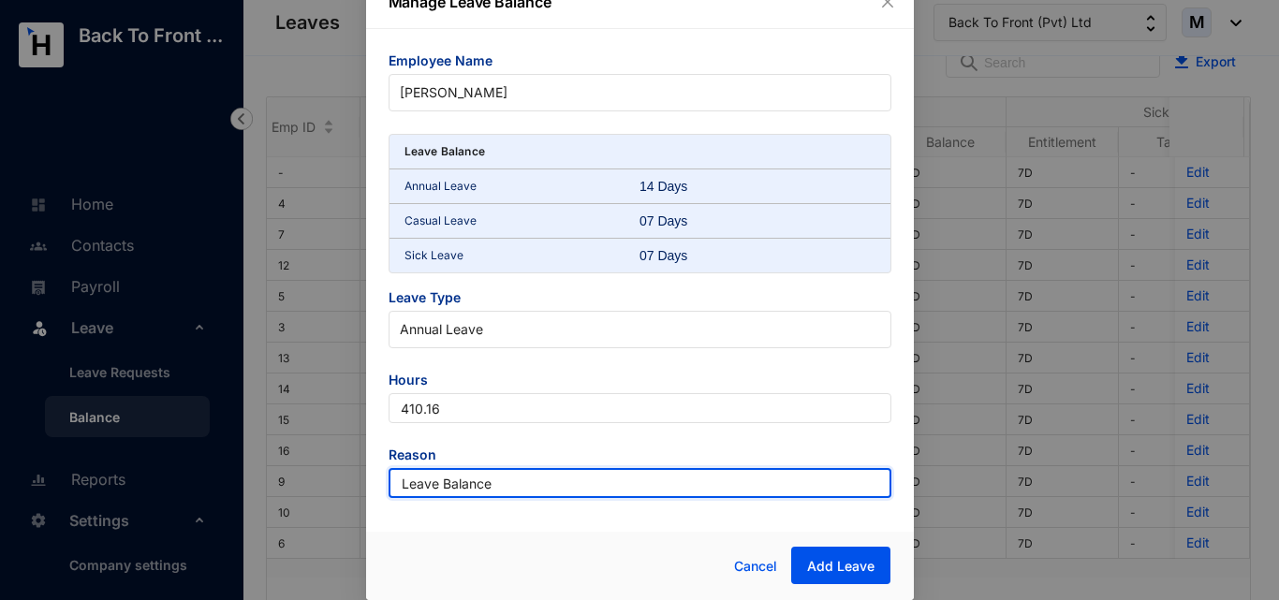
type input "Leave Balance"
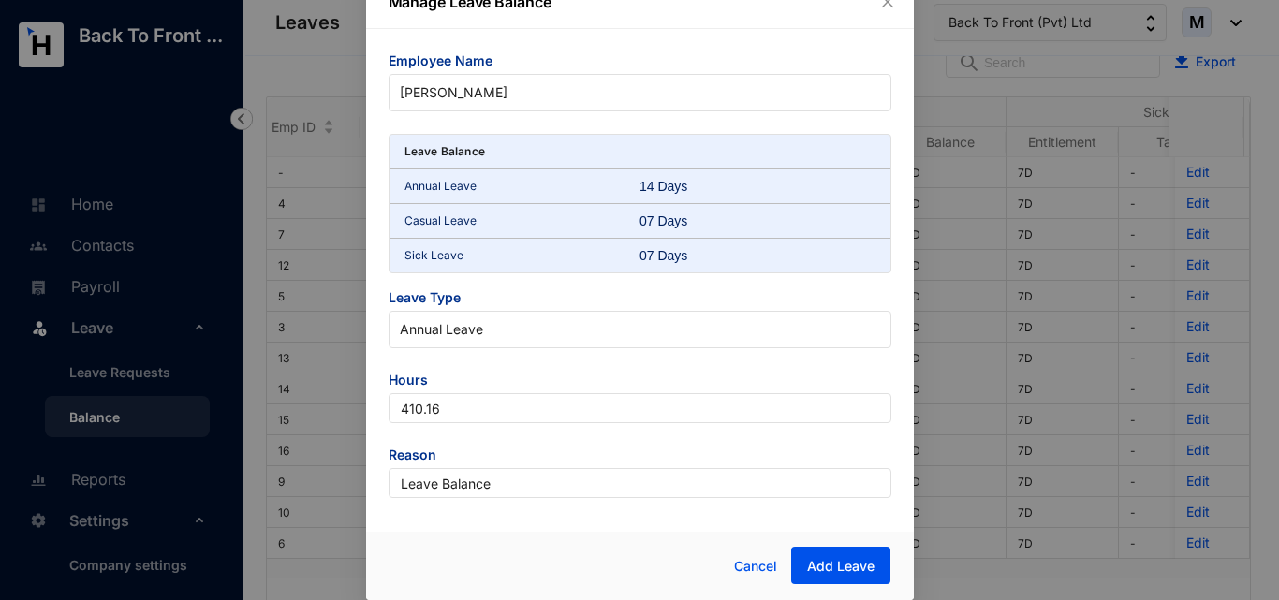
click at [636, 563] on div "Cancel Add Leave" at bounding box center [743, 566] width 293 height 38
click at [837, 567] on span "Add Leave" at bounding box center [840, 566] width 67 height 19
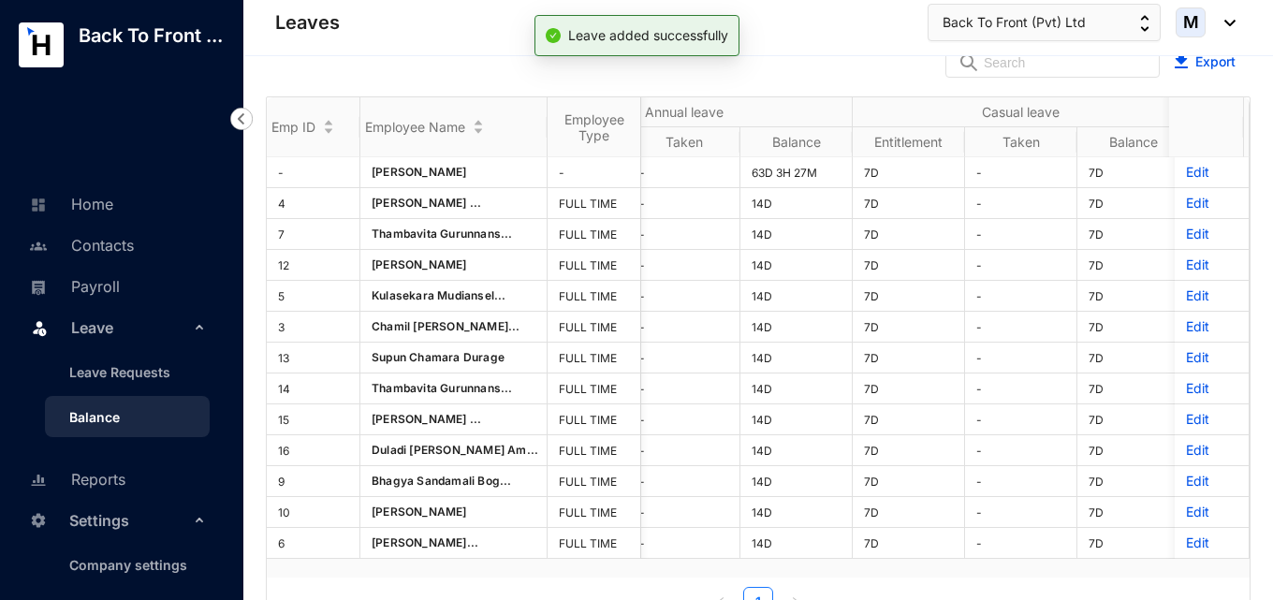
scroll to position [0, 124]
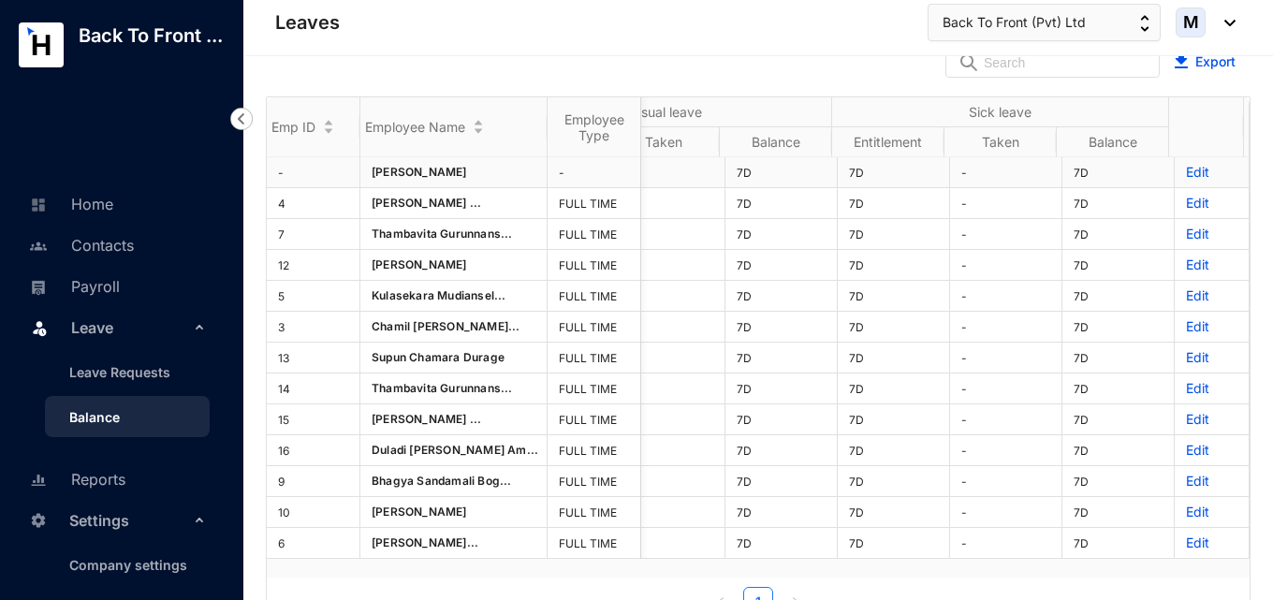
click at [1186, 176] on p "Edit" at bounding box center [1211, 172] width 51 height 19
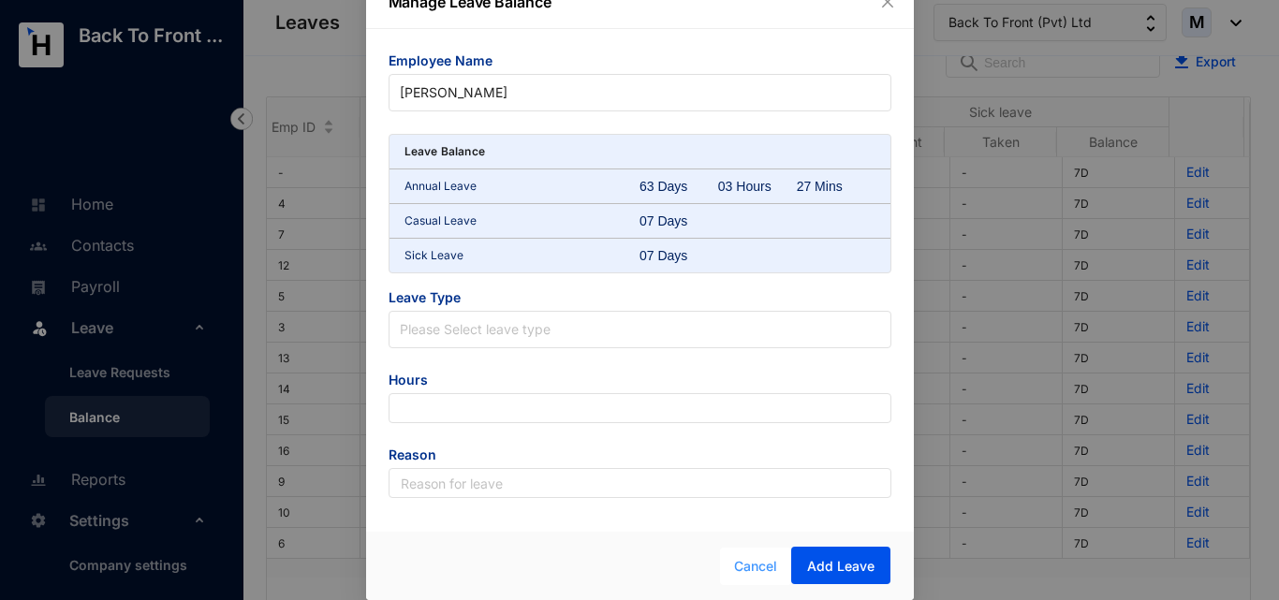
click at [762, 568] on span "Cancel" at bounding box center [755, 566] width 43 height 21
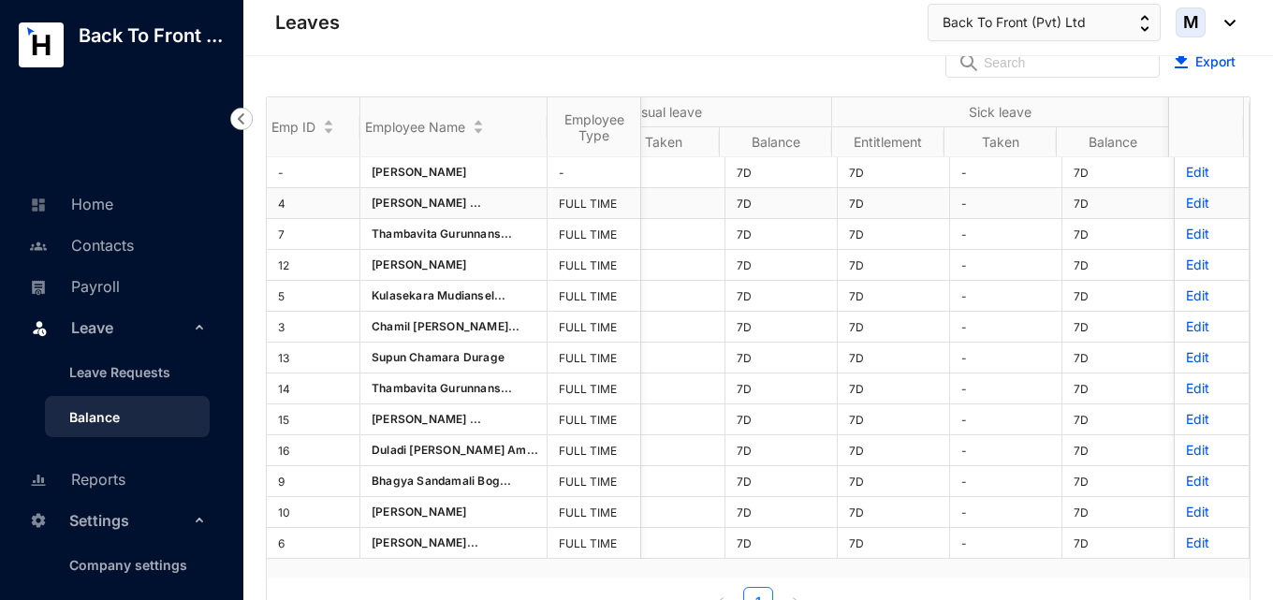
click at [1186, 205] on p "Edit" at bounding box center [1211, 203] width 51 height 19
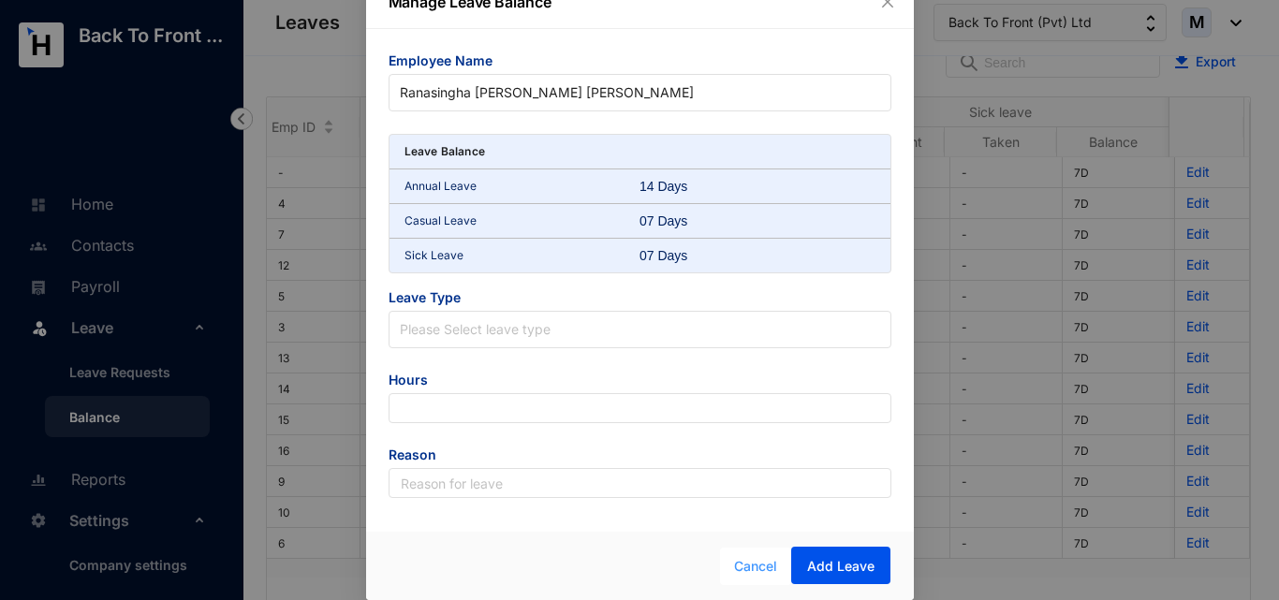
click at [753, 564] on span "Cancel" at bounding box center [755, 566] width 43 height 21
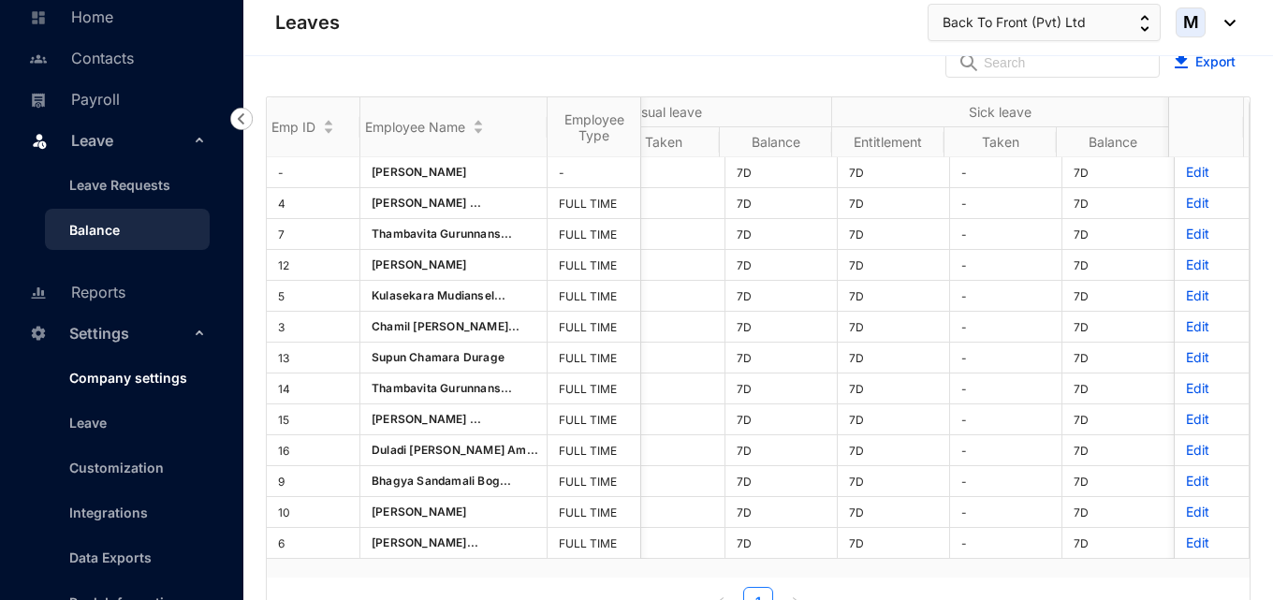
click at [101, 386] on link "Company settings" at bounding box center [120, 378] width 133 height 16
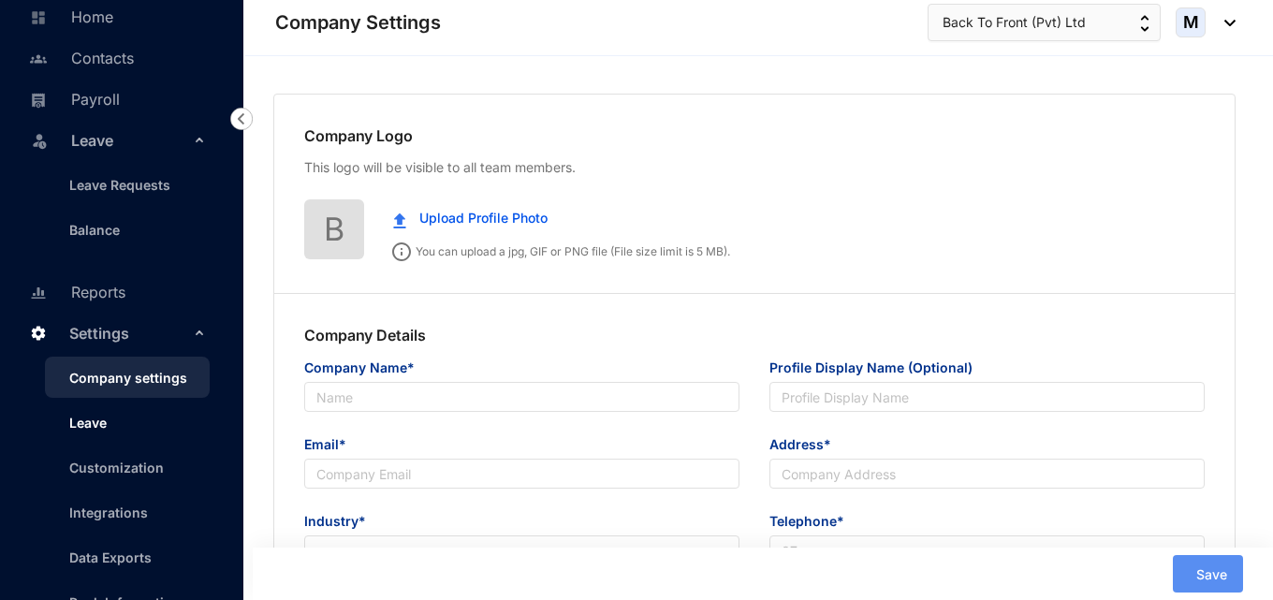
click at [94, 429] on link "Leave" at bounding box center [80, 423] width 52 height 16
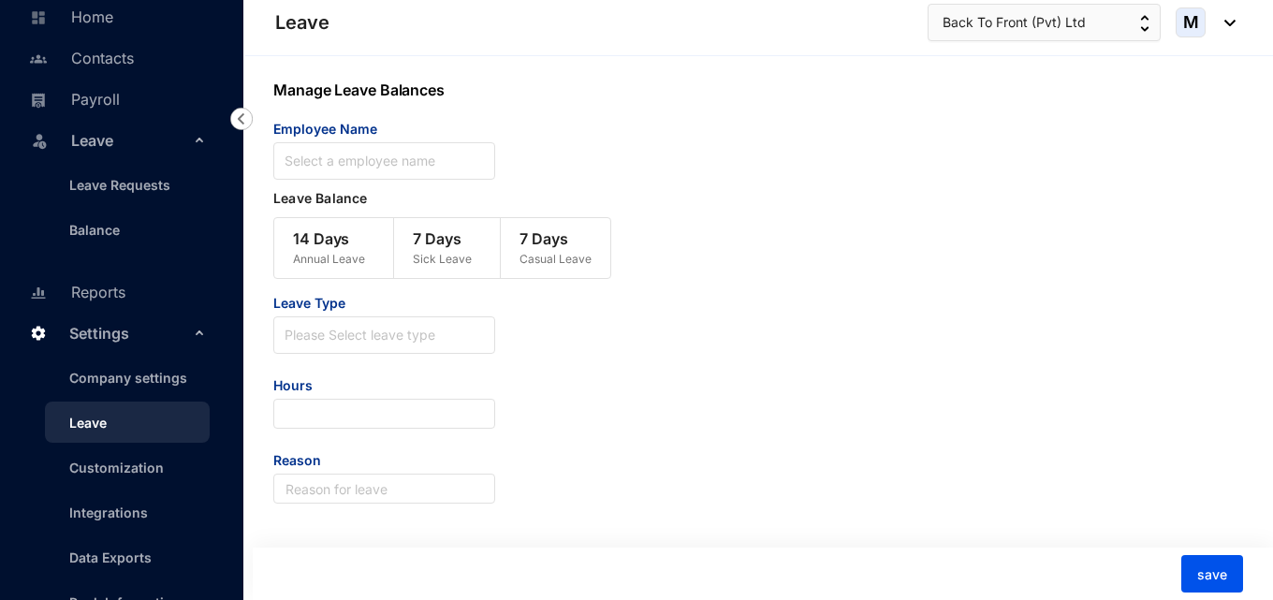
click at [351, 244] on p "14 Days" at bounding box center [329, 238] width 72 height 22
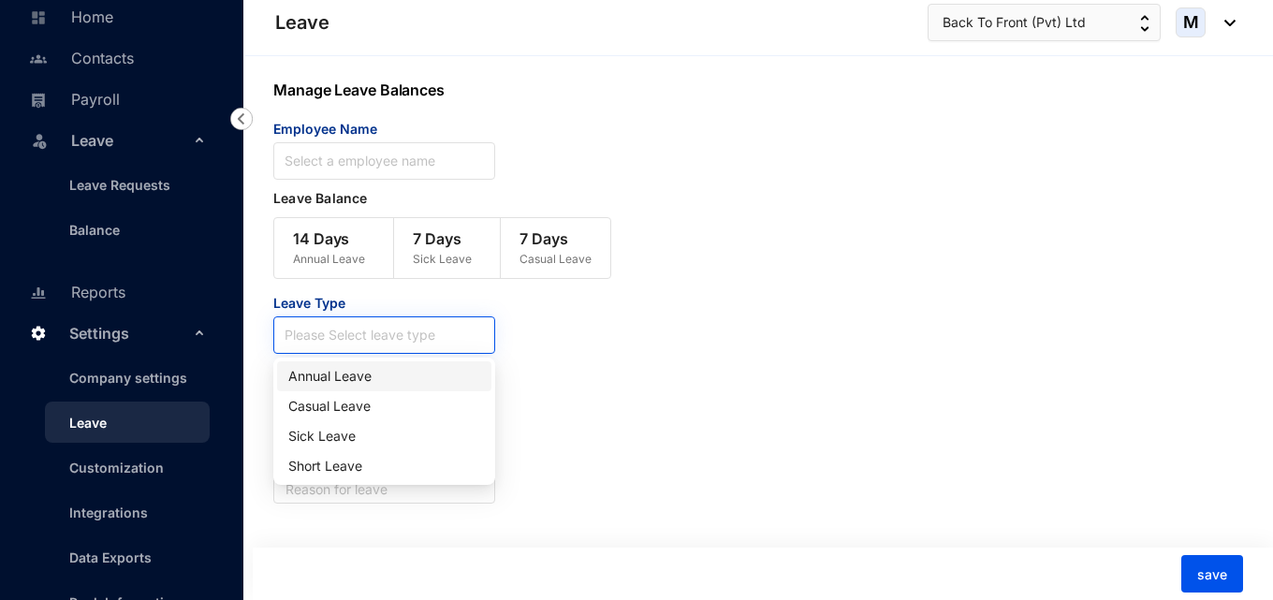
click at [370, 339] on input "search" at bounding box center [384, 331] width 199 height 28
click at [543, 393] on div "Leave Type Please Select leave type Hours Reason" at bounding box center [717, 399] width 889 height 210
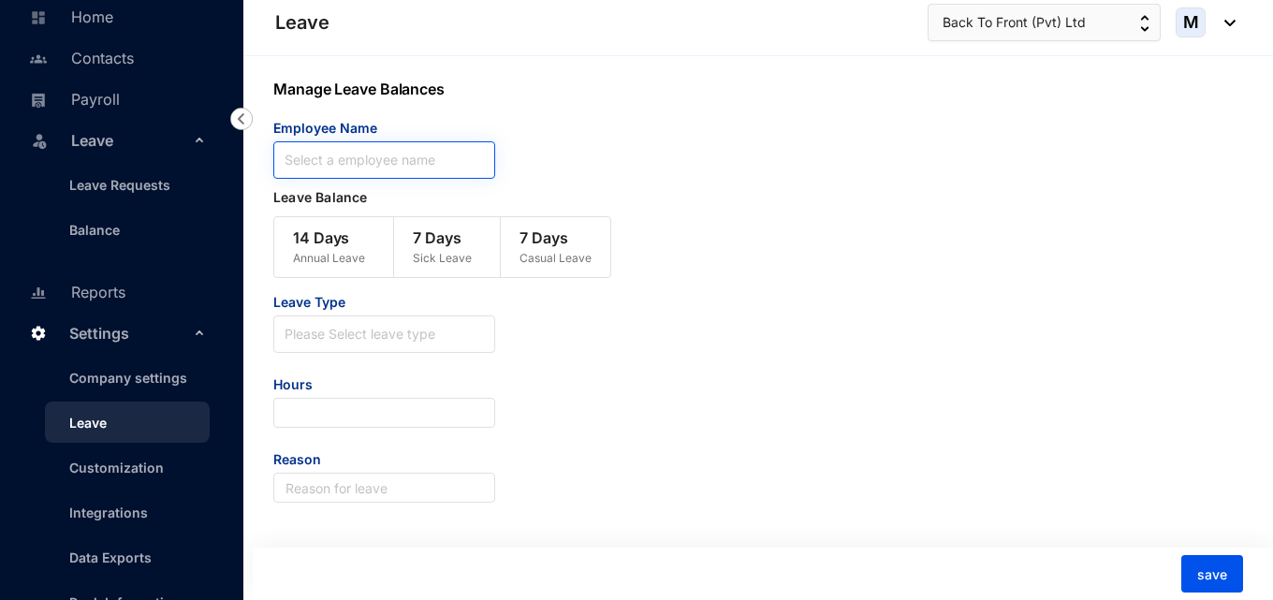
click at [390, 155] on input "search" at bounding box center [384, 160] width 199 height 36
click at [685, 256] on div "14 Days Annual Leave 7 Days Sick Leave 7 Days Casual Leave" at bounding box center [717, 250] width 889 height 86
click at [354, 171] on input "search" at bounding box center [384, 160] width 199 height 36
paste input "Ranasingha [PERSON_NAME] [PERSON_NAME]"
type input "Ranasingha [PERSON_NAME] [PERSON_NAME]"
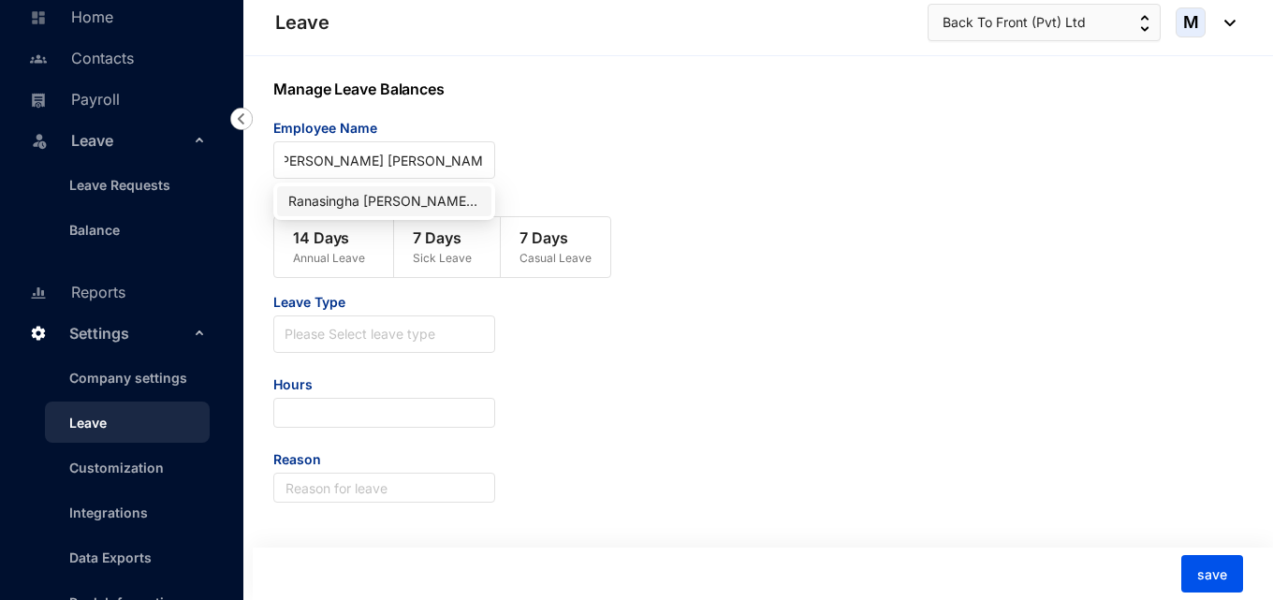
click at [333, 198] on div "Ranasingha [PERSON_NAME] [PERSON_NAME]" at bounding box center [384, 201] width 192 height 21
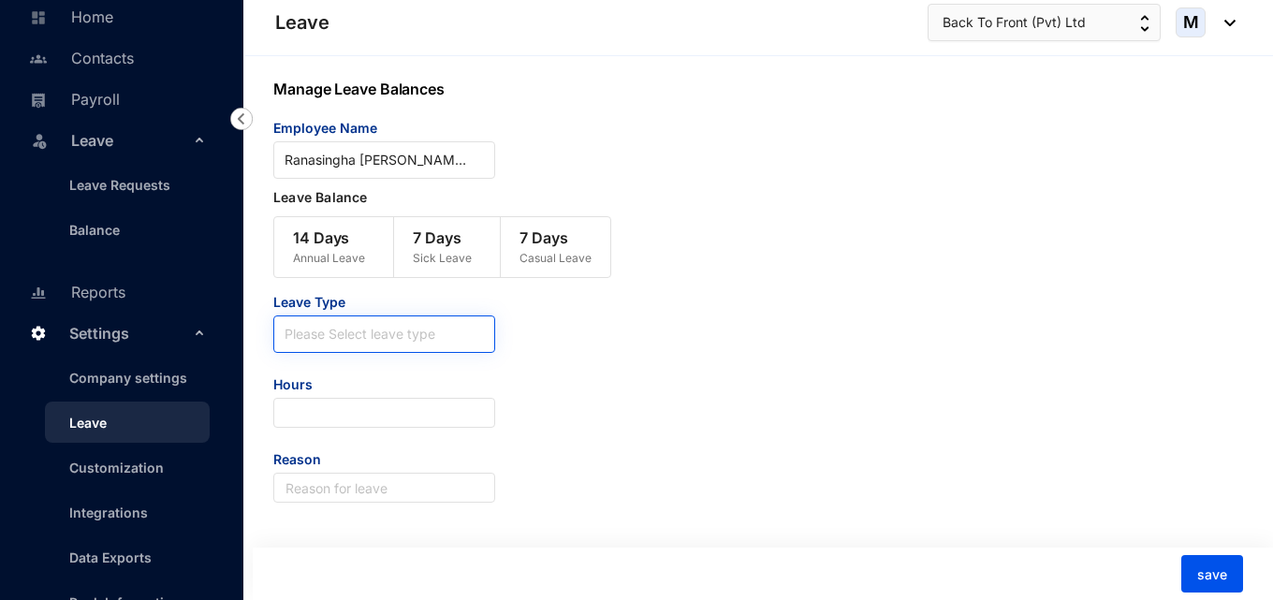
click at [403, 336] on input "search" at bounding box center [384, 330] width 199 height 28
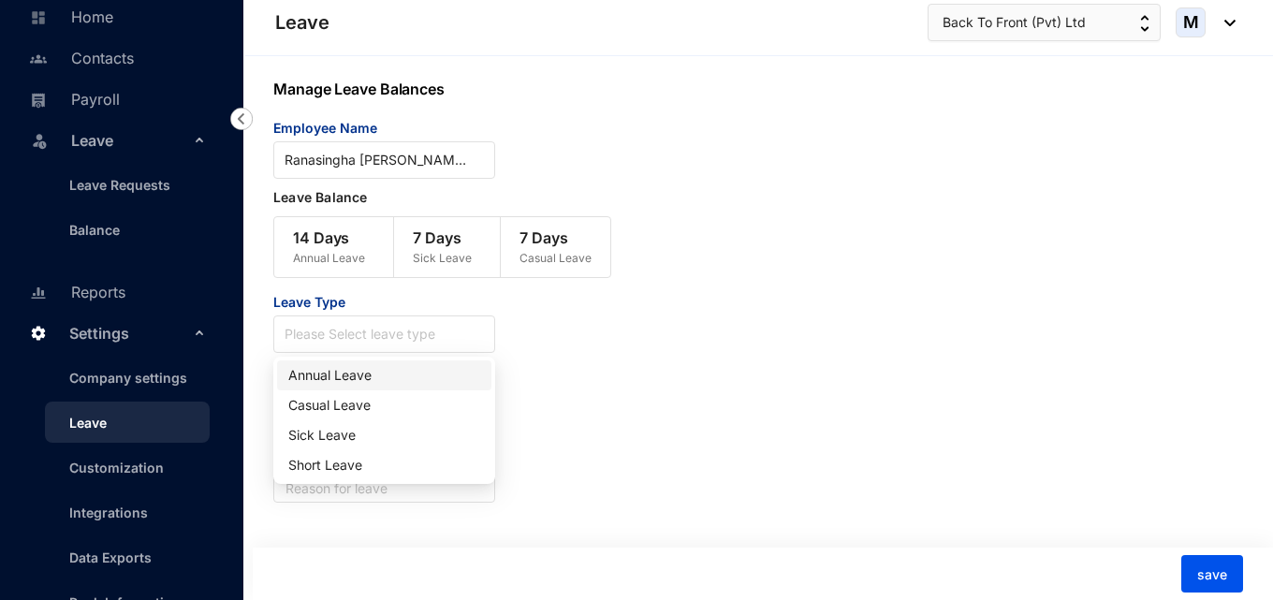
click at [380, 375] on div "Annual Leave" at bounding box center [384, 375] width 192 height 21
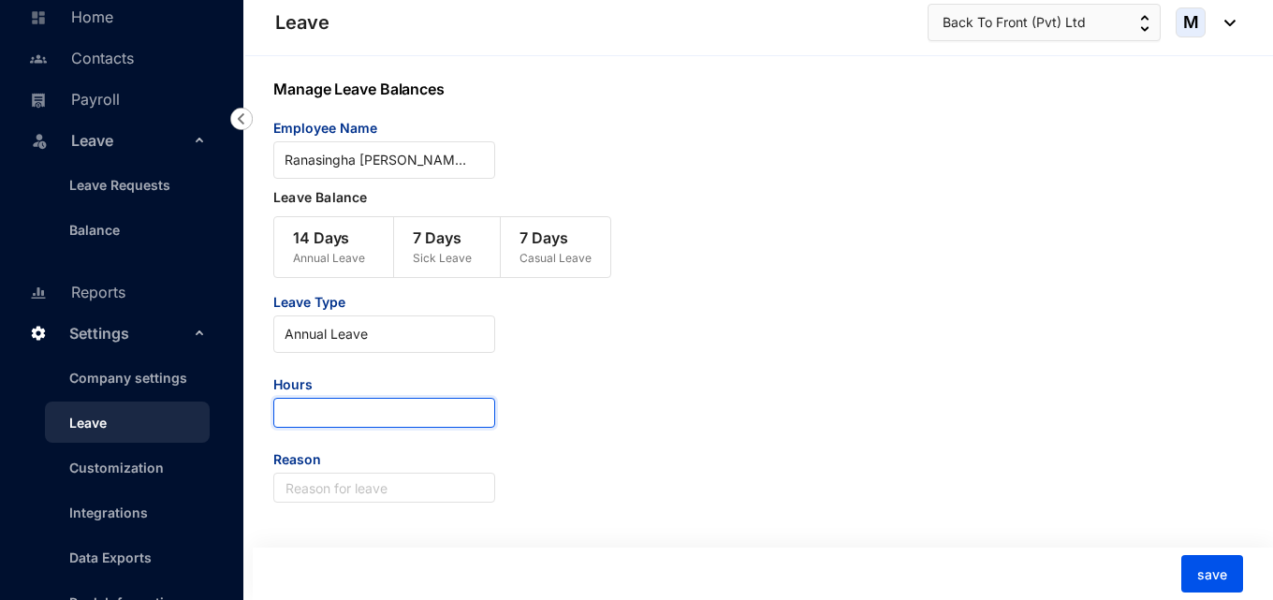
click at [447, 405] on input "number" at bounding box center [384, 413] width 222 height 30
paste input "410.16"
type input "410.16"
click at [604, 483] on div "Leave Type Annual Leave Hours 410.16 Reason" at bounding box center [717, 398] width 889 height 210
click at [573, 491] on div "Leave Type Annual Leave Hours 410.16 Reason" at bounding box center [717, 398] width 889 height 210
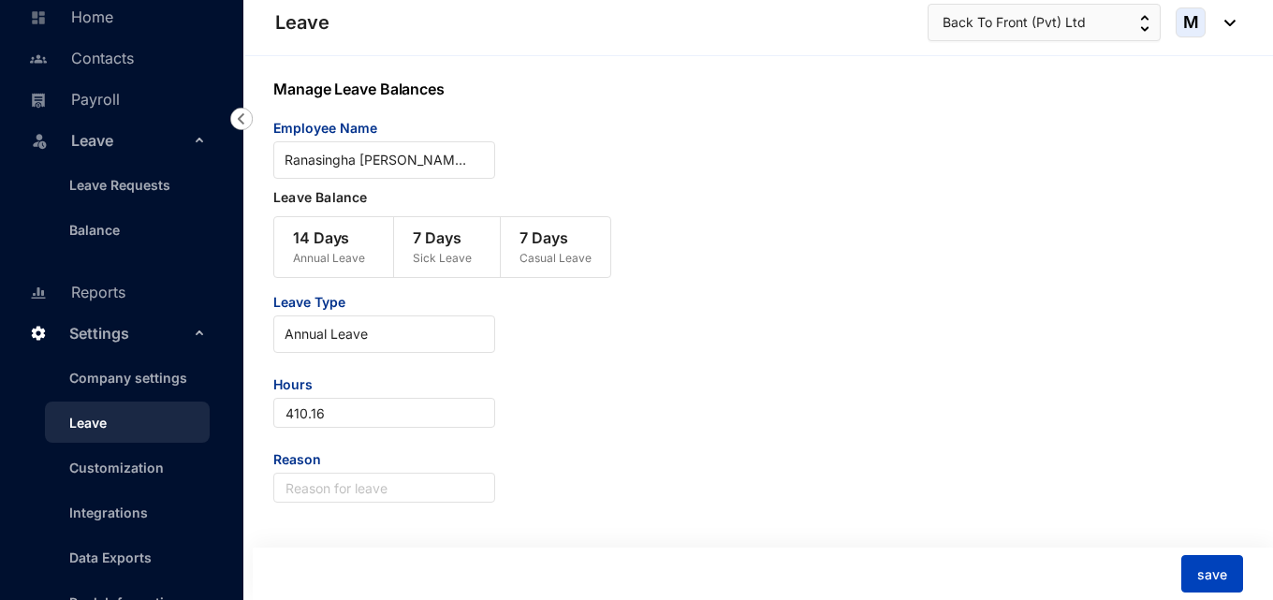
click at [1199, 565] on span "save" at bounding box center [1212, 574] width 30 height 19
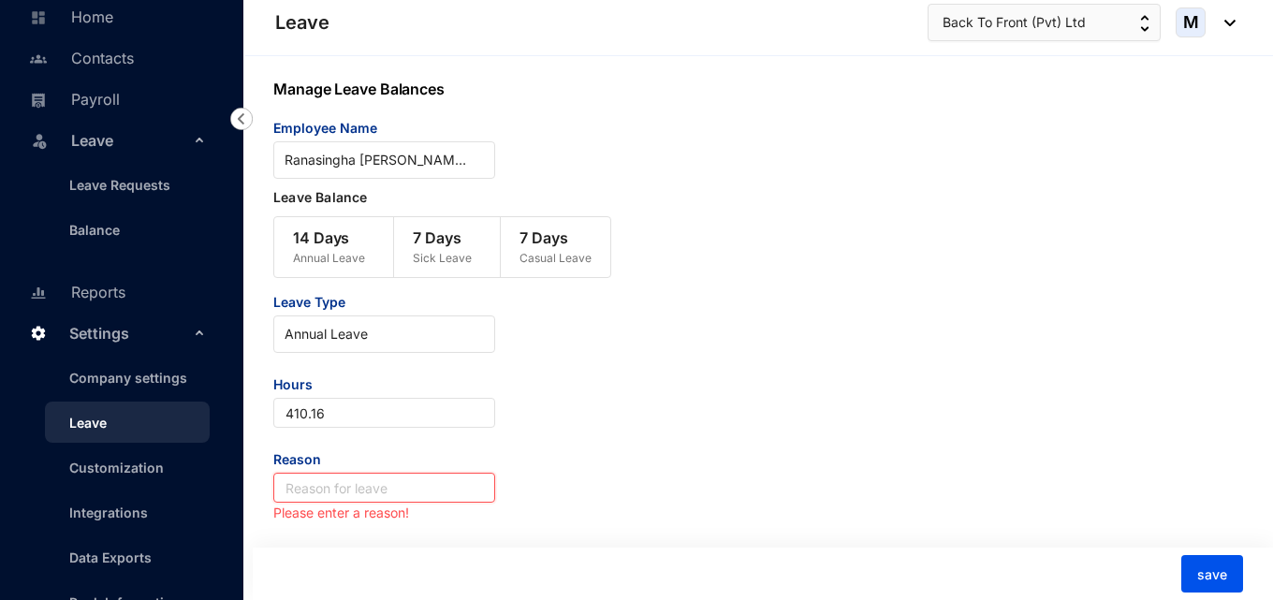
click at [357, 499] on input "text" at bounding box center [384, 488] width 222 height 30
click at [352, 222] on div "14 Days Annual Leave" at bounding box center [329, 247] width 110 height 60
click at [369, 486] on input "text" at bounding box center [384, 488] width 222 height 30
click at [136, 383] on link "Company settings" at bounding box center [120, 378] width 133 height 16
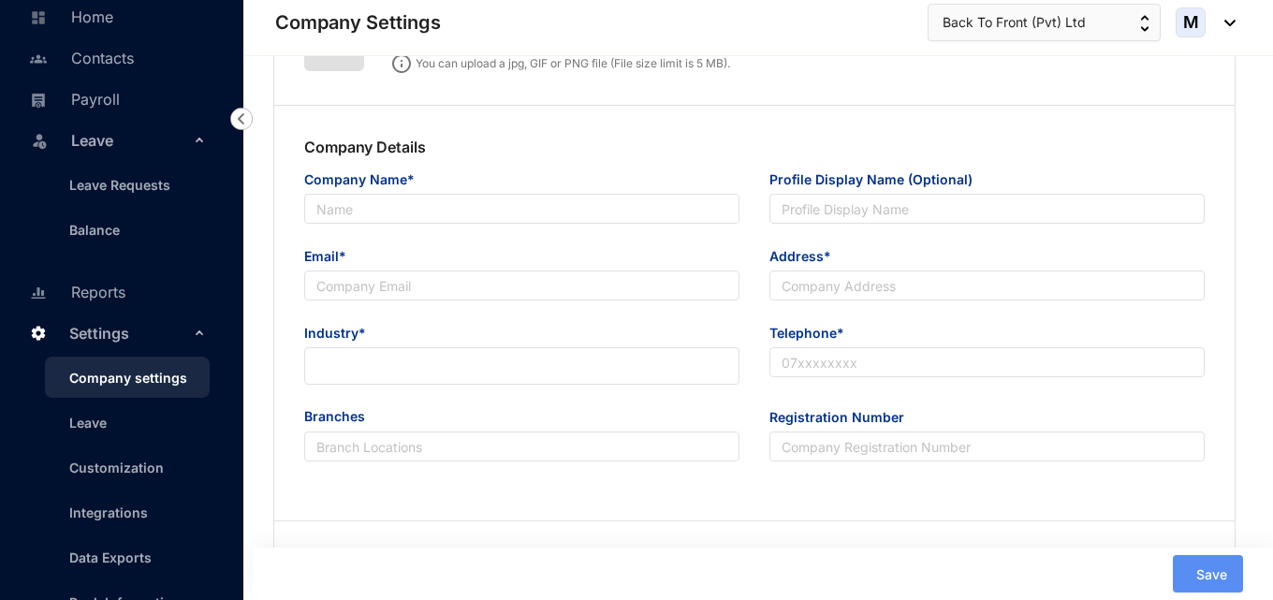
type input "Back To Front (Pvt) Ltd"
type input "[EMAIL_ADDRESS][DOMAIN_NAME]"
type input "uuaa"
type input "00"
type input "01"
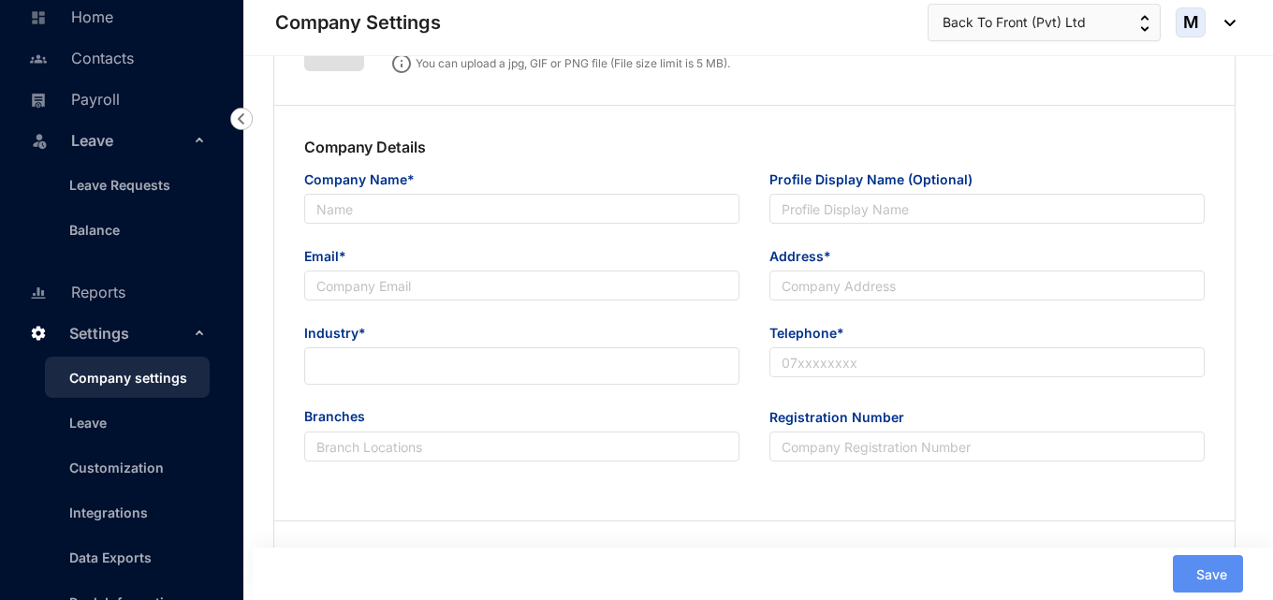
type input "1"
type input "2"
type input "8.3"
type input "22"
radio input "true"
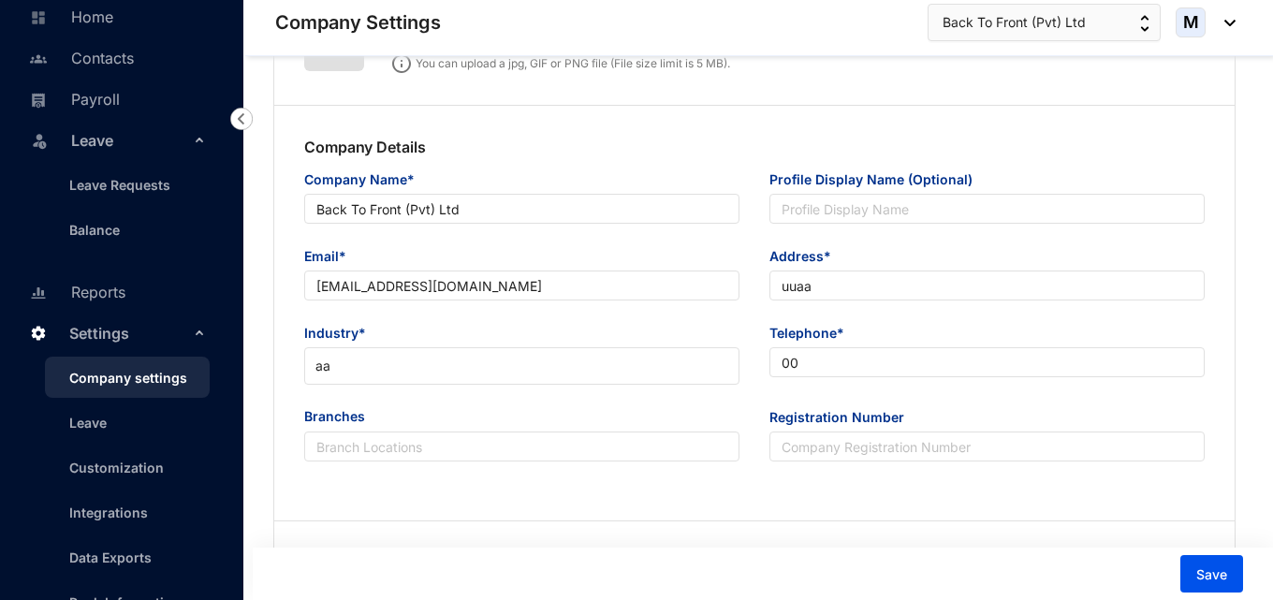
scroll to position [1499, 0]
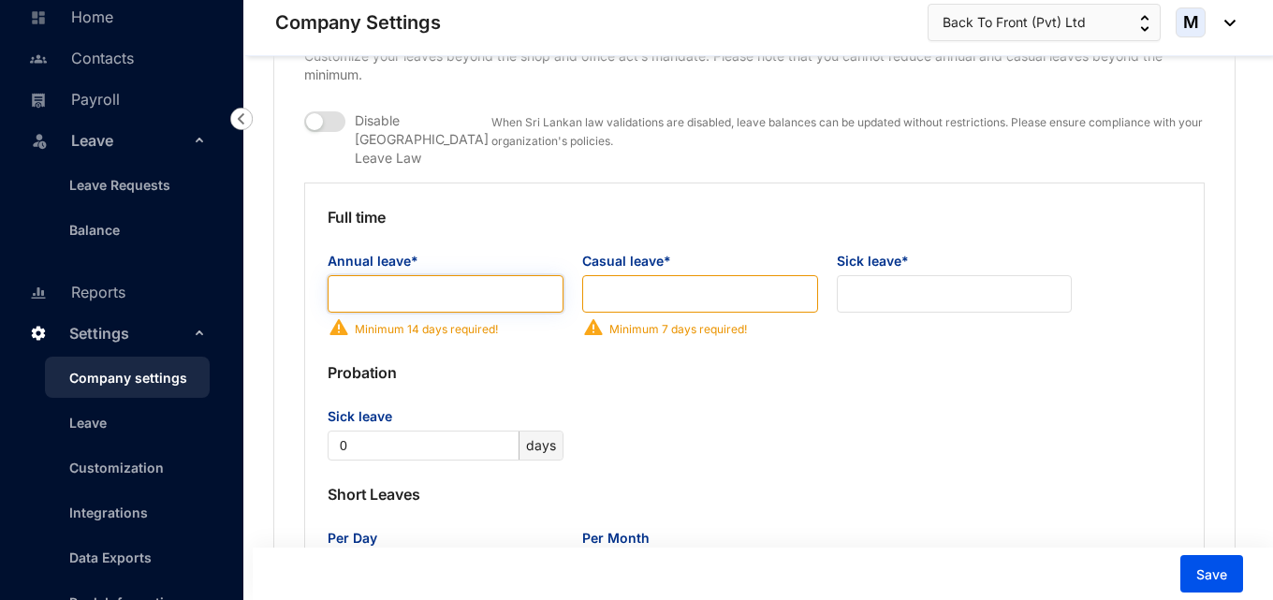
click at [463, 275] on input "Annual leave*" at bounding box center [446, 293] width 236 height 37
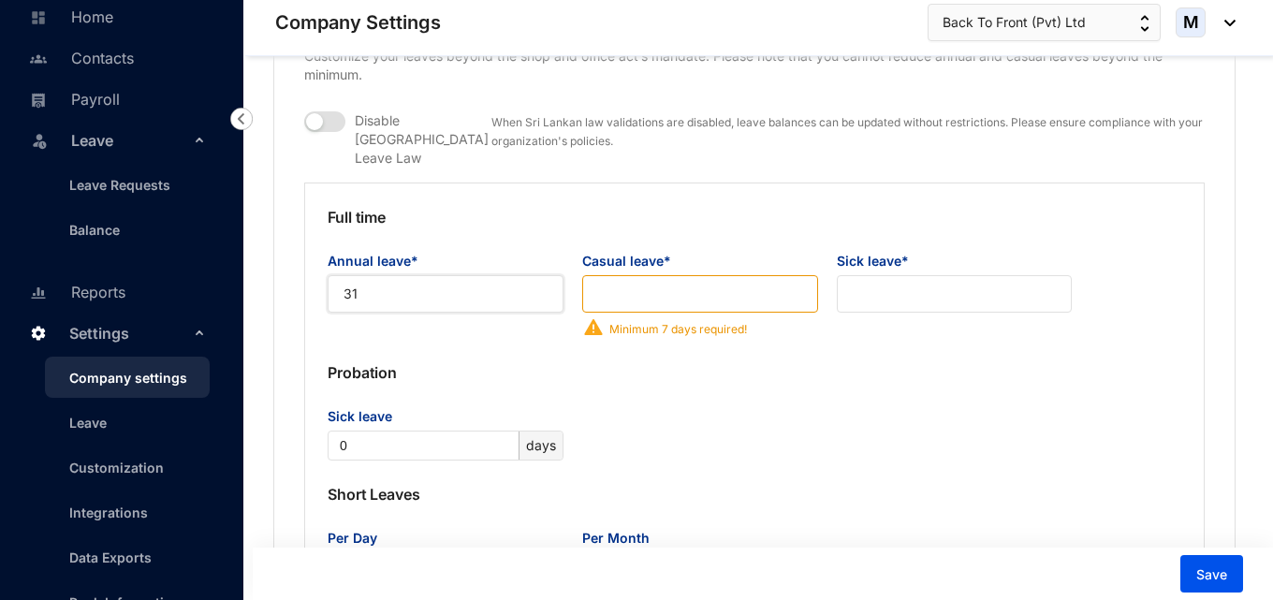
drag, startPoint x: 441, startPoint y: 277, endPoint x: 308, endPoint y: 273, distance: 133.0
click at [308, 273] on div "Full time Annual leave* 31 Casual leave* Preview Minimum 7 days required! Sick …" at bounding box center [754, 464] width 901 height 563
click at [652, 283] on input "Casual leave*" at bounding box center [700, 293] width 236 height 37
drag, startPoint x: 423, startPoint y: 280, endPoint x: 328, endPoint y: 284, distance: 95.6
click at [328, 284] on input "31" at bounding box center [446, 293] width 236 height 37
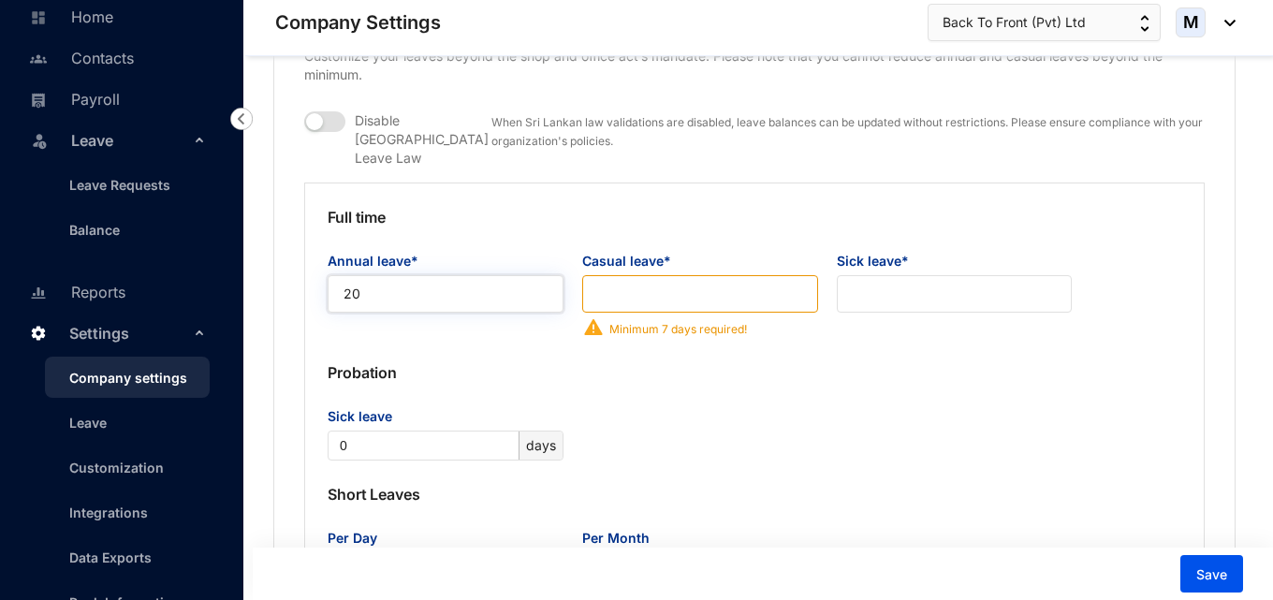
type input "20"
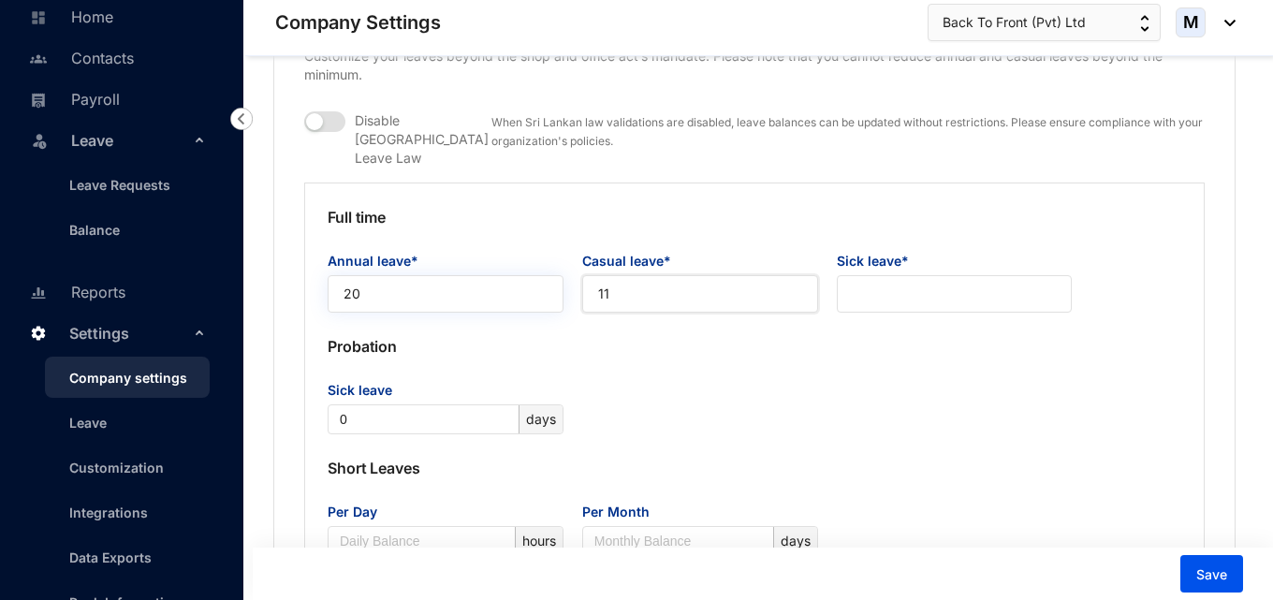
type input "11"
click at [354, 275] on input "20" at bounding box center [446, 293] width 236 height 37
type input "21"
type input "10"
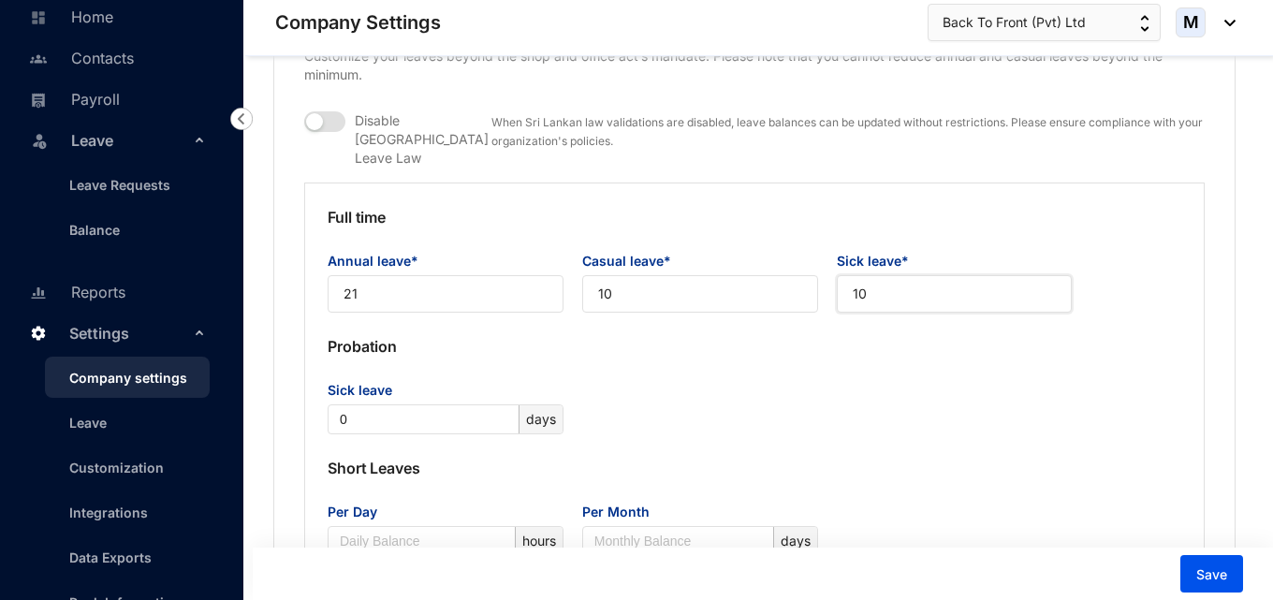
type input "10"
click at [802, 437] on p "Short Leaves" at bounding box center [755, 467] width 854 height 67
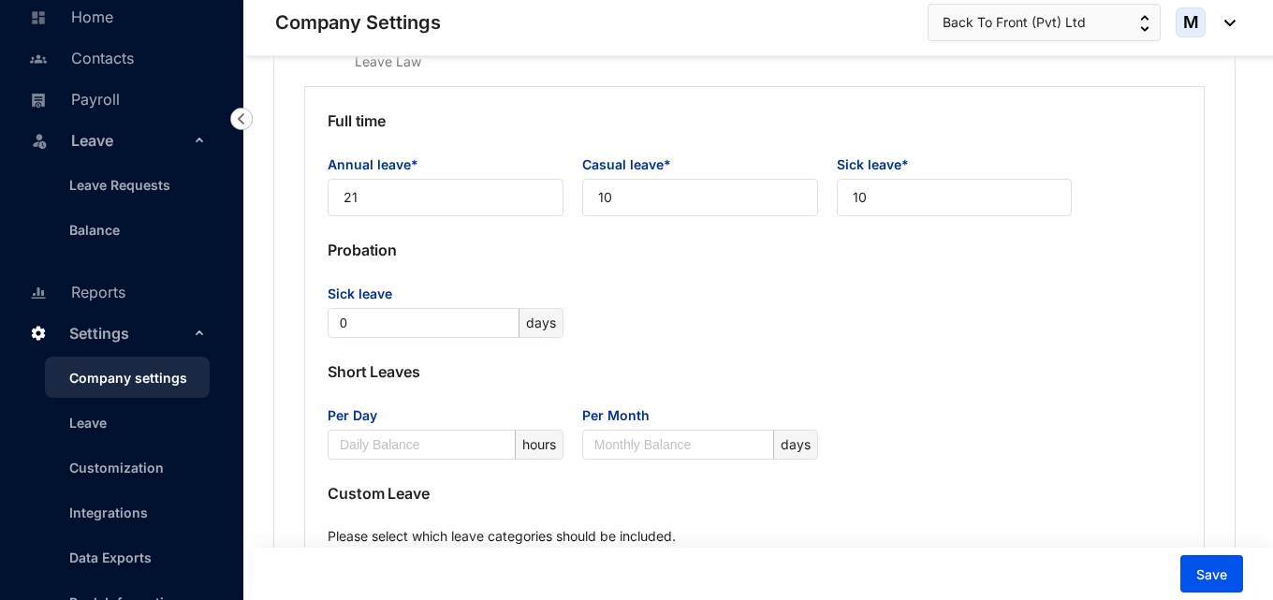
scroll to position [1686, 0]
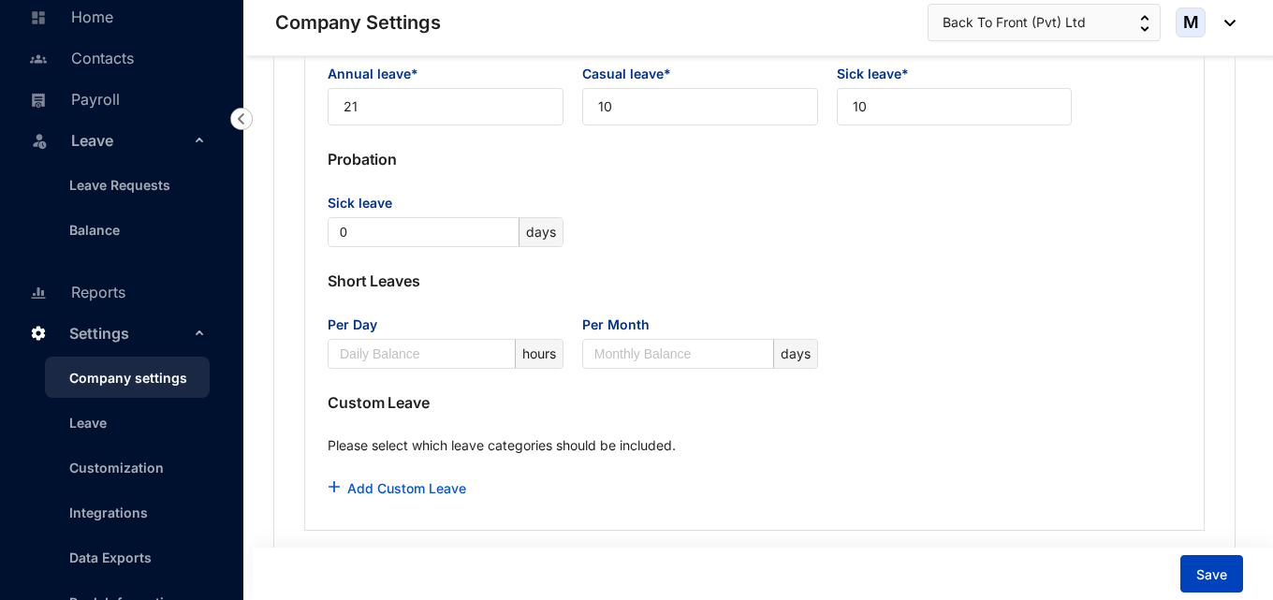
click at [1209, 579] on span "Save" at bounding box center [1211, 574] width 31 height 19
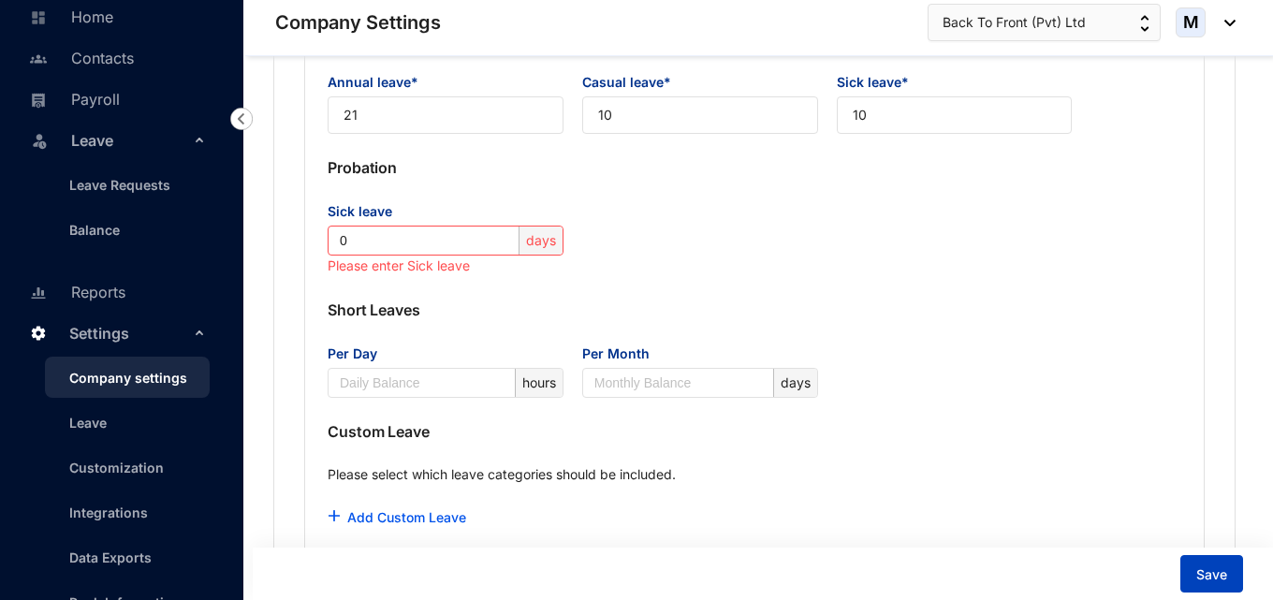
scroll to position [1601, 0]
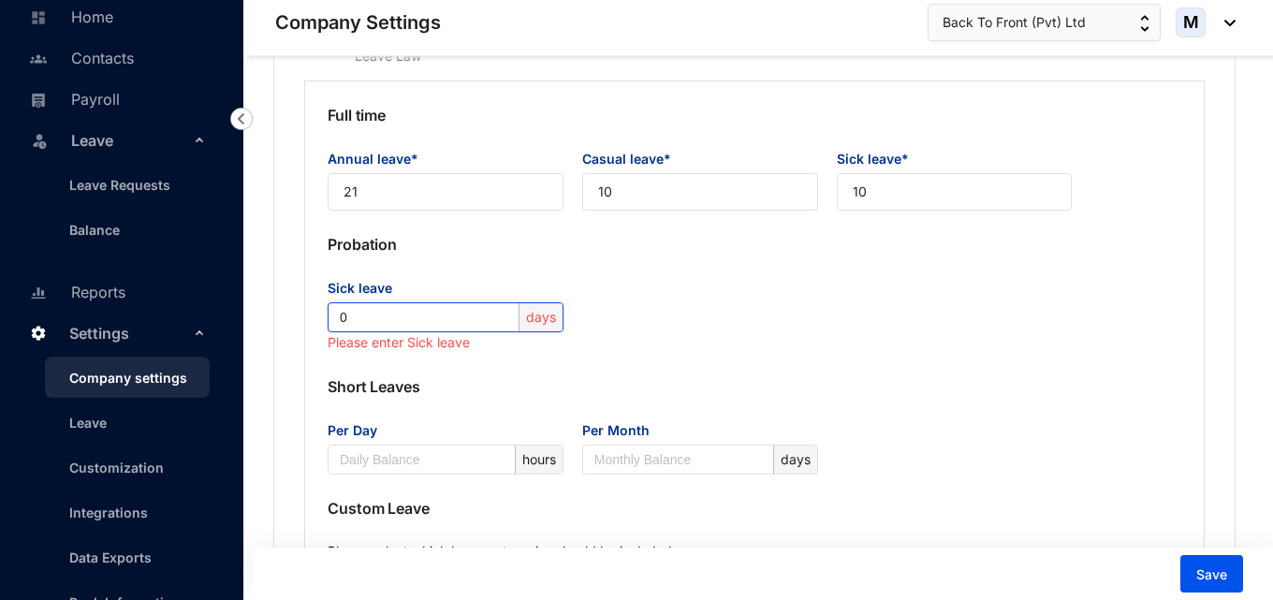
click at [392, 303] on input "0" at bounding box center [427, 317] width 175 height 28
click at [1195, 586] on button "Save" at bounding box center [1211, 573] width 63 height 37
click at [1195, 585] on button "Save" at bounding box center [1211, 573] width 63 height 37
drag, startPoint x: 1195, startPoint y: 585, endPoint x: 1174, endPoint y: 582, distance: 21.7
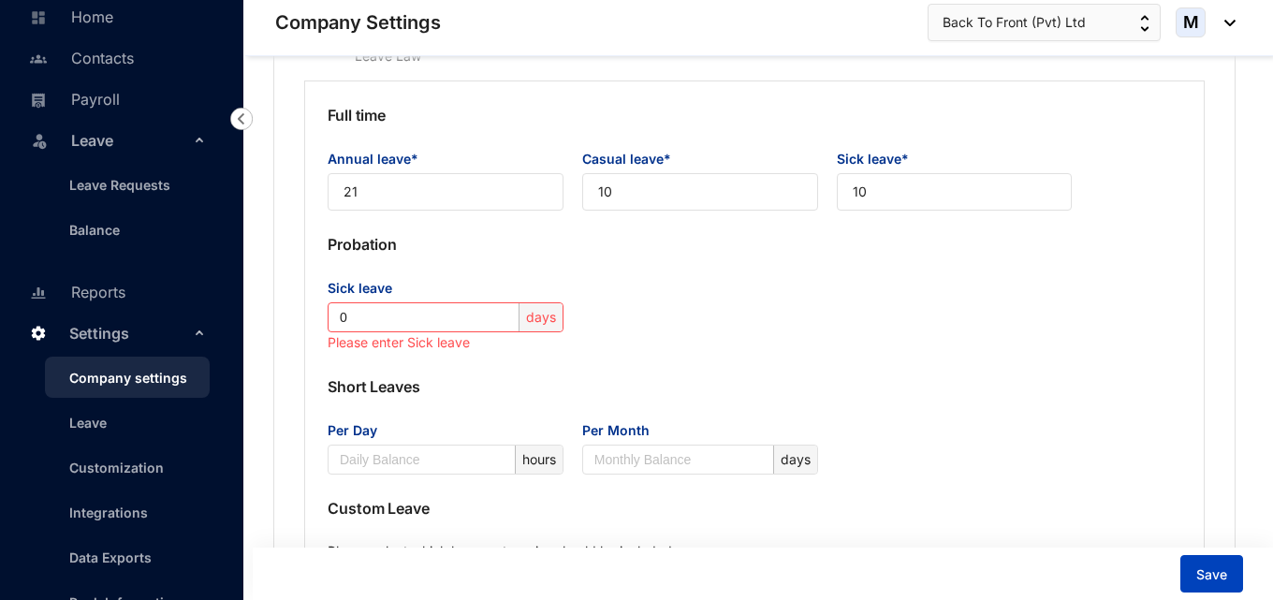
click at [1197, 585] on button "Save" at bounding box center [1211, 573] width 63 height 37
drag, startPoint x: 383, startPoint y: 293, endPoint x: 262, endPoint y: 293, distance: 120.8
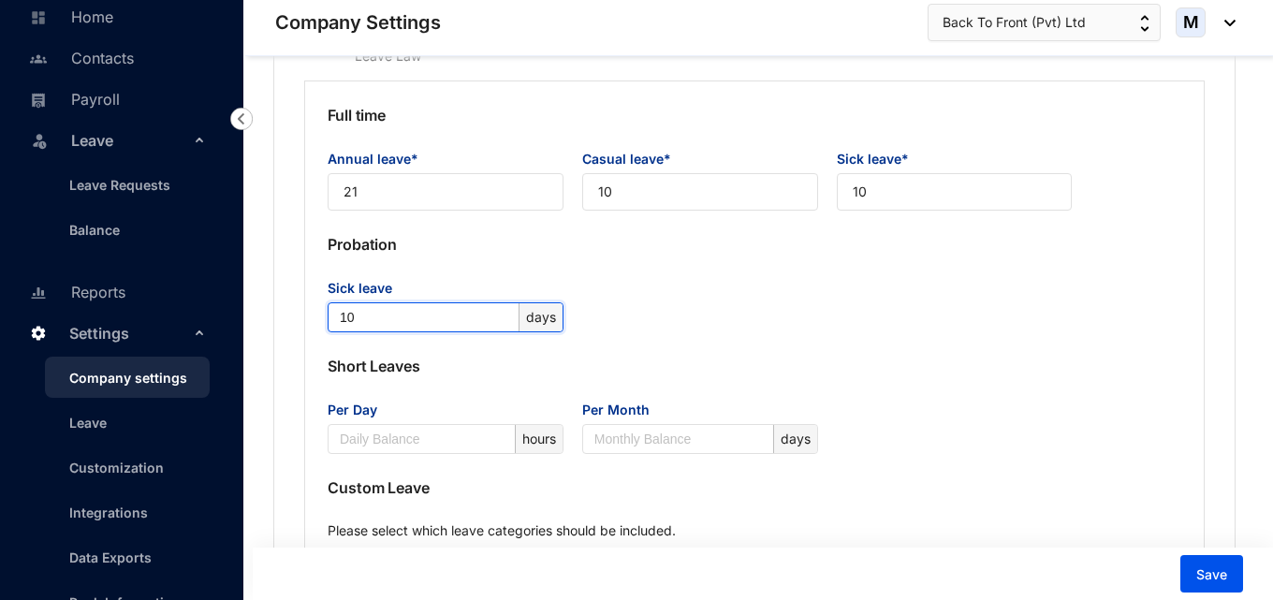
type input "10"
click at [1233, 579] on button "Save" at bounding box center [1211, 573] width 63 height 37
click at [90, 431] on link "Leave" at bounding box center [80, 423] width 52 height 16
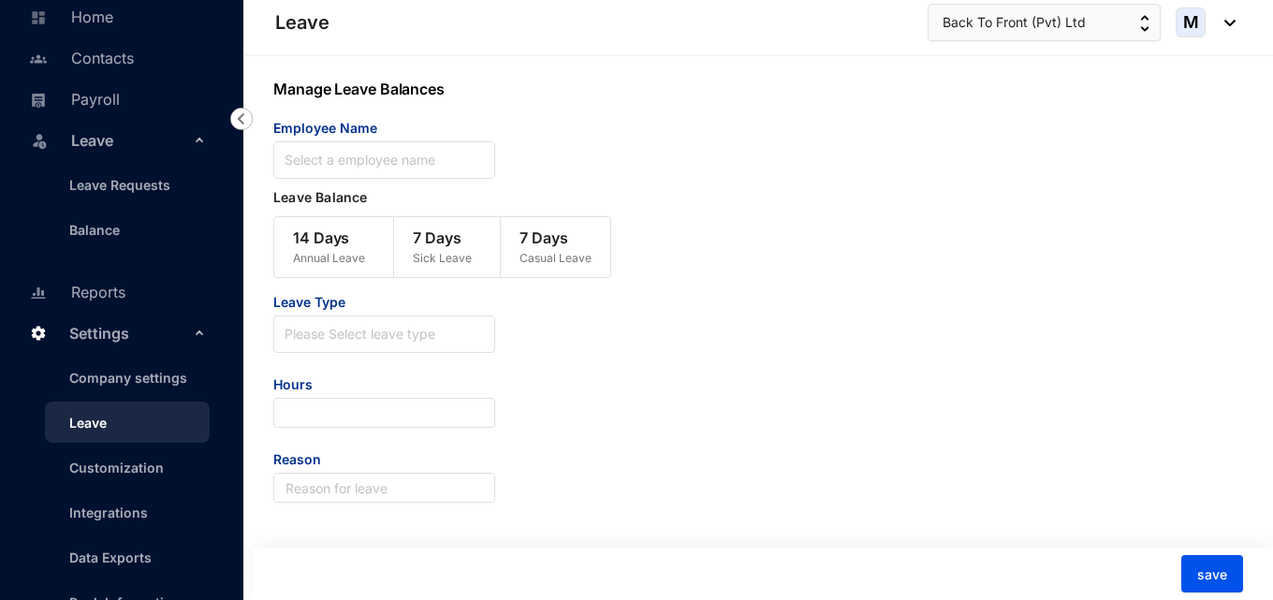
scroll to position [1, 0]
click at [391, 170] on input "search" at bounding box center [384, 160] width 199 height 36
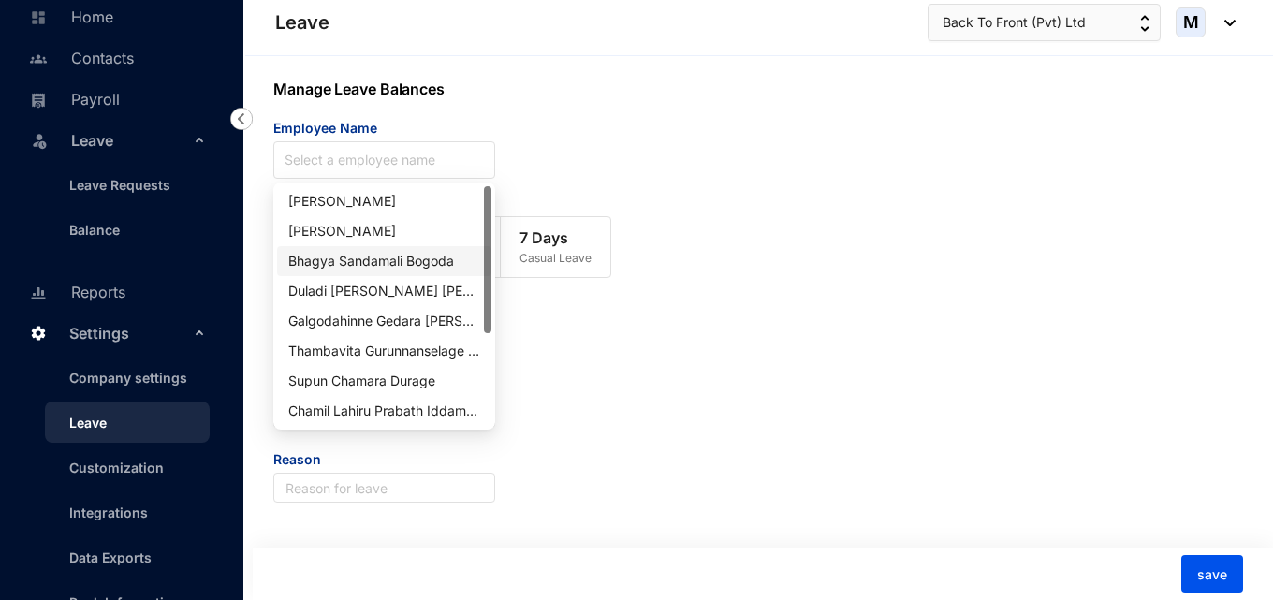
scroll to position [150, 0]
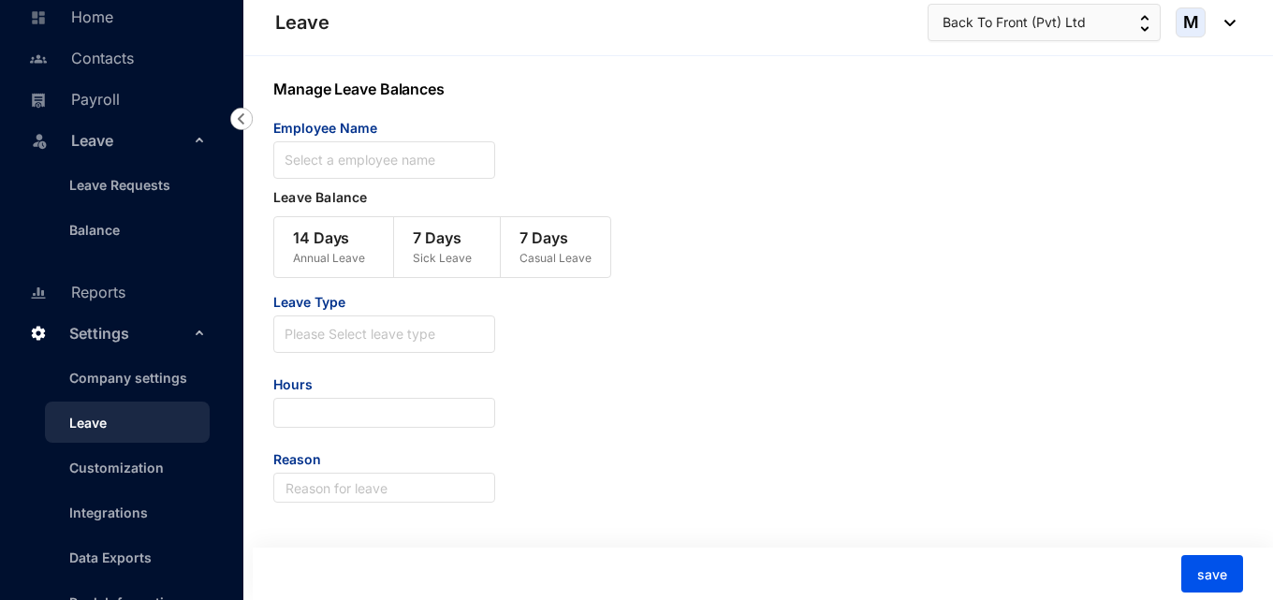
paste input "Ranasingha [PERSON_NAME] [PERSON_NAME]"
type input "Ranasingha [PERSON_NAME] [PERSON_NAME]"
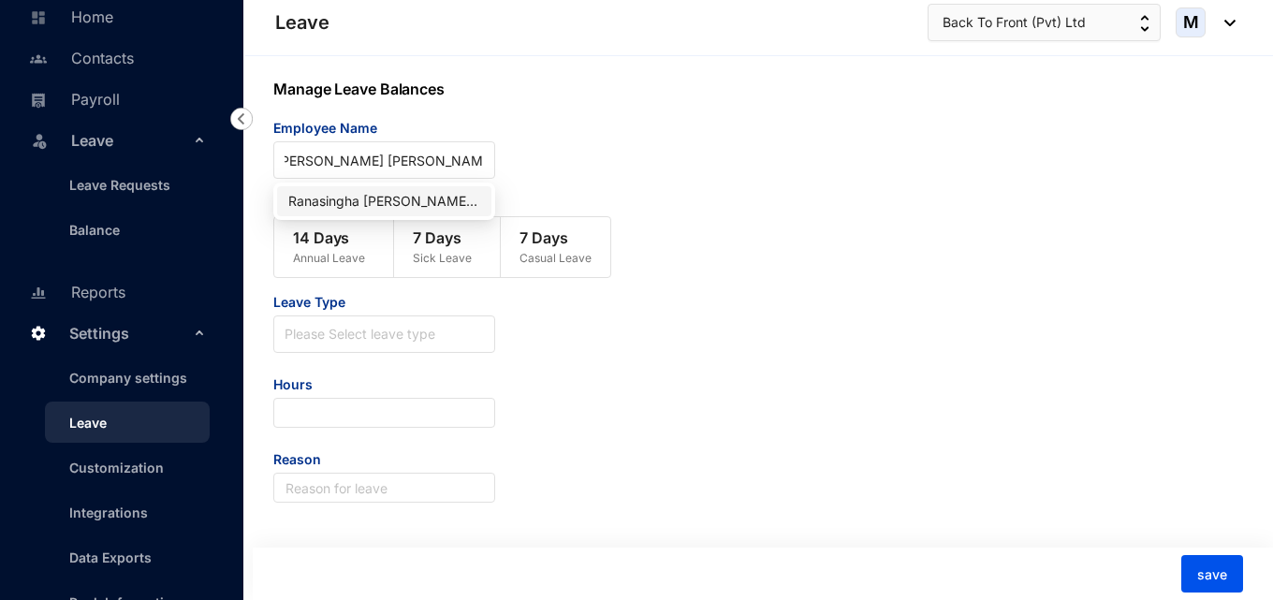
scroll to position [0, 0]
click at [415, 198] on div "Ranasingha [PERSON_NAME] [PERSON_NAME]" at bounding box center [384, 201] width 192 height 21
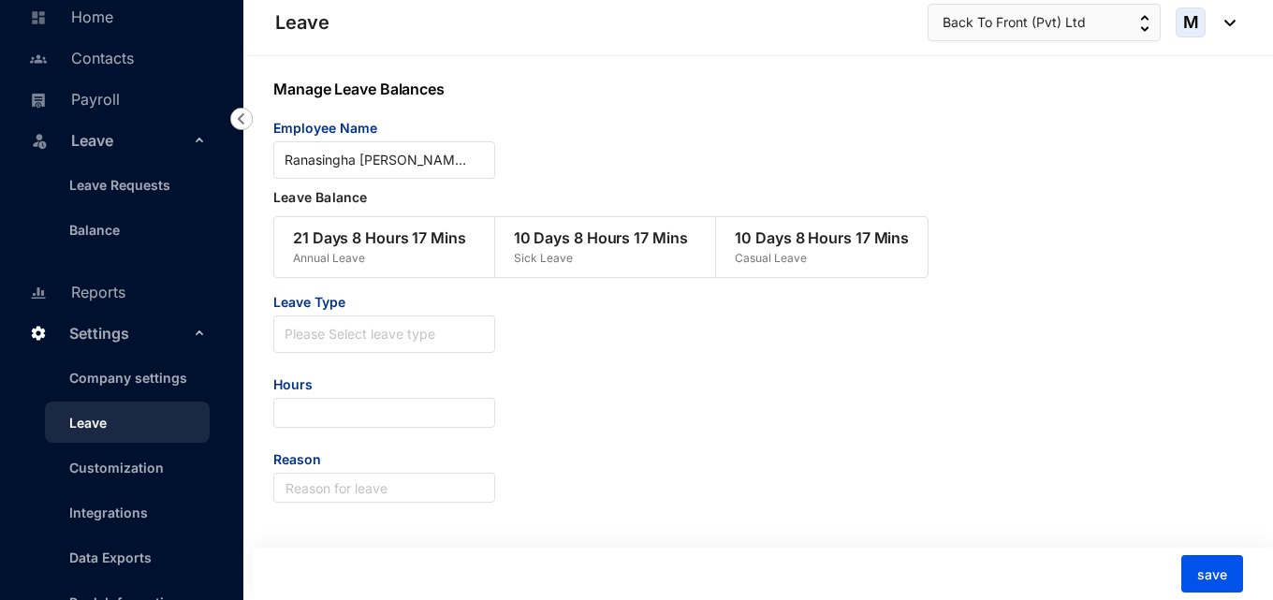
click at [410, 245] on p "21 Days 8 Hours 17 Mins" at bounding box center [379, 238] width 173 height 22
click at [603, 388] on div "Leave Type Please Select leave type Hours Reason" at bounding box center [717, 398] width 889 height 210
click at [446, 411] on input "number" at bounding box center [384, 413] width 222 height 30
click at [571, 257] on p "Sick Leave" at bounding box center [601, 258] width 174 height 19
click at [154, 465] on link "Customization" at bounding box center [109, 468] width 110 height 16
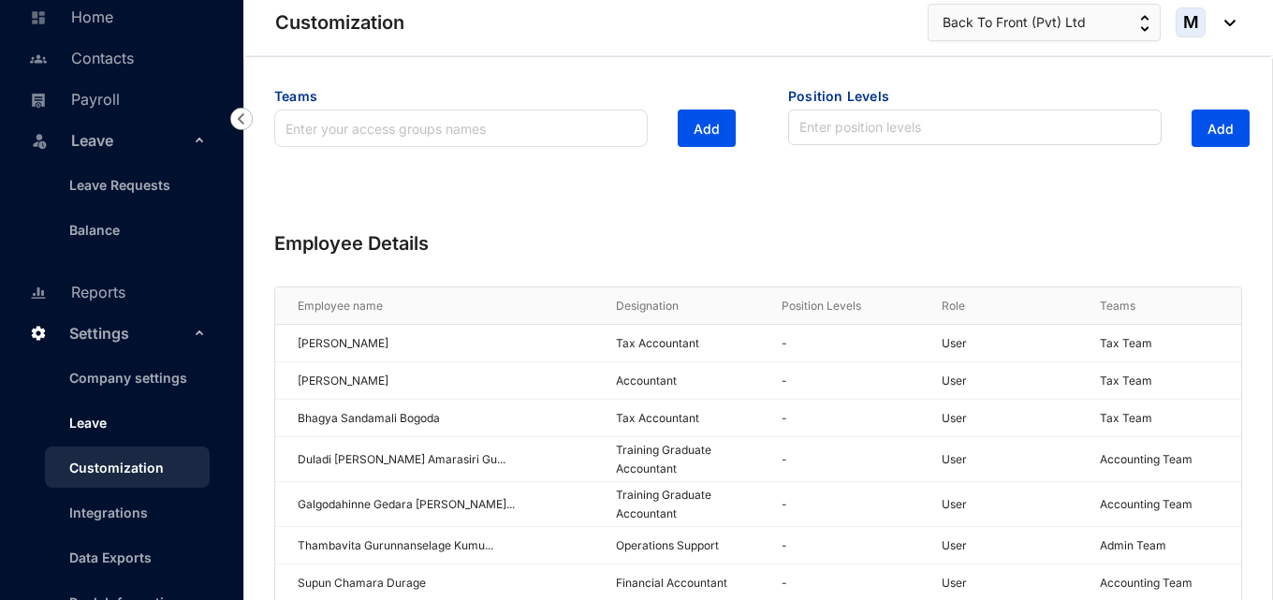
click at [107, 417] on link "Leave" at bounding box center [80, 423] width 52 height 16
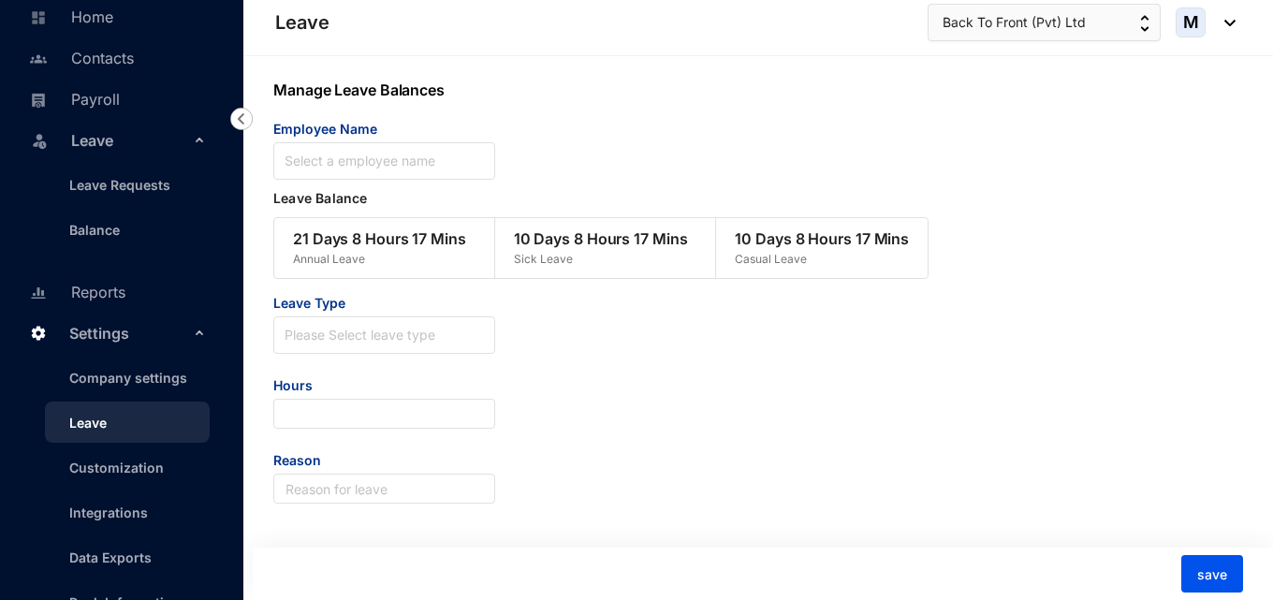
scroll to position [1, 0]
click at [370, 323] on input "search" at bounding box center [384, 330] width 199 height 28
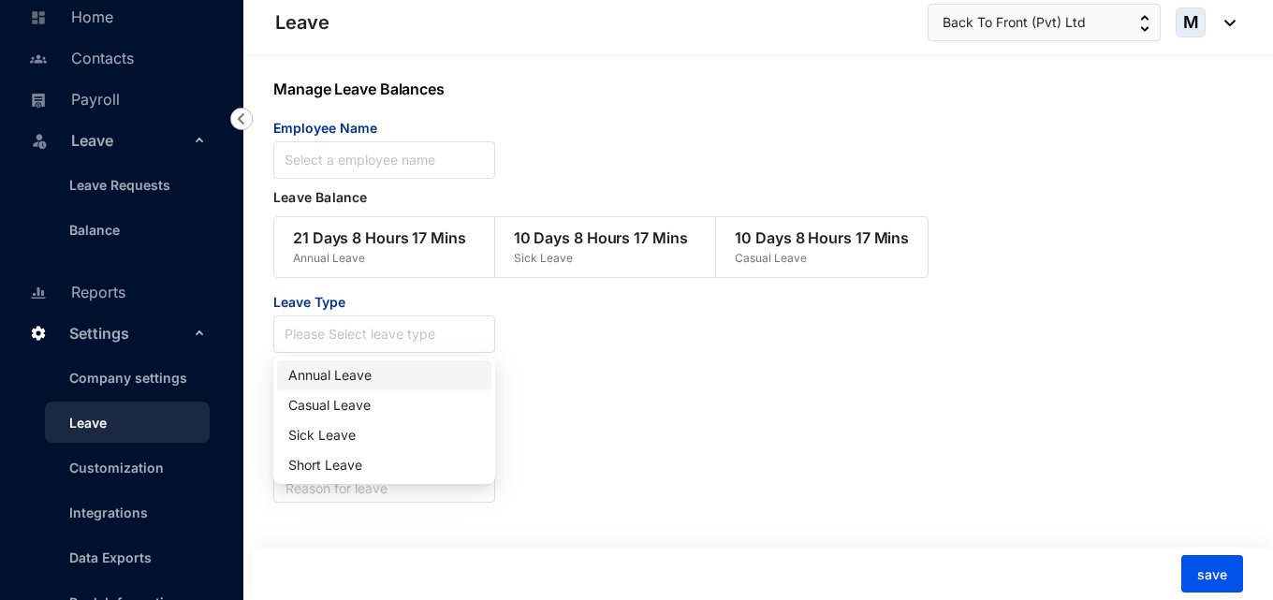
click at [630, 396] on div "Leave Type Please Select leave type Hours Reason" at bounding box center [717, 398] width 889 height 210
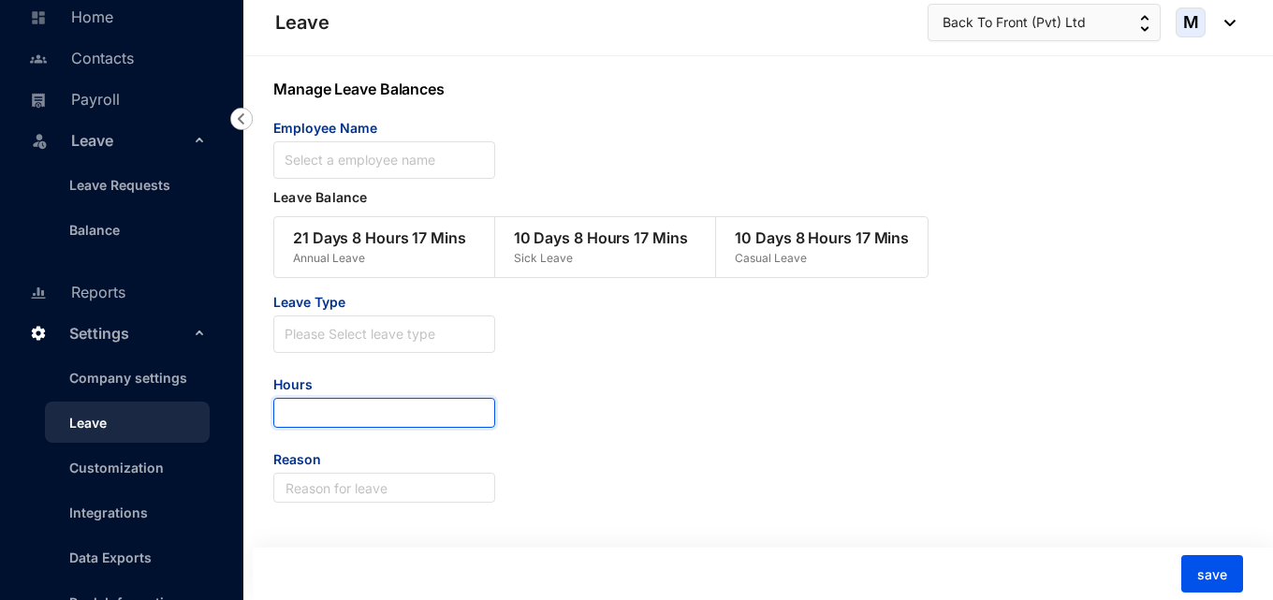
click at [433, 418] on input "number" at bounding box center [384, 413] width 222 height 30
click at [683, 431] on div "Leave Type Please Select leave type Hours Reason" at bounding box center [717, 398] width 889 height 210
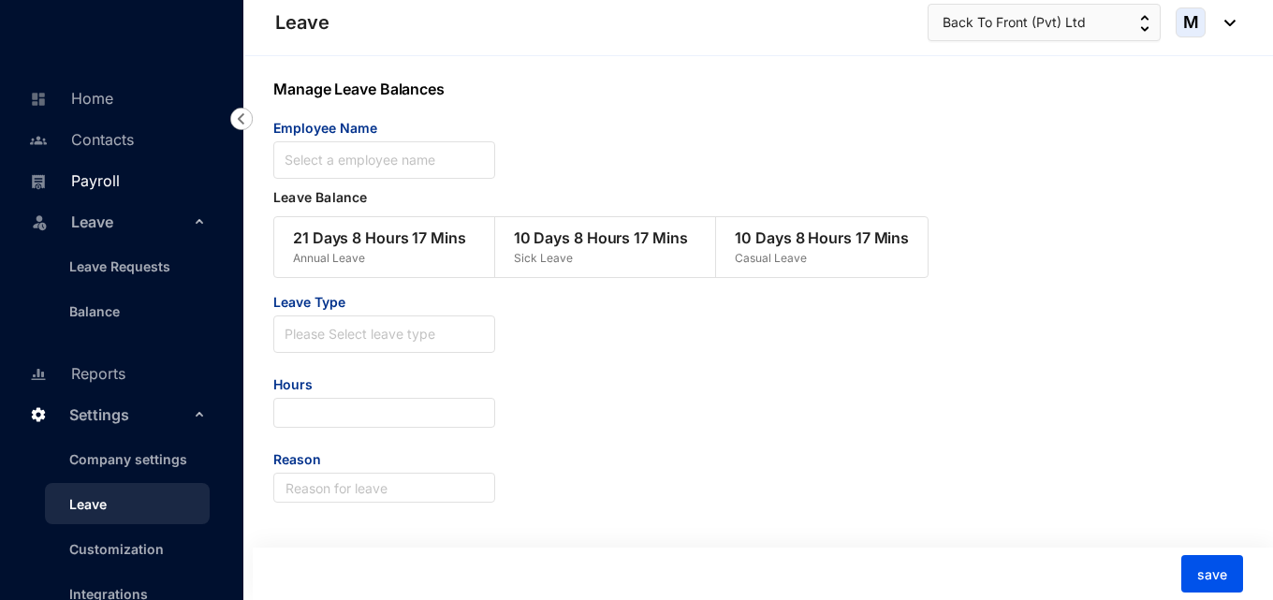
scroll to position [94, 0]
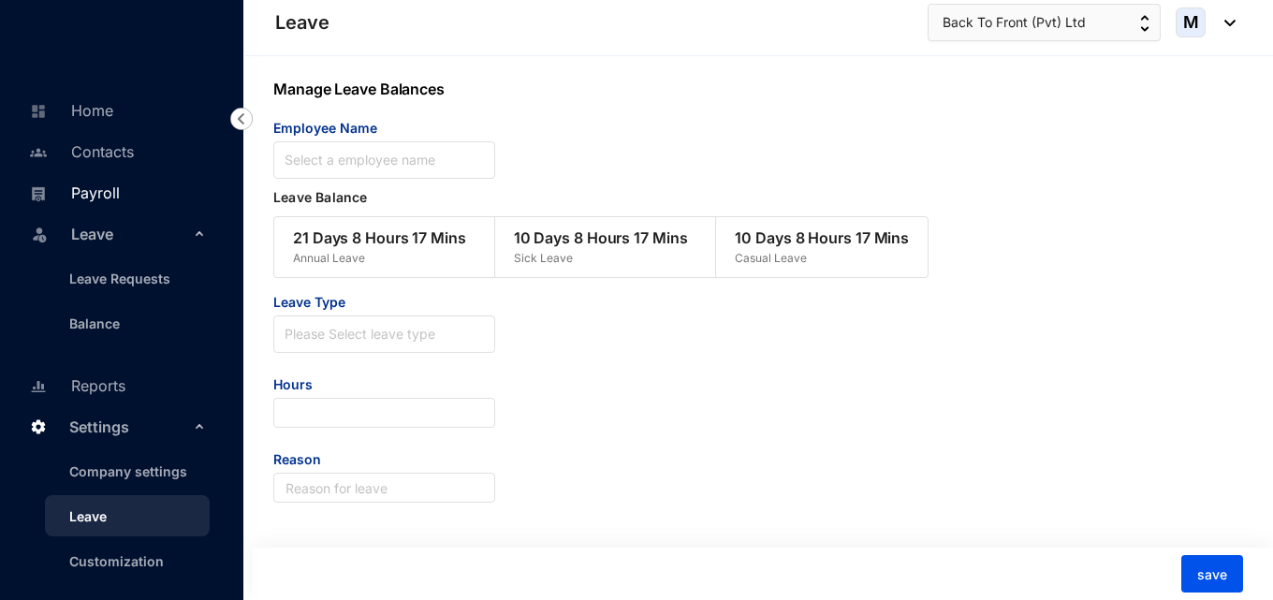
click at [98, 195] on link "Payroll" at bounding box center [71, 192] width 95 height 19
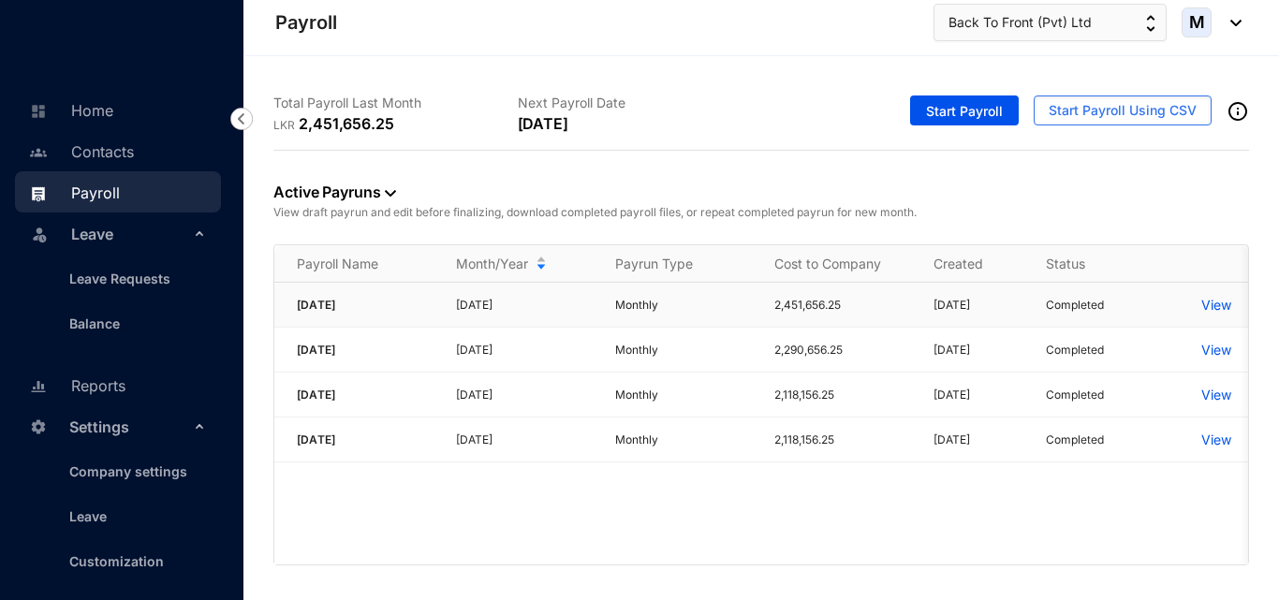
click p "View"
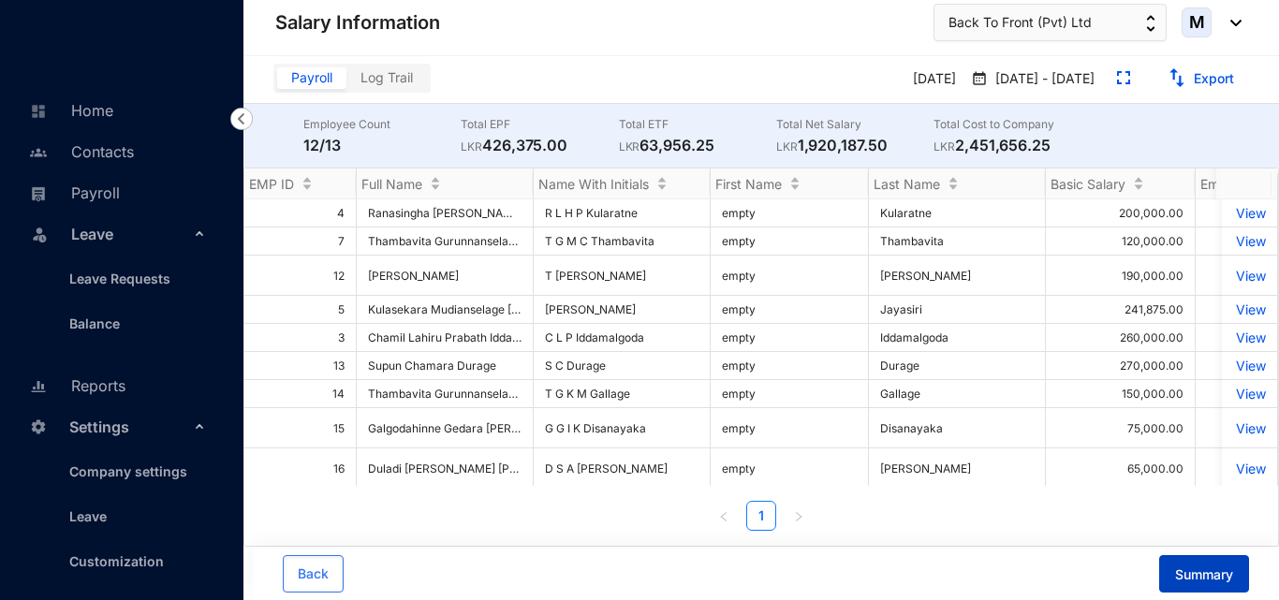
click span "Summary"
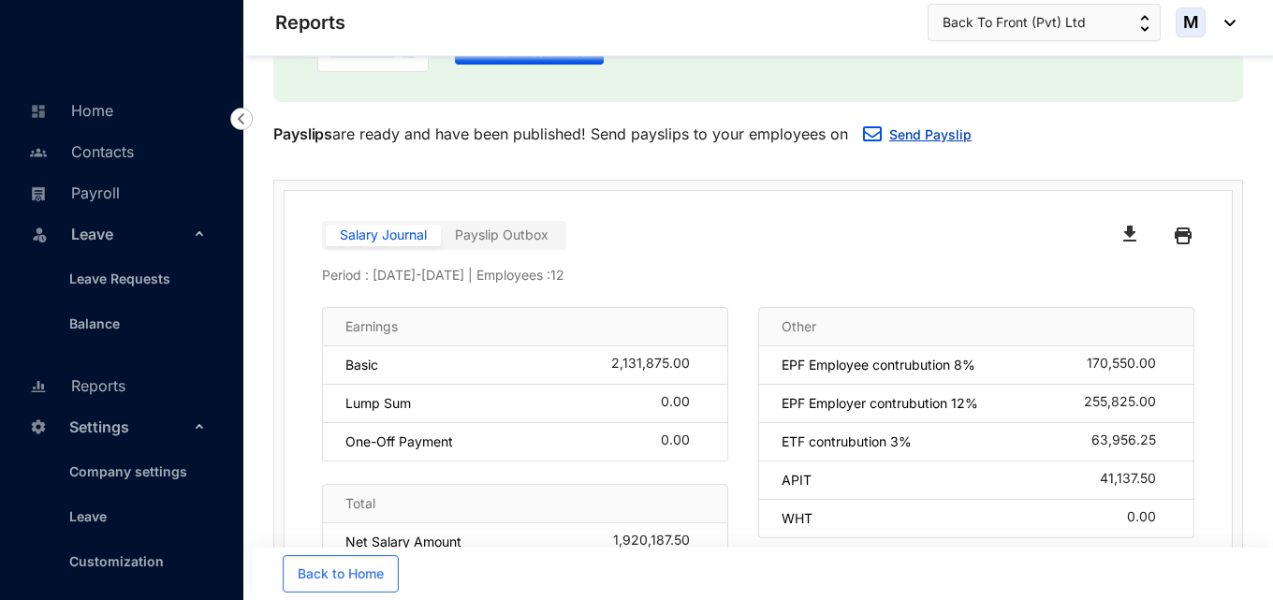
click link "Send Payslip"
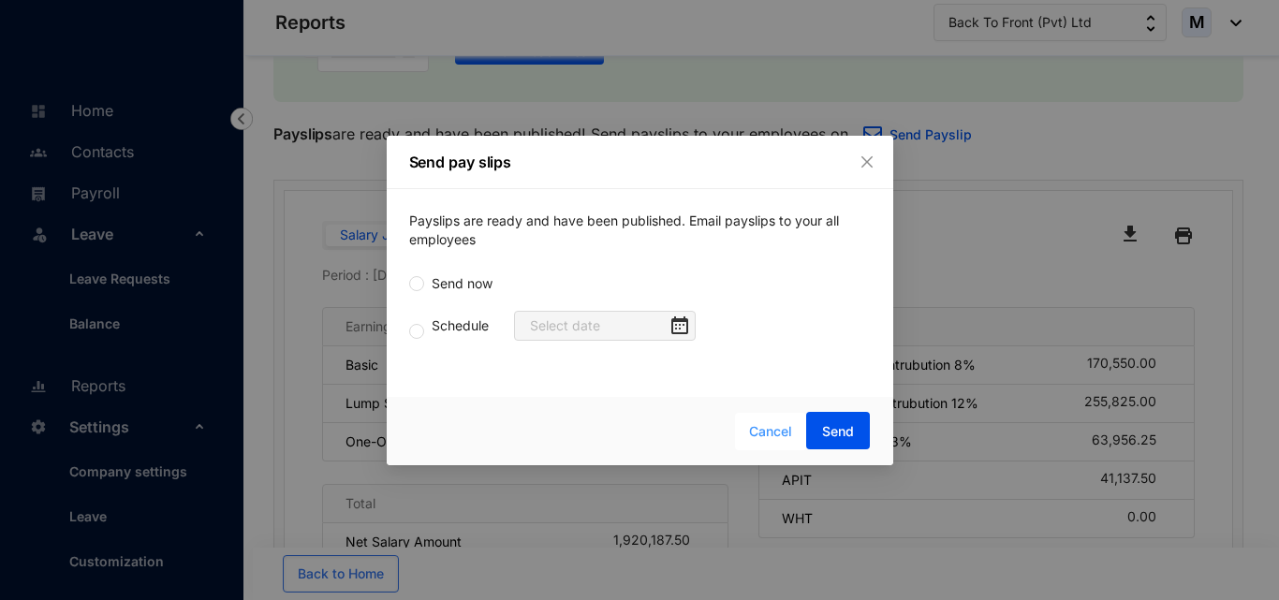
click span "Cancel"
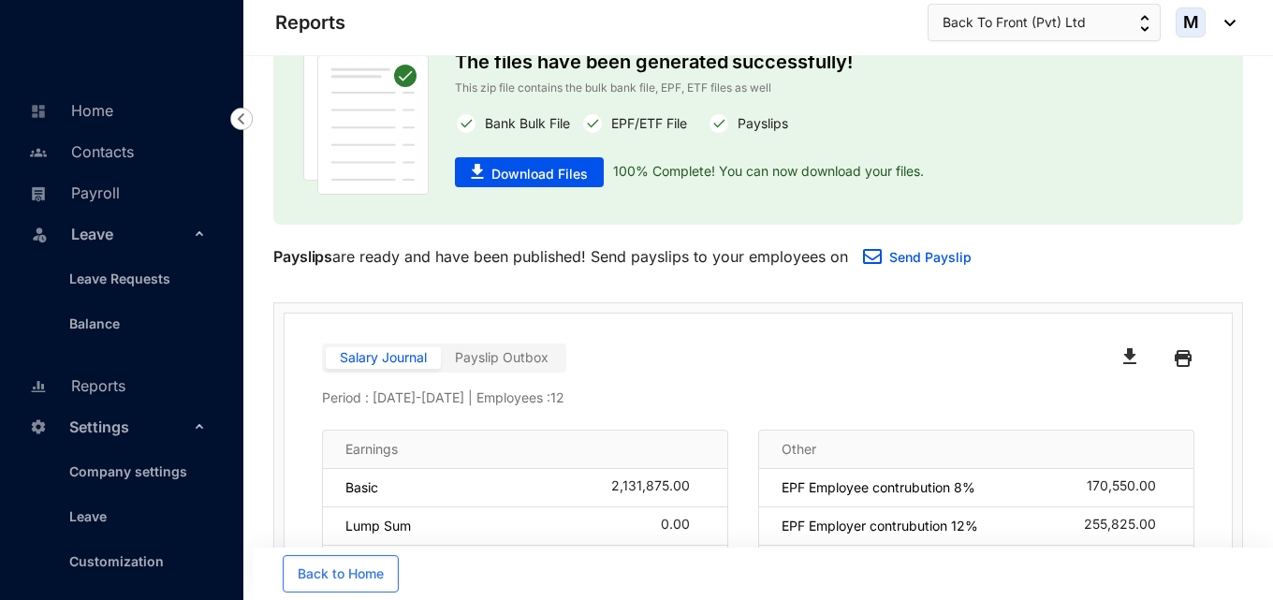
scroll to position [3, 0]
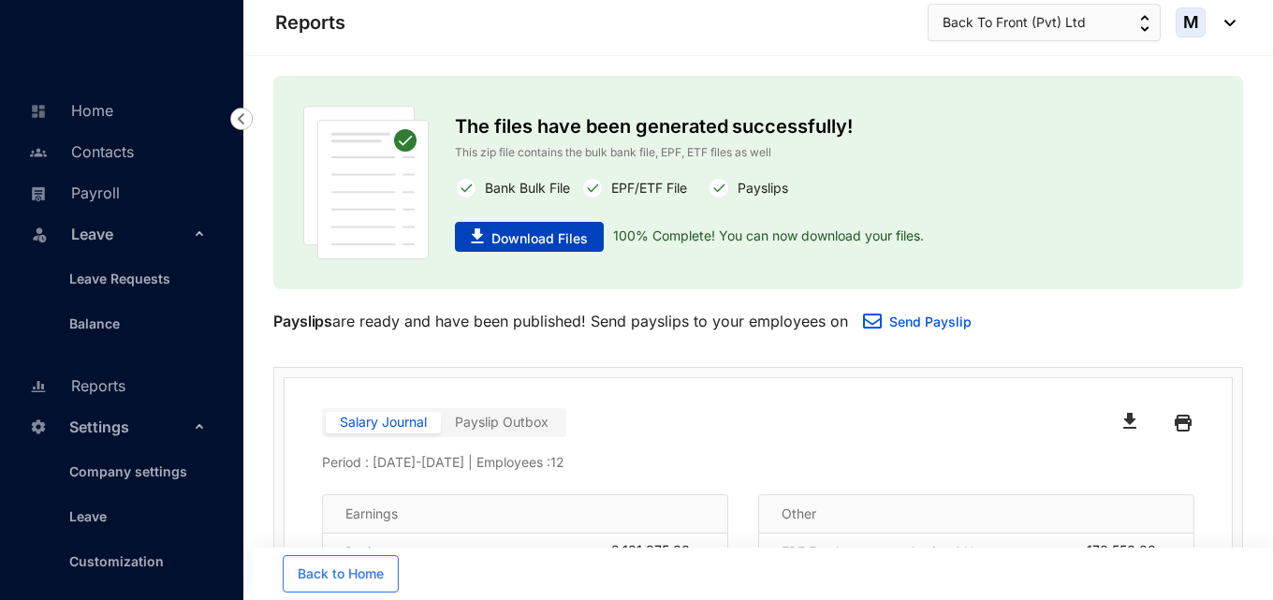
click span "Download Files"
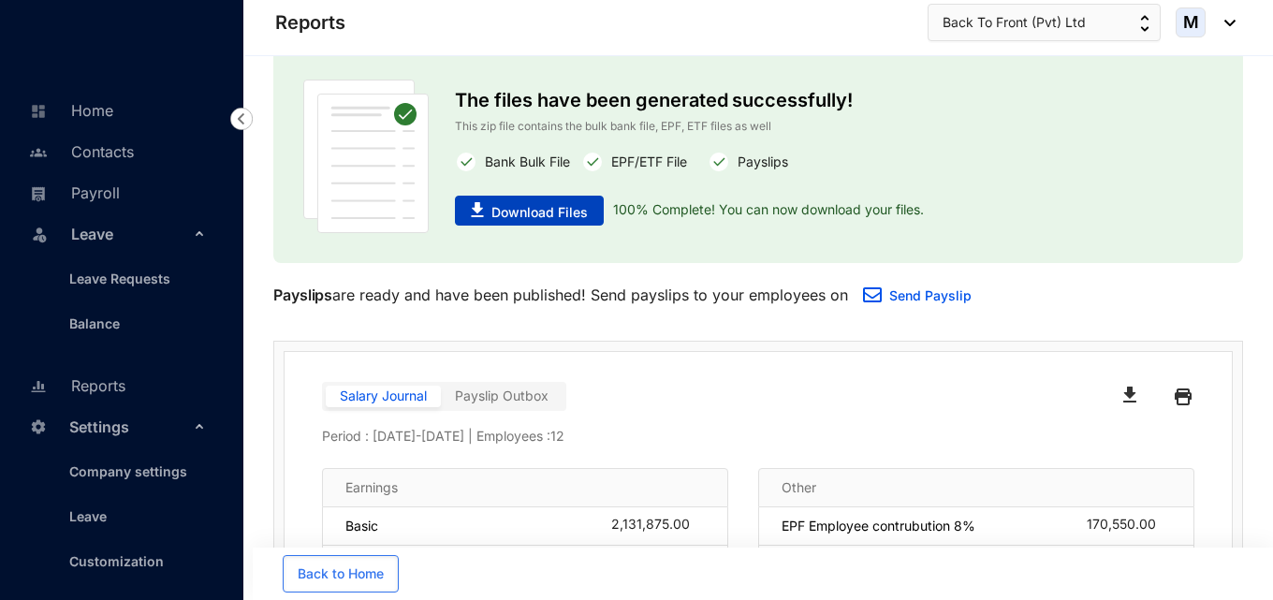
scroll to position [35, 0]
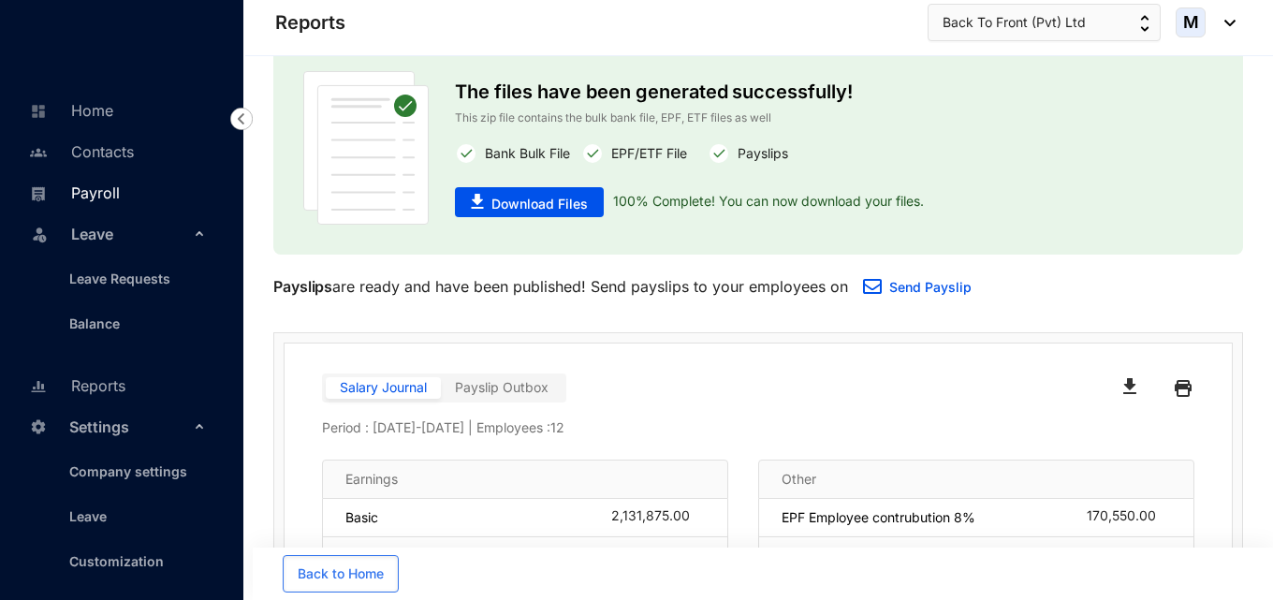
click link "Payroll"
